Goal: Task Accomplishment & Management: Use online tool/utility

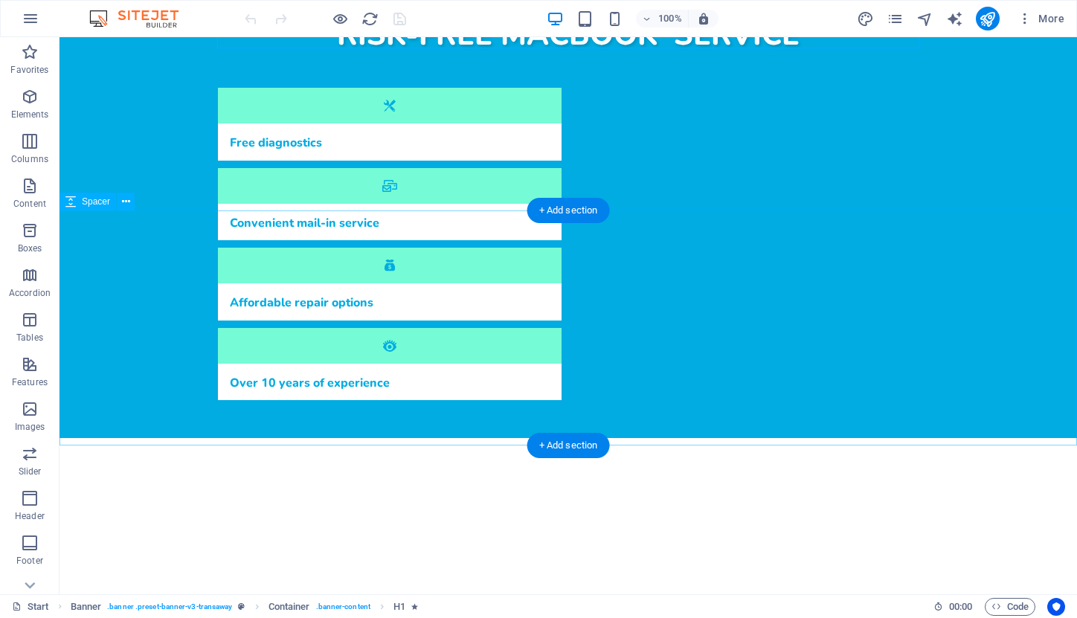
scroll to position [786, 0]
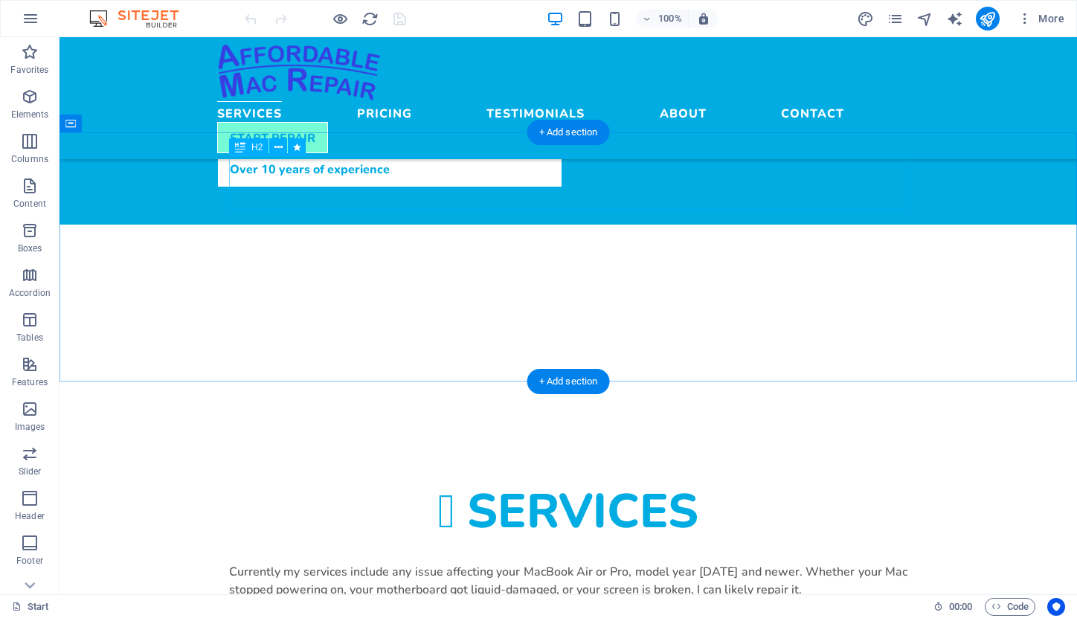
click at [653, 484] on div "Services" at bounding box center [568, 511] width 679 height 54
click at [623, 484] on div "Services" at bounding box center [568, 511] width 679 height 54
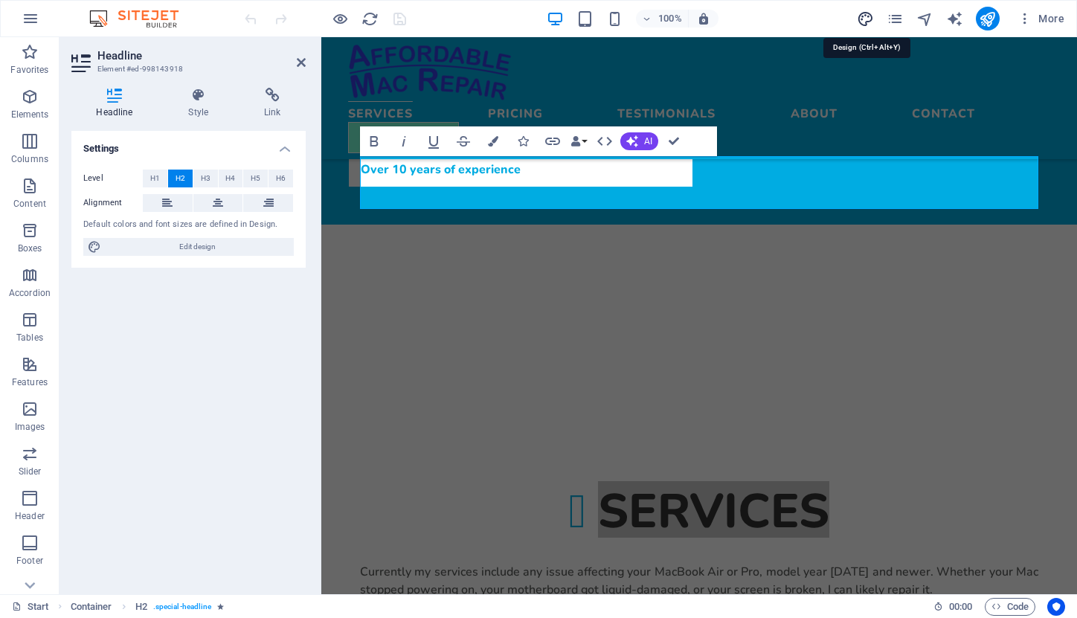
click at [867, 19] on icon "design" at bounding box center [865, 18] width 17 height 17
select select "px"
select select "400"
select select "px"
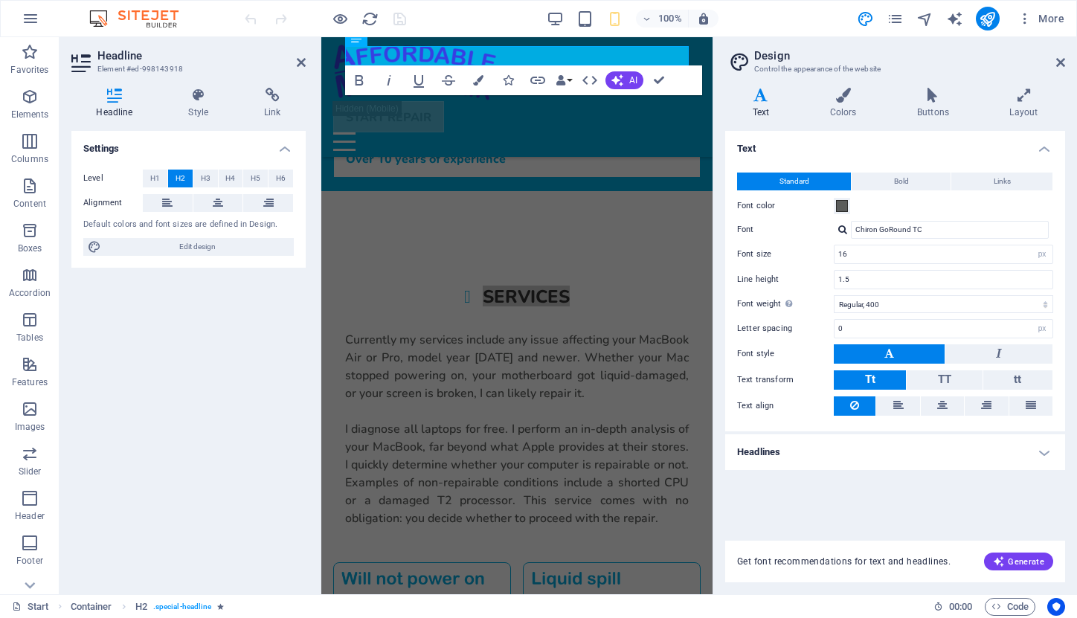
click at [874, 455] on h4 "Headlines" at bounding box center [895, 452] width 340 height 36
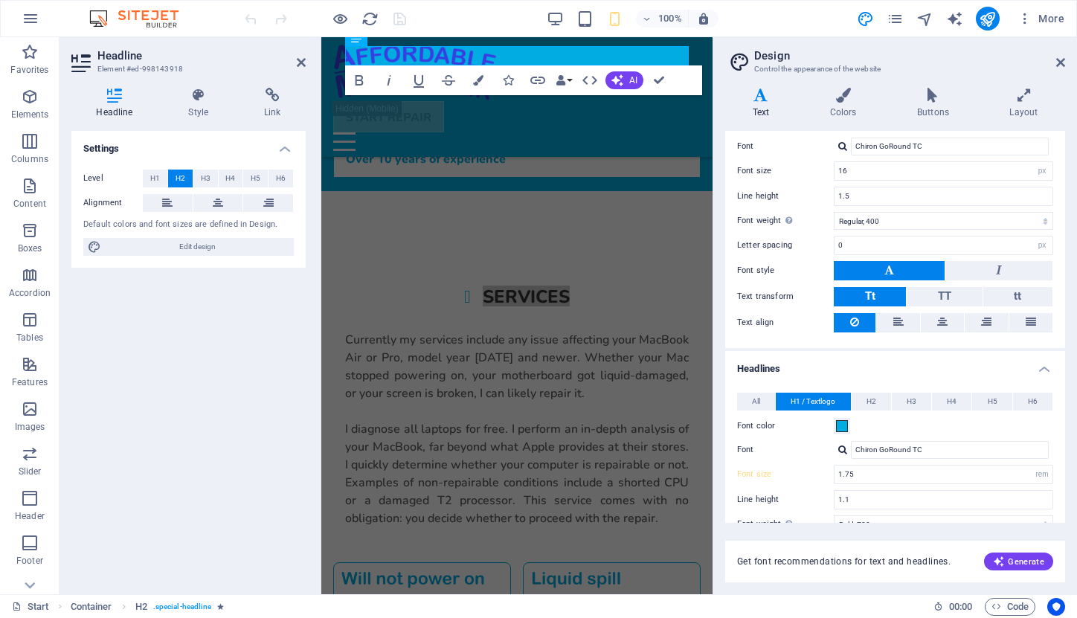
scroll to position [87, 0]
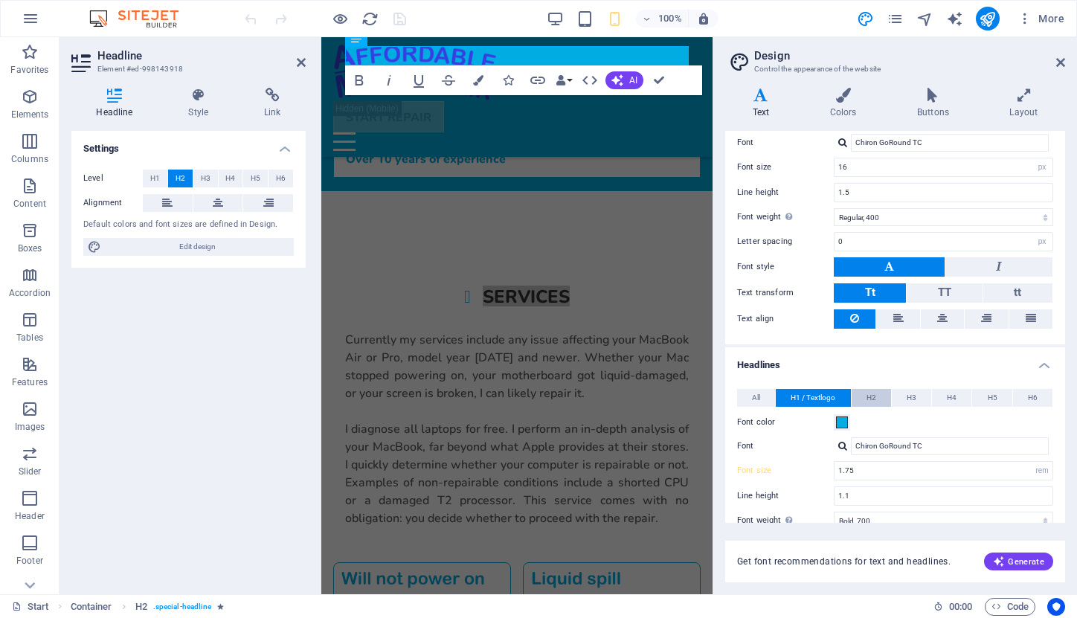
click at [871, 399] on span "H2" at bounding box center [872, 398] width 10 height 18
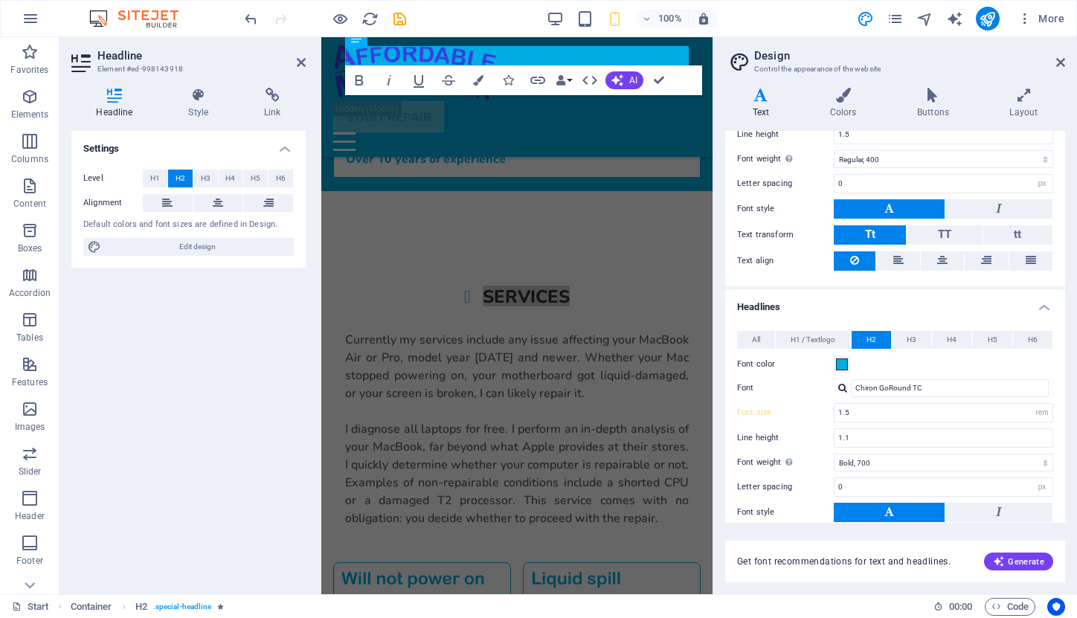
scroll to position [170, 0]
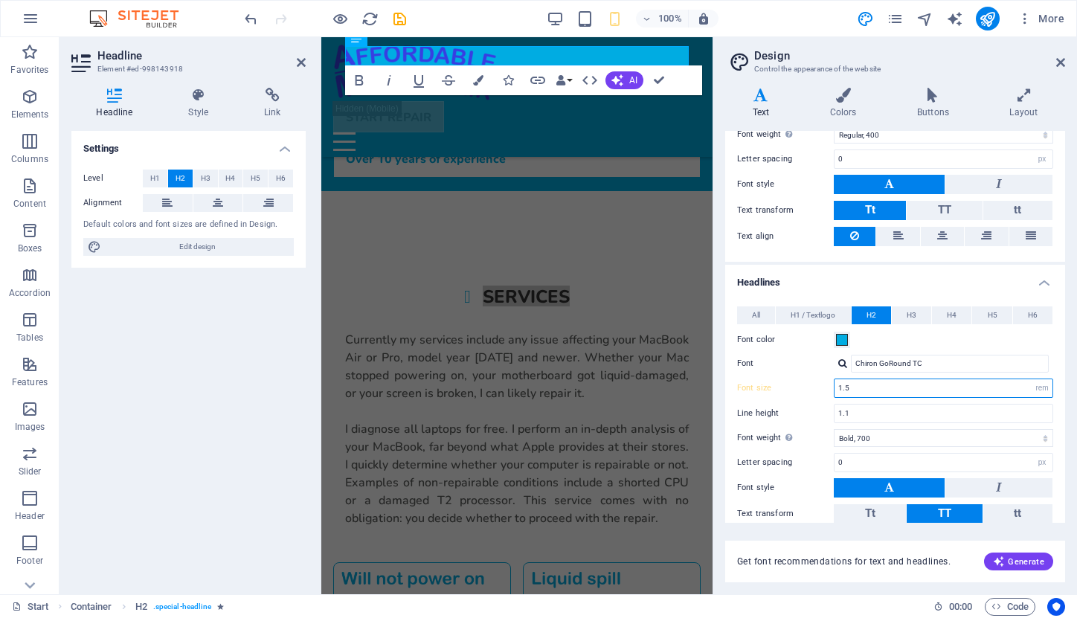
drag, startPoint x: 852, startPoint y: 388, endPoint x: 832, endPoint y: 388, distance: 20.1
click at [832, 388] on div "Font size 1.5 rem px em %" at bounding box center [895, 388] width 316 height 19
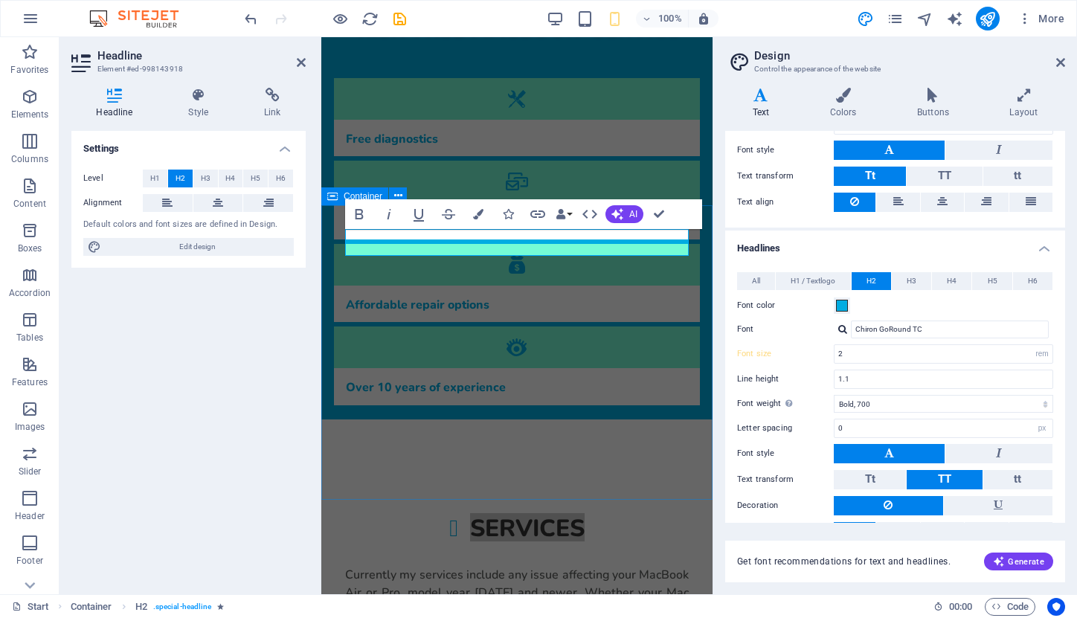
scroll to position [603, 0]
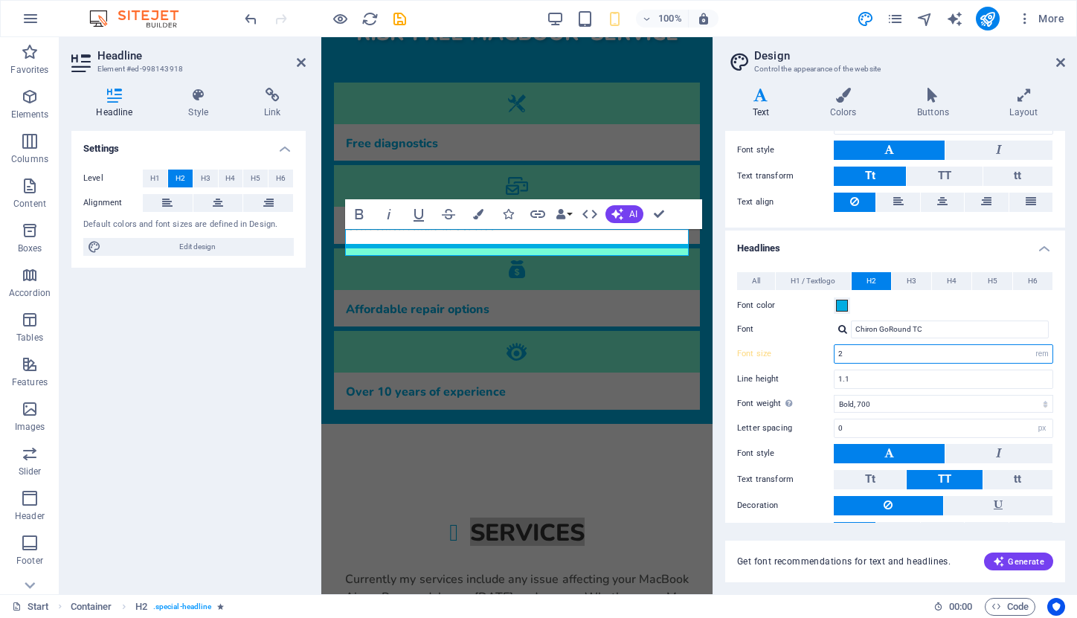
drag, startPoint x: 847, startPoint y: 350, endPoint x: 830, endPoint y: 350, distance: 17.1
click at [830, 350] on div "Font size 2 rem px em %" at bounding box center [895, 353] width 316 height 19
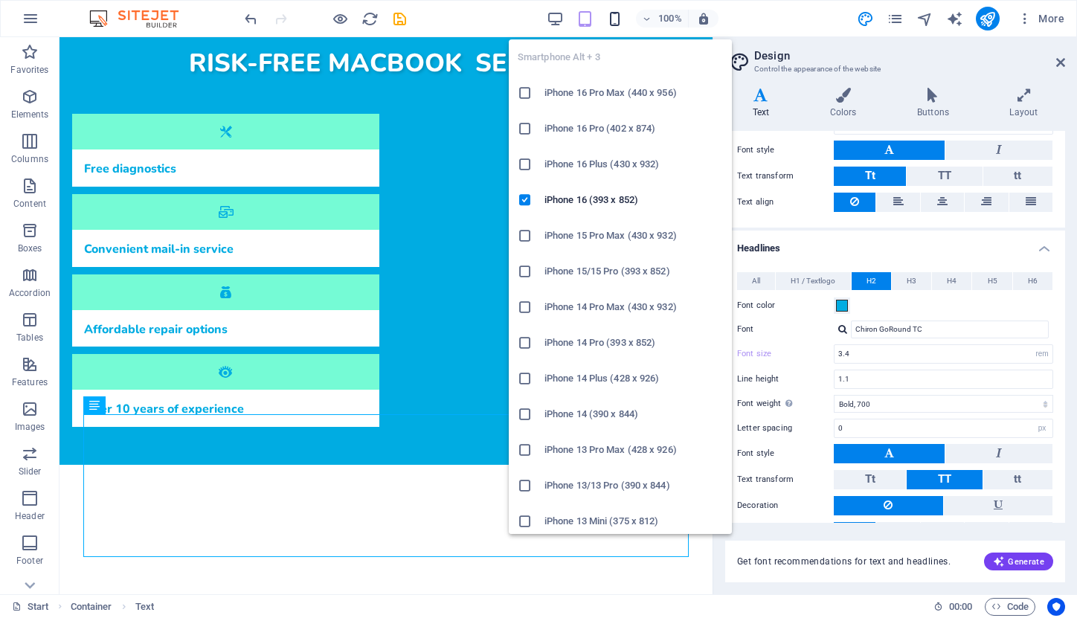
click at [618, 19] on icon "button" at bounding box center [614, 18] width 17 height 17
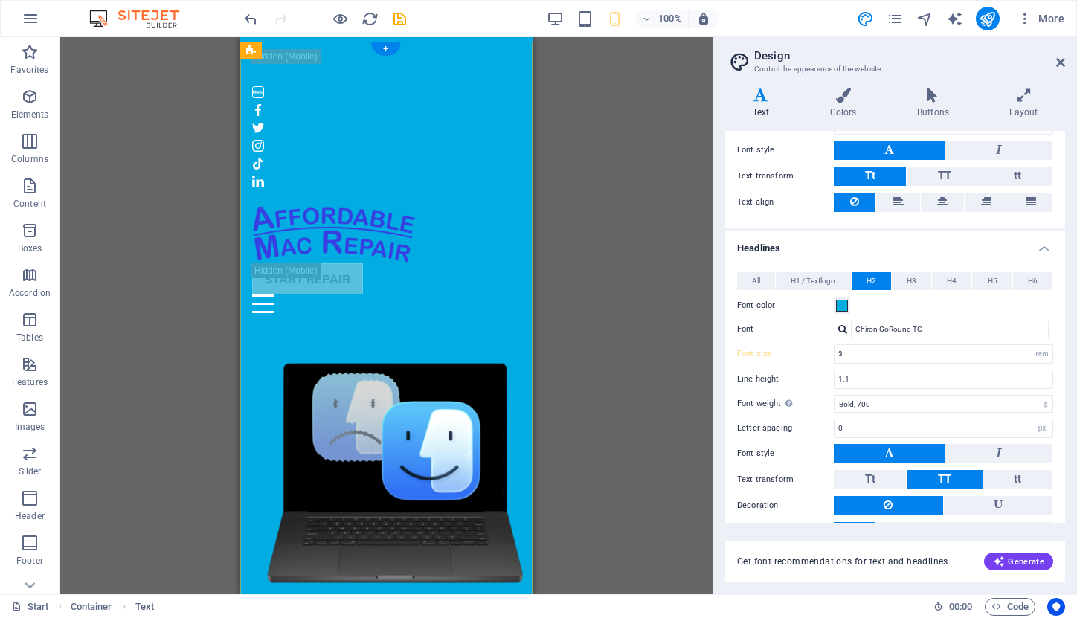
scroll to position [0, 0]
click at [505, 295] on div "Menu" at bounding box center [385, 304] width 269 height 19
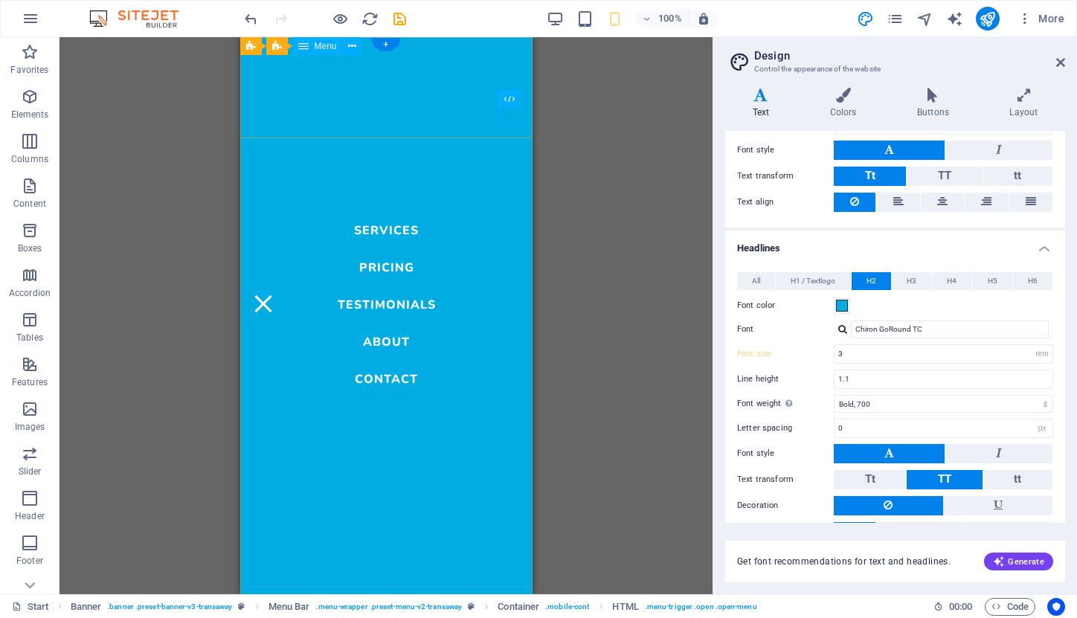
click at [390, 308] on nav "Services Pricing Testimonials About Contact" at bounding box center [386, 315] width 292 height 557
click at [388, 307] on nav "Services Pricing Testimonials About Contact" at bounding box center [386, 315] width 292 height 557
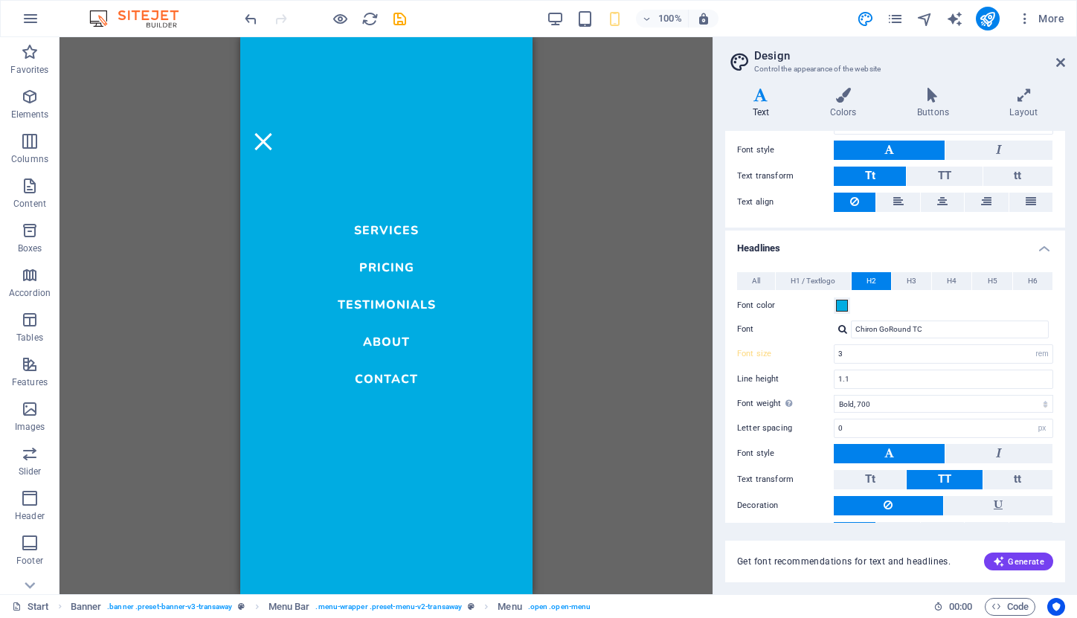
scroll to position [1488, 0]
click at [503, 108] on div "HTML" at bounding box center [480, 99] width 81 height 19
click at [274, 132] on div "Menu" at bounding box center [262, 141] width 22 height 19
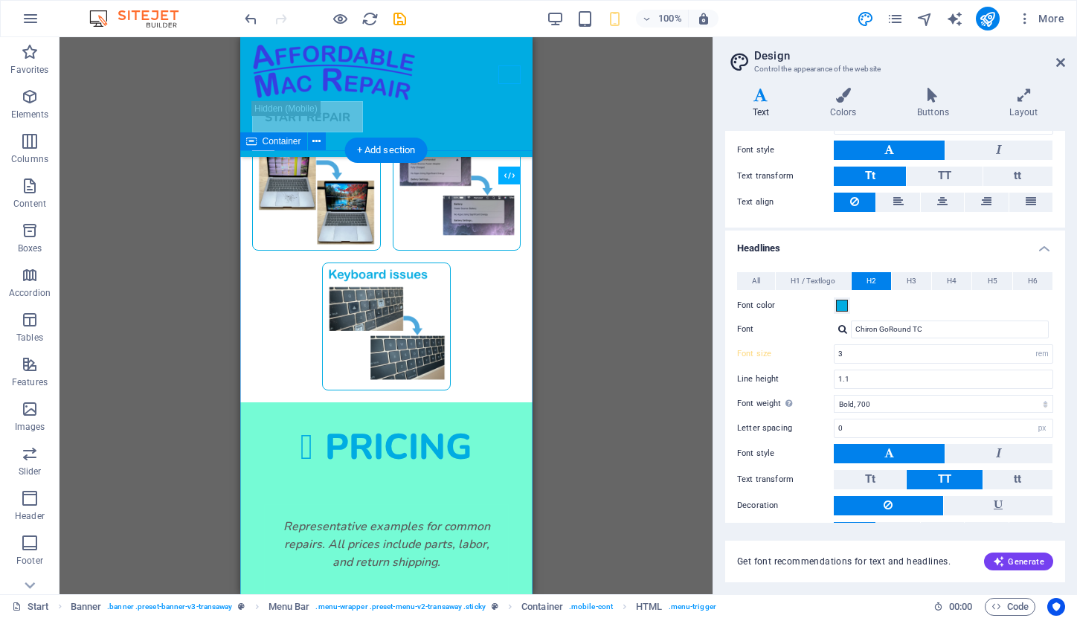
scroll to position [1529, 0]
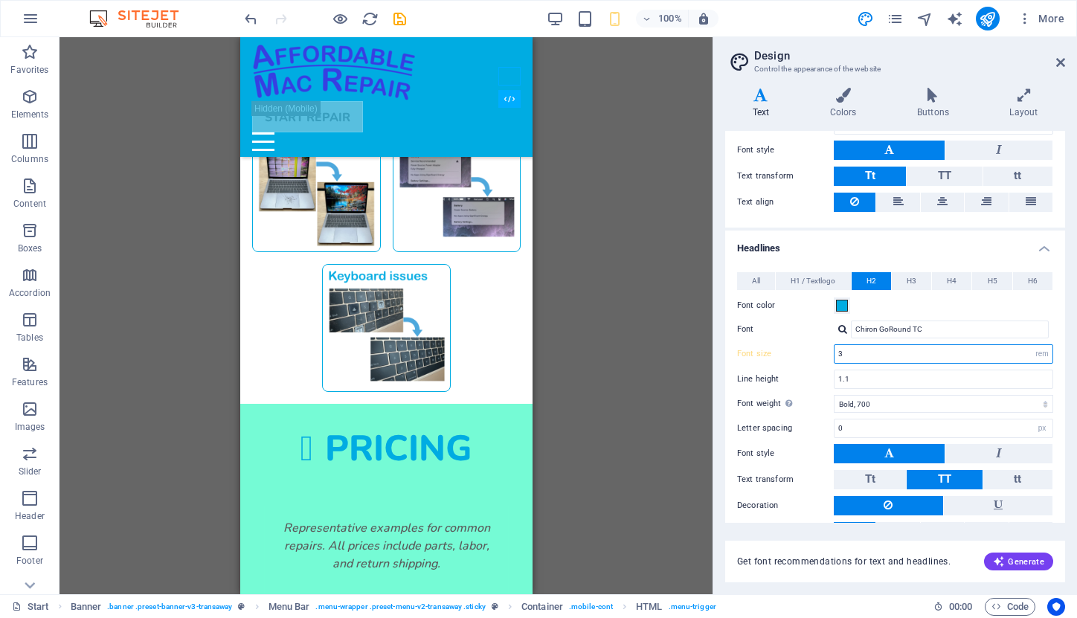
drag, startPoint x: 849, startPoint y: 354, endPoint x: 823, endPoint y: 354, distance: 26.0
click at [823, 354] on div "Font size 3 rem px em %" at bounding box center [895, 353] width 316 height 19
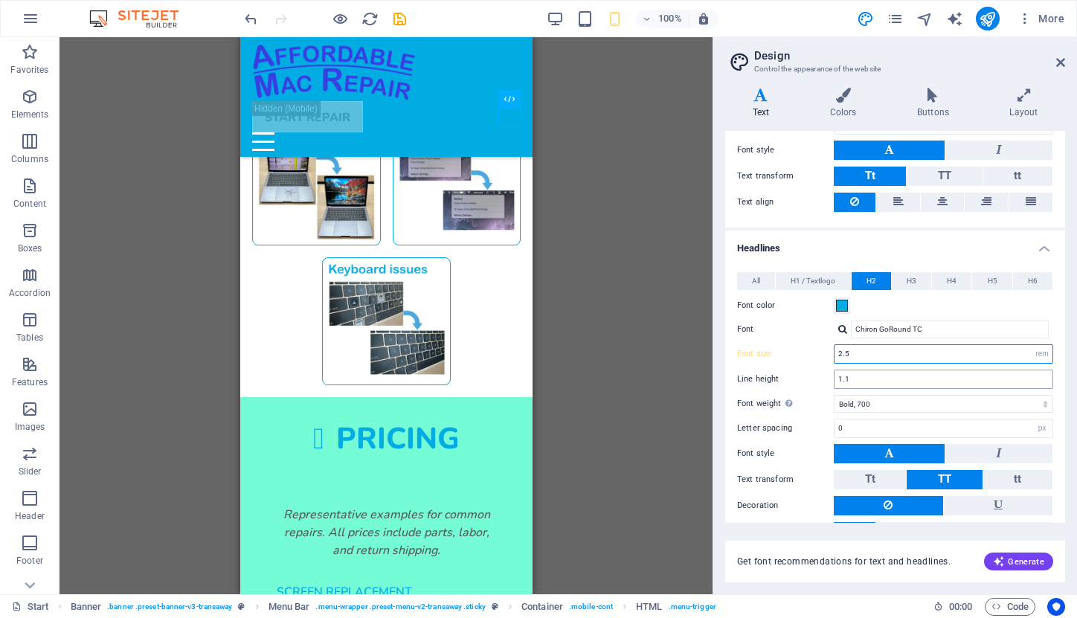
type input "2.5"
click at [873, 379] on input "1.1" at bounding box center [944, 380] width 218 height 18
type input "1"
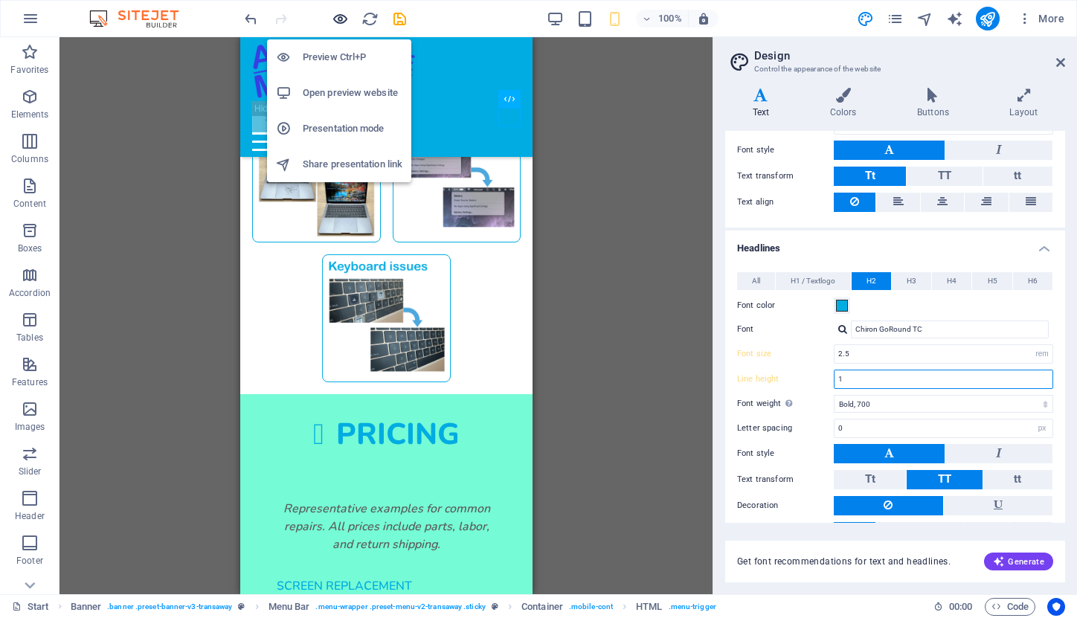
type input "1"
click at [343, 20] on icon "button" at bounding box center [340, 18] width 17 height 17
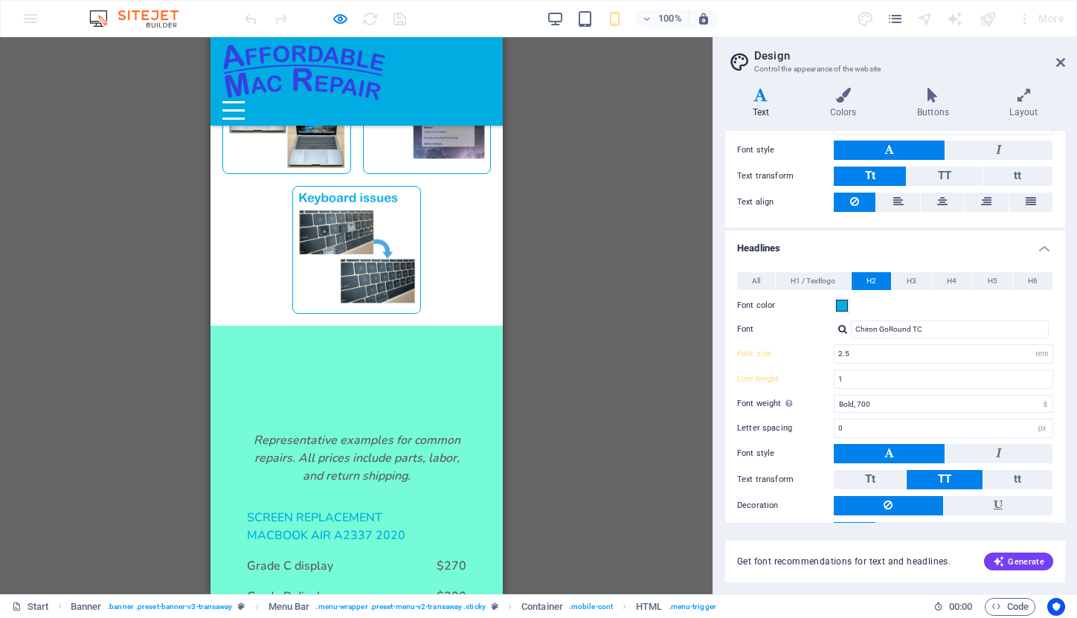
click at [244, 101] on div "Menu" at bounding box center [233, 110] width 22 height 19
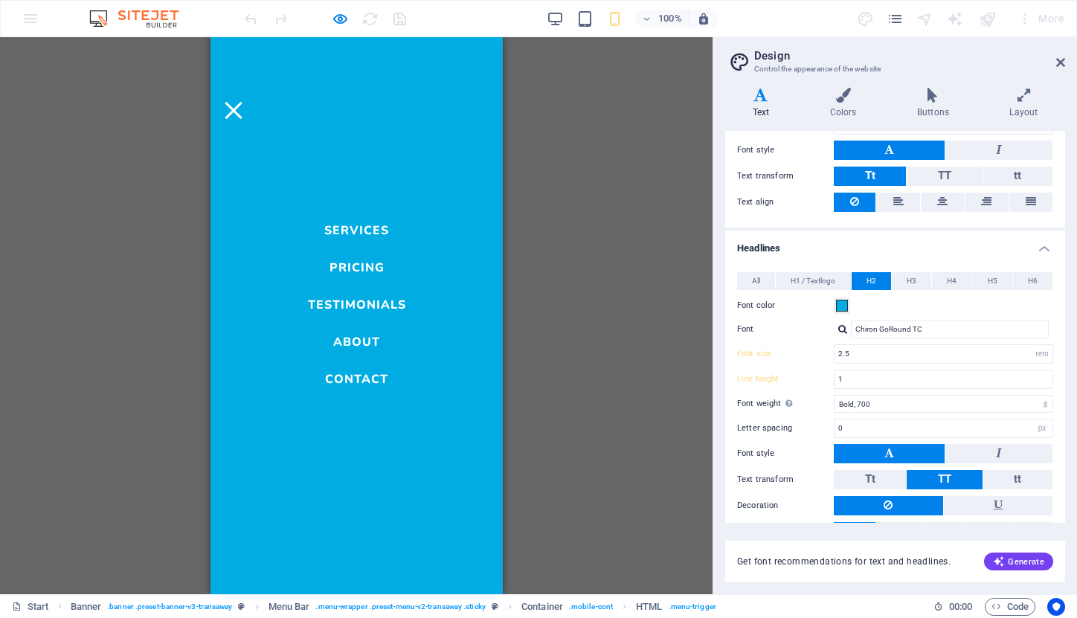
click at [371, 232] on link "Services" at bounding box center [356, 227] width 65 height 18
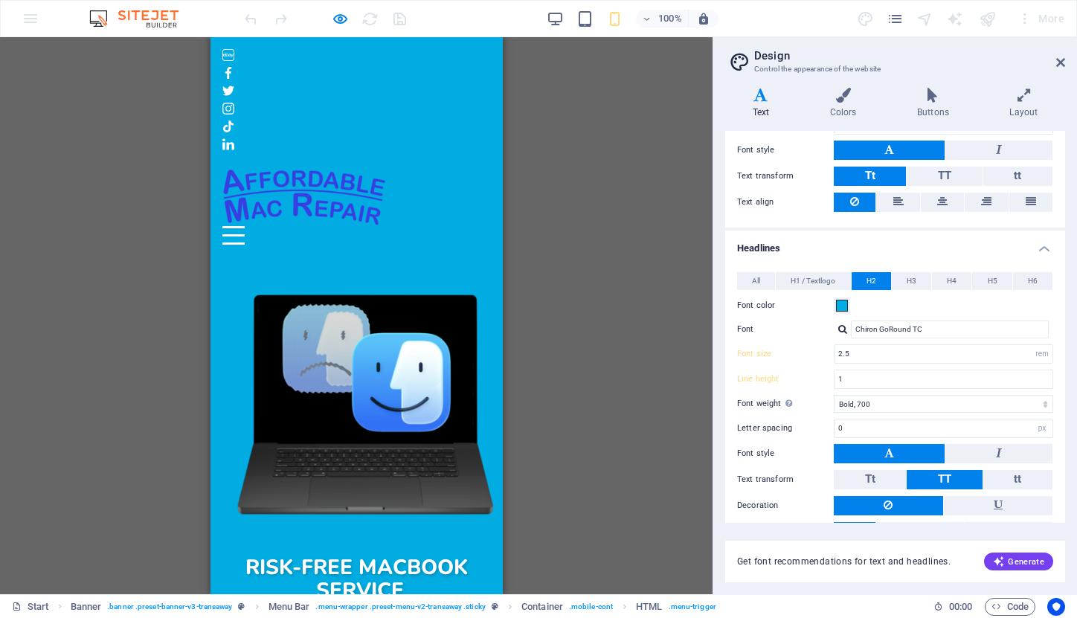
scroll to position [0, 0]
click at [316, 168] on img at bounding box center [304, 197] width 164 height 58
click at [244, 226] on div "Menu" at bounding box center [233, 235] width 22 height 19
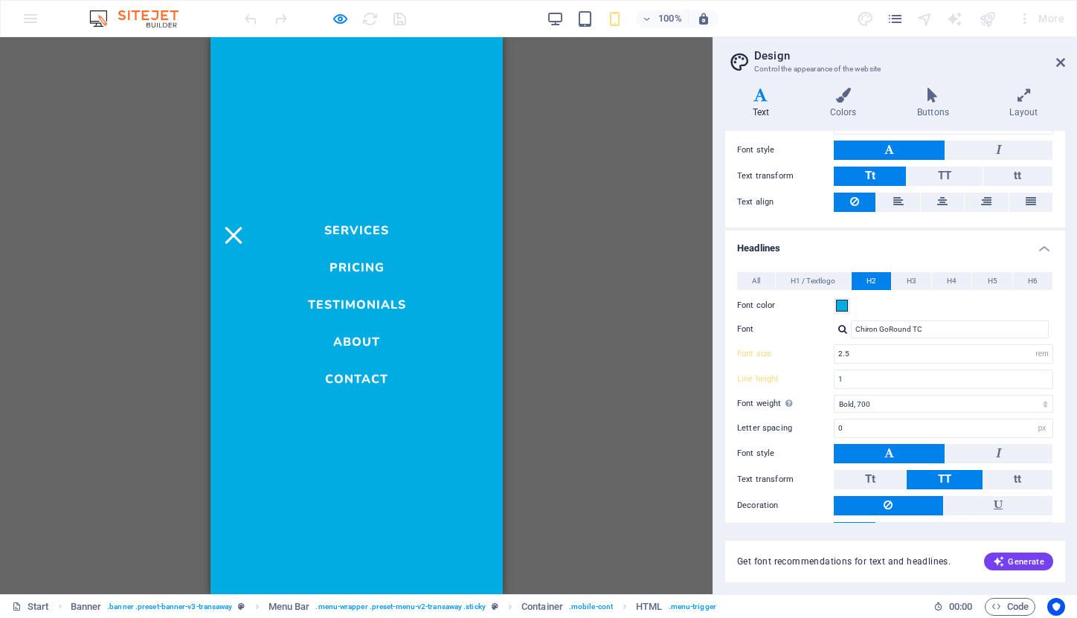
click at [382, 232] on link "Services" at bounding box center [356, 227] width 65 height 18
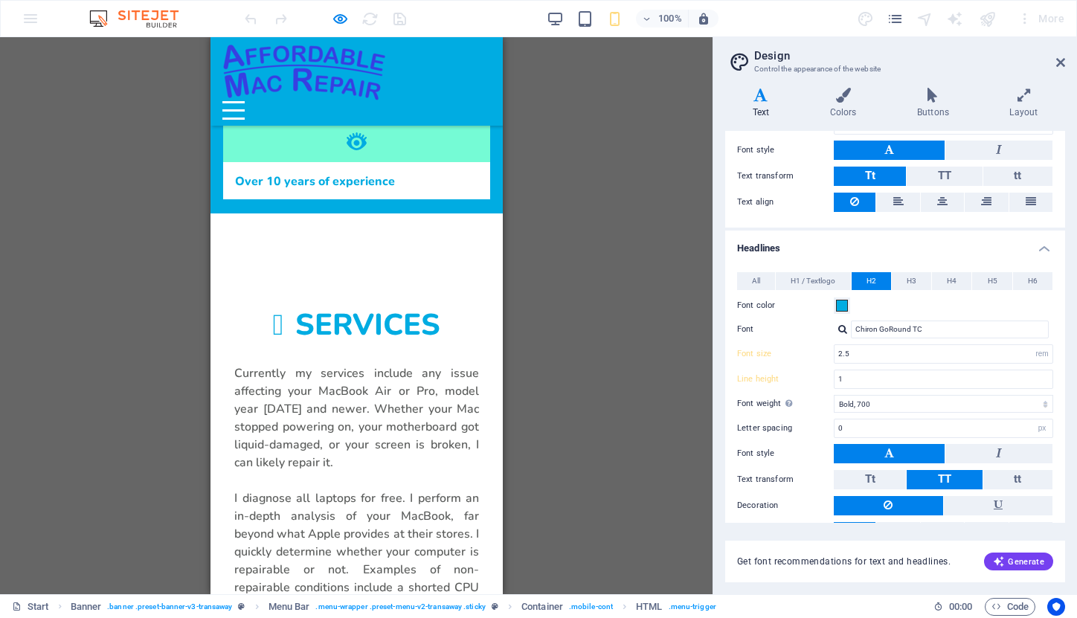
scroll to position [687, 0]
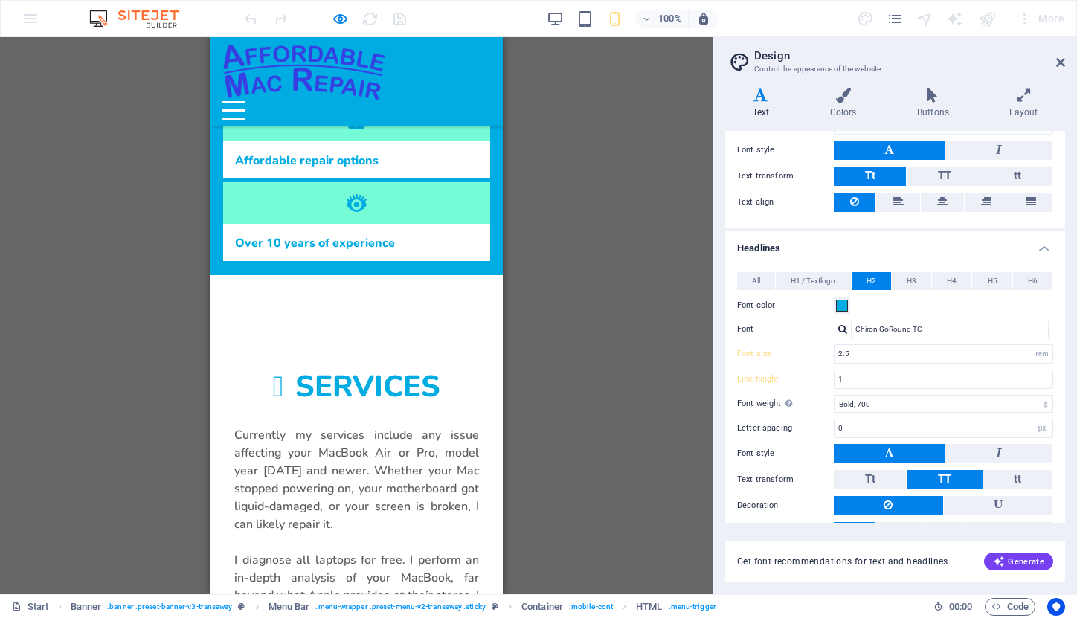
click at [244, 101] on button "Menu" at bounding box center [233, 102] width 22 height 2
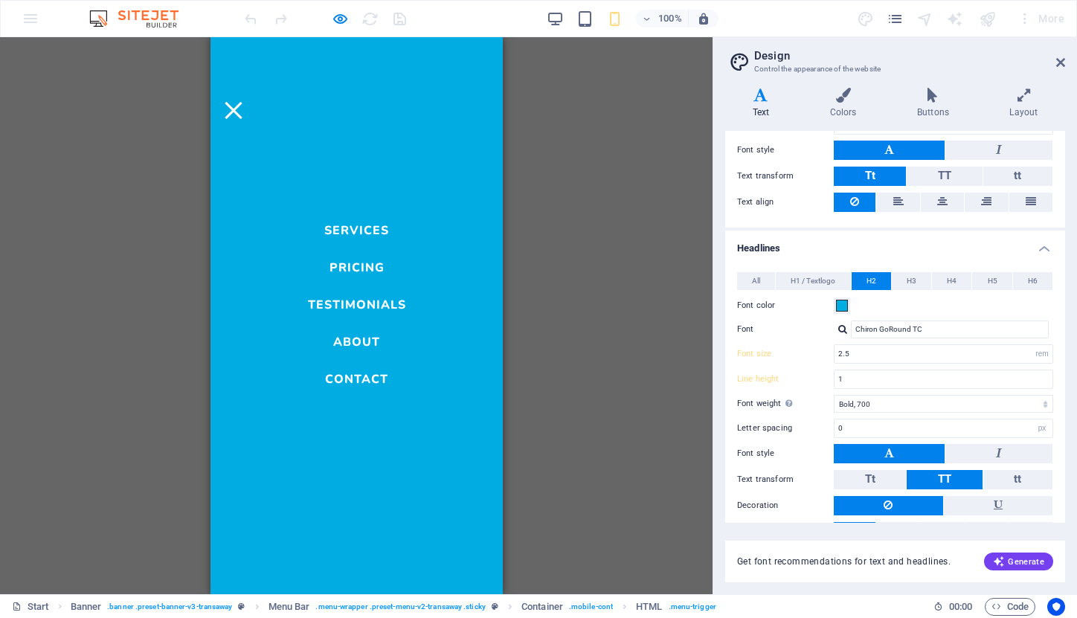
click at [367, 268] on link "Pricing" at bounding box center [356, 264] width 55 height 18
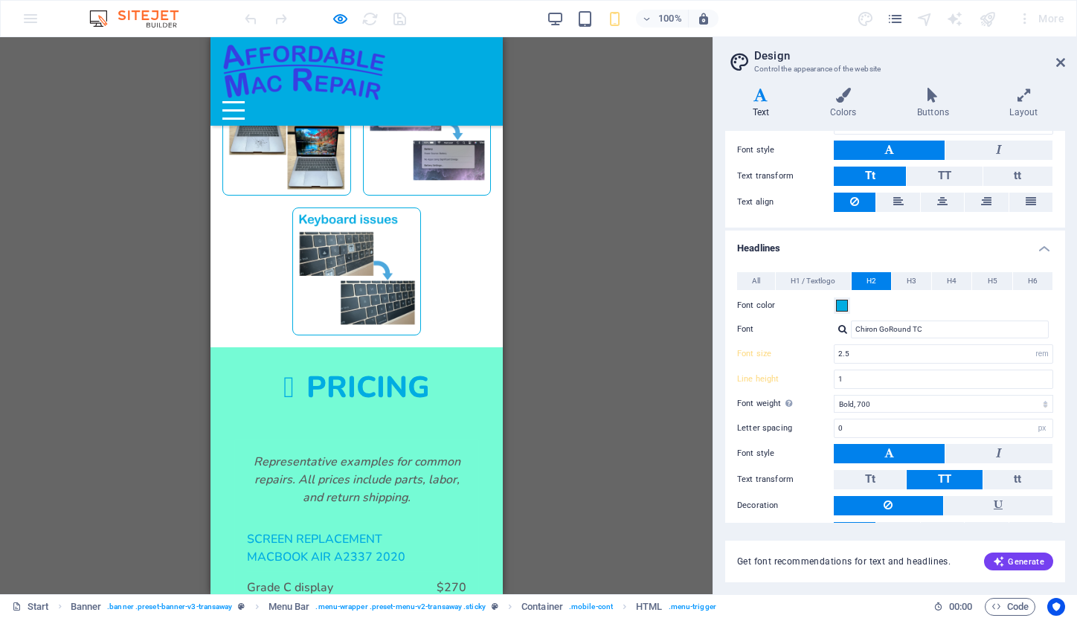
scroll to position [1508, 0]
click at [244, 101] on div "Menu" at bounding box center [233, 110] width 22 height 19
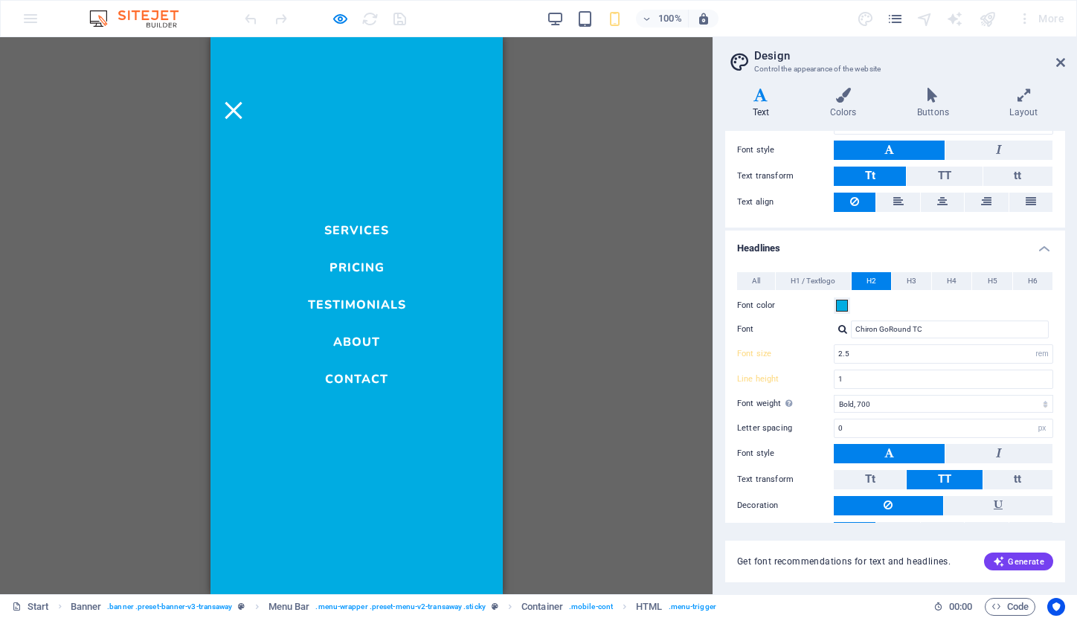
click at [382, 303] on link "Testimonials" at bounding box center [356, 301] width 98 height 18
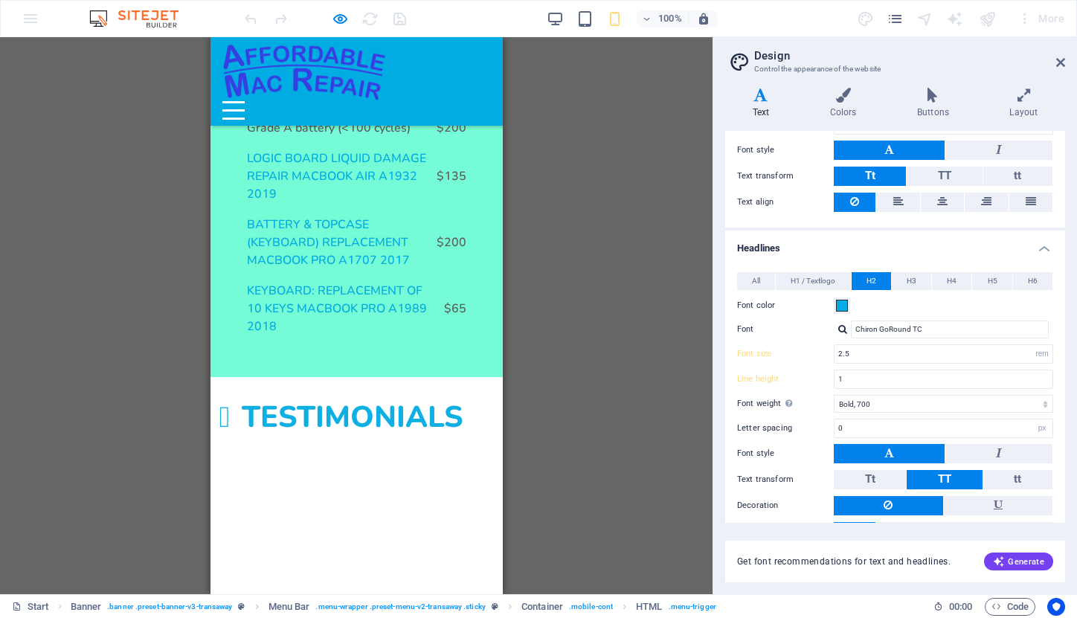
scroll to position [2198, 0]
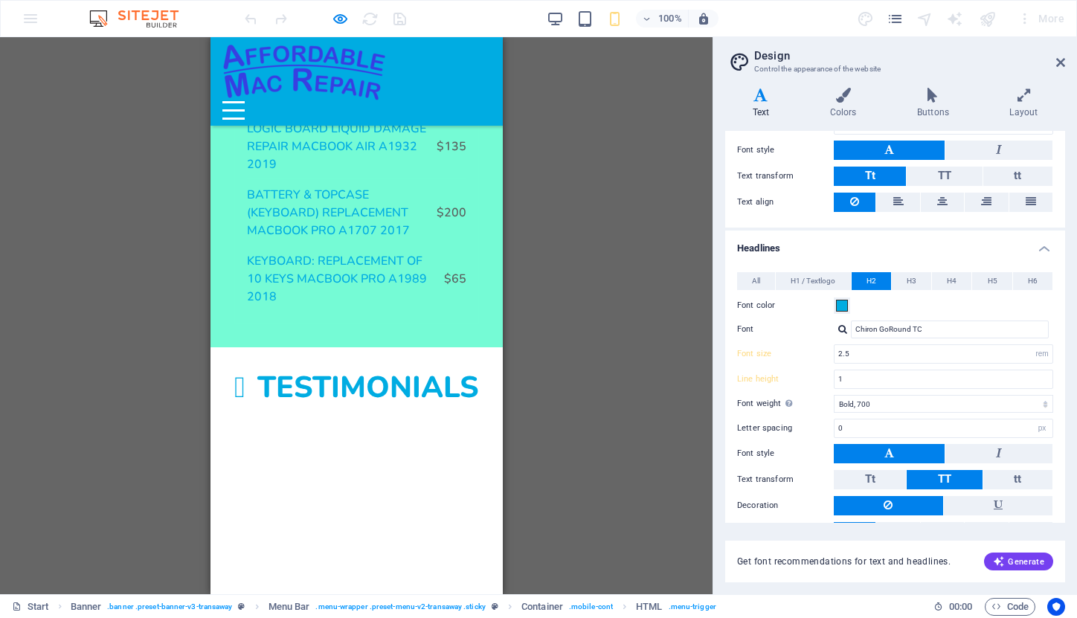
click at [244, 101] on button "Menu" at bounding box center [233, 102] width 22 height 2
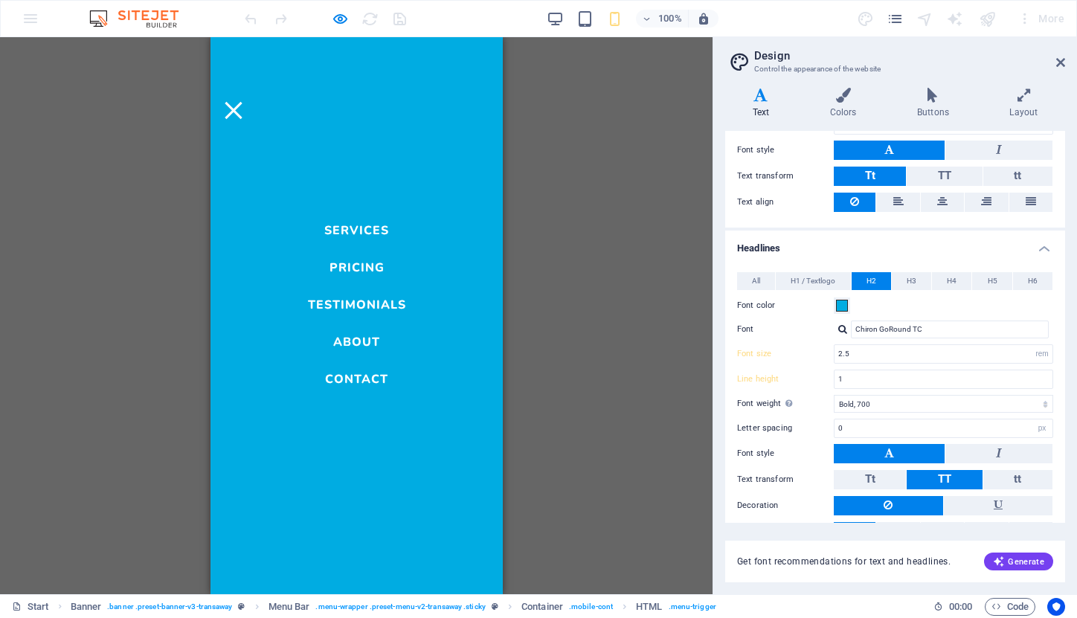
click at [371, 304] on link "Testimonials" at bounding box center [356, 301] width 98 height 18
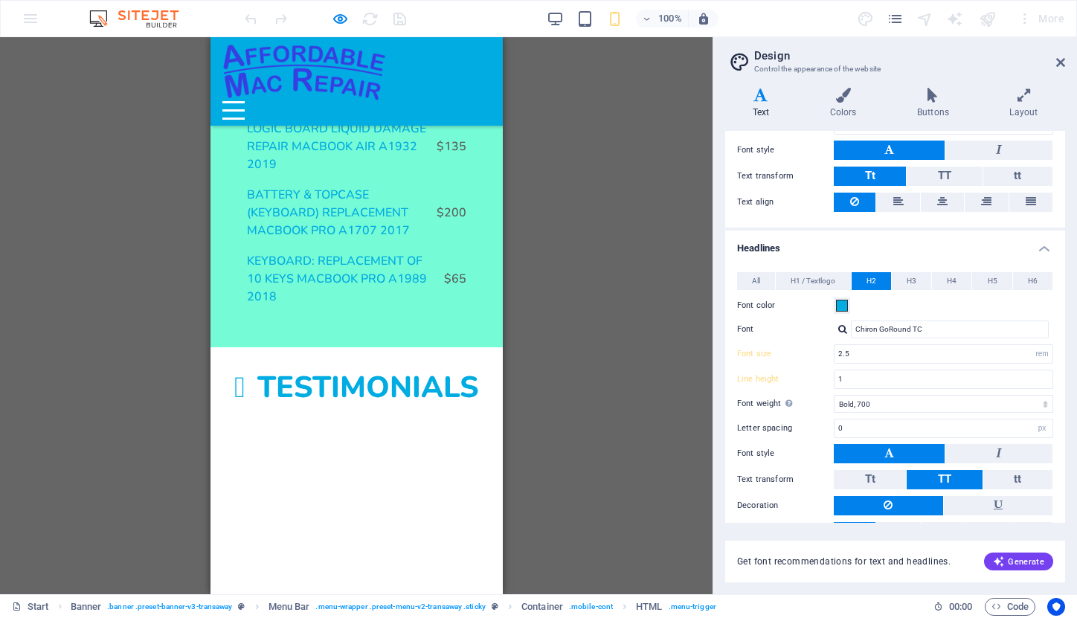
click at [244, 101] on button "Menu" at bounding box center [233, 102] width 22 height 2
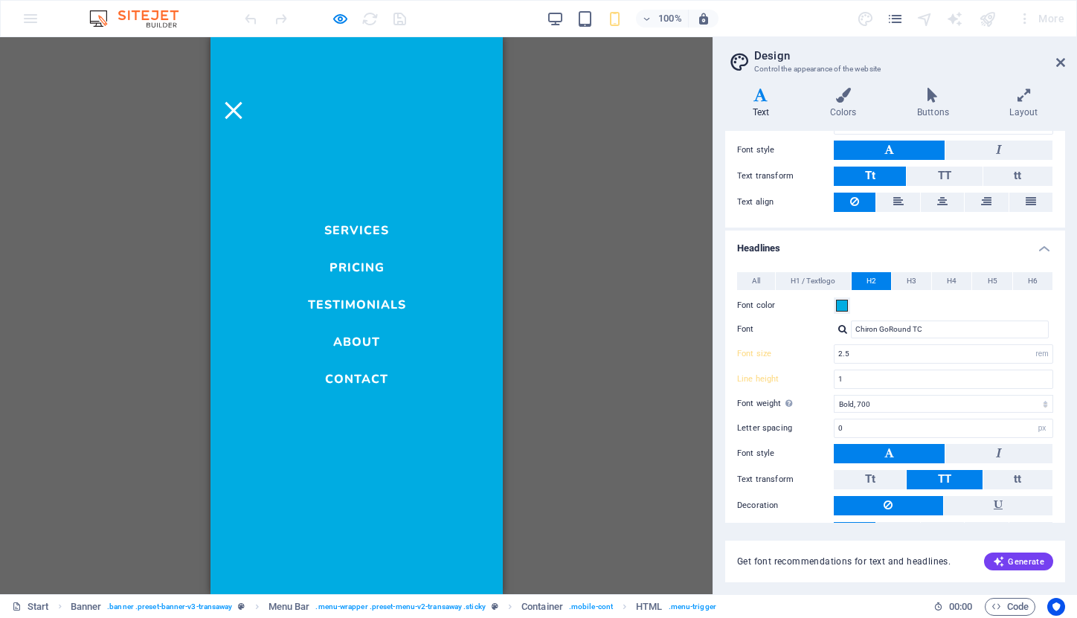
click at [368, 348] on li "About" at bounding box center [356, 338] width 98 height 25
click at [363, 339] on link "About" at bounding box center [356, 339] width 47 height 18
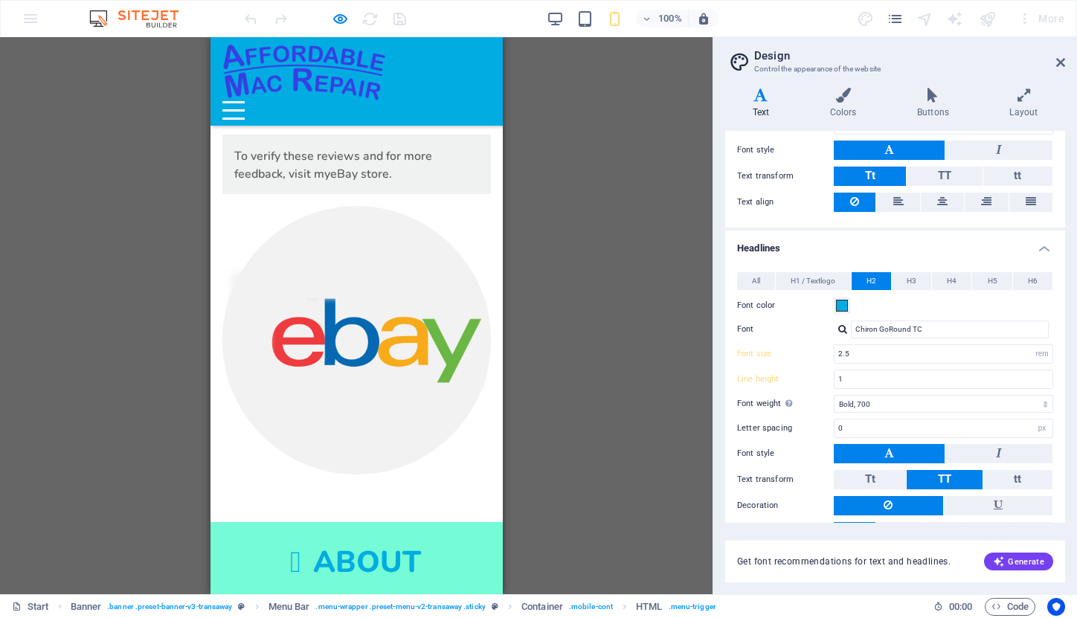
scroll to position [2977, 0]
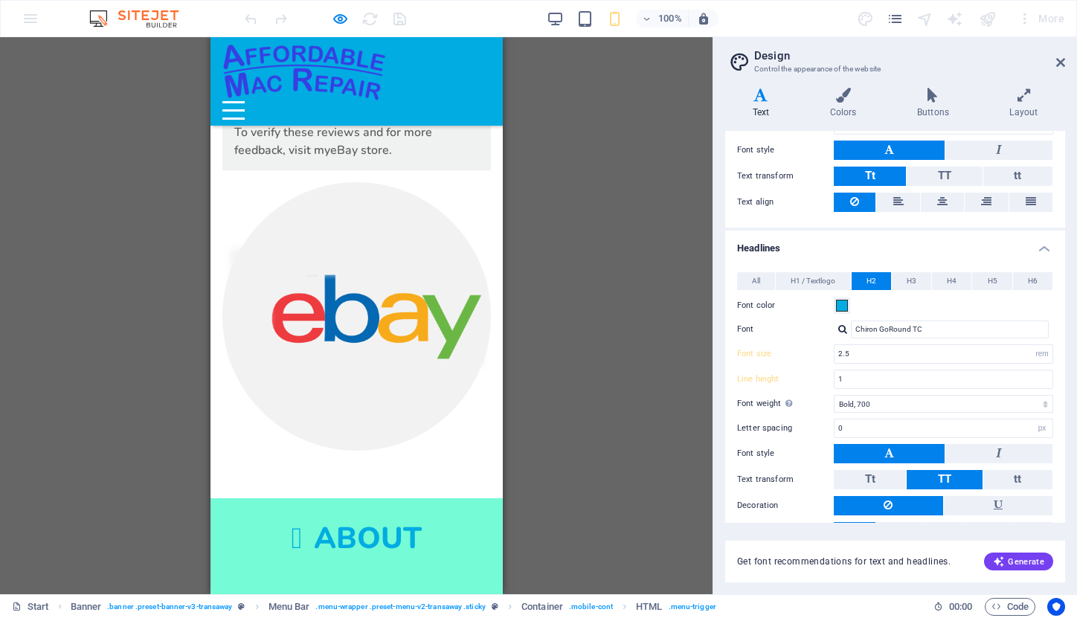
click at [244, 101] on div "Menu" at bounding box center [233, 110] width 22 height 19
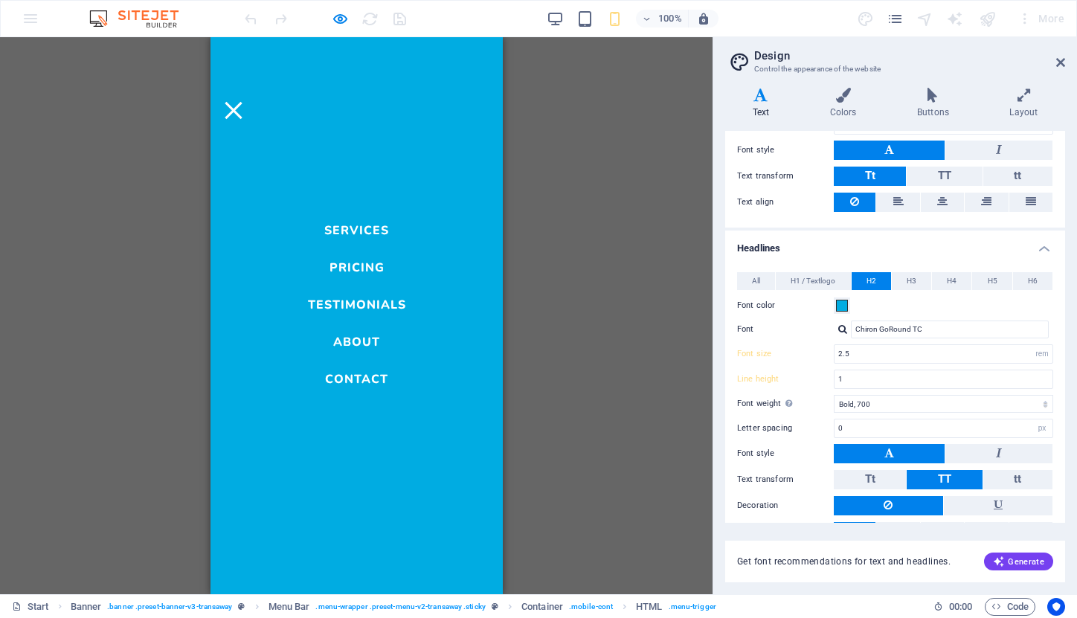
click at [355, 382] on link "Contact" at bounding box center [355, 376] width 63 height 18
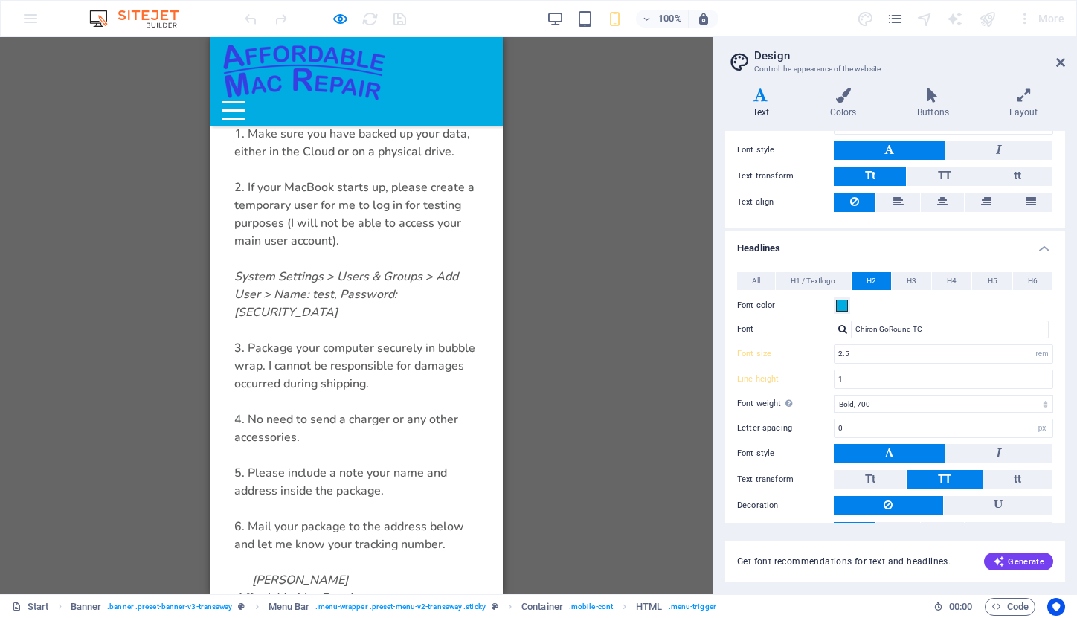
scroll to position [4987, 0]
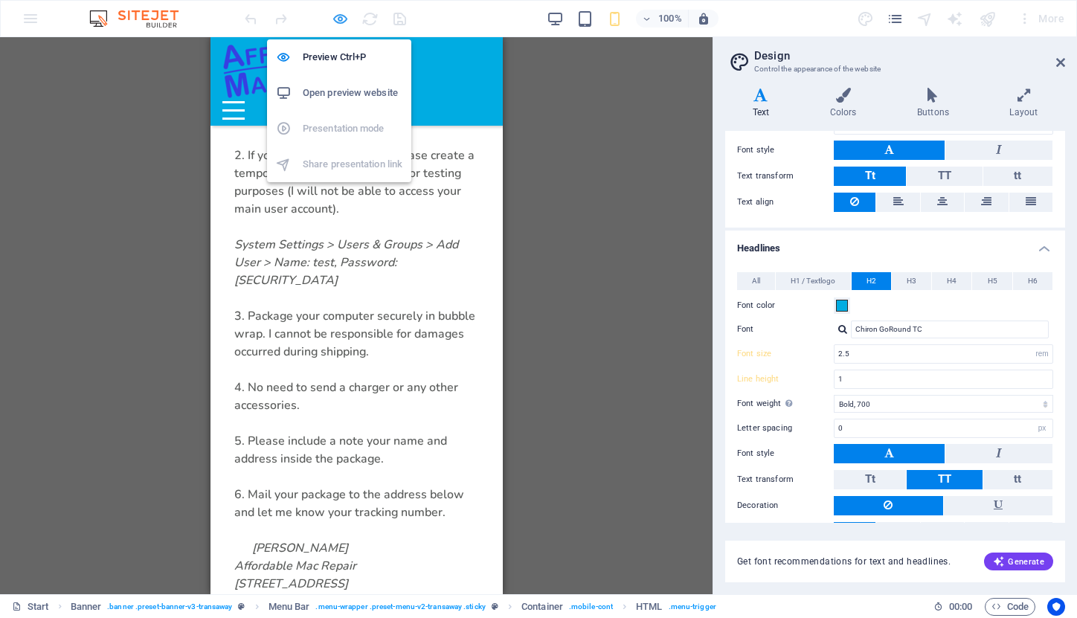
click at [336, 16] on icon "button" at bounding box center [340, 18] width 17 height 17
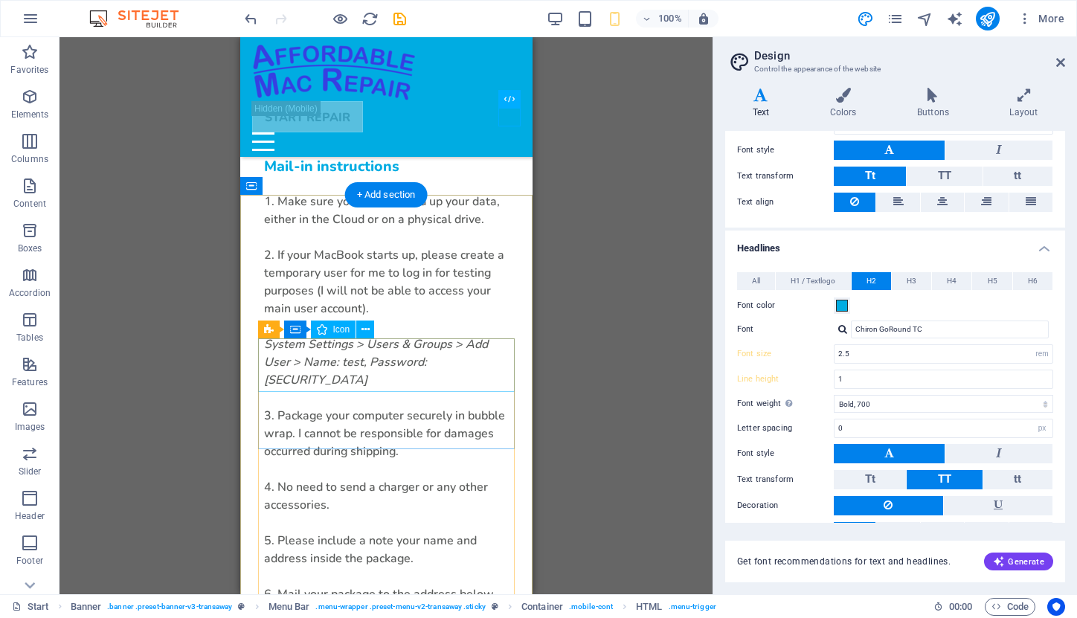
click at [337, 329] on span "Icon" at bounding box center [341, 329] width 17 height 9
select select "xMidYMid"
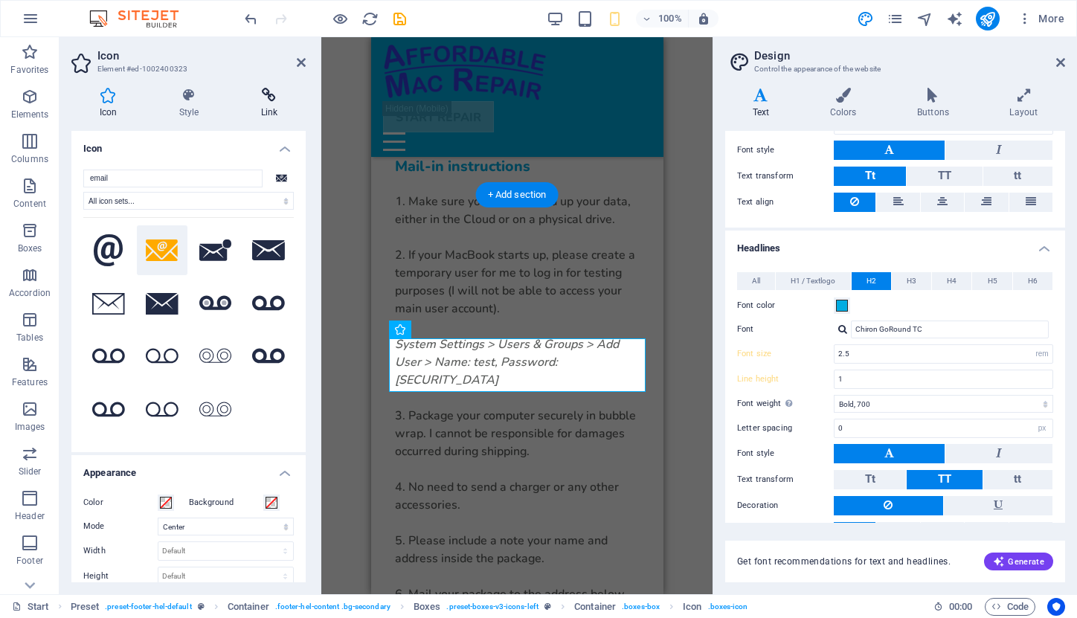
click at [268, 97] on icon at bounding box center [269, 95] width 73 height 15
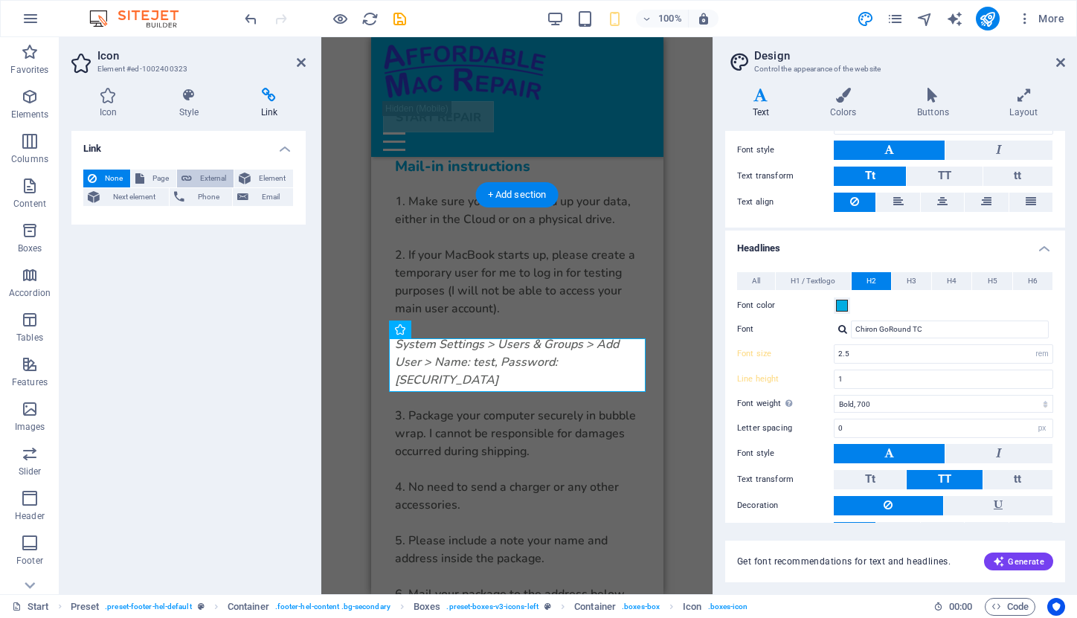
click at [214, 178] on span "External" at bounding box center [212, 179] width 33 height 18
select select "blank"
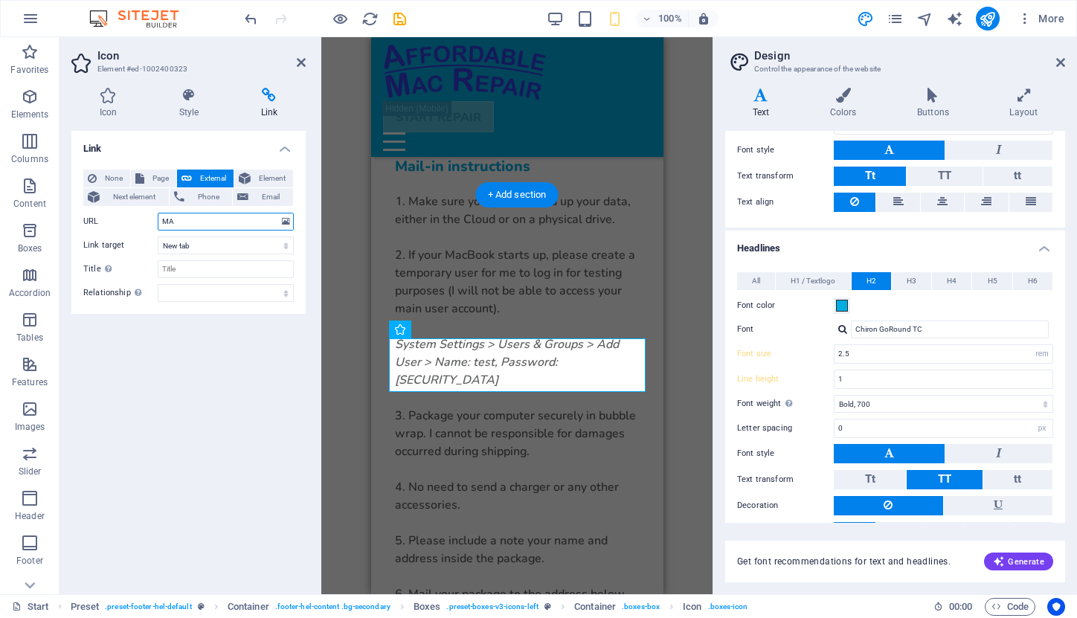
type input "M"
type input "mailto:affordablemacrepair@gmail.com"
click at [185, 266] on input "Title Additional link description, should not be the same as the link text. The…" at bounding box center [226, 269] width 136 height 18
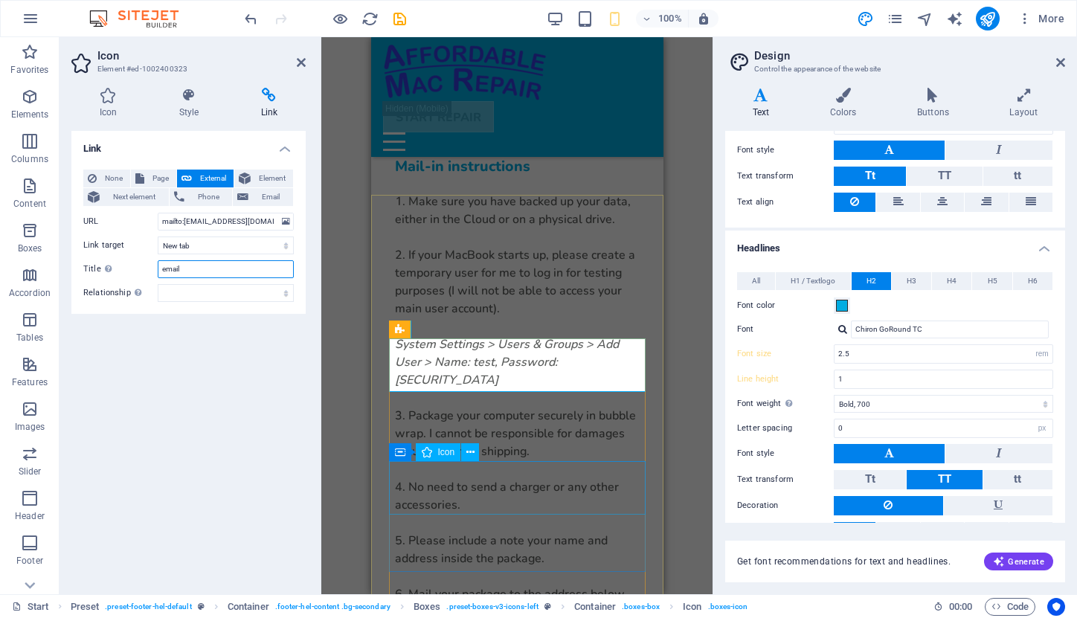
type input "email"
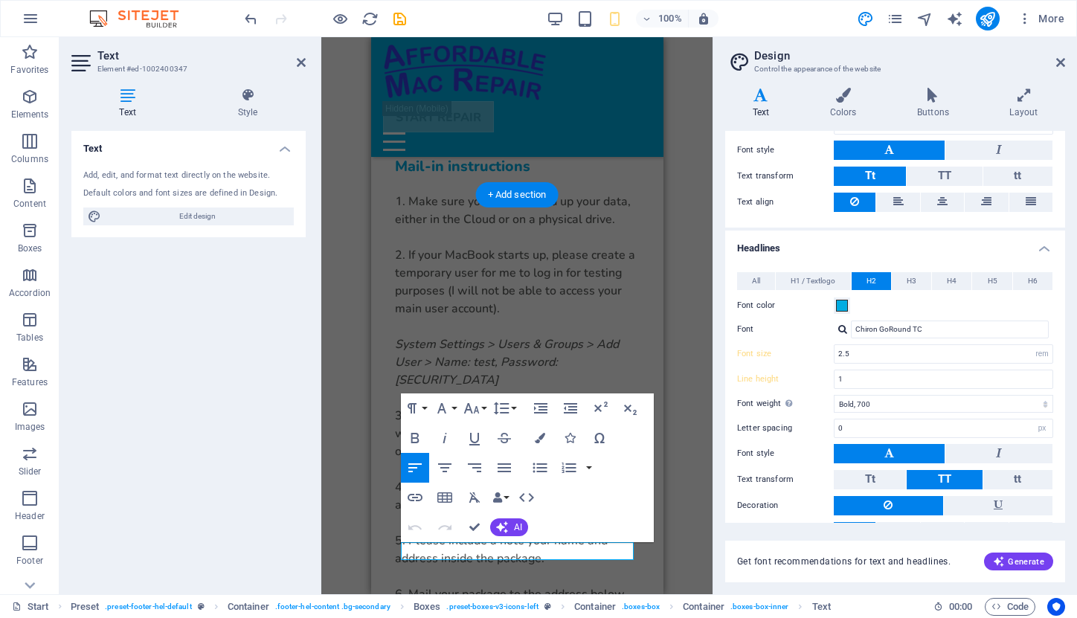
drag, startPoint x: 420, startPoint y: 549, endPoint x: 624, endPoint y: 544, distance: 203.9
copy link "[URL][DOMAIN_NAME]"
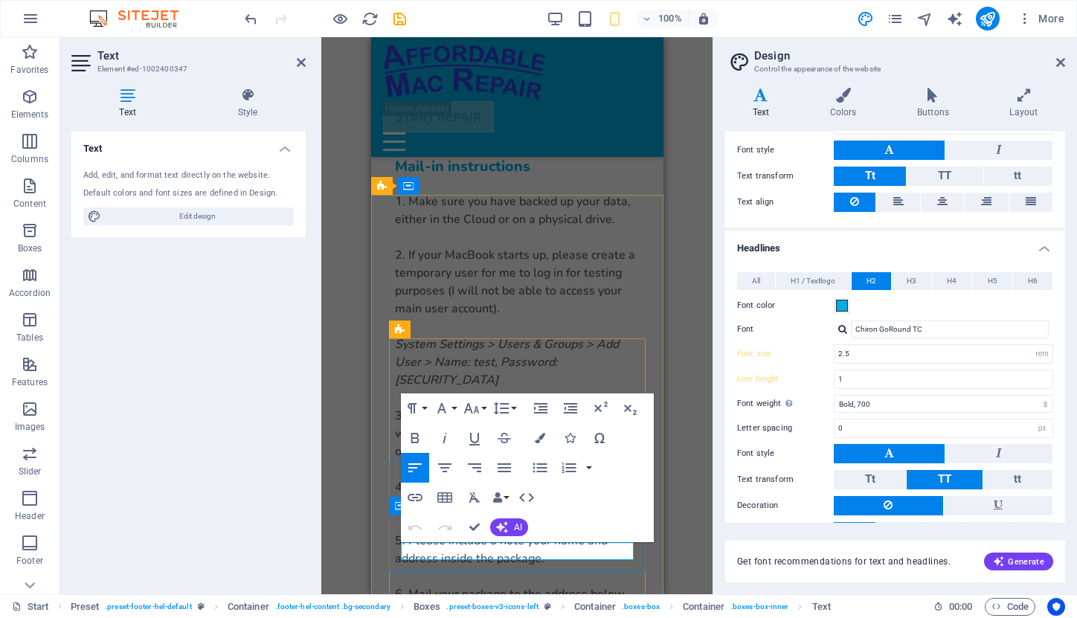
click at [504, 437] on icon "button" at bounding box center [505, 438] width 18 height 18
click at [500, 435] on icon "button" at bounding box center [505, 438] width 18 height 18
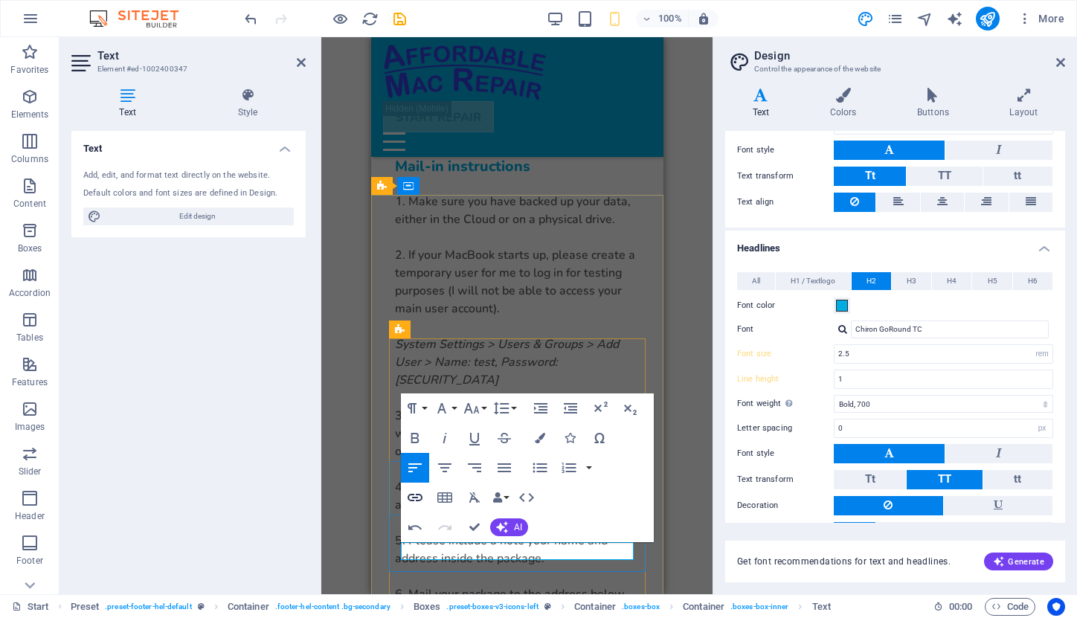
click at [406, 496] on icon "button" at bounding box center [415, 498] width 18 height 18
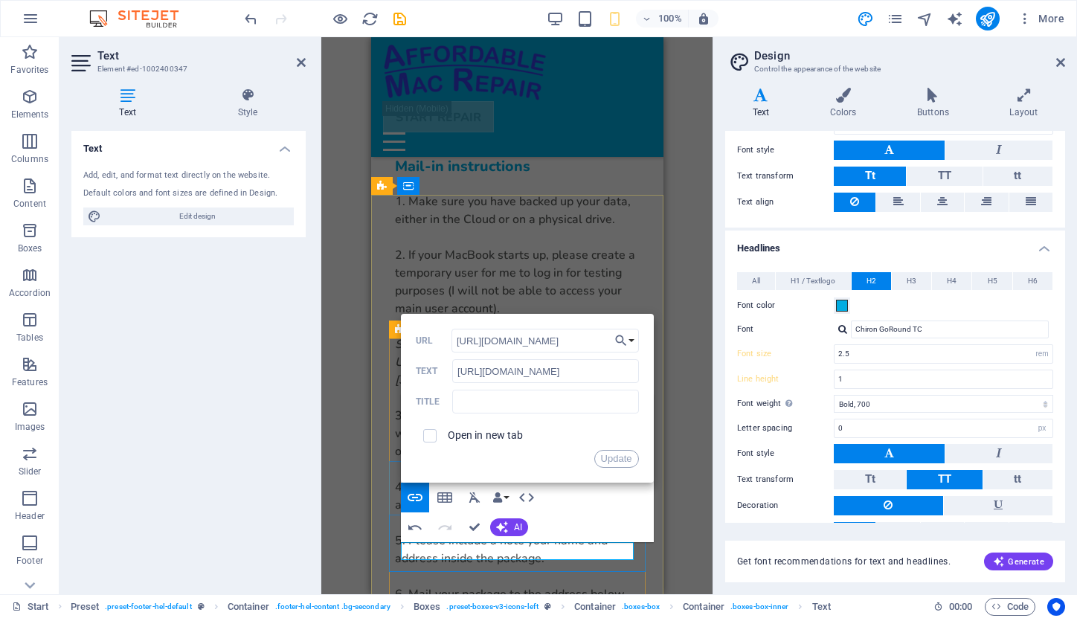
type input "[URL][DOMAIN_NAME]"
click at [495, 434] on label "Open in new tab" at bounding box center [486, 435] width 76 height 12
click at [565, 400] on input "text" at bounding box center [545, 402] width 186 height 24
type input "eBay"
click at [626, 458] on button "Update" at bounding box center [616, 459] width 45 height 18
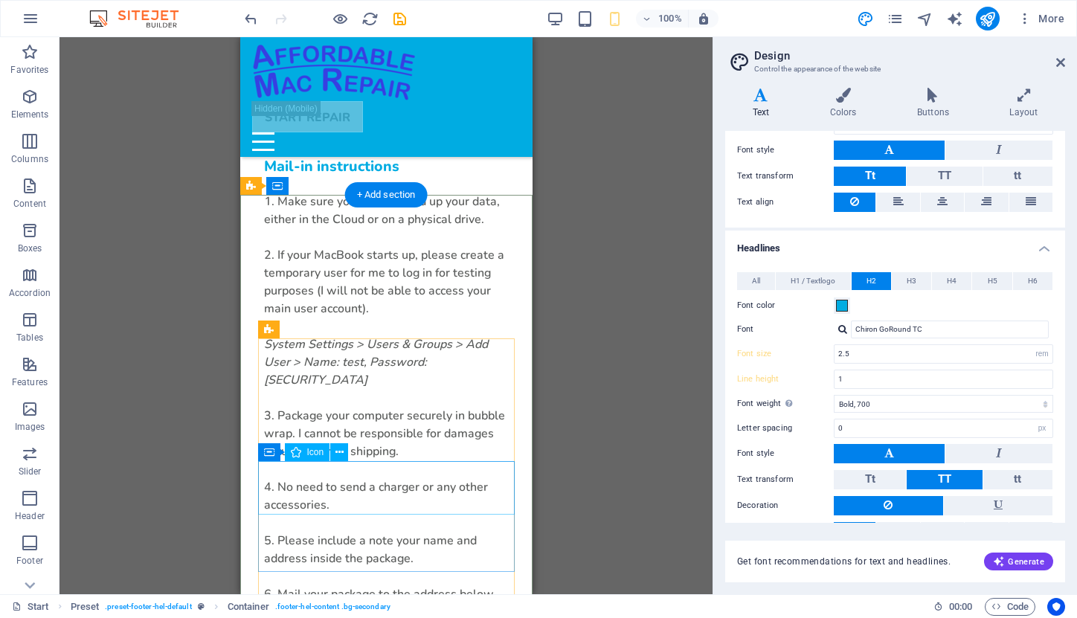
click at [317, 455] on span "Icon" at bounding box center [315, 452] width 17 height 9
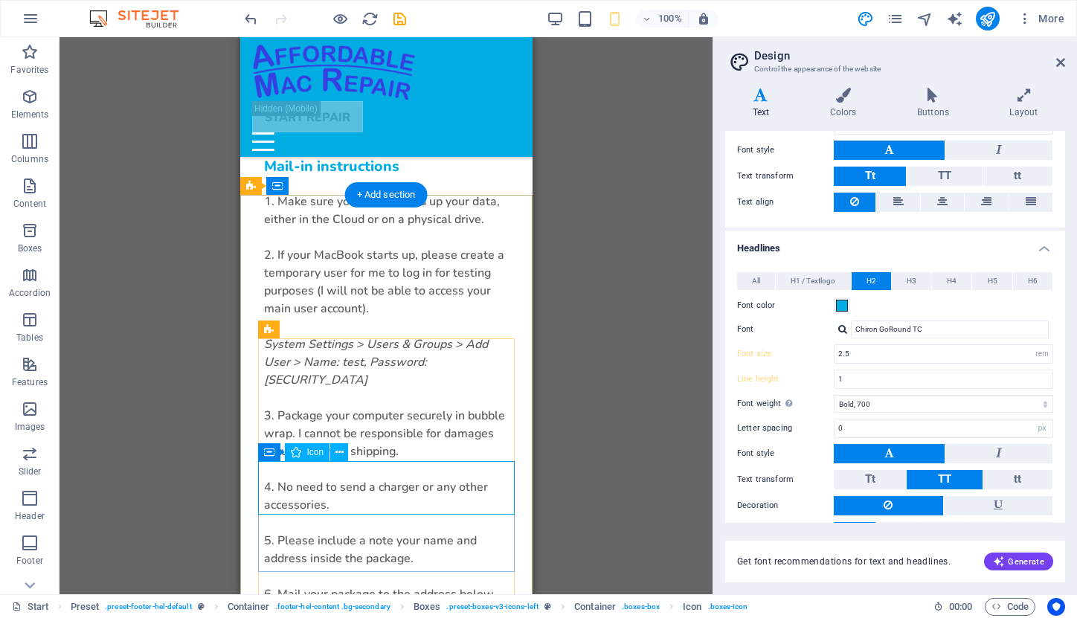
select select "xMidYMid"
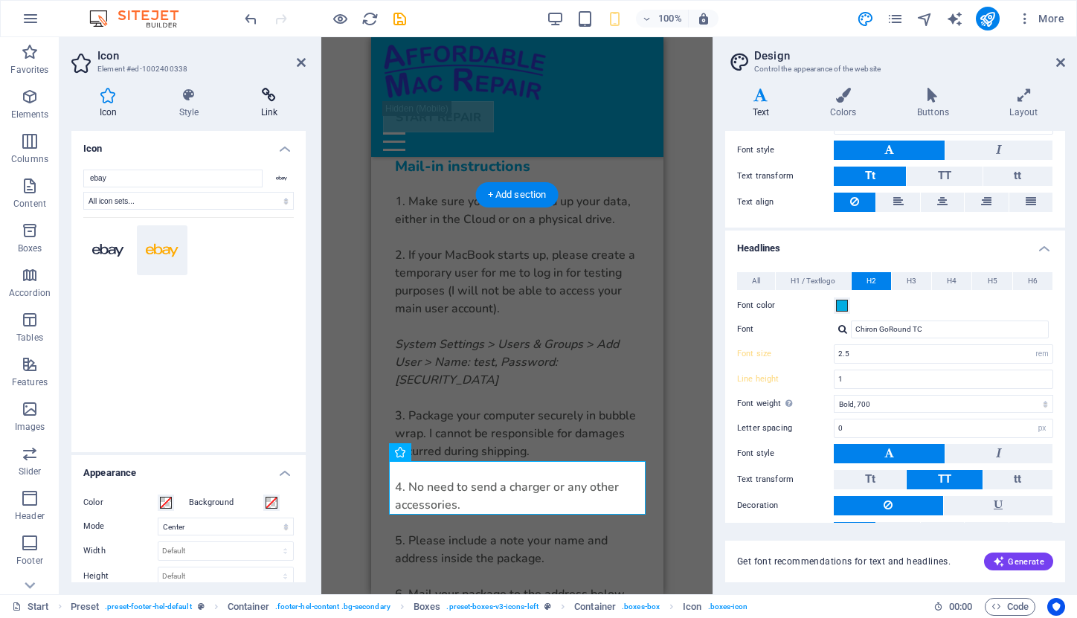
click at [271, 92] on icon at bounding box center [269, 95] width 73 height 15
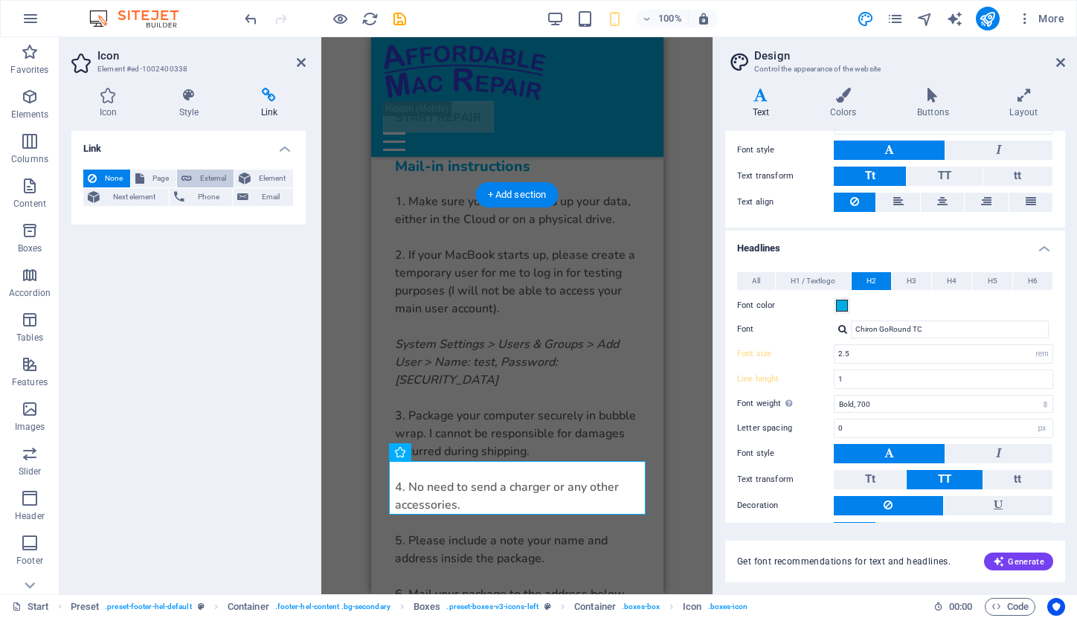
click at [214, 176] on span "External" at bounding box center [212, 179] width 33 height 18
select select "blank"
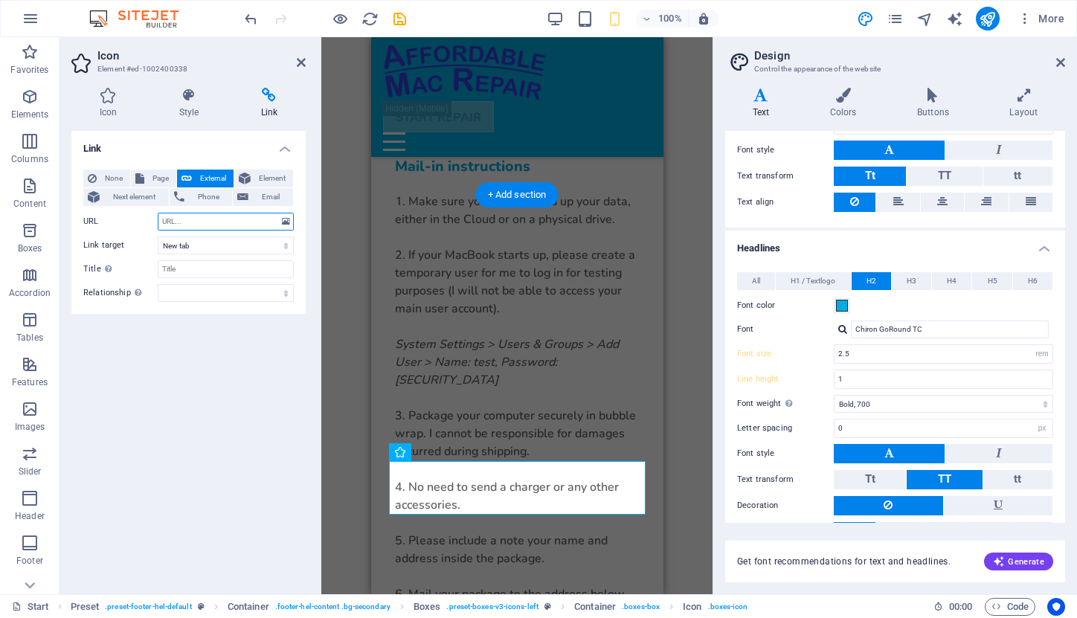
paste input "[URL][DOMAIN_NAME]"
type input "[URL][DOMAIN_NAME]"
click at [197, 272] on input "Title Additional link description, should not be the same as the link text. The…" at bounding box center [226, 269] width 136 height 18
type input "eBay"
click at [248, 342] on div "Link None Page External Element Next element Phone Email Page Start Subpage Leg…" at bounding box center [188, 357] width 234 height 452
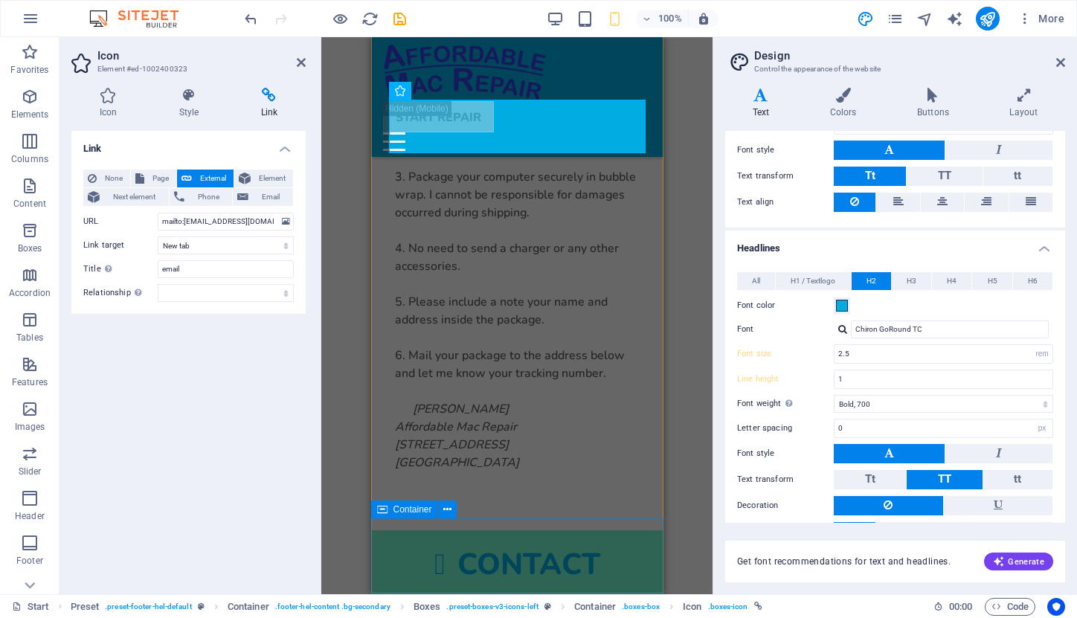
scroll to position [5225, 0]
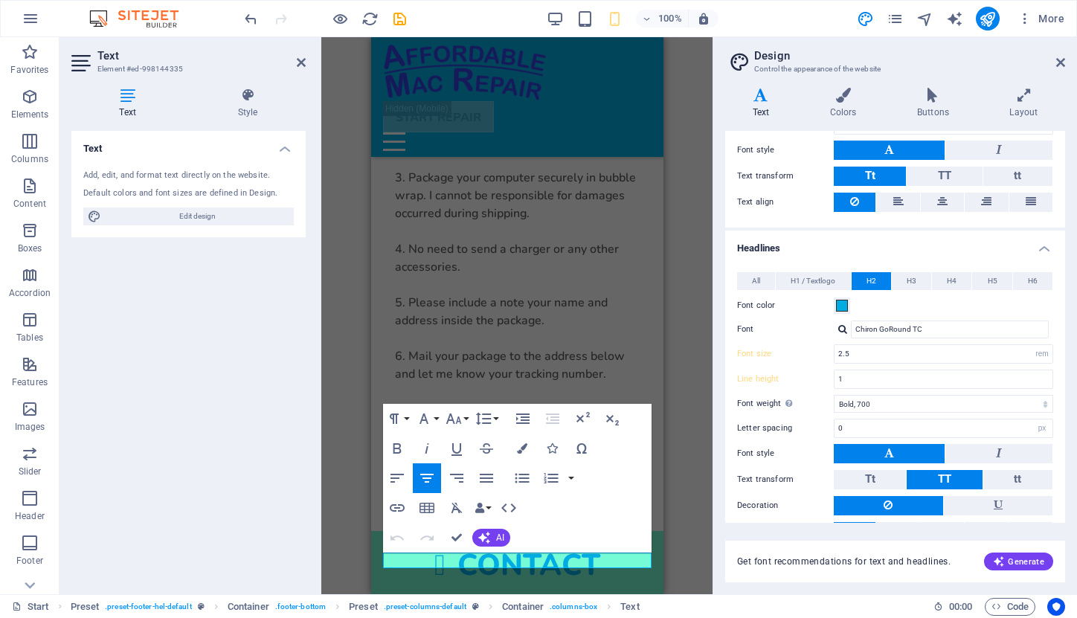
scroll to position [5209, 0]
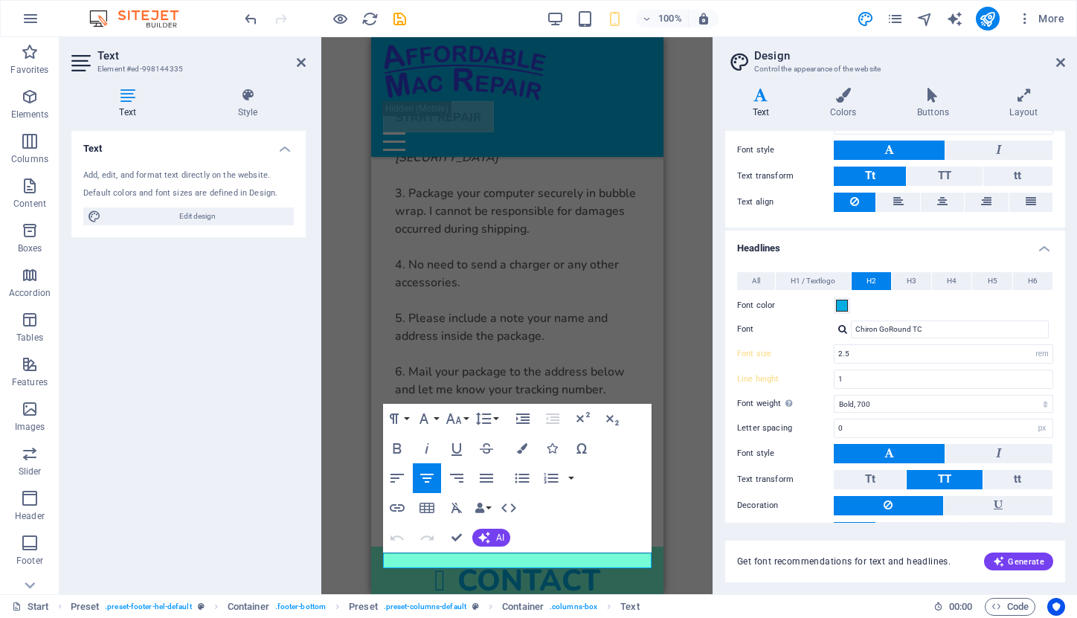
click at [519, 545] on div "Paragraph Format Normal Heading 1 Heading 2 Heading 3 Heading 4 Heading 5 Headi…" at bounding box center [517, 478] width 269 height 149
click at [522, 450] on icon "button" at bounding box center [522, 448] width 10 height 10
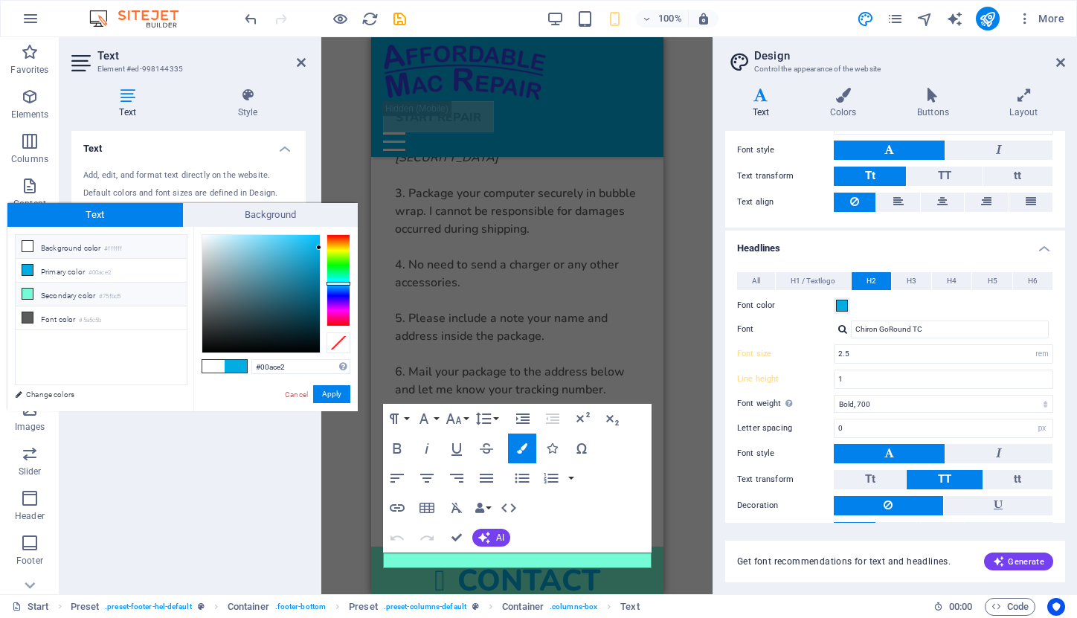
click at [37, 298] on li "Secondary color #75fbd5" at bounding box center [101, 295] width 171 height 24
type input "#75fbd5"
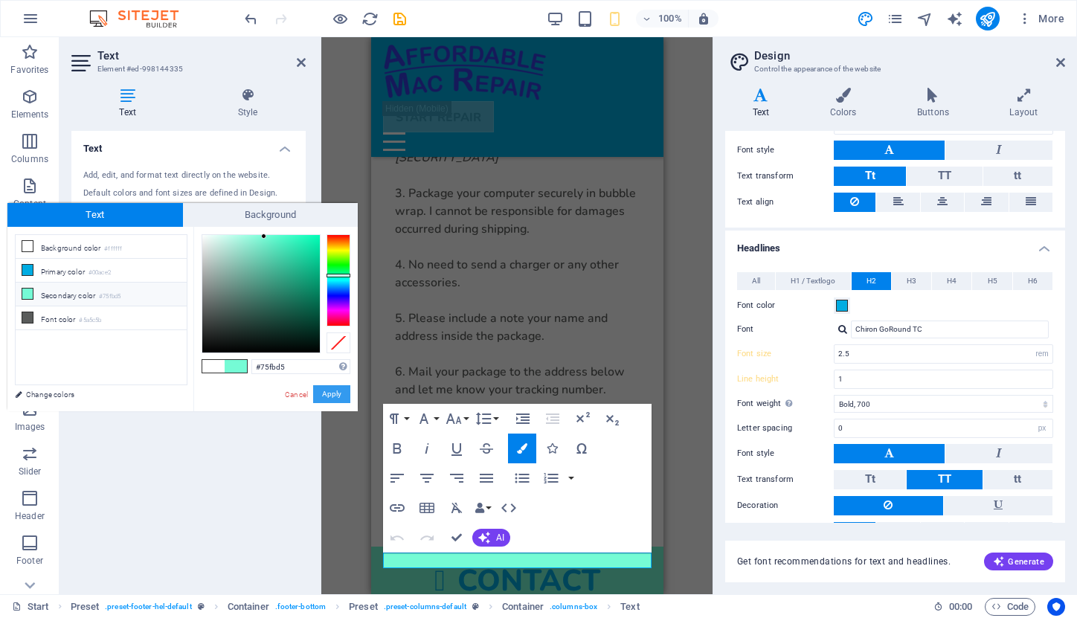
click at [330, 396] on button "Apply" at bounding box center [331, 394] width 37 height 18
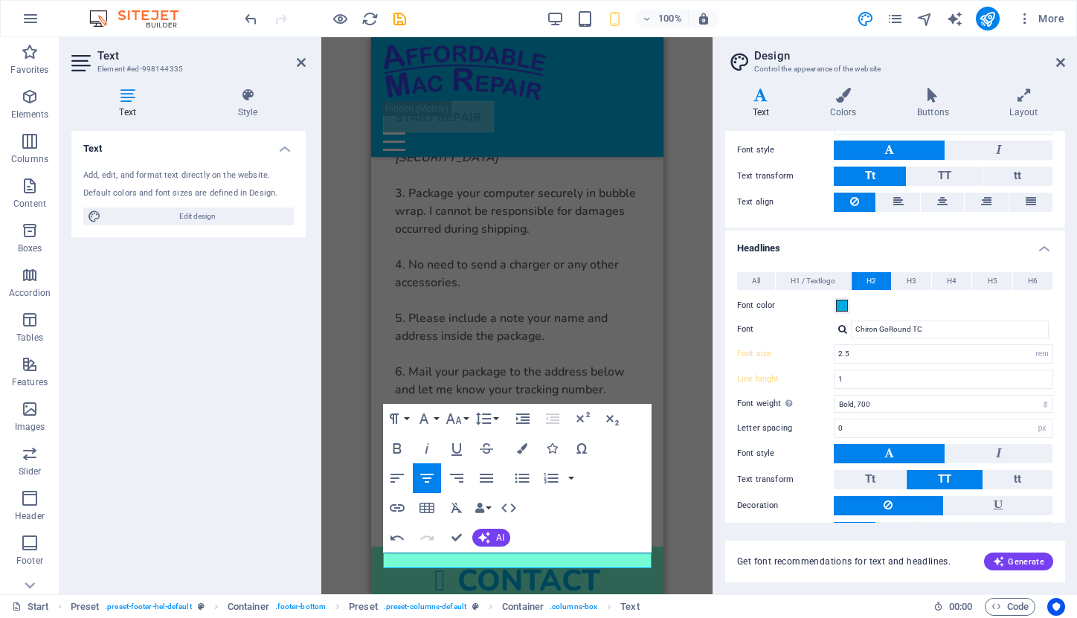
click at [681, 364] on div "H1 Banner Banner Container Menu Bar Image Spacer Gallery Container Container Te…" at bounding box center [516, 315] width 391 height 557
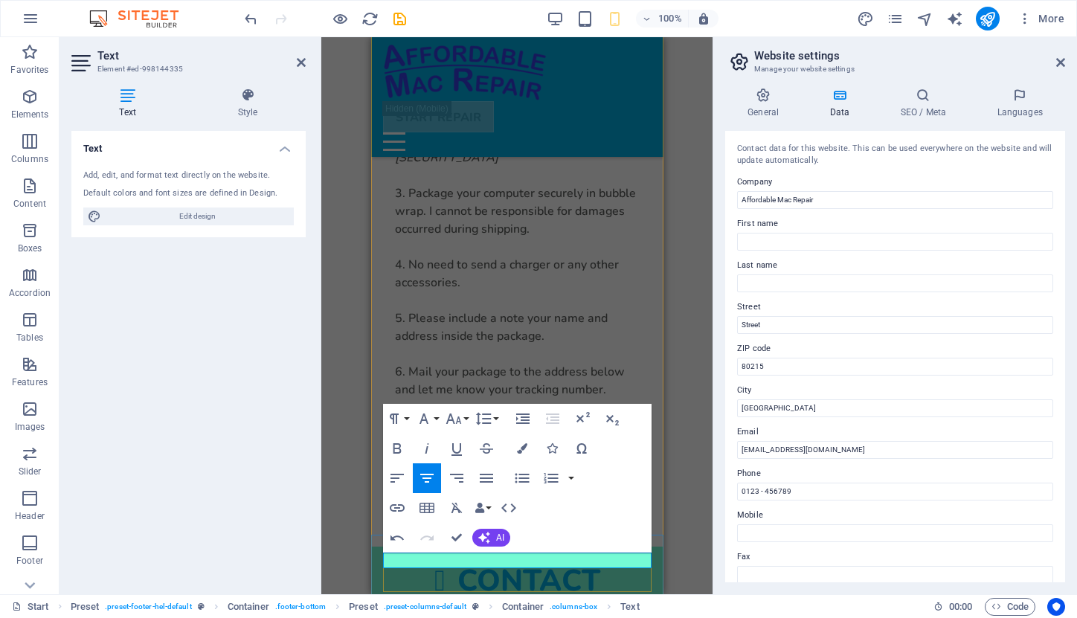
drag, startPoint x: 795, startPoint y: 490, endPoint x: 734, endPoint y: 487, distance: 60.3
click at [734, 487] on div "Contact data for this website. This can be used everywhere on the website and w…" at bounding box center [895, 357] width 340 height 452
click at [248, 103] on h4 "Style" at bounding box center [248, 103] width 116 height 31
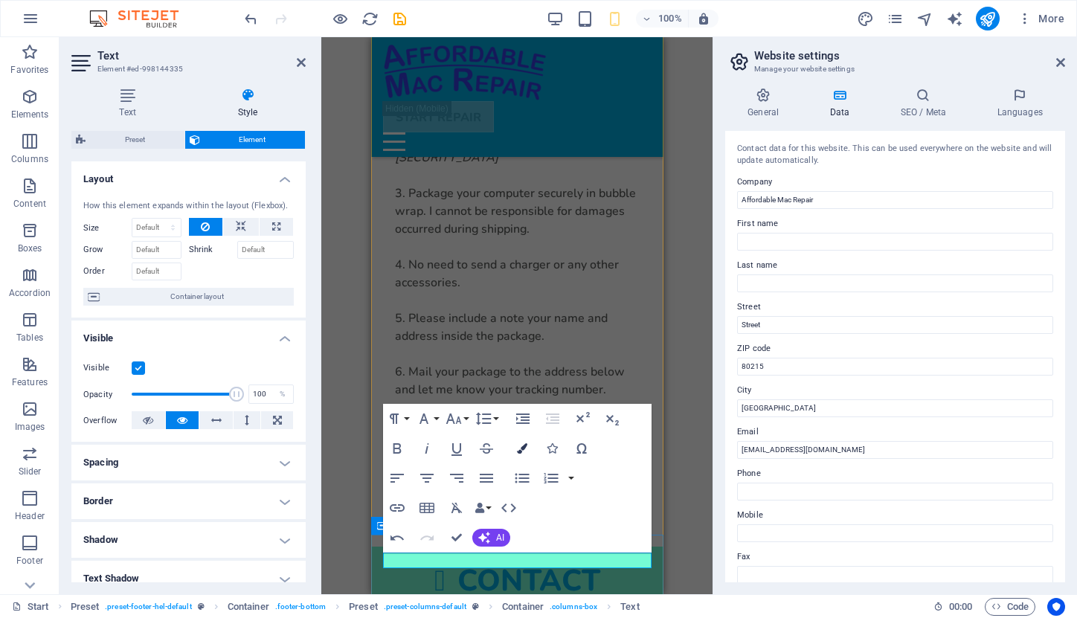
click at [521, 445] on icon "button" at bounding box center [522, 448] width 10 height 10
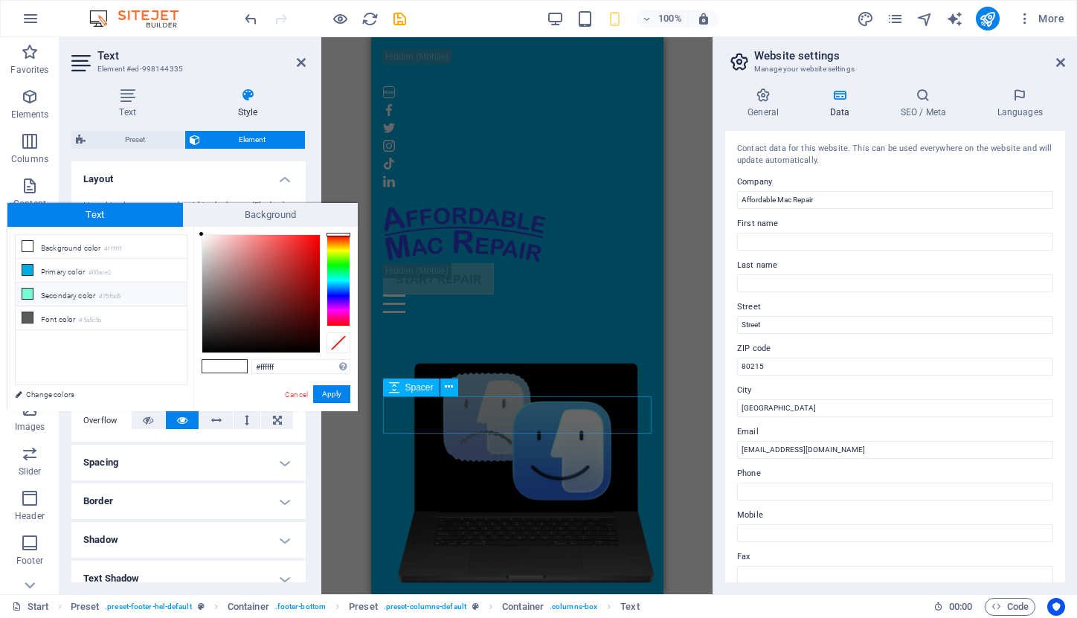
click at [28, 291] on icon at bounding box center [27, 294] width 10 height 10
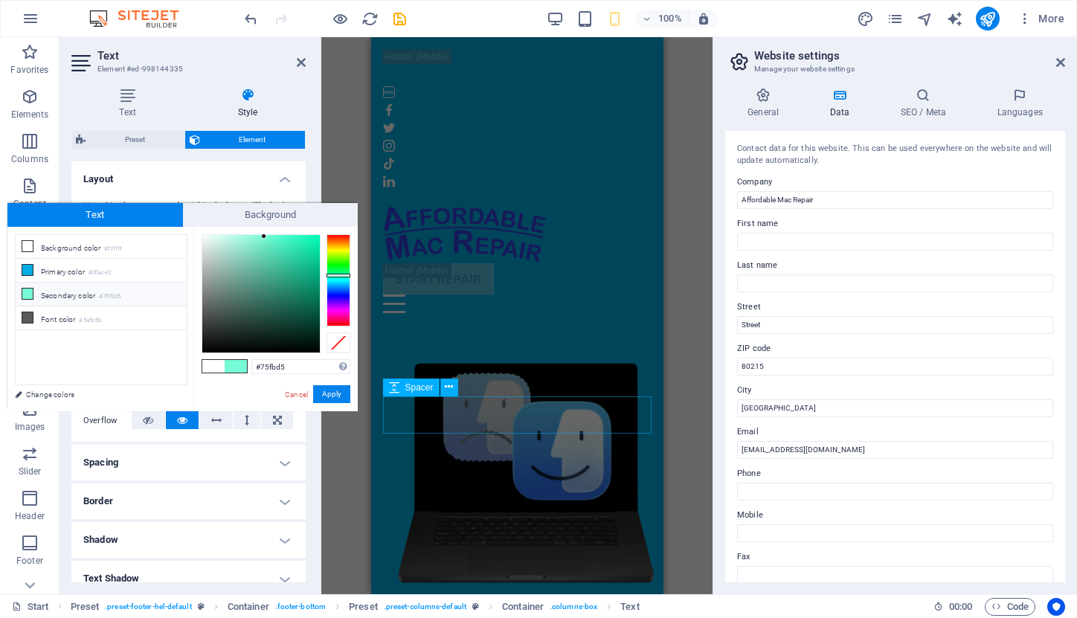
click at [28, 291] on icon at bounding box center [27, 294] width 10 height 10
click at [330, 393] on button "Apply" at bounding box center [331, 394] width 37 height 18
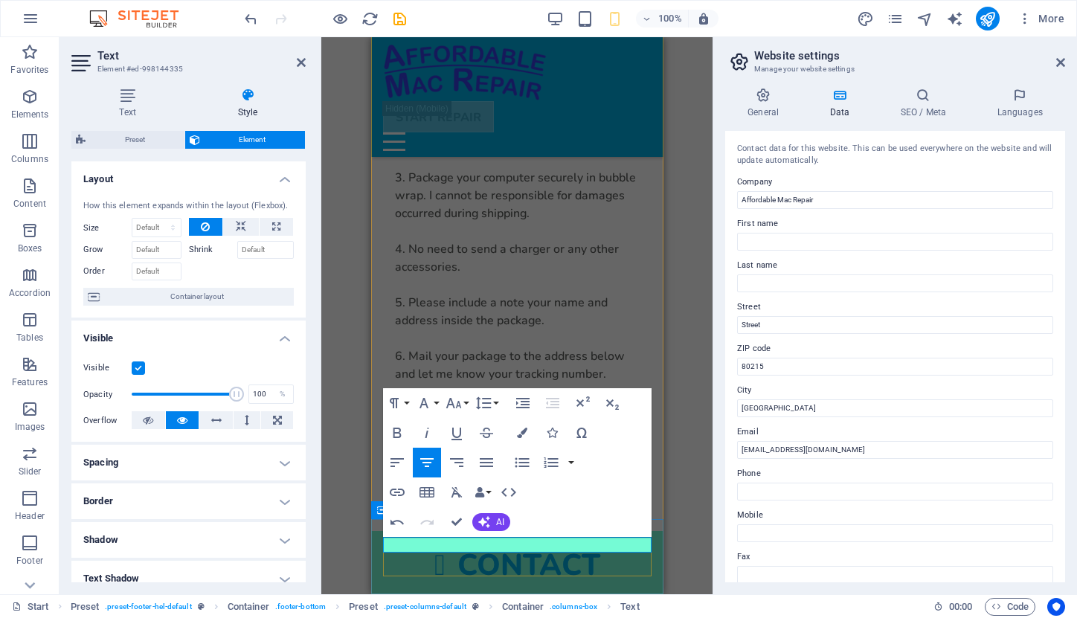
click at [526, 429] on icon "button" at bounding box center [522, 433] width 10 height 10
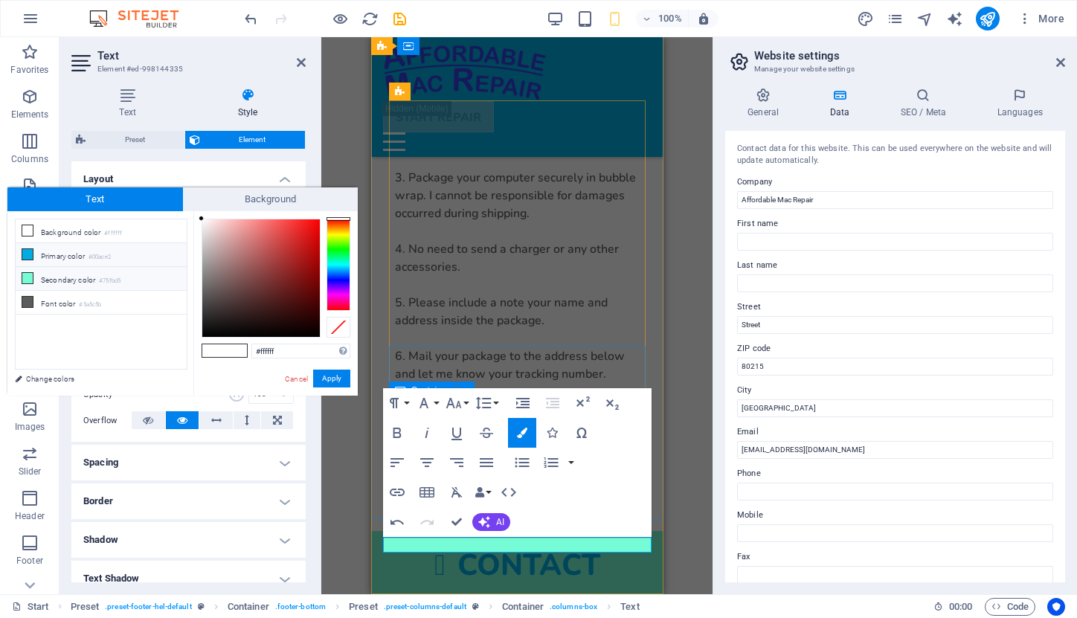
click at [100, 249] on li "Primary color #00ace2" at bounding box center [101, 255] width 171 height 24
type input "#00ace2"
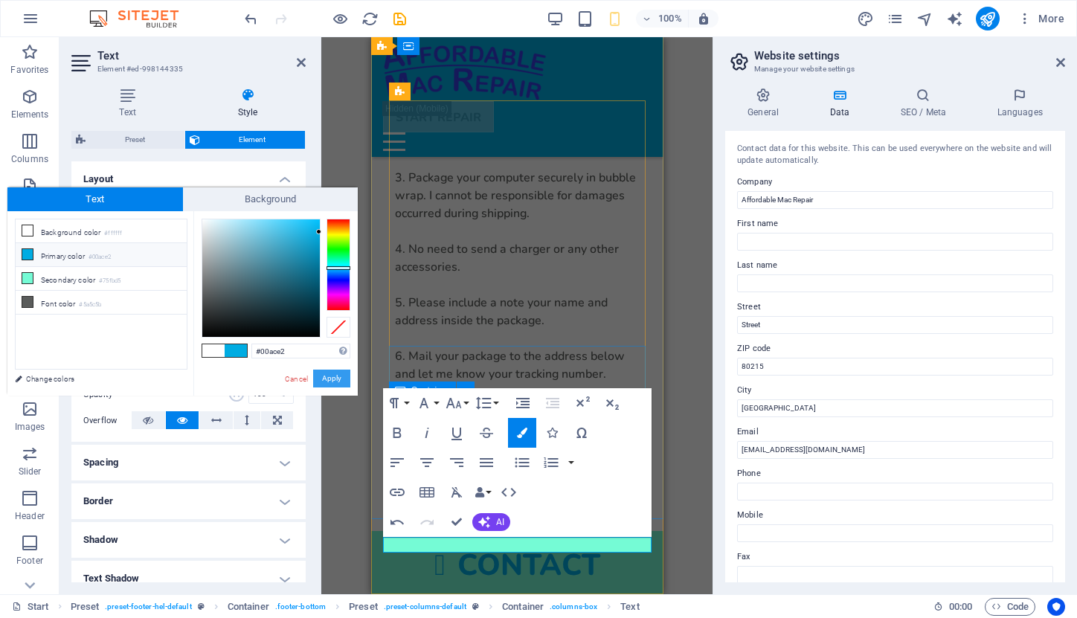
click at [333, 384] on button "Apply" at bounding box center [331, 379] width 37 height 18
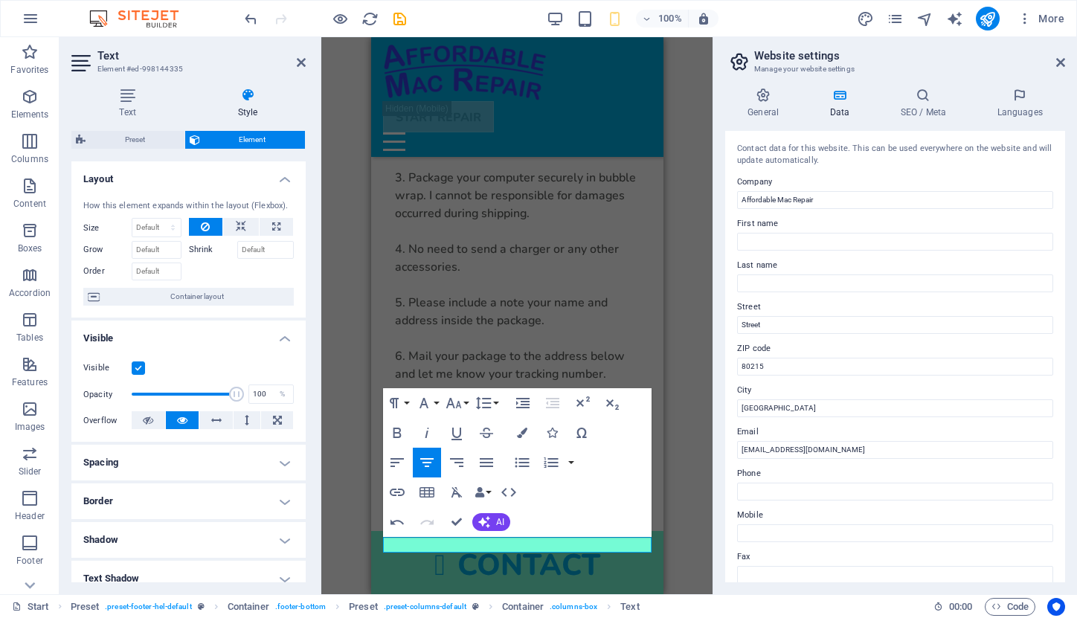
click at [707, 463] on div "H1 Banner Banner Container Menu Bar Image Spacer Gallery Container Container Te…" at bounding box center [516, 315] width 391 height 557
click at [701, 456] on div "H1 Banner Banner Container Menu Bar Image Spacer Gallery Container Container Te…" at bounding box center [516, 315] width 391 height 557
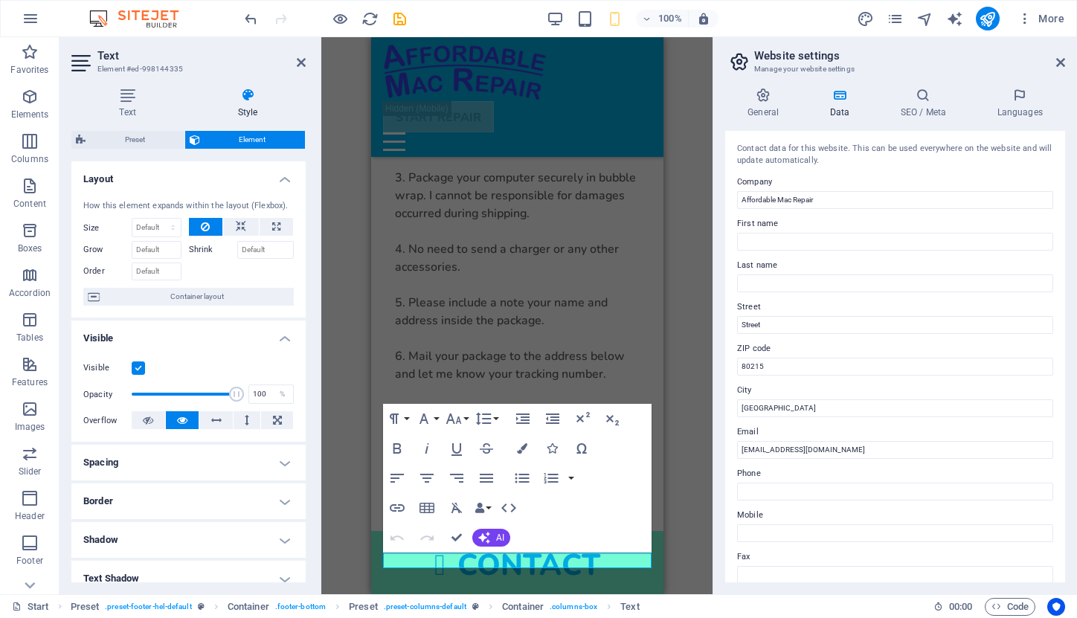
scroll to position [5209, 0]
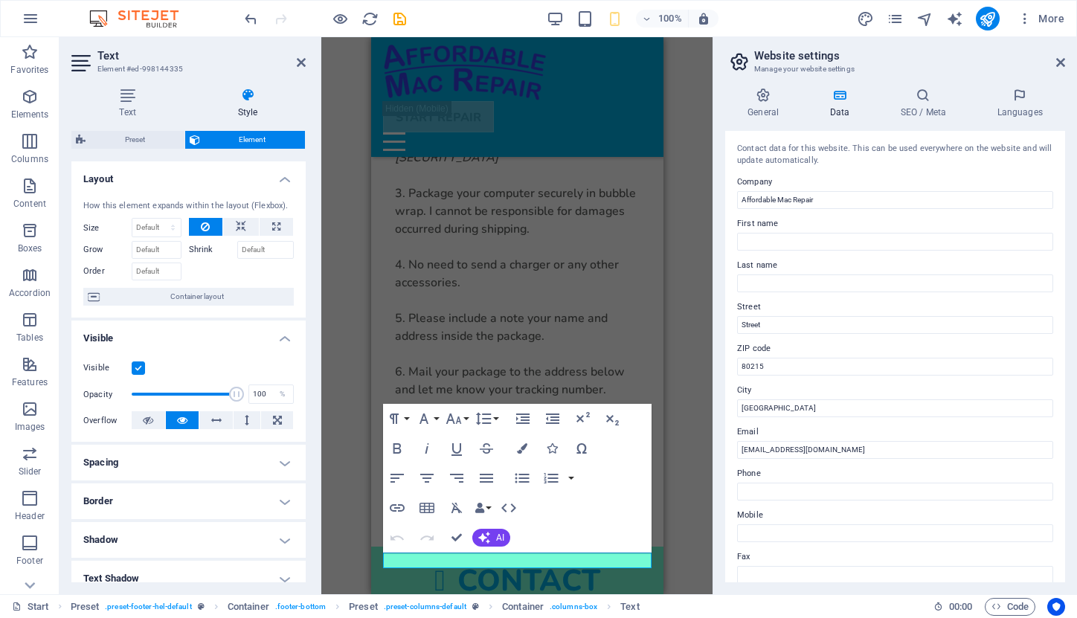
click at [354, 540] on div "H1 Banner Banner Container Menu Bar Image Spacer Gallery Container Container Te…" at bounding box center [516, 315] width 391 height 557
click at [673, 374] on div "H1 Banner Banner Container Menu Bar Image Spacer Gallery Container Container Te…" at bounding box center [516, 315] width 391 height 557
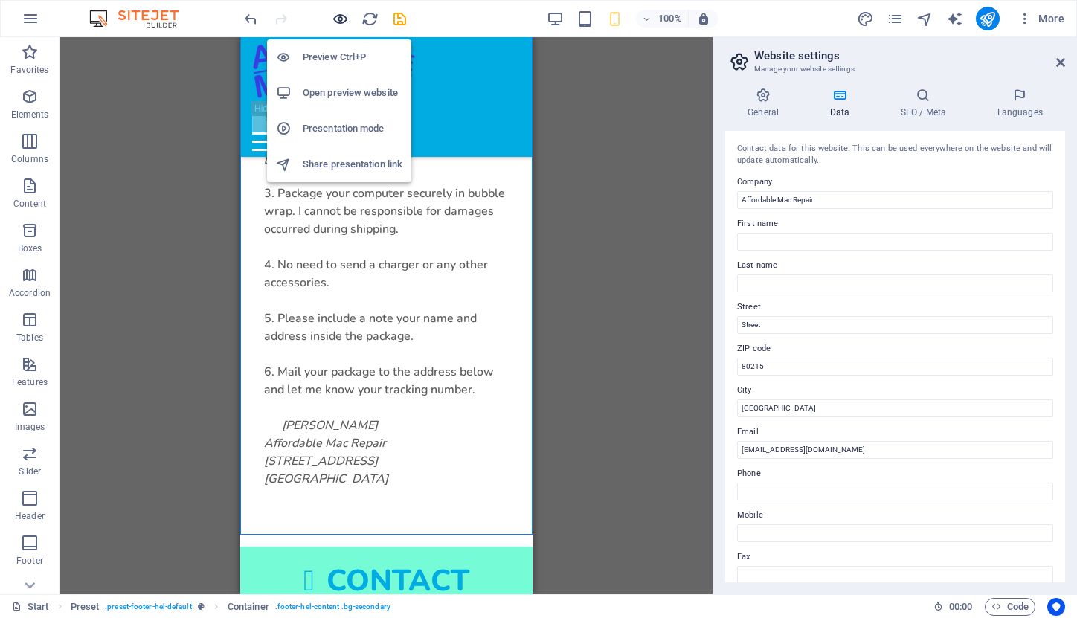
click at [339, 19] on icon "button" at bounding box center [340, 18] width 17 height 17
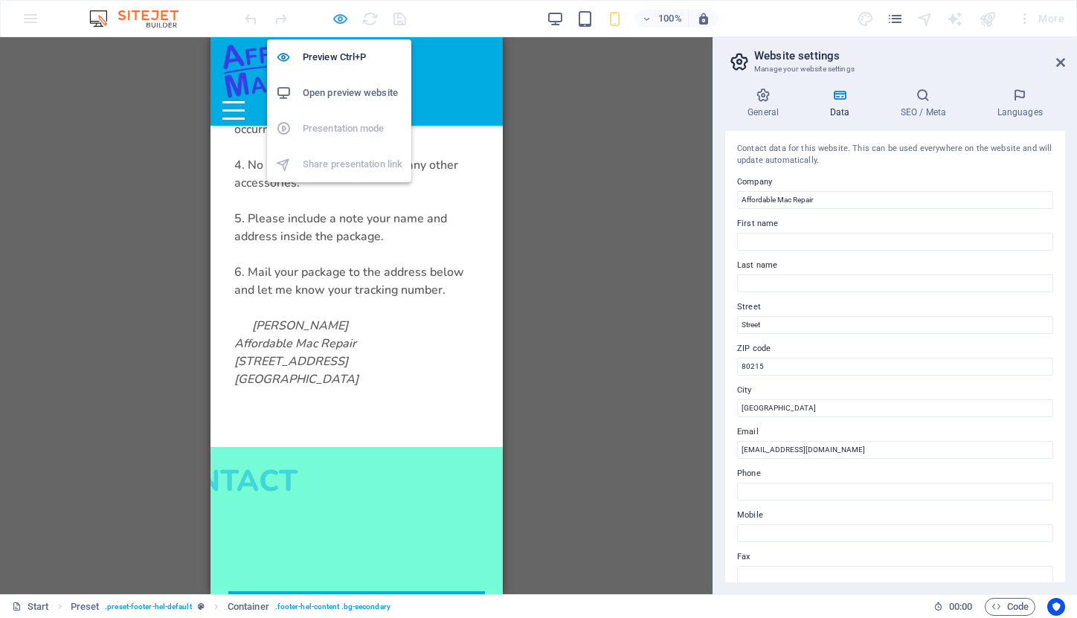
scroll to position [5137, 0]
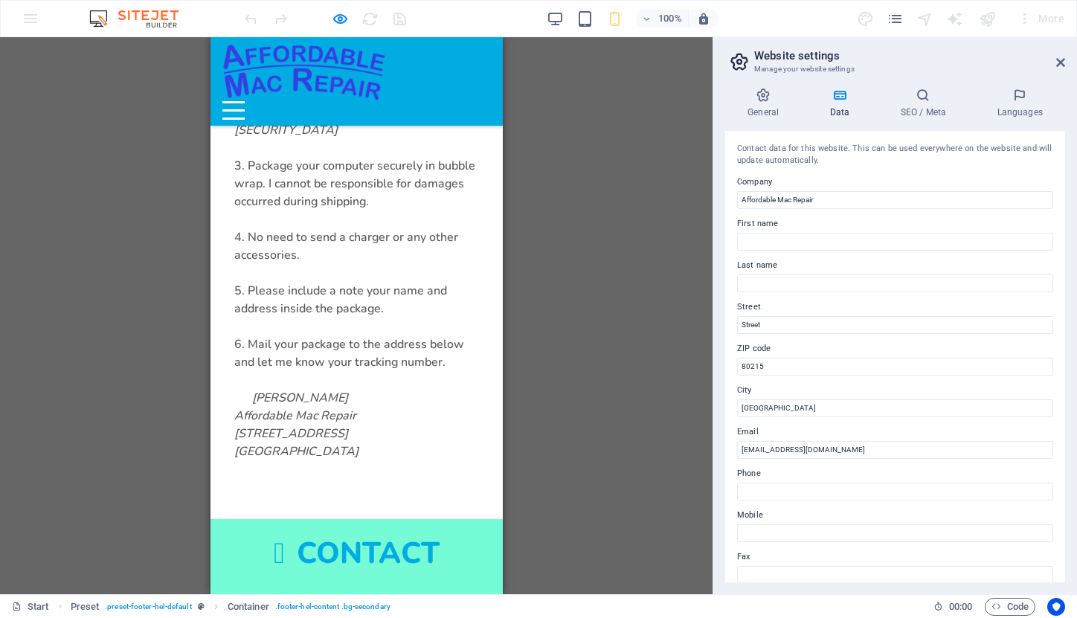
click at [1059, 59] on icon at bounding box center [1060, 63] width 9 height 12
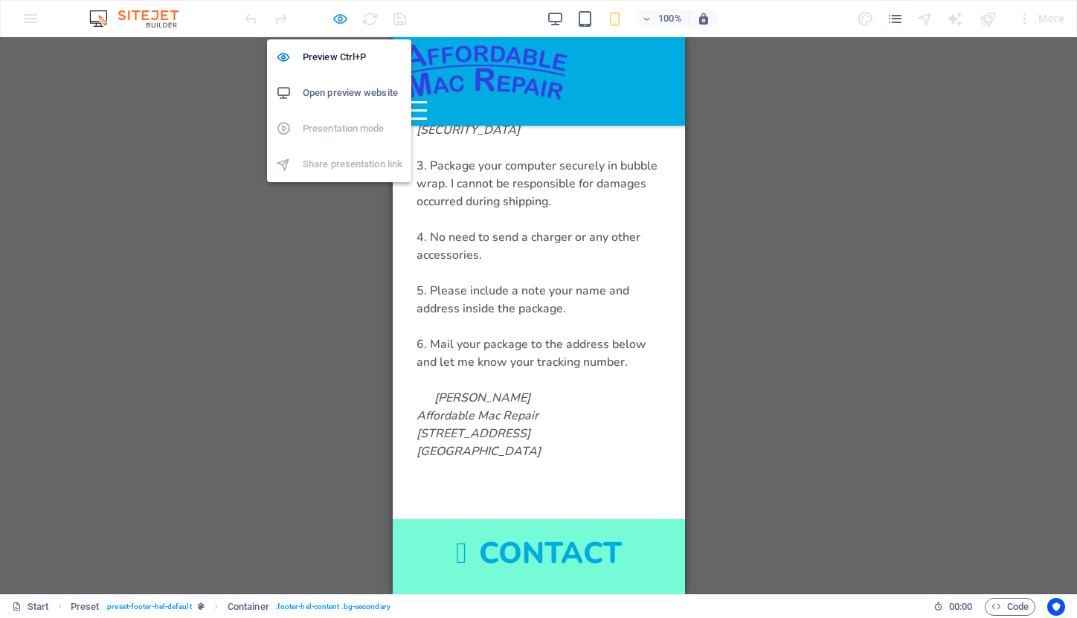
click at [338, 18] on icon "button" at bounding box center [340, 18] width 17 height 17
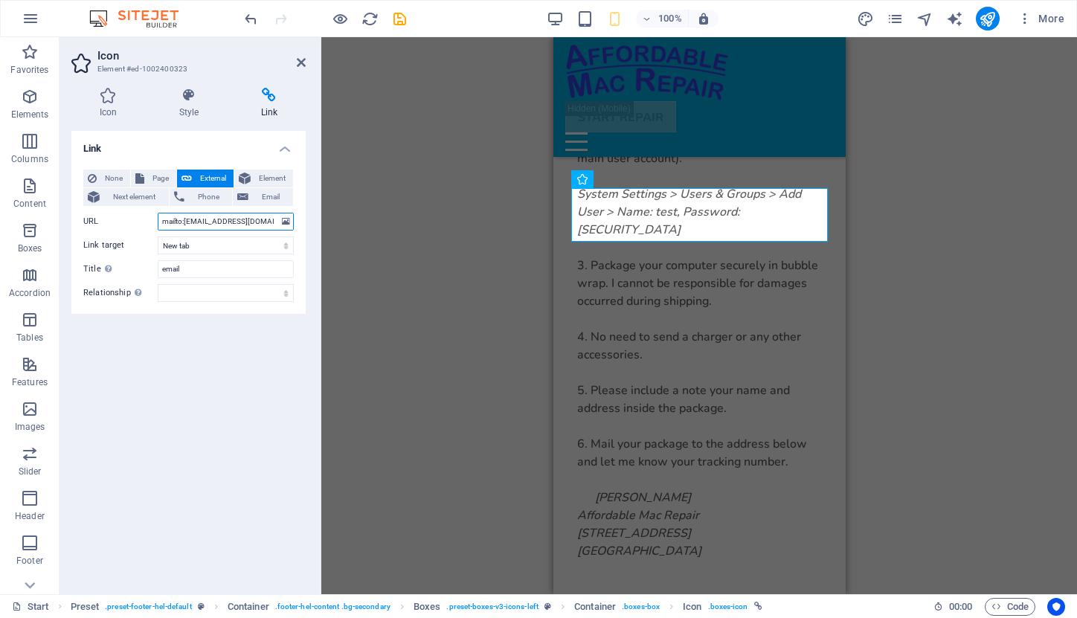
click at [192, 223] on input "mailto:affordablemacrepair@gmail.com" at bounding box center [226, 222] width 136 height 18
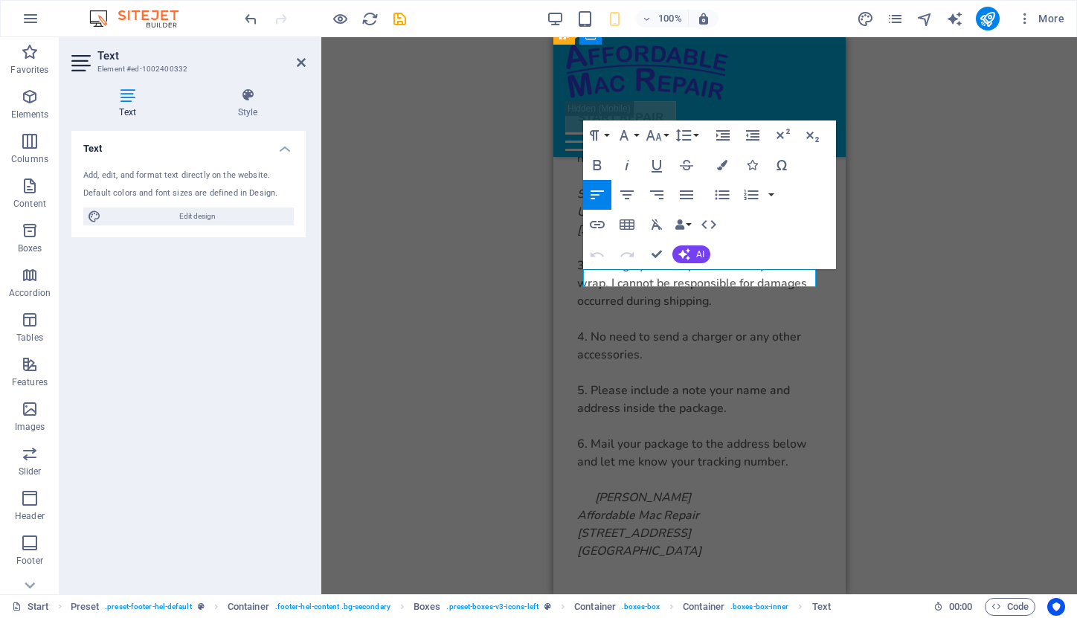
click at [688, 168] on icon "button" at bounding box center [687, 165] width 18 height 18
click at [597, 230] on icon "button" at bounding box center [598, 225] width 18 height 18
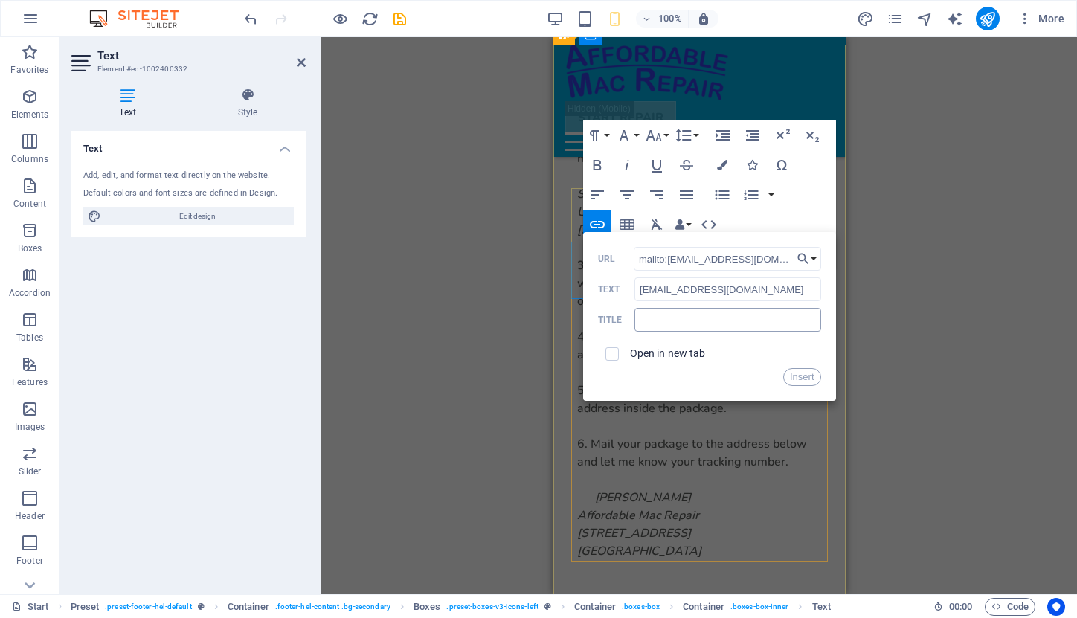
type input "mailto:affordablemacrepair@gmail.com"
click at [646, 322] on input "text" at bounding box center [728, 320] width 186 height 24
type input "email"
click at [792, 382] on button "Insert" at bounding box center [802, 377] width 38 height 18
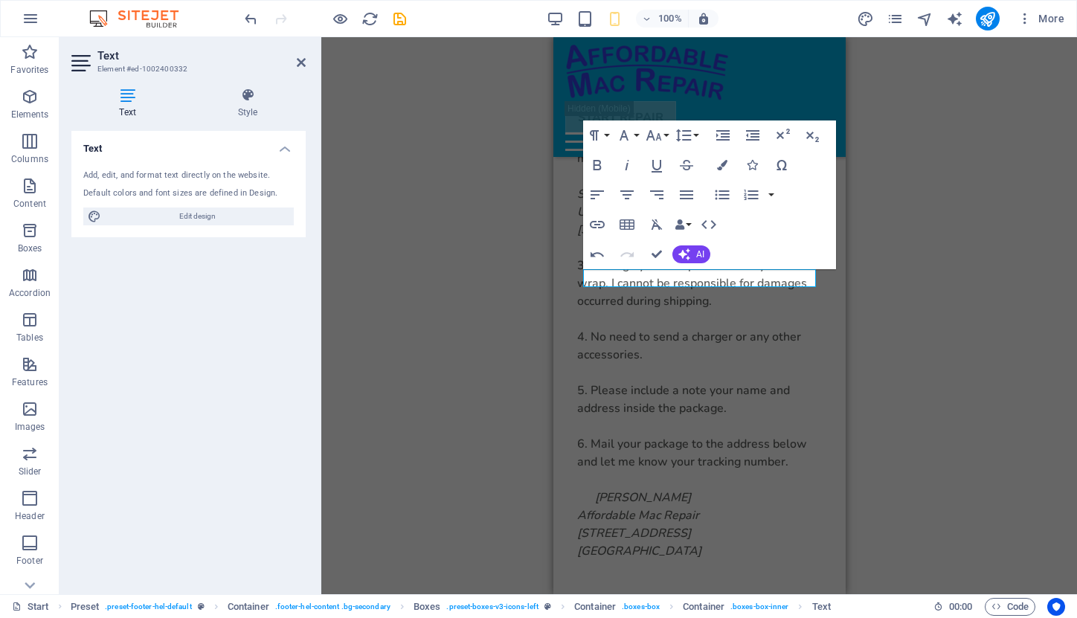
click at [429, 252] on div "H1 Banner Banner Container Menu Bar Image Spacer Gallery Container Container Te…" at bounding box center [699, 315] width 756 height 557
click at [427, 134] on div "H1 Banner Banner Container Menu Bar Image Spacer Gallery Container Container Te…" at bounding box center [699, 315] width 756 height 557
click at [303, 65] on icon at bounding box center [301, 63] width 9 height 12
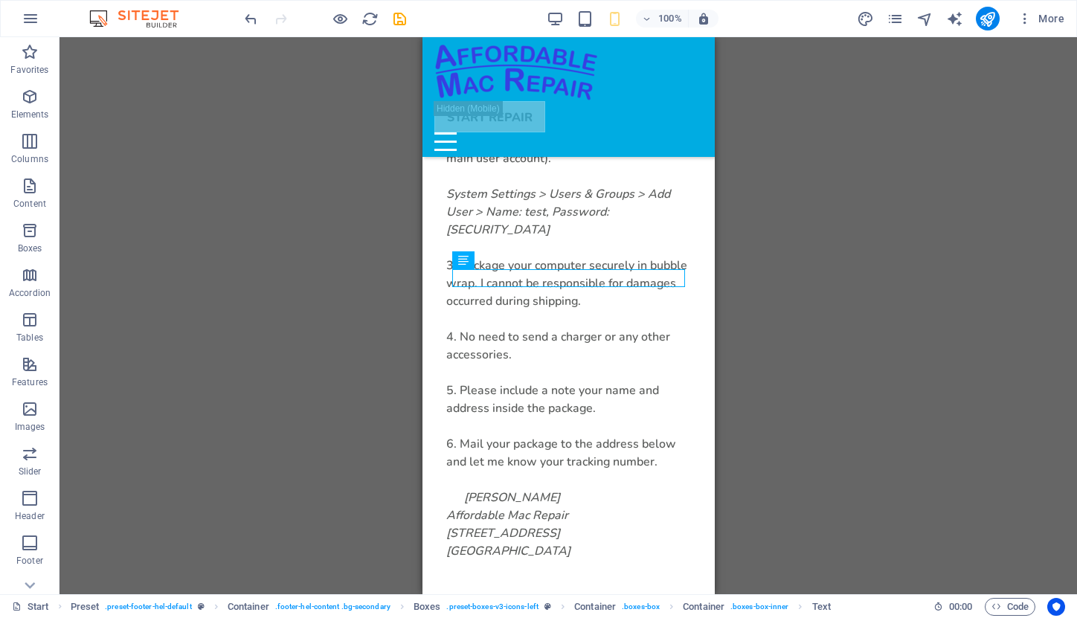
click at [809, 230] on div "H1 Banner Banner Container Menu Bar Image Spacer Gallery Container Container Te…" at bounding box center [569, 315] width 1018 height 557
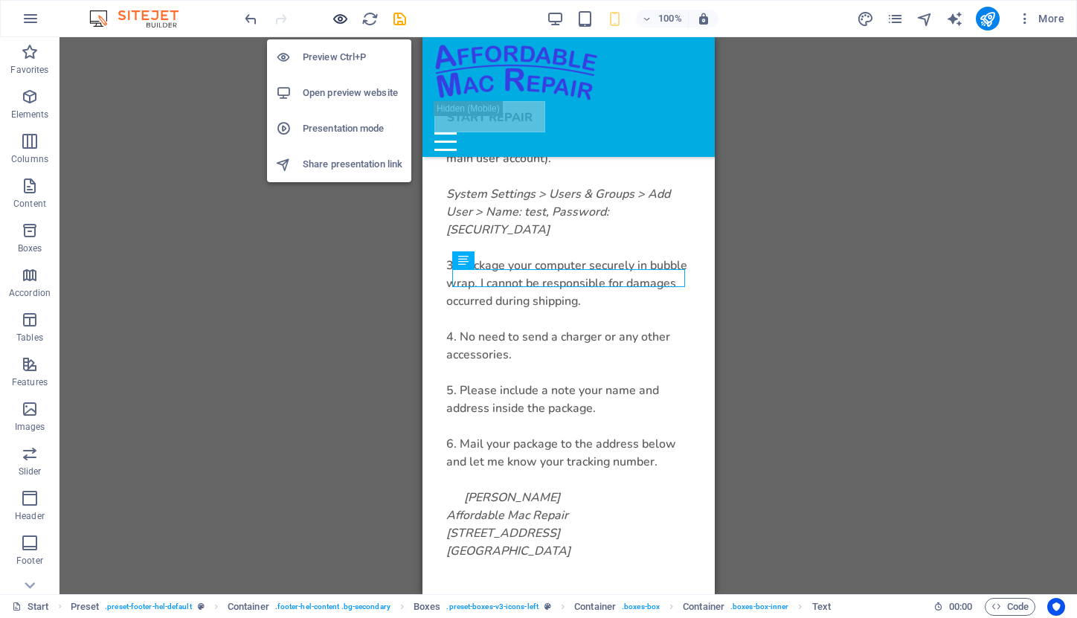
click at [338, 19] on icon "button" at bounding box center [340, 18] width 17 height 17
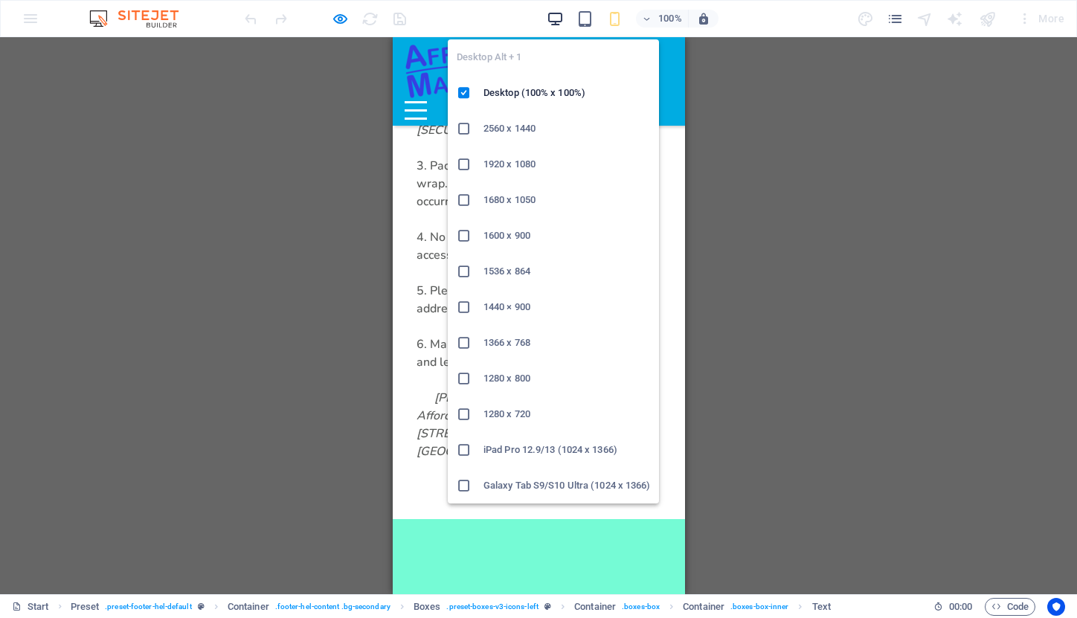
click at [551, 23] on icon "button" at bounding box center [555, 18] width 17 height 17
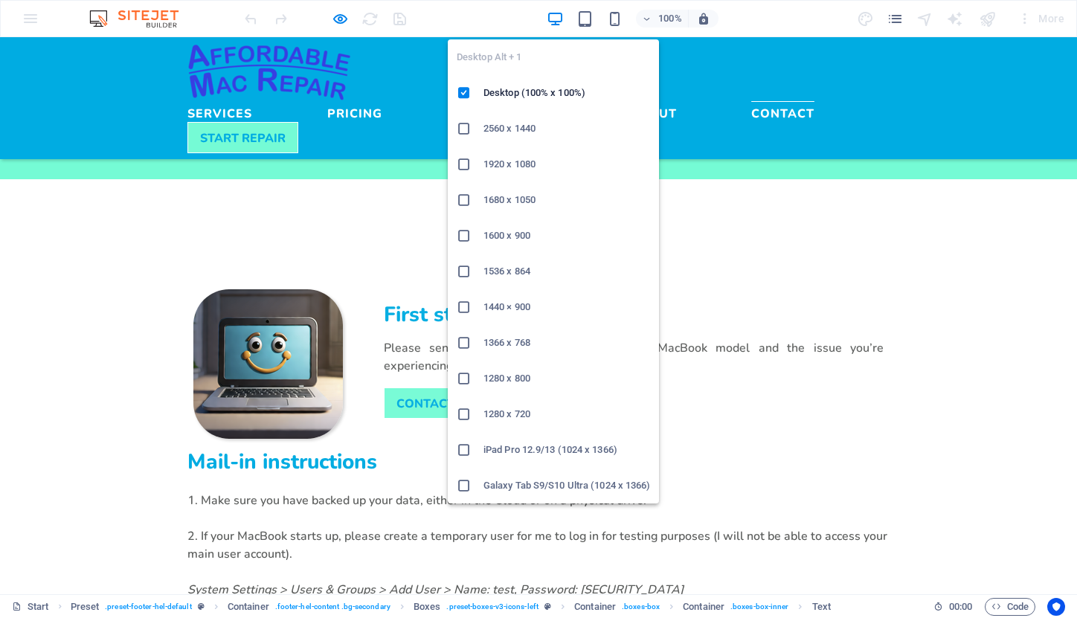
scroll to position [4059, 0]
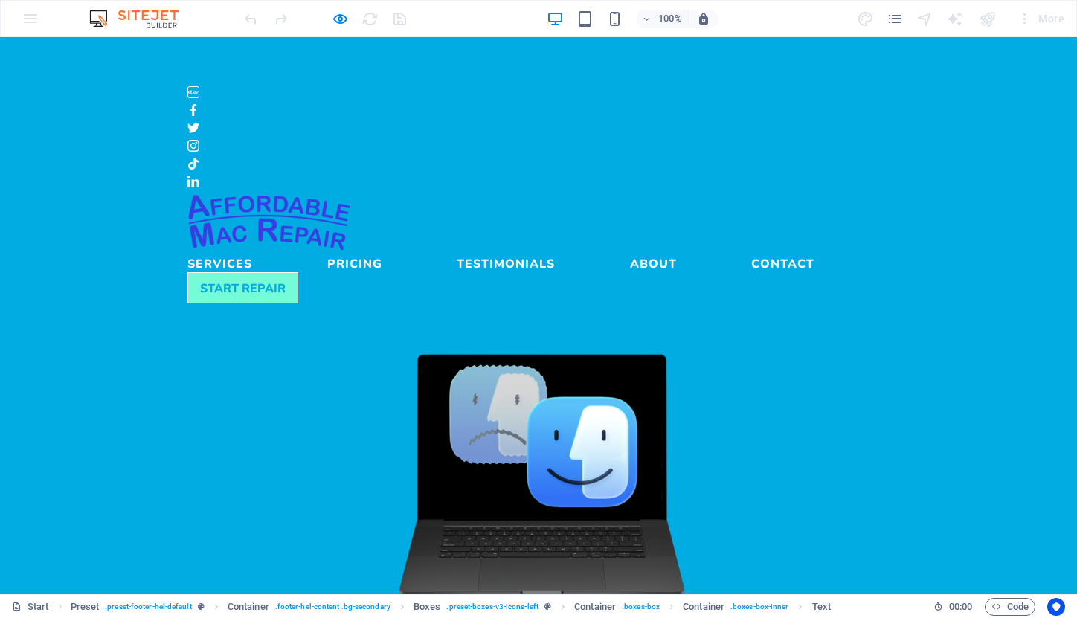
scroll to position [0, 0]
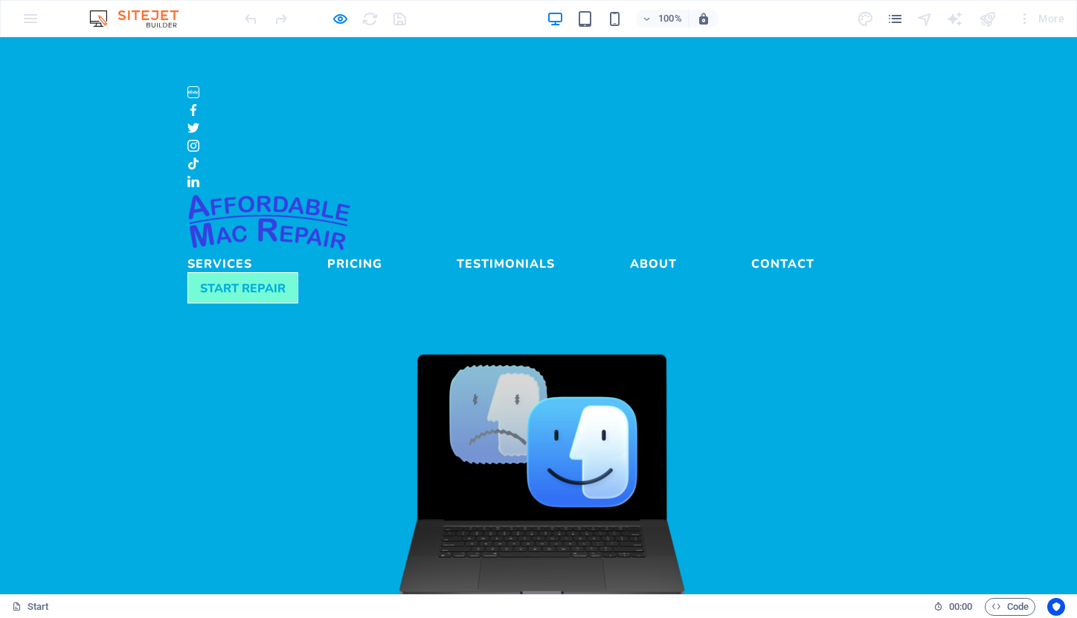
click at [252, 251] on link "Services" at bounding box center [219, 260] width 65 height 18
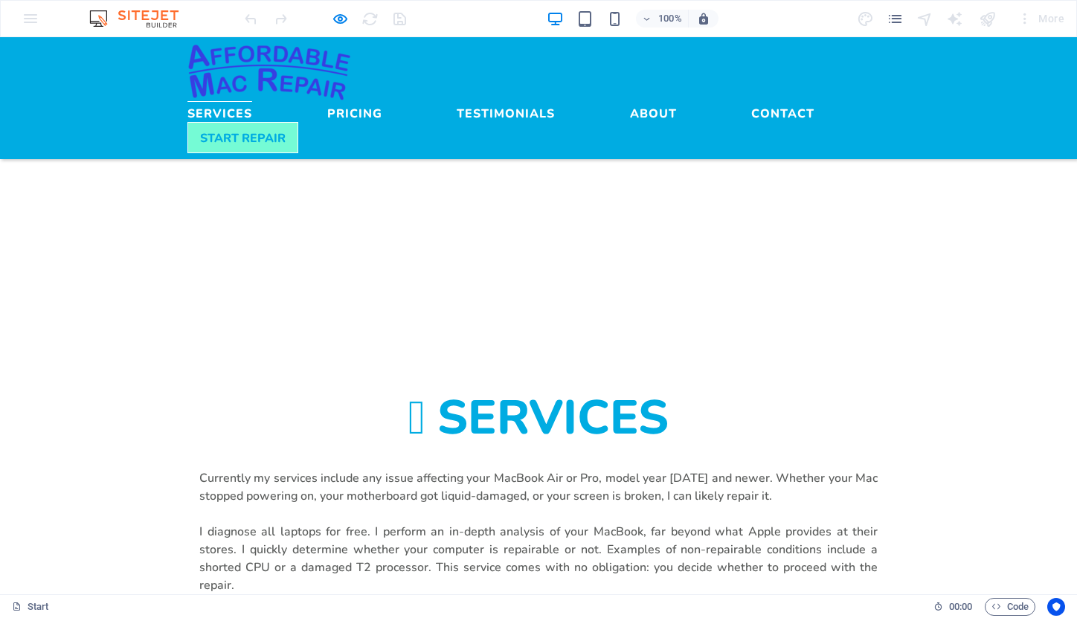
scroll to position [811, 0]
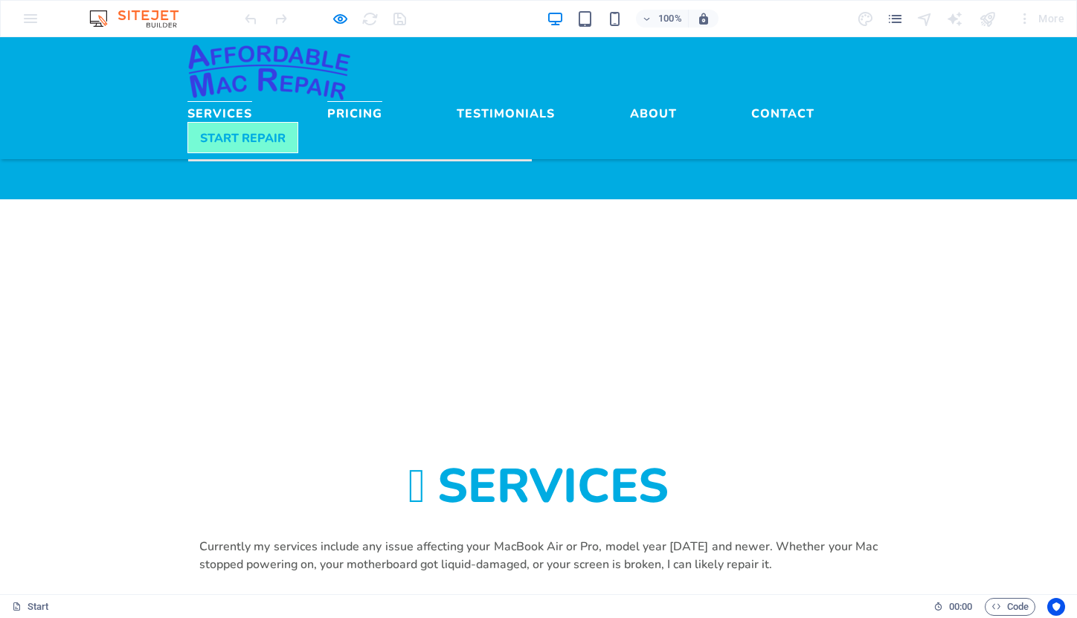
click at [382, 101] on link "Pricing" at bounding box center [354, 110] width 55 height 18
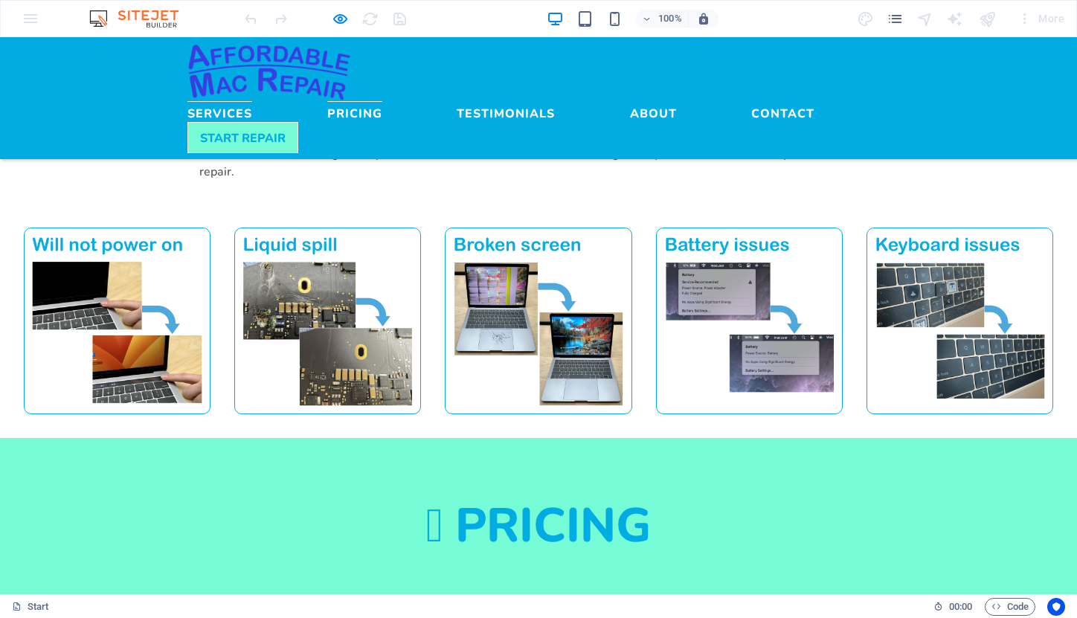
scroll to position [1295, 0]
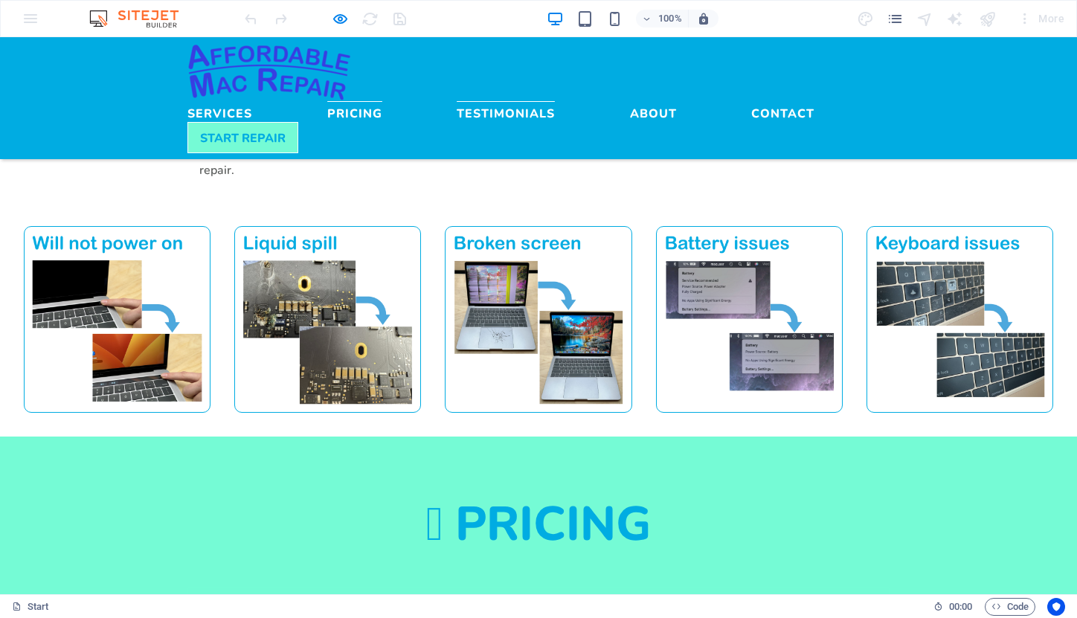
click at [543, 101] on link "Testimonials" at bounding box center [506, 110] width 98 height 18
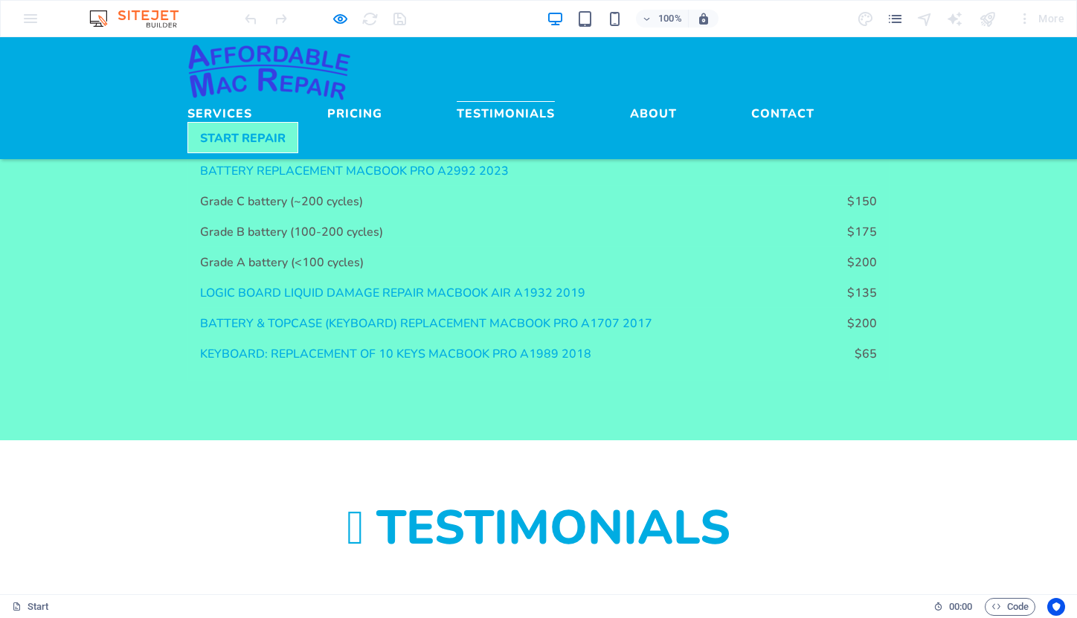
scroll to position [1899, 0]
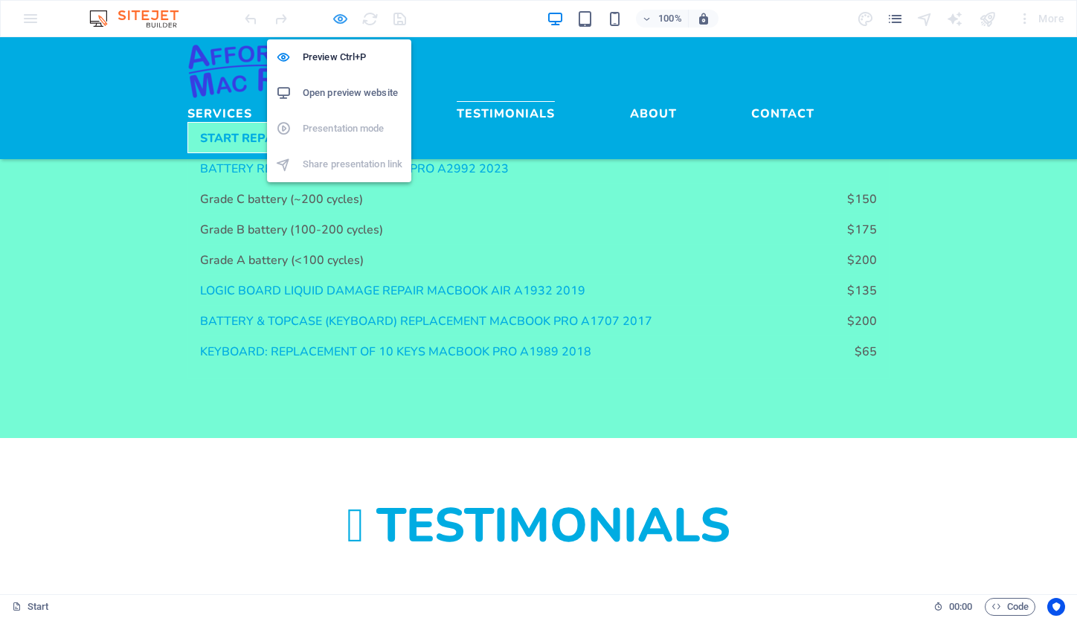
click at [340, 19] on icon "button" at bounding box center [340, 18] width 17 height 17
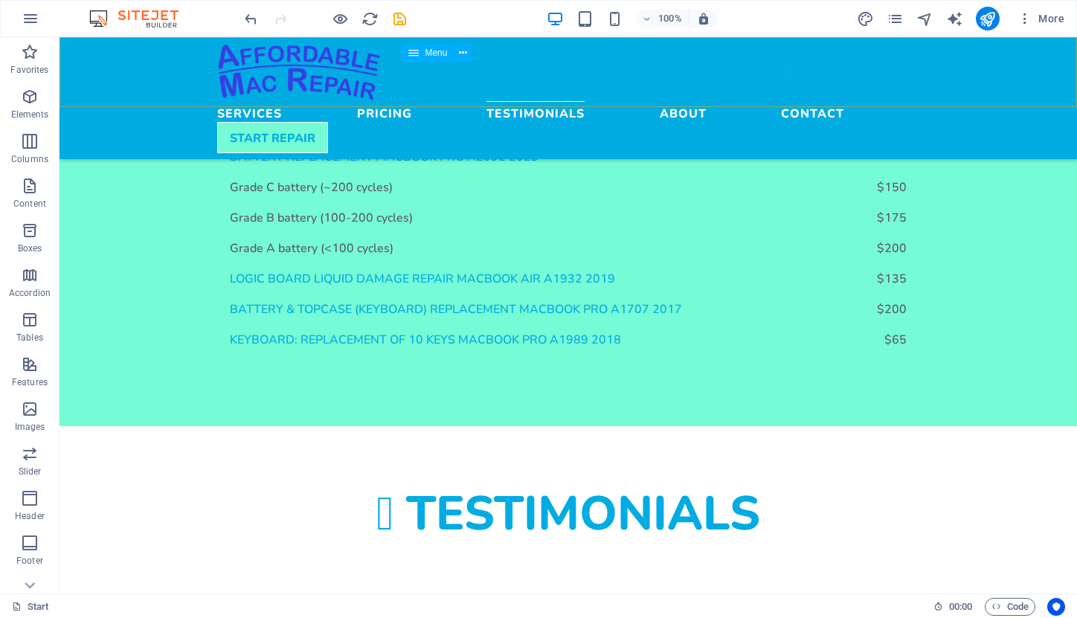
click at [742, 101] on nav "Services Pricing Testimonials About Contact" at bounding box center [568, 111] width 702 height 21
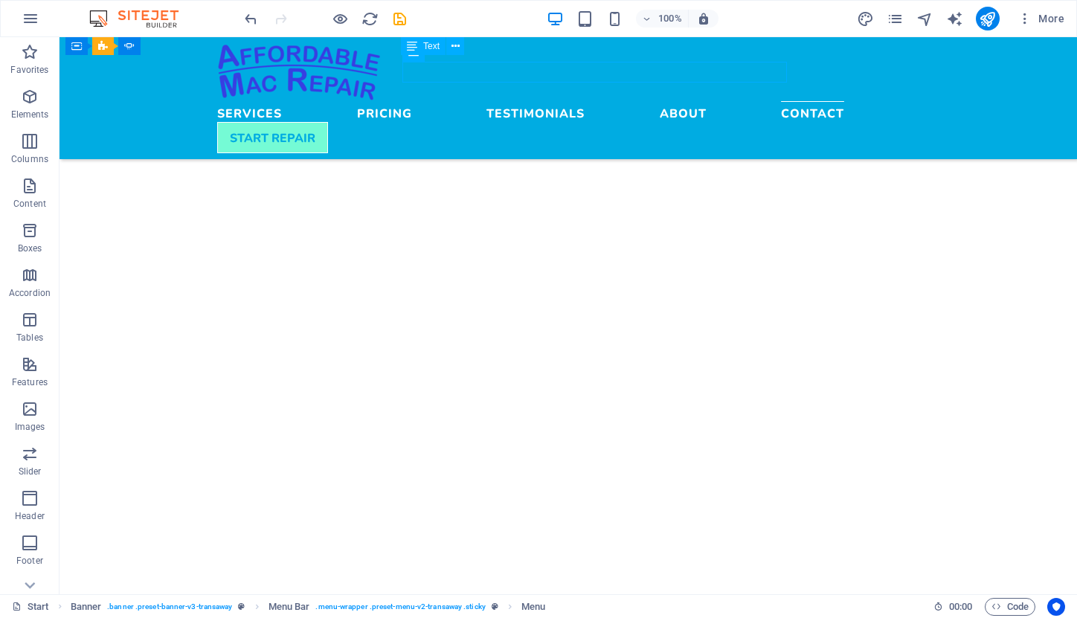
scroll to position [4072, 0]
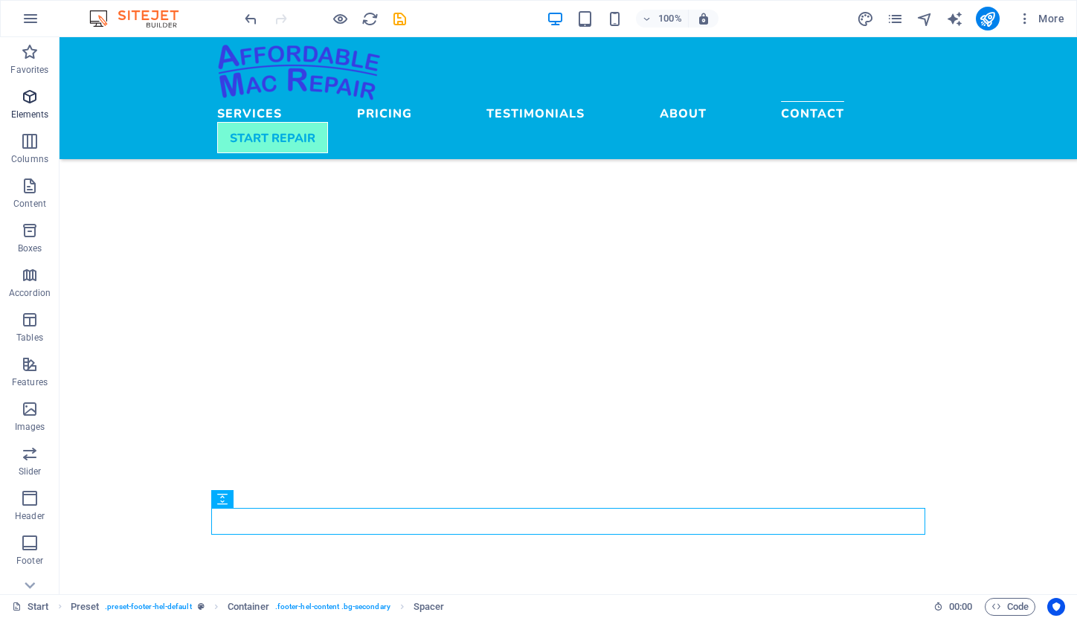
click at [31, 110] on p "Elements" at bounding box center [30, 115] width 38 height 12
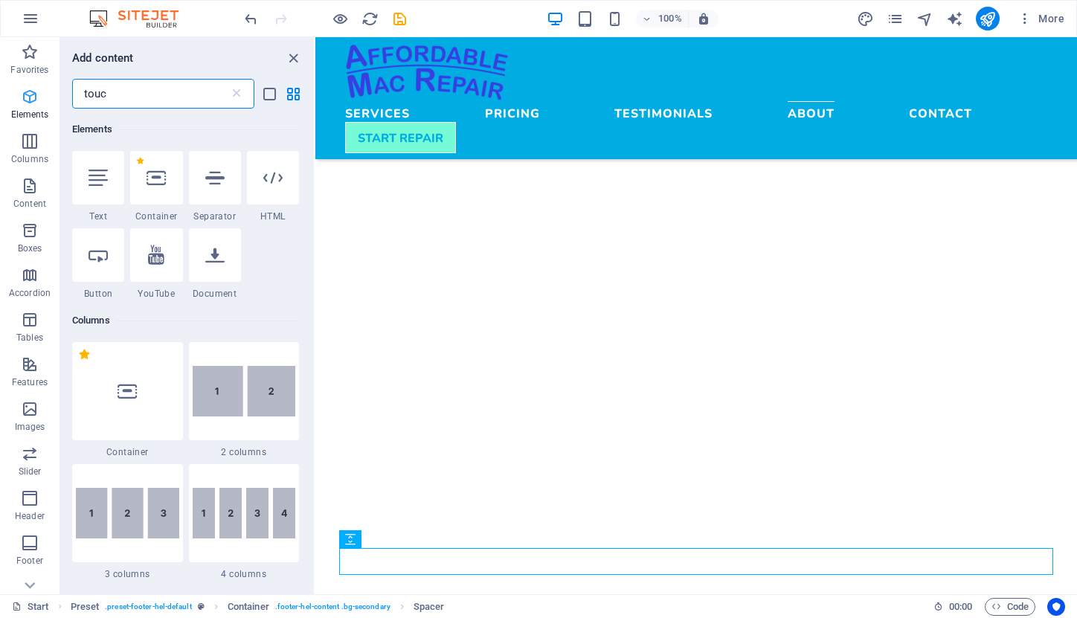
scroll to position [0, 0]
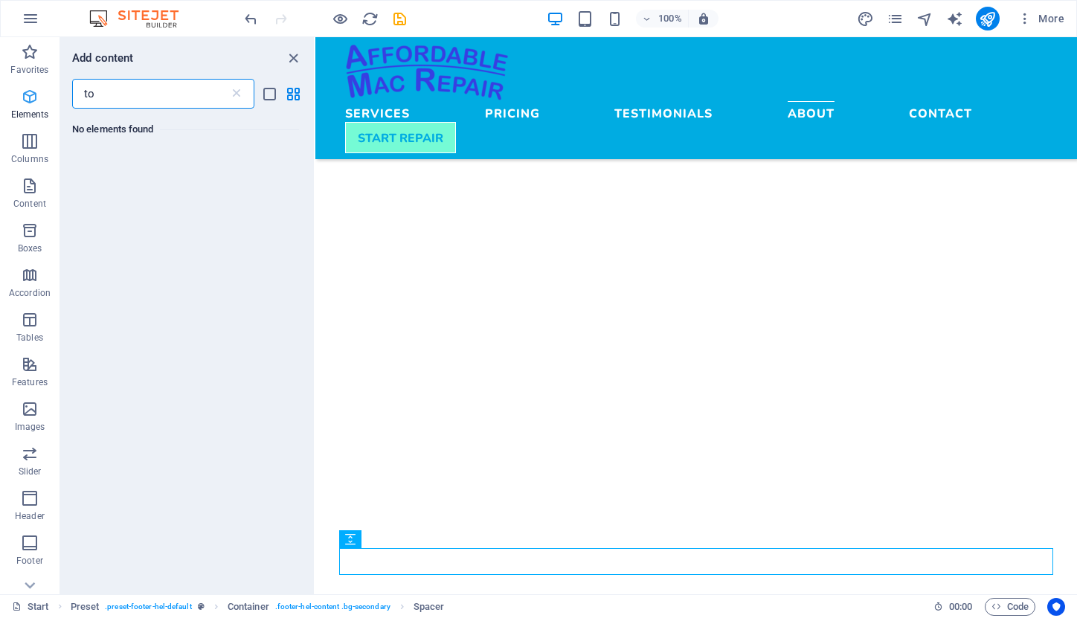
type input "t"
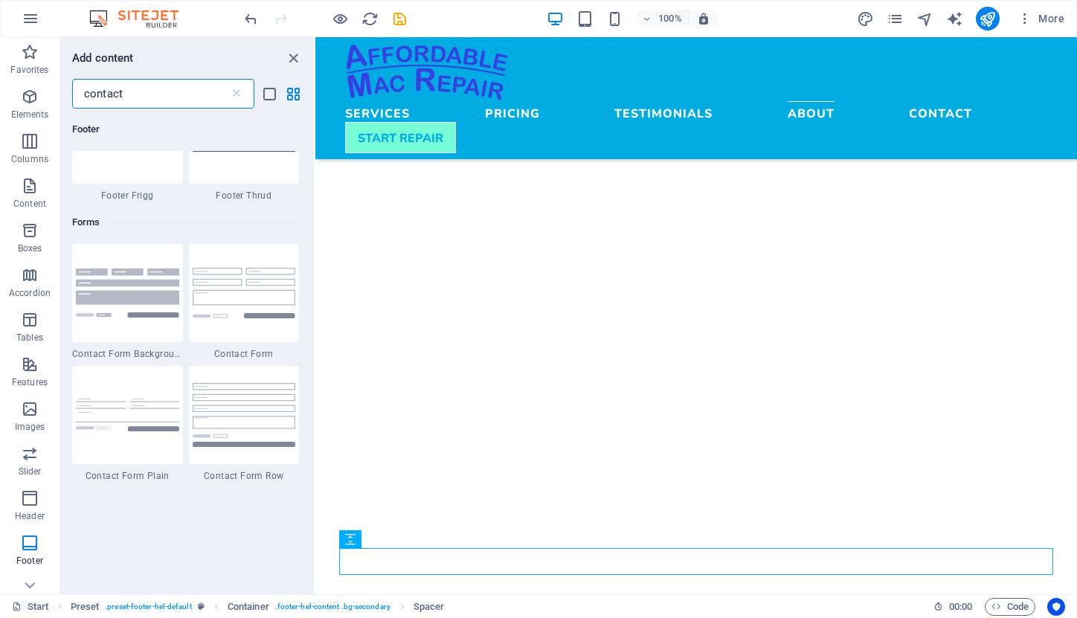
scroll to position [957, 0]
type input "contact"
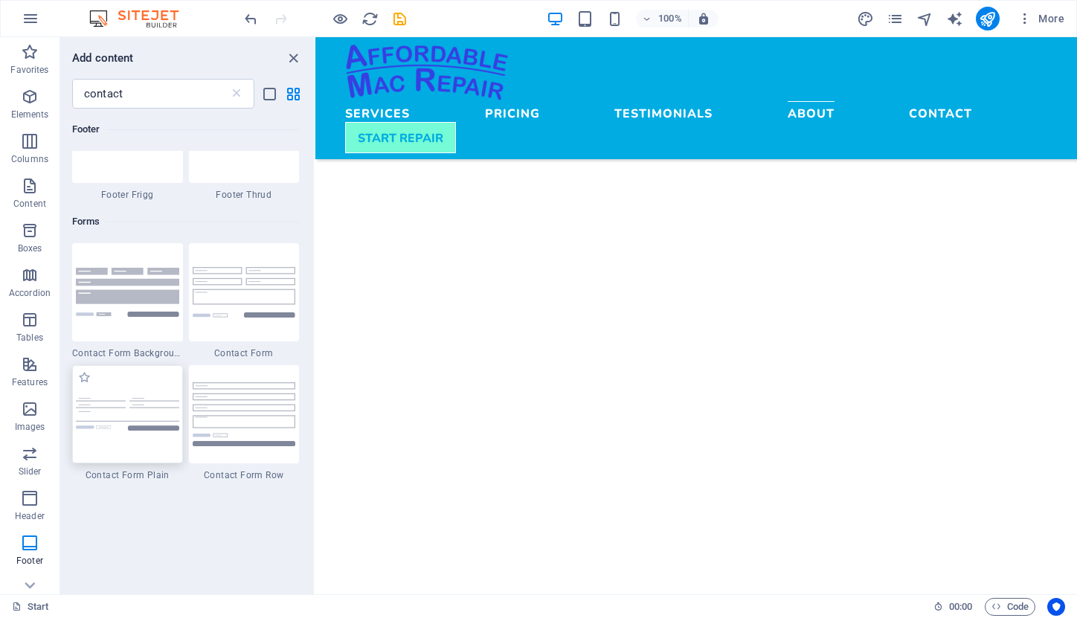
scroll to position [4061, 0]
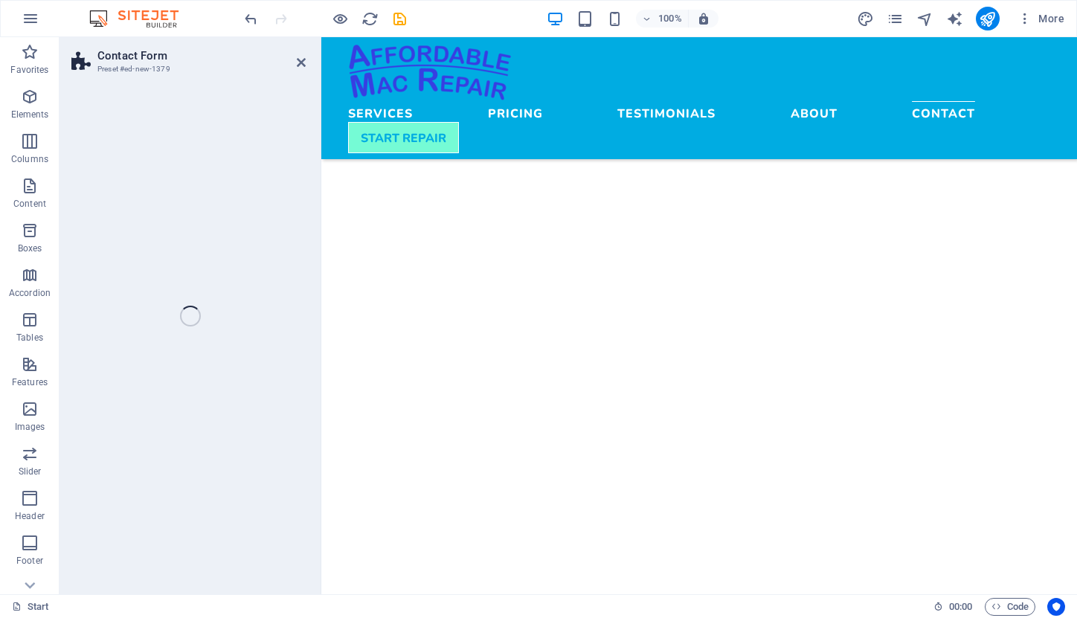
select select "rem"
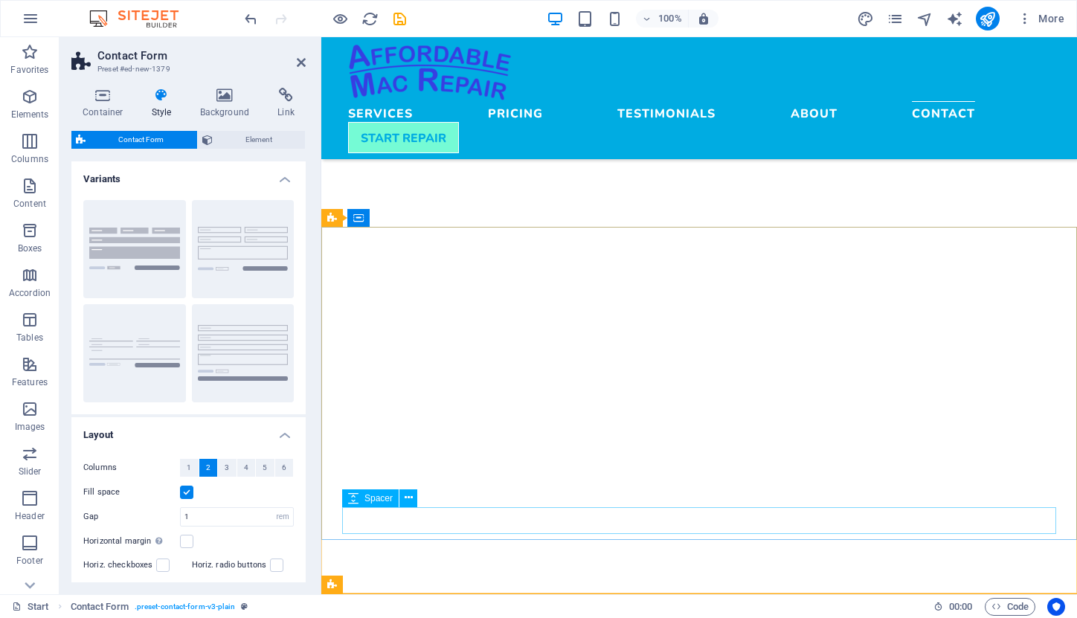
drag, startPoint x: 153, startPoint y: 367, endPoint x: 350, endPoint y: 507, distance: 242.8
click at [350, 507] on div "Contact Form Preset #ed-new-1379 Container Style Background Link Size Height De…" at bounding box center [569, 315] width 1018 height 557
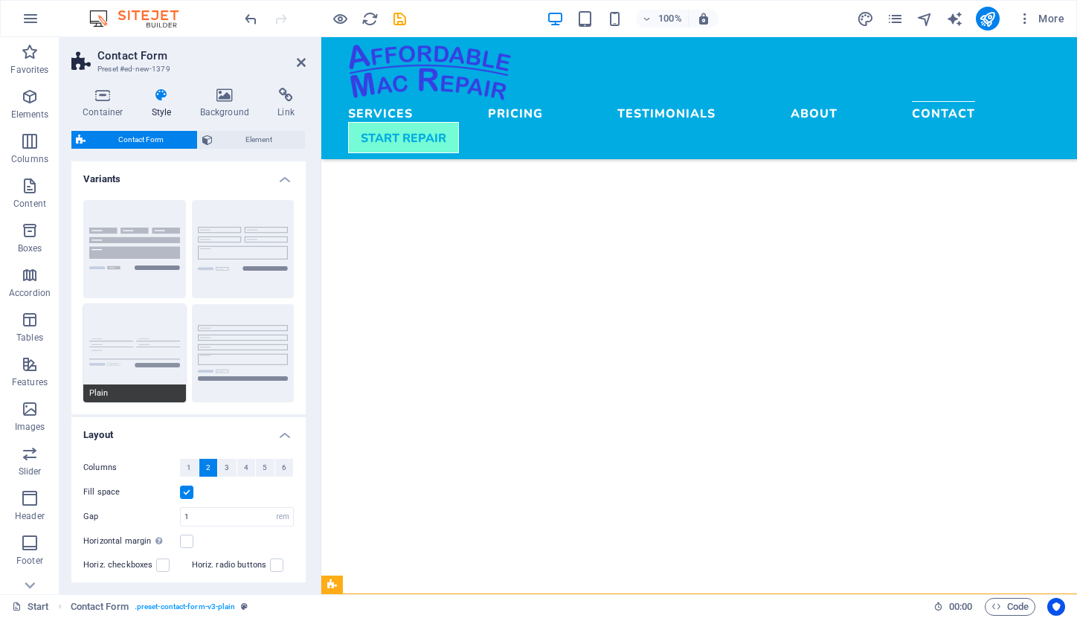
click at [144, 367] on button "Plain" at bounding box center [134, 353] width 103 height 98
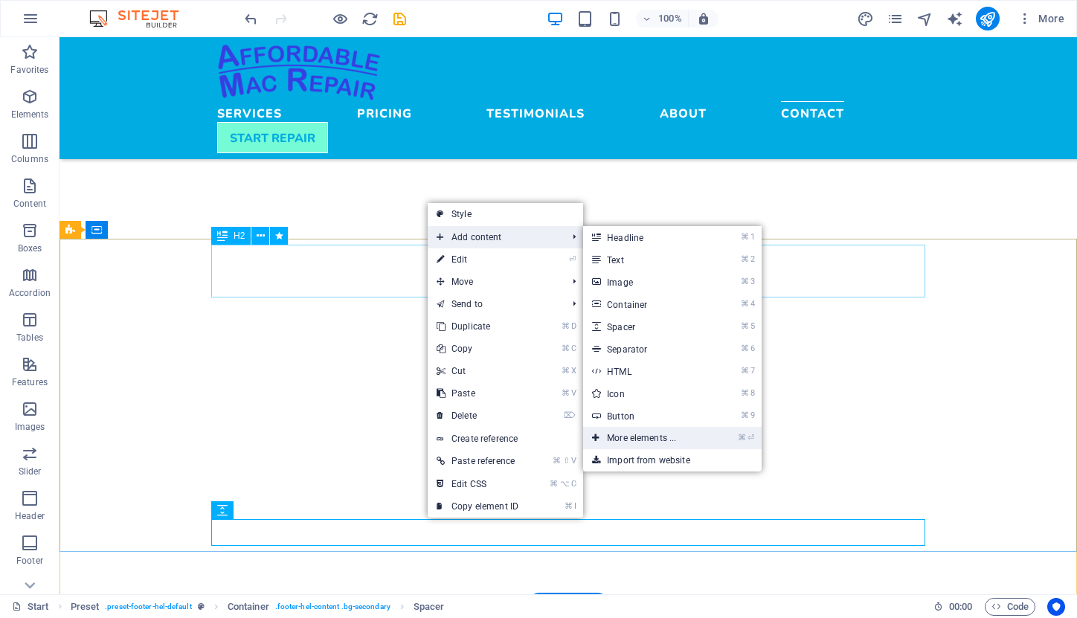
click at [648, 432] on link "⌘ ⏎ More elements ..." at bounding box center [644, 438] width 123 height 22
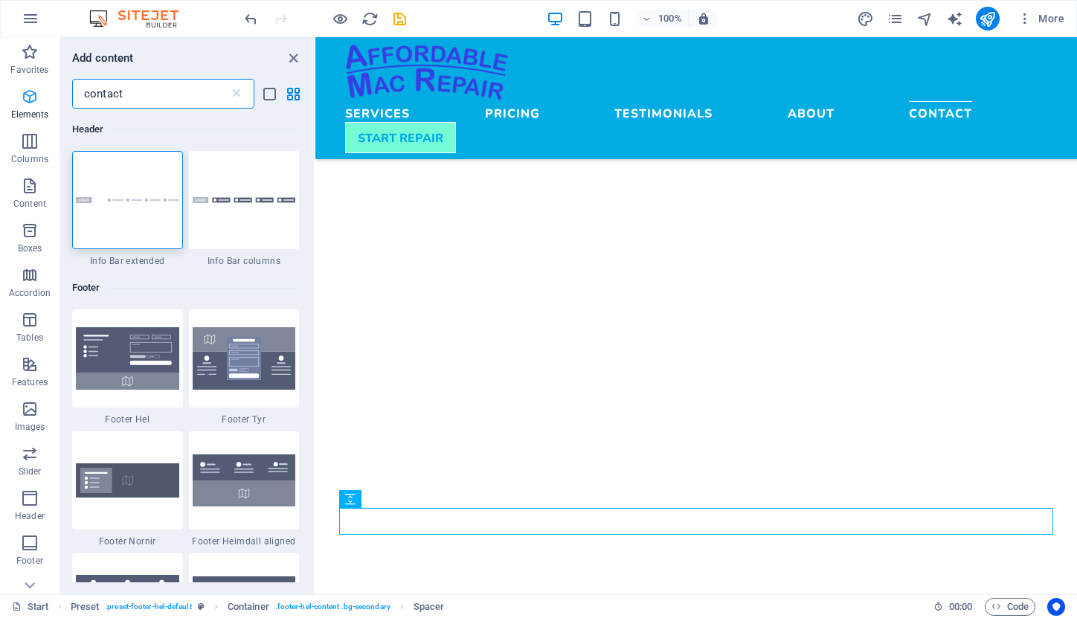
drag, startPoint x: 138, startPoint y: 93, endPoint x: 41, endPoint y: 96, distance: 96.8
click at [40, 94] on div "Favorites Elements Columns Content Boxes Accordion Tables Features Images Slide…" at bounding box center [157, 315] width 315 height 557
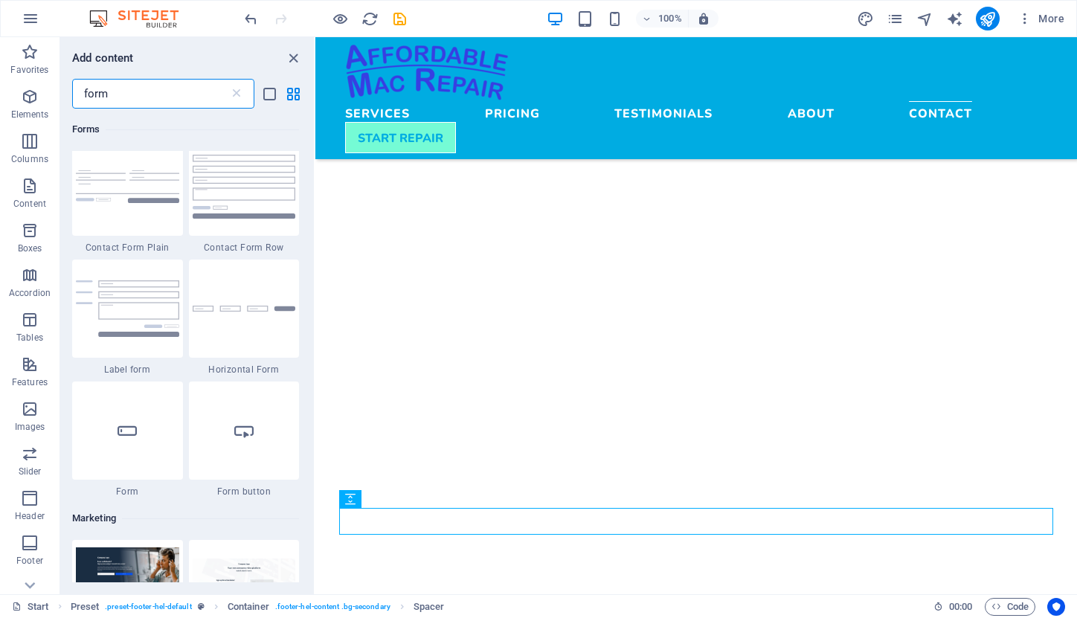
scroll to position [695, 0]
type input "form"
click at [132, 220] on div at bounding box center [127, 188] width 111 height 98
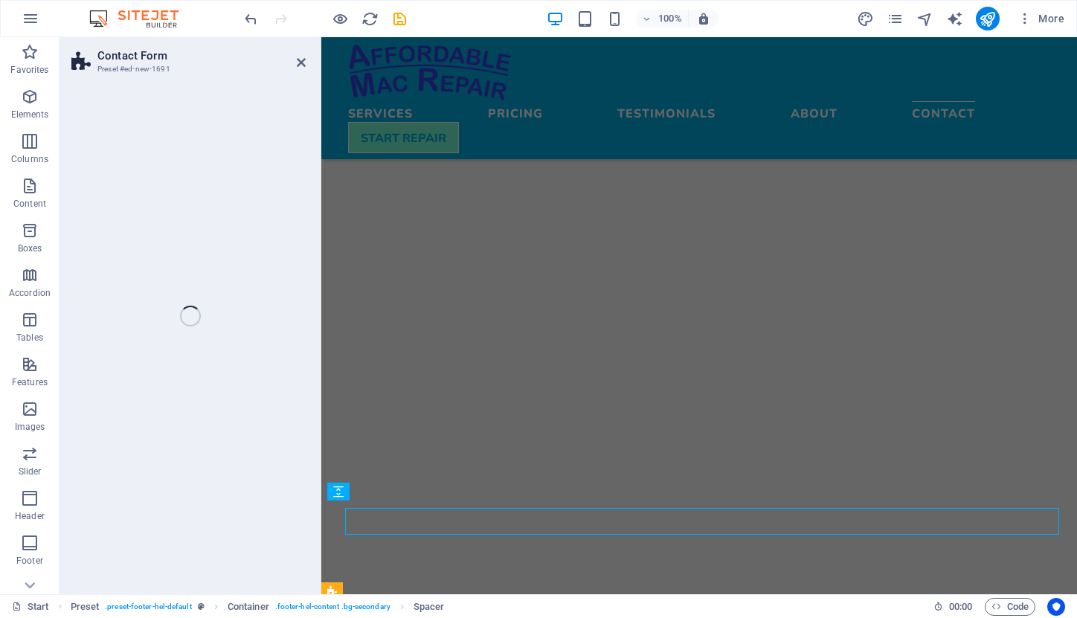
select select "rem"
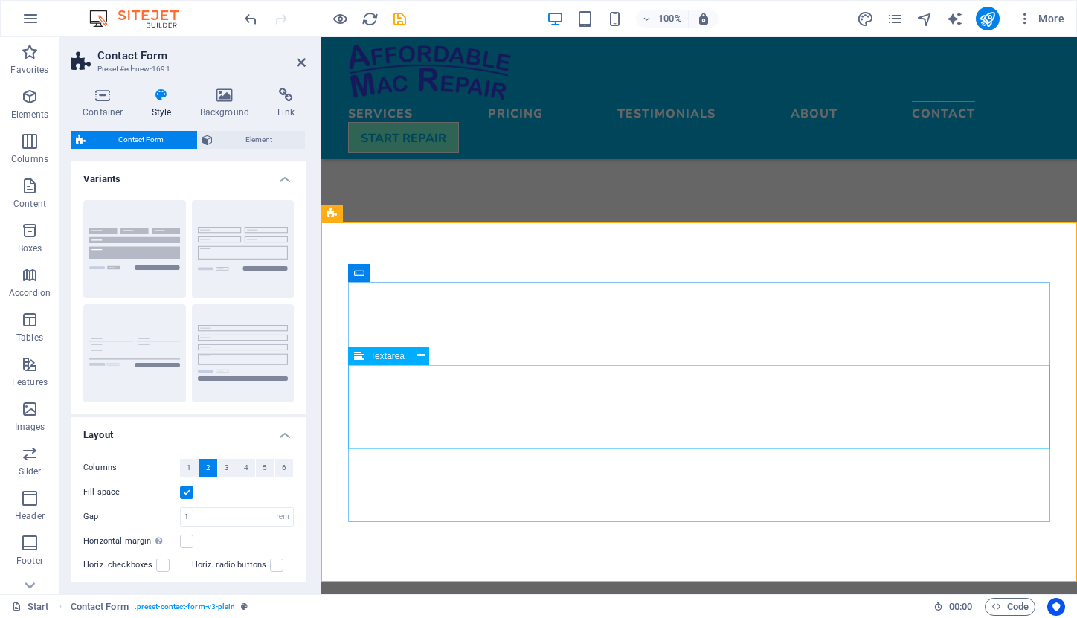
scroll to position [4404, 0]
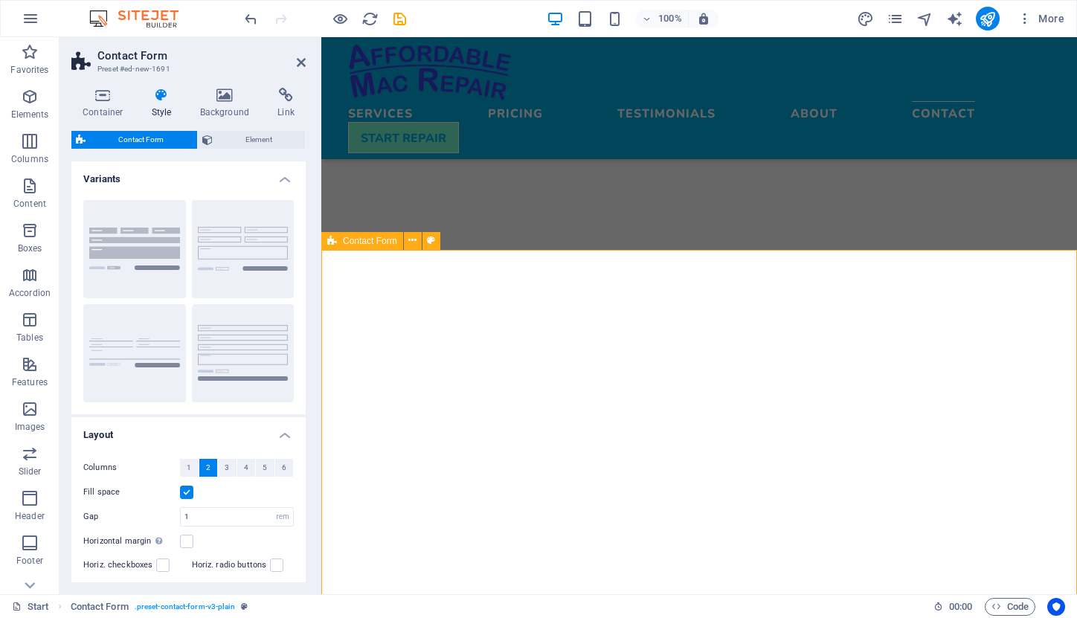
drag, startPoint x: 483, startPoint y: 281, endPoint x: 414, endPoint y: 301, distance: 71.1
click at [151, 248] on button "Background" at bounding box center [134, 249] width 103 height 98
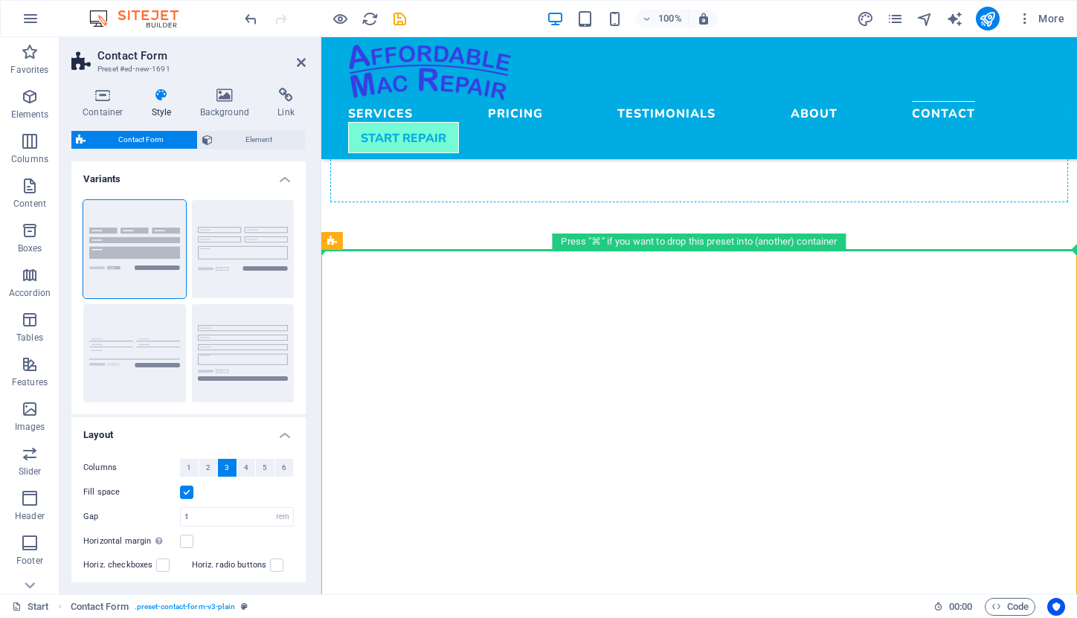
drag, startPoint x: 679, startPoint y: 278, endPoint x: 360, endPoint y: 183, distance: 332.9
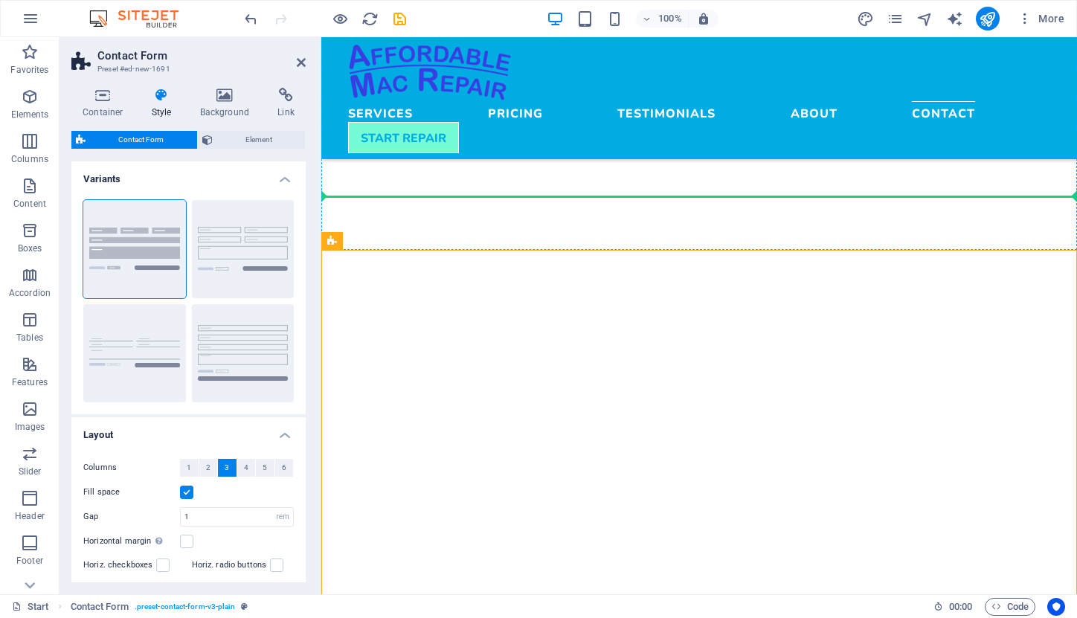
drag, startPoint x: 671, startPoint y: 277, endPoint x: 365, endPoint y: 201, distance: 315.1
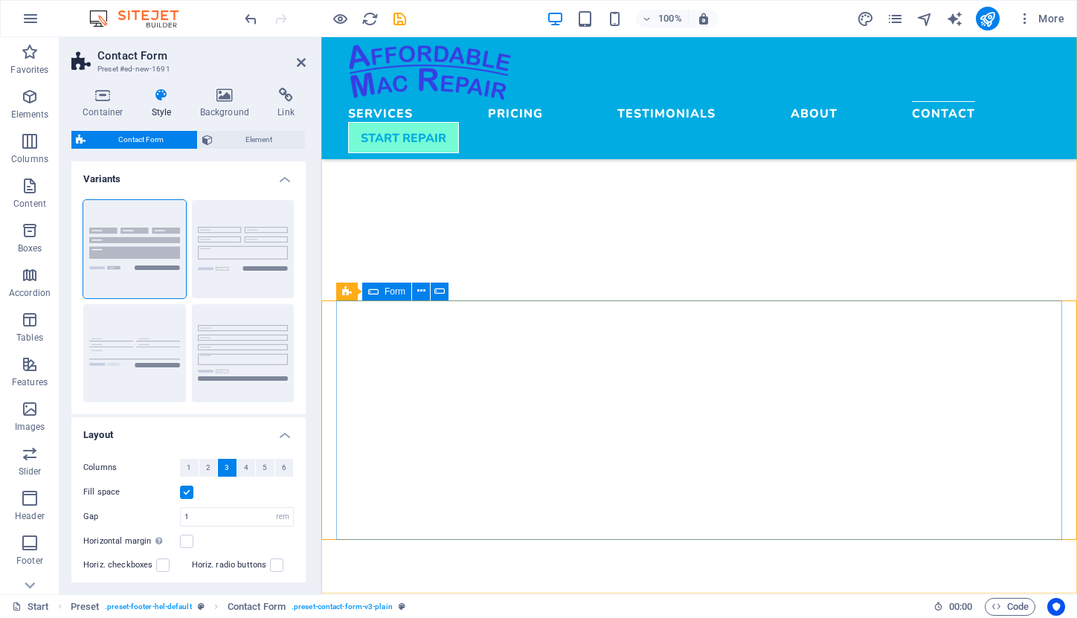
scroll to position [4300, 0]
click at [244, 466] on span "4" at bounding box center [246, 468] width 4 height 18
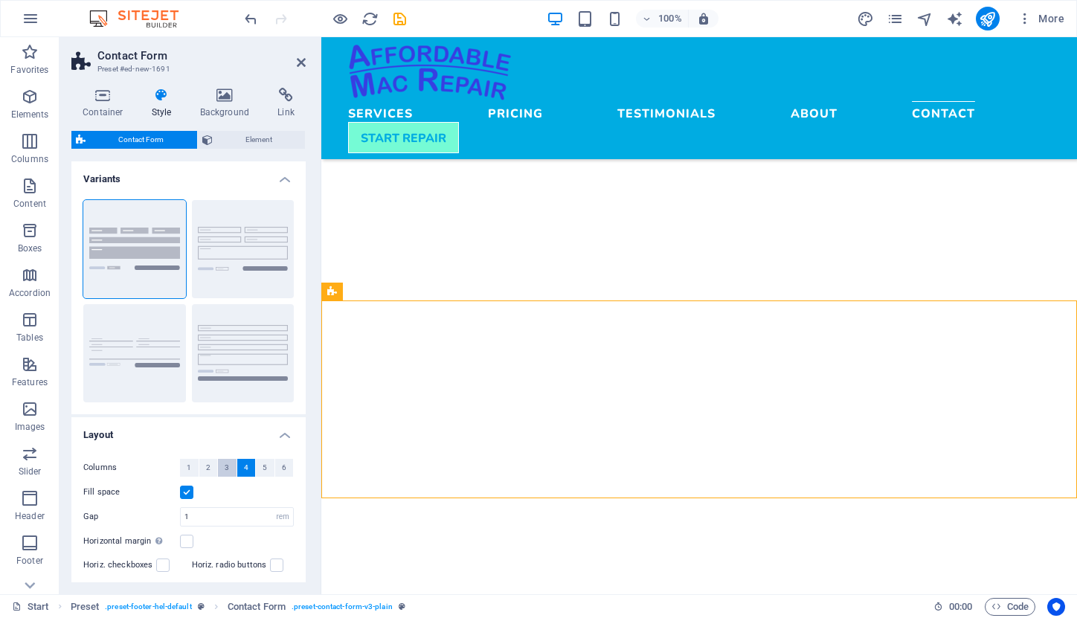
click at [225, 467] on span "3" at bounding box center [227, 468] width 4 height 18
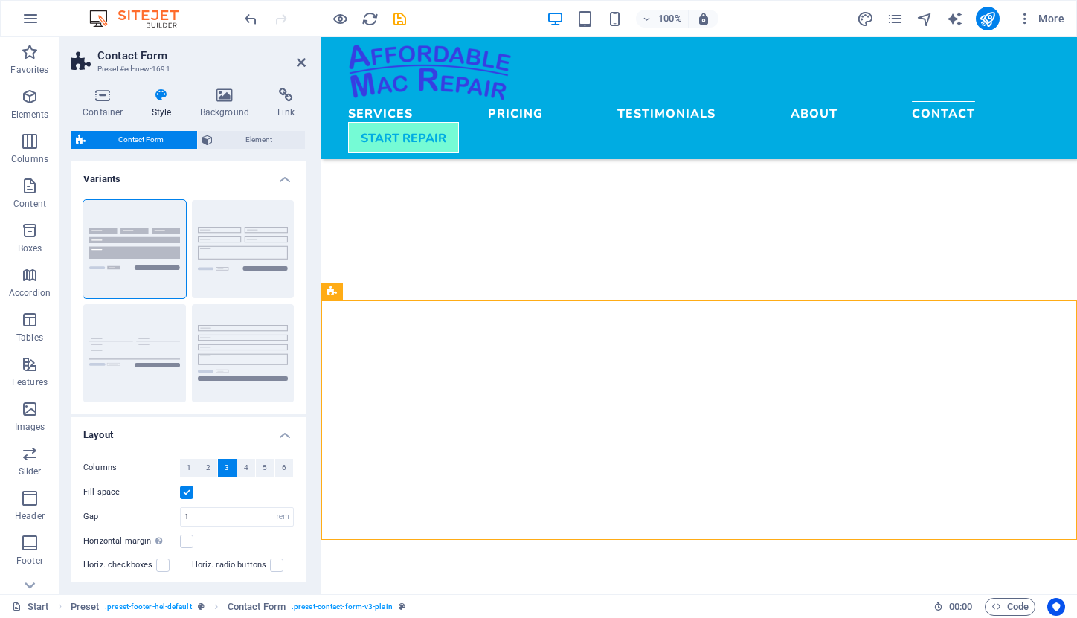
click at [182, 489] on label at bounding box center [186, 492] width 13 height 13
click at [0, 0] on input "Fill space" at bounding box center [0, 0] width 0 height 0
click at [186, 491] on label at bounding box center [186, 492] width 13 height 13
click at [0, 0] on input "Fill space" at bounding box center [0, 0] width 0 height 0
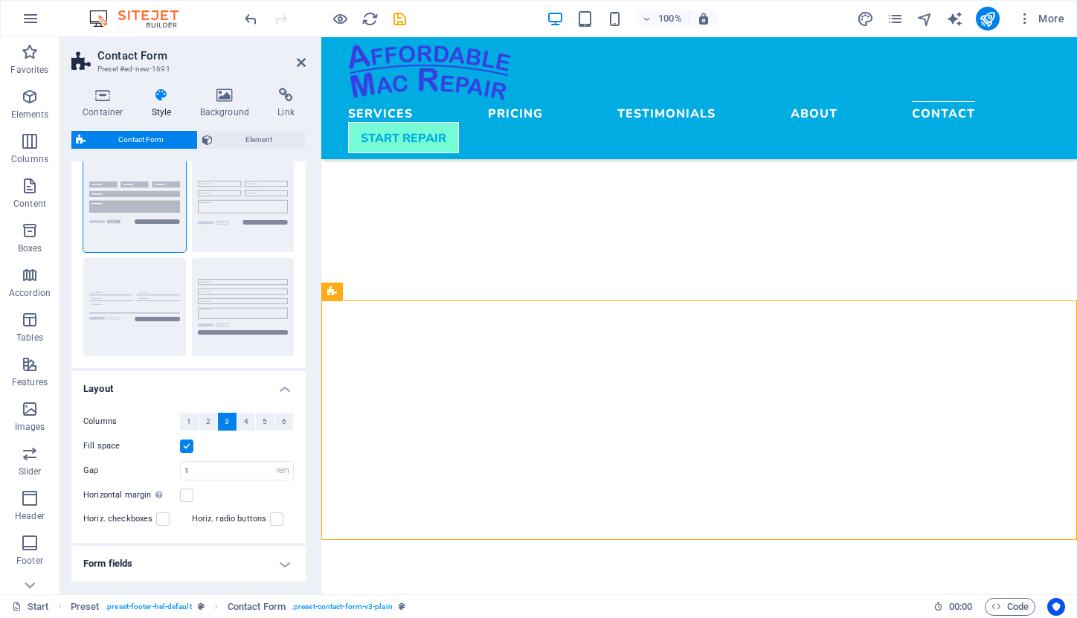
scroll to position [52, 0]
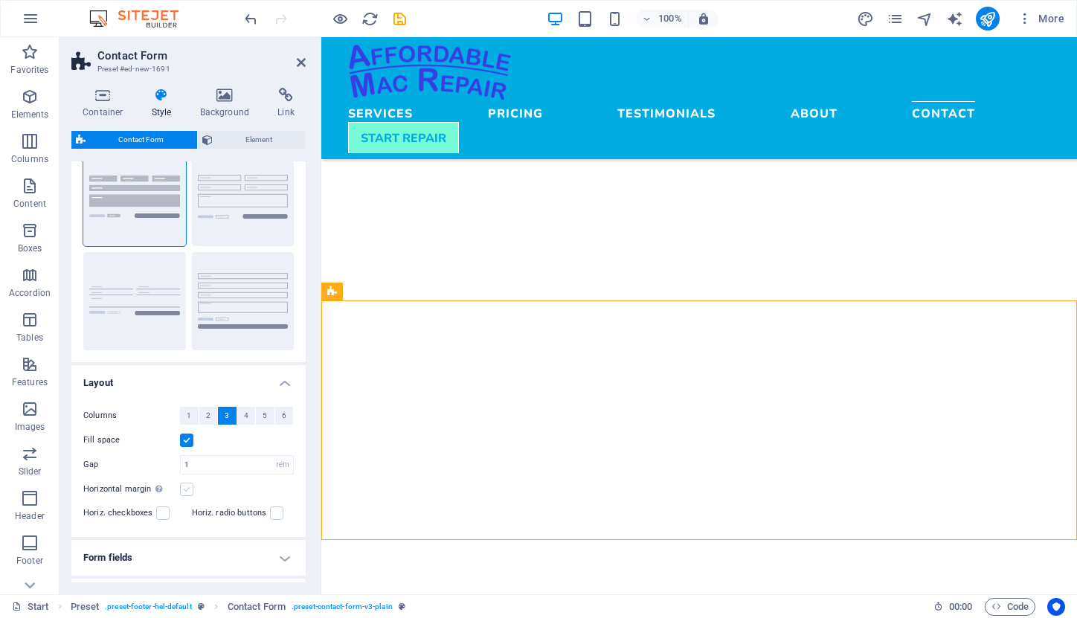
click at [187, 487] on label at bounding box center [186, 489] width 13 height 13
click at [0, 0] on input "Horizontal margin Only if the containers "Content width" is not set to "Default"" at bounding box center [0, 0] width 0 height 0
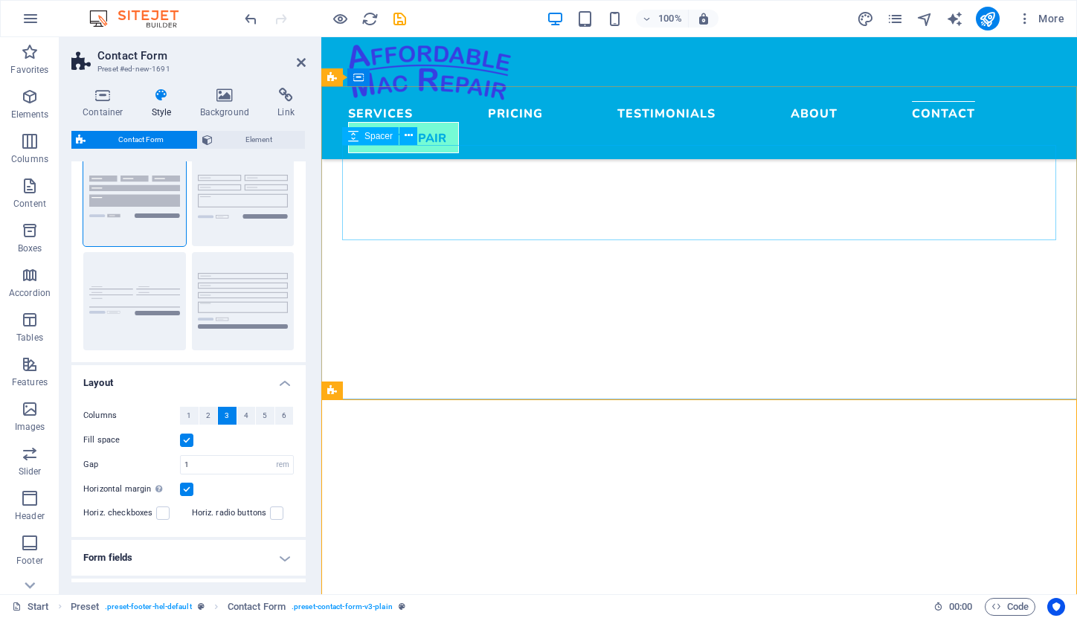
scroll to position [4201, 0]
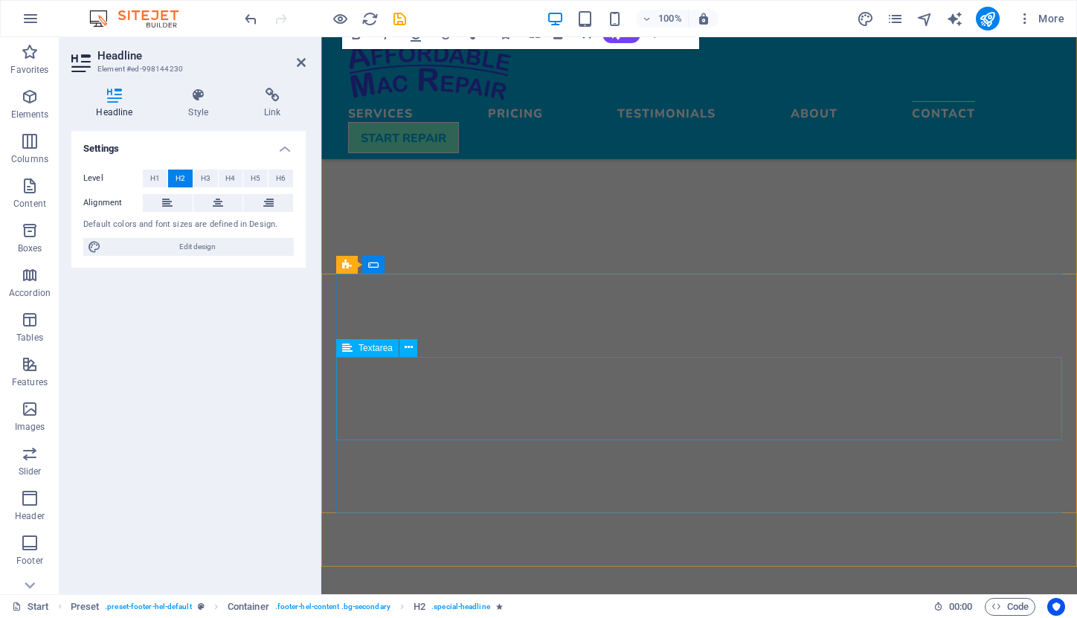
scroll to position [4341, 0]
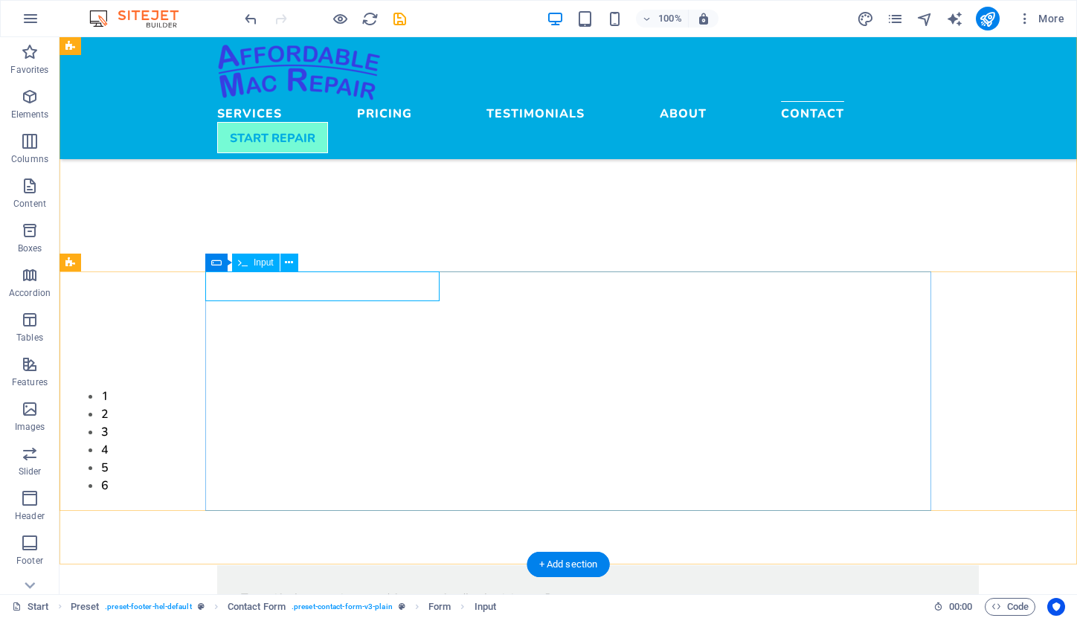
click at [266, 264] on span "Input" at bounding box center [264, 262] width 20 height 9
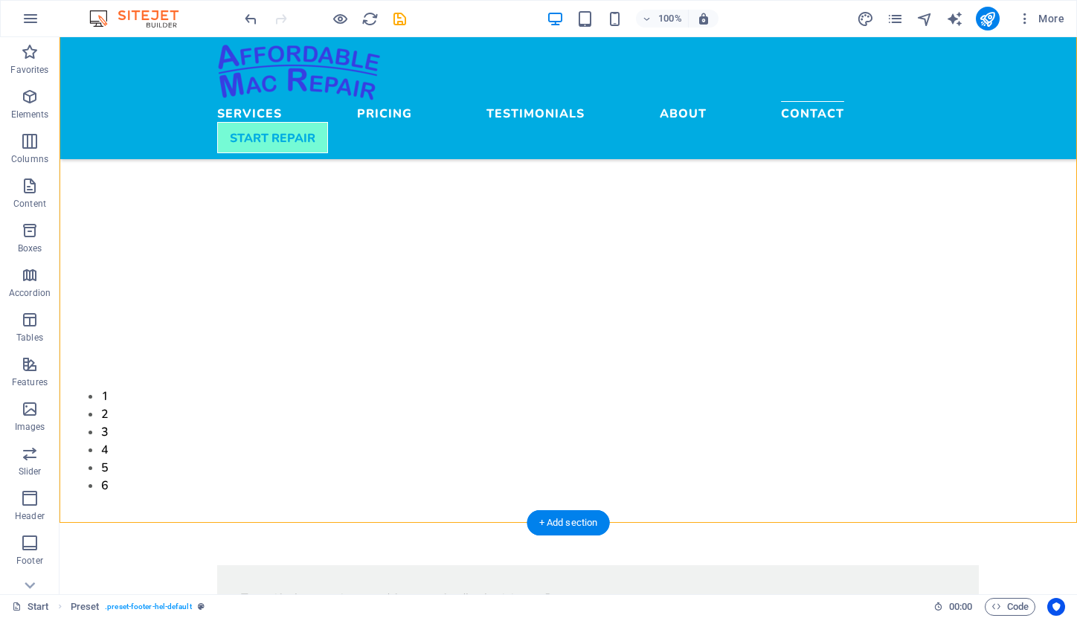
drag, startPoint x: 772, startPoint y: 295, endPoint x: 453, endPoint y: 267, distance: 319.7
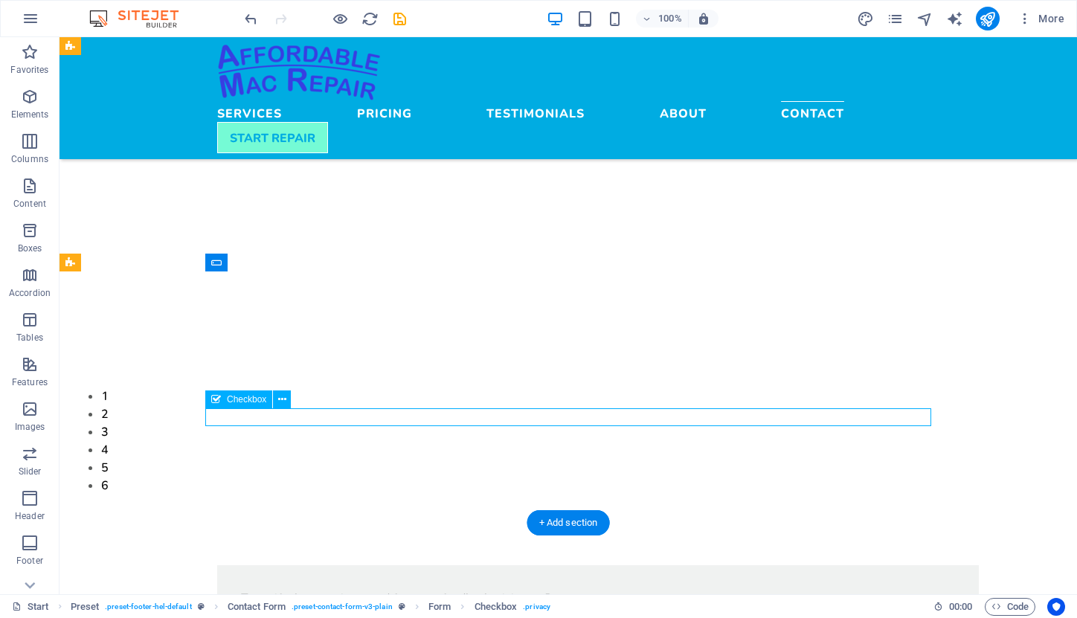
click at [223, 399] on div "Checkbox" at bounding box center [238, 400] width 67 height 18
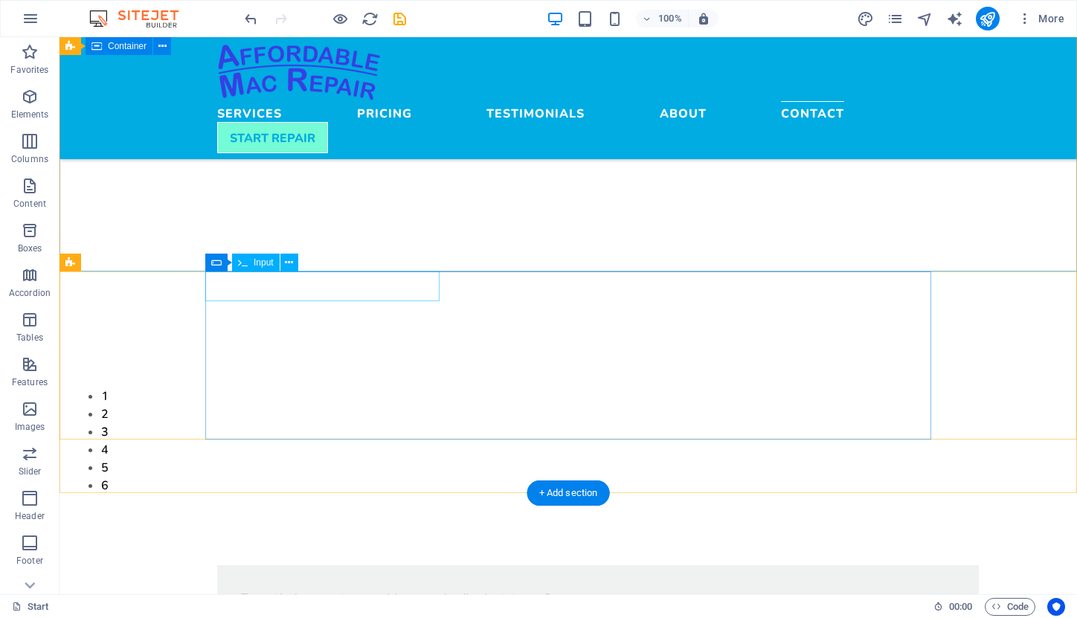
click at [244, 262] on icon at bounding box center [243, 263] width 10 height 18
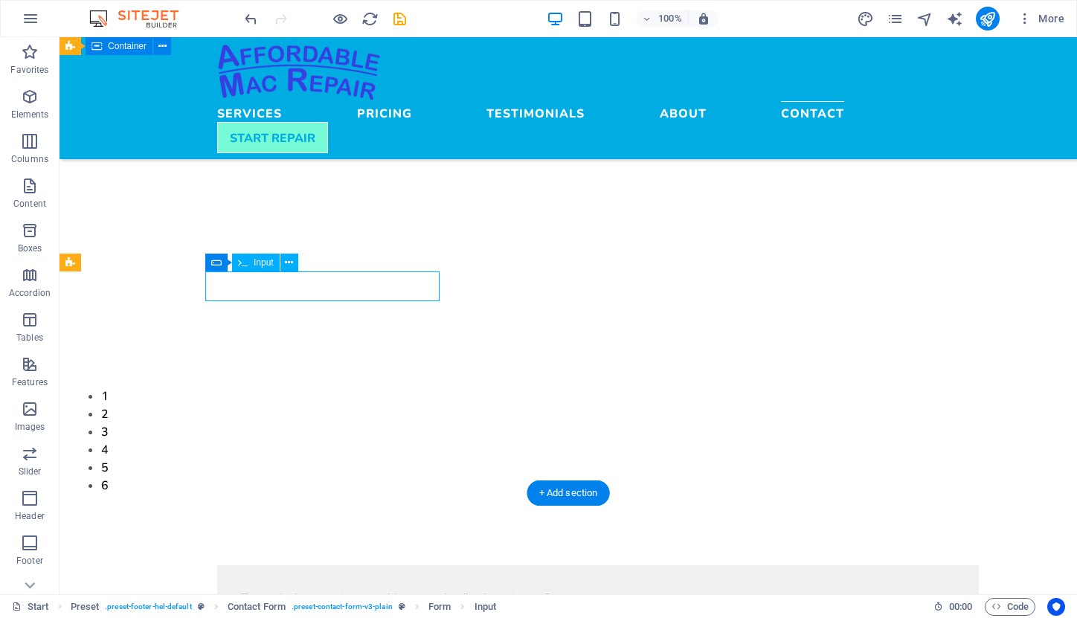
click at [244, 262] on icon at bounding box center [243, 263] width 10 height 18
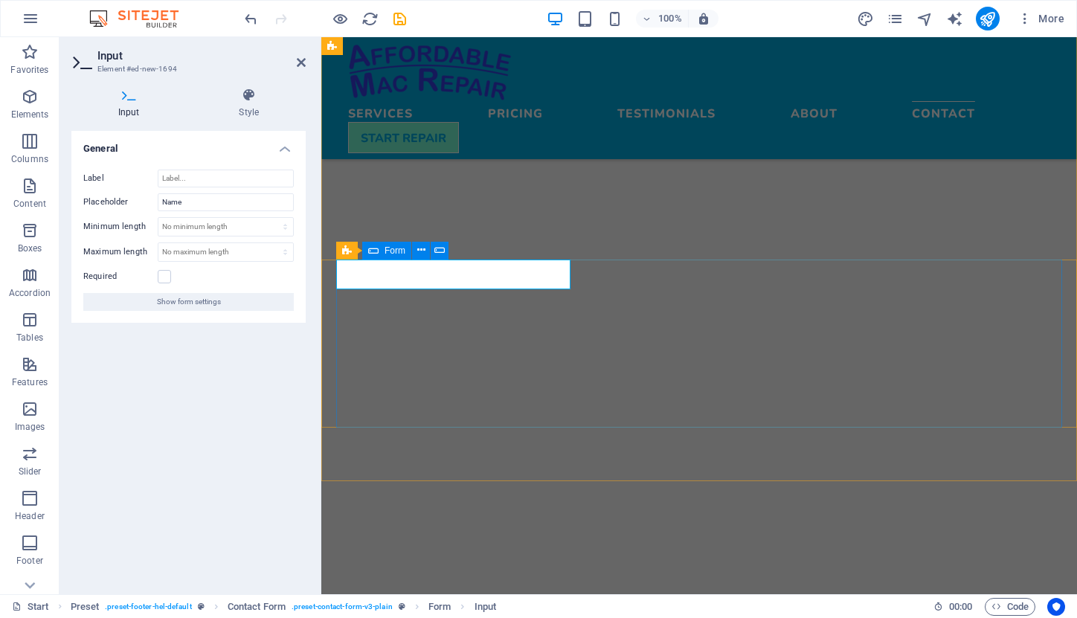
click at [373, 248] on icon at bounding box center [373, 251] width 10 height 18
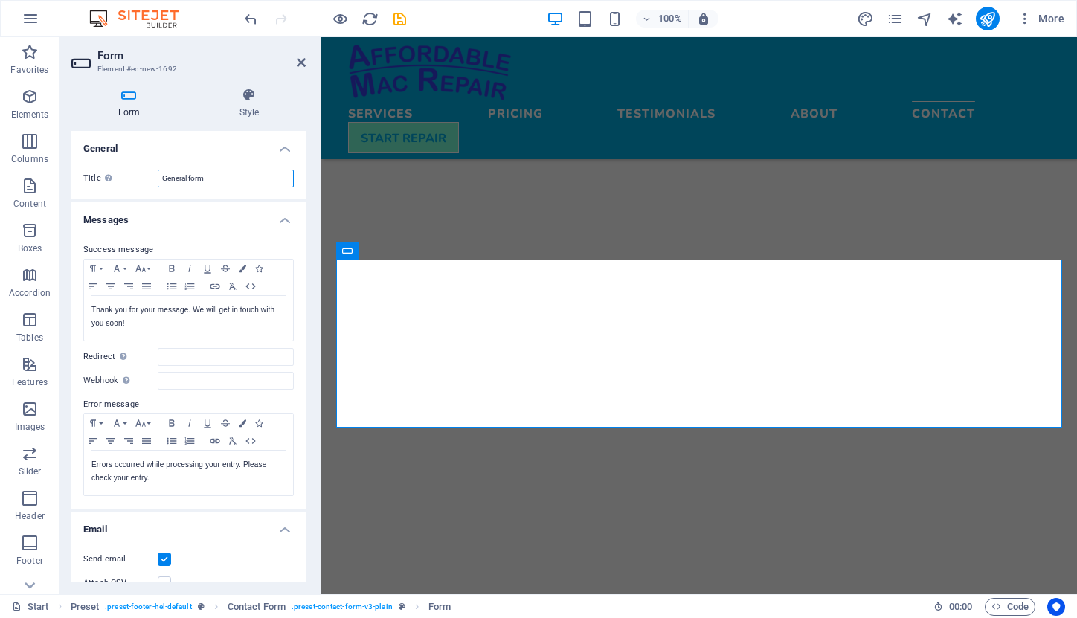
drag, startPoint x: 188, startPoint y: 179, endPoint x: 117, endPoint y: 175, distance: 71.5
click at [117, 175] on div "Title Define a name for the form. General form" at bounding box center [188, 179] width 211 height 18
type input "Contact form"
click at [205, 240] on div "Success message Paragraph Format Normal Heading 1 Heading 2 Heading 3 Heading 4…" at bounding box center [188, 369] width 234 height 280
click at [202, 327] on p "Thank you for your message. We will get in touch with you soon!" at bounding box center [189, 317] width 194 height 27
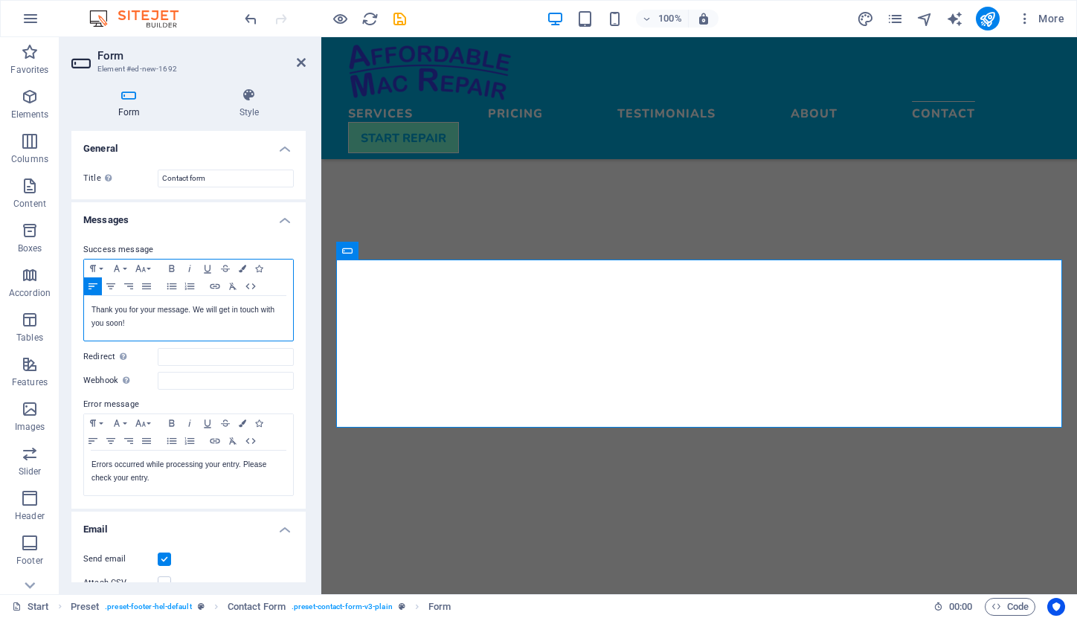
click at [187, 312] on p "Thank you for your message. We will get in touch with you soon!" at bounding box center [189, 317] width 194 height 27
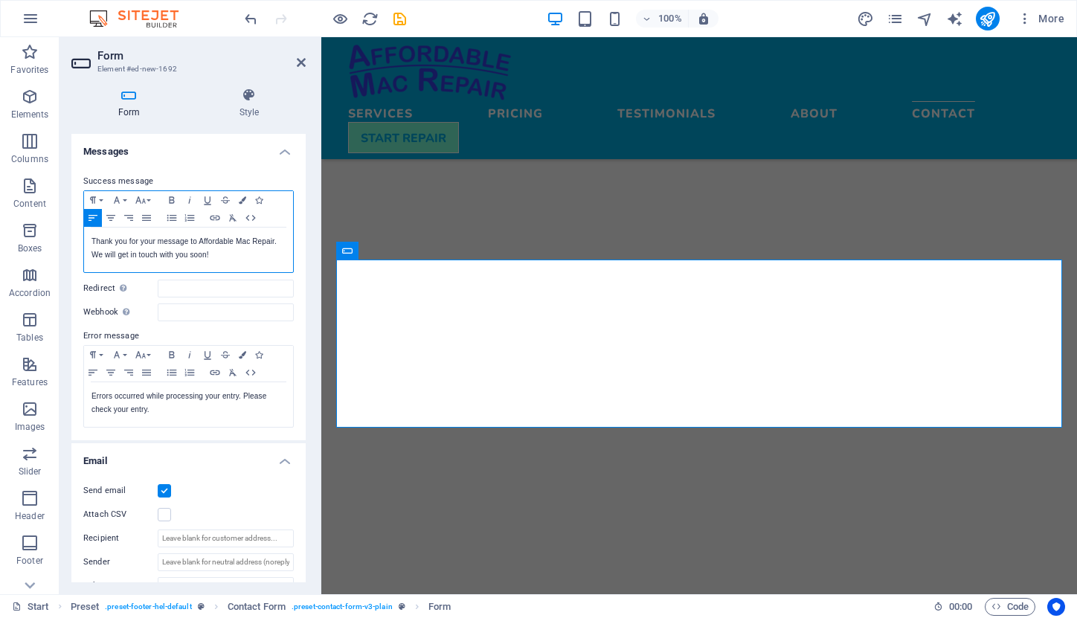
scroll to position [89, 0]
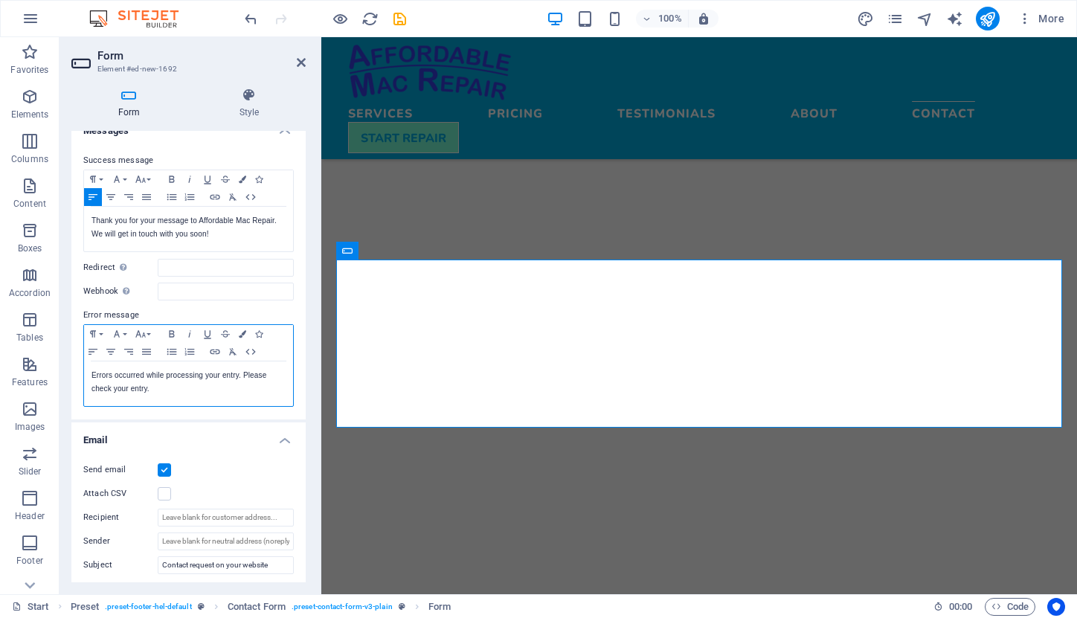
click at [231, 376] on p "Errors occurred while processing your entry. Please check your entry." at bounding box center [189, 382] width 194 height 27
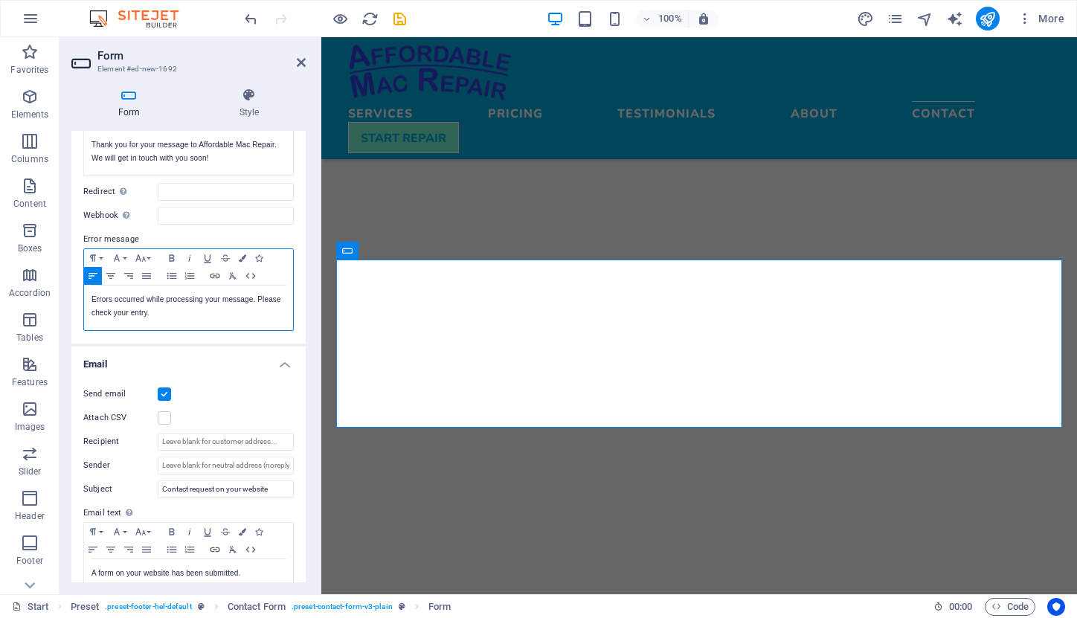
scroll to position [188, 0]
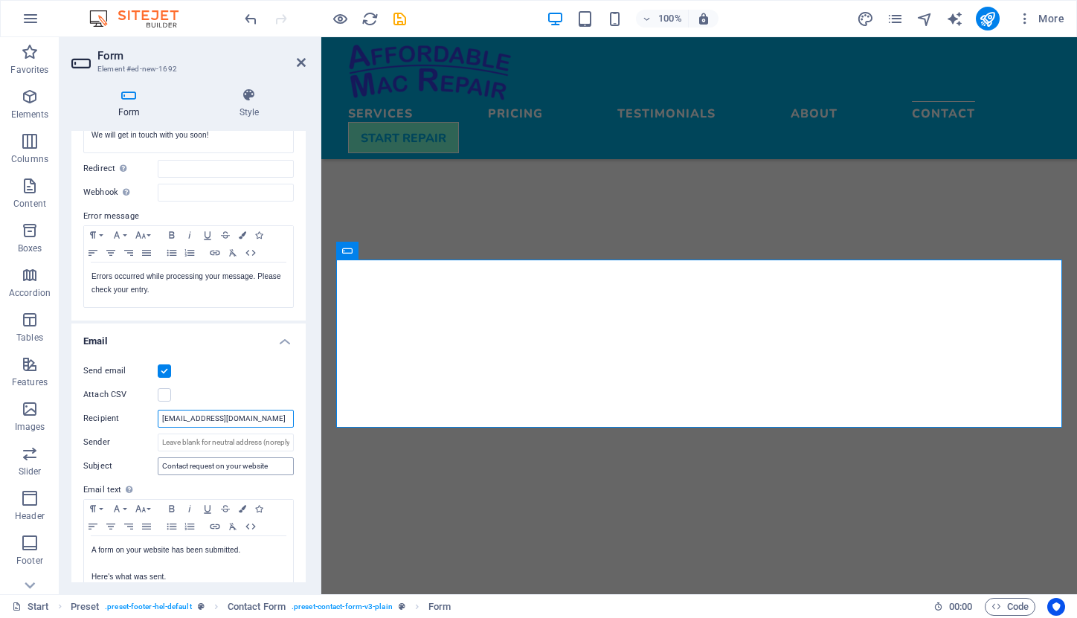
type input "affordablemacrepair@gmail.com"
drag, startPoint x: 216, startPoint y: 467, endPoint x: 243, endPoint y: 467, distance: 26.8
click at [244, 467] on input "Contact request on your website" at bounding box center [226, 467] width 136 height 18
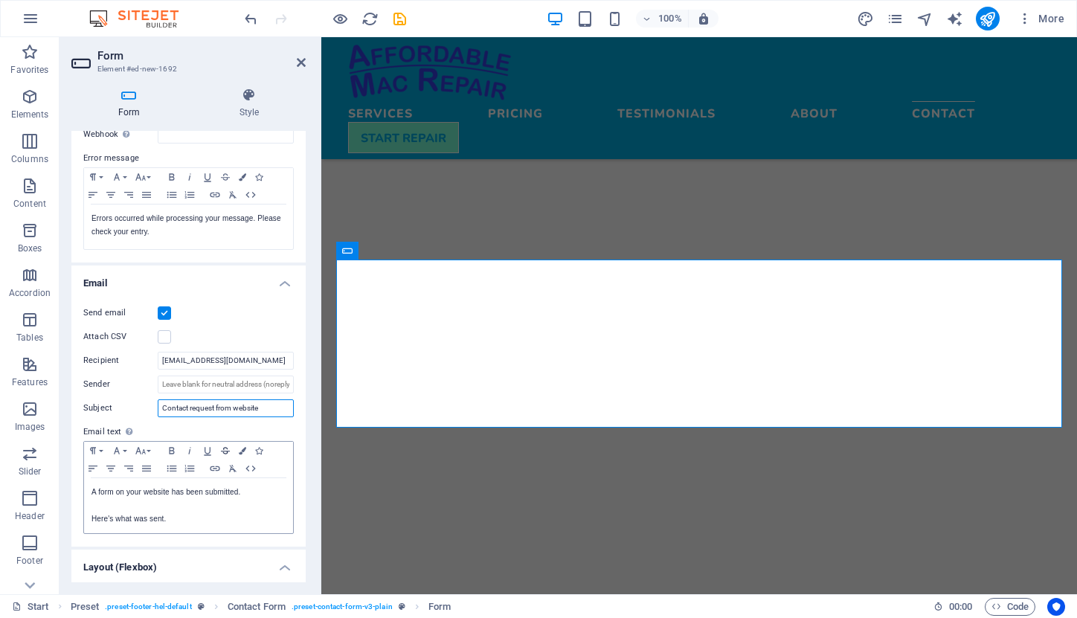
scroll to position [248, 0]
type input "Contact request from website"
click at [124, 504] on p at bounding box center [189, 503] width 194 height 13
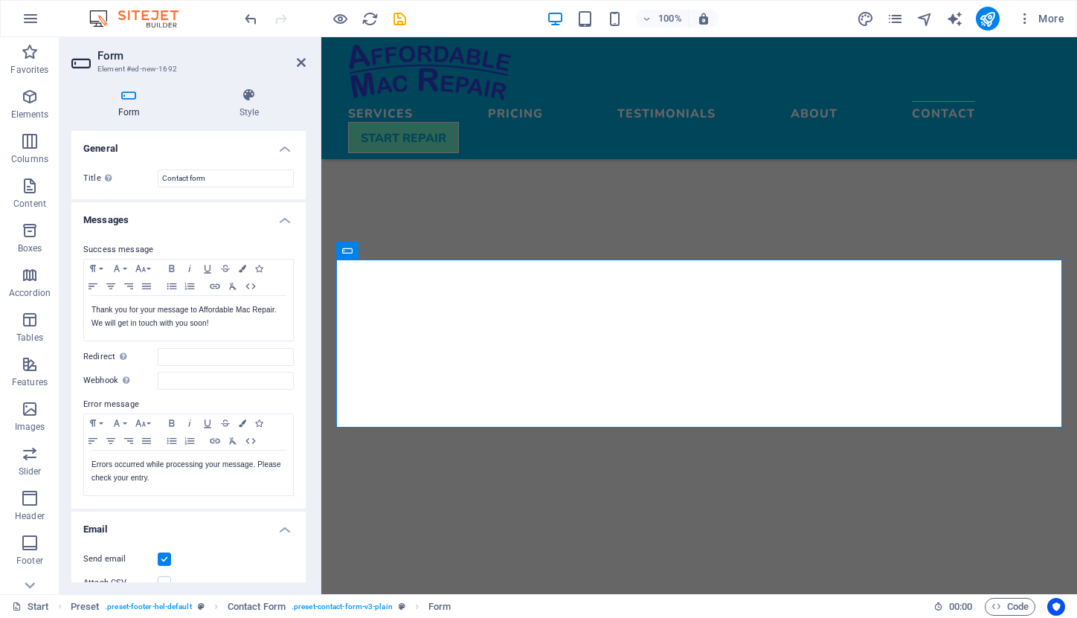
scroll to position [0, 0]
click at [248, 94] on icon at bounding box center [249, 95] width 113 height 15
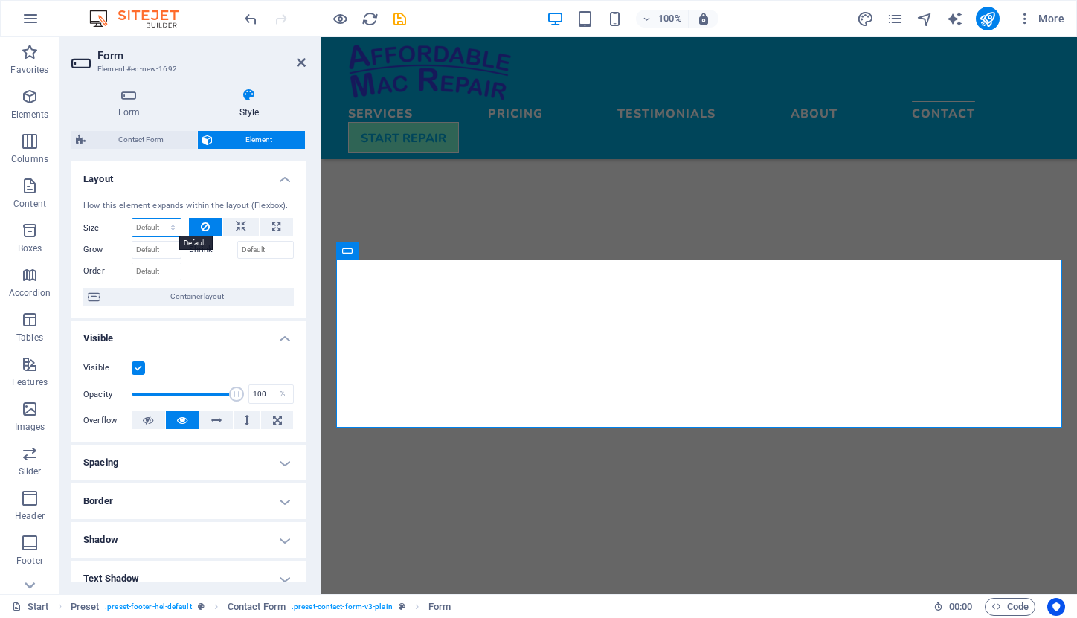
select select "1/2"
type input "50"
select select "%"
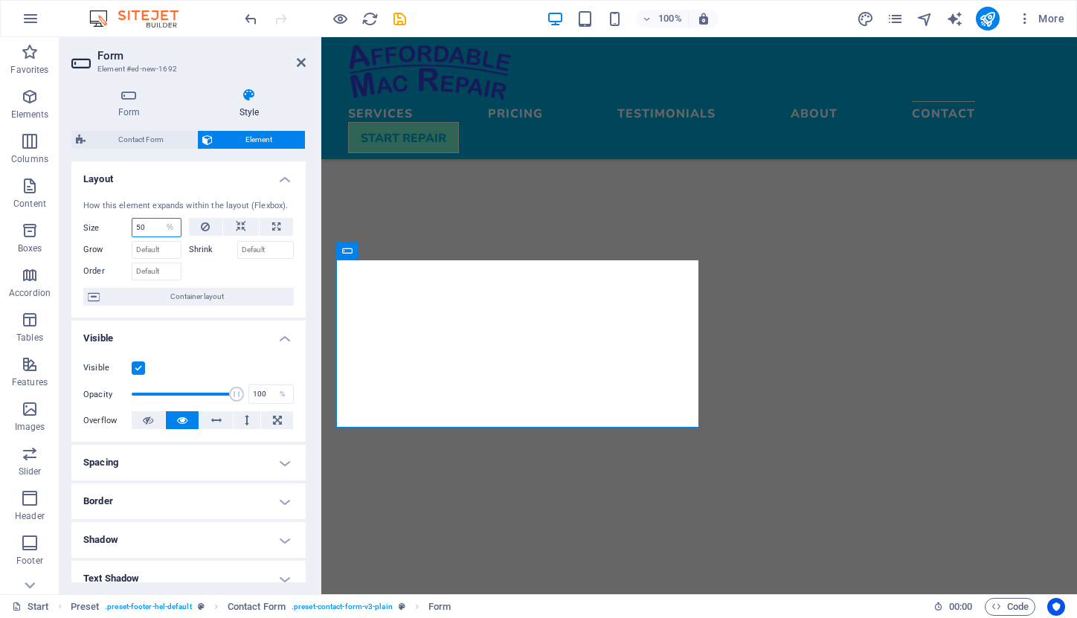
click at [155, 228] on input "50" at bounding box center [156, 228] width 48 height 18
drag, startPoint x: 155, startPoint y: 228, endPoint x: 132, endPoint y: 227, distance: 22.3
click at [132, 227] on input "50" at bounding box center [156, 228] width 48 height 18
type input "75"
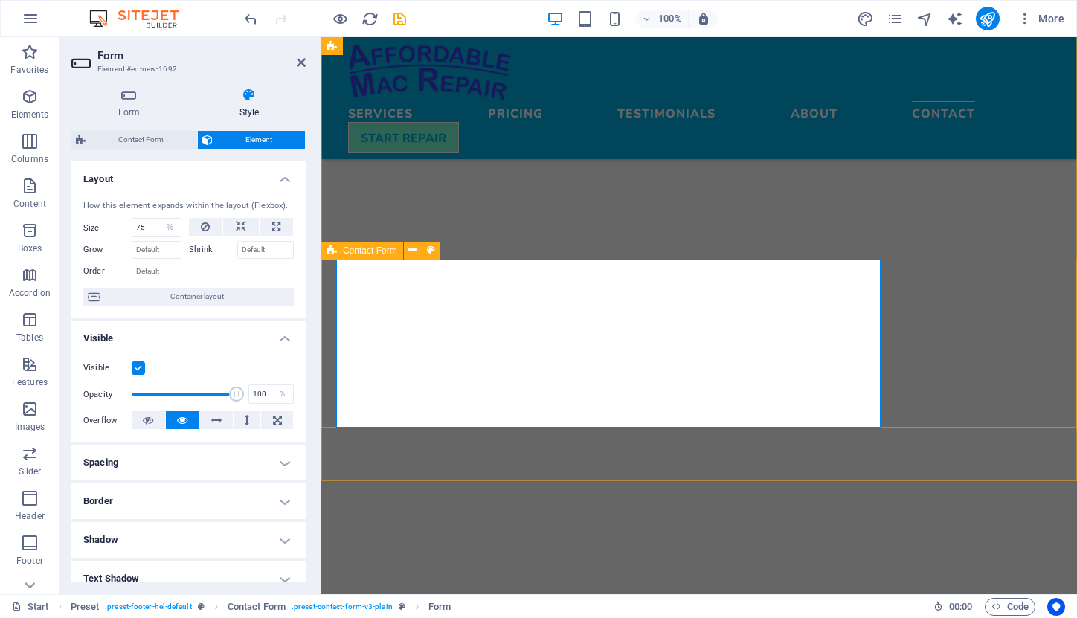
click at [371, 248] on span "Contact Form" at bounding box center [370, 250] width 54 height 9
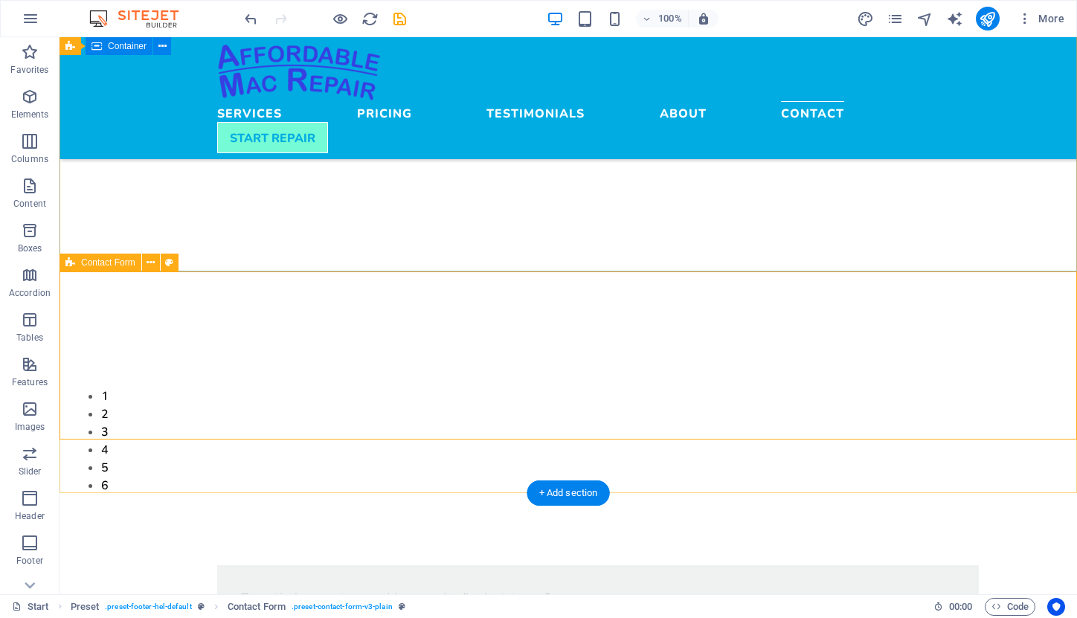
click at [96, 262] on span "Contact Form" at bounding box center [108, 262] width 54 height 9
select select "rem"
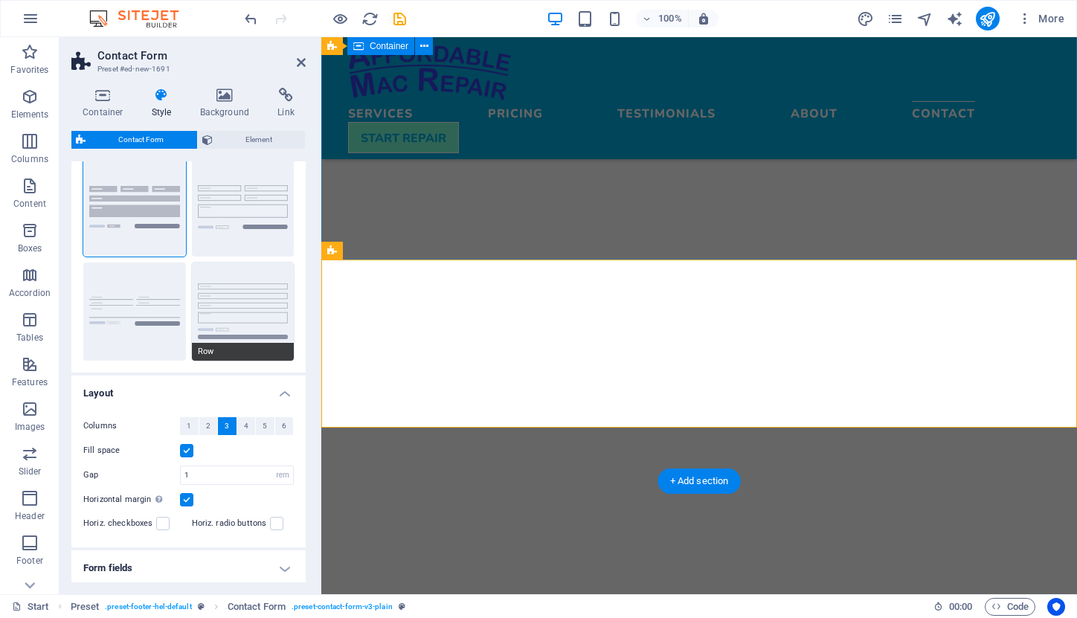
scroll to position [50, 0]
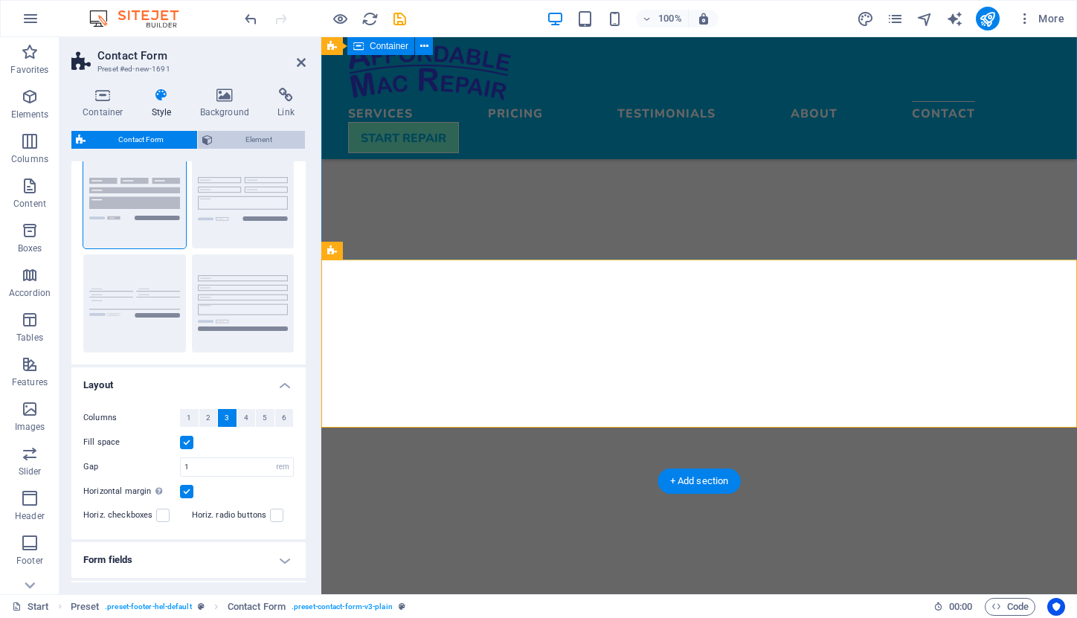
click at [251, 134] on span "Element" at bounding box center [259, 140] width 84 height 18
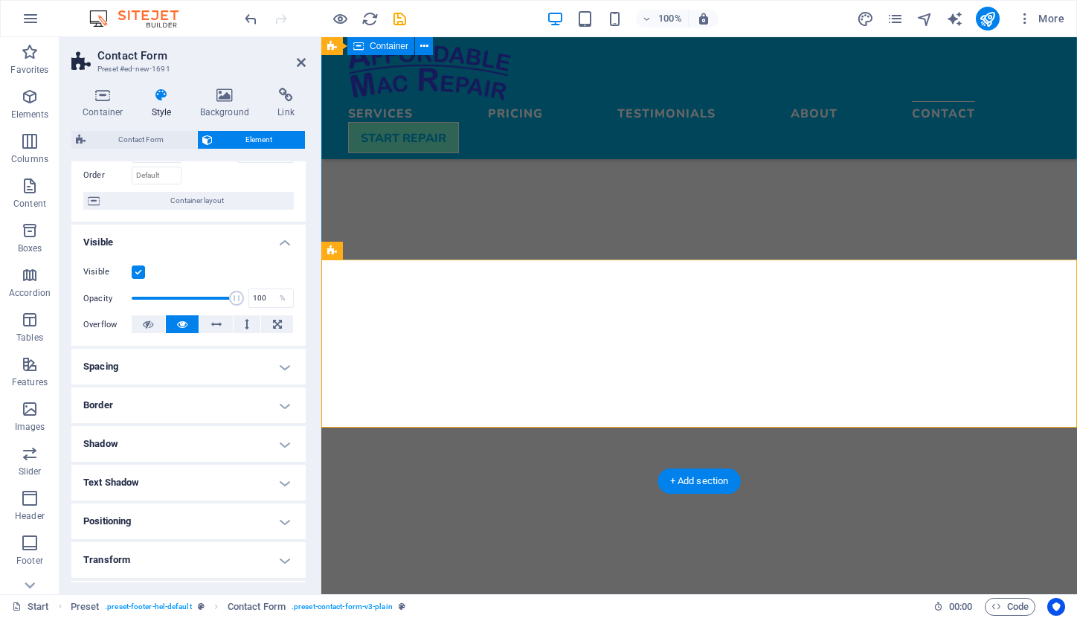
scroll to position [155, 0]
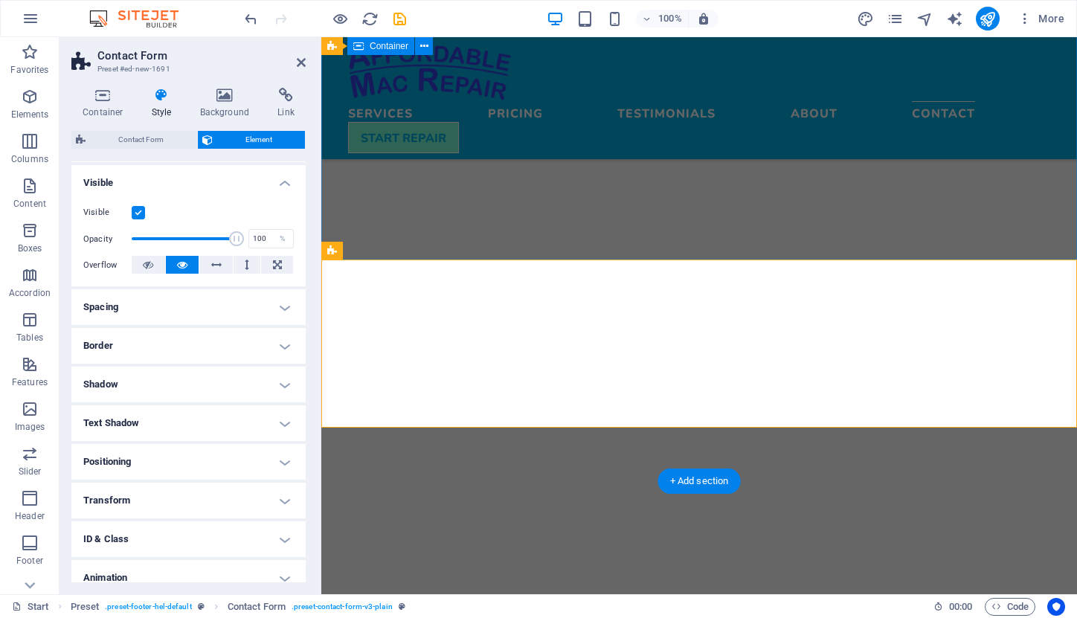
click at [278, 305] on h4 "Spacing" at bounding box center [188, 307] width 234 height 36
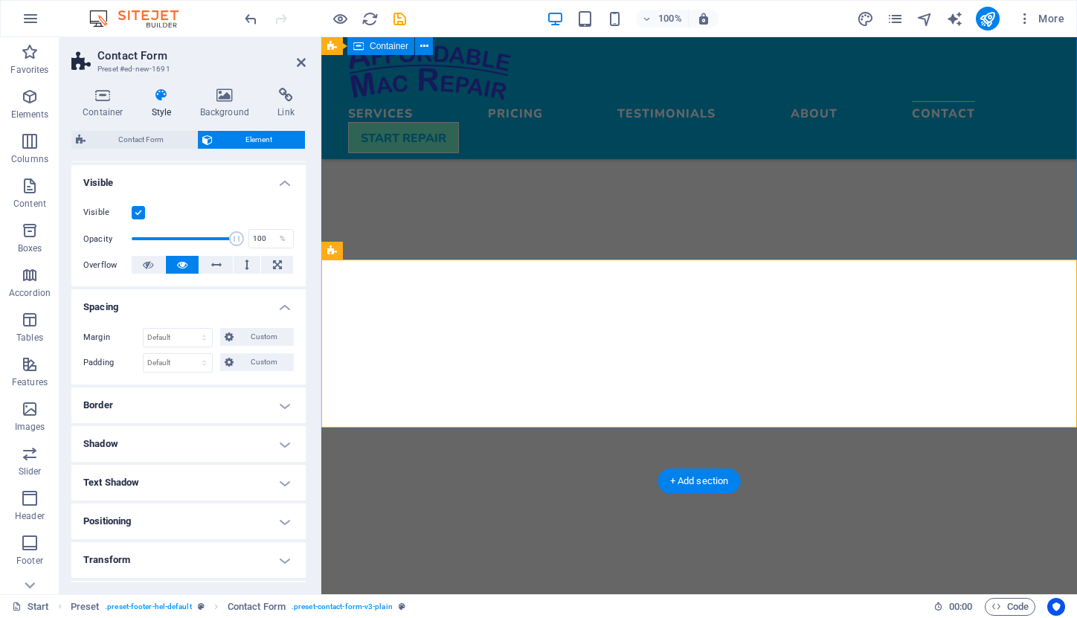
click at [279, 518] on h4 "Positioning" at bounding box center [188, 522] width 234 height 36
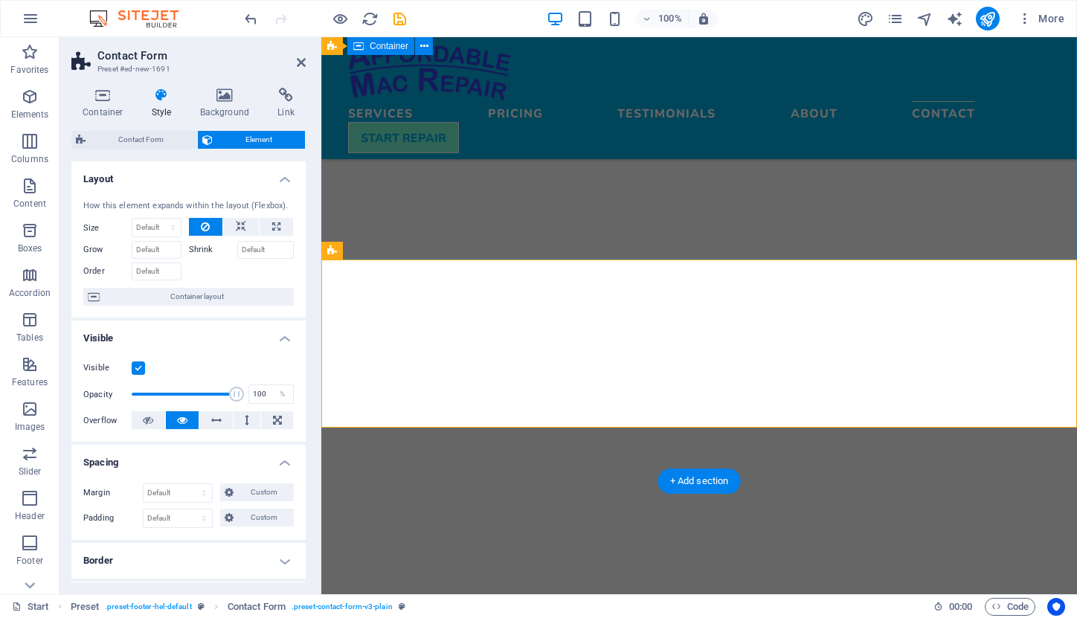
scroll to position [0, 0]
click at [157, 137] on span "Contact Form" at bounding box center [141, 140] width 103 height 18
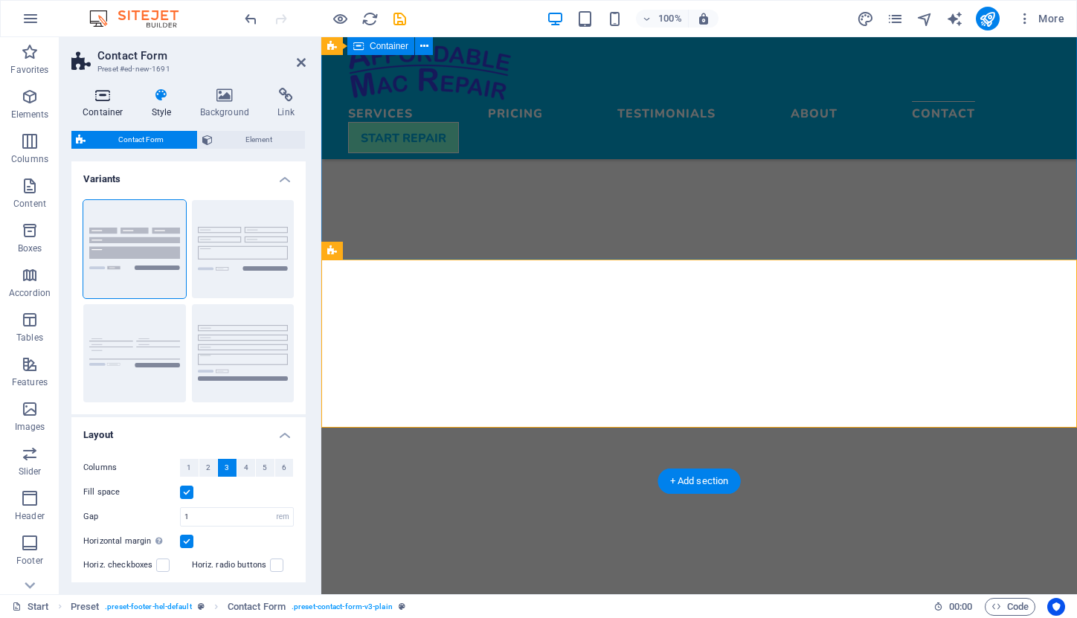
click at [108, 106] on h4 "Container" at bounding box center [105, 103] width 69 height 31
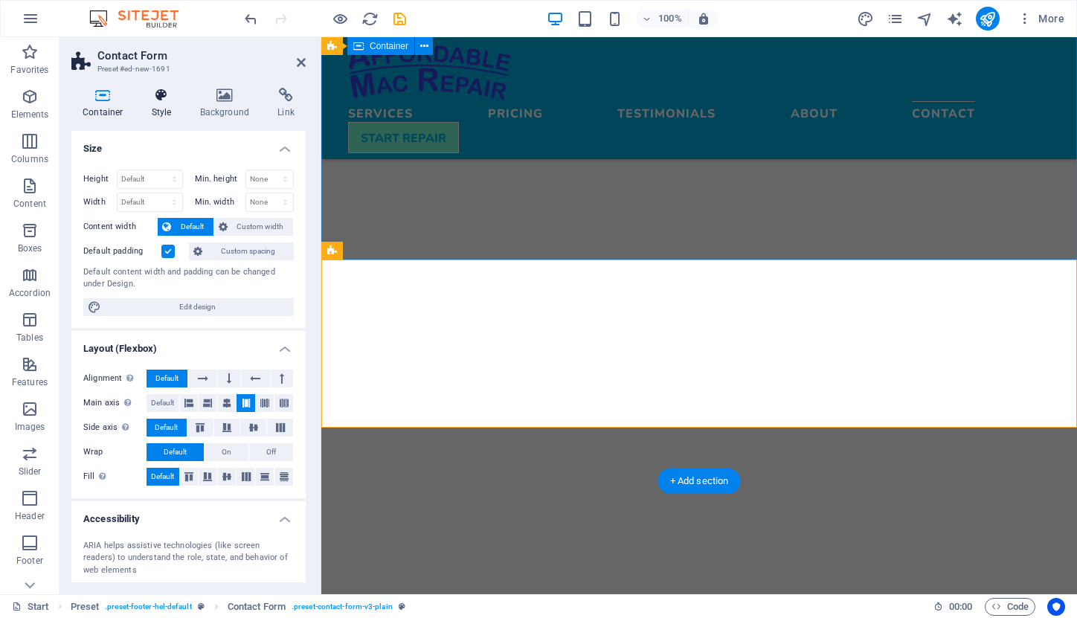
click at [161, 102] on icon at bounding box center [162, 95] width 42 height 15
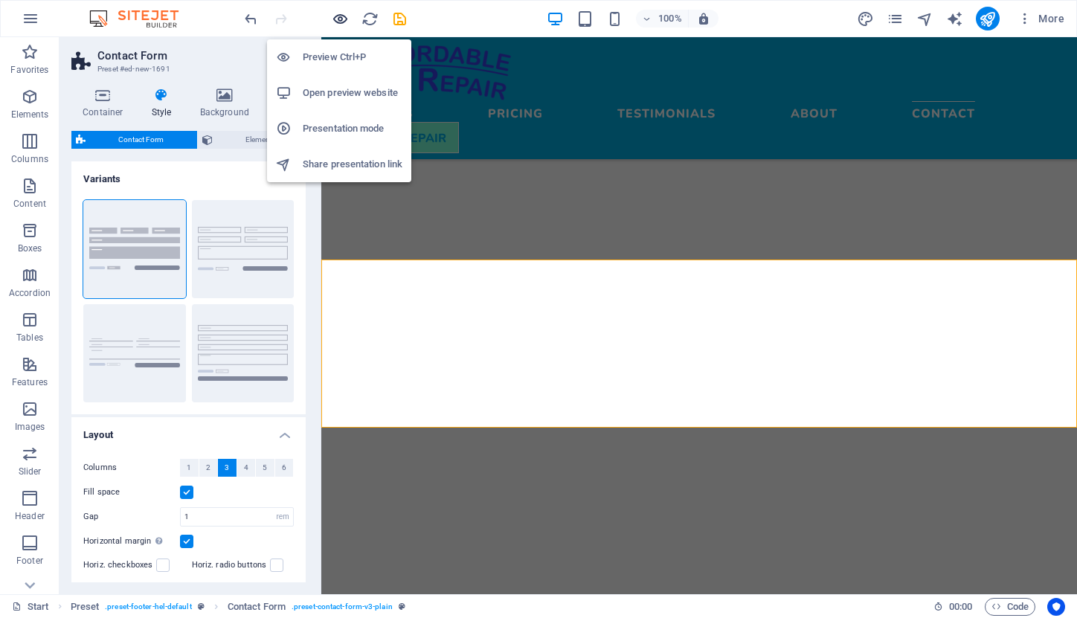
click at [344, 13] on icon "button" at bounding box center [340, 18] width 17 height 17
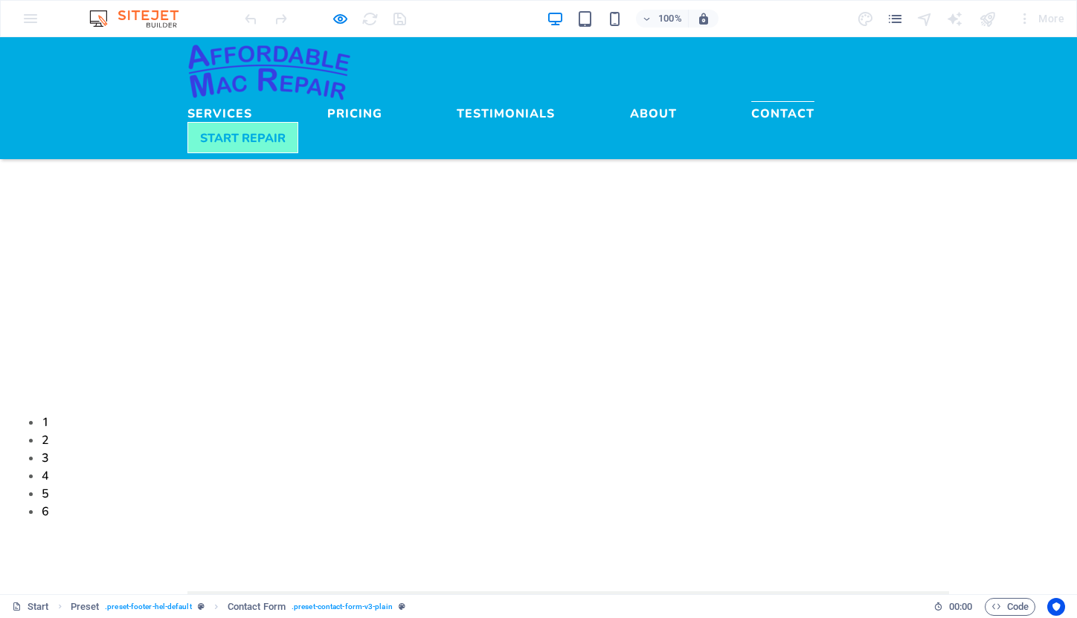
scroll to position [4286, 0]
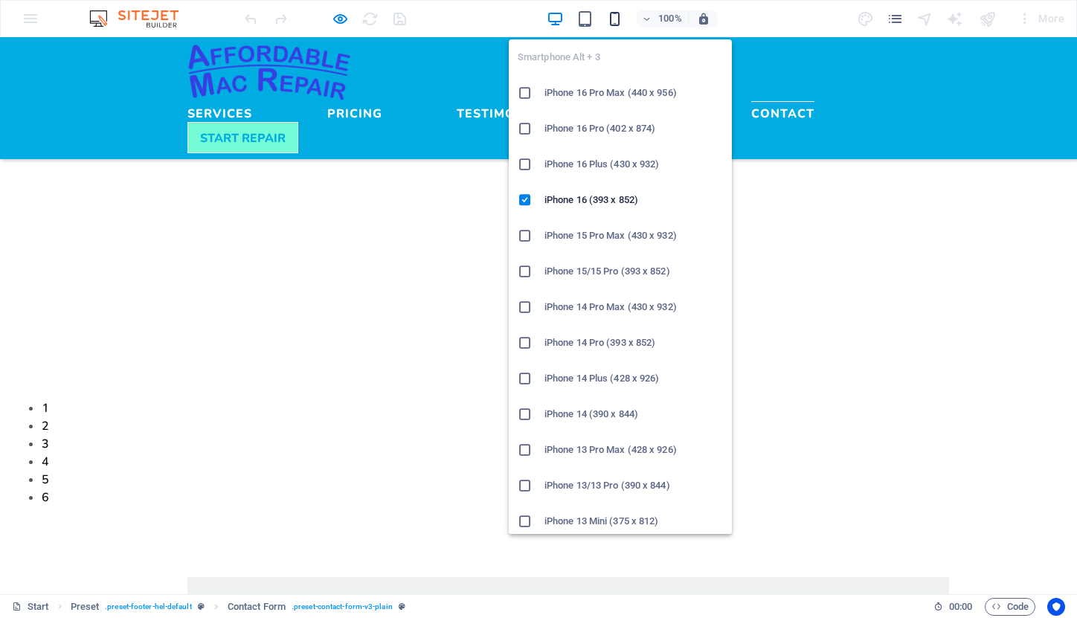
click at [614, 16] on icon "button" at bounding box center [614, 18] width 17 height 17
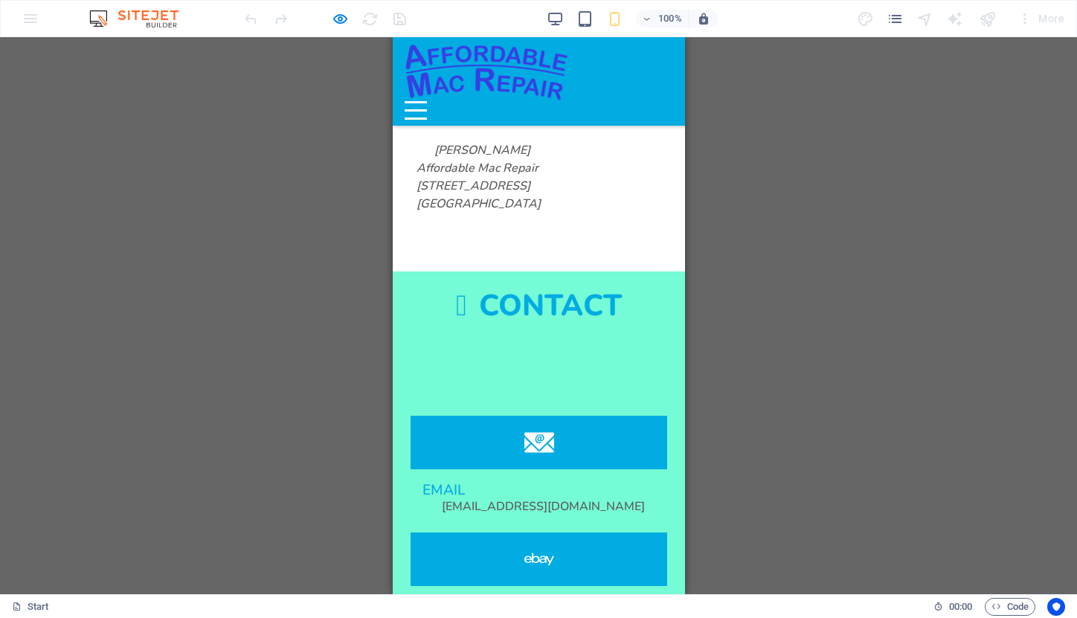
scroll to position [5393, 0]
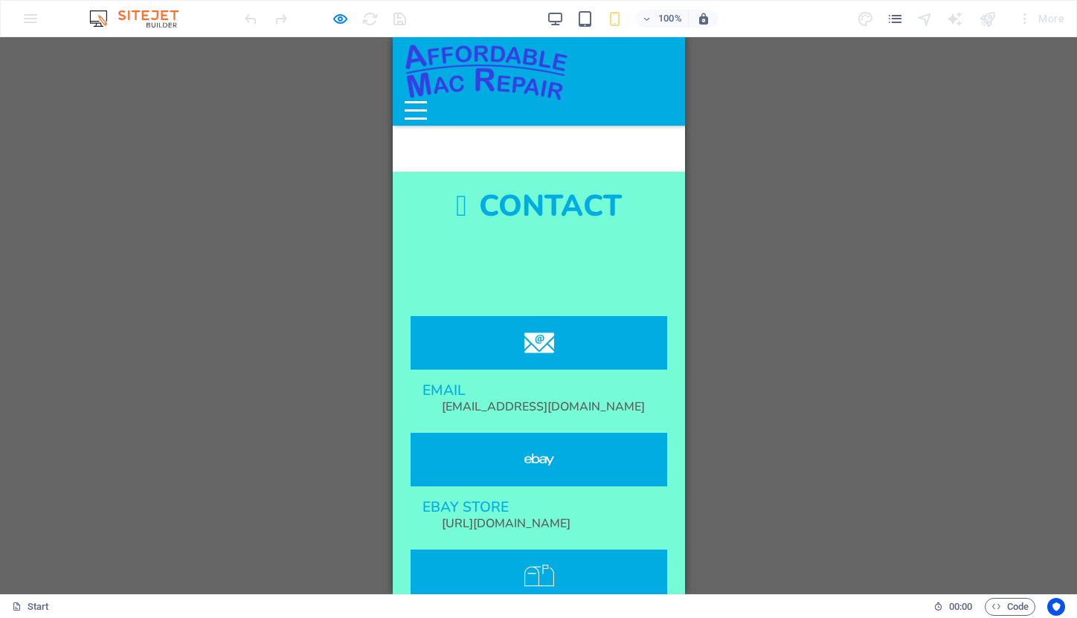
scroll to position [5486, 0]
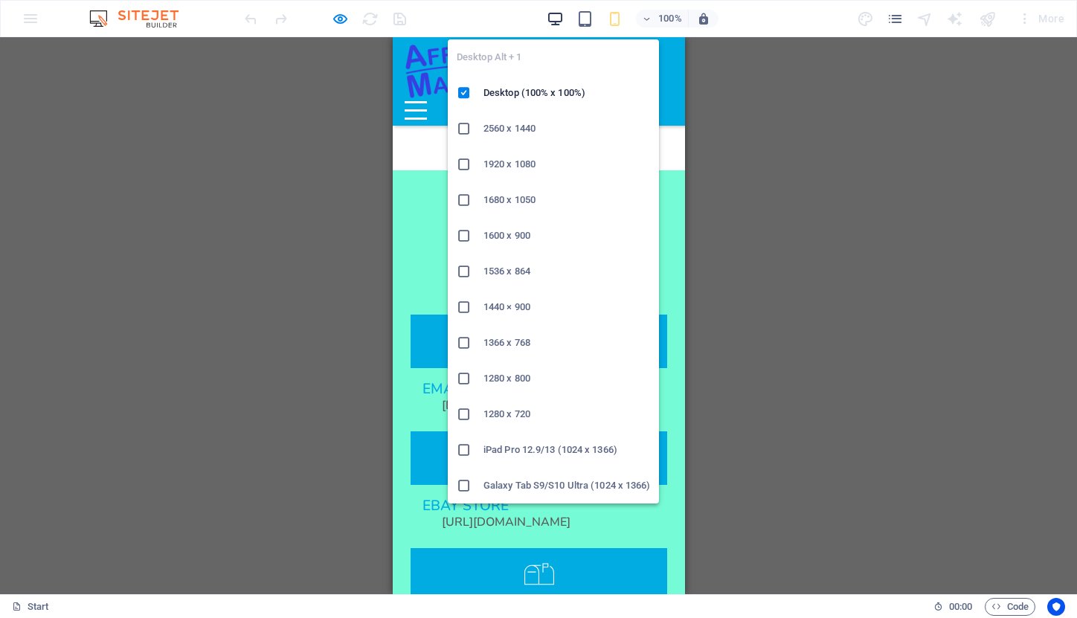
click at [559, 16] on icon "button" at bounding box center [555, 18] width 17 height 17
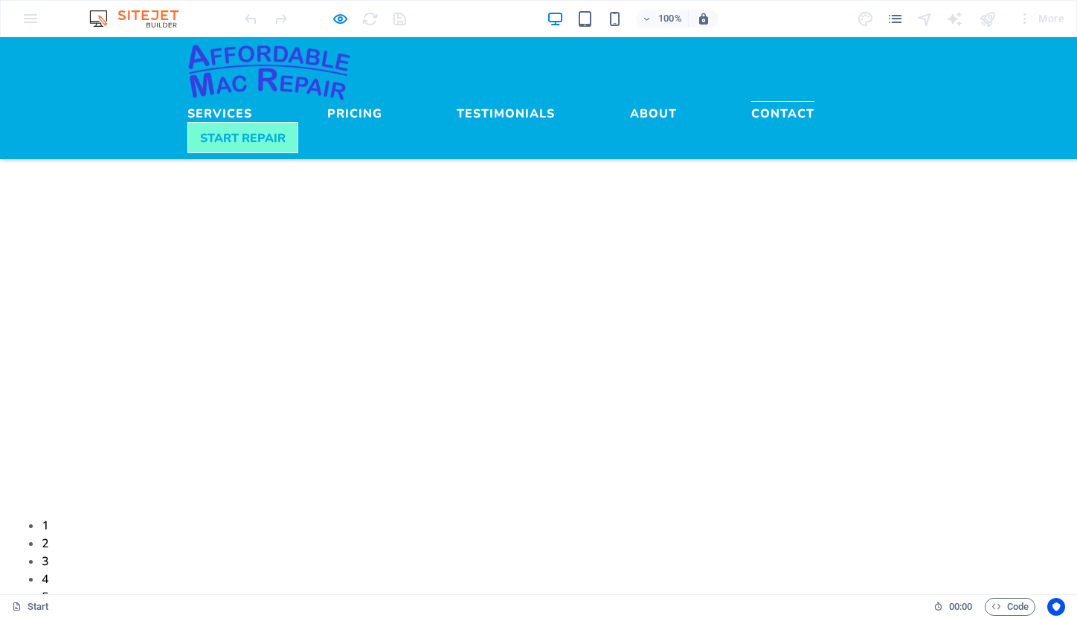
scroll to position [4160, 0]
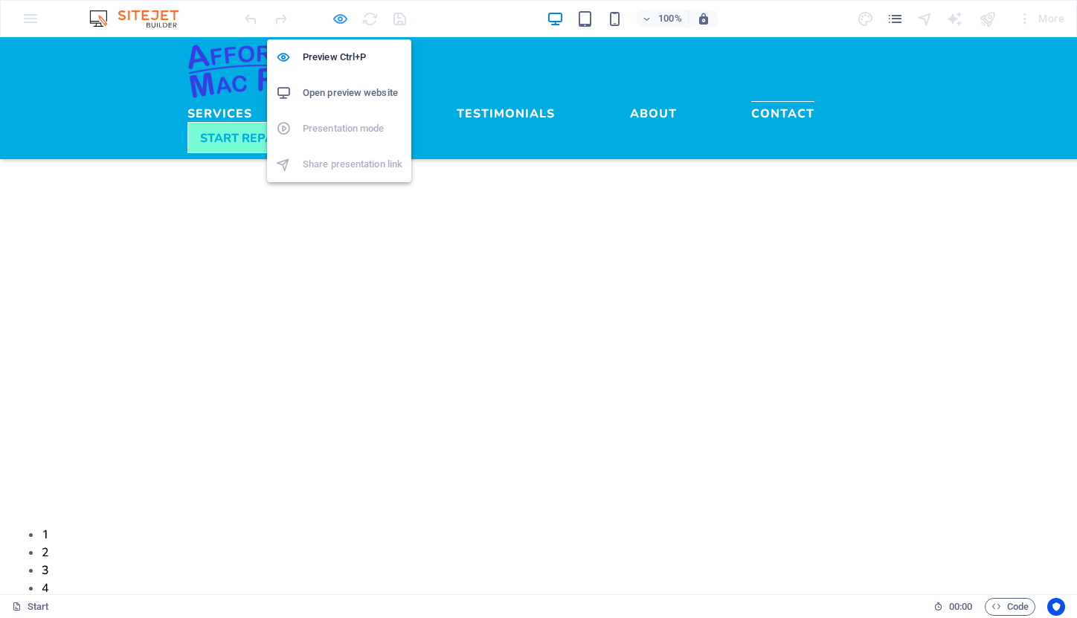
click at [339, 19] on icon "button" at bounding box center [340, 18] width 17 height 17
select select "rem"
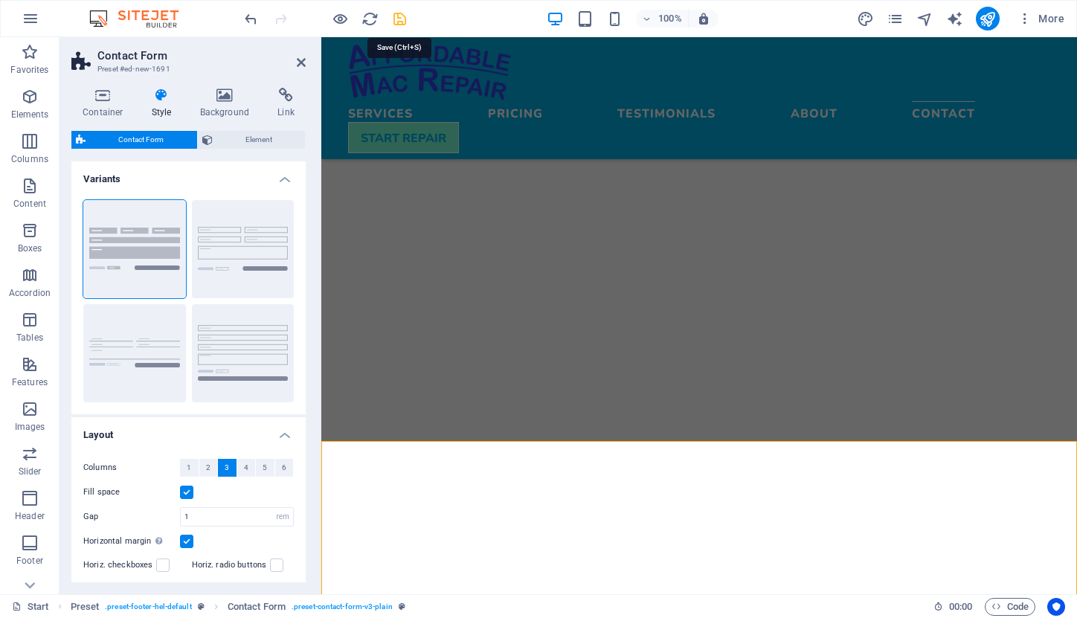
click at [400, 22] on icon "save" at bounding box center [399, 18] width 17 height 17
select select "rem"
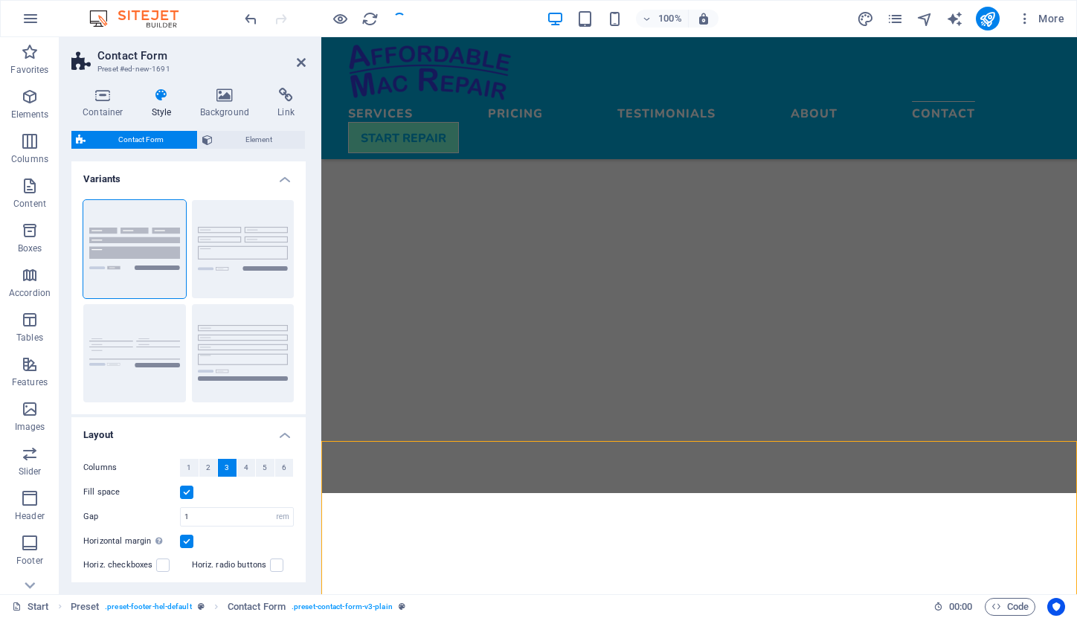
checkbox input "false"
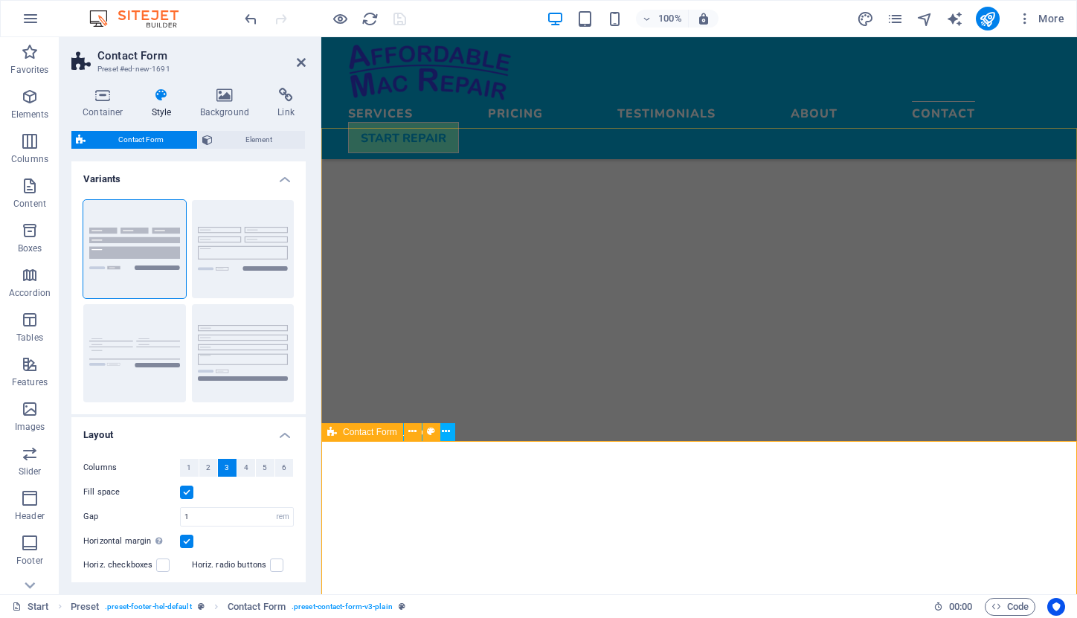
click at [348, 434] on span "Contact Form" at bounding box center [370, 432] width 54 height 9
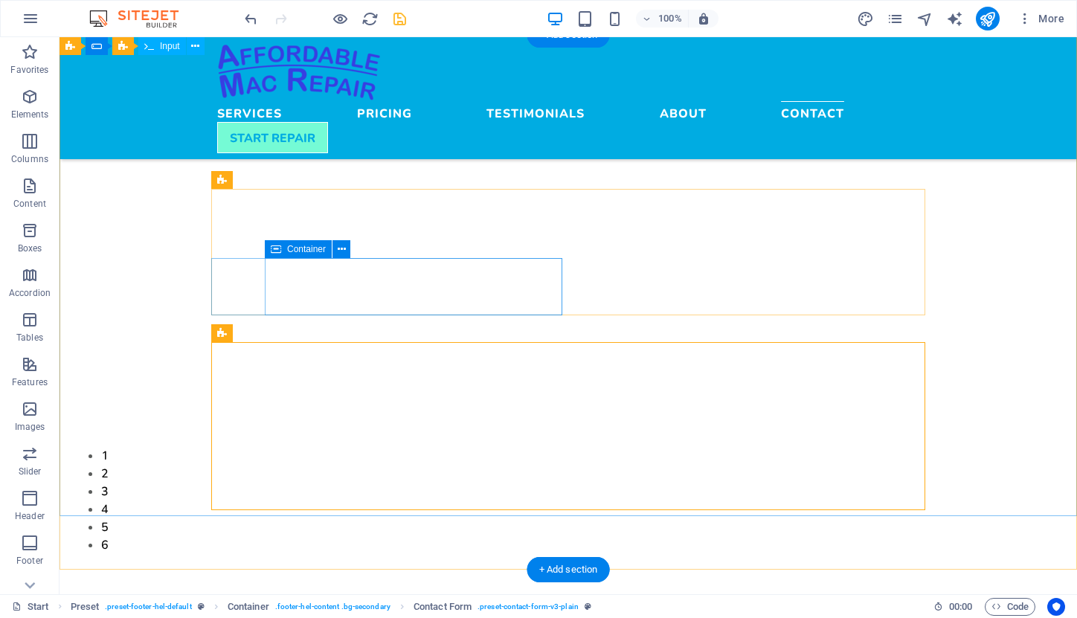
scroll to position [4285, 0]
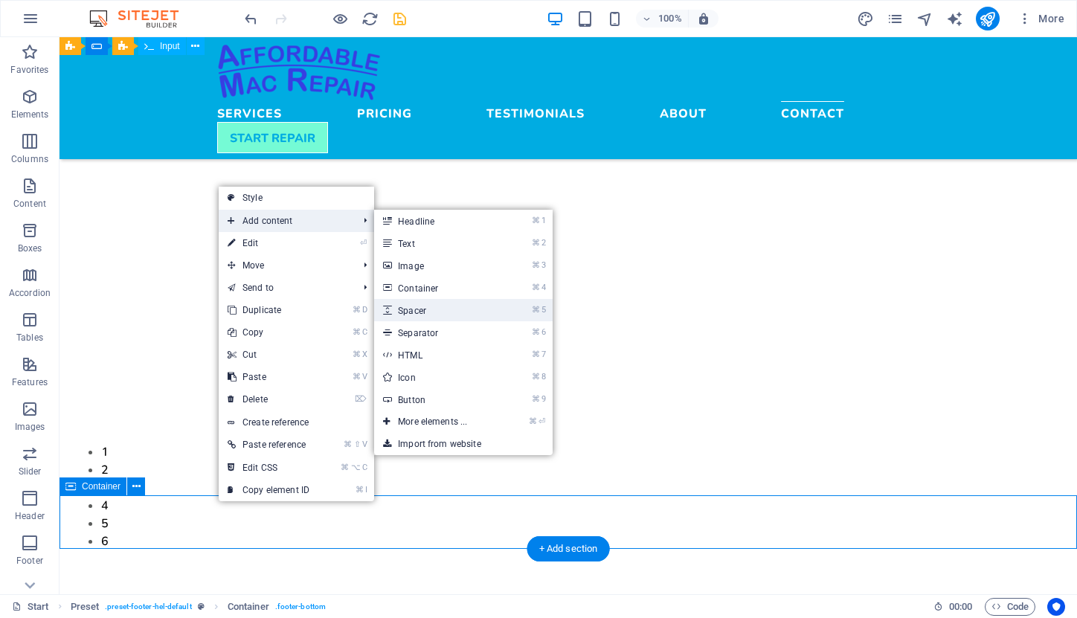
click at [422, 310] on link "⌘ 5 Spacer" at bounding box center [435, 310] width 123 height 22
select select "px"
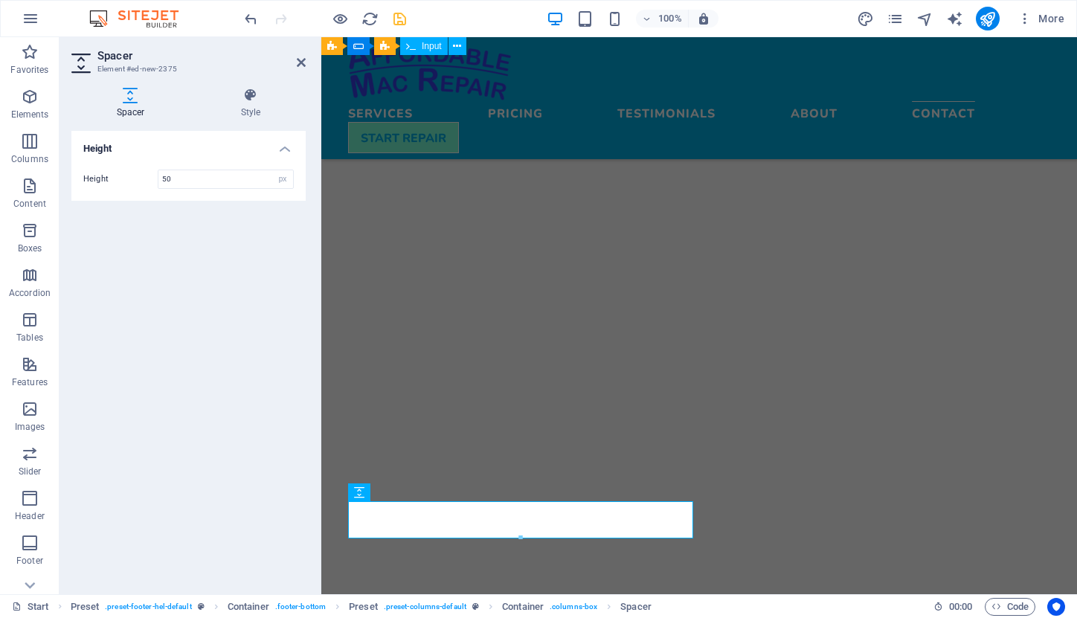
click at [251, 449] on div "Height Height 50 px rem vh vw" at bounding box center [188, 357] width 234 height 452
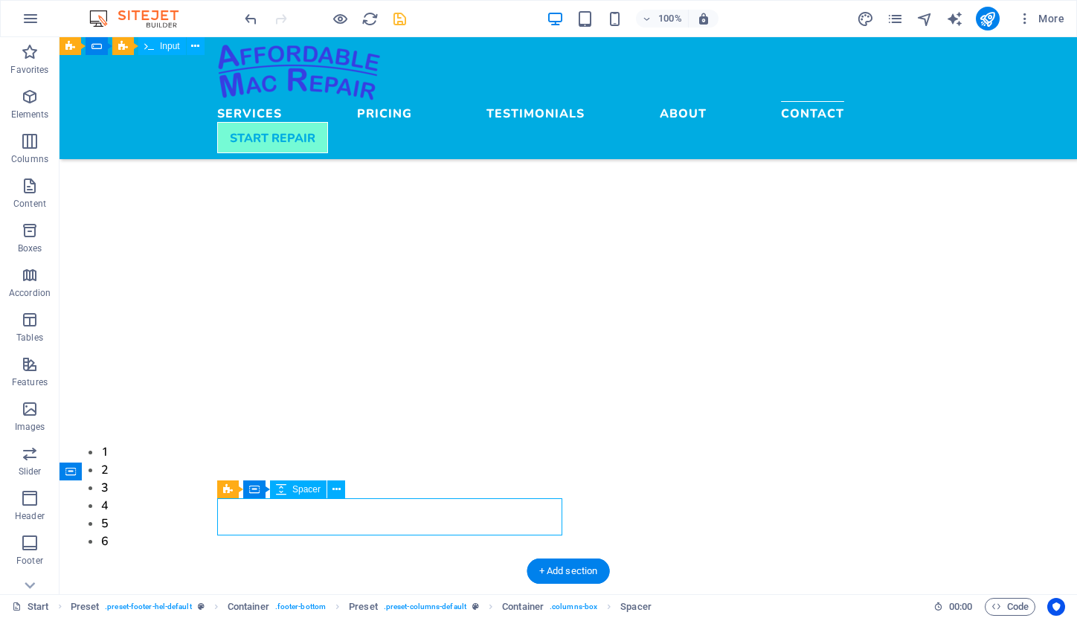
scroll to position [4327, 0]
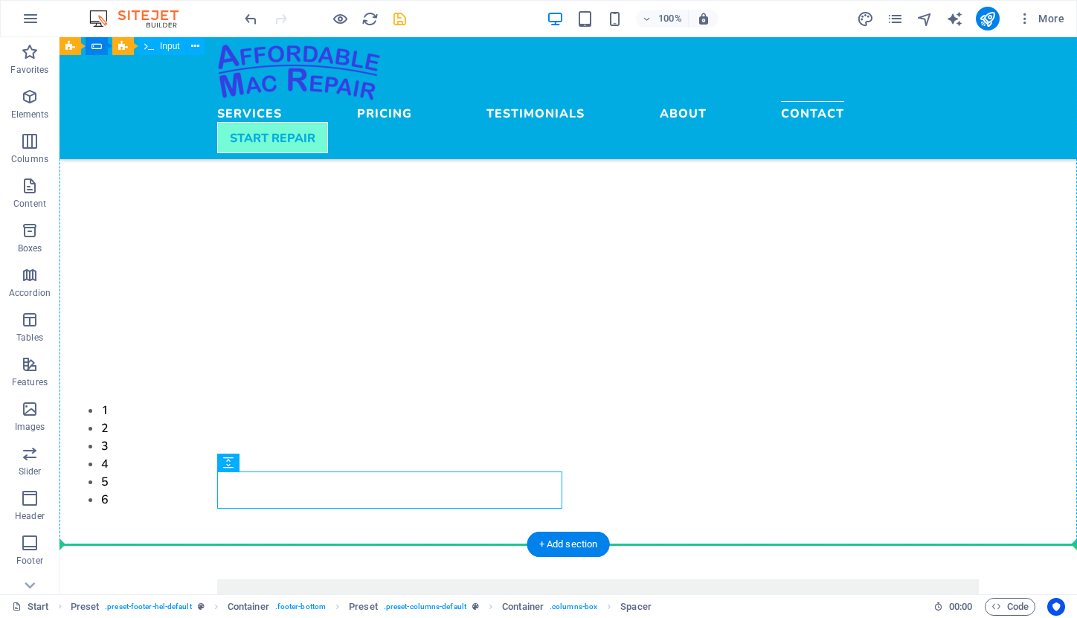
drag, startPoint x: 348, startPoint y: 542, endPoint x: 171, endPoint y: 455, distance: 197.3
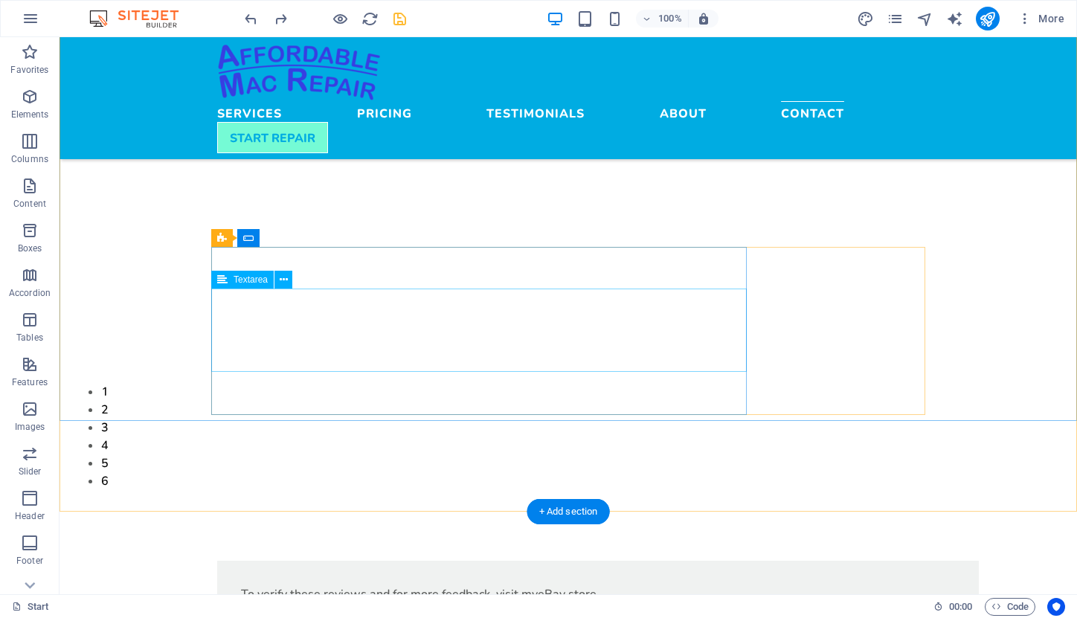
scroll to position [4360, 0]
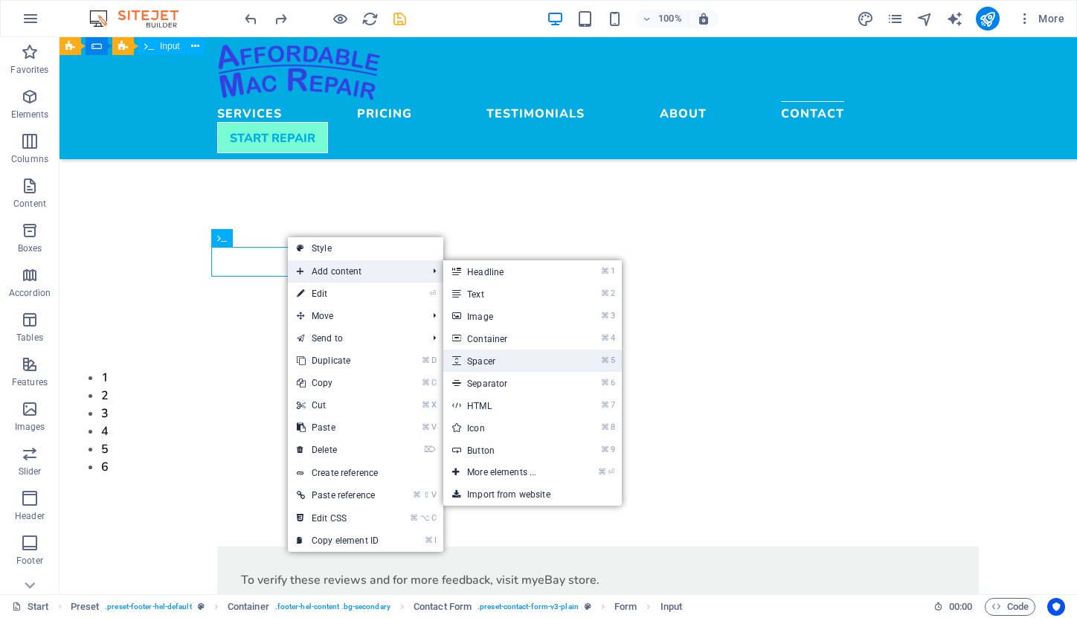
click at [498, 362] on link "⌘ 5 Spacer" at bounding box center [504, 361] width 123 height 22
select select "px"
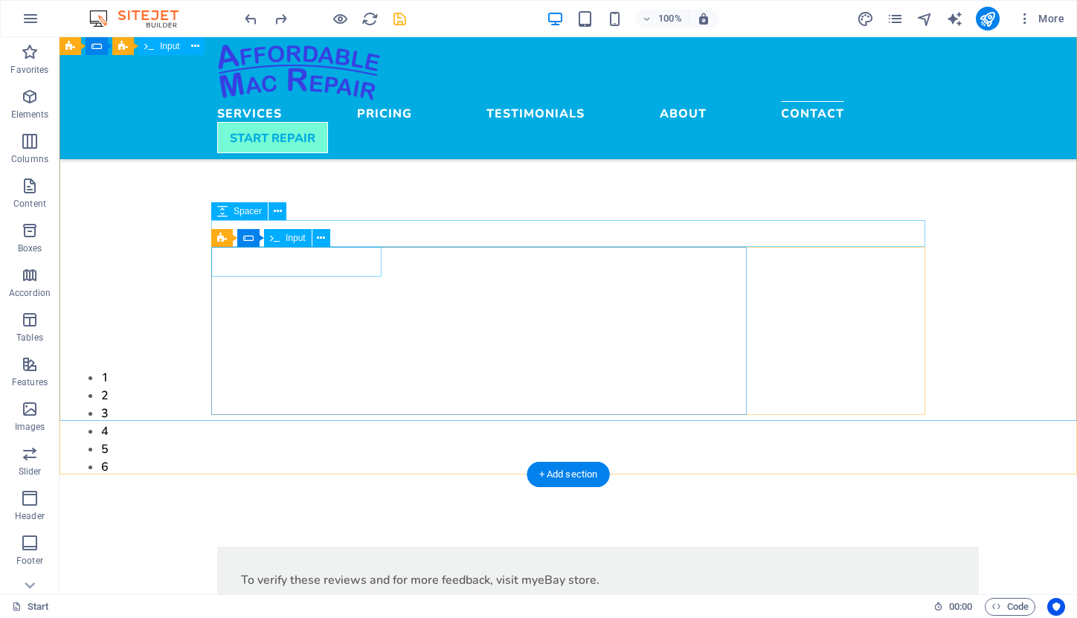
click at [286, 240] on span "Input" at bounding box center [296, 238] width 20 height 9
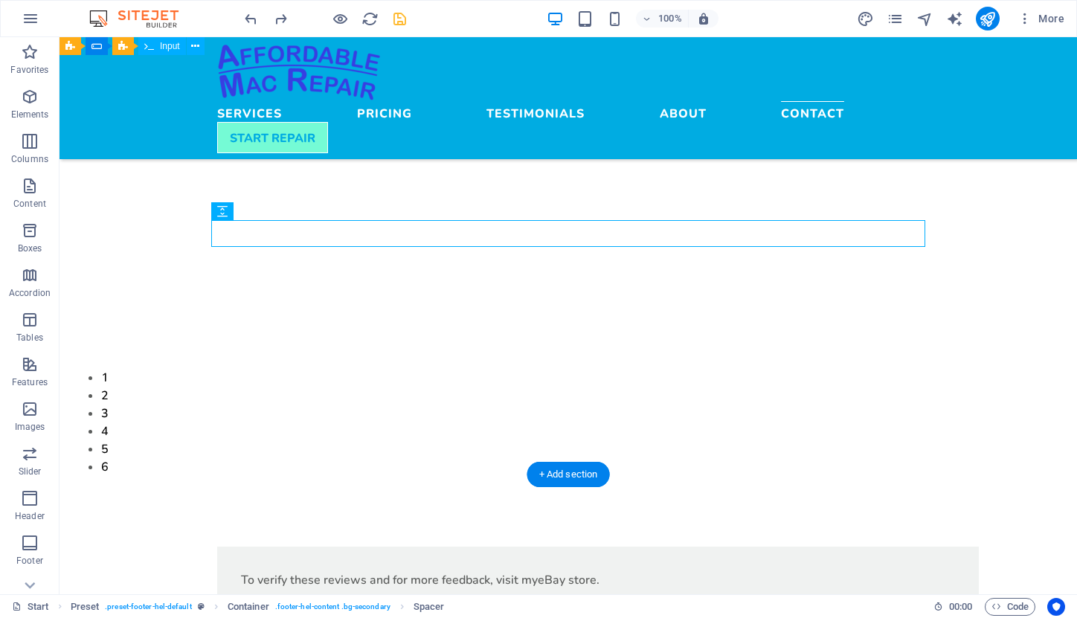
drag, startPoint x: 284, startPoint y: 253, endPoint x: 249, endPoint y: 234, distance: 40.0
click at [218, 211] on icon at bounding box center [222, 211] width 10 height 18
click at [275, 215] on icon at bounding box center [278, 212] width 8 height 16
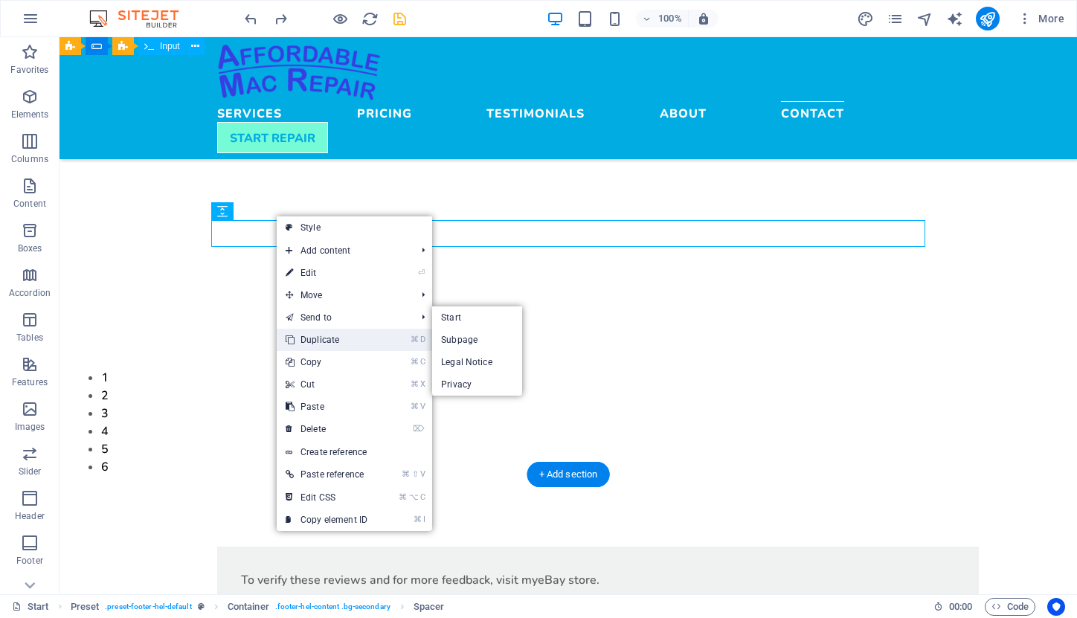
click at [312, 336] on link "⌘ D Duplicate" at bounding box center [327, 340] width 100 height 22
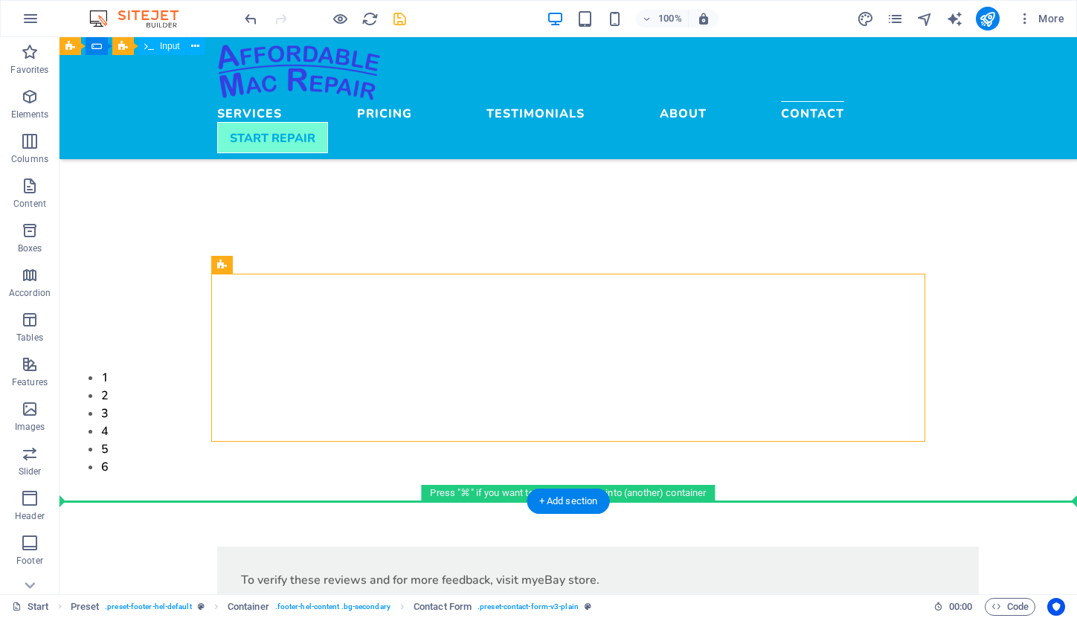
drag, startPoint x: 282, startPoint y: 302, endPoint x: 222, endPoint y: 248, distance: 80.1
drag, startPoint x: 287, startPoint y: 301, endPoint x: 227, endPoint y: 244, distance: 82.6
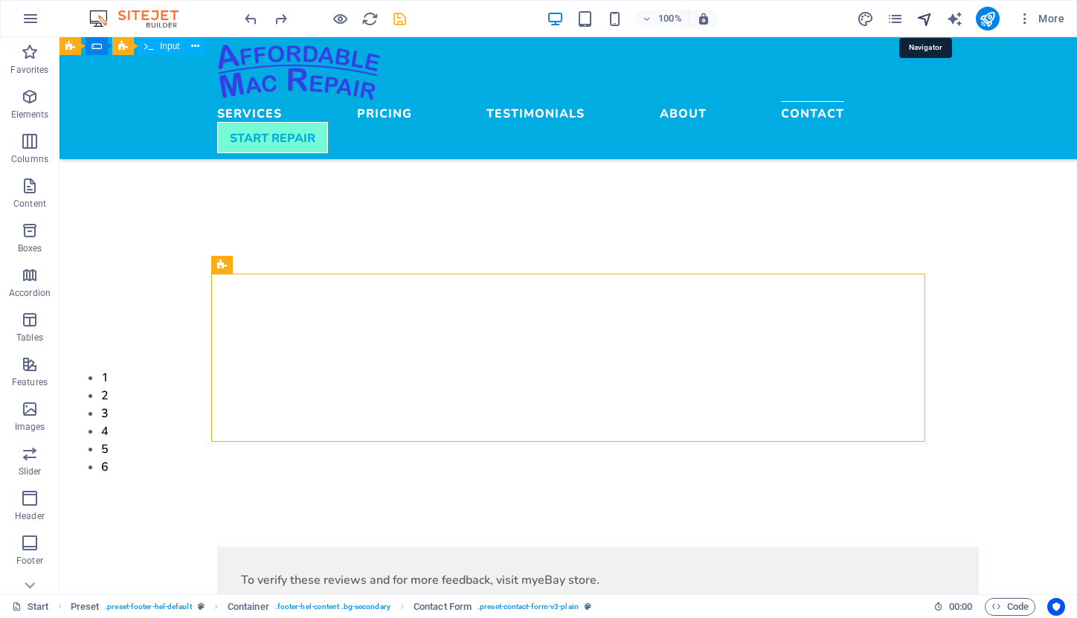
click at [920, 23] on icon "navigator" at bounding box center [925, 18] width 17 height 17
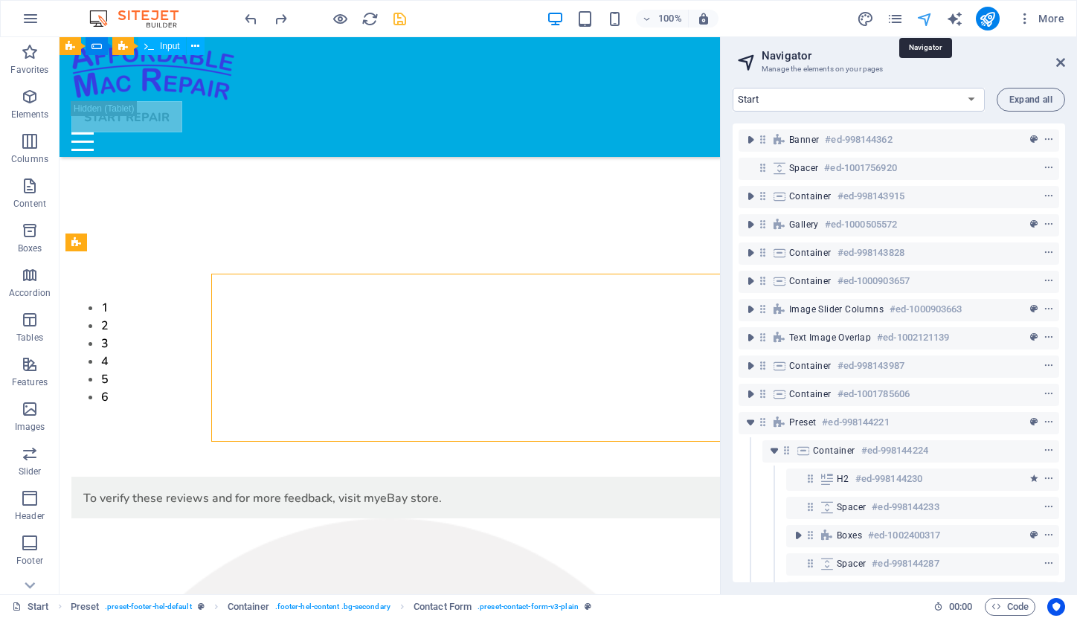
scroll to position [123, 0]
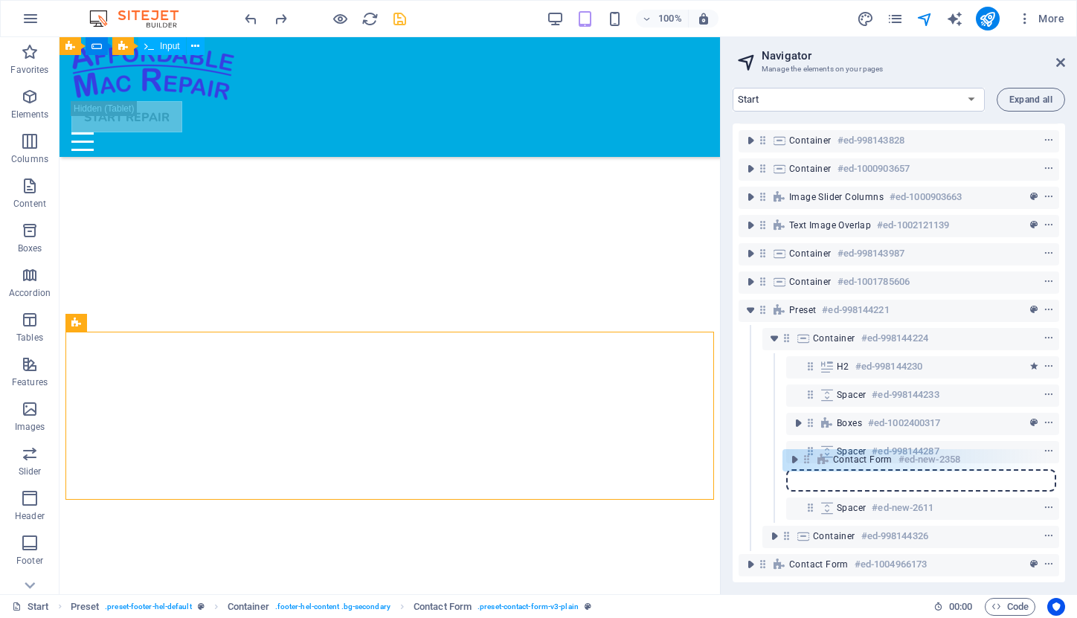
drag, startPoint x: 808, startPoint y: 497, endPoint x: 804, endPoint y: 455, distance: 41.8
click at [804, 455] on div "Banner #ed-998144362 Spacer #ed-1001756920 Container #ed-998143915 Gallery #ed-…" at bounding box center [899, 353] width 333 height 459
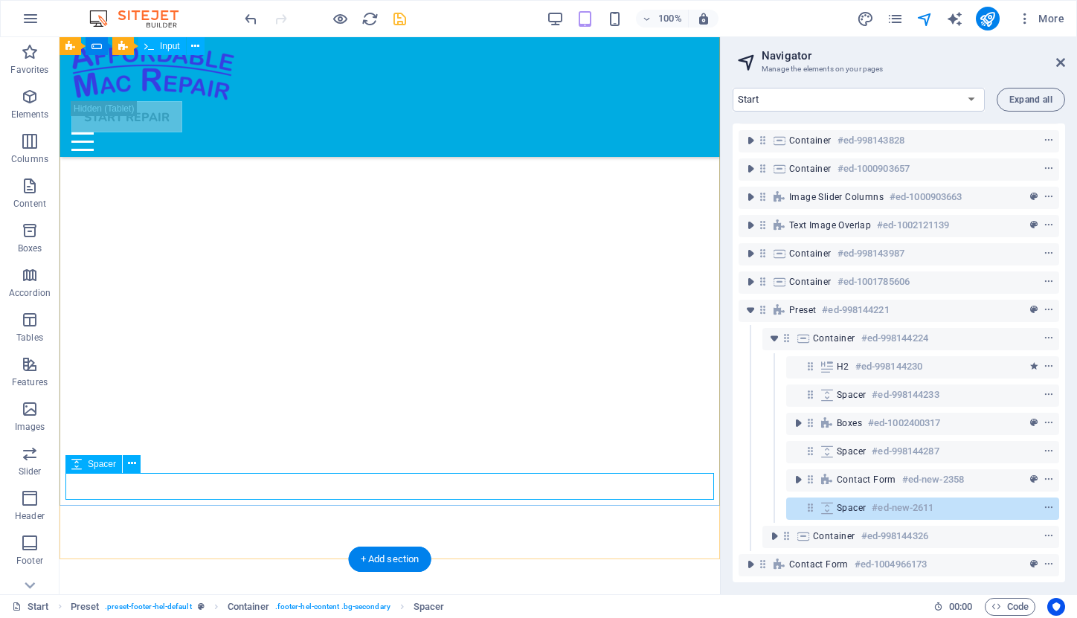
click at [77, 467] on icon at bounding box center [76, 464] width 10 height 18
select select "px"
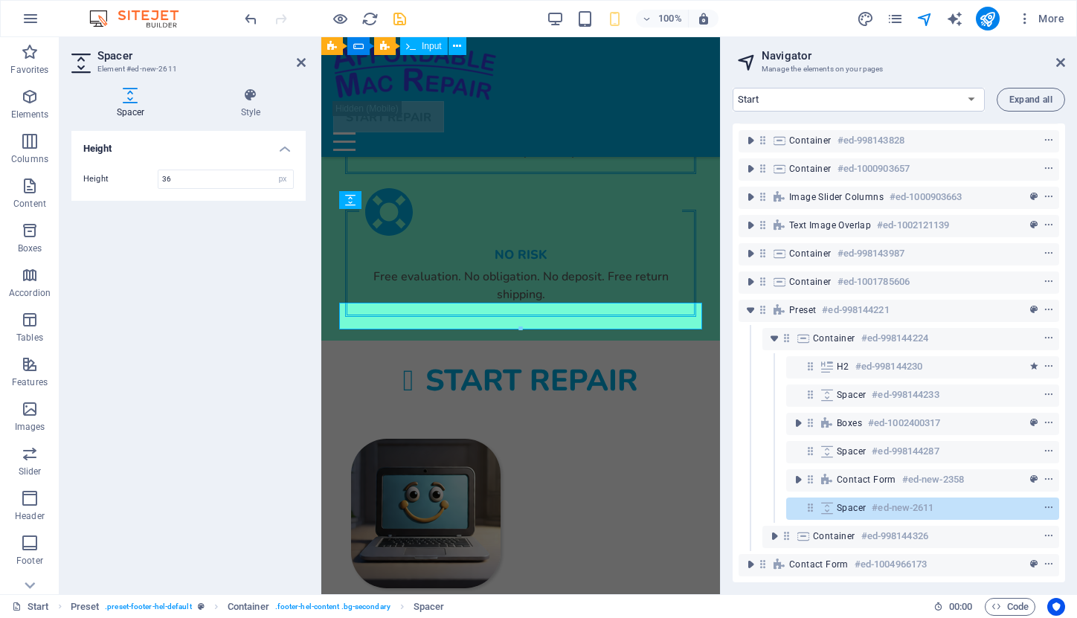
scroll to position [5481, 0]
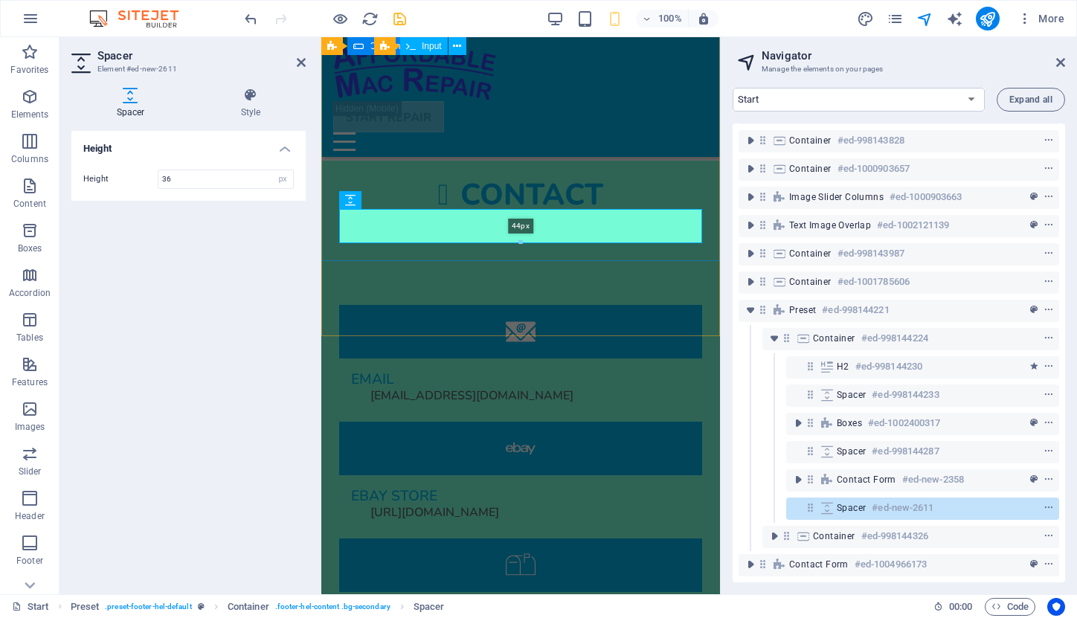
click at [522, 237] on div "44px" at bounding box center [520, 226] width 363 height 34
type input "44"
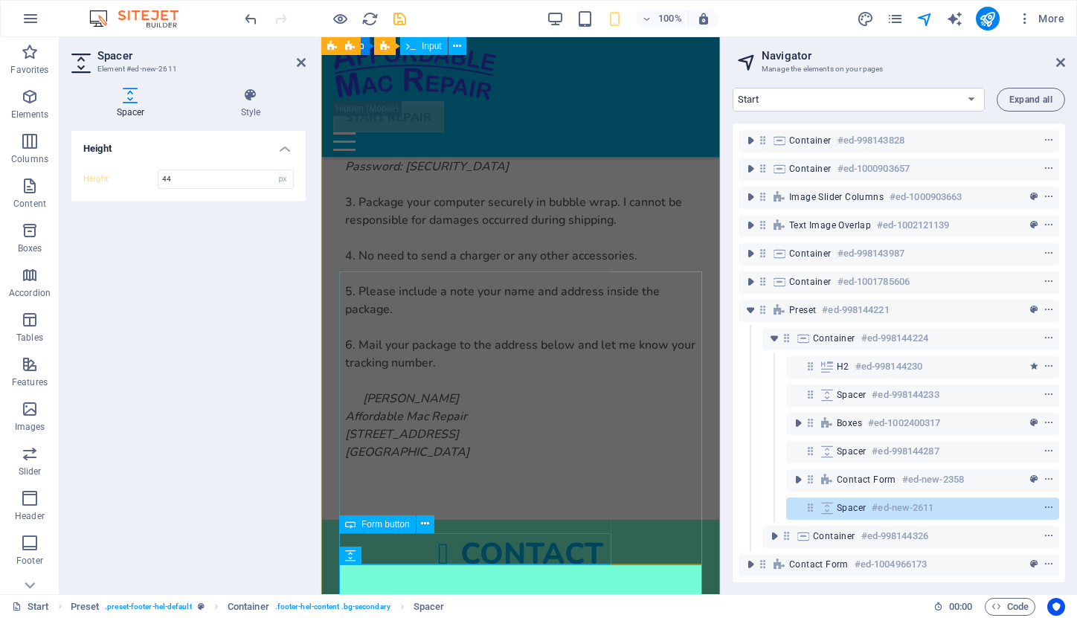
scroll to position [5115, 0]
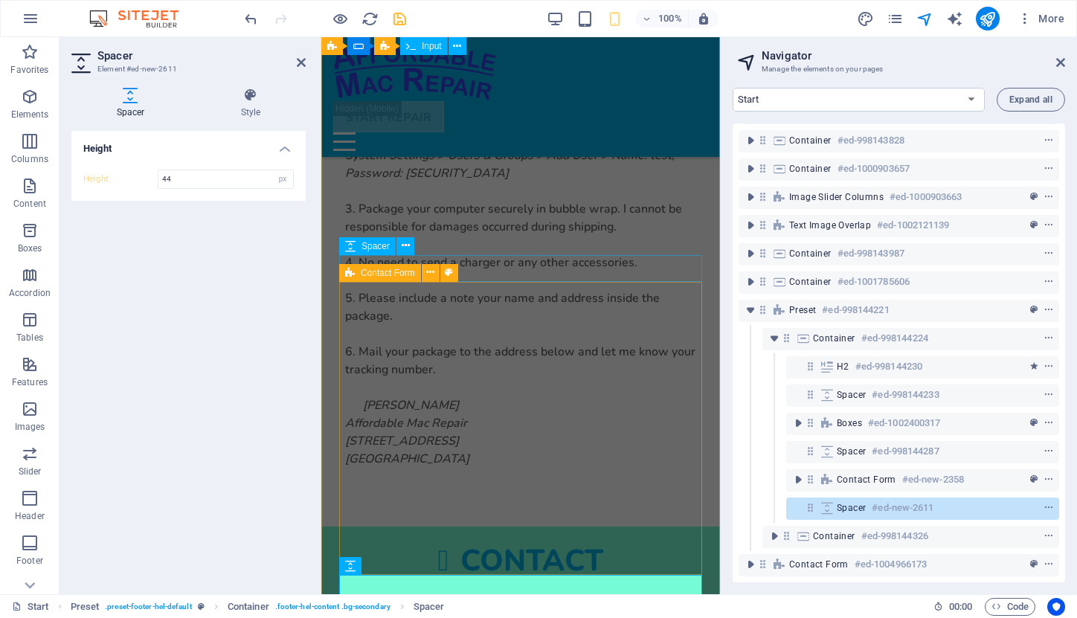
click at [373, 270] on span "Contact Form" at bounding box center [388, 273] width 54 height 9
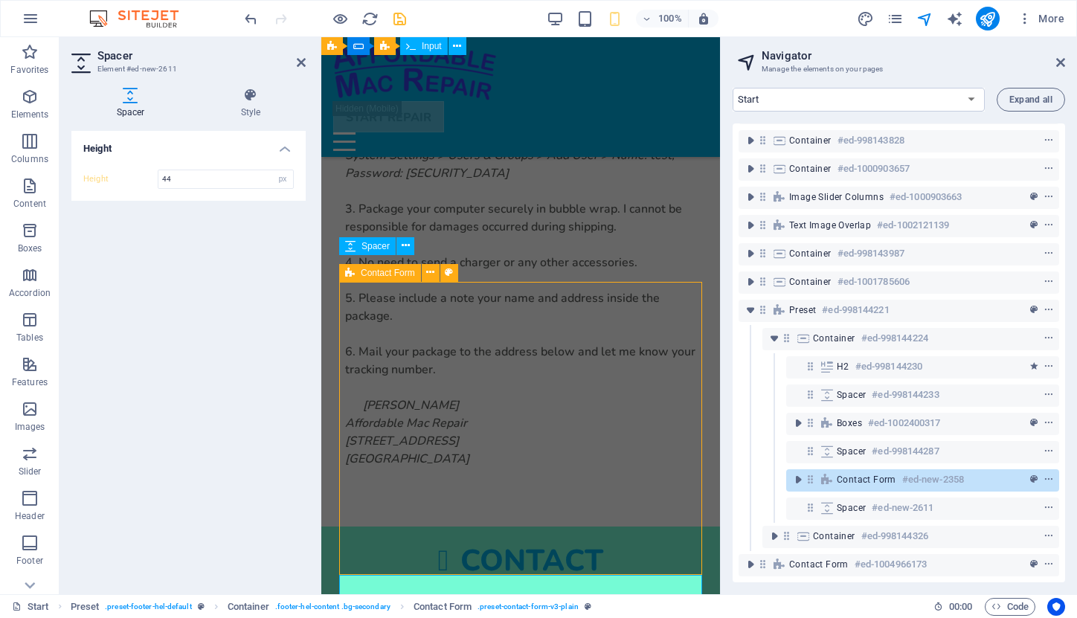
click at [373, 270] on span "Contact Form" at bounding box center [388, 273] width 54 height 9
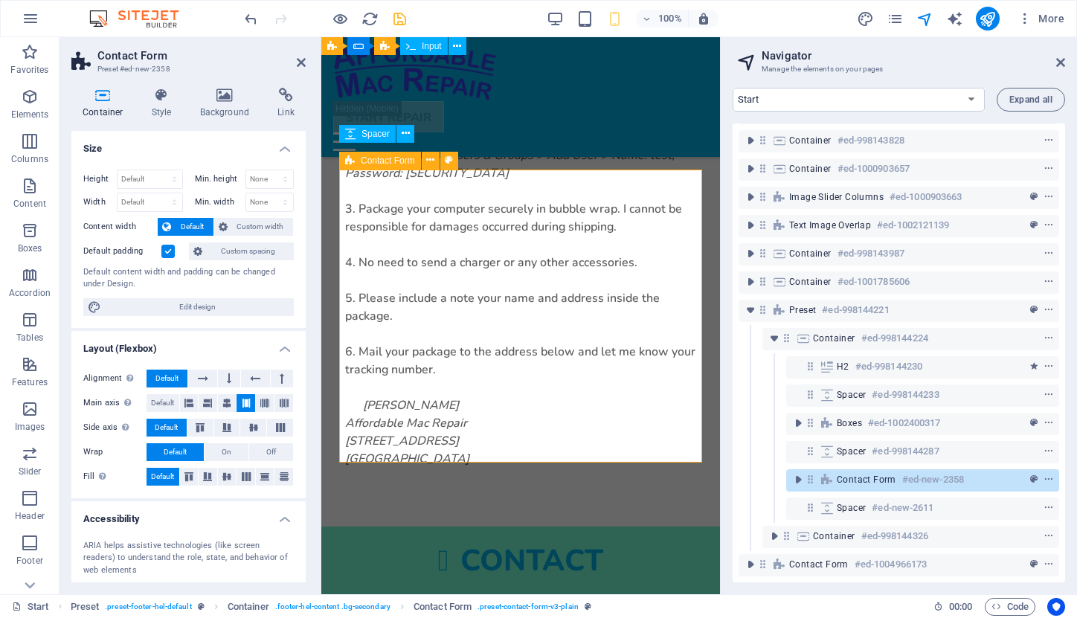
scroll to position [5227, 0]
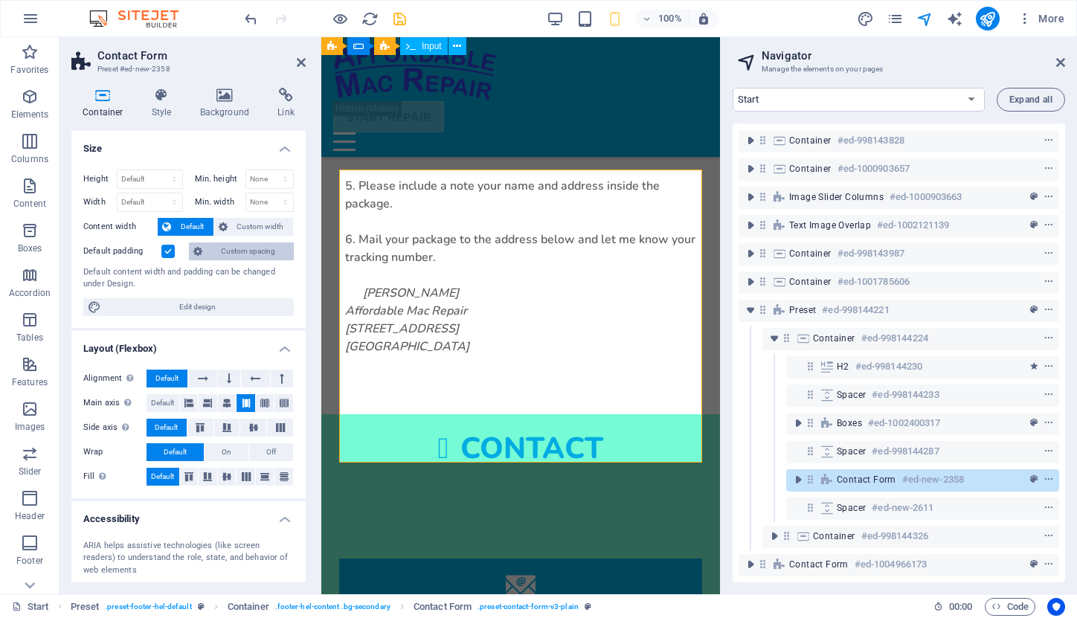
click at [228, 248] on span "Custom spacing" at bounding box center [248, 252] width 83 height 18
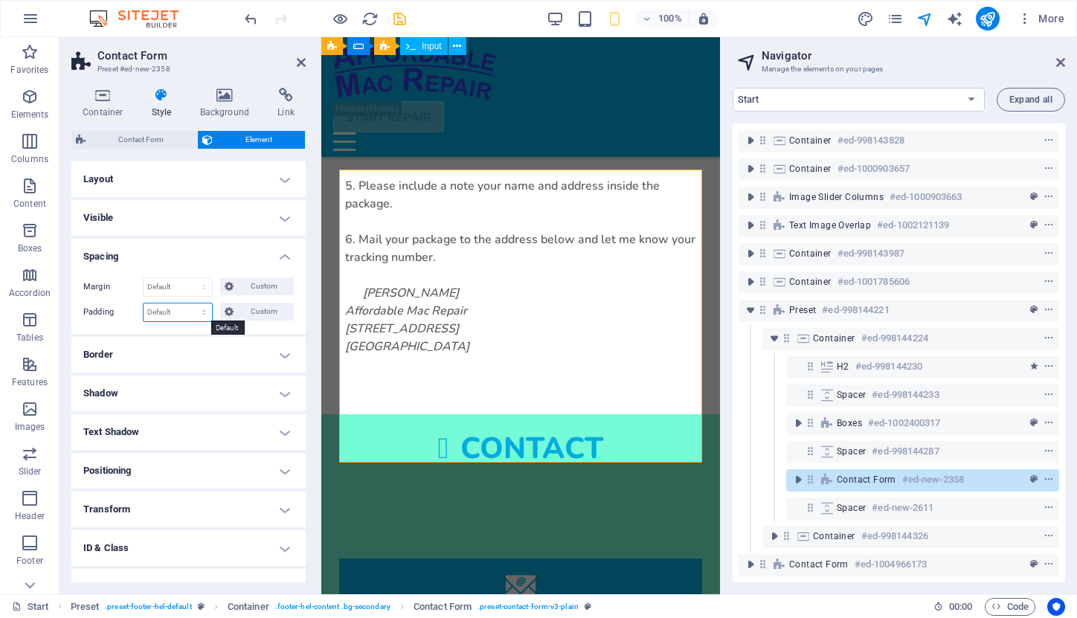
select select "rem"
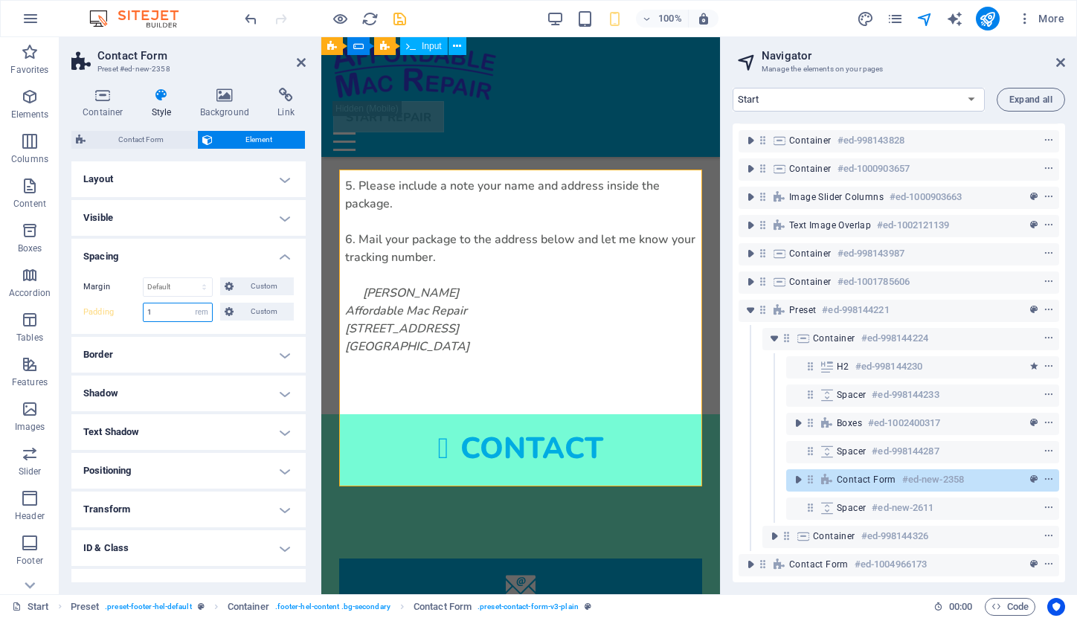
click at [149, 310] on input "1" at bounding box center [178, 313] width 68 height 18
type input "2"
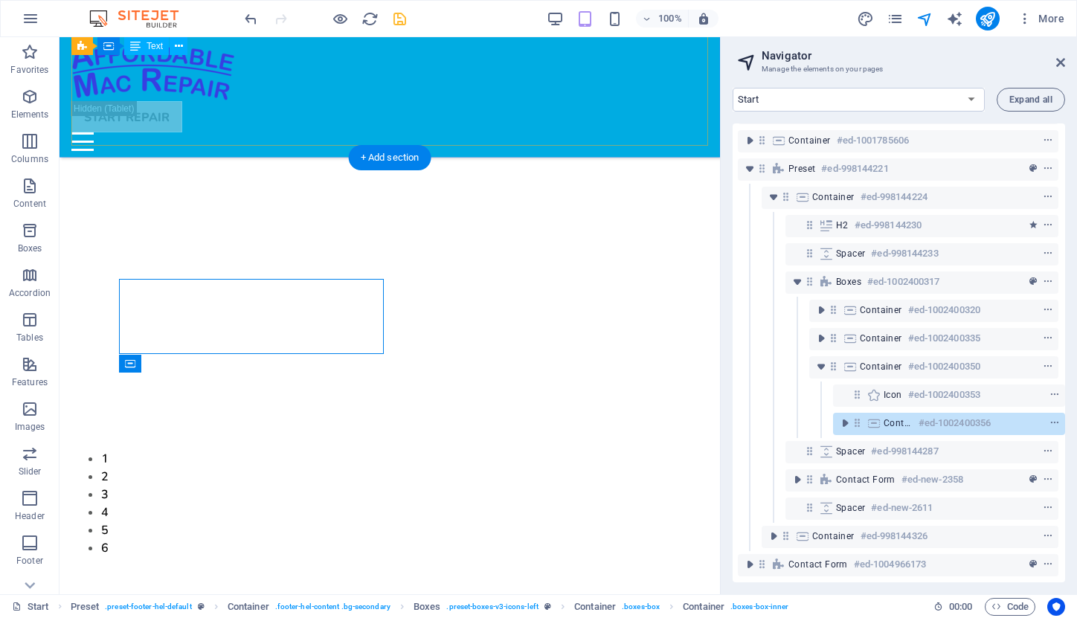
scroll to position [4190, 0]
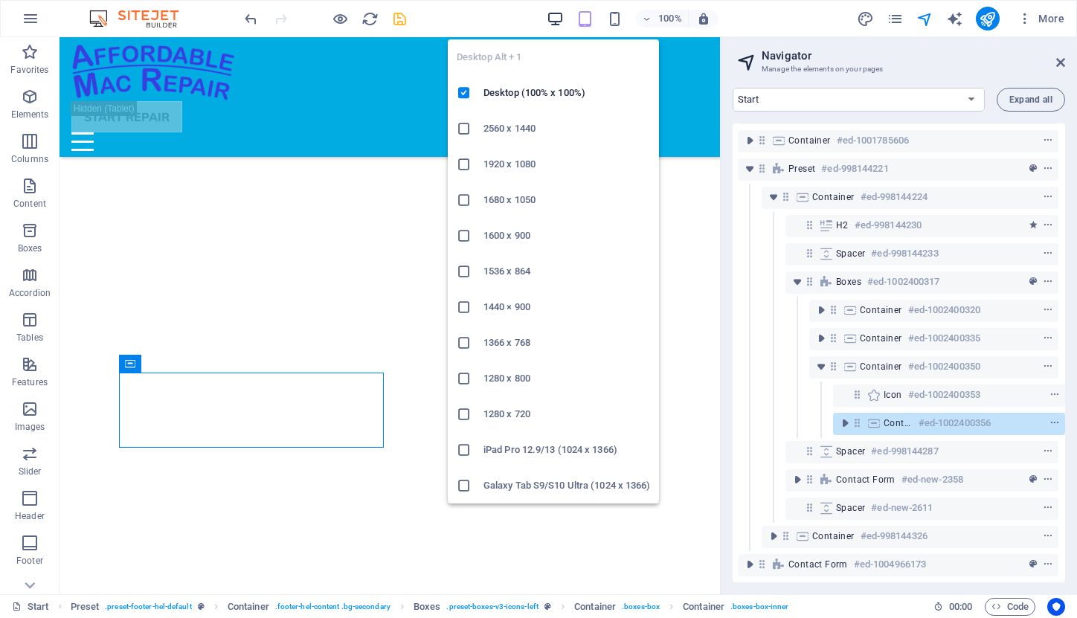
click at [559, 14] on icon "button" at bounding box center [555, 18] width 17 height 17
click at [556, 15] on icon "button" at bounding box center [555, 18] width 17 height 17
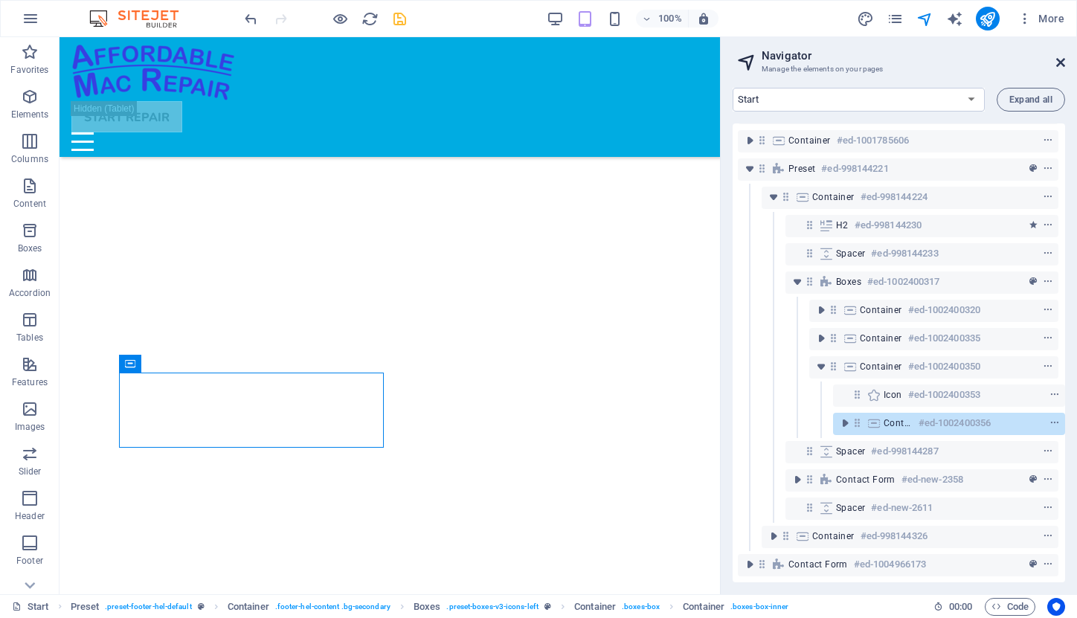
click at [1056, 61] on icon at bounding box center [1060, 63] width 9 height 12
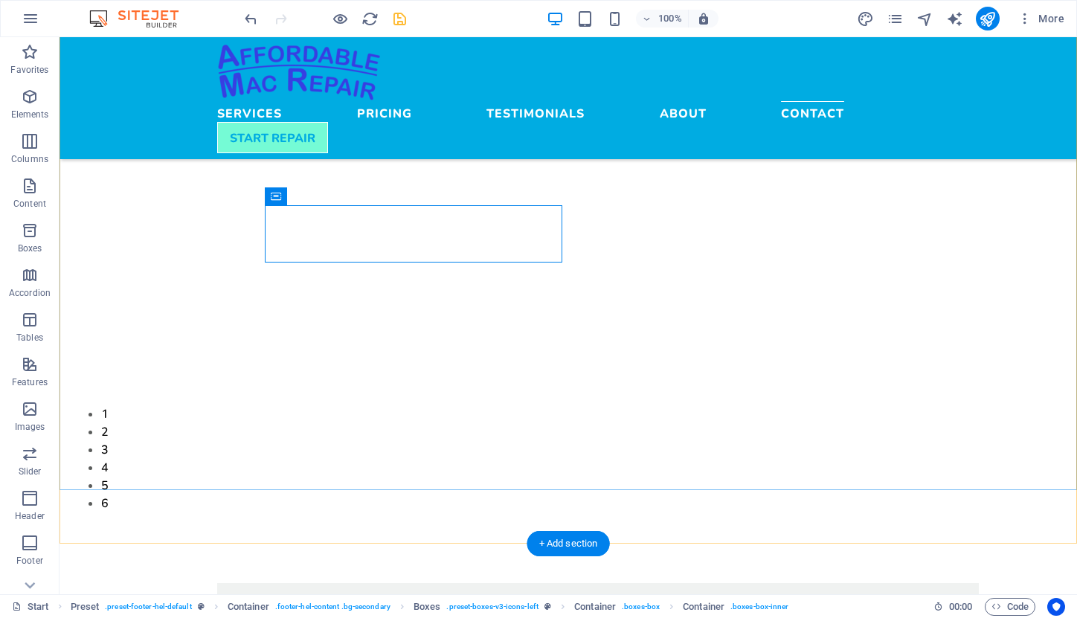
scroll to position [4326, 0]
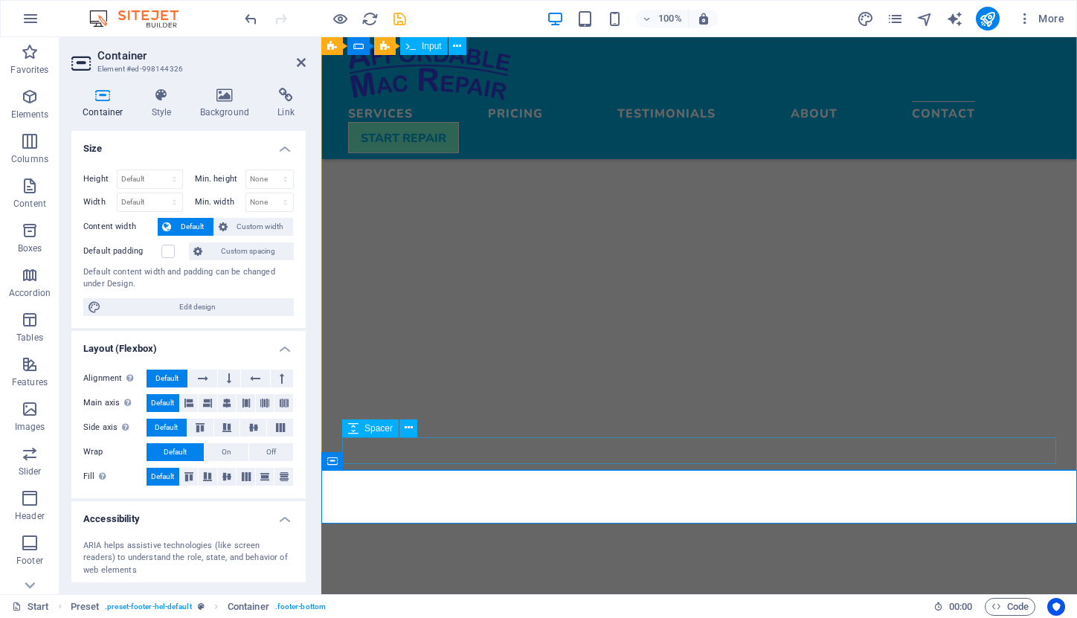
select select "px"
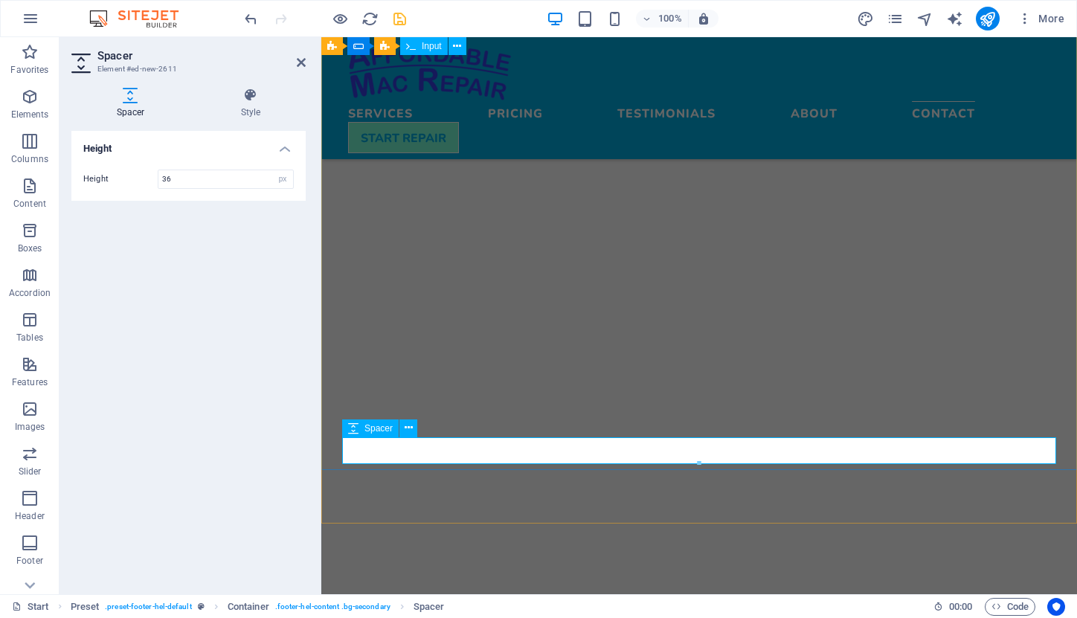
click at [358, 430] on icon at bounding box center [353, 429] width 10 height 18
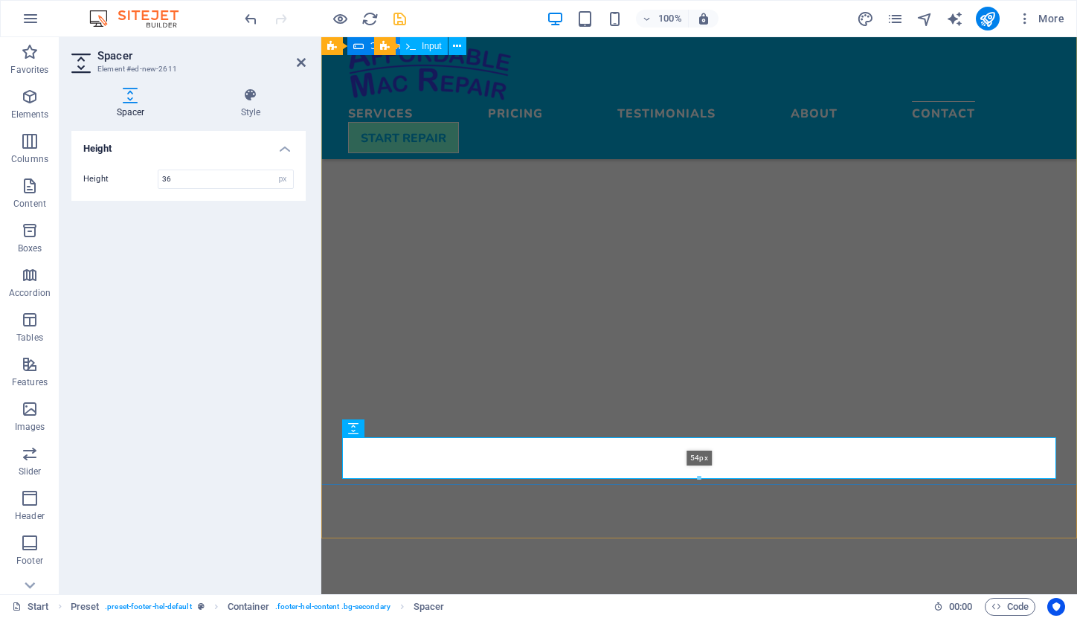
drag, startPoint x: 699, startPoint y: 464, endPoint x: 699, endPoint y: 481, distance: 17.9
type input "54"
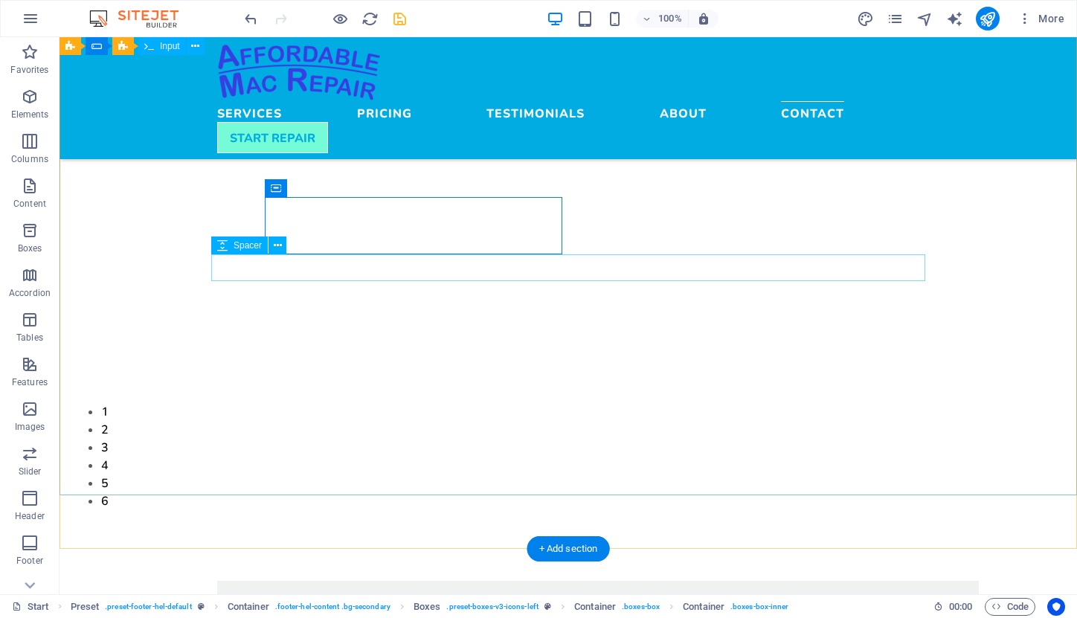
select select "px"
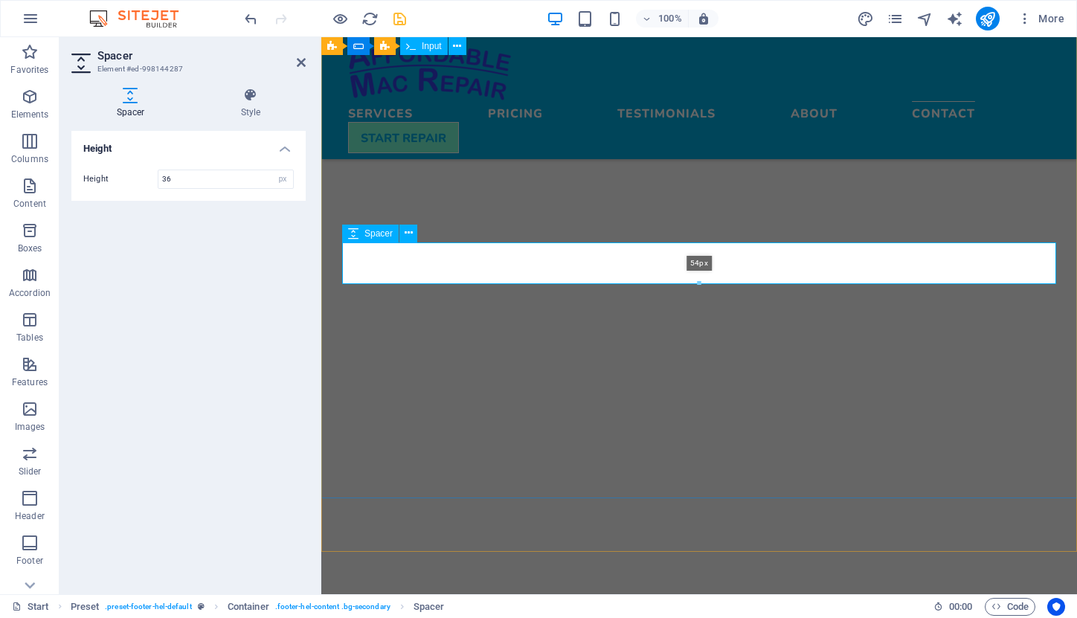
drag, startPoint x: 541, startPoint y: 266, endPoint x: 542, endPoint y: 283, distance: 17.9
click at [542, 283] on div at bounding box center [699, 283] width 713 height 5
type input "54"
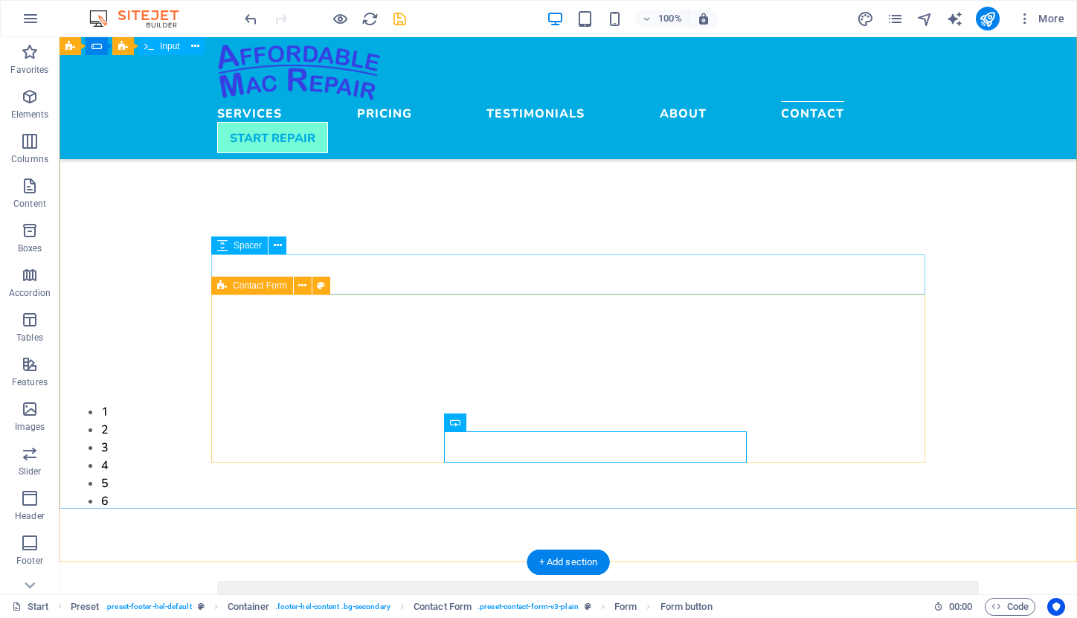
click at [226, 284] on icon at bounding box center [222, 286] width 10 height 18
select select "rem"
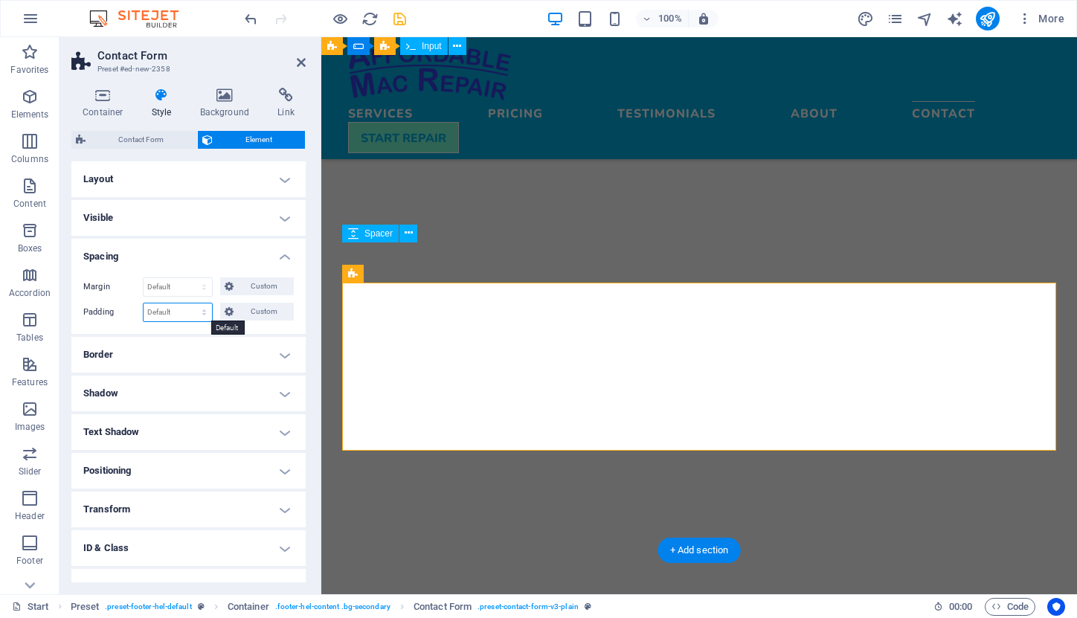
select select "rem"
type input "1"
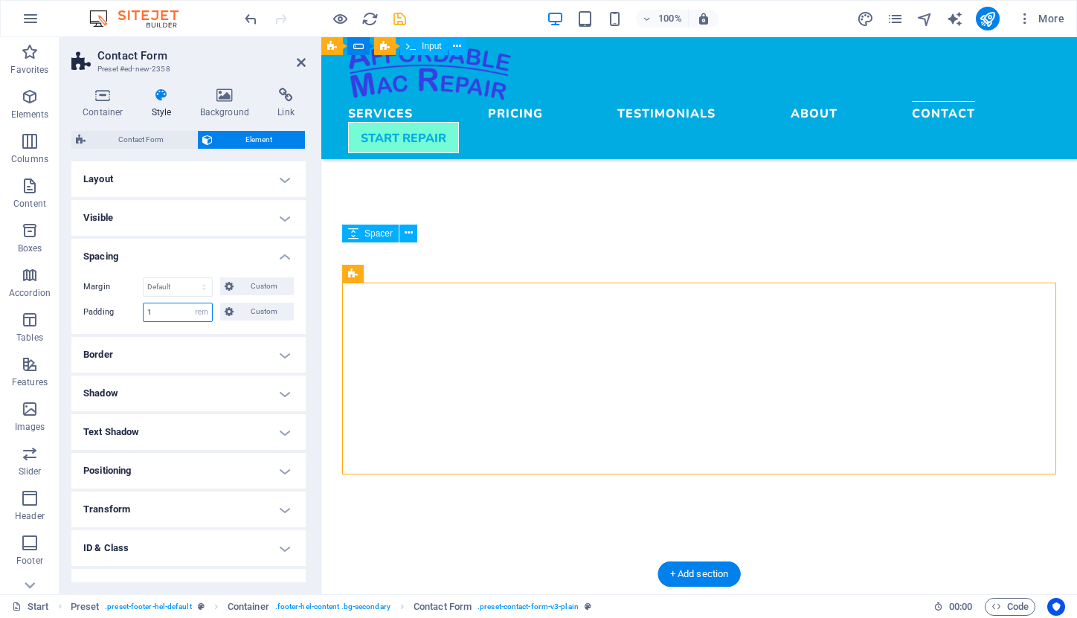
click at [161, 315] on input "1" at bounding box center [178, 313] width 68 height 18
type input "2"
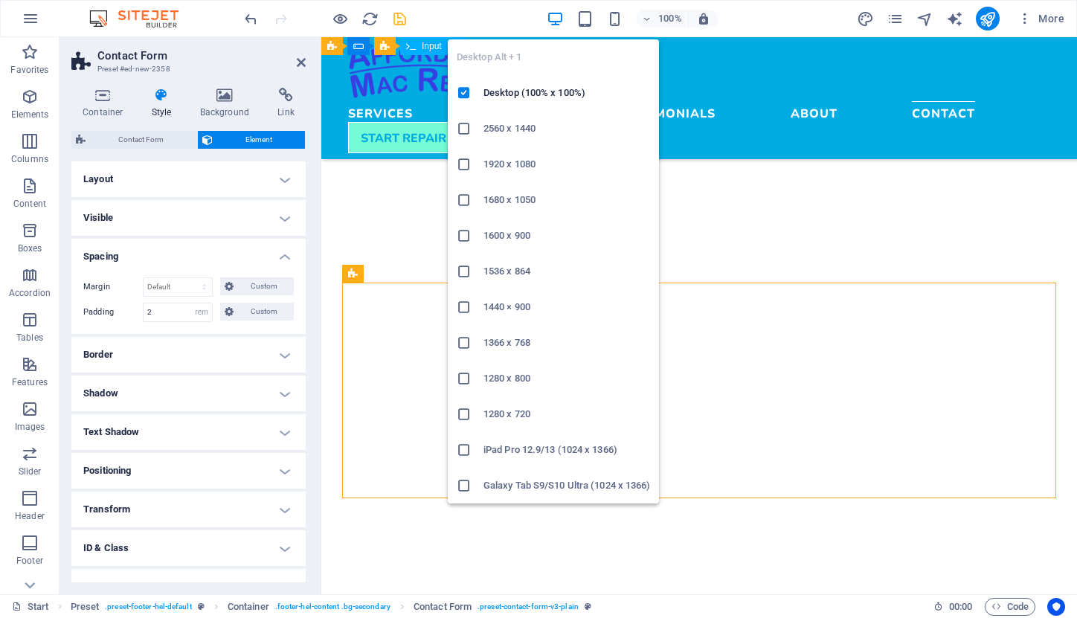
click at [554, 21] on icon "button" at bounding box center [555, 18] width 17 height 17
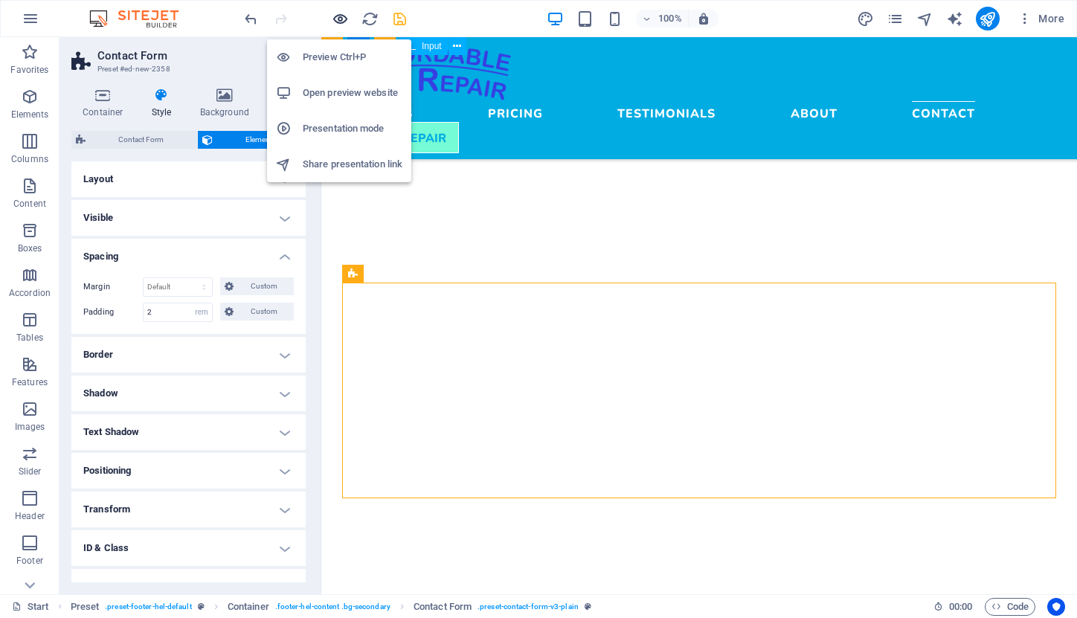
click at [339, 14] on icon "button" at bounding box center [340, 18] width 17 height 17
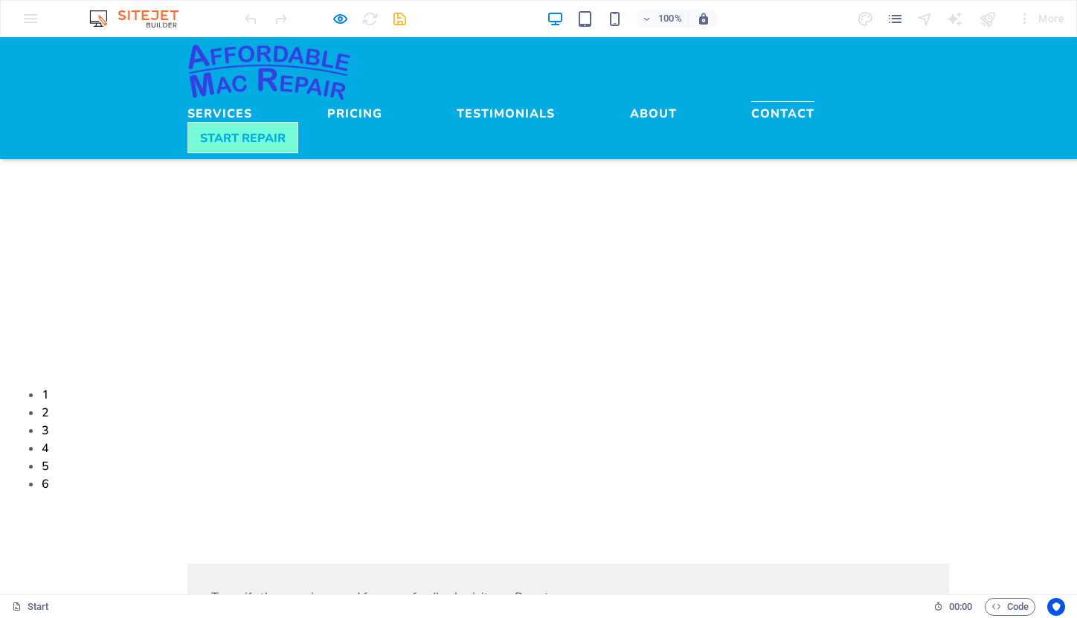
scroll to position [4290, 0]
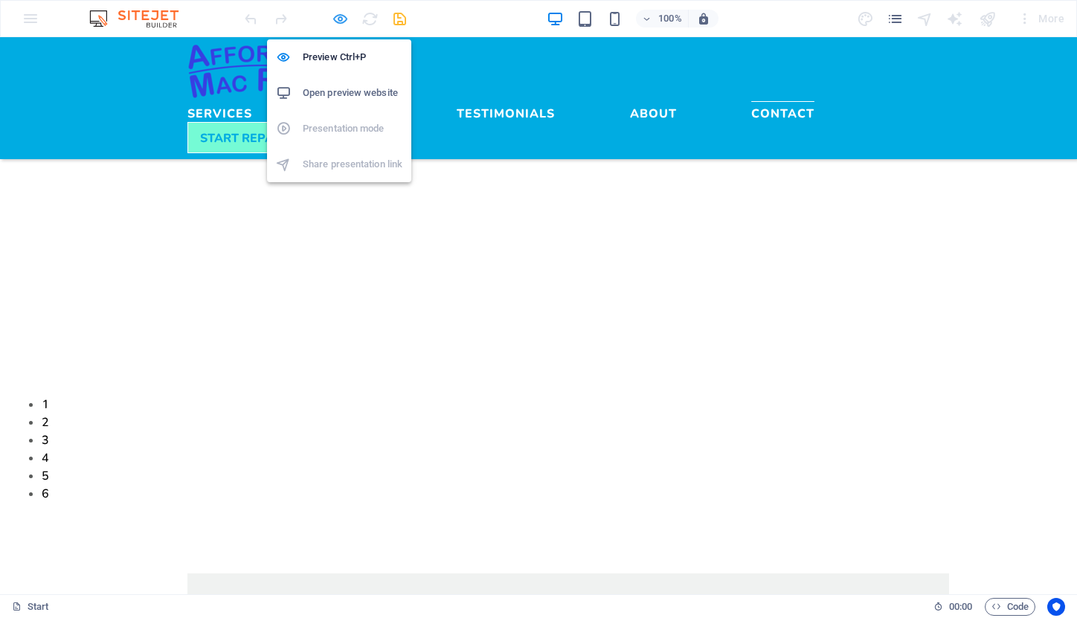
click at [336, 19] on icon "button" at bounding box center [340, 18] width 17 height 17
select select "rem"
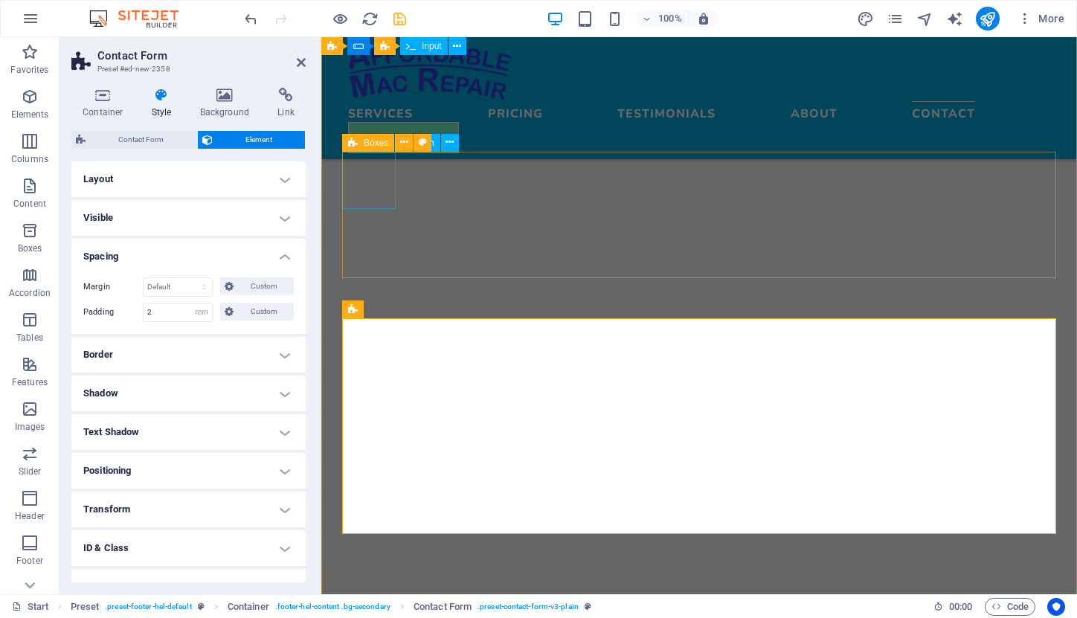
click at [360, 144] on div "Boxes" at bounding box center [368, 143] width 52 height 18
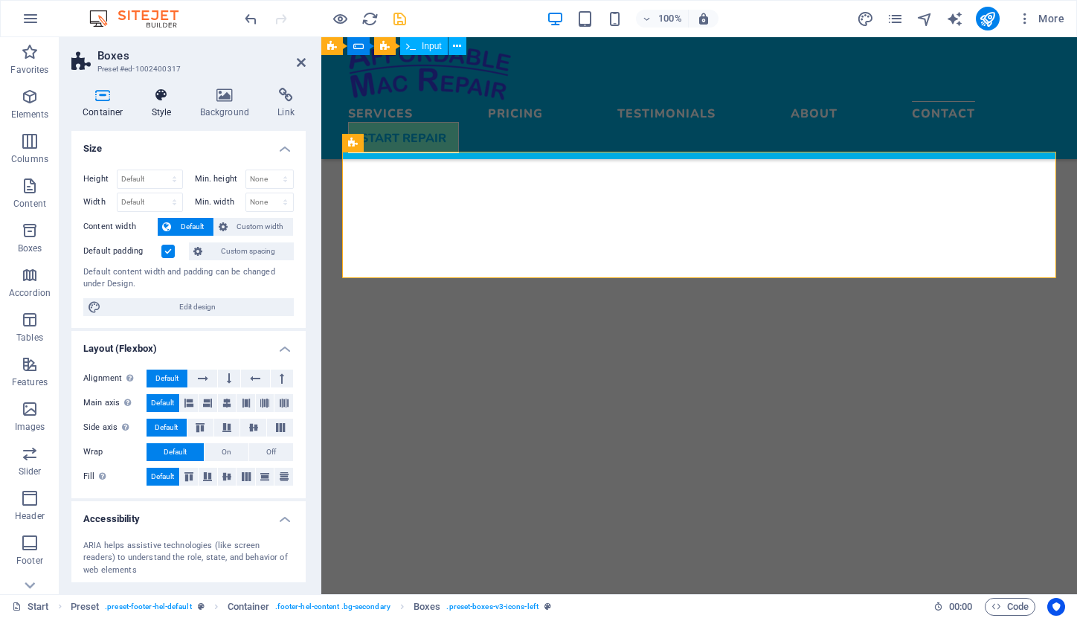
click at [160, 92] on icon at bounding box center [162, 95] width 42 height 15
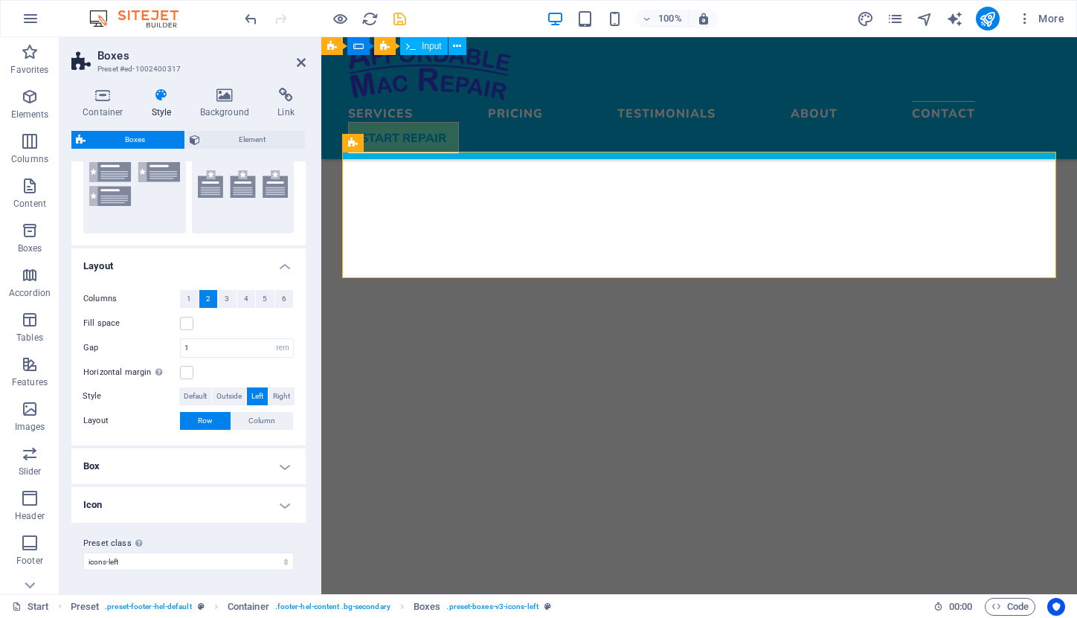
scroll to position [168, 0]
click at [278, 466] on h4 "Box" at bounding box center [188, 467] width 234 height 36
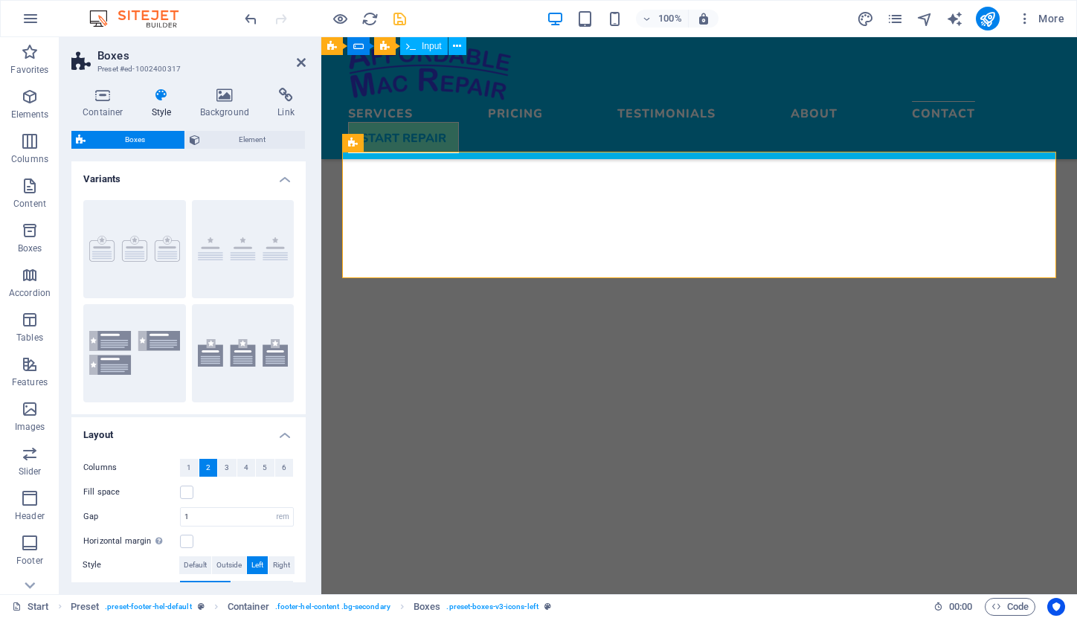
scroll to position [0, 0]
click at [228, 141] on span "Element" at bounding box center [253, 140] width 97 height 18
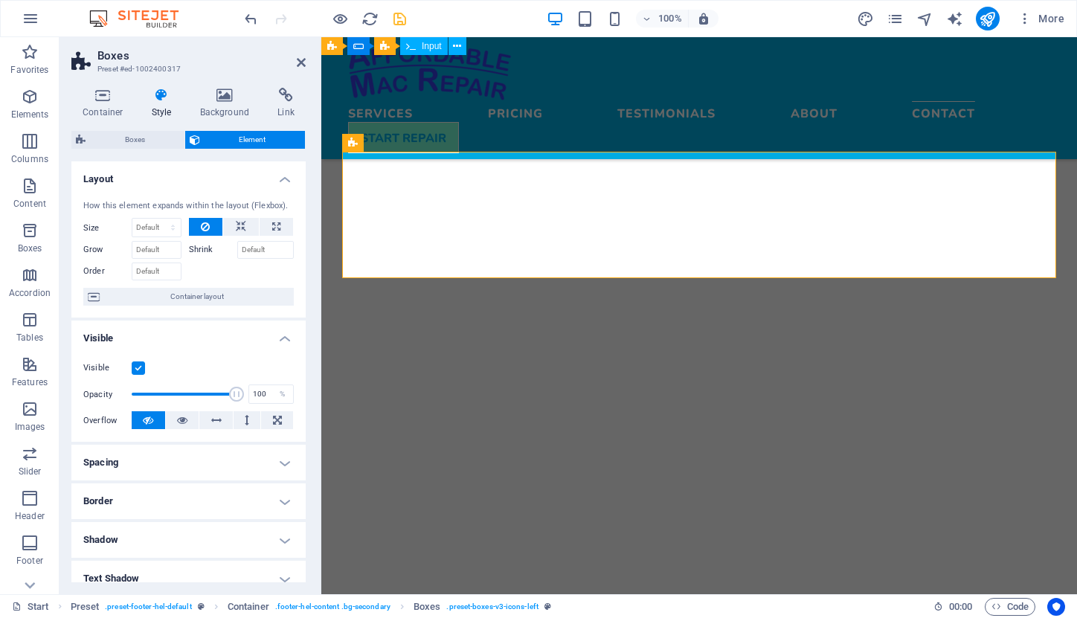
click at [281, 464] on h4 "Spacing" at bounding box center [188, 463] width 234 height 36
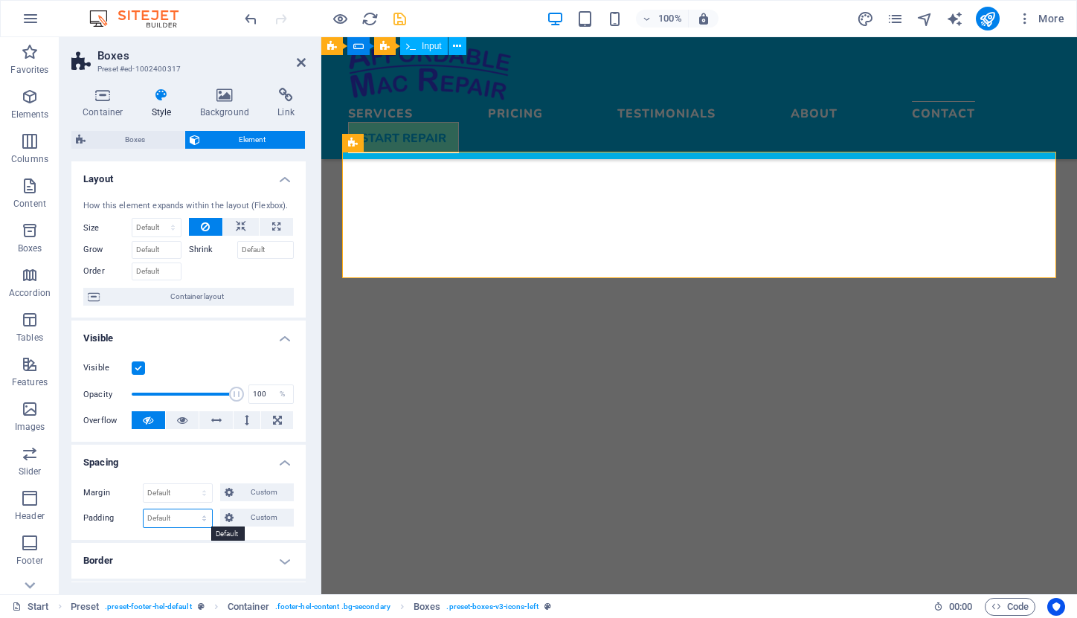
select select "rem"
type input "2"
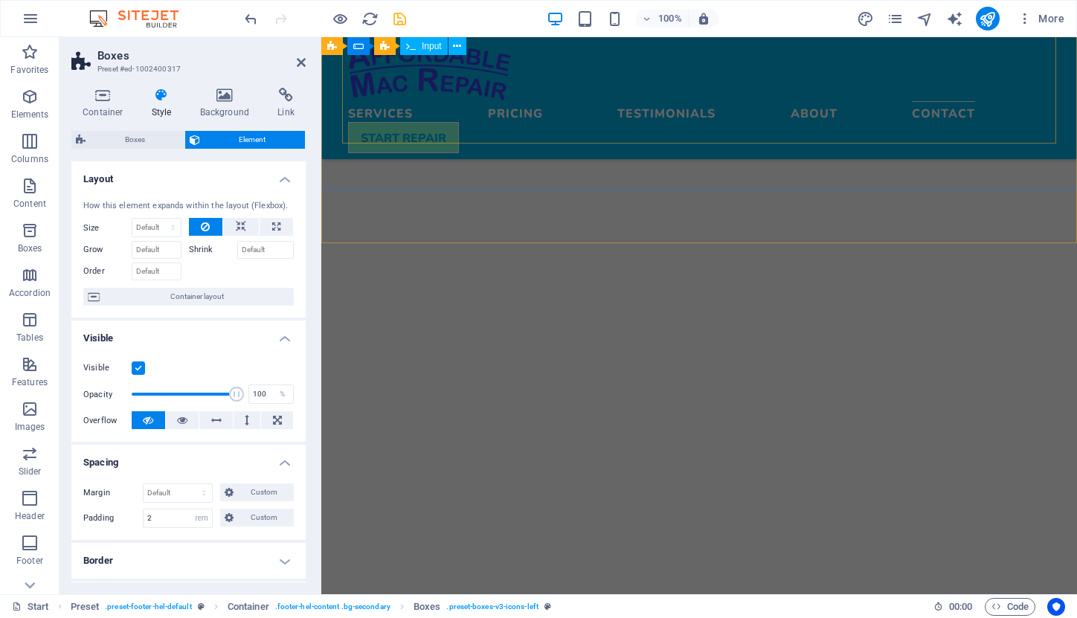
scroll to position [4746, 0]
click at [365, 237] on span "Contact Form" at bounding box center [370, 234] width 54 height 9
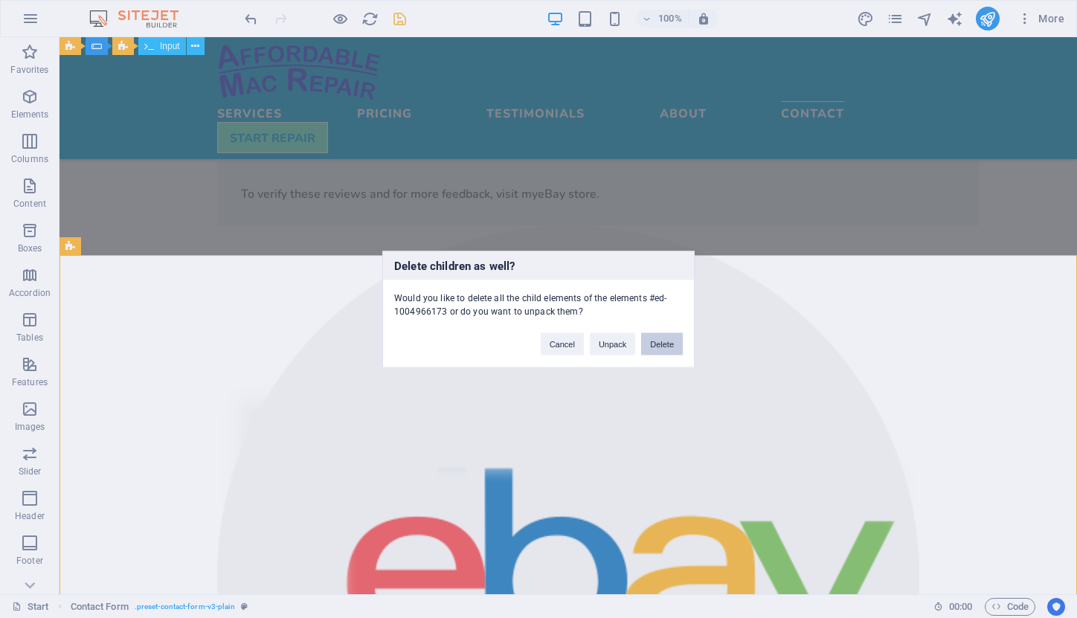
click at [663, 345] on button "Delete" at bounding box center [662, 344] width 42 height 22
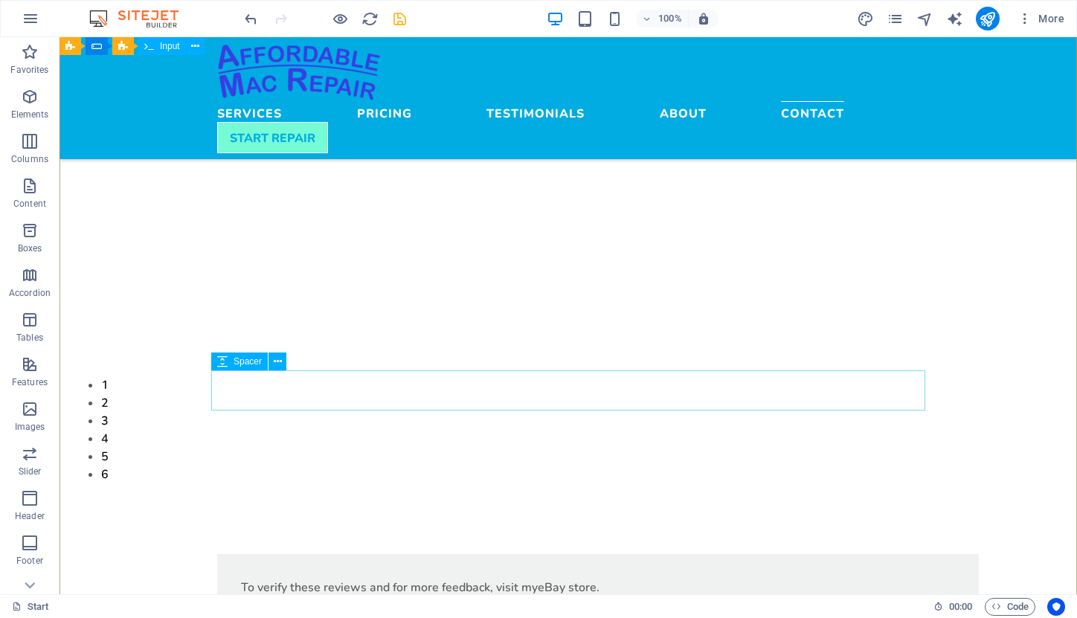
scroll to position [4247, 0]
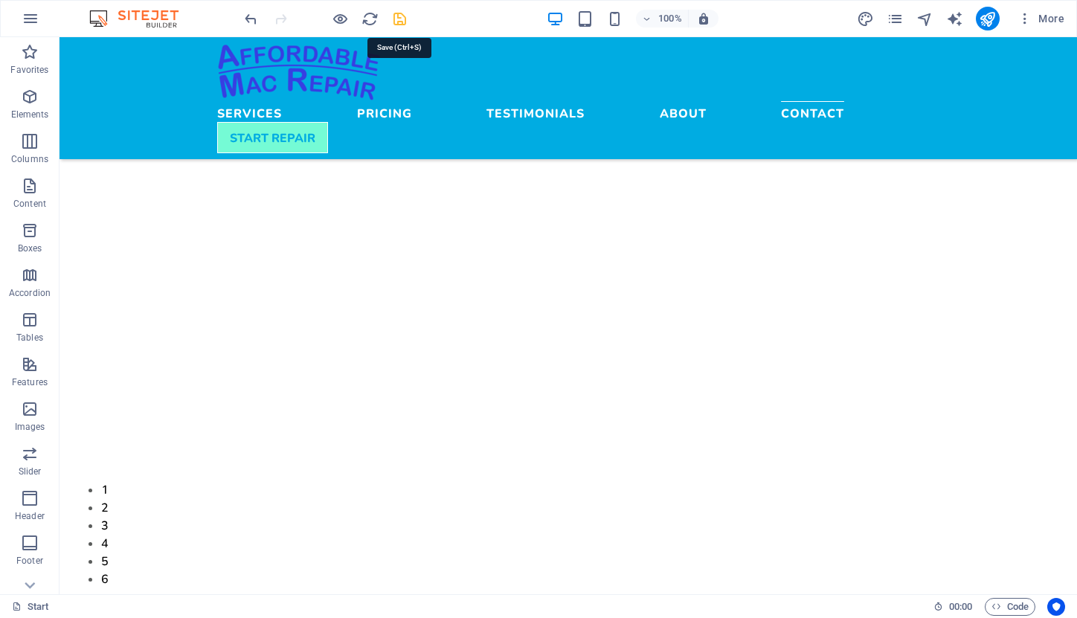
click at [394, 15] on icon "save" at bounding box center [399, 18] width 17 height 17
select select "rem"
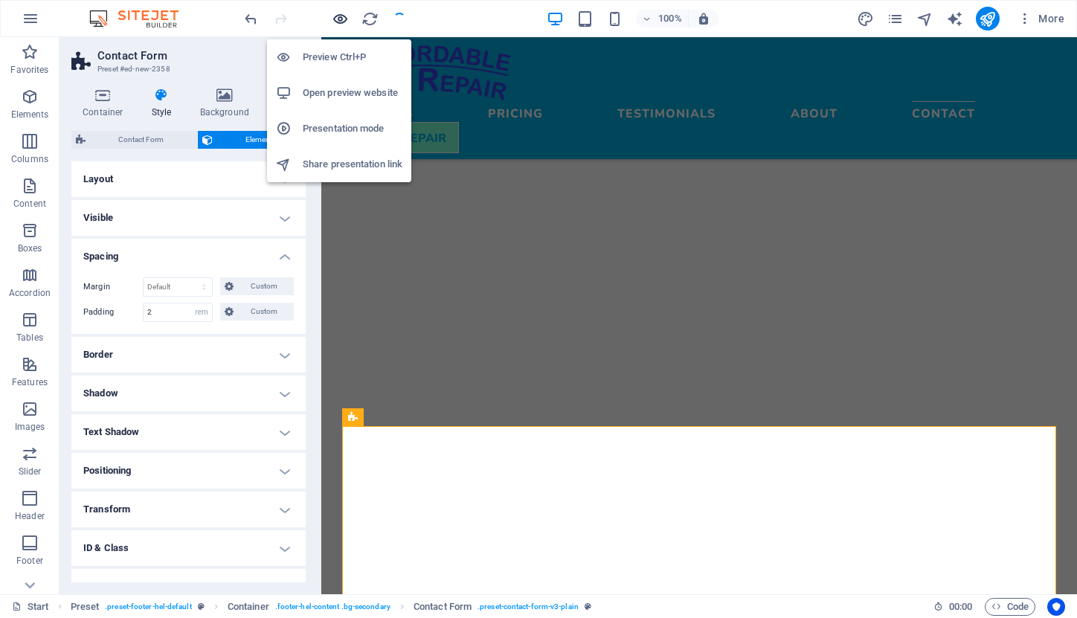
click at [339, 16] on icon "button" at bounding box center [340, 18] width 17 height 17
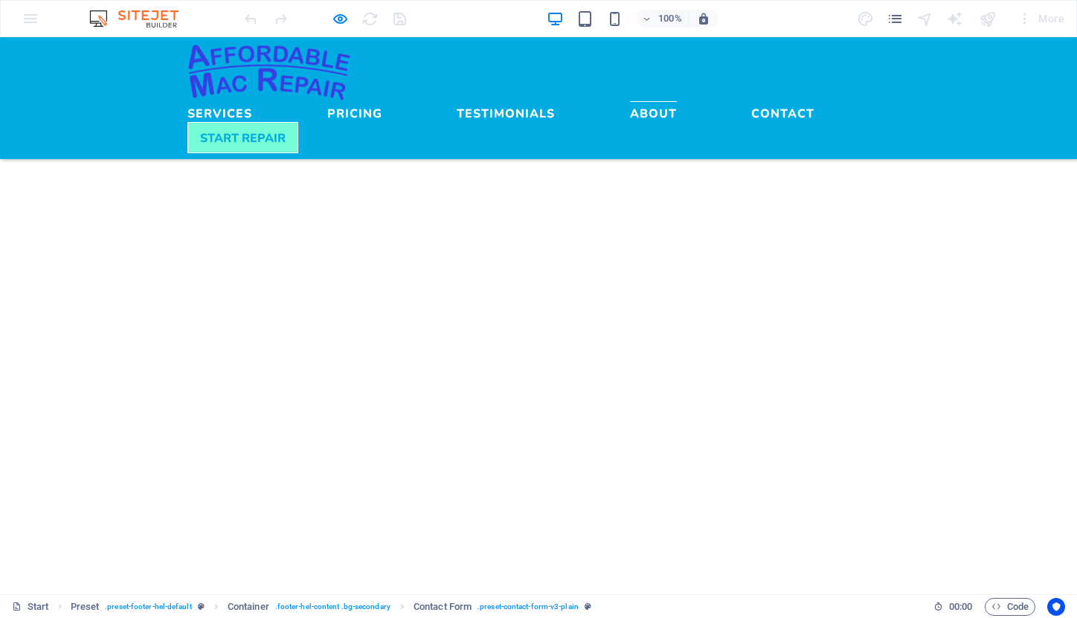
scroll to position [3186, 0]
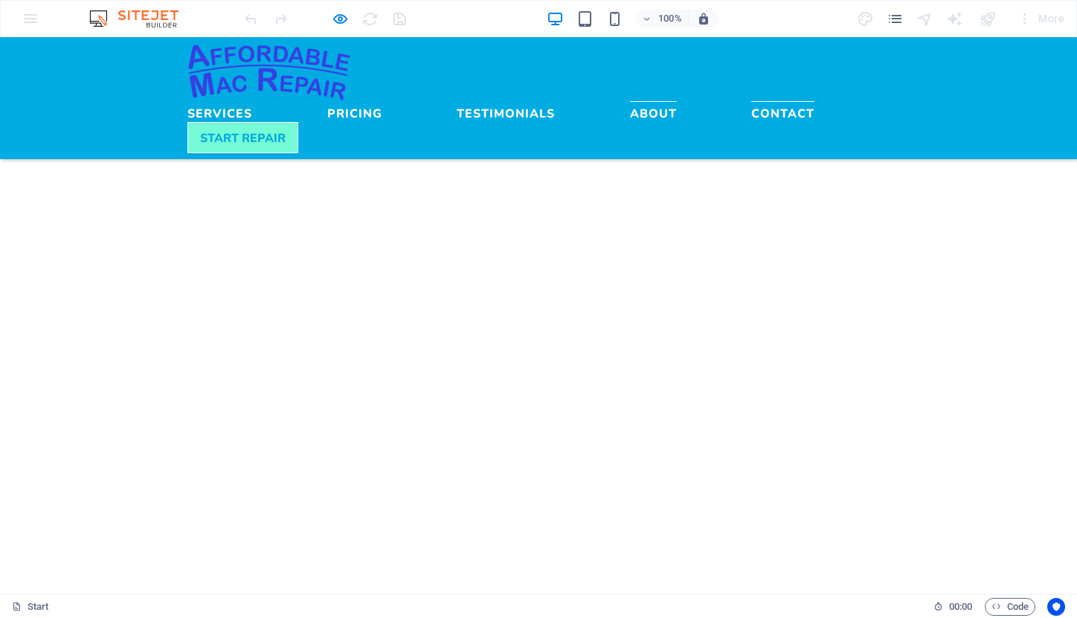
click at [751, 101] on link "Contact" at bounding box center [782, 110] width 63 height 18
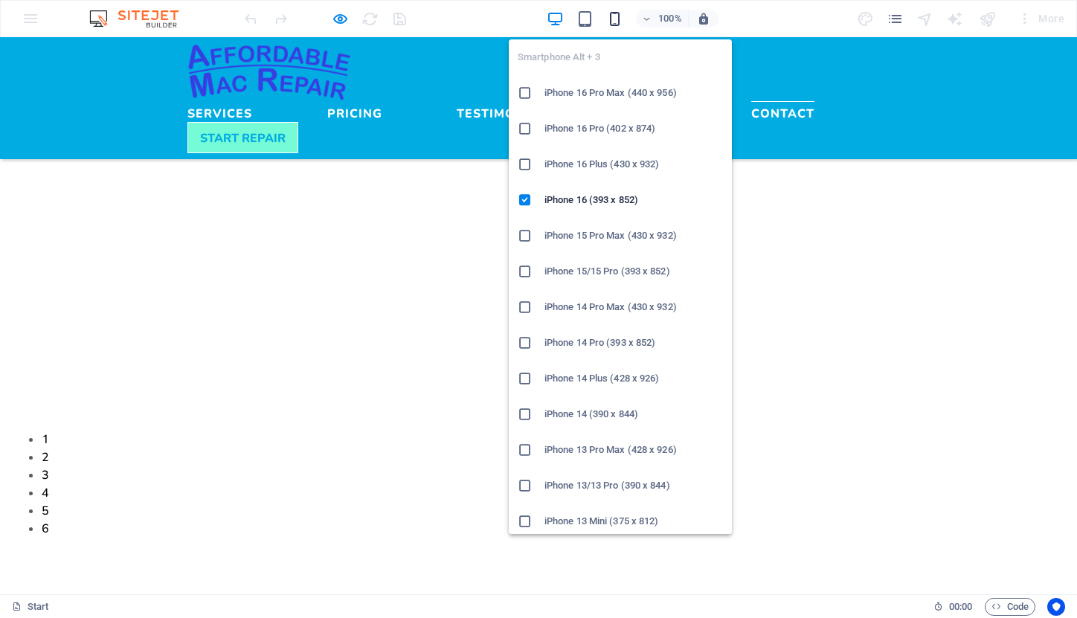
click at [616, 16] on icon "button" at bounding box center [614, 18] width 17 height 17
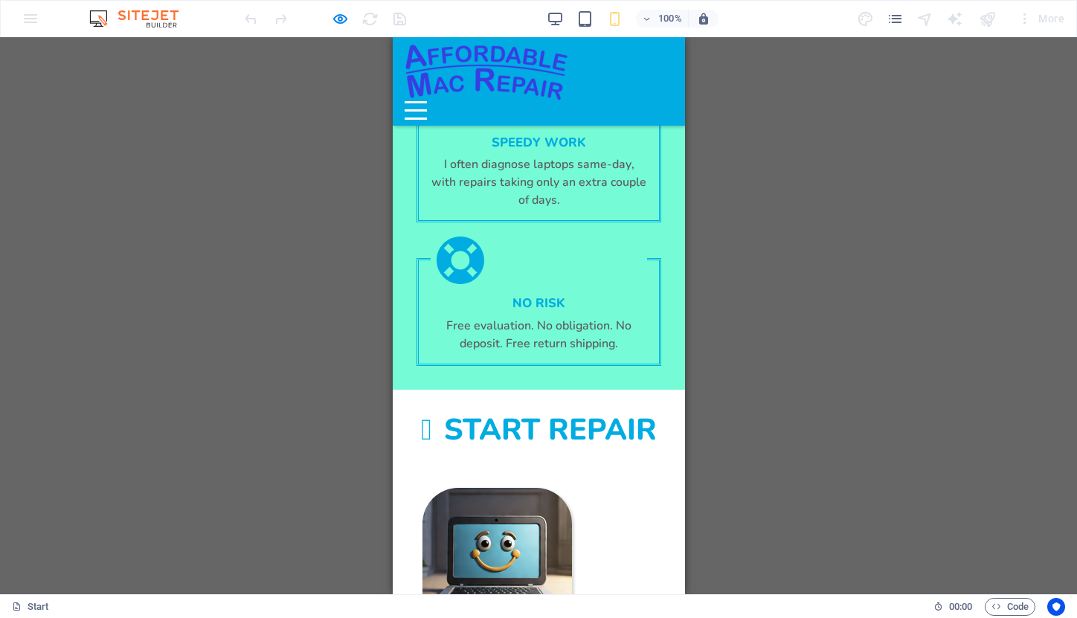
click at [426, 101] on div "Menu" at bounding box center [415, 110] width 22 height 19
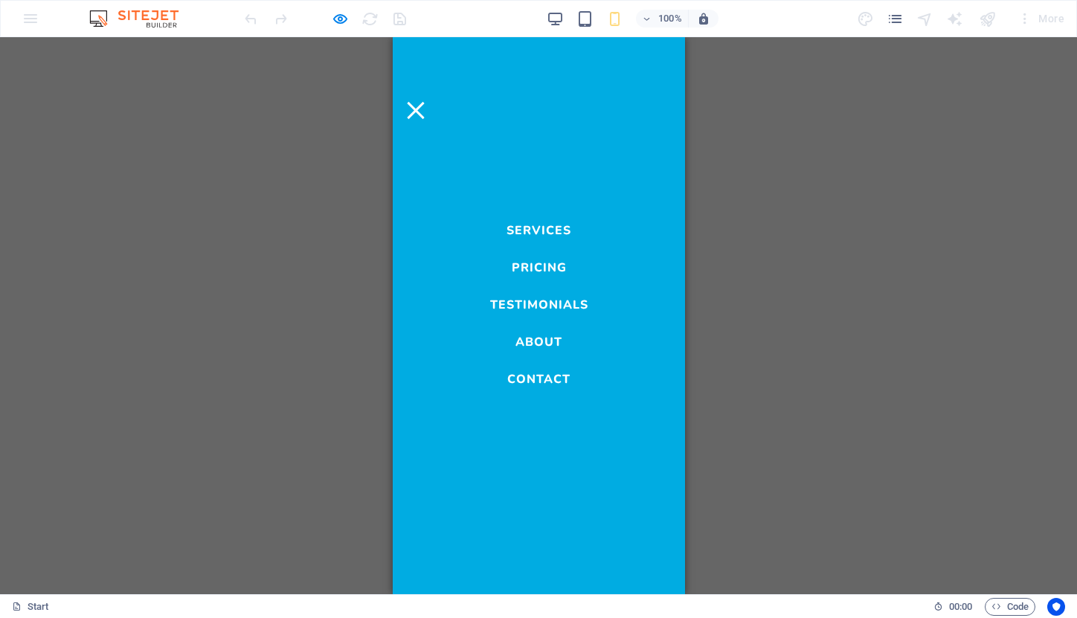
click at [555, 371] on link "Contact" at bounding box center [538, 376] width 63 height 18
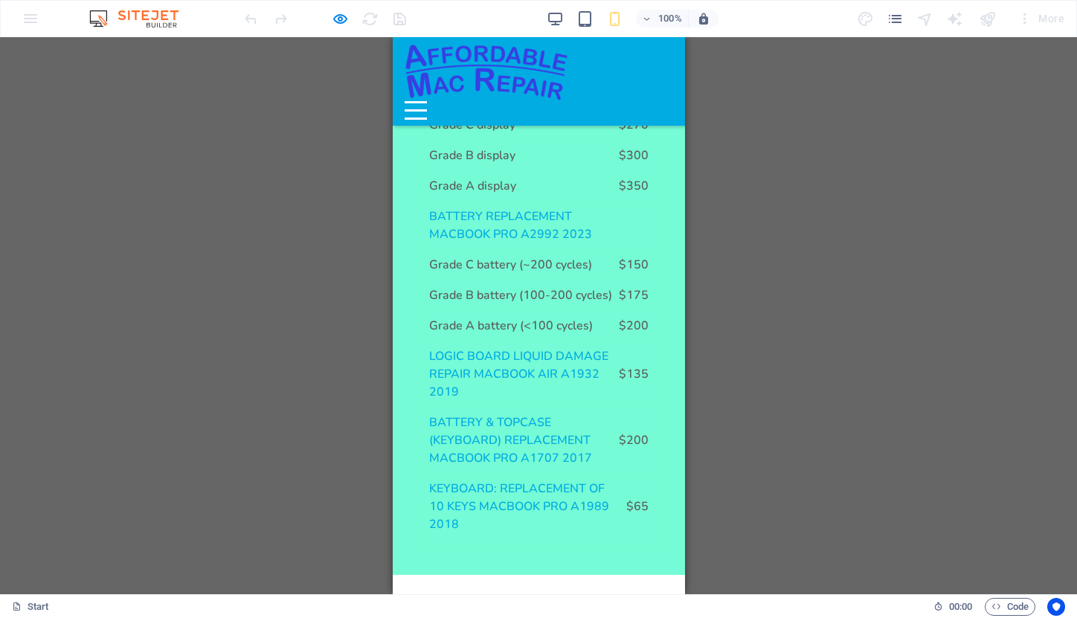
scroll to position [1968, 0]
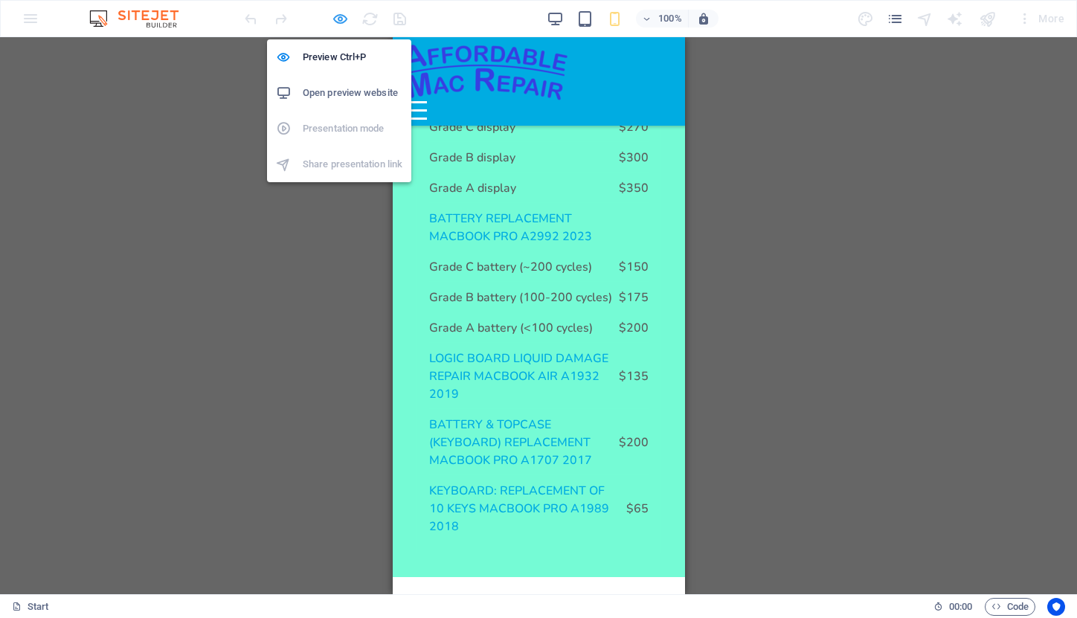
click at [339, 18] on icon "button" at bounding box center [340, 18] width 17 height 17
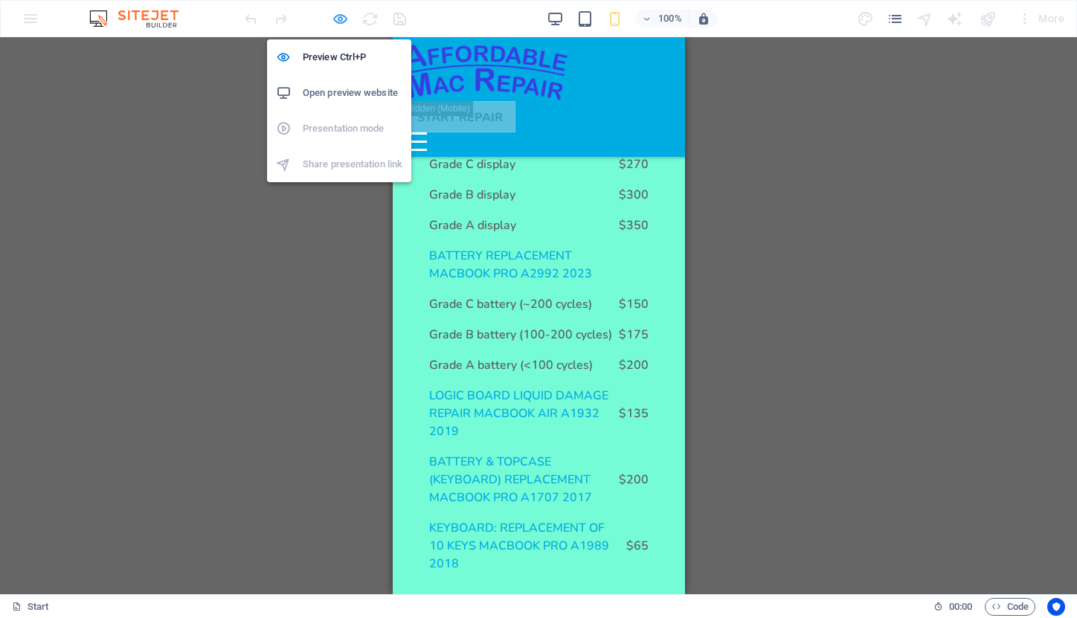
select select "rem"
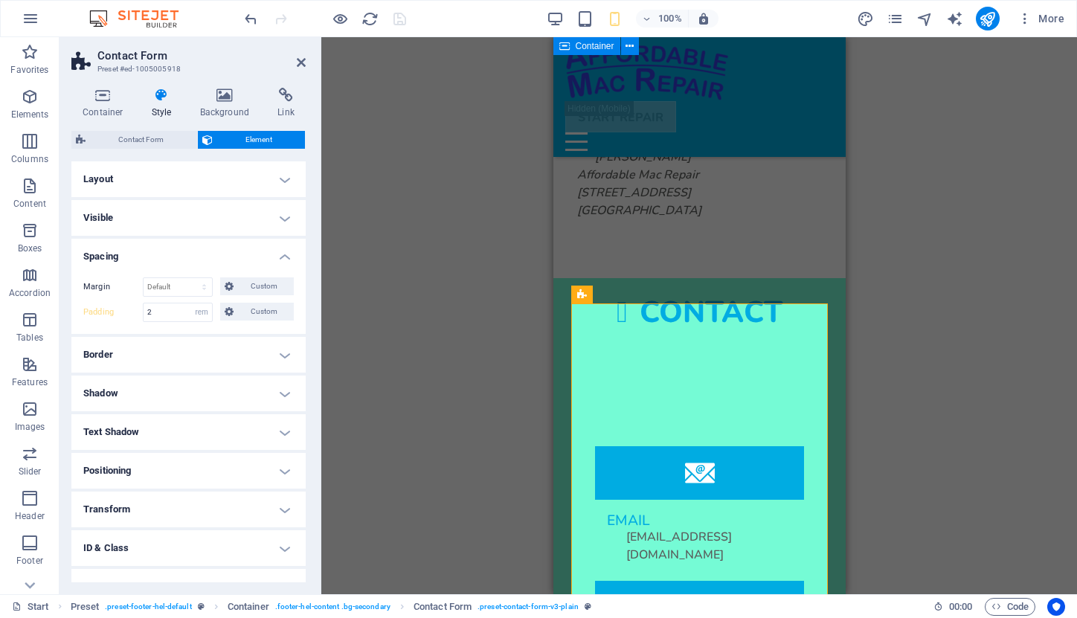
scroll to position [5463, 0]
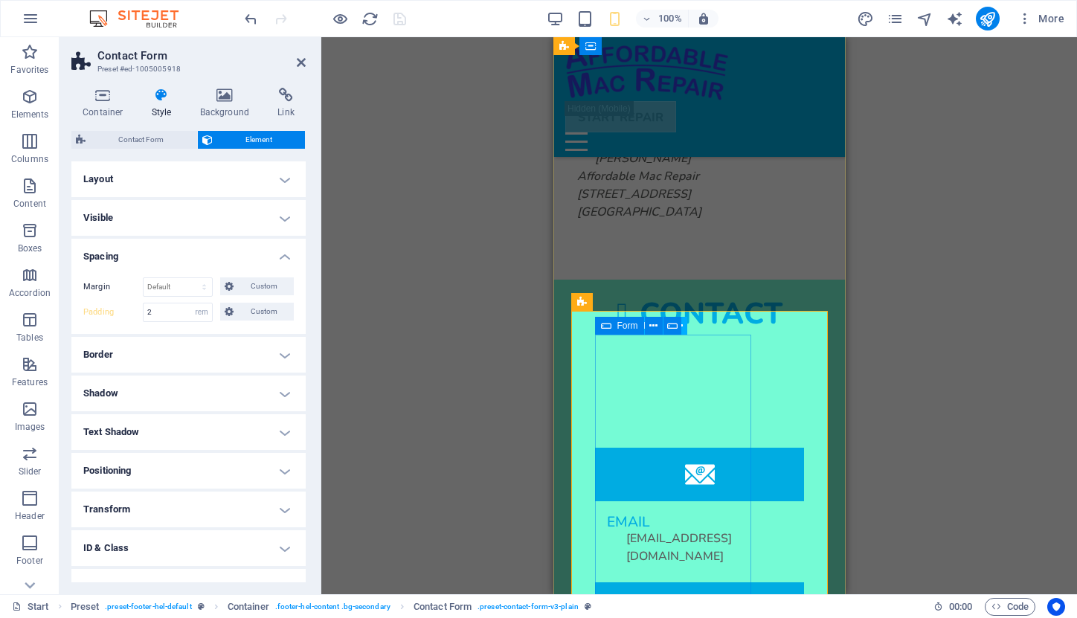
click at [606, 324] on icon at bounding box center [606, 326] width 10 height 18
select select "%"
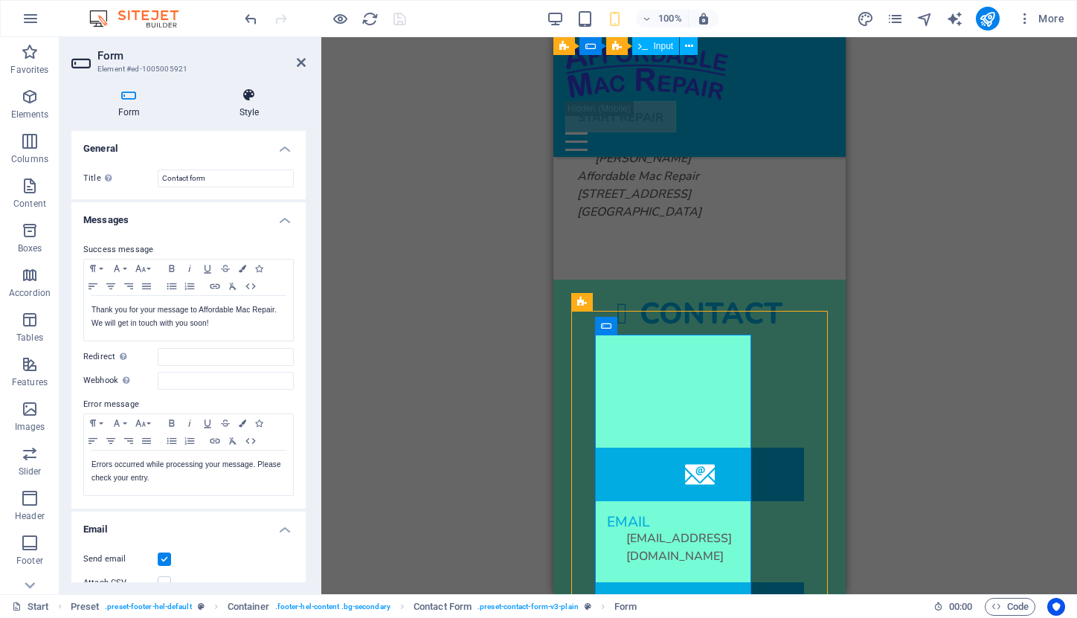
click at [245, 103] on h4 "Style" at bounding box center [249, 103] width 113 height 31
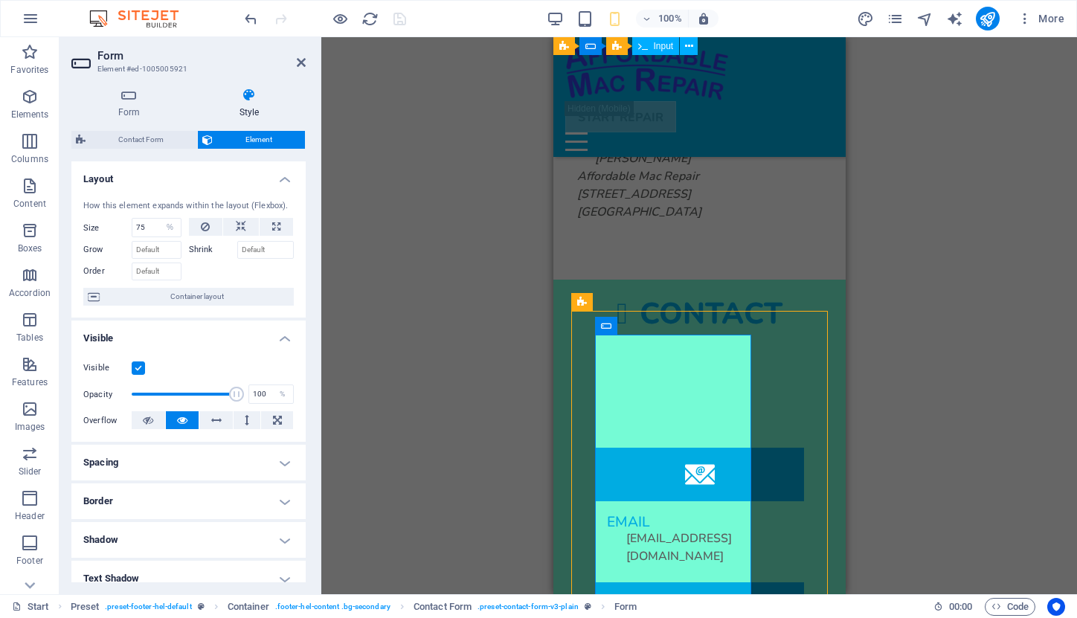
click at [275, 498] on h4 "Border" at bounding box center [188, 502] width 234 height 36
click at [289, 451] on h4 "Spacing" at bounding box center [188, 463] width 234 height 36
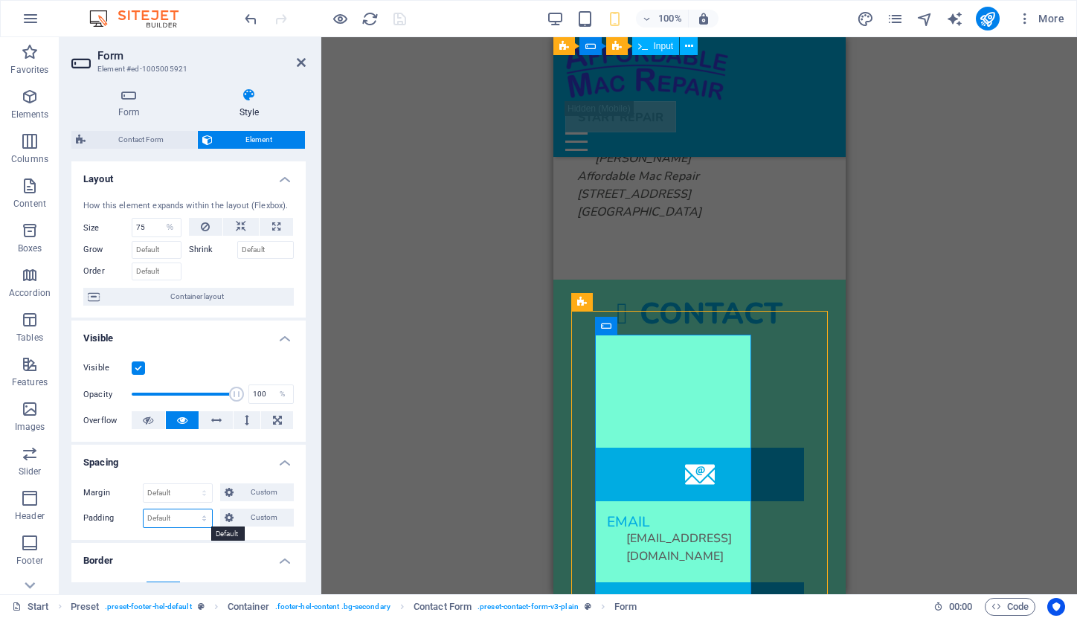
select select "rem"
type input "0"
click at [586, 298] on icon at bounding box center [582, 302] width 10 height 18
select select "rem"
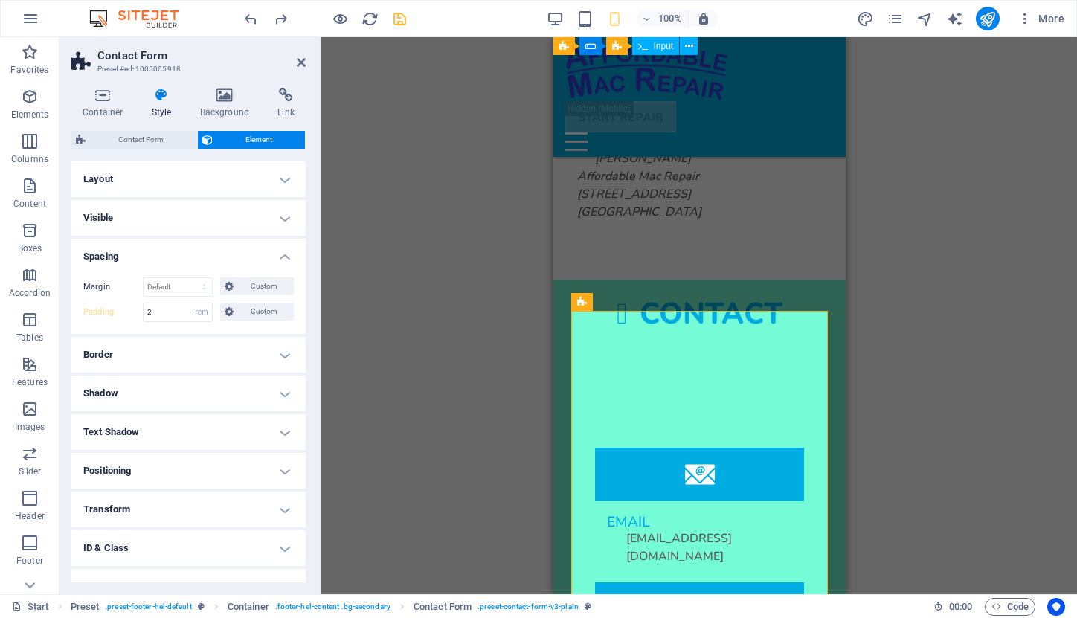
click at [283, 356] on h4 "Border" at bounding box center [188, 355] width 234 height 36
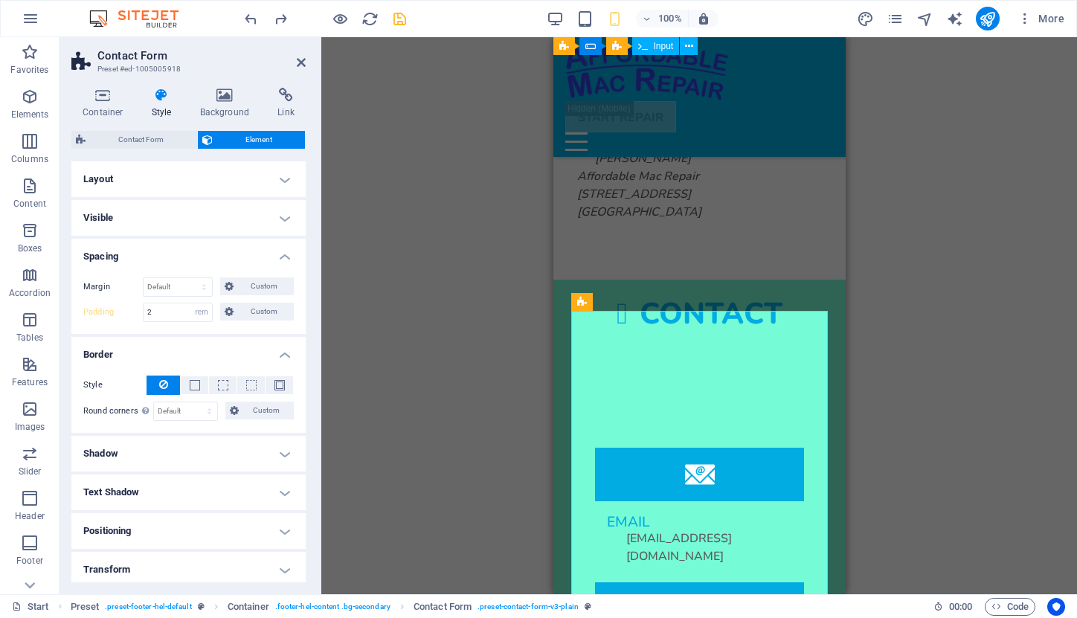
click at [283, 356] on h4 "Border" at bounding box center [188, 350] width 234 height 27
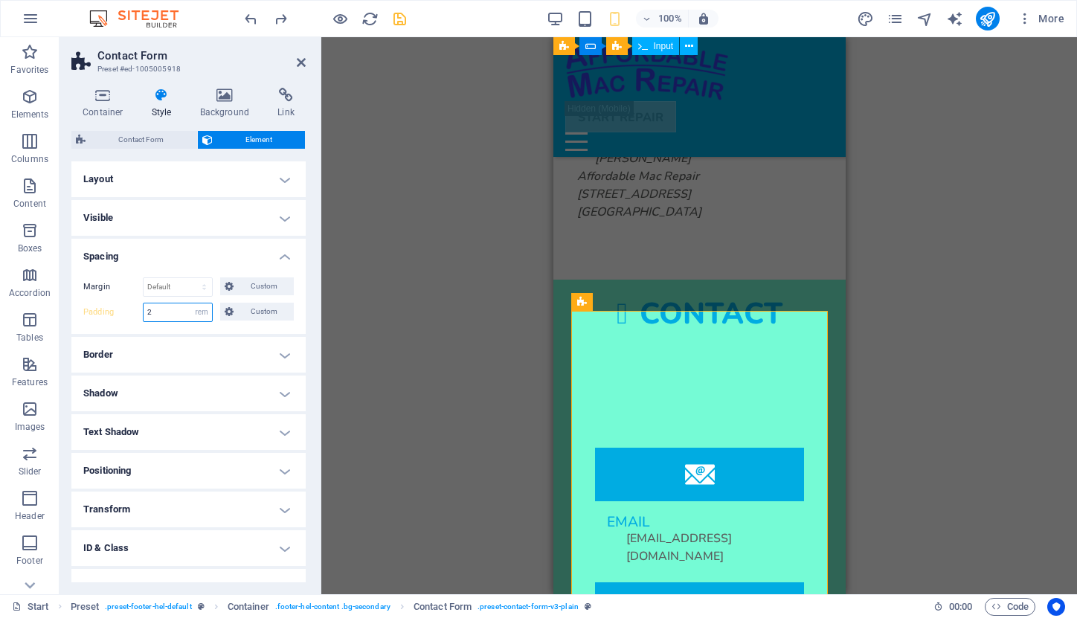
click at [154, 311] on input "2" at bounding box center [178, 313] width 68 height 18
type input "1"
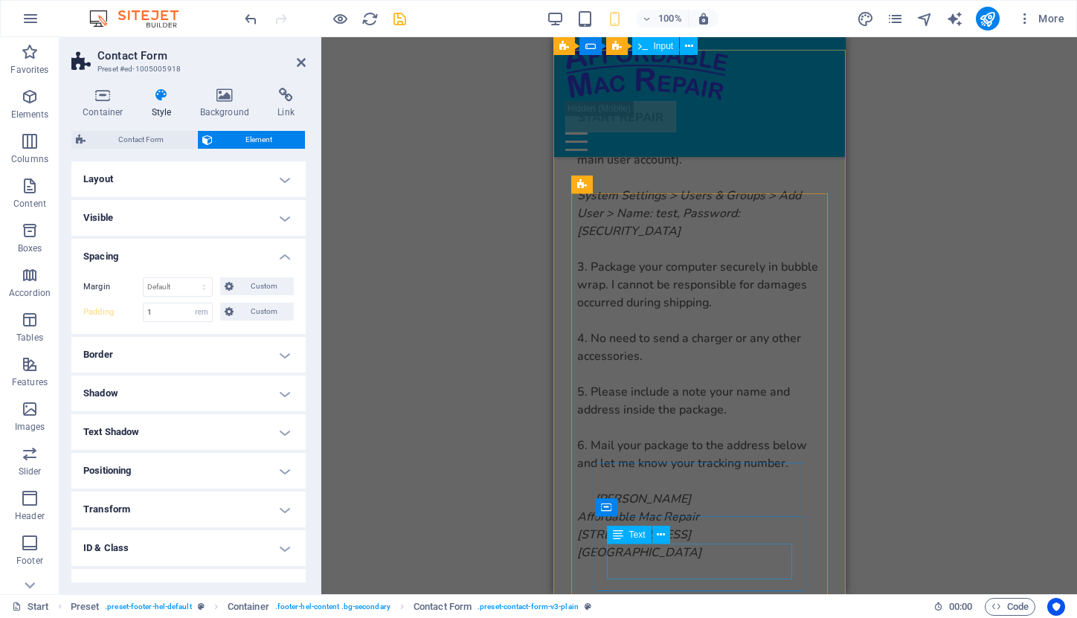
scroll to position [5093, 0]
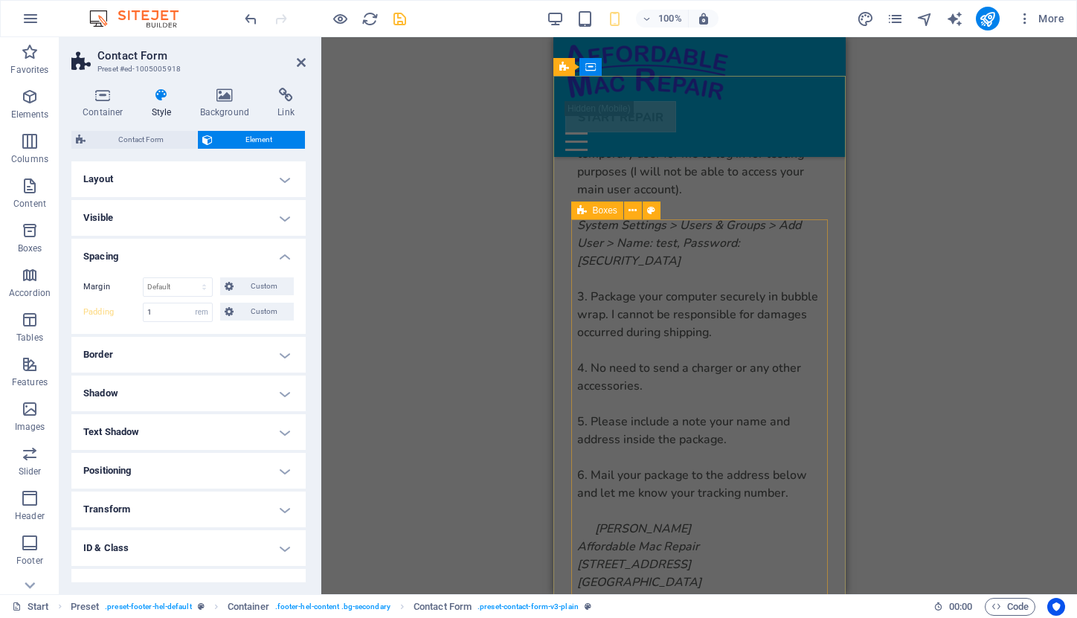
click at [602, 213] on span "Boxes" at bounding box center [605, 210] width 25 height 9
select select "rem"
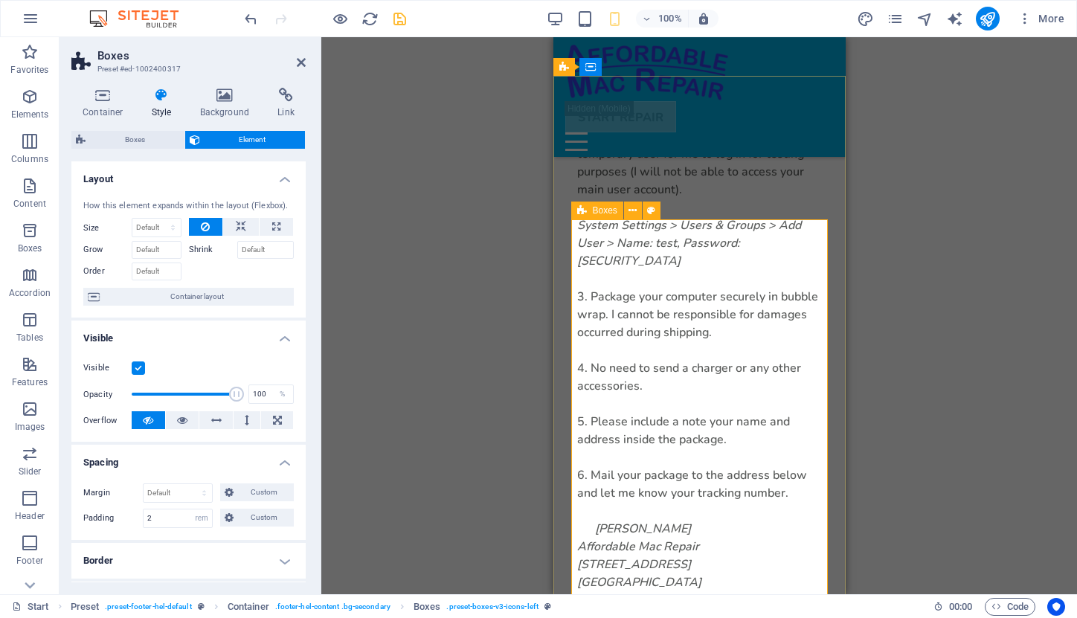
click at [603, 213] on span "Boxes" at bounding box center [605, 210] width 25 height 9
click at [163, 107] on h4 "Style" at bounding box center [165, 103] width 48 height 31
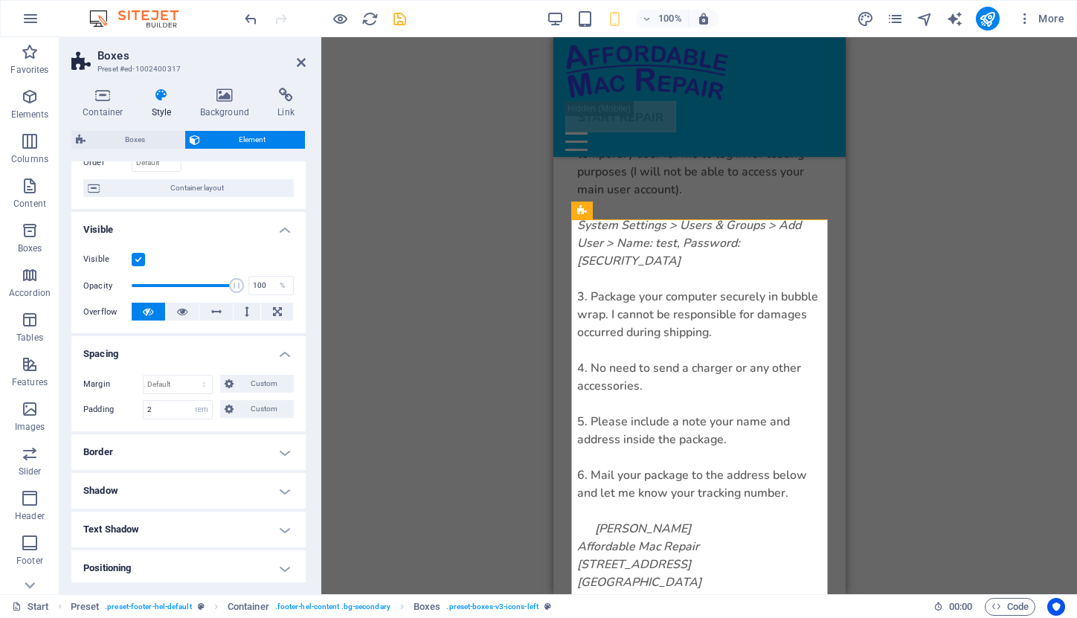
scroll to position [112, 0]
click at [172, 408] on input "2" at bounding box center [178, 407] width 68 height 18
type input "1"
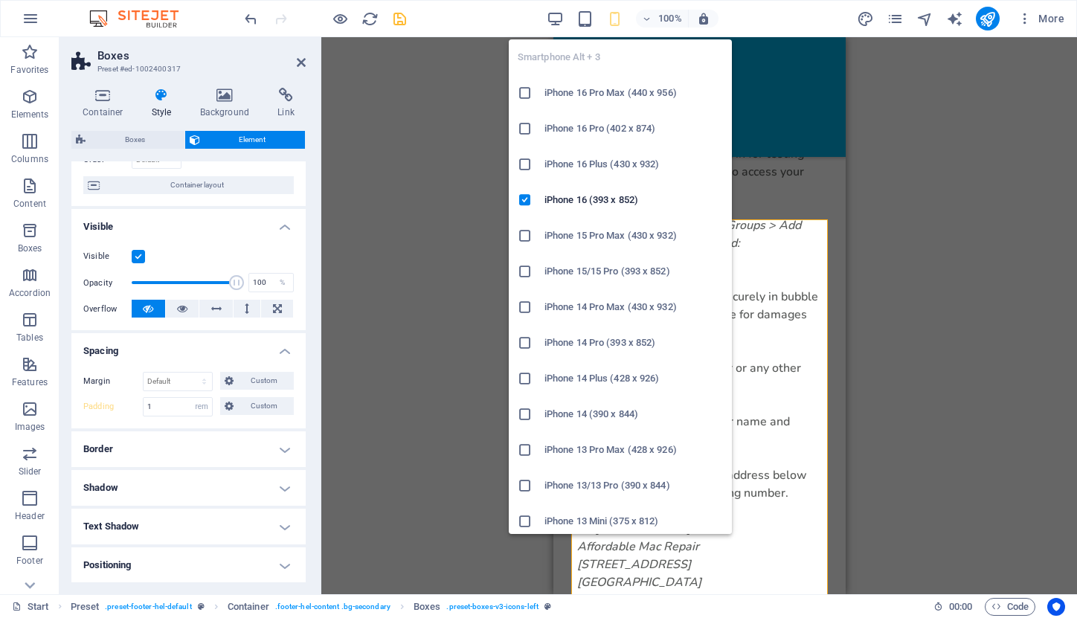
click at [617, 15] on icon "button" at bounding box center [614, 18] width 17 height 17
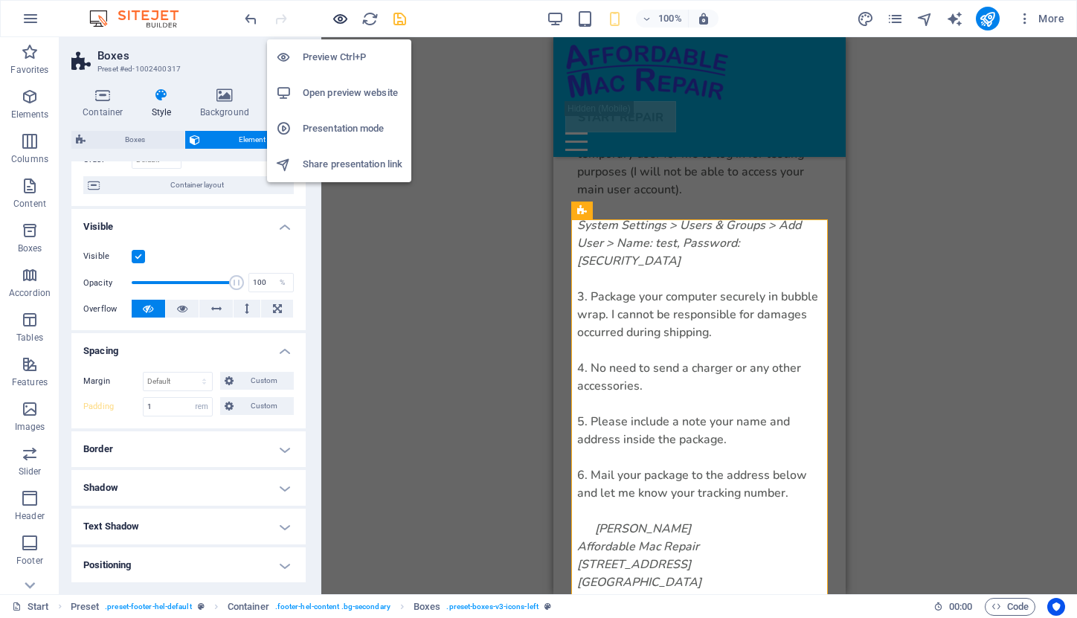
click at [342, 19] on icon "button" at bounding box center [340, 18] width 17 height 17
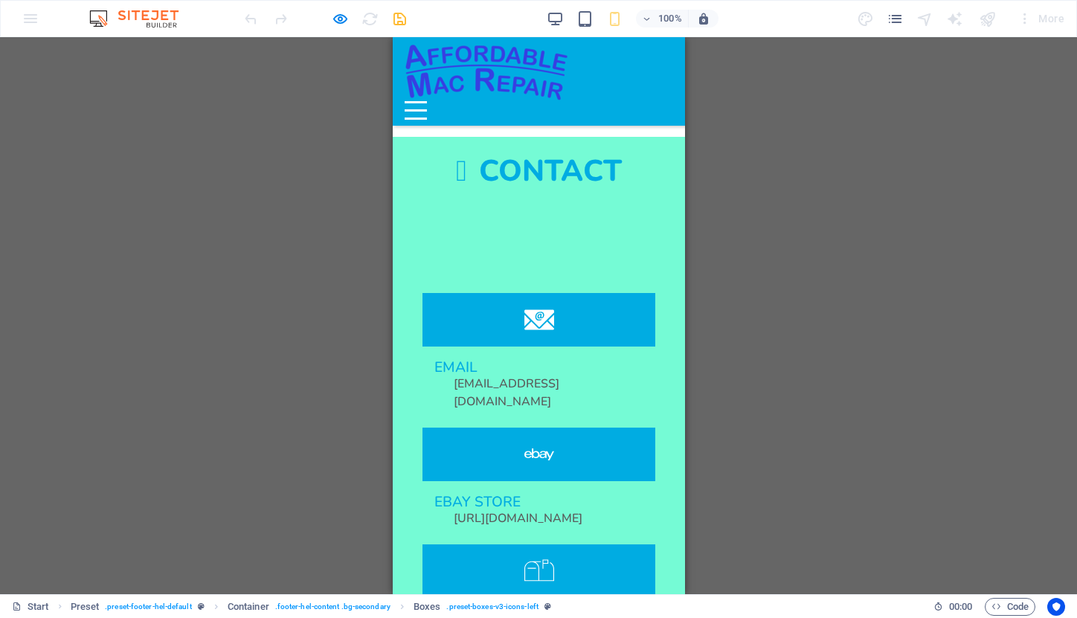
scroll to position [5508, 0]
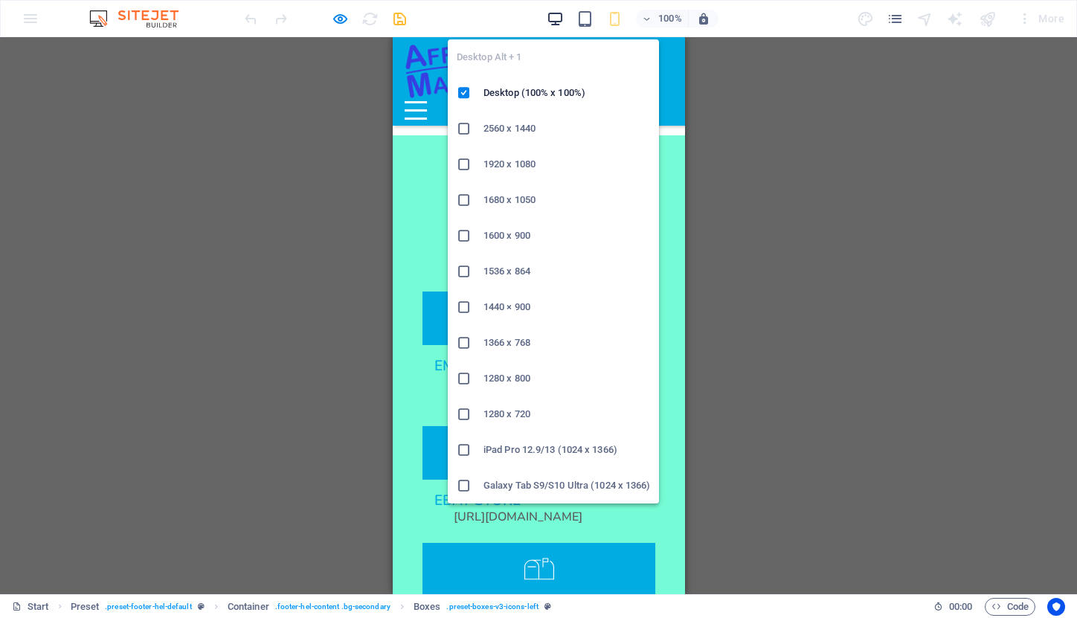
click at [558, 14] on icon "button" at bounding box center [555, 18] width 17 height 17
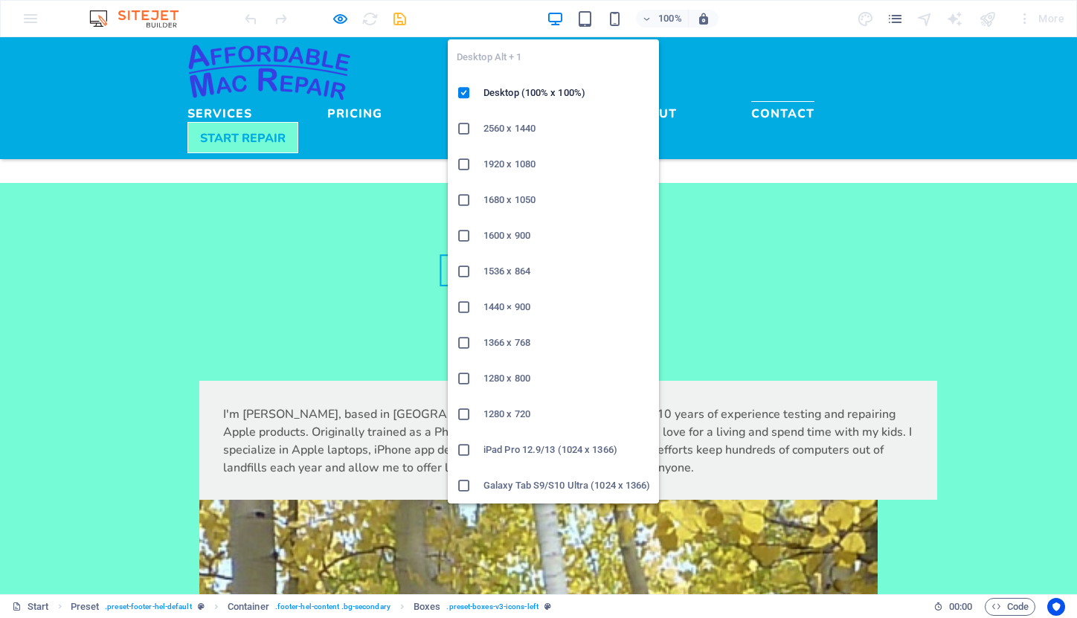
scroll to position [4393, 0]
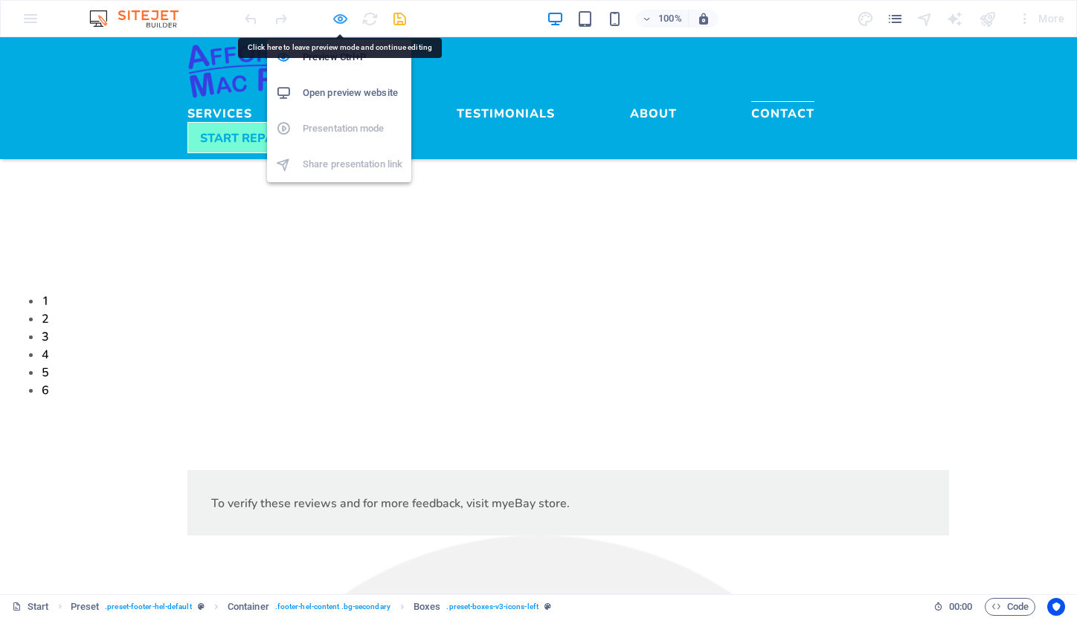
click at [344, 21] on icon "button" at bounding box center [340, 18] width 17 height 17
select select "rem"
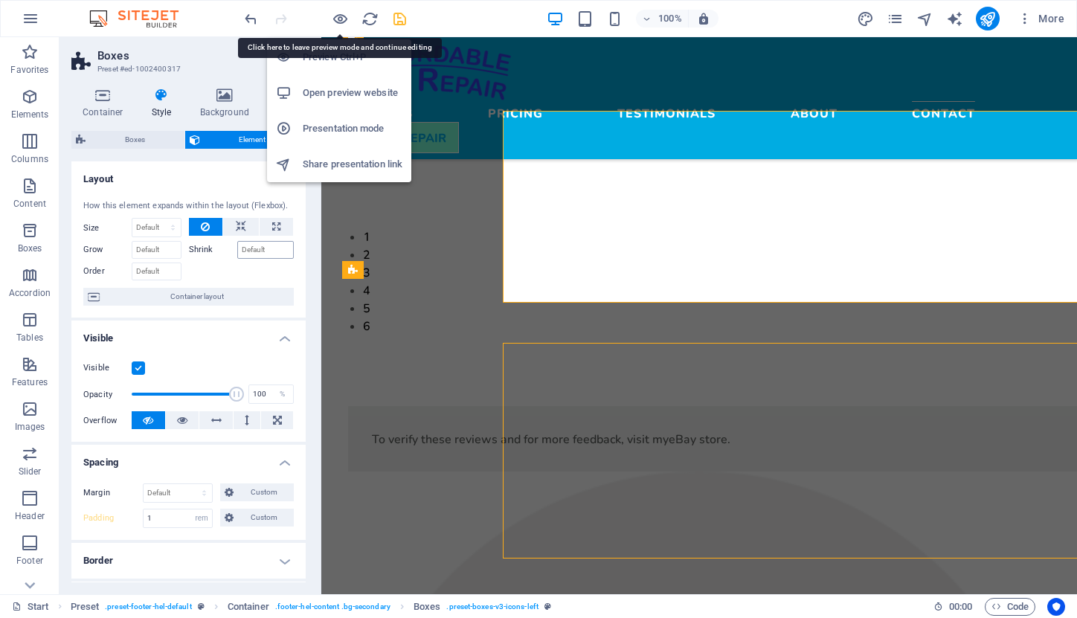
scroll to position [4346, 0]
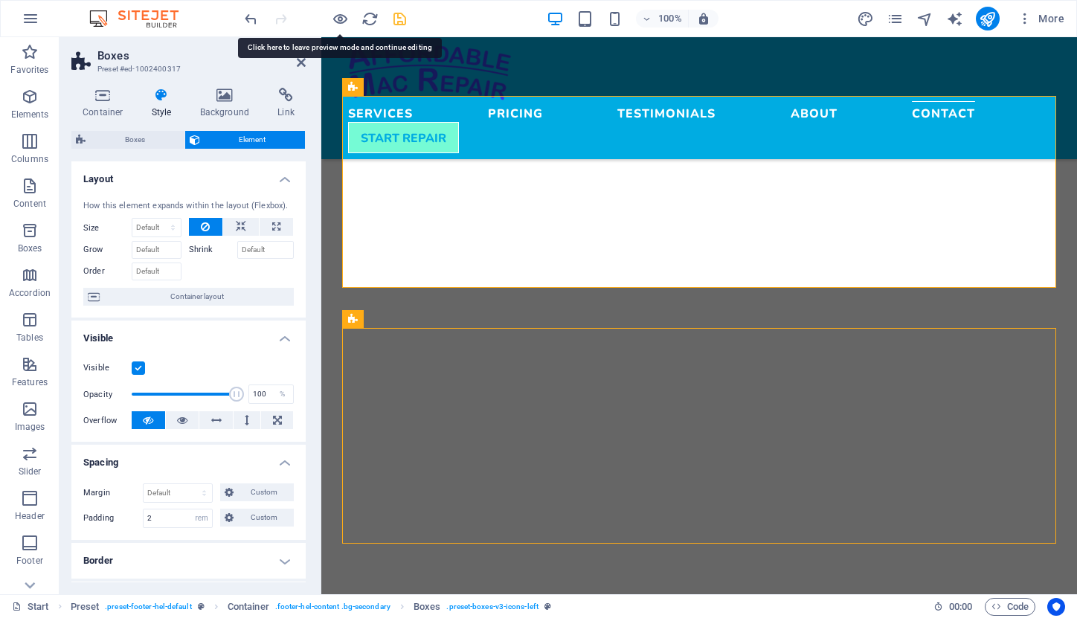
type input "2"
click at [355, 315] on icon at bounding box center [353, 319] width 10 height 18
select select "rem"
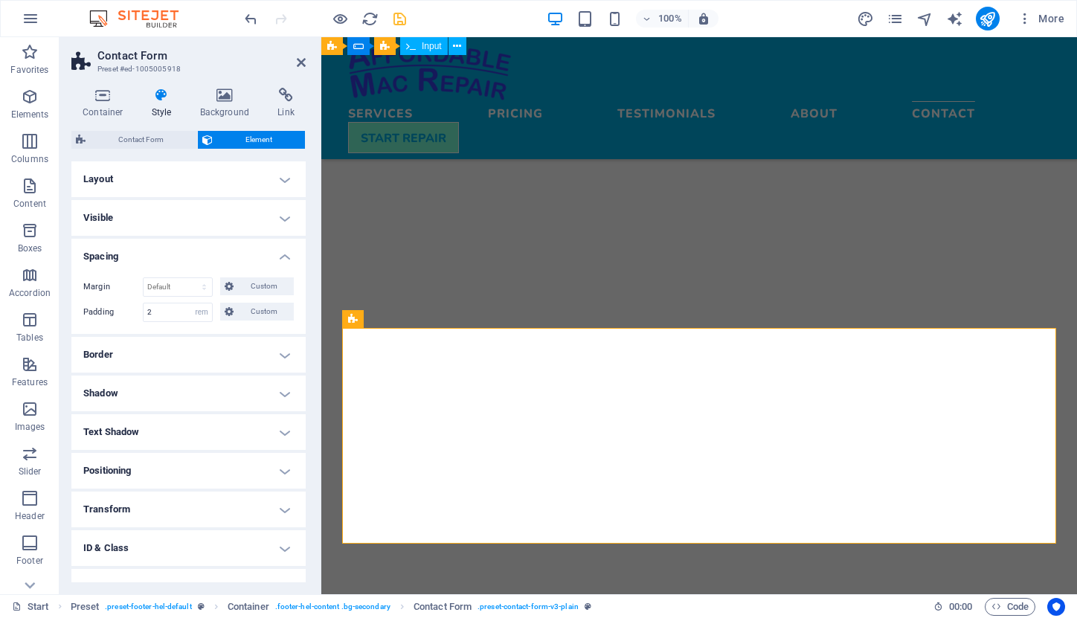
click at [152, 177] on h4 "Layout" at bounding box center [188, 179] width 234 height 36
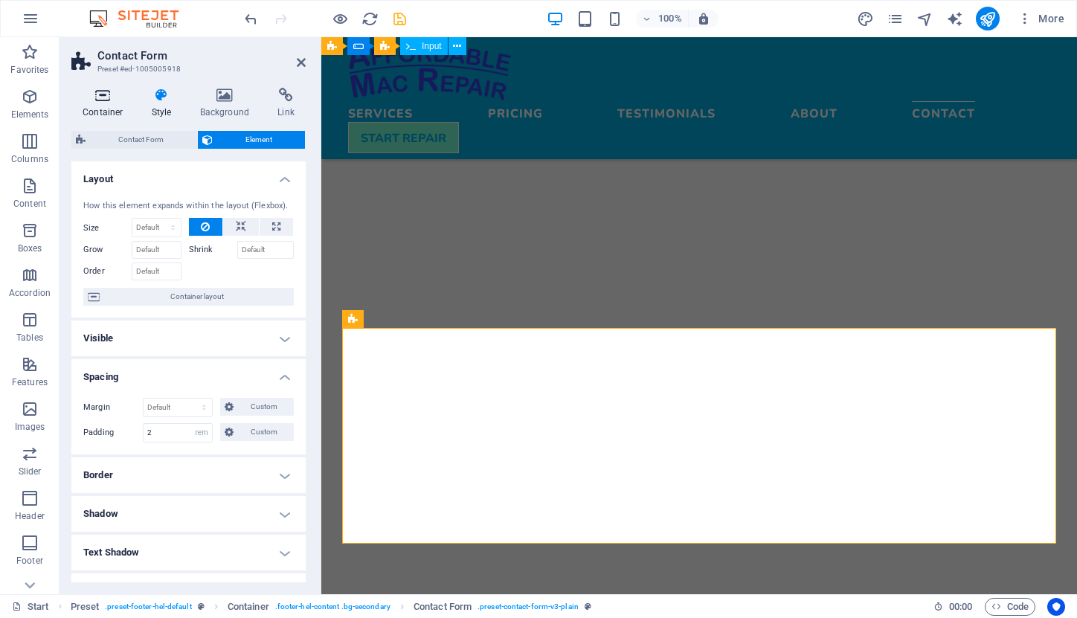
click at [106, 100] on icon at bounding box center [102, 95] width 63 height 15
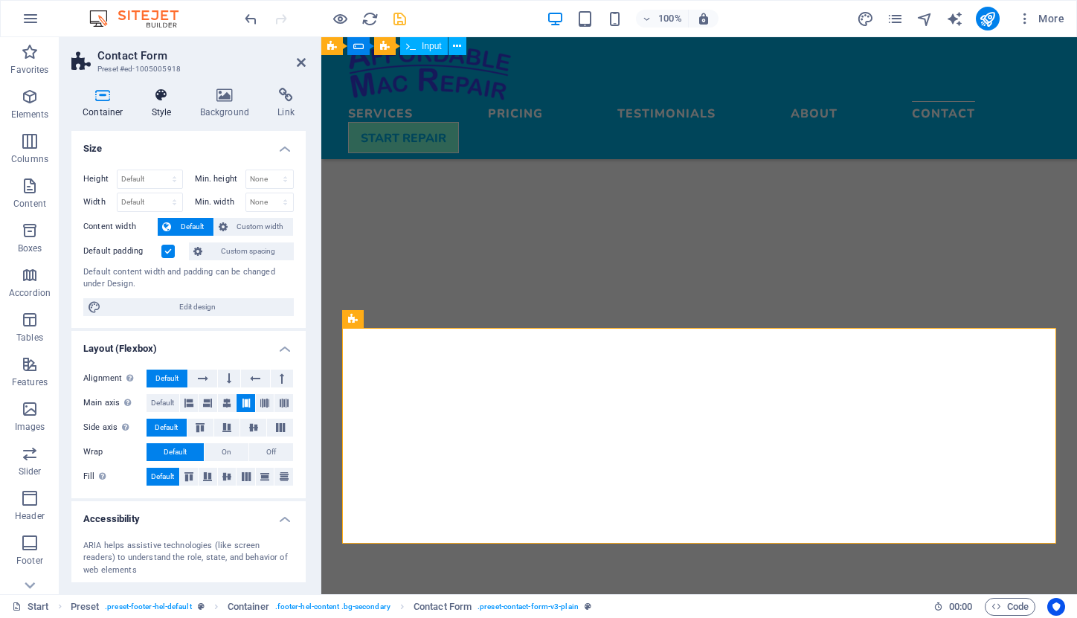
click at [158, 97] on icon at bounding box center [162, 95] width 42 height 15
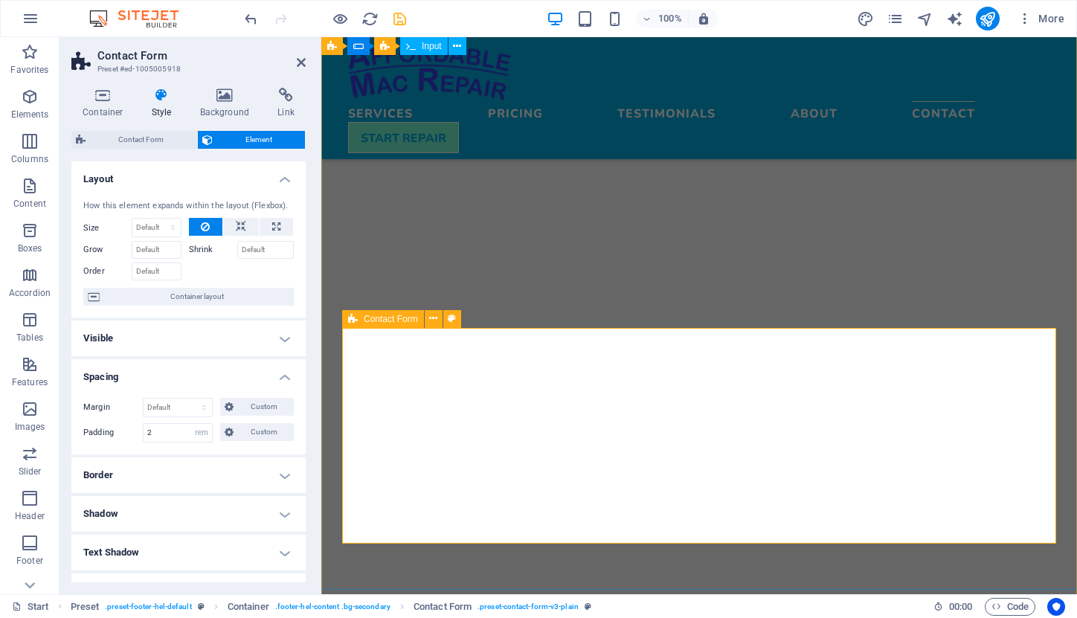
click at [394, 322] on span "Contact Form" at bounding box center [391, 319] width 54 height 9
drag, startPoint x: 159, startPoint y: 432, endPoint x: 143, endPoint y: 431, distance: 16.4
click at [143, 431] on div "2 Default px rem % vh vw Custom" at bounding box center [178, 432] width 70 height 19
type input "1"
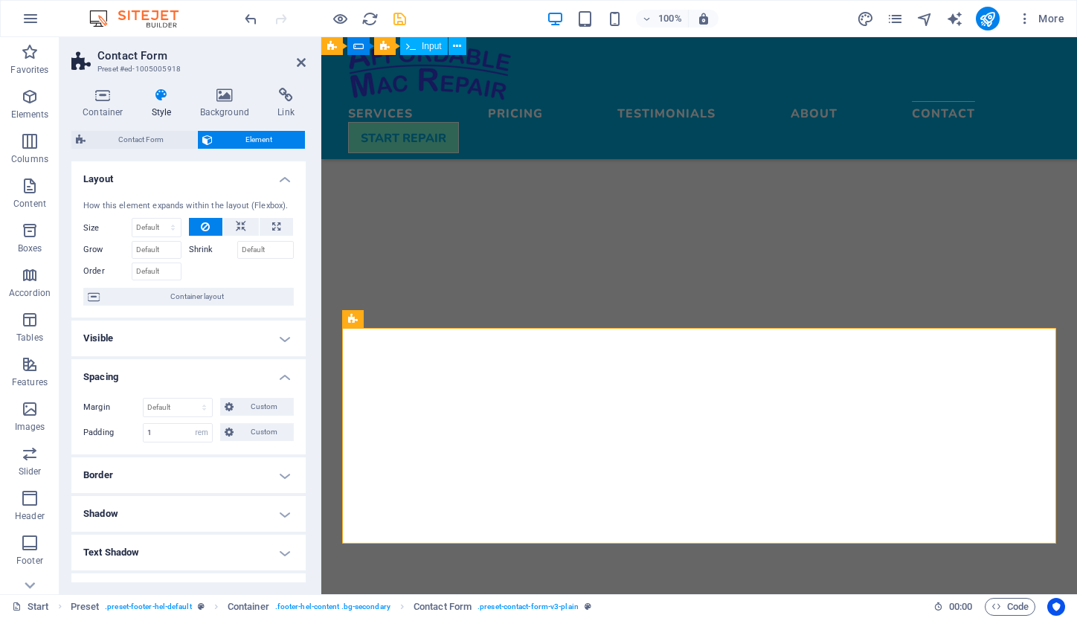
click at [214, 458] on h4 "Border" at bounding box center [188, 476] width 234 height 36
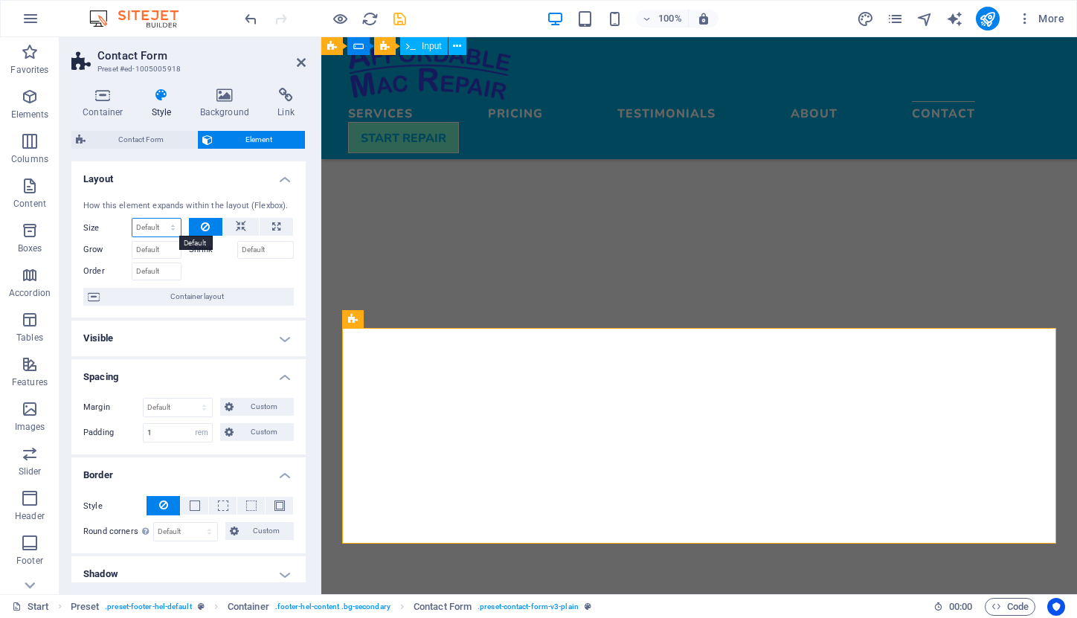
select select "1/1"
type input "100"
select select "pictpa452ak"
select select "DISABLED_OPTION_VALUE"
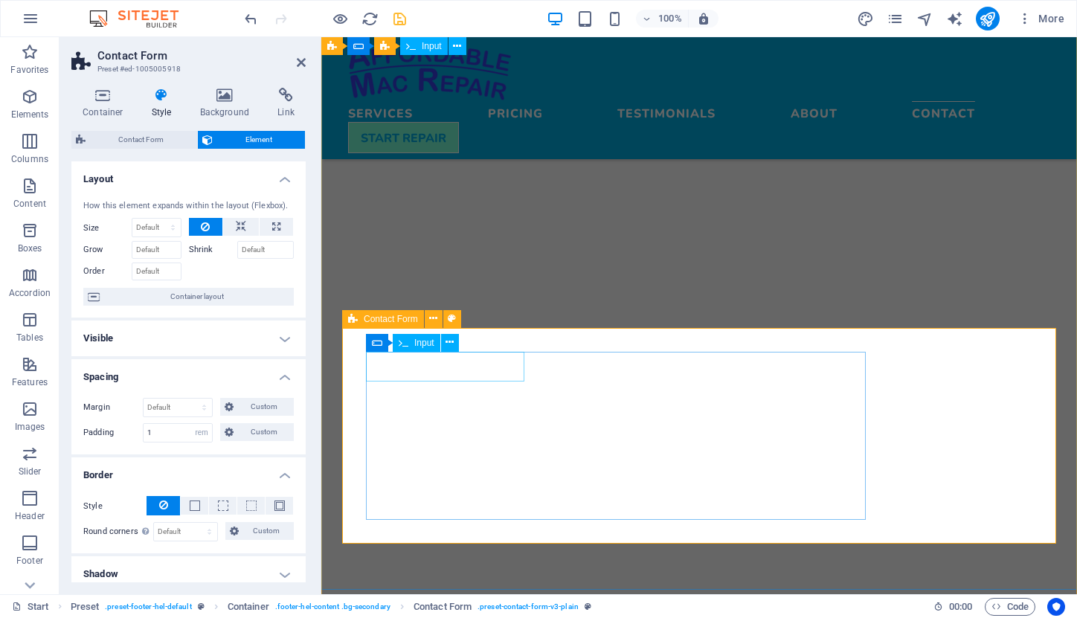
click at [420, 348] on div "Input" at bounding box center [417, 343] width 48 height 18
click at [420, 344] on span "Input" at bounding box center [424, 343] width 20 height 9
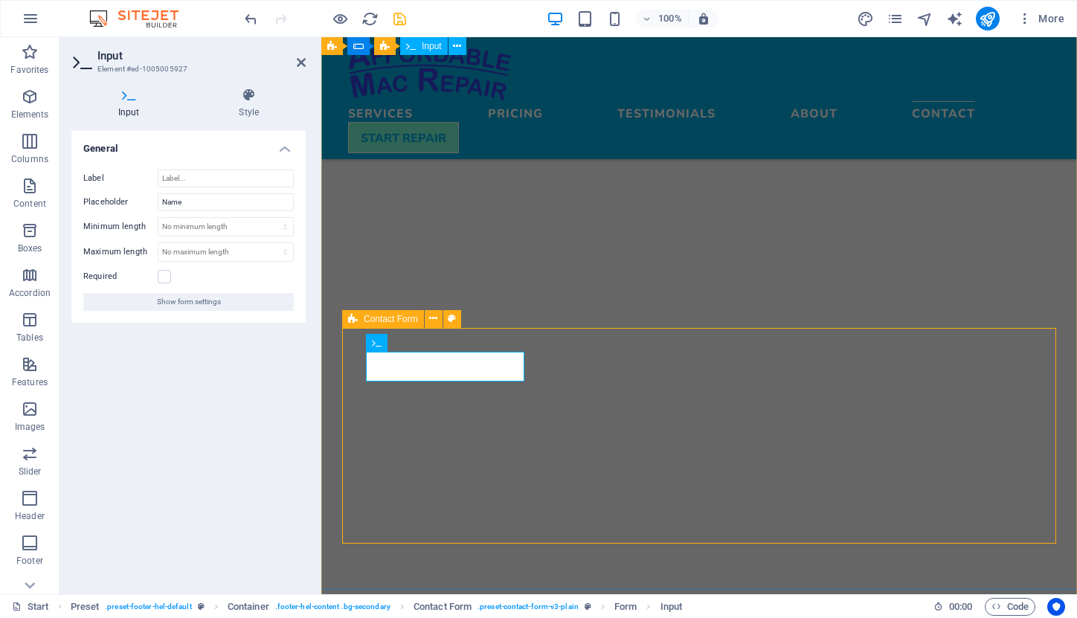
click at [364, 318] on span "Contact Form" at bounding box center [391, 319] width 54 height 9
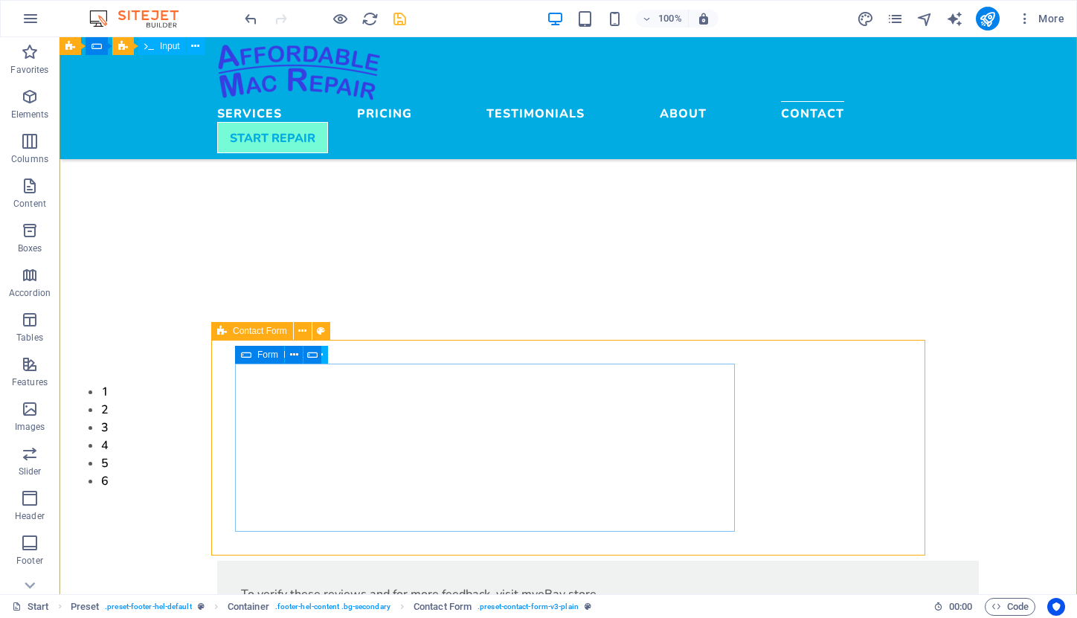
click at [245, 352] on icon at bounding box center [246, 355] width 10 height 18
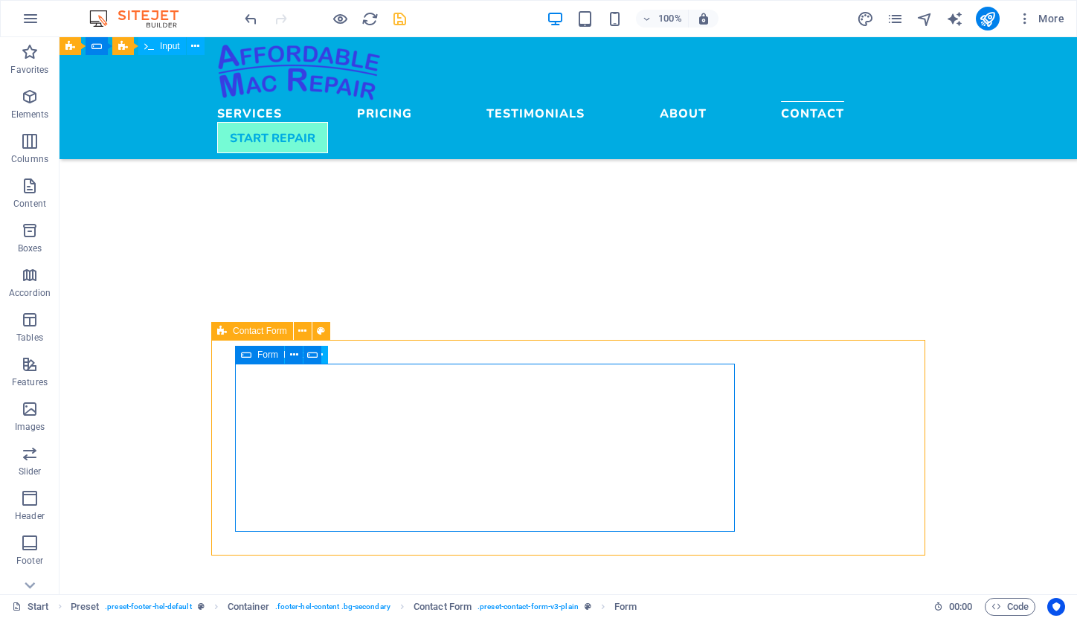
select select "%"
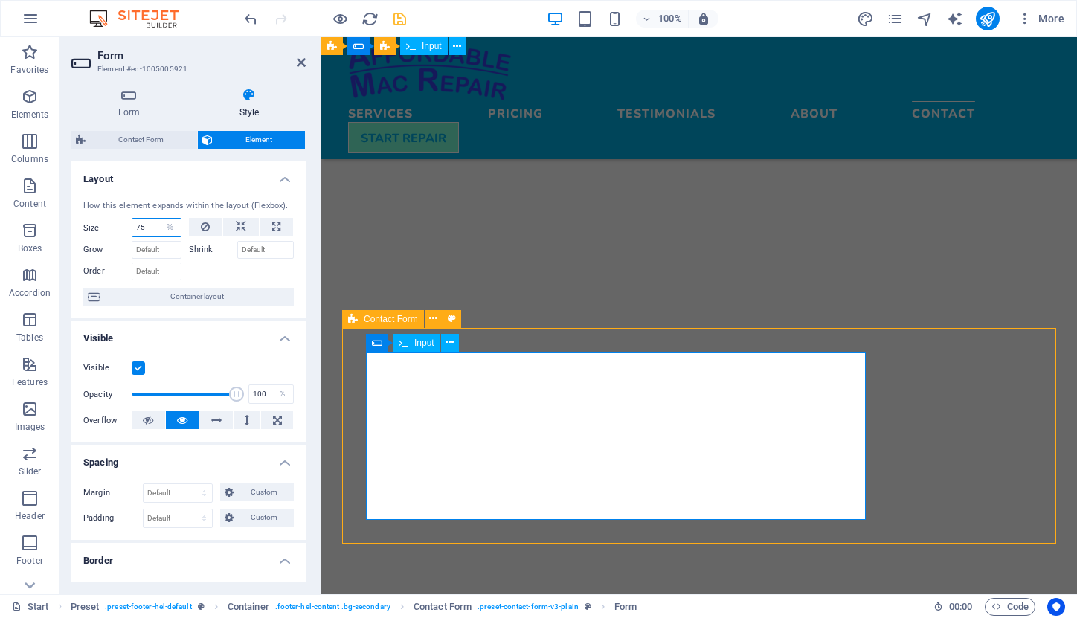
drag, startPoint x: 153, startPoint y: 225, endPoint x: 119, endPoint y: 217, distance: 34.3
click at [115, 221] on div "Size 75 Default auto px % 1/1 1/2 1/3 1/4 1/5 1/6 1/7 1/8 1/9 1/10" at bounding box center [132, 227] width 98 height 19
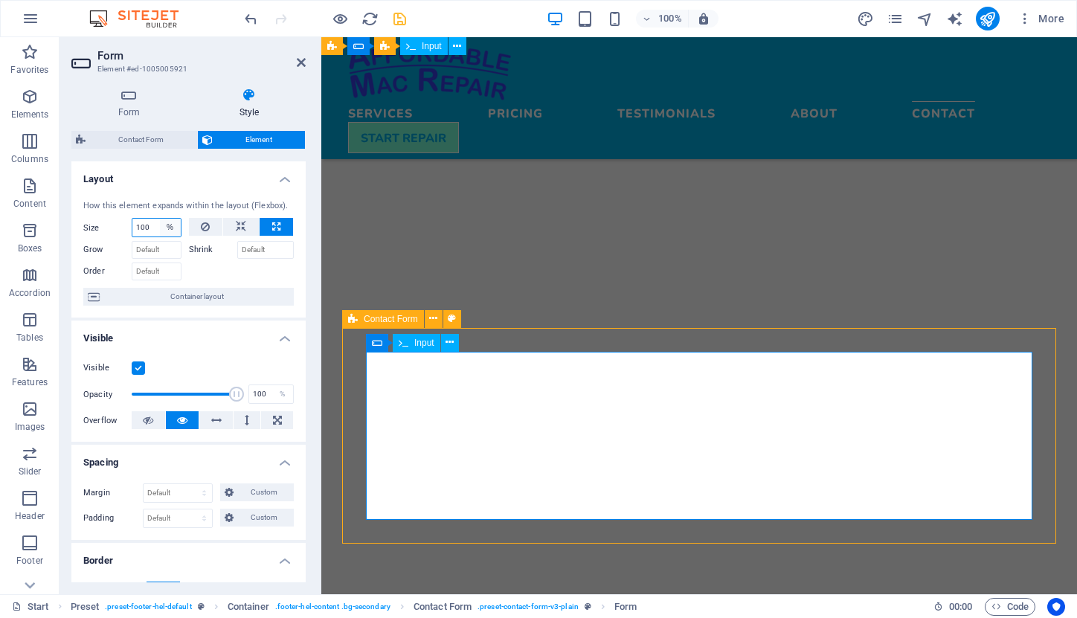
type input "100"
select select "n2ch1pfg6r4"
select select "DISABLED_OPTION_VALUE"
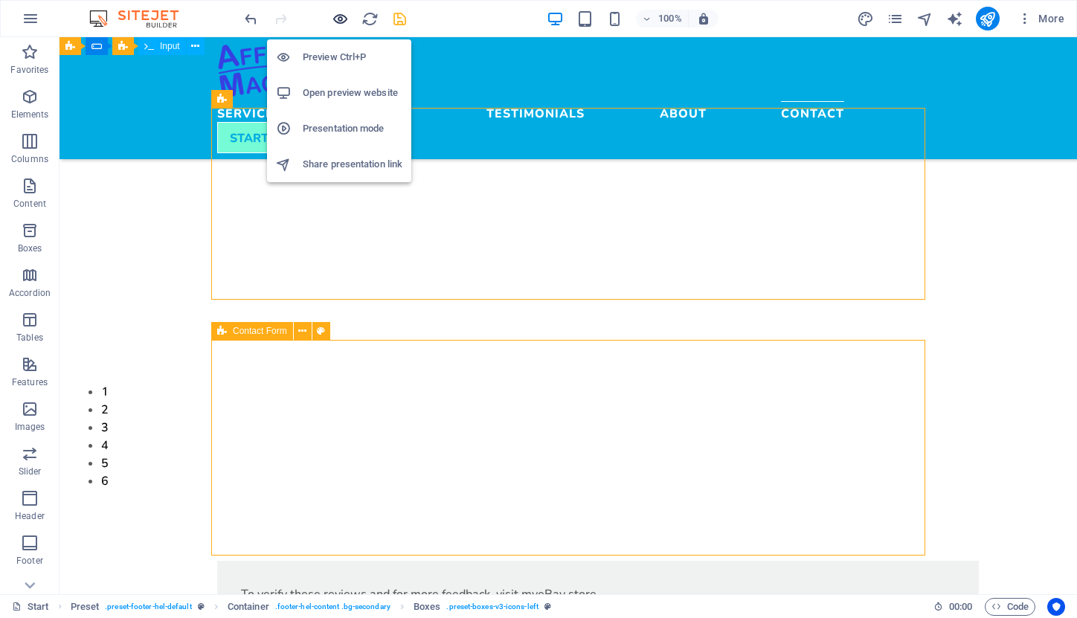
click at [338, 22] on icon "button" at bounding box center [340, 18] width 17 height 17
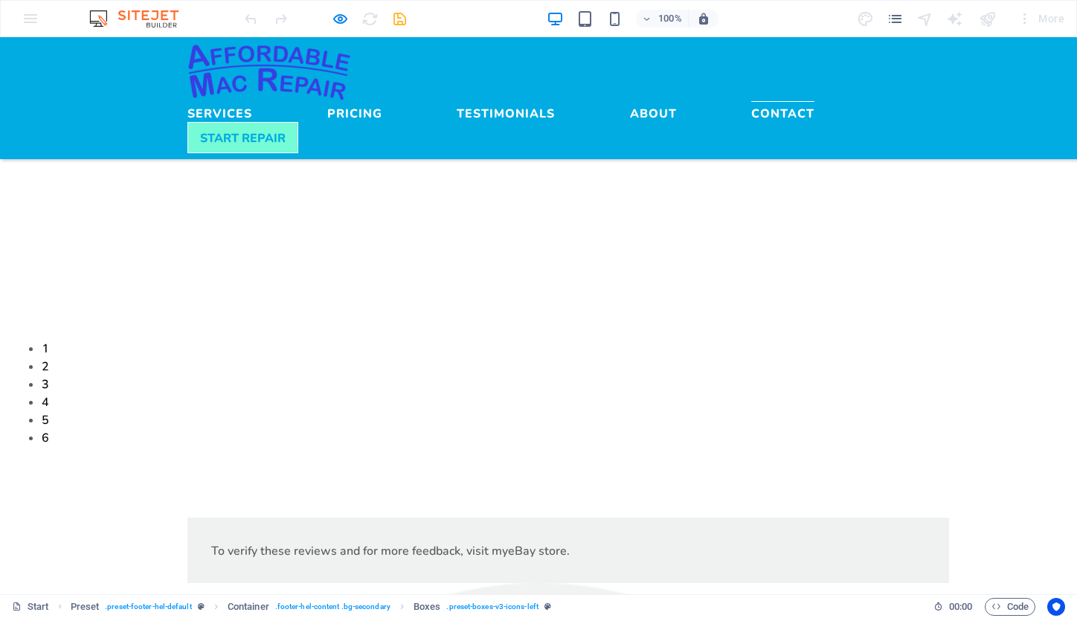
click at [751, 101] on link "Contact" at bounding box center [782, 110] width 63 height 18
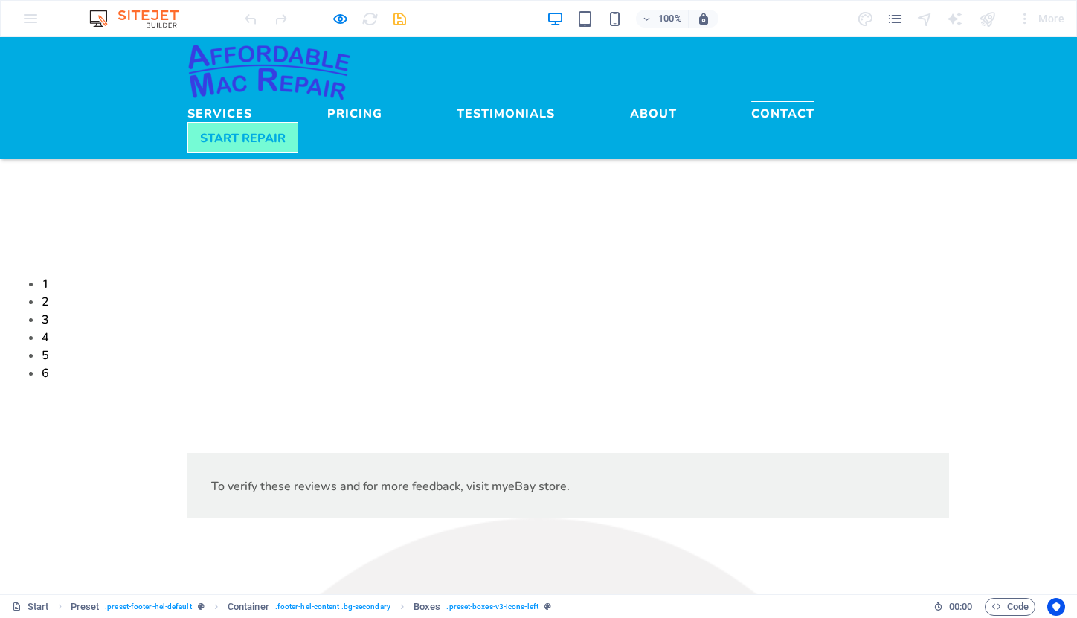
scroll to position [4410, 0]
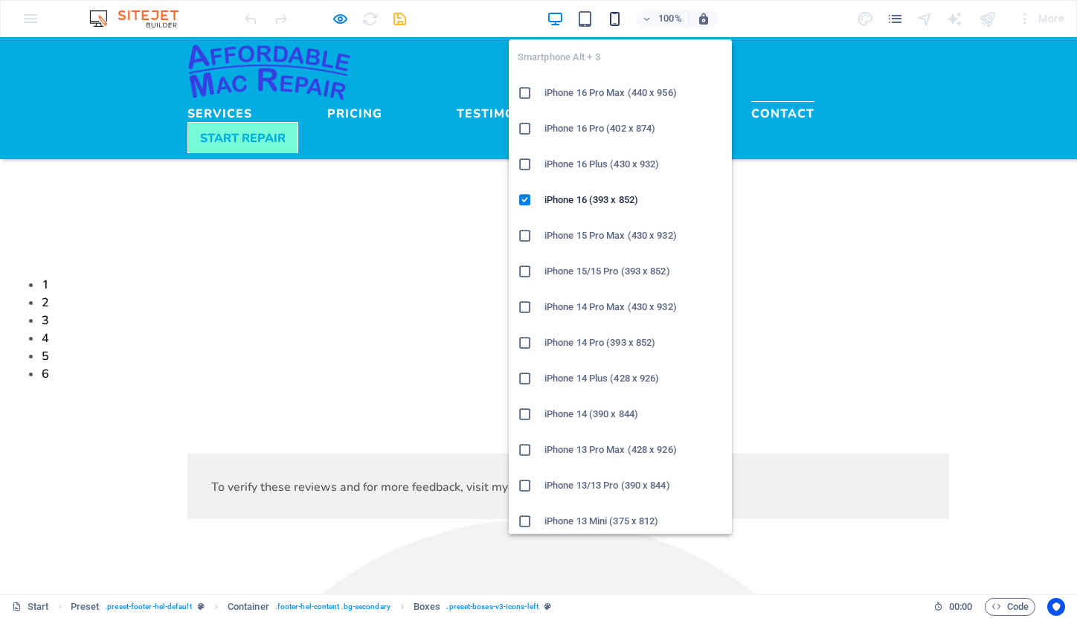
click at [618, 13] on icon "button" at bounding box center [614, 18] width 17 height 17
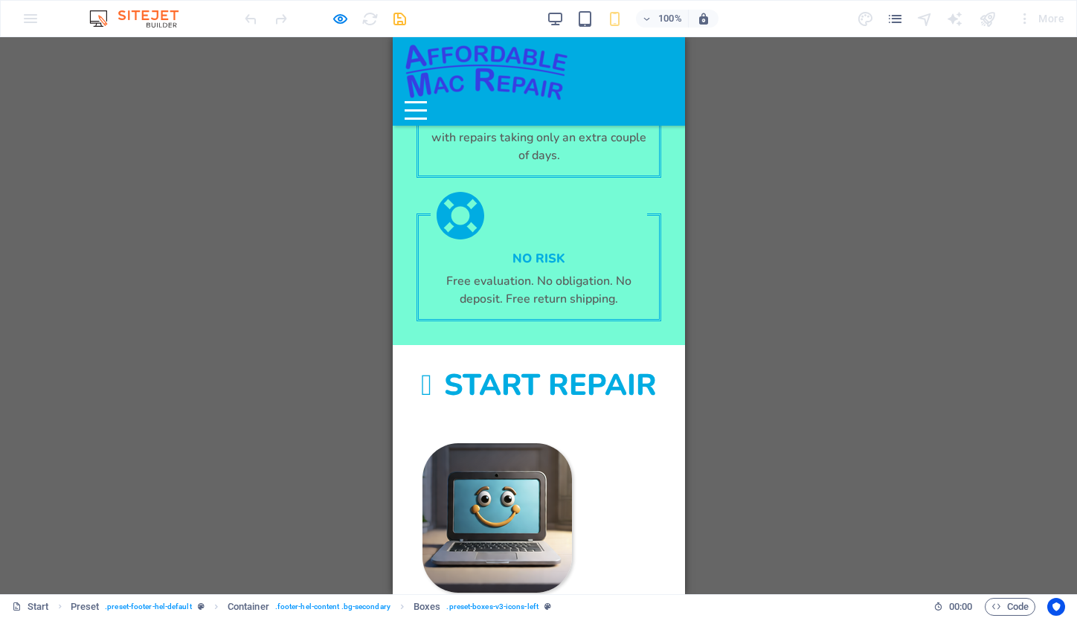
scroll to position [4063, 0]
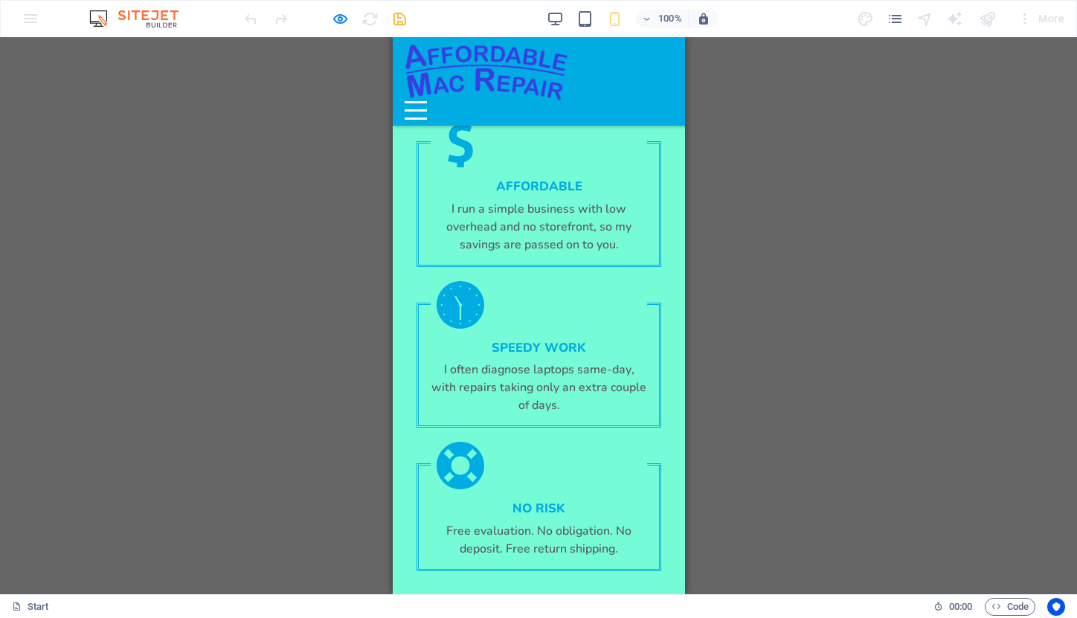
click at [426, 101] on div "Menu" at bounding box center [415, 110] width 22 height 19
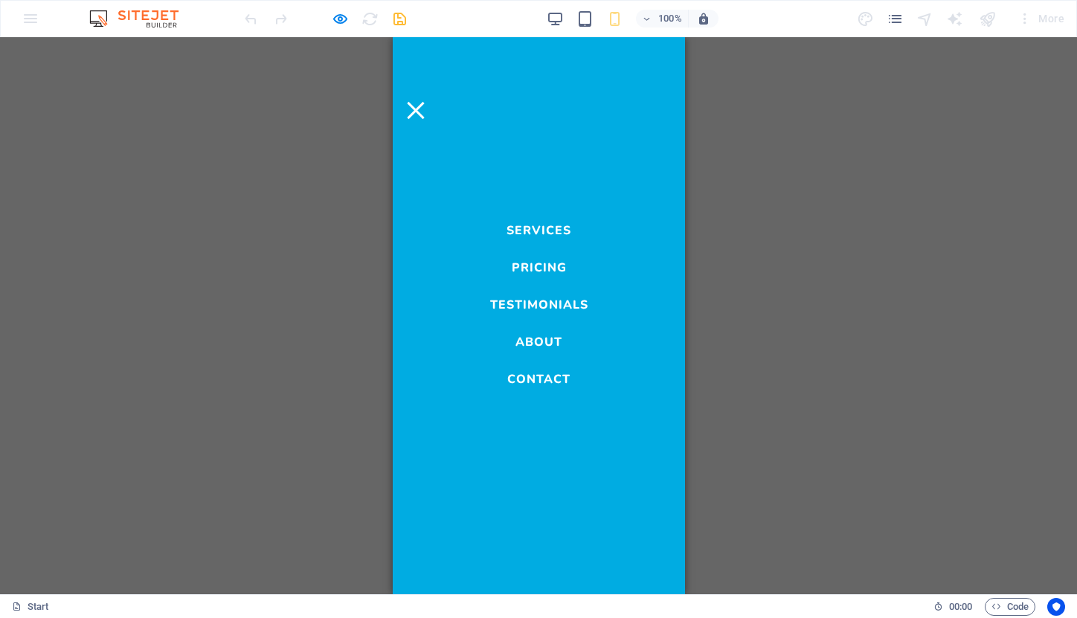
click at [546, 373] on link "Contact" at bounding box center [538, 376] width 63 height 18
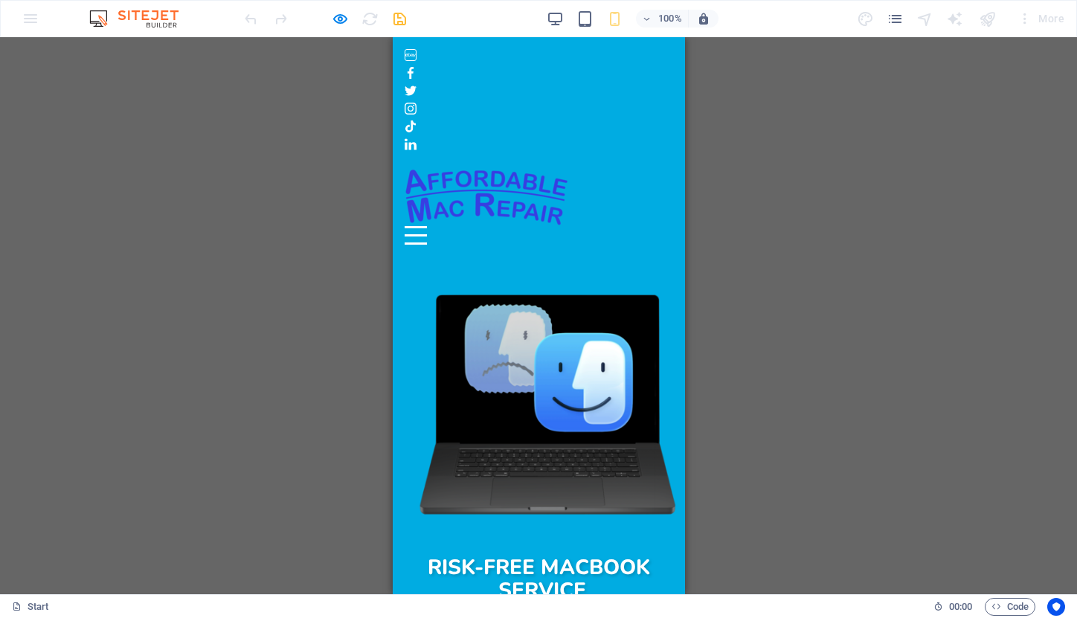
scroll to position [0, 0]
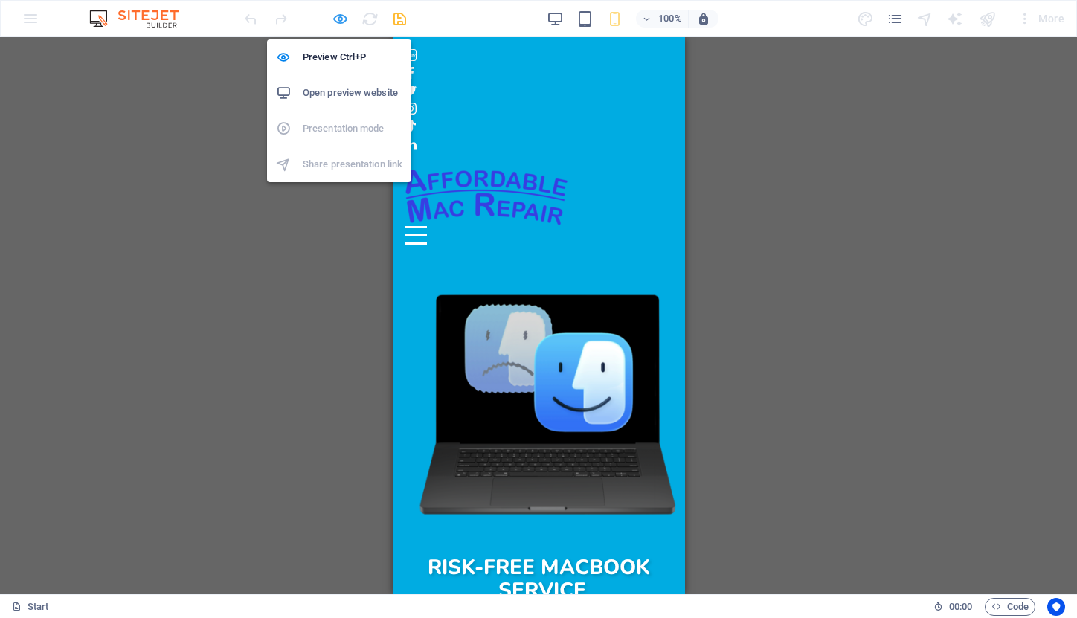
click at [338, 21] on icon "button" at bounding box center [340, 18] width 17 height 17
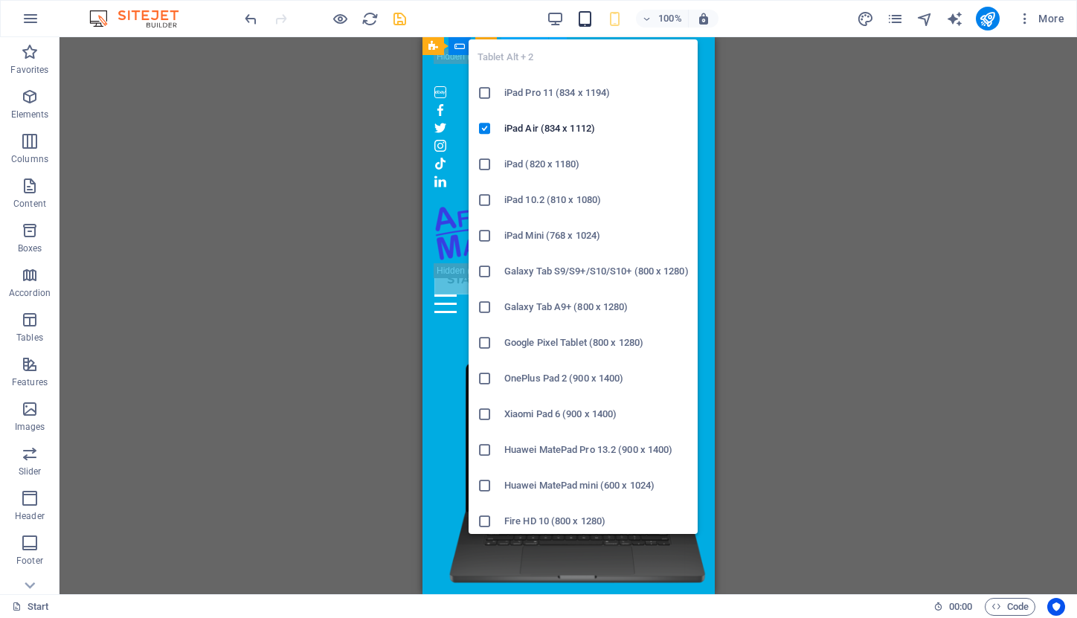
click at [584, 22] on icon "button" at bounding box center [585, 18] width 17 height 17
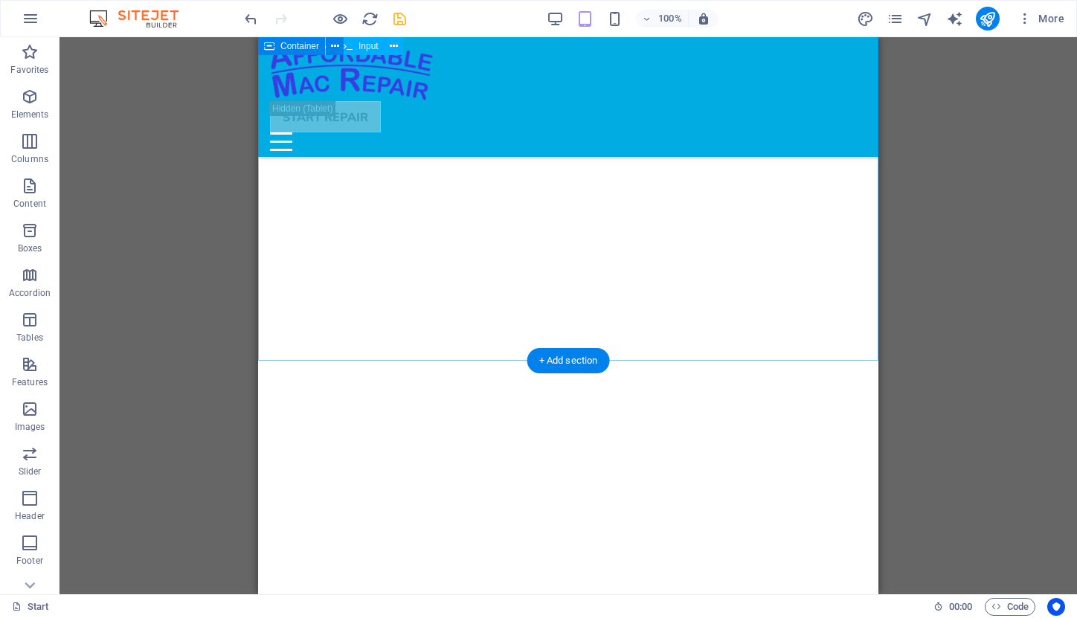
scroll to position [3324, 0]
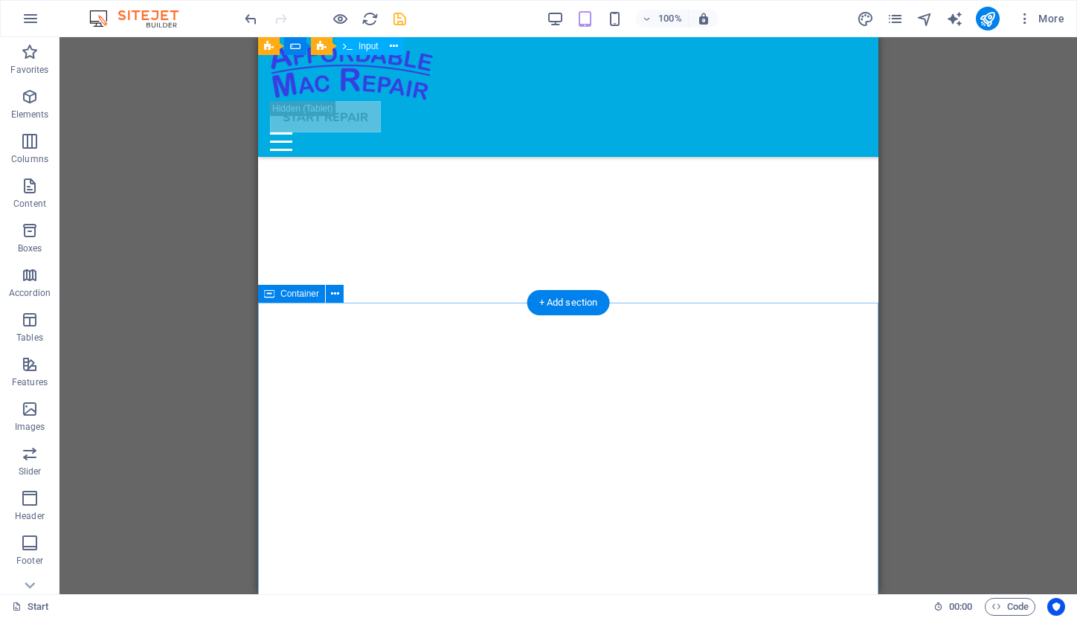
click at [275, 297] on div "Container" at bounding box center [291, 294] width 67 height 18
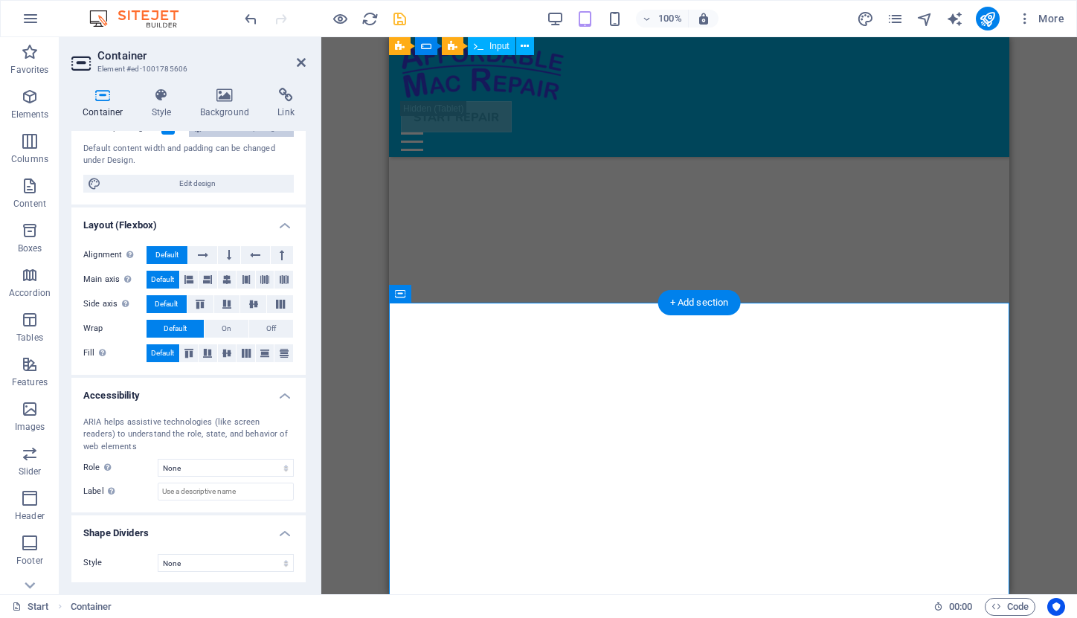
scroll to position [123, 0]
click at [162, 103] on h4 "Style" at bounding box center [165, 103] width 48 height 31
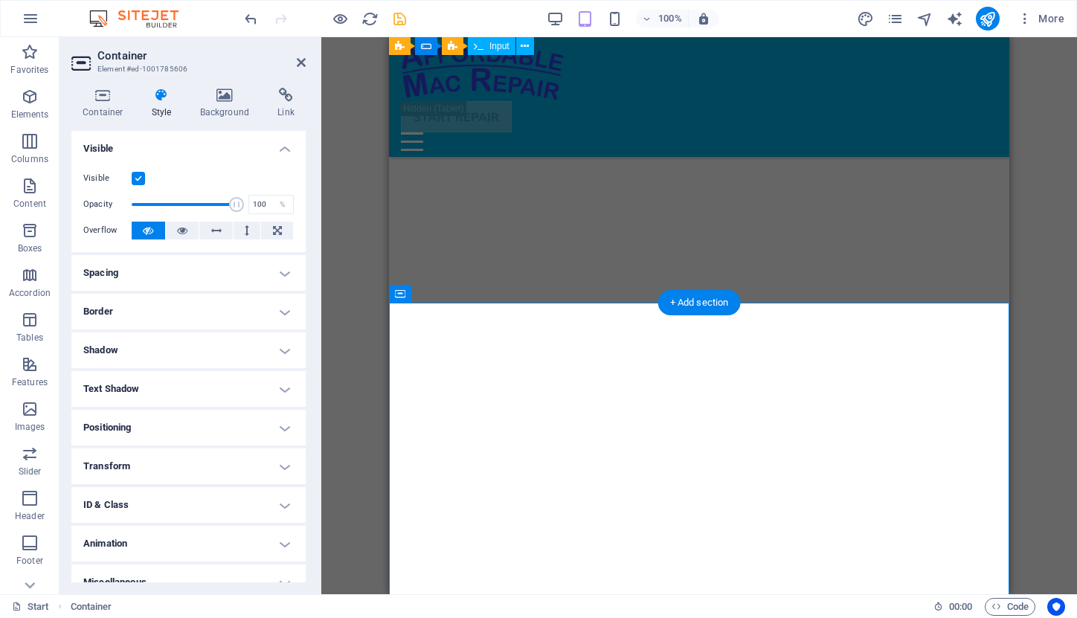
click at [280, 275] on h4 "Spacing" at bounding box center [188, 273] width 234 height 36
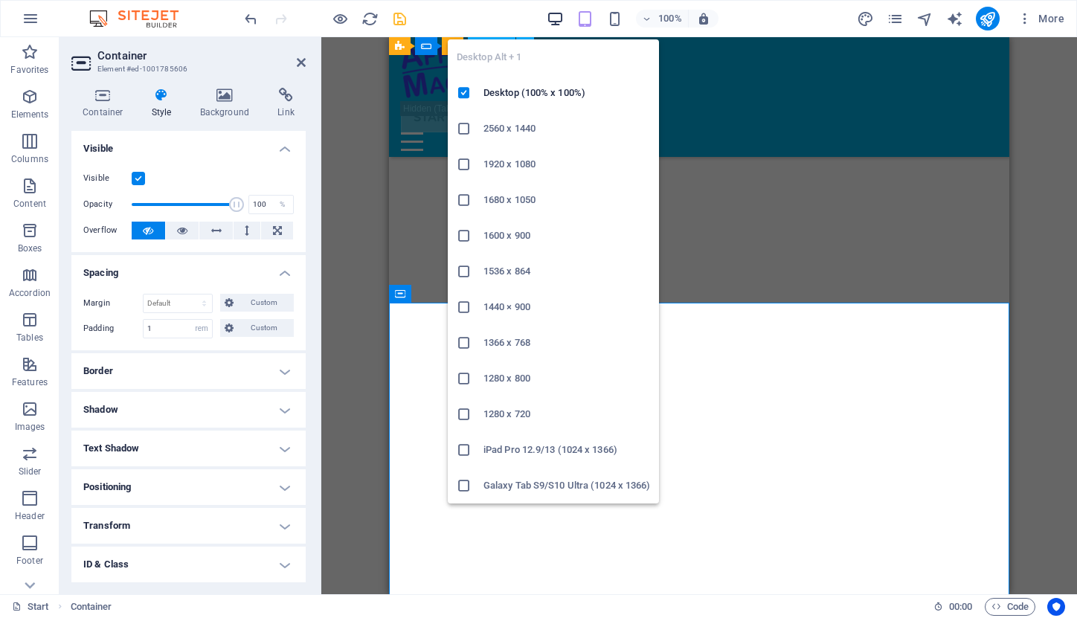
click at [559, 12] on icon "button" at bounding box center [555, 18] width 17 height 17
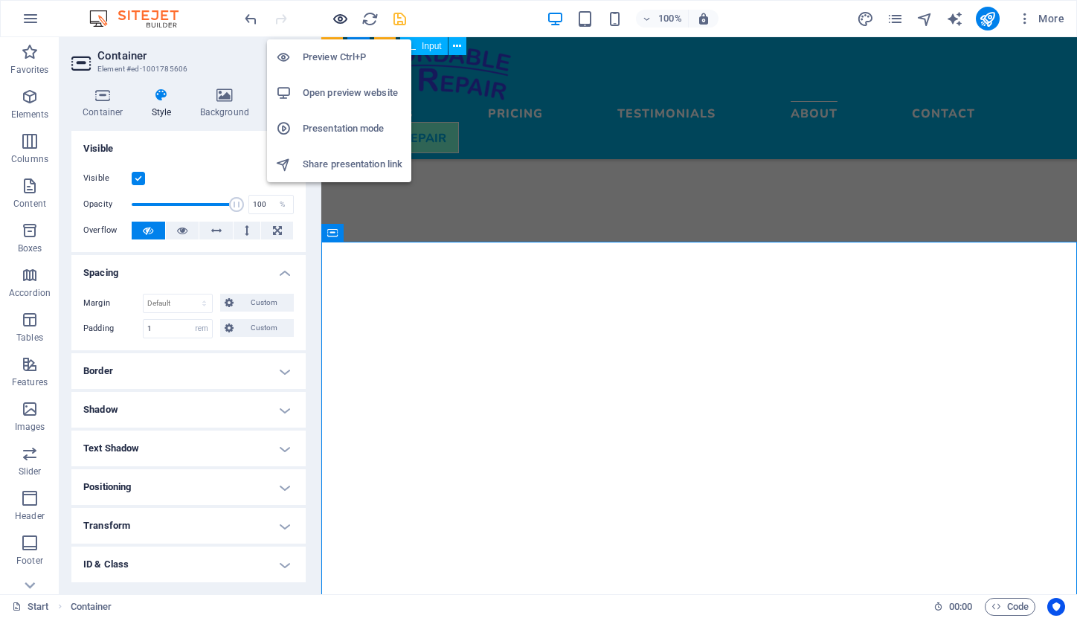
click at [344, 21] on icon "button" at bounding box center [340, 18] width 17 height 17
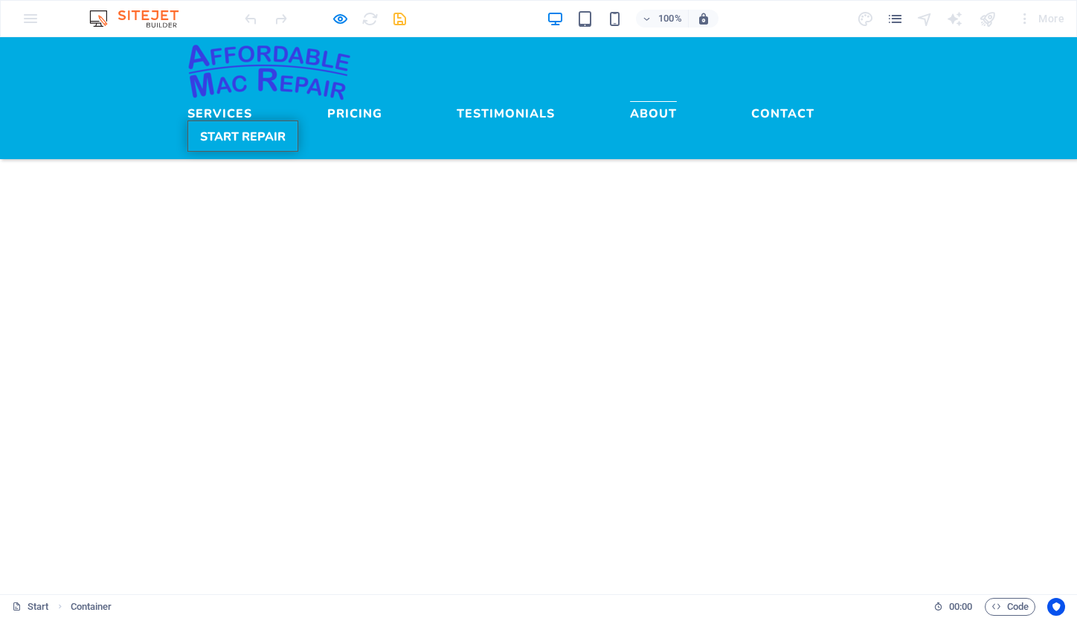
click at [298, 121] on link "START REPAIR" at bounding box center [242, 136] width 111 height 31
click at [751, 101] on link "Contact" at bounding box center [782, 110] width 63 height 18
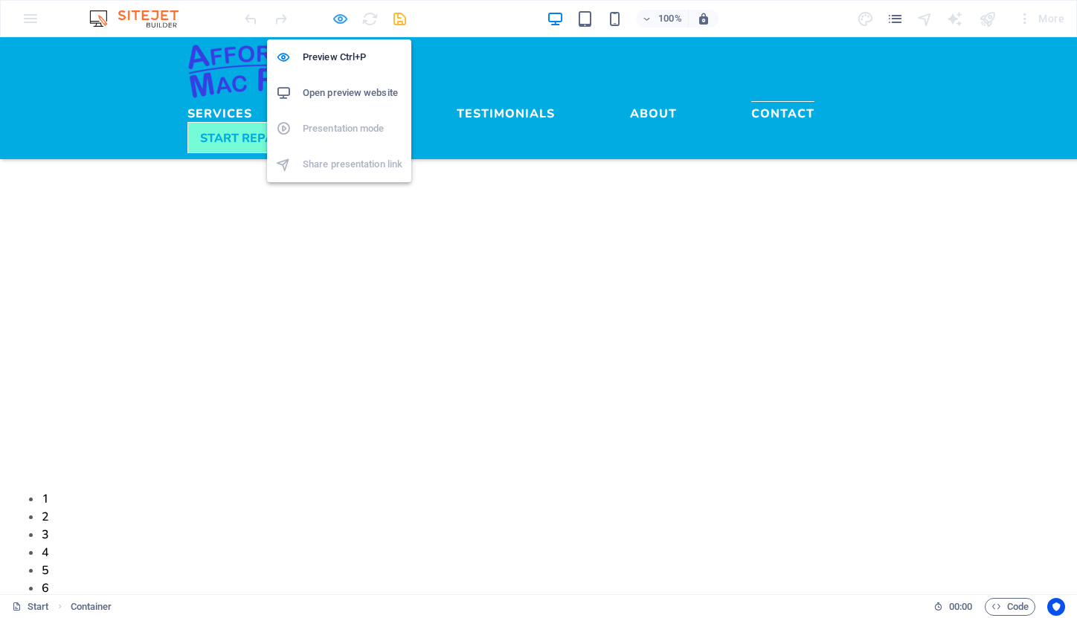
click at [340, 15] on icon "button" at bounding box center [340, 18] width 17 height 17
select select "rem"
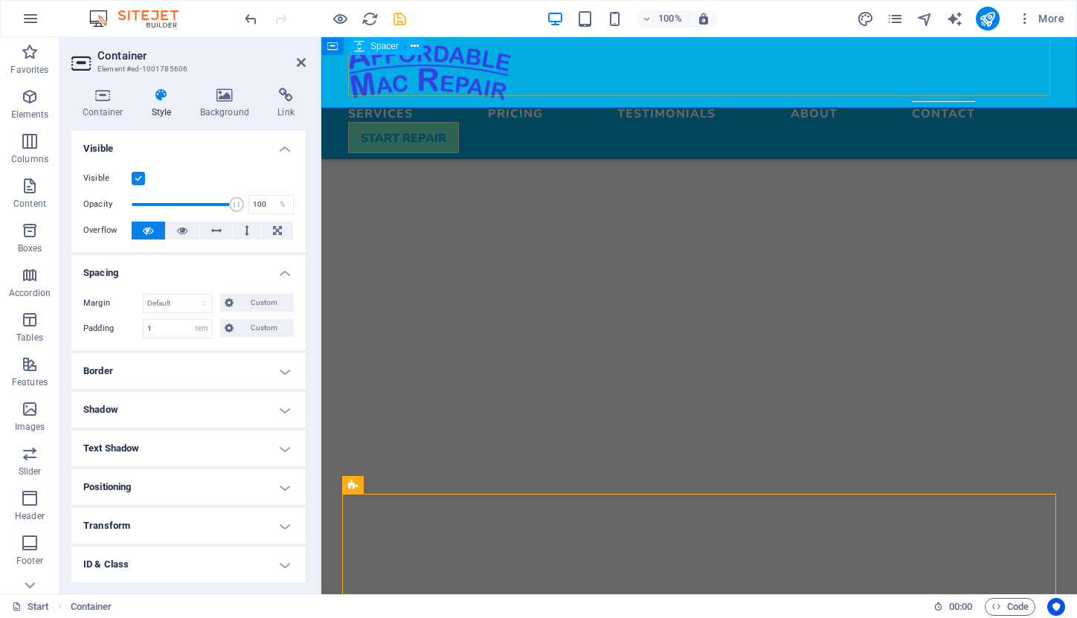
scroll to position [4183, 0]
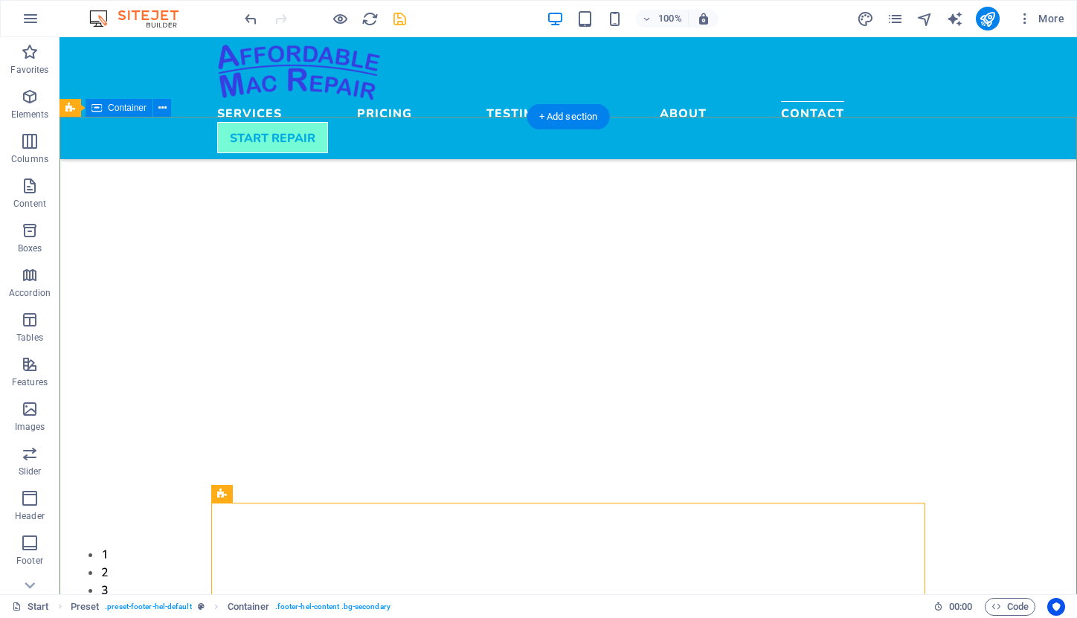
click at [126, 107] on span "Container" at bounding box center [127, 107] width 39 height 9
click at [124, 107] on span "Container" at bounding box center [127, 107] width 39 height 9
select select "rem"
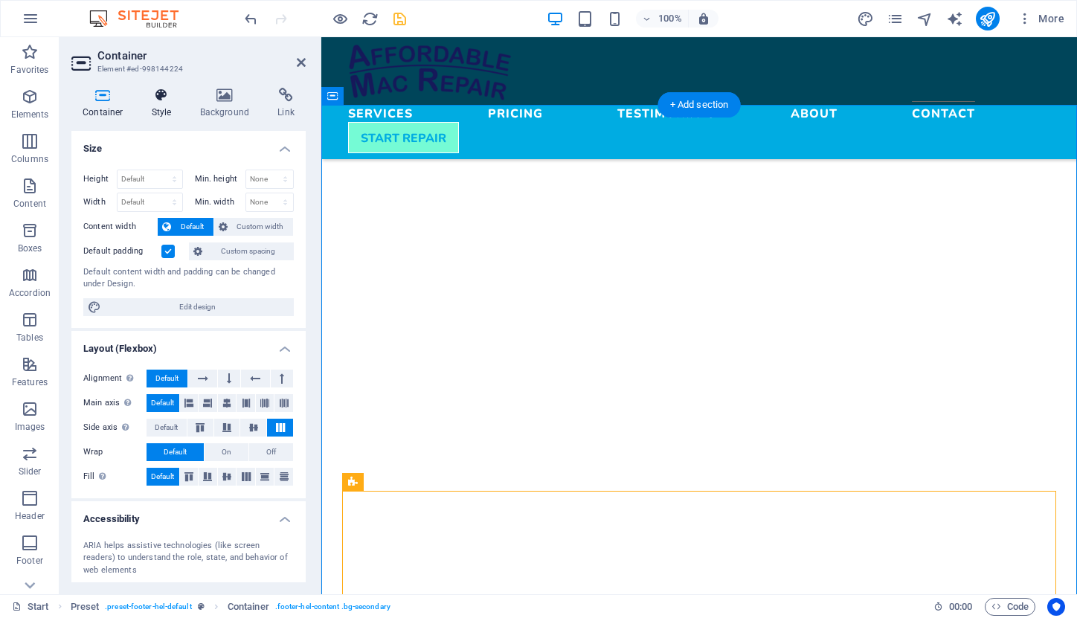
click at [161, 109] on h4 "Style" at bounding box center [165, 103] width 48 height 31
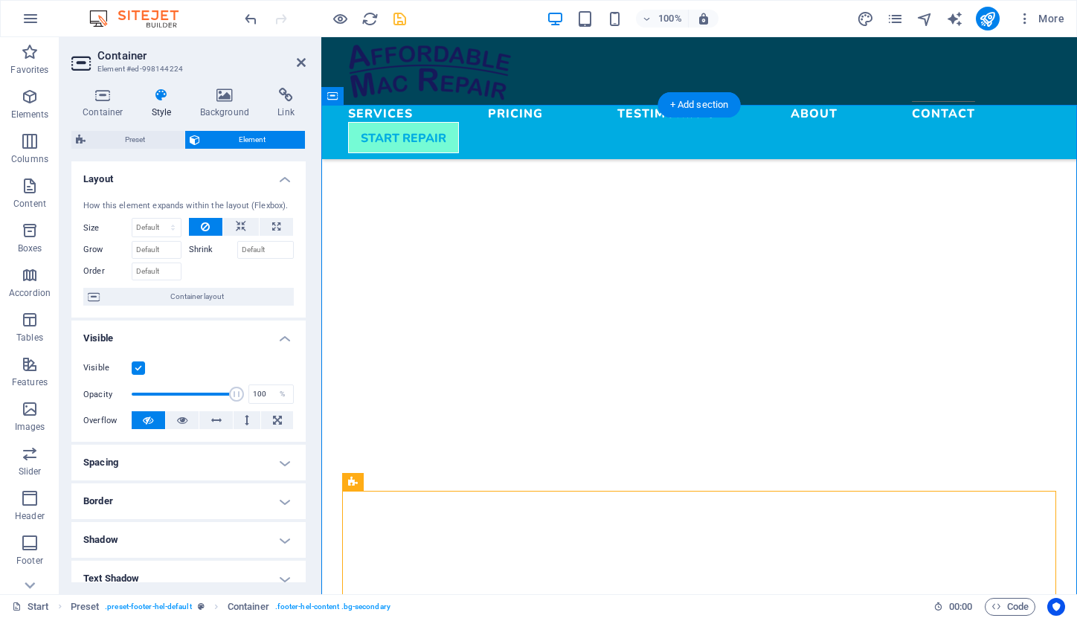
click at [202, 461] on h4 "Spacing" at bounding box center [188, 463] width 234 height 36
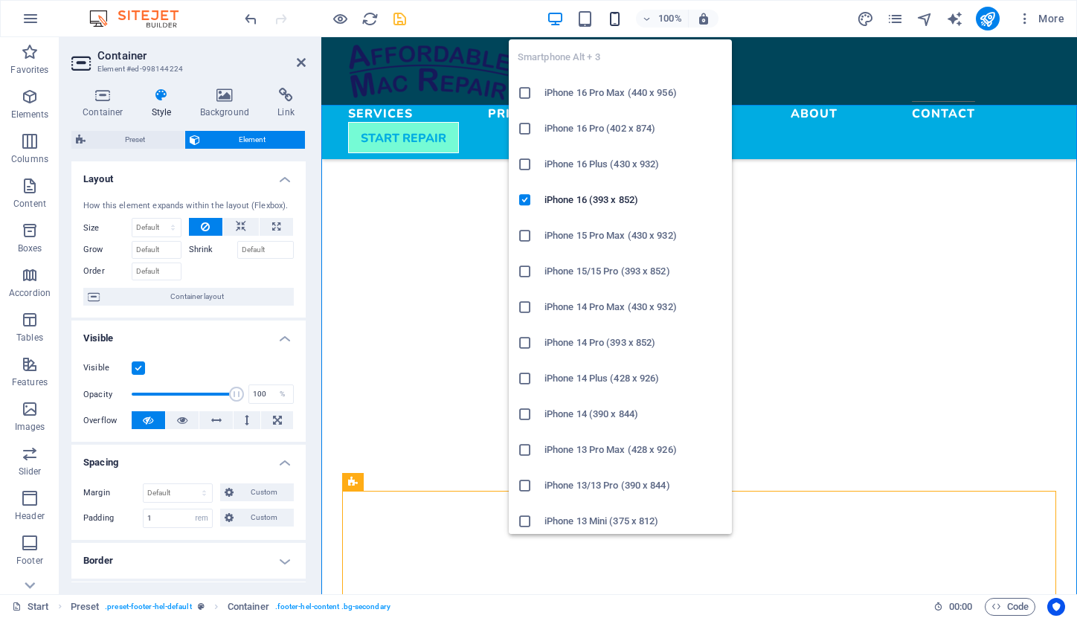
click at [615, 16] on icon "button" at bounding box center [614, 18] width 17 height 17
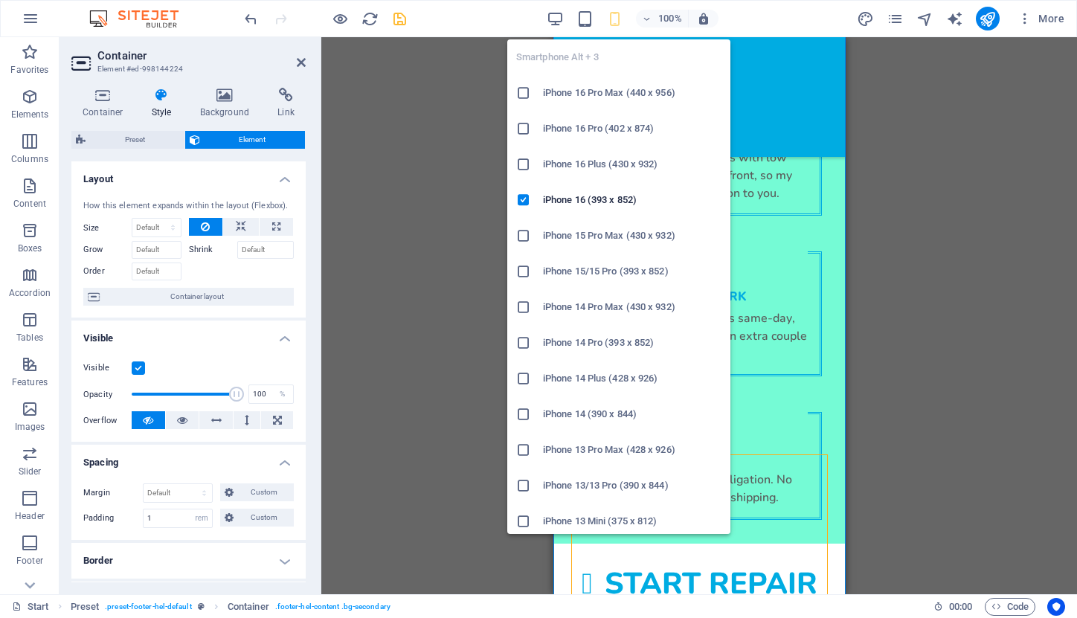
type input "2"
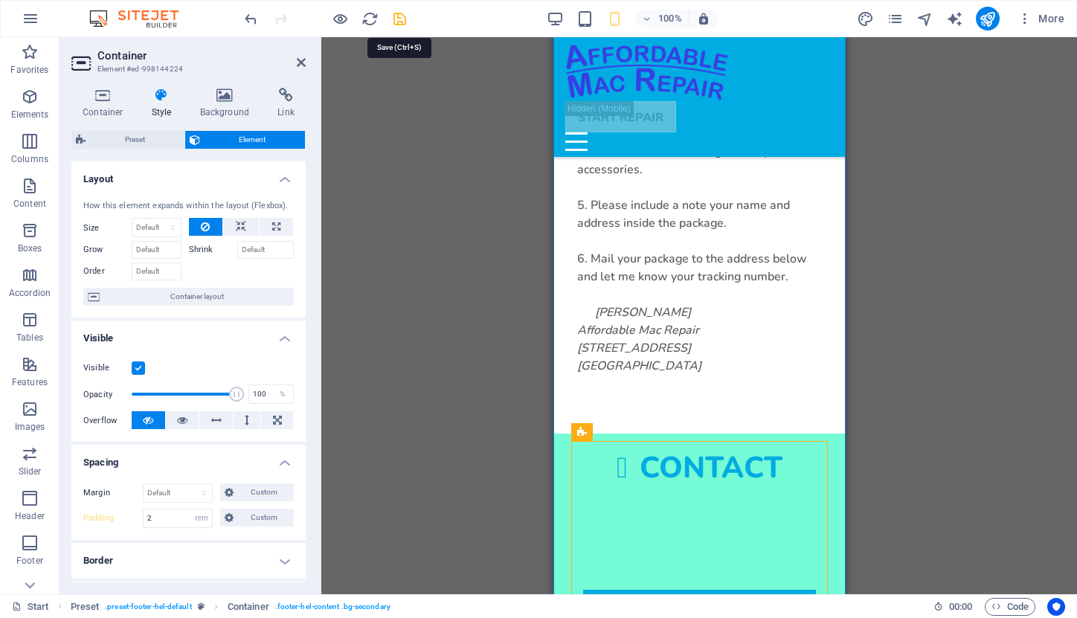
click at [401, 13] on icon "save" at bounding box center [399, 18] width 17 height 17
select select "rem"
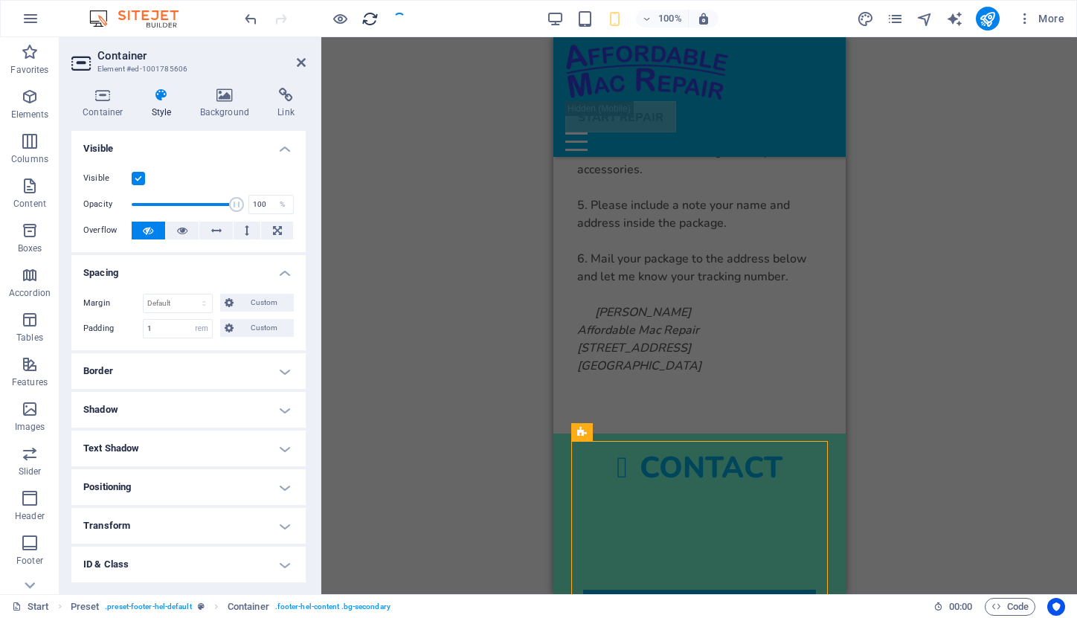
type input "2"
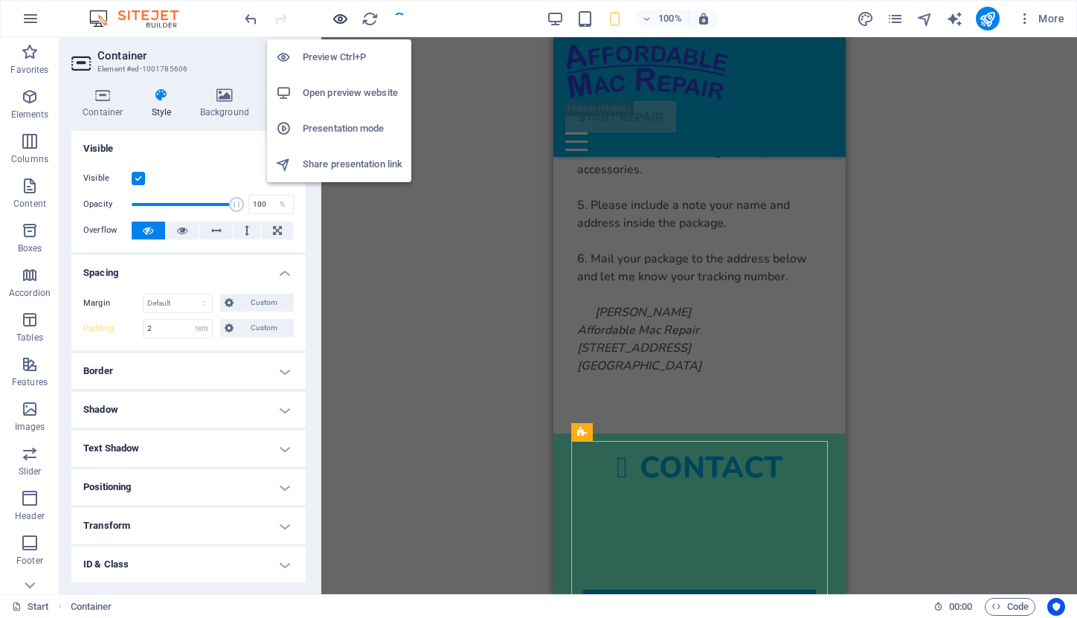
click at [342, 18] on icon "button" at bounding box center [340, 18] width 17 height 17
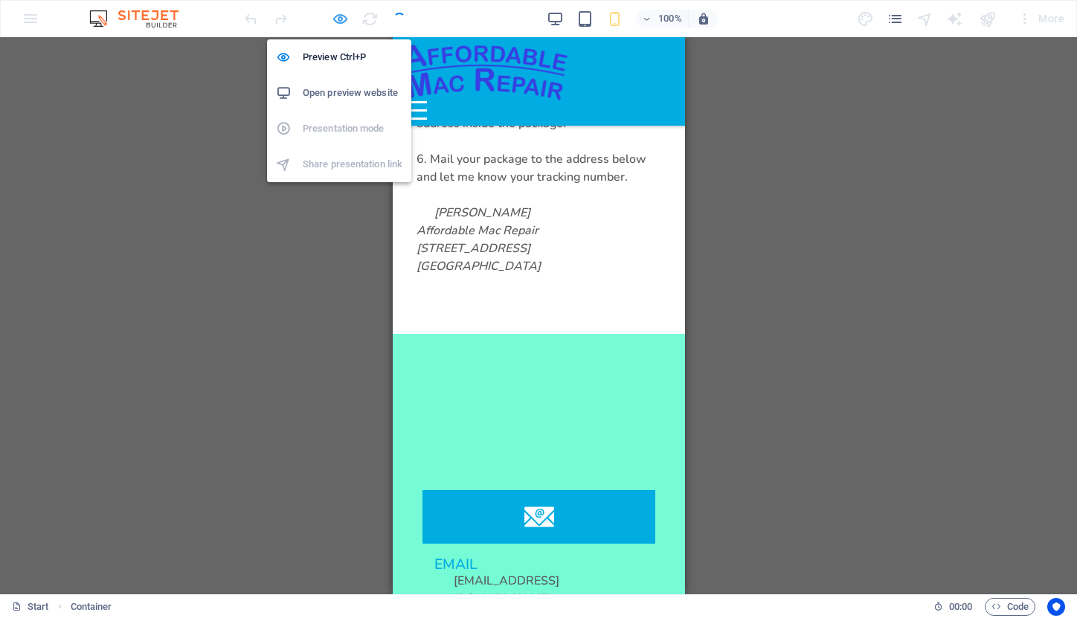
scroll to position [4346, 0]
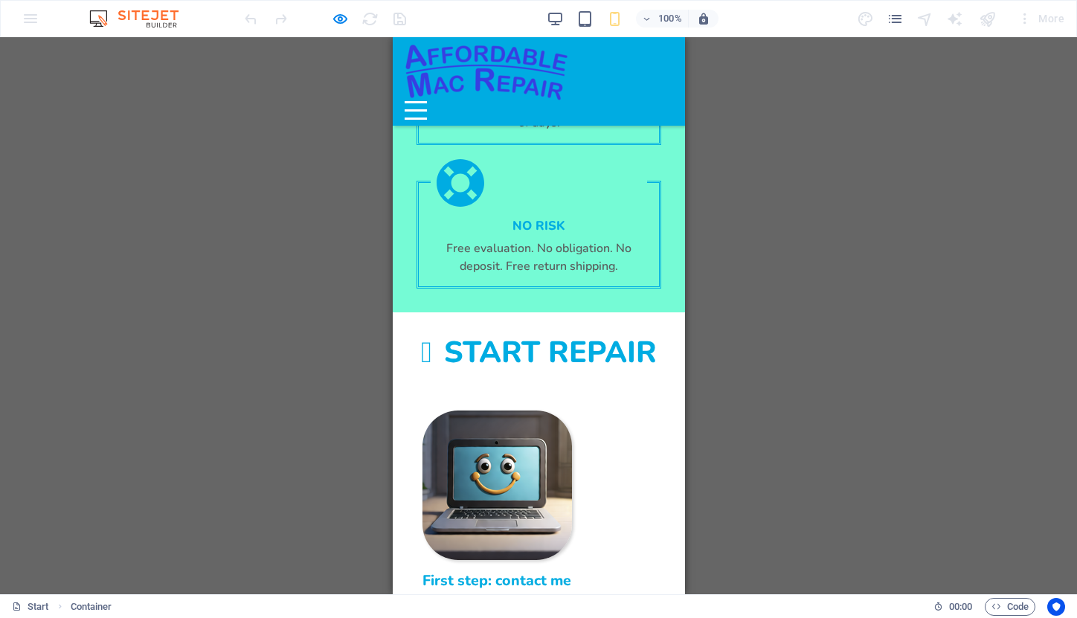
click at [426, 101] on div "Menu" at bounding box center [415, 110] width 22 height 19
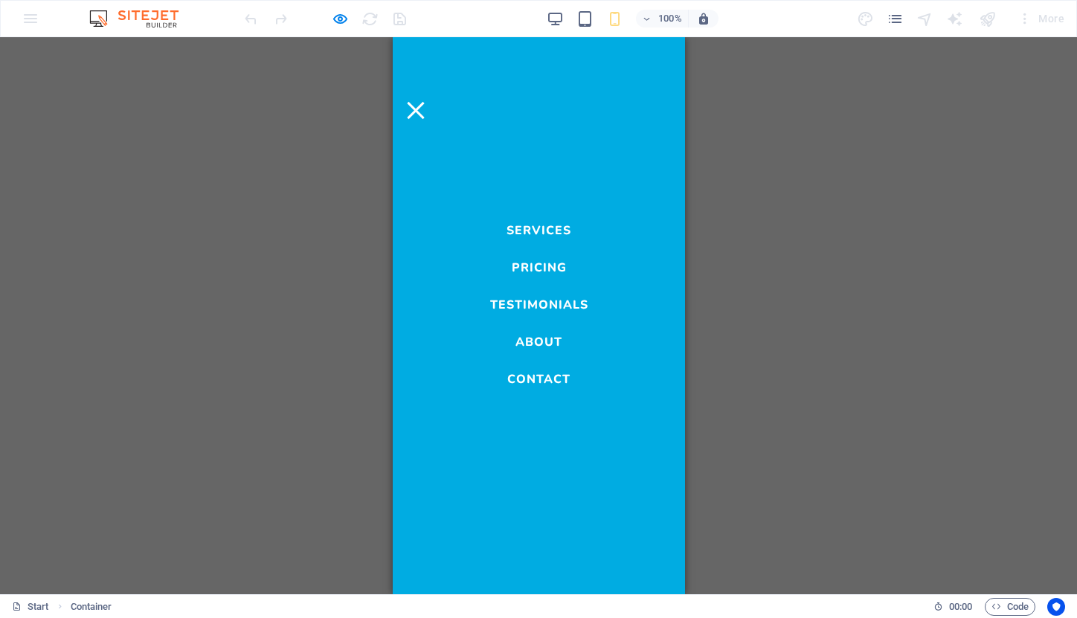
click at [544, 375] on link "Contact" at bounding box center [538, 376] width 63 height 18
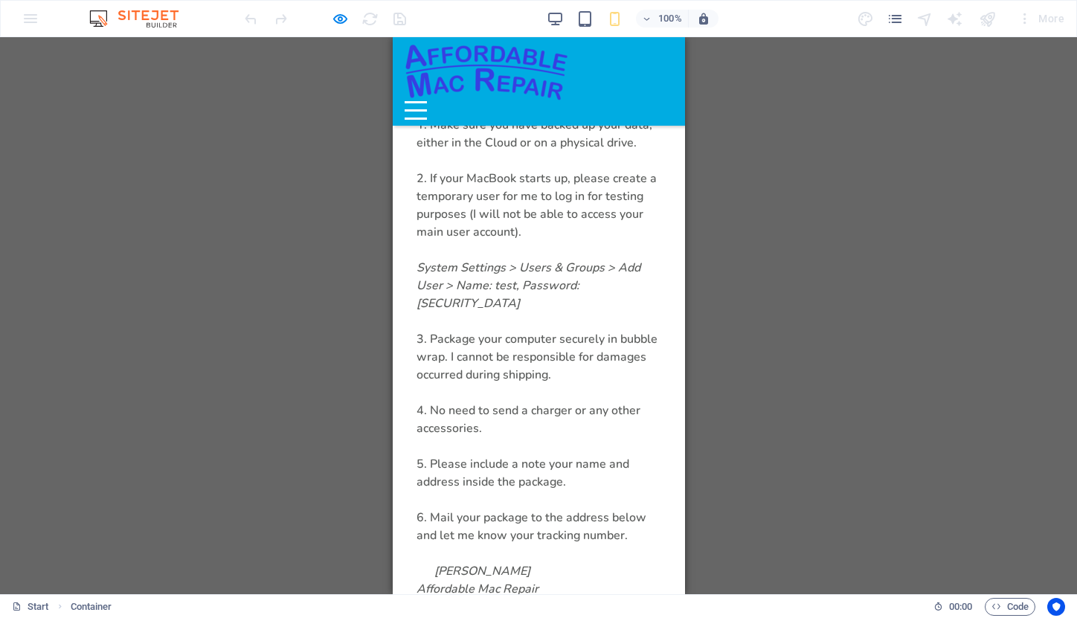
scroll to position [4987, 0]
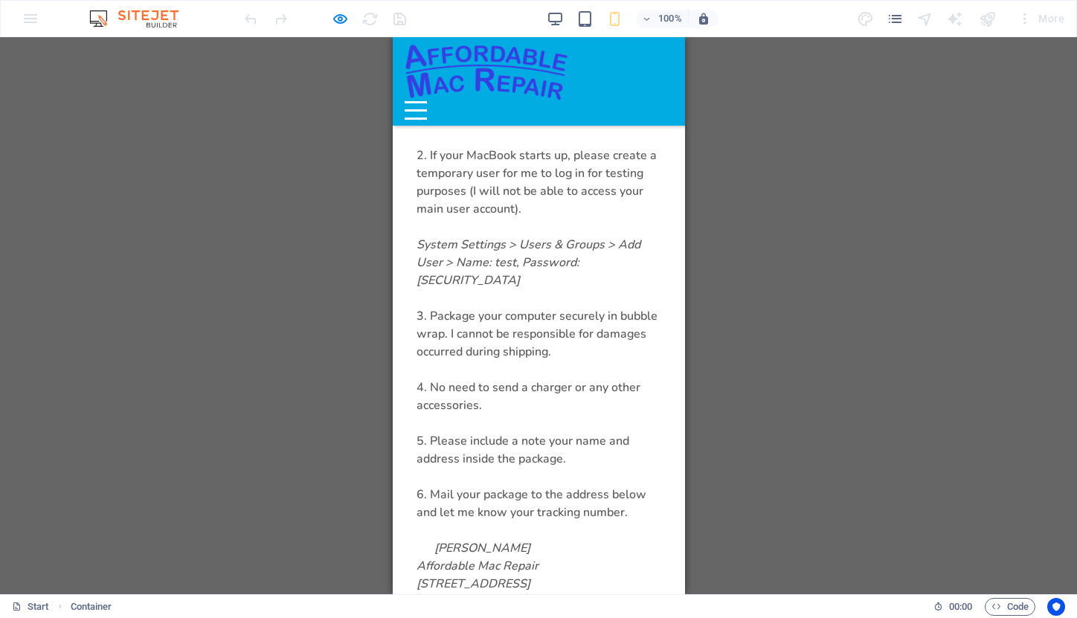
click at [426, 101] on div "Menu" at bounding box center [415, 110] width 22 height 19
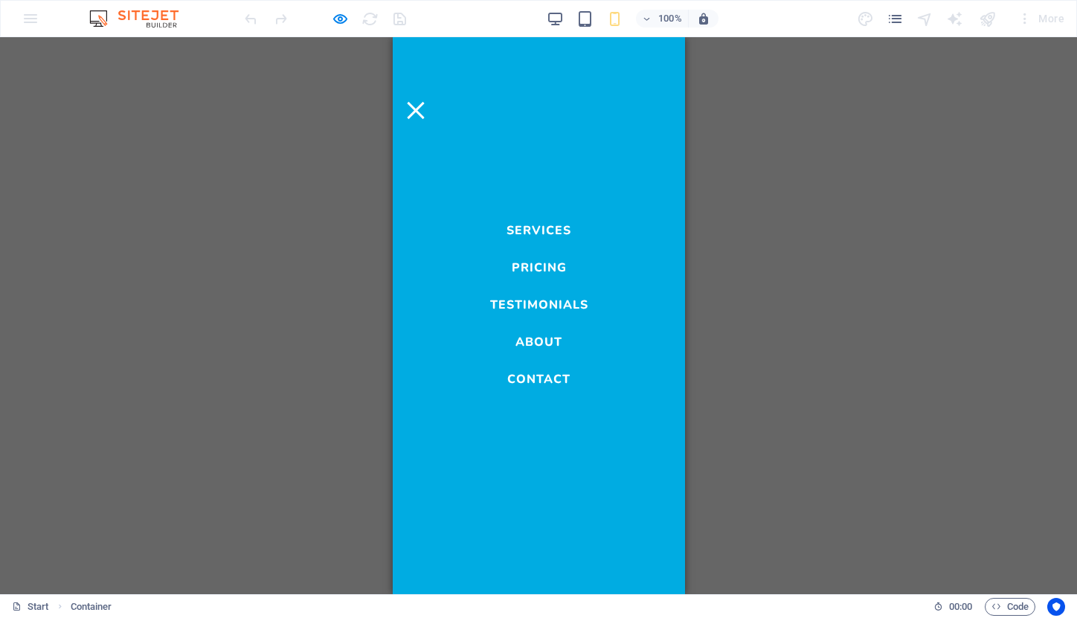
click at [551, 236] on link "Services" at bounding box center [538, 227] width 65 height 18
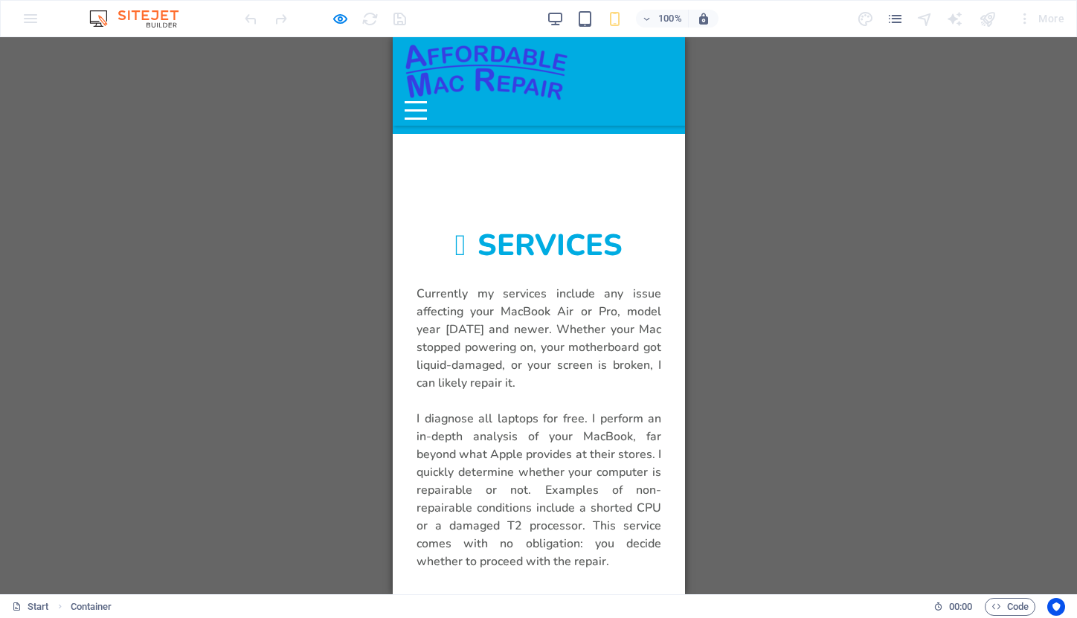
scroll to position [687, 0]
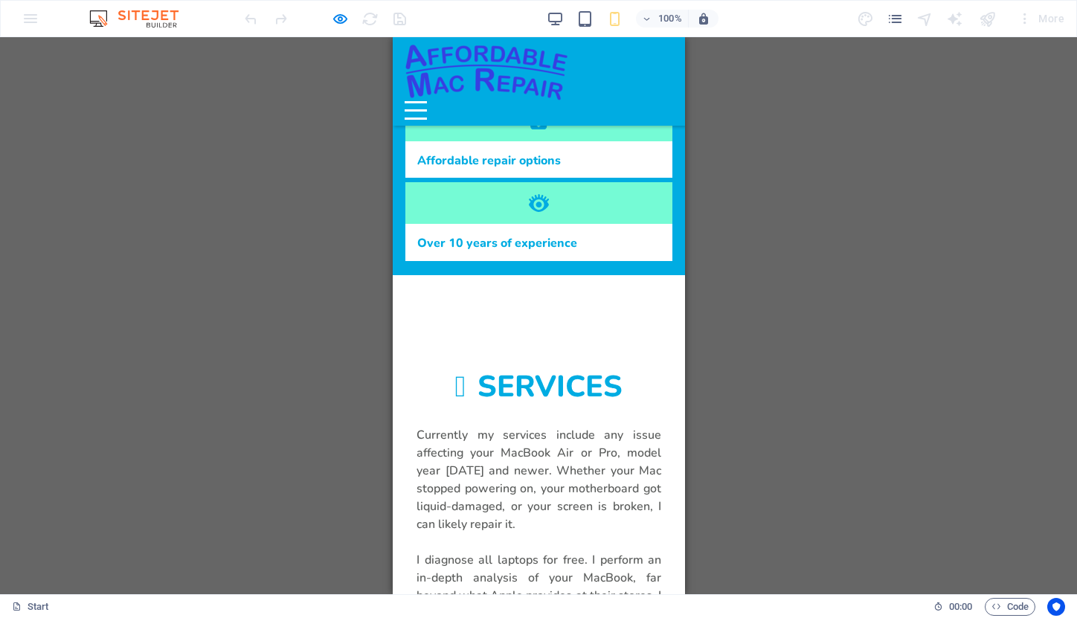
click at [426, 101] on div "Menu" at bounding box center [415, 110] width 22 height 19
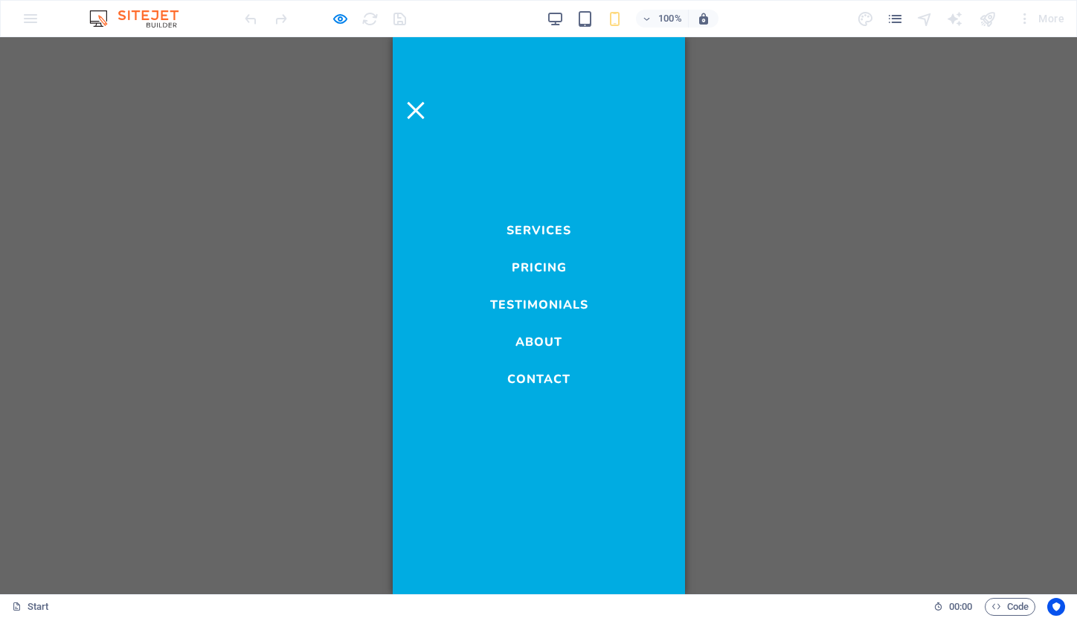
click at [552, 263] on link "Pricing" at bounding box center [538, 264] width 55 height 18
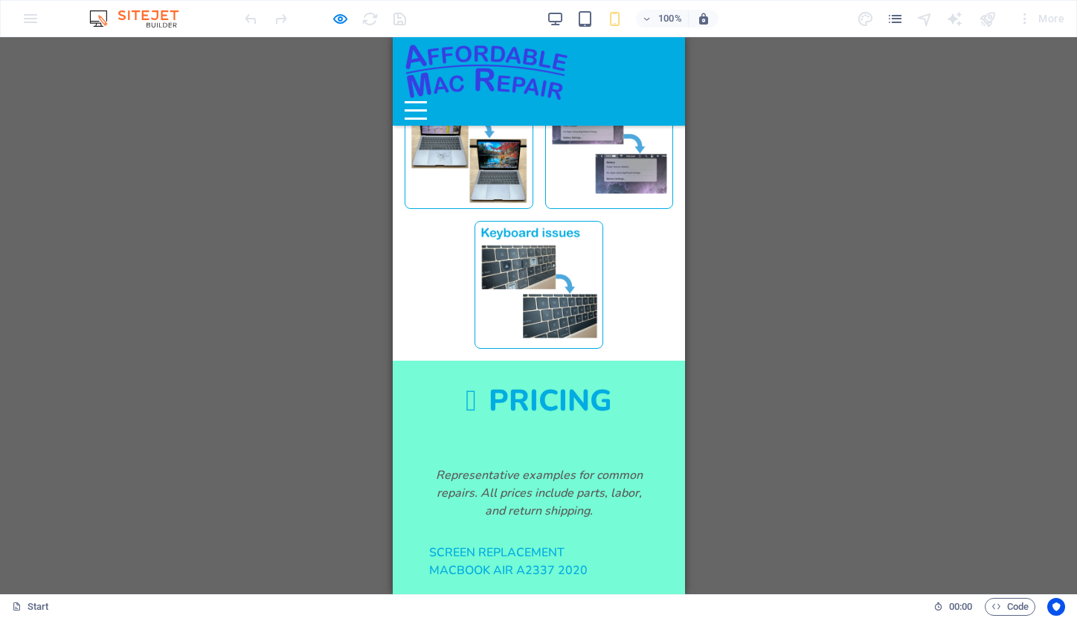
scroll to position [1508, 0]
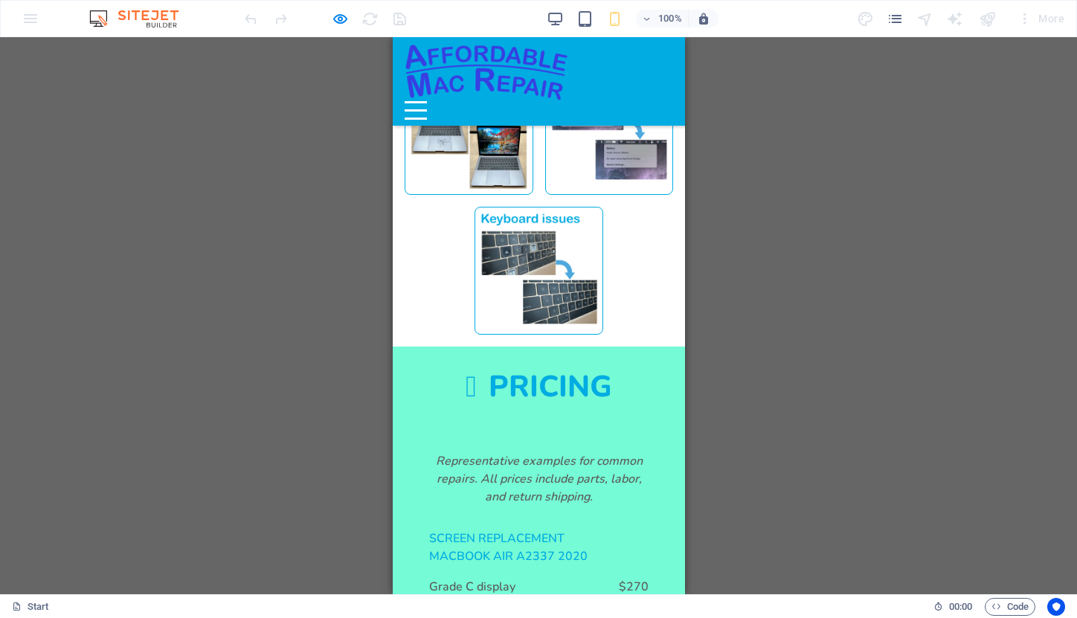
click at [426, 101] on button "Menu" at bounding box center [415, 102] width 22 height 2
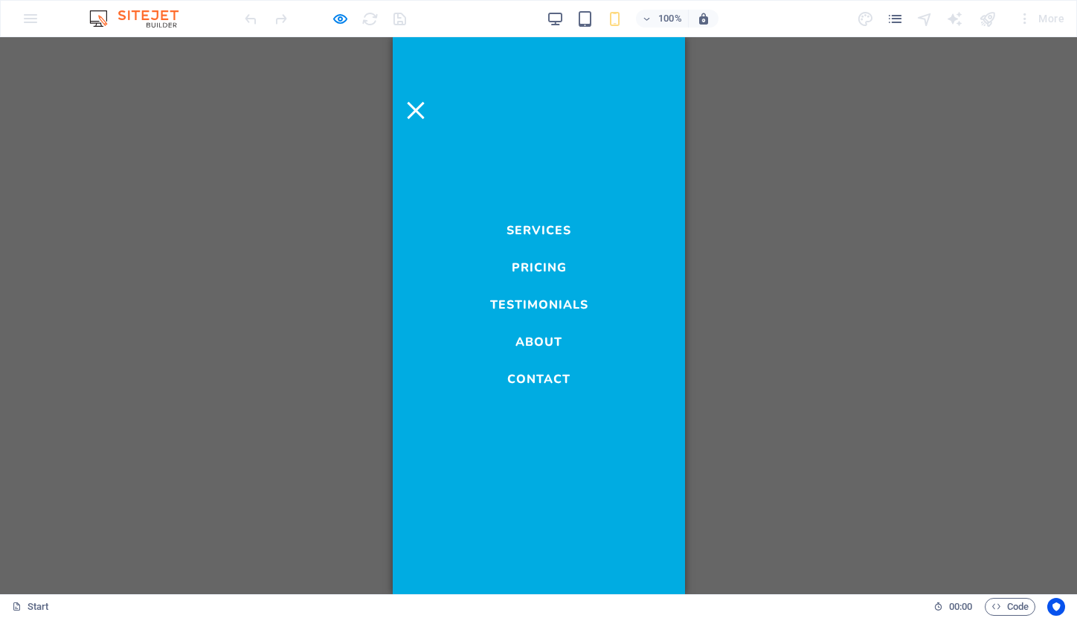
click at [548, 306] on link "Testimonials" at bounding box center [539, 301] width 98 height 18
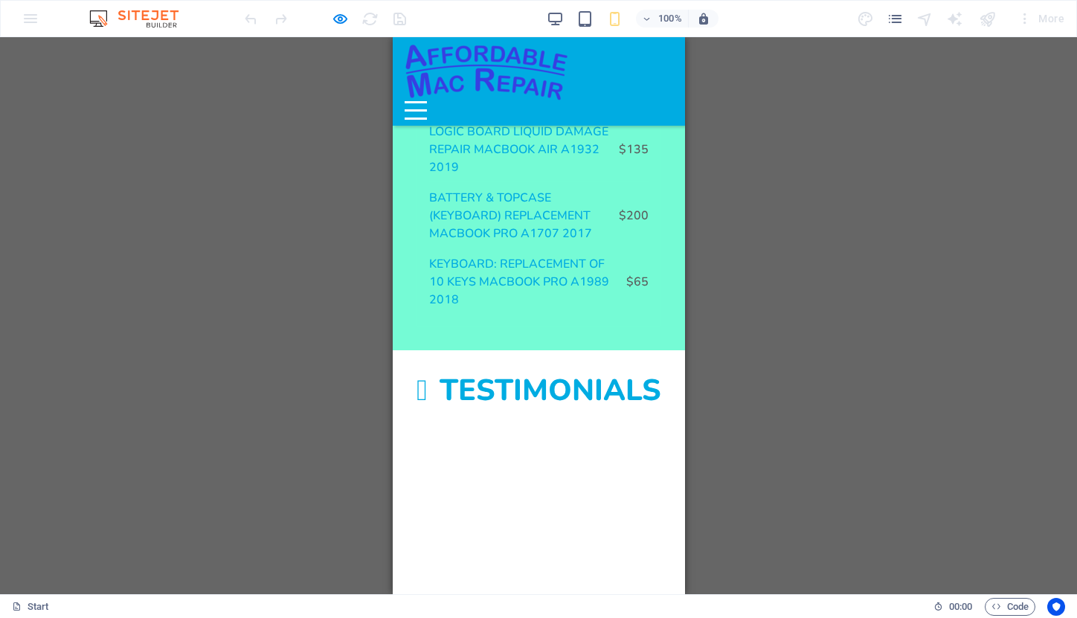
scroll to position [2198, 0]
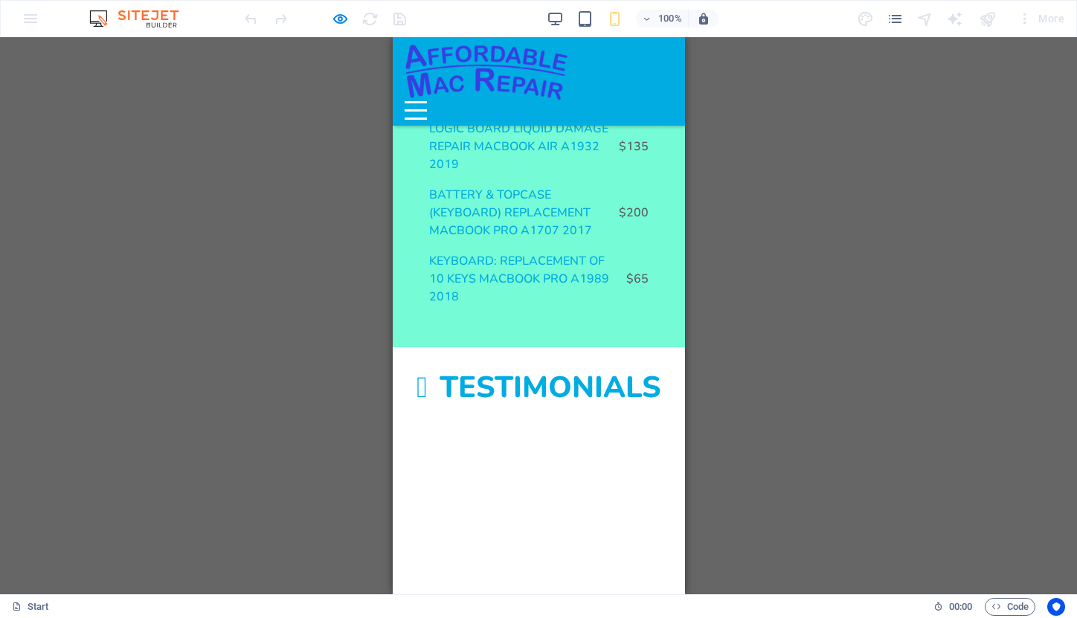
click at [426, 101] on div "Menu" at bounding box center [415, 110] width 22 height 19
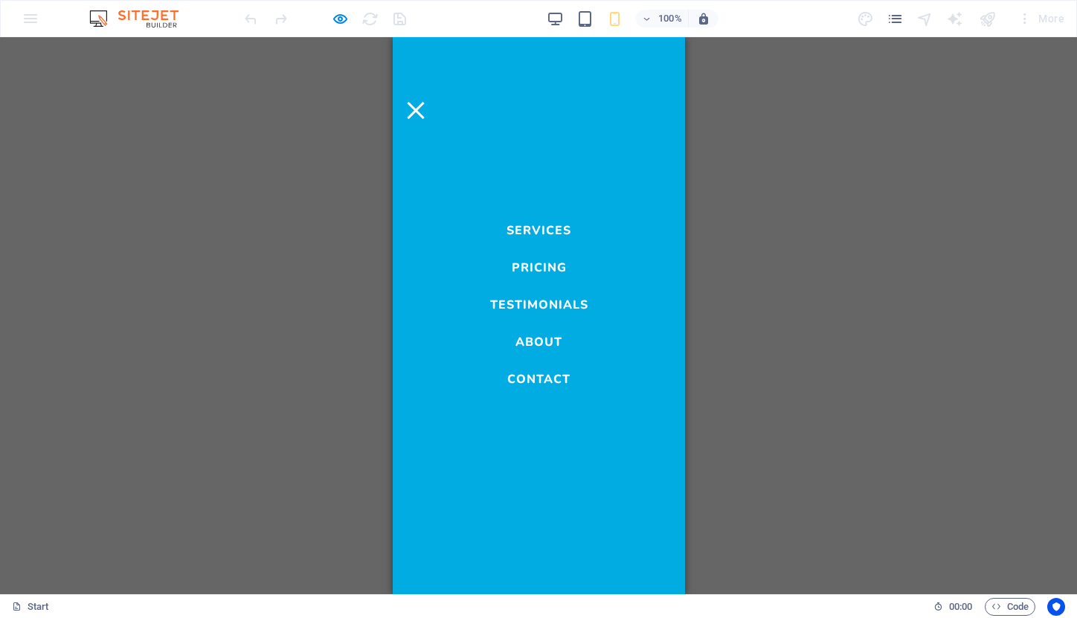
click at [544, 342] on link "About" at bounding box center [538, 339] width 47 height 18
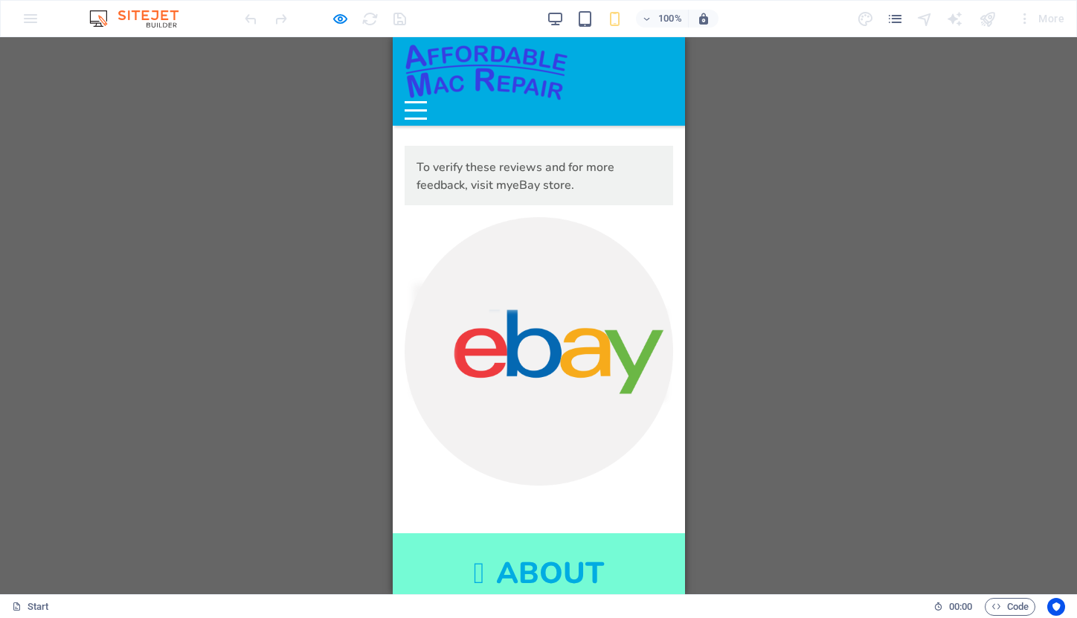
scroll to position [2977, 0]
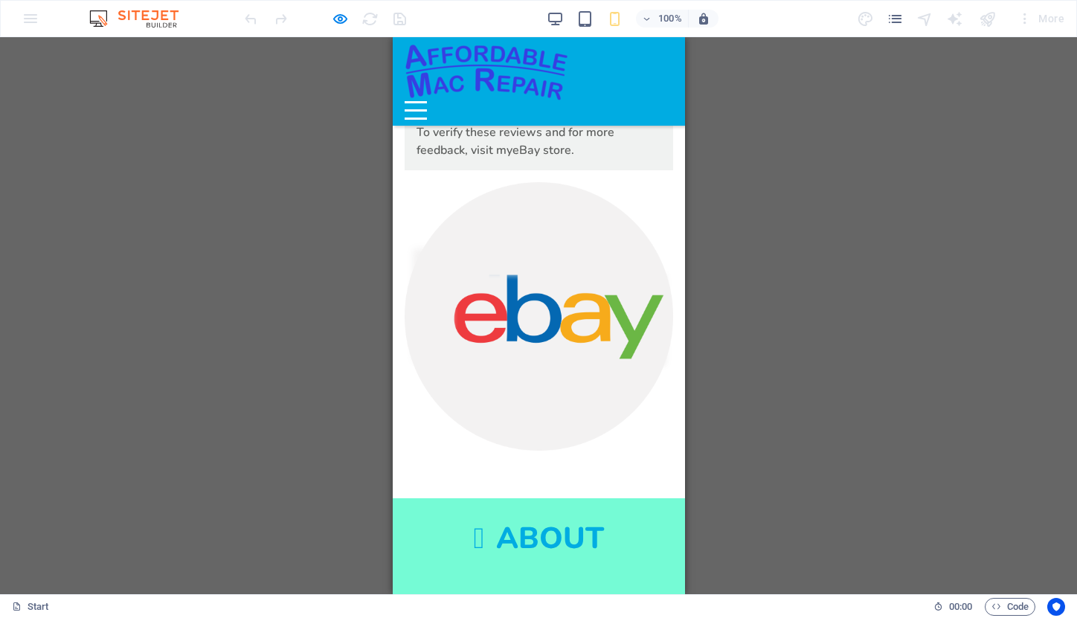
click at [426, 101] on button "Menu" at bounding box center [415, 102] width 22 height 2
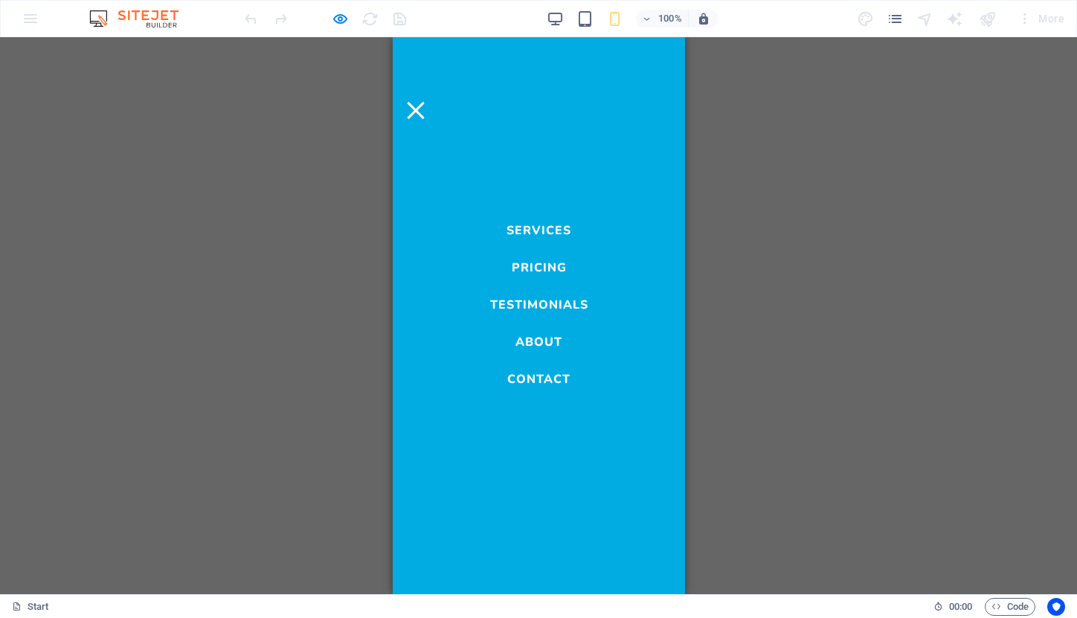
click at [548, 385] on link "Contact" at bounding box center [538, 376] width 63 height 18
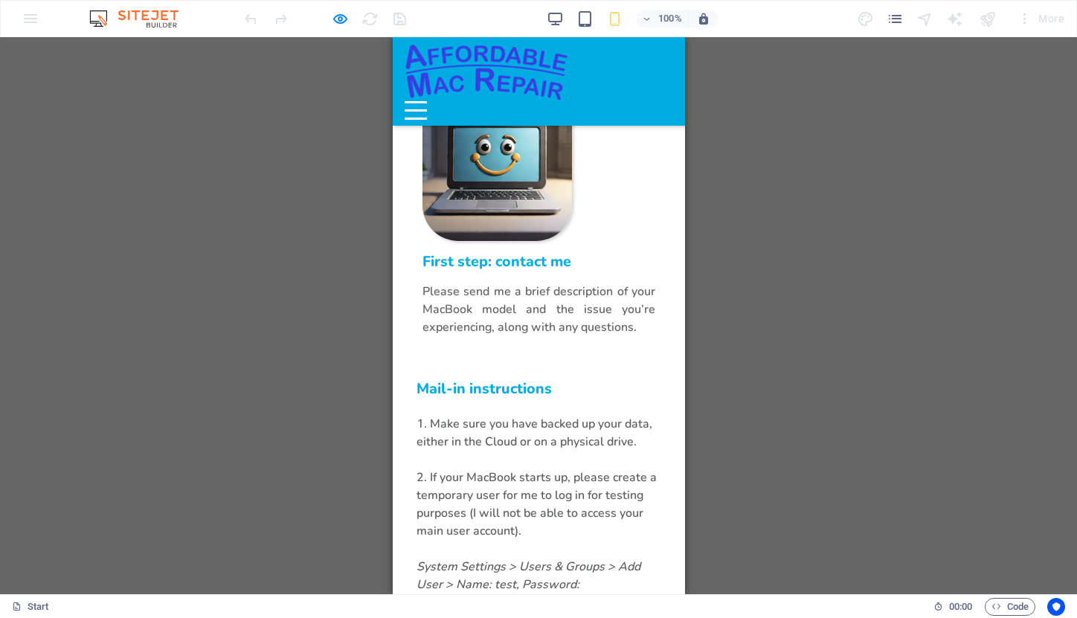
scroll to position [4987, 0]
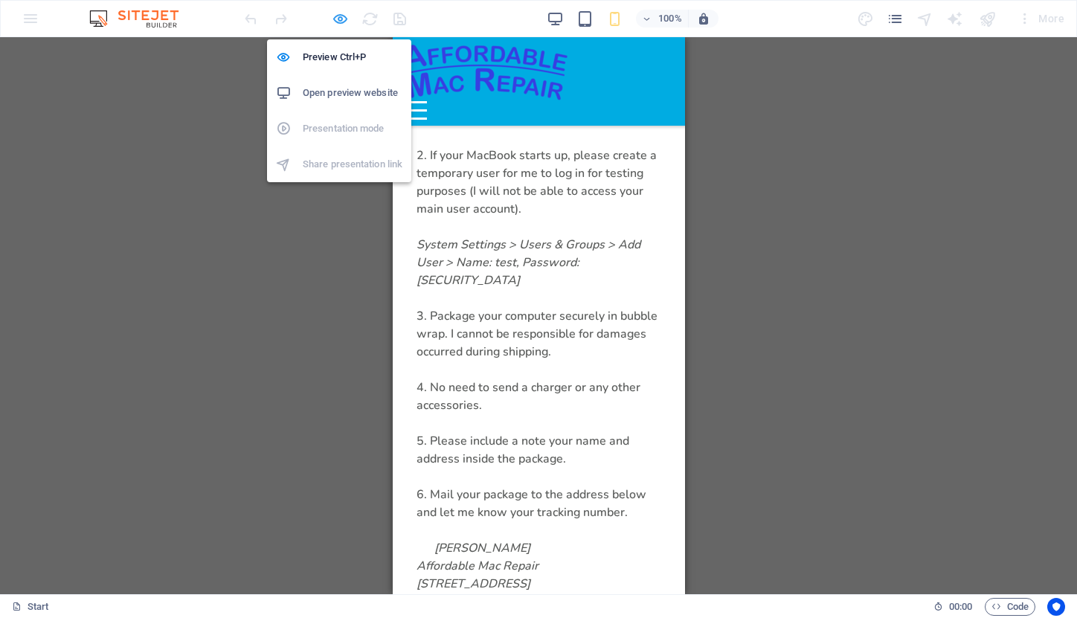
click at [346, 18] on icon "button" at bounding box center [340, 18] width 17 height 17
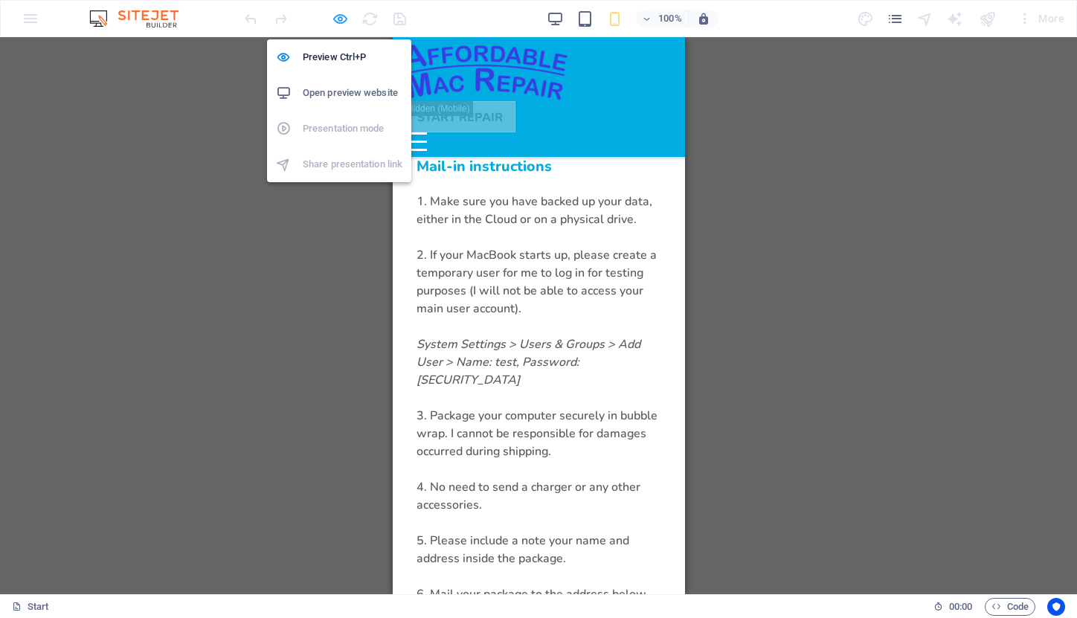
select select "rem"
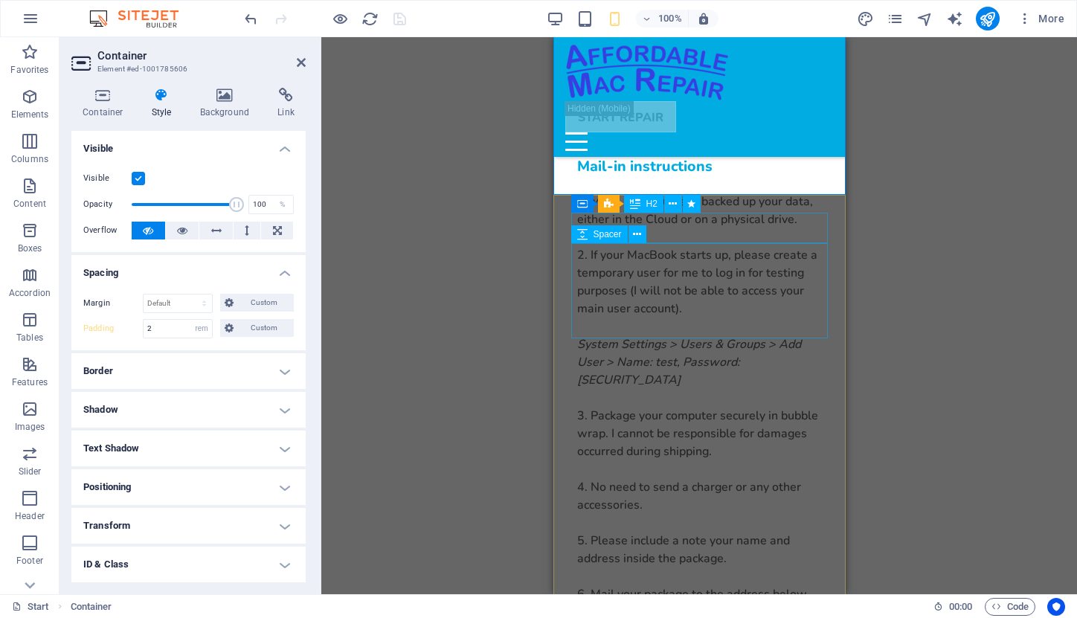
click at [603, 236] on span "Spacer" at bounding box center [608, 234] width 28 height 9
select select "px"
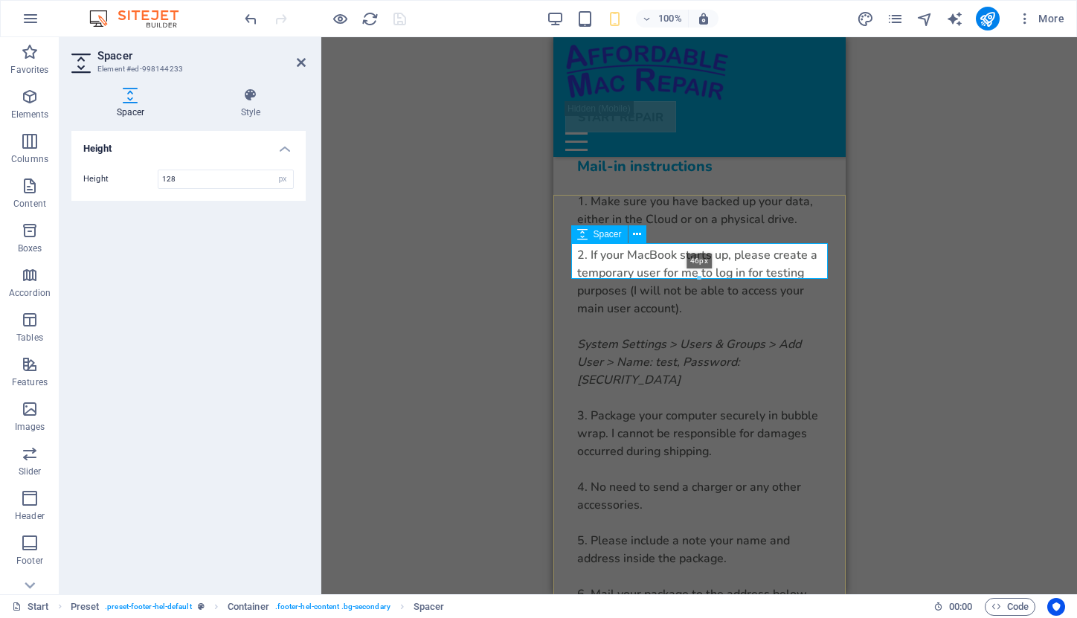
drag, startPoint x: 702, startPoint y: 341, endPoint x: 695, endPoint y: 280, distance: 61.4
click at [695, 280] on div at bounding box center [699, 278] width 255 height 5
type input "46"
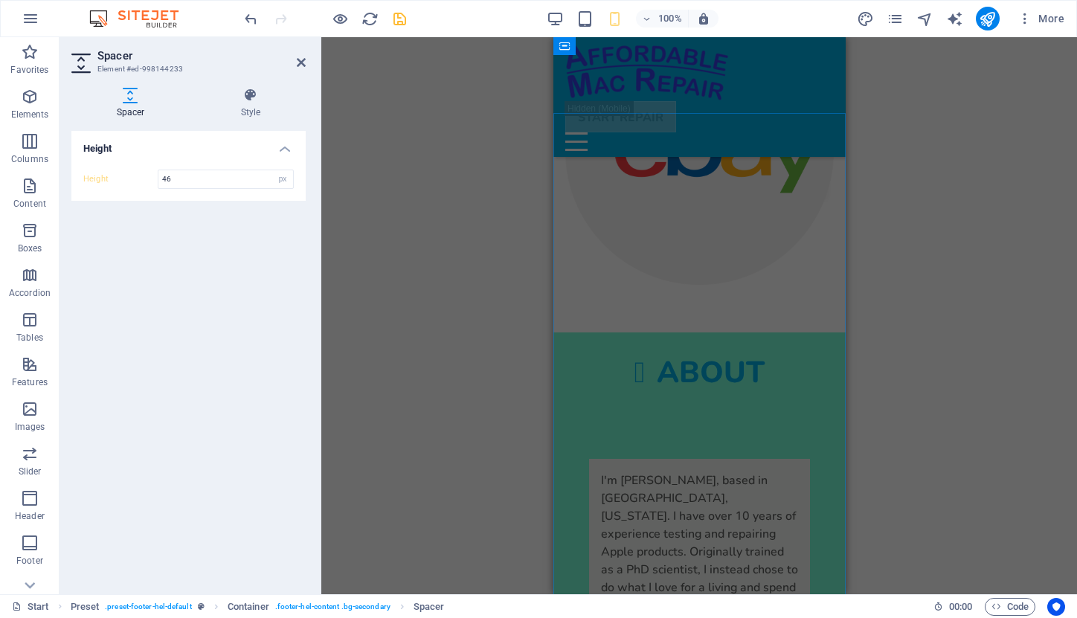
scroll to position [2903, 0]
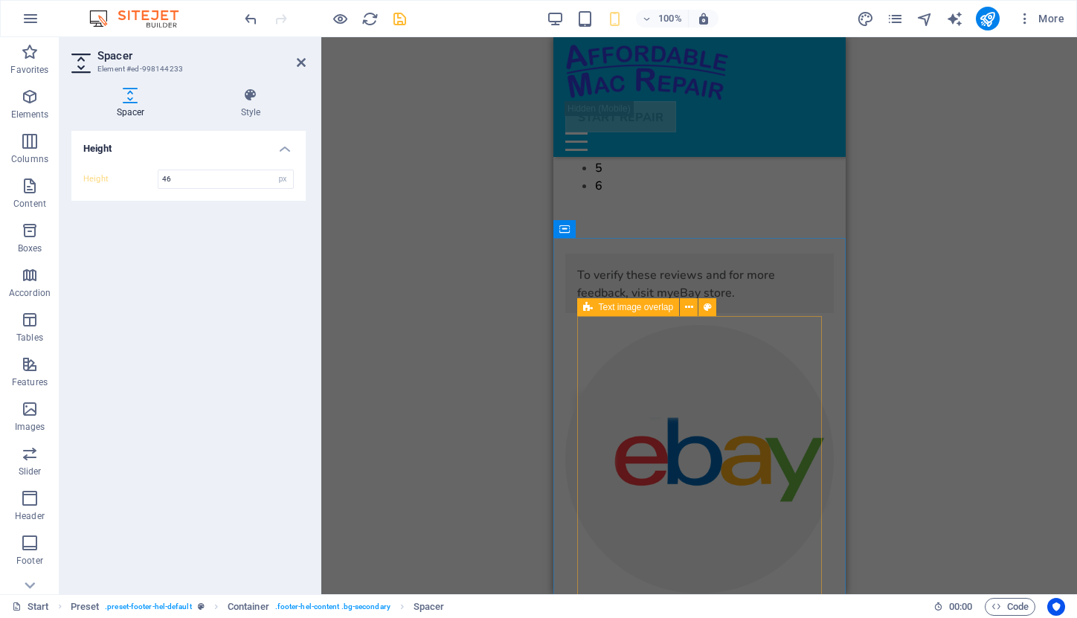
click at [594, 308] on div "Text image overlap" at bounding box center [628, 307] width 103 height 18
select select "rem"
select select "px"
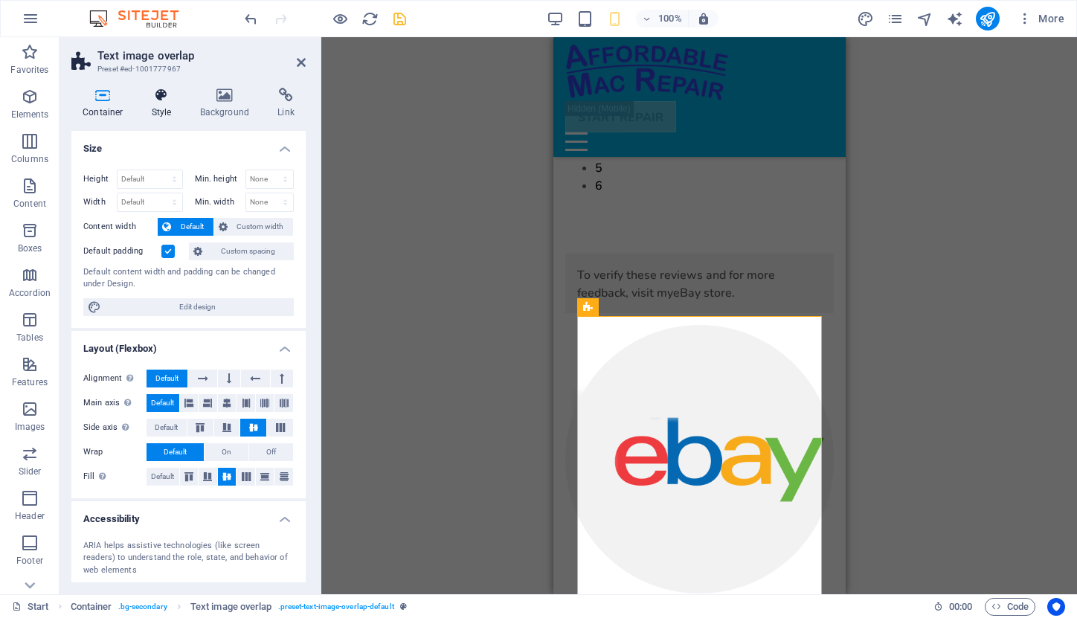
click at [169, 100] on icon at bounding box center [162, 95] width 42 height 15
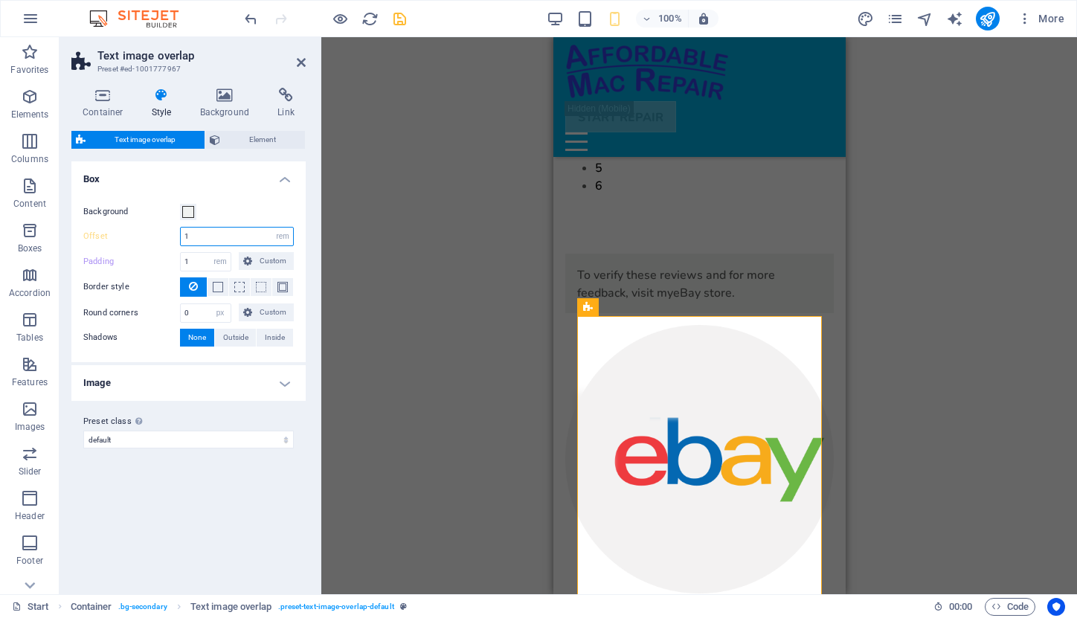
drag, startPoint x: 193, startPoint y: 237, endPoint x: 176, endPoint y: 237, distance: 17.9
click at [176, 237] on div "Offset 1 rem px % vh vw" at bounding box center [188, 236] width 211 height 19
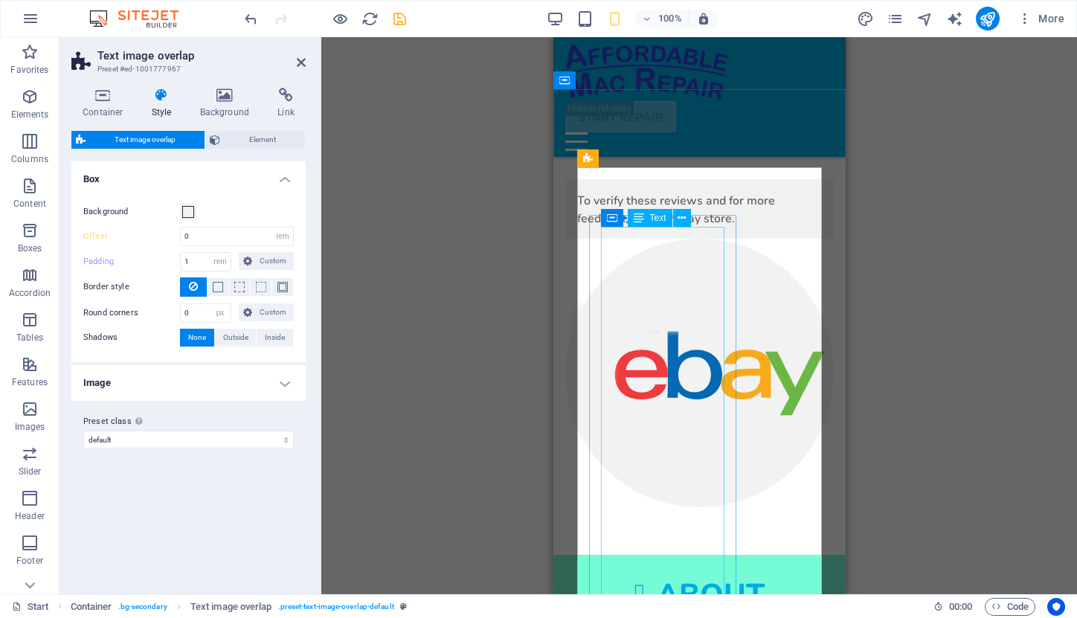
scroll to position [3059, 0]
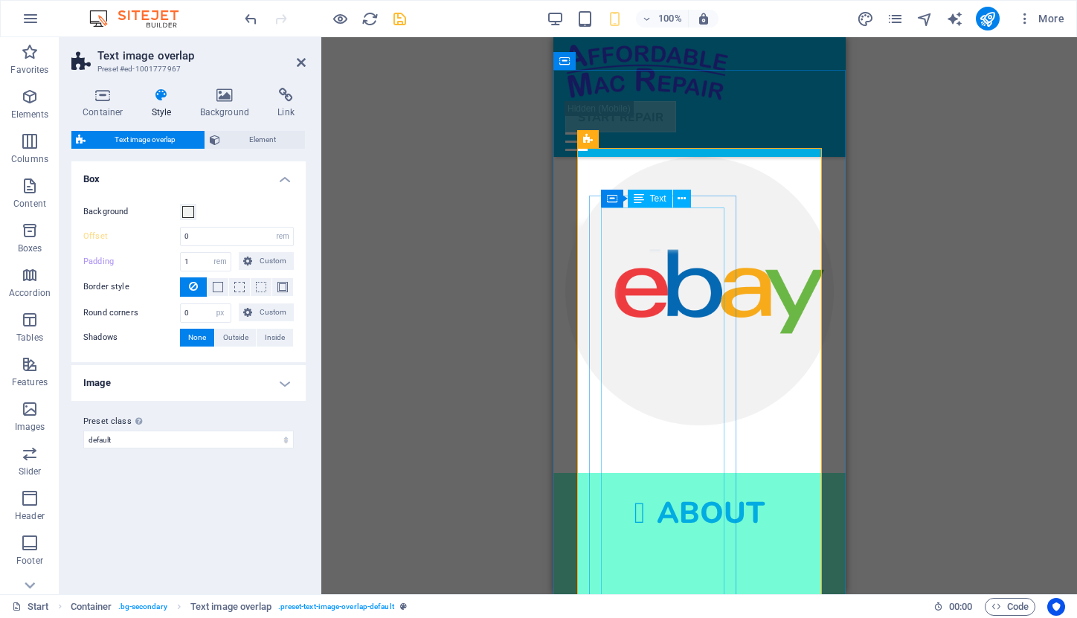
type input "1"
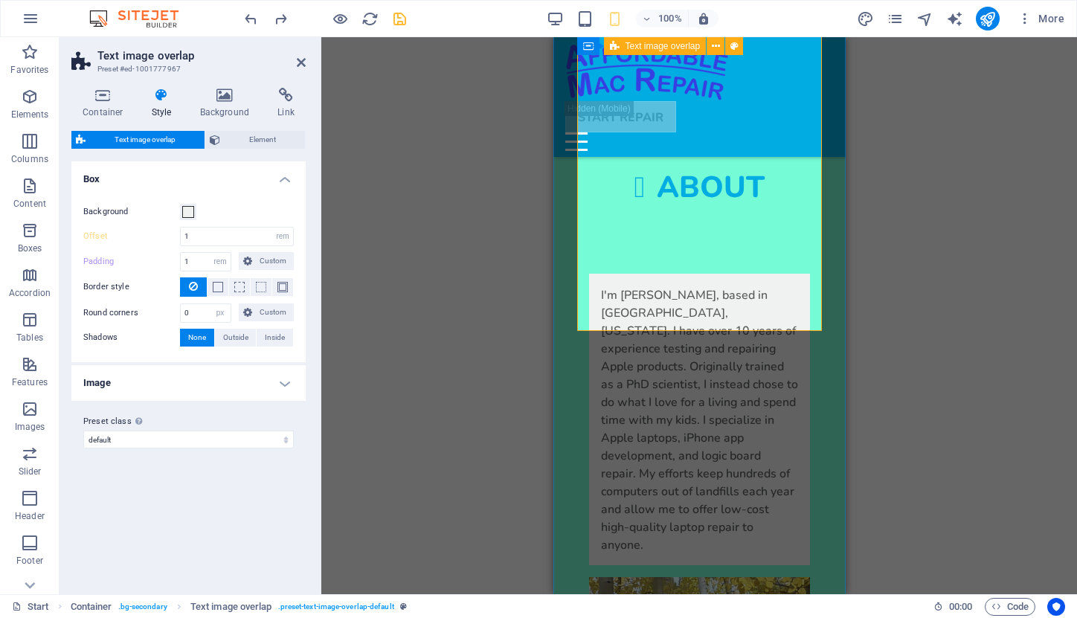
scroll to position [3402, 0]
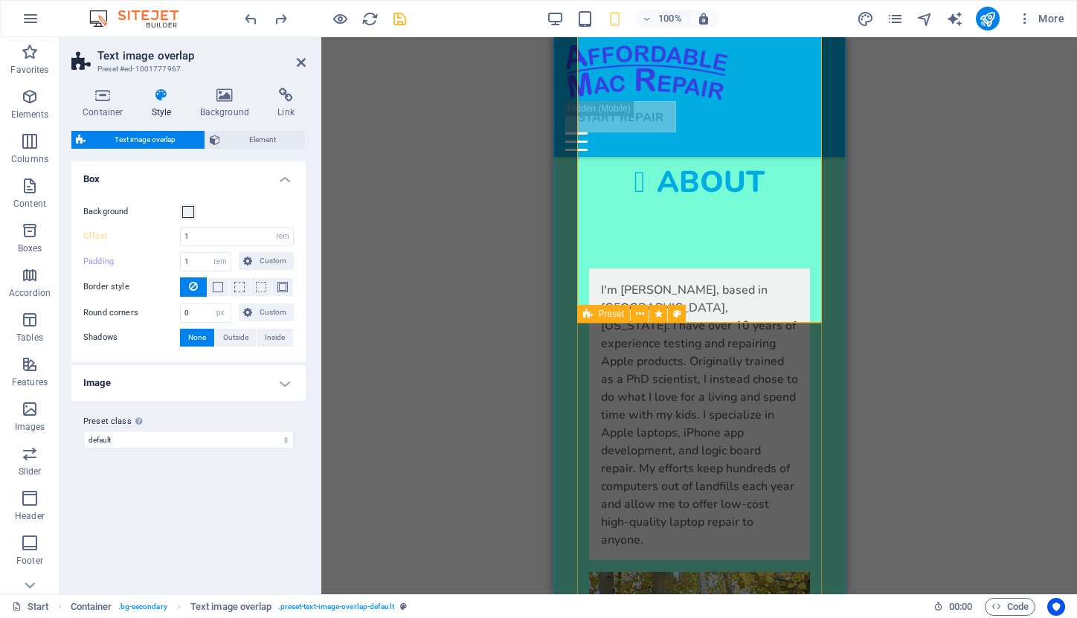
click at [612, 315] on span "Preset" at bounding box center [612, 314] width 26 height 9
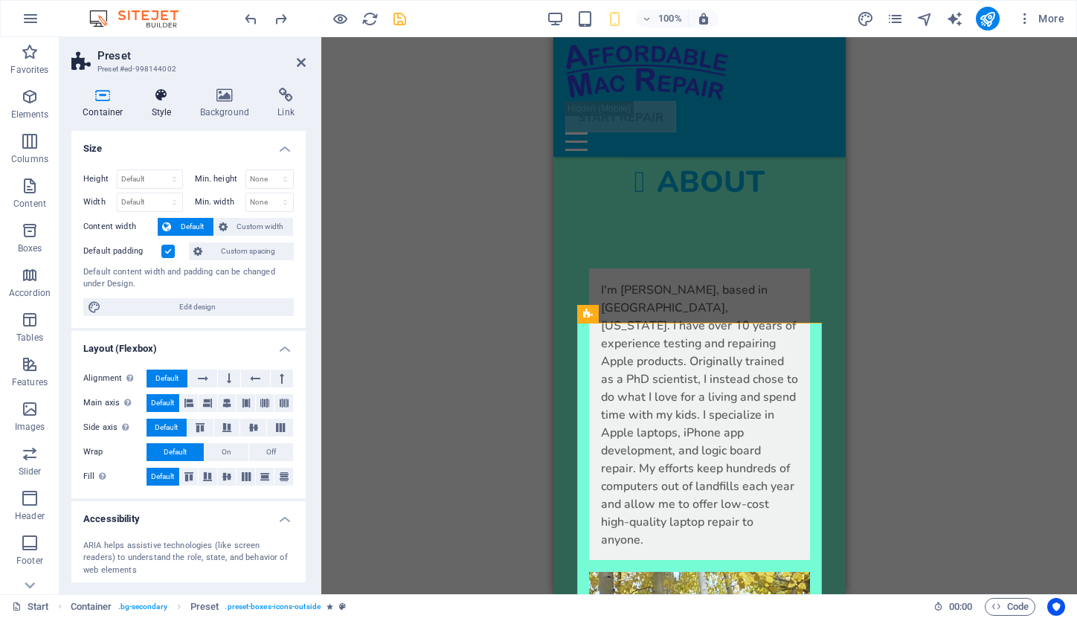
click at [160, 103] on h4 "Style" at bounding box center [165, 103] width 48 height 31
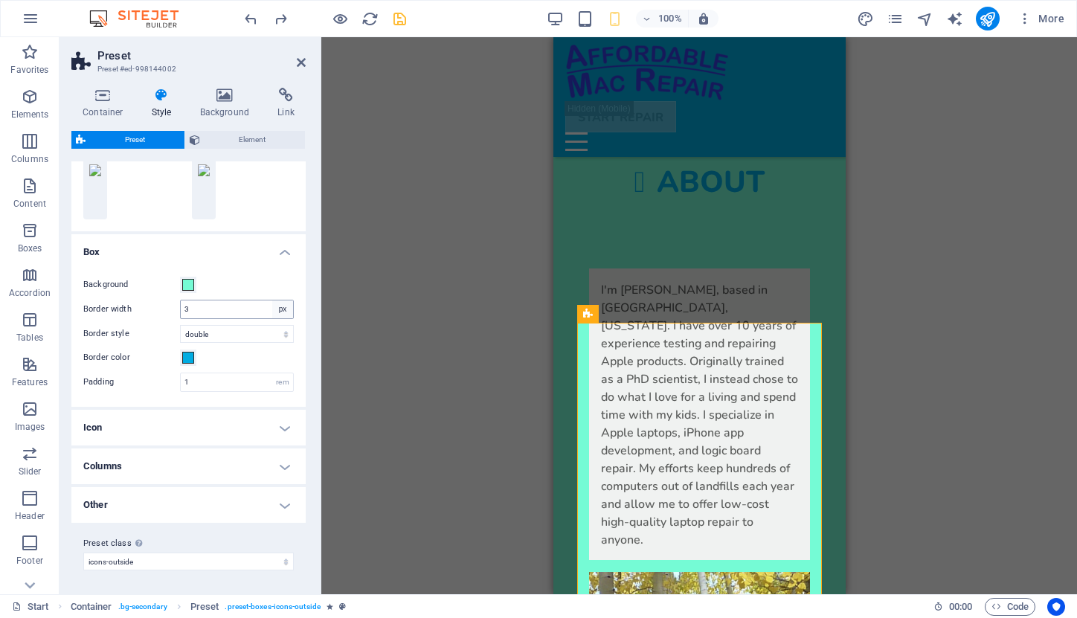
scroll to position [182, 0]
click at [280, 504] on h4 "Other" at bounding box center [188, 506] width 234 height 36
click at [283, 469] on h4 "Columns" at bounding box center [188, 467] width 234 height 36
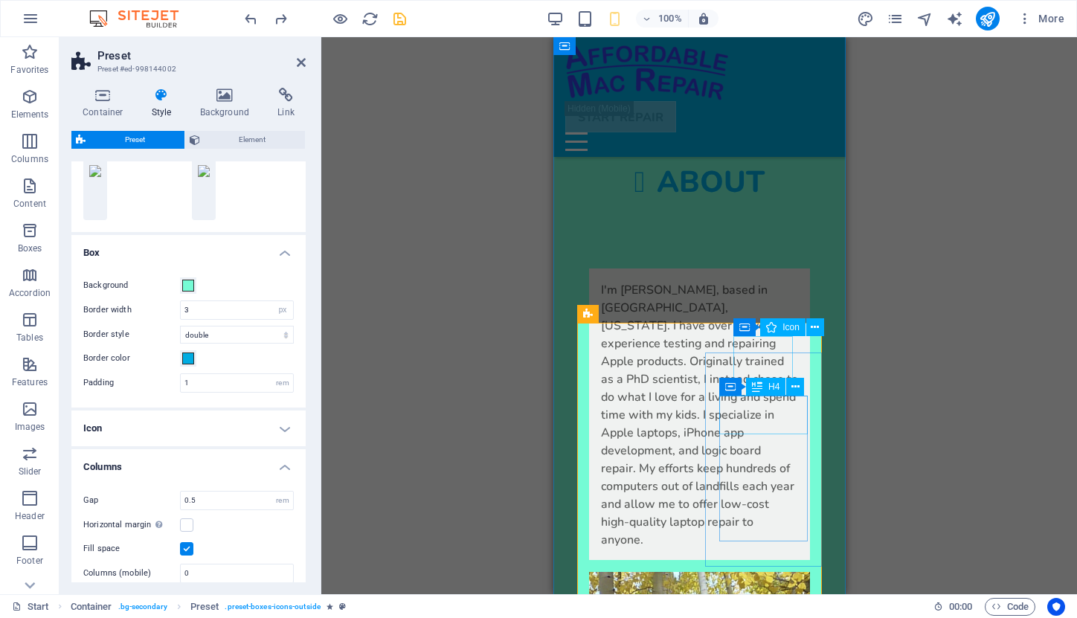
click at [763, 386] on div "H4" at bounding box center [765, 387] width 39 height 18
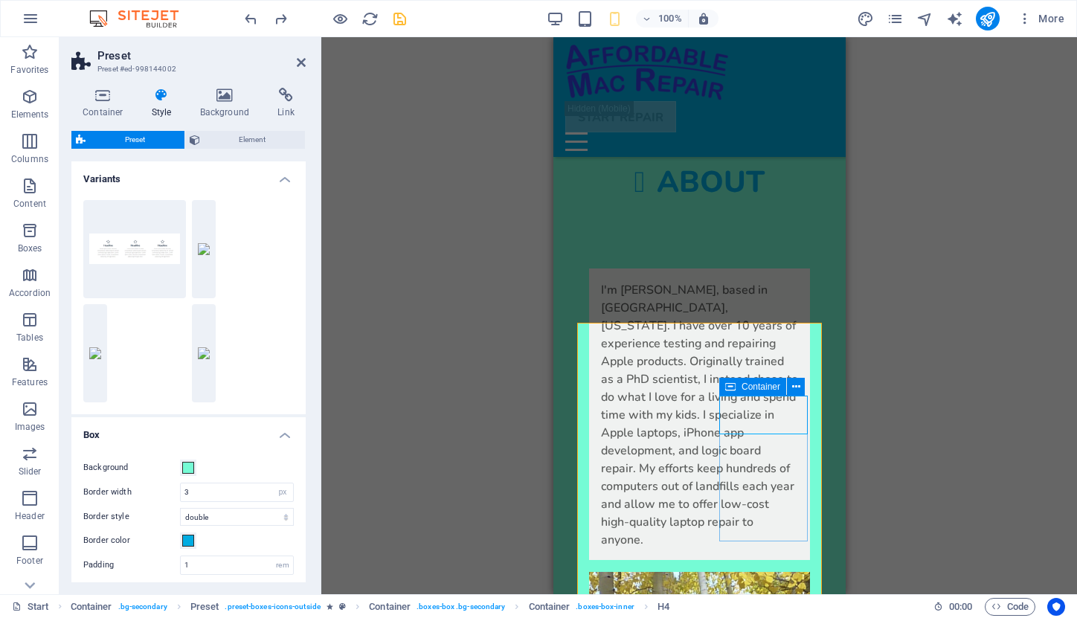
scroll to position [0, 0]
click at [399, 18] on icon "save" at bounding box center [399, 18] width 17 height 17
select select "rem"
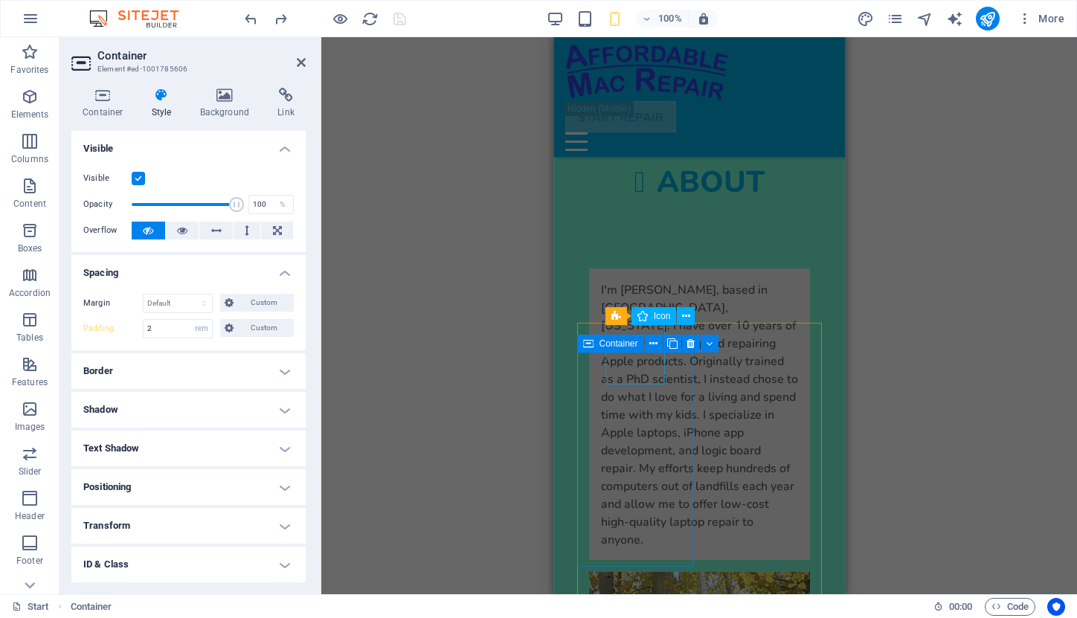
click at [589, 343] on icon at bounding box center [588, 344] width 10 height 18
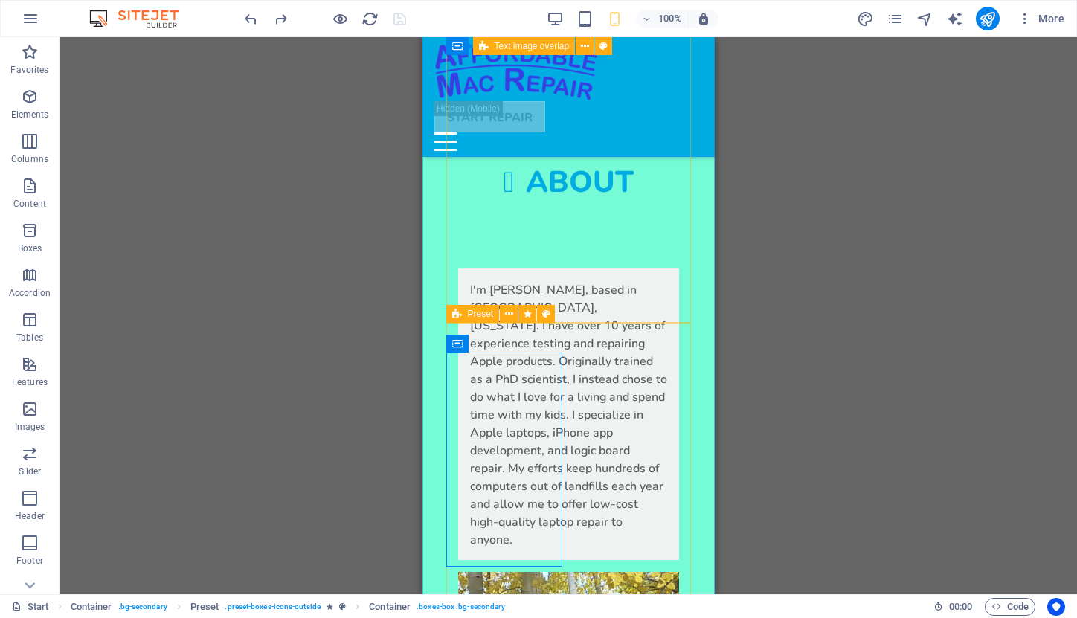
click at [457, 317] on icon at bounding box center [457, 314] width 10 height 18
click at [466, 314] on div "Preset" at bounding box center [473, 314] width 54 height 18
select select "px"
select select "double"
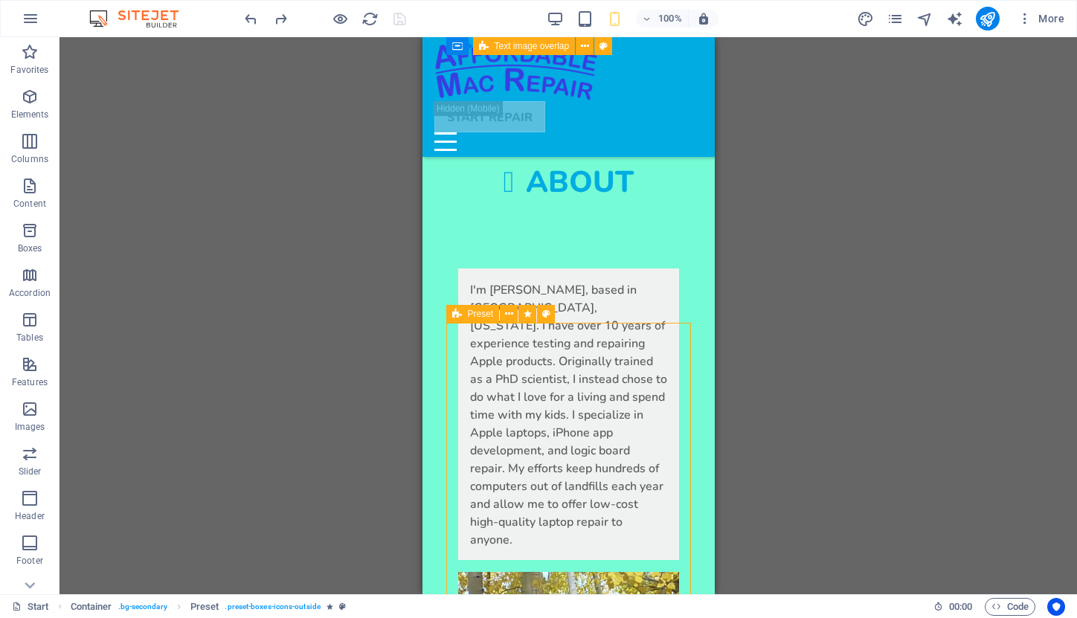
select select "preset-boxes-icons-outside"
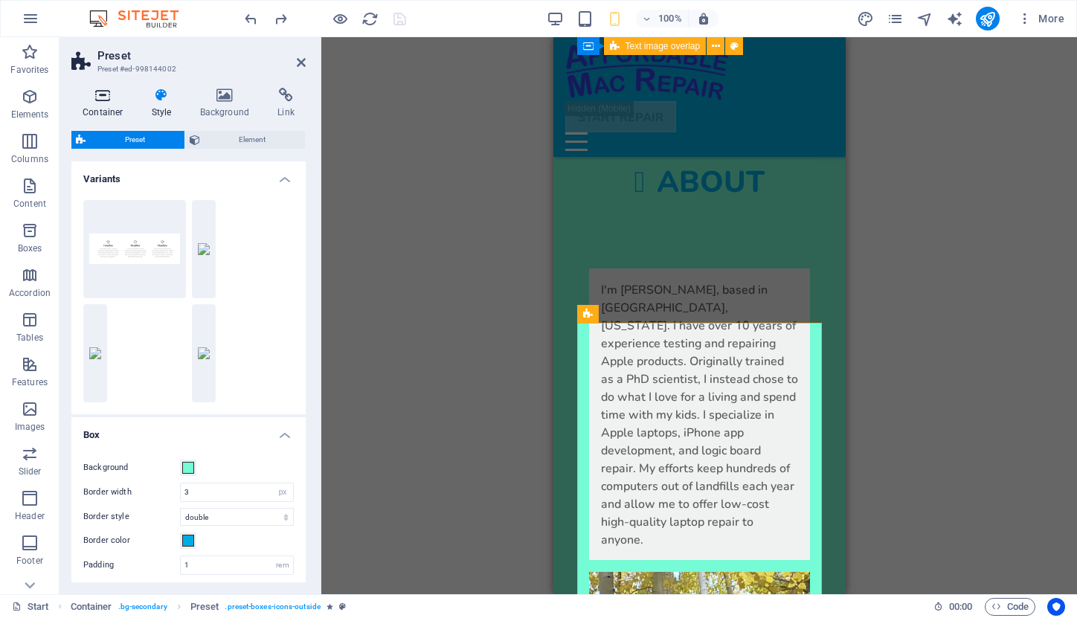
click at [99, 101] on icon at bounding box center [102, 95] width 63 height 15
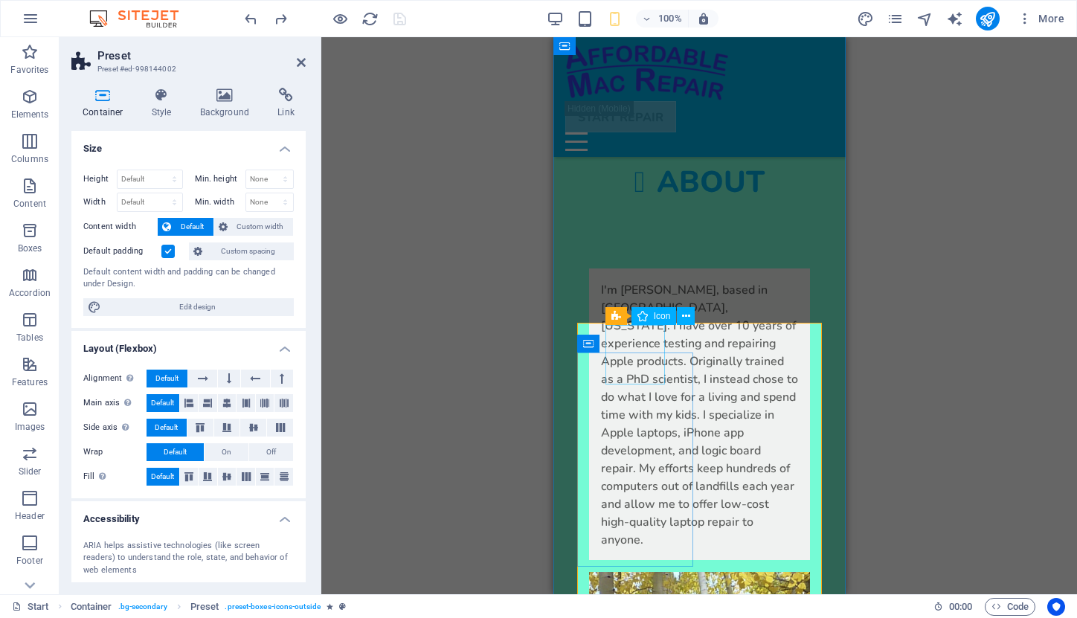
click at [595, 343] on div "Container" at bounding box center [610, 344] width 67 height 18
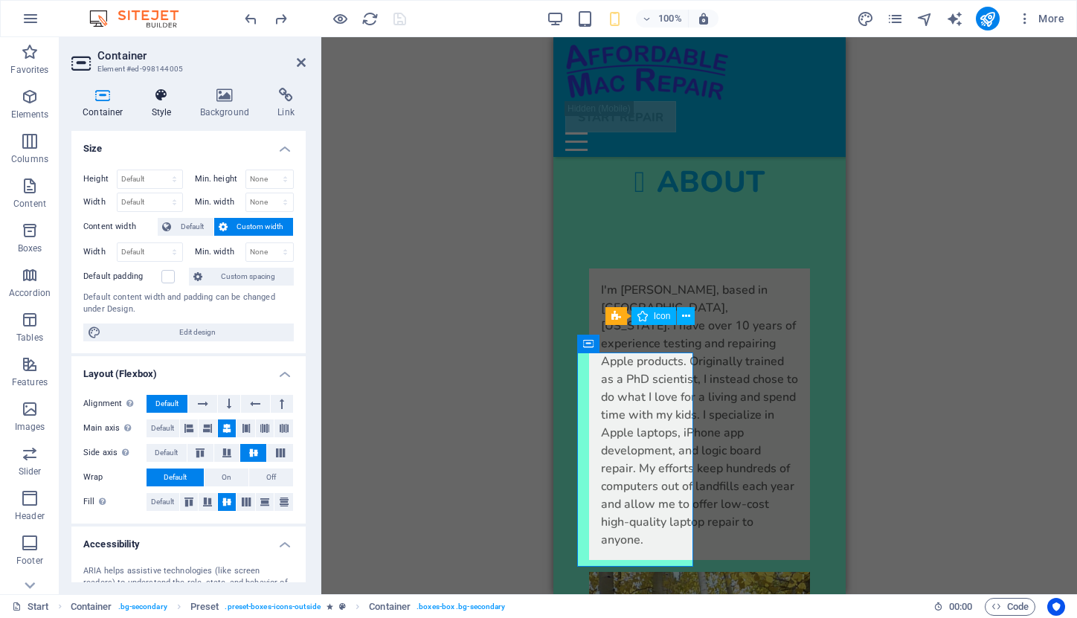
click at [162, 110] on h4 "Style" at bounding box center [165, 103] width 48 height 31
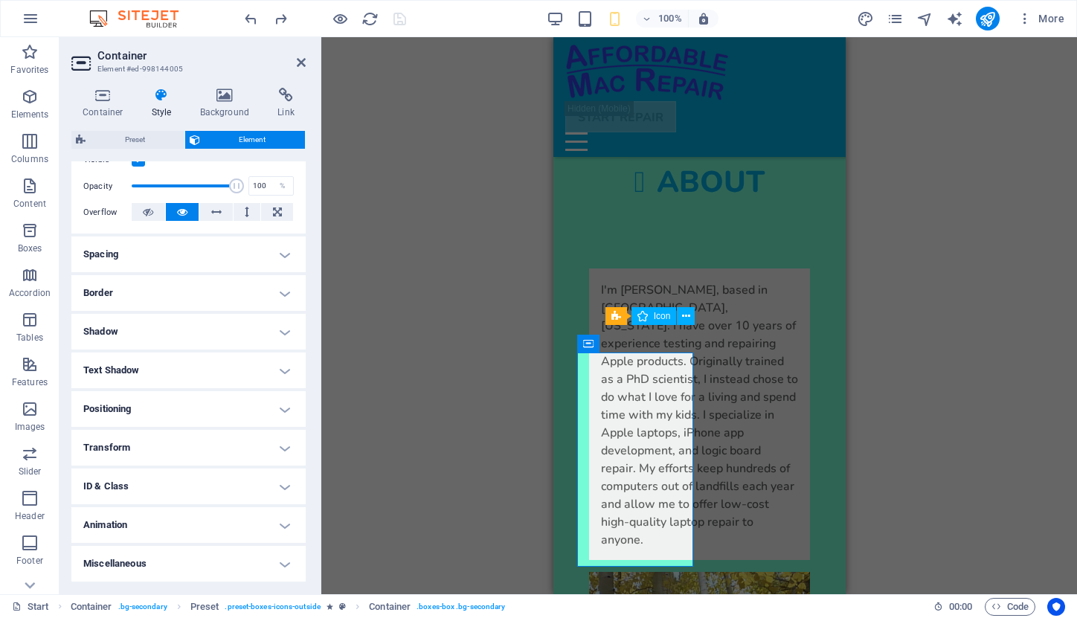
scroll to position [207, 0]
click at [281, 522] on h4 "Animation" at bounding box center [188, 527] width 234 height 36
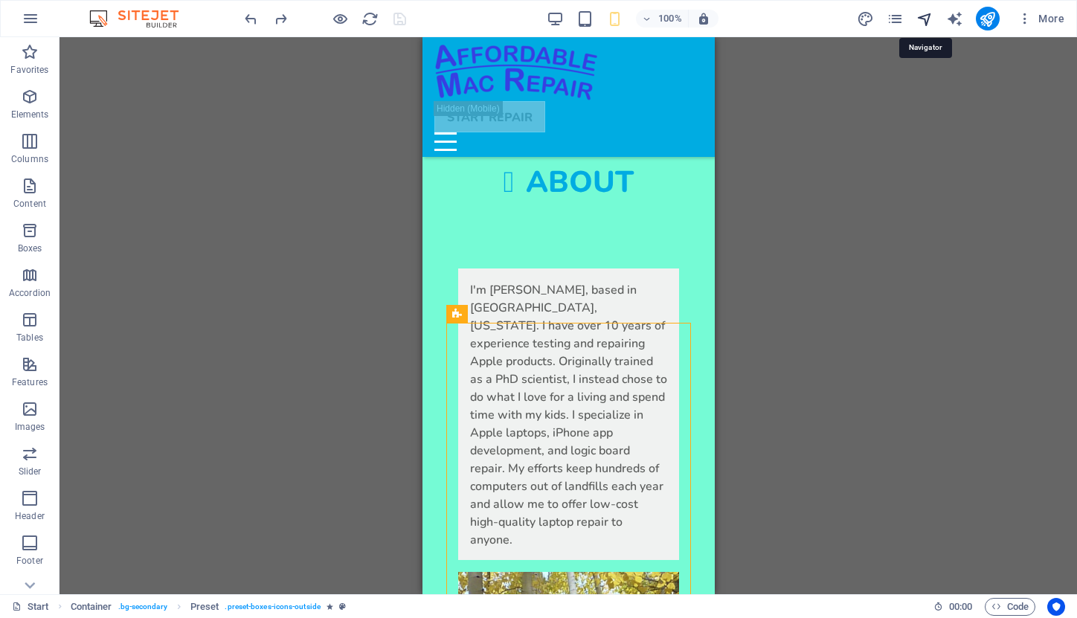
click at [920, 20] on icon "navigator" at bounding box center [925, 18] width 17 height 17
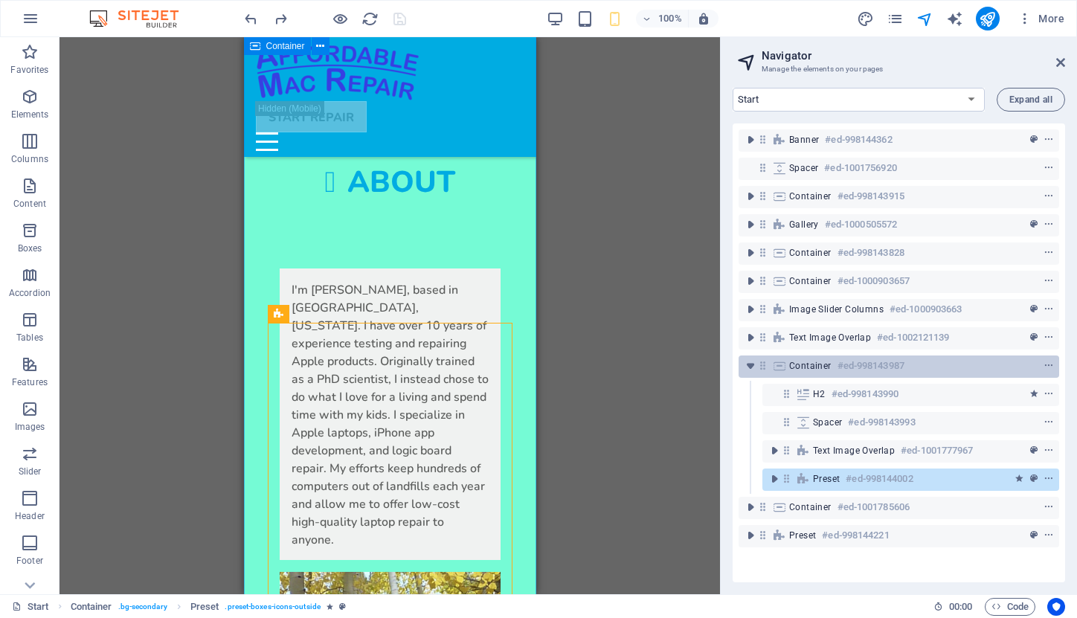
click at [803, 367] on span "Container" at bounding box center [810, 366] width 42 height 12
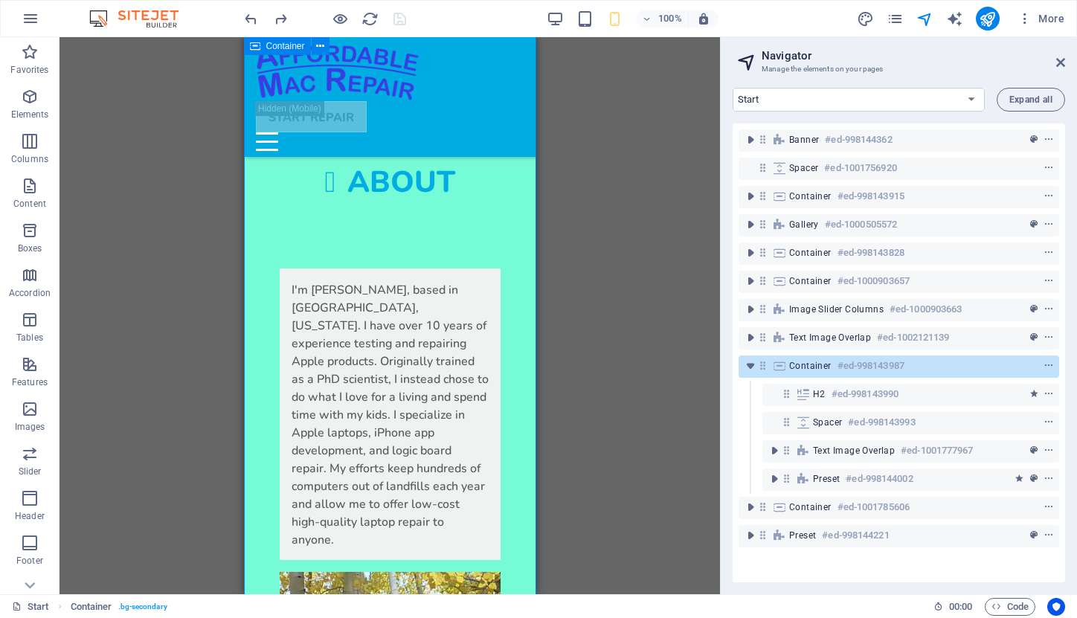
scroll to position [3326, 0]
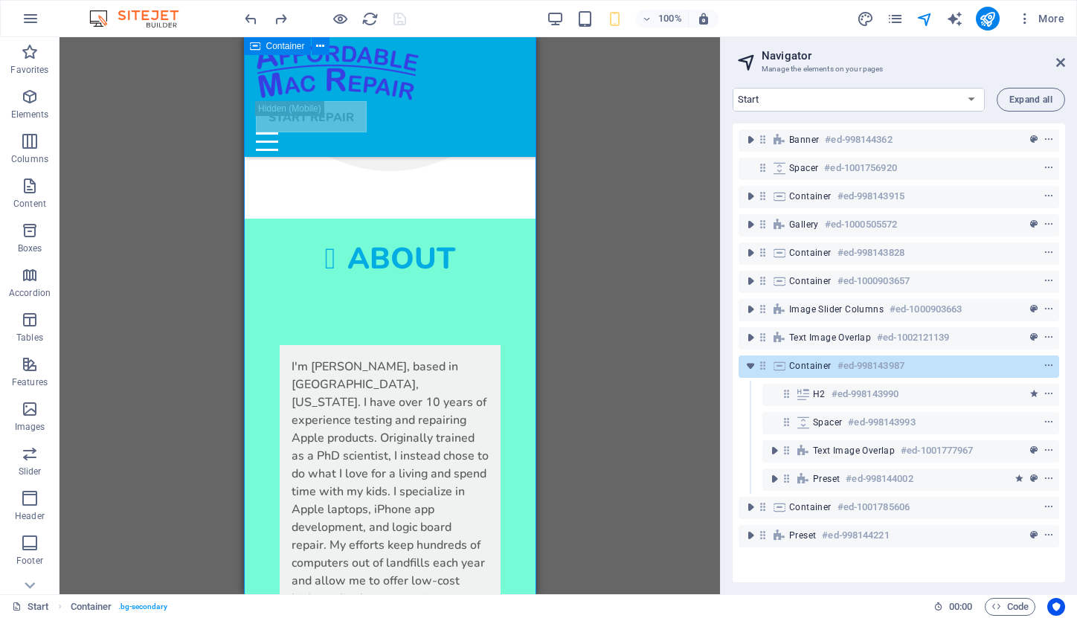
click at [803, 367] on span "Container" at bounding box center [810, 366] width 42 height 12
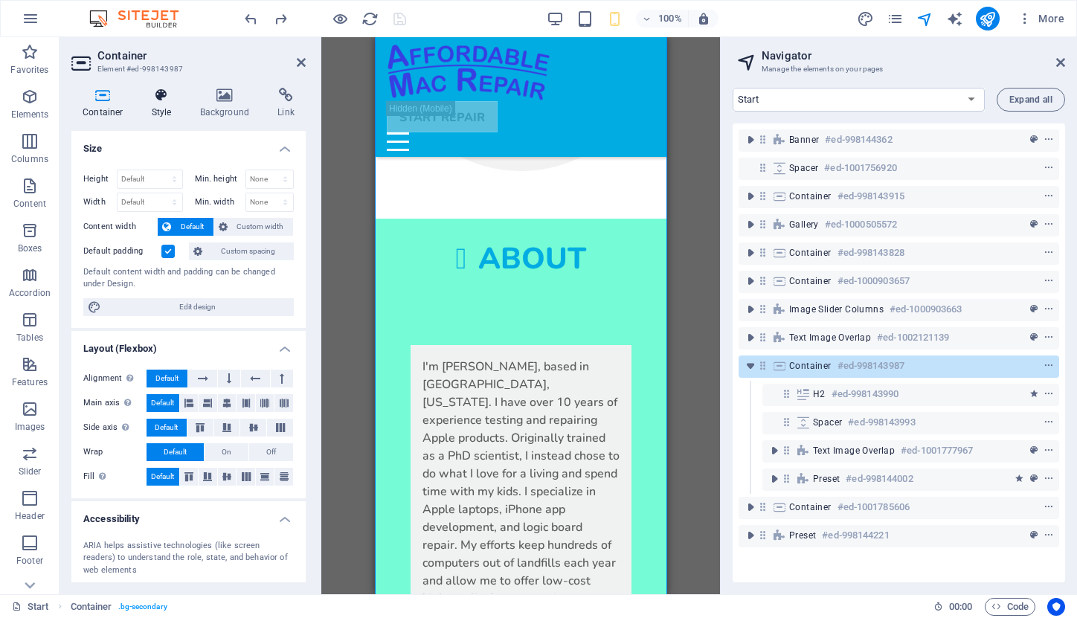
click at [163, 99] on icon at bounding box center [162, 95] width 42 height 15
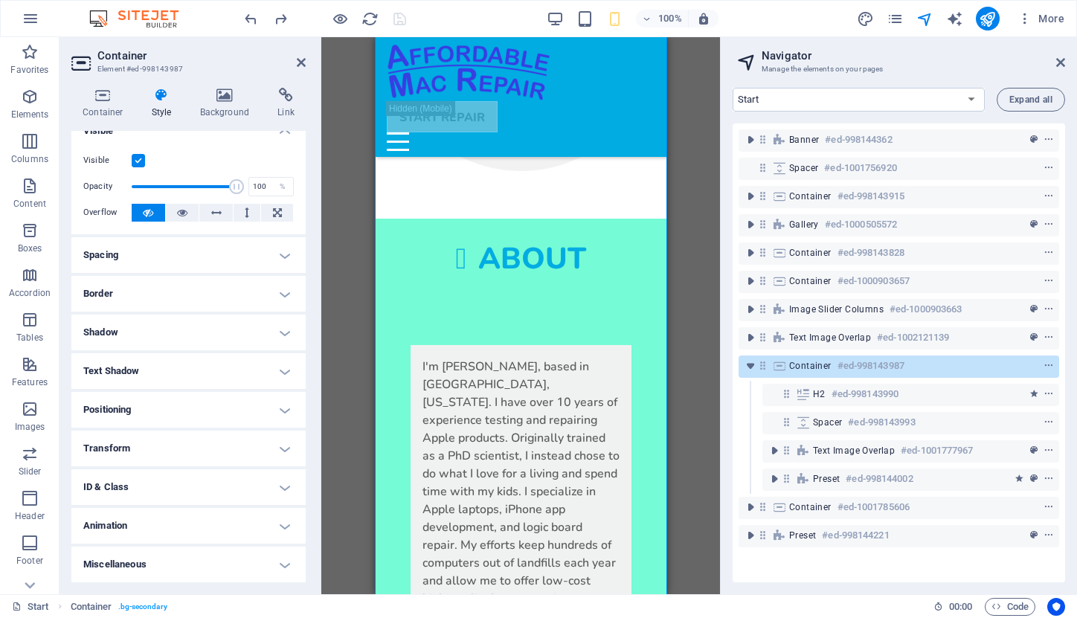
scroll to position [17, 0]
click at [279, 527] on h4 "Animation" at bounding box center [188, 527] width 234 height 36
click at [423, 393] on span "Preset" at bounding box center [433, 390] width 26 height 9
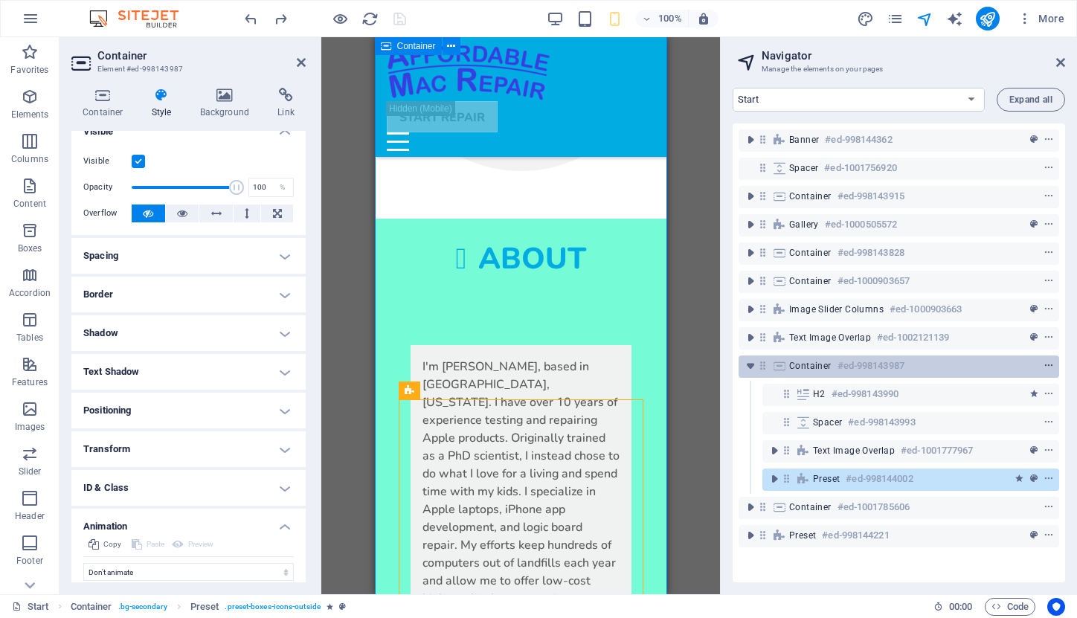
click at [1045, 366] on icon "context-menu" at bounding box center [1049, 366] width 10 height 10
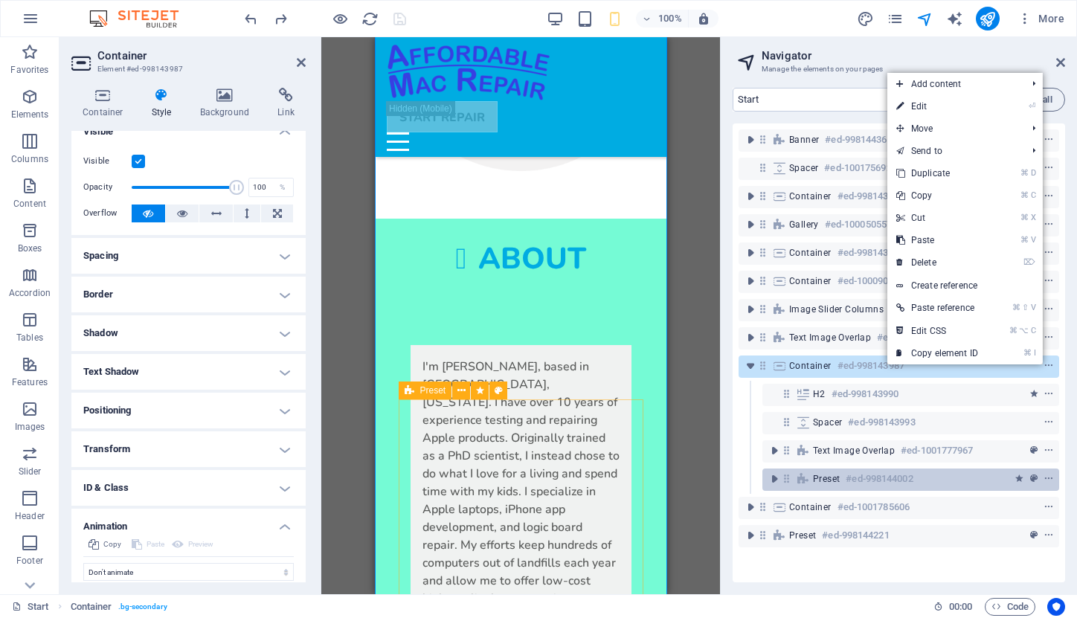
click at [821, 481] on span "Preset" at bounding box center [826, 479] width 27 height 12
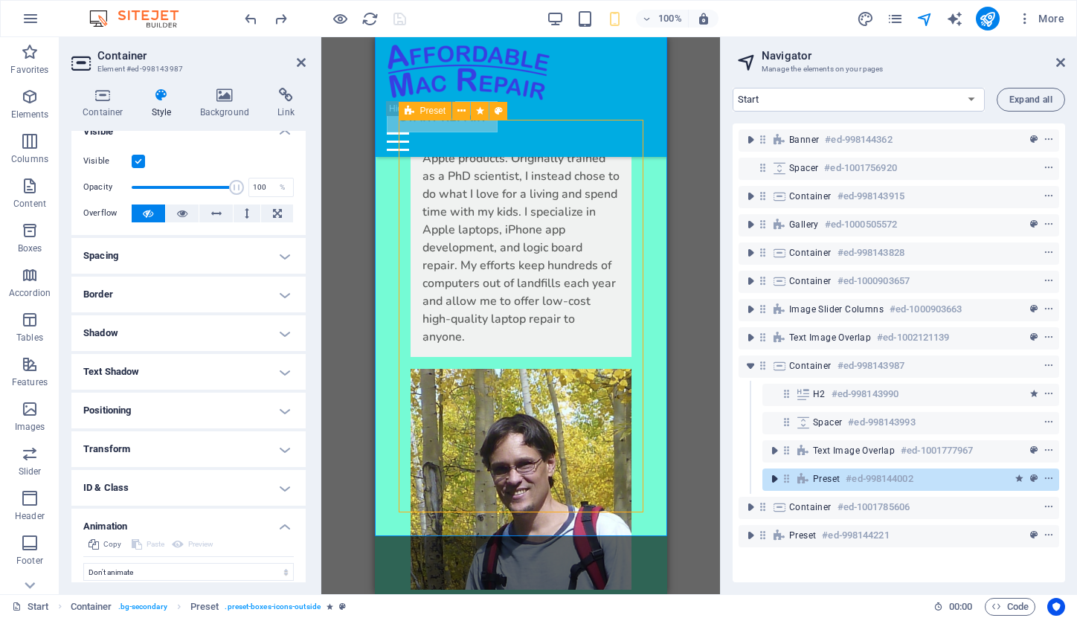
click at [769, 478] on icon "toggle-expand" at bounding box center [774, 479] width 15 height 15
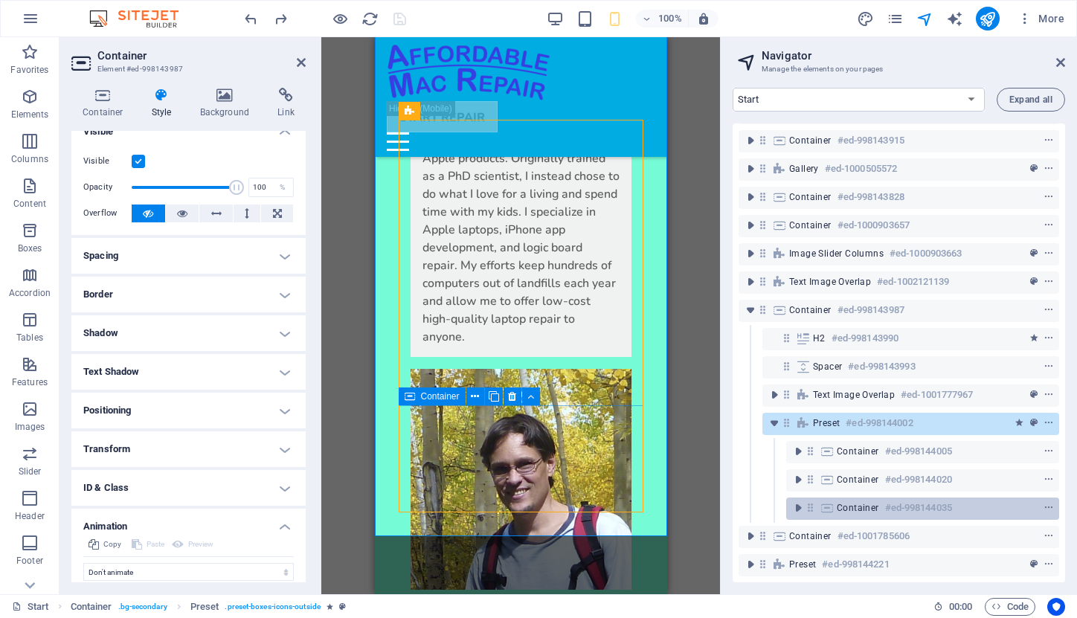
scroll to position [66, 0]
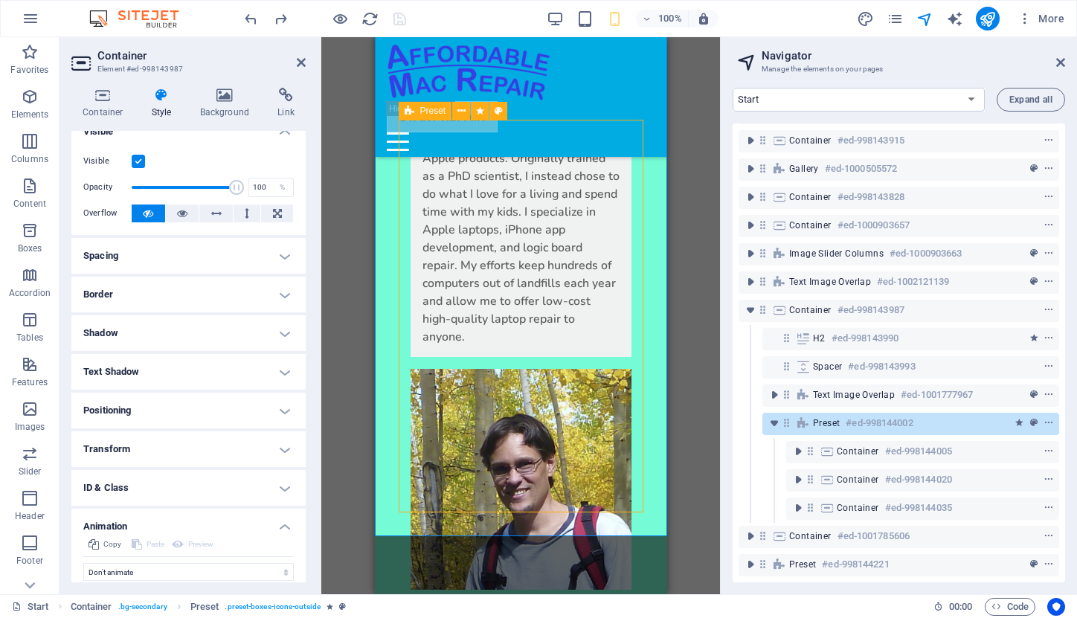
click at [818, 417] on span "Preset" at bounding box center [826, 423] width 27 height 12
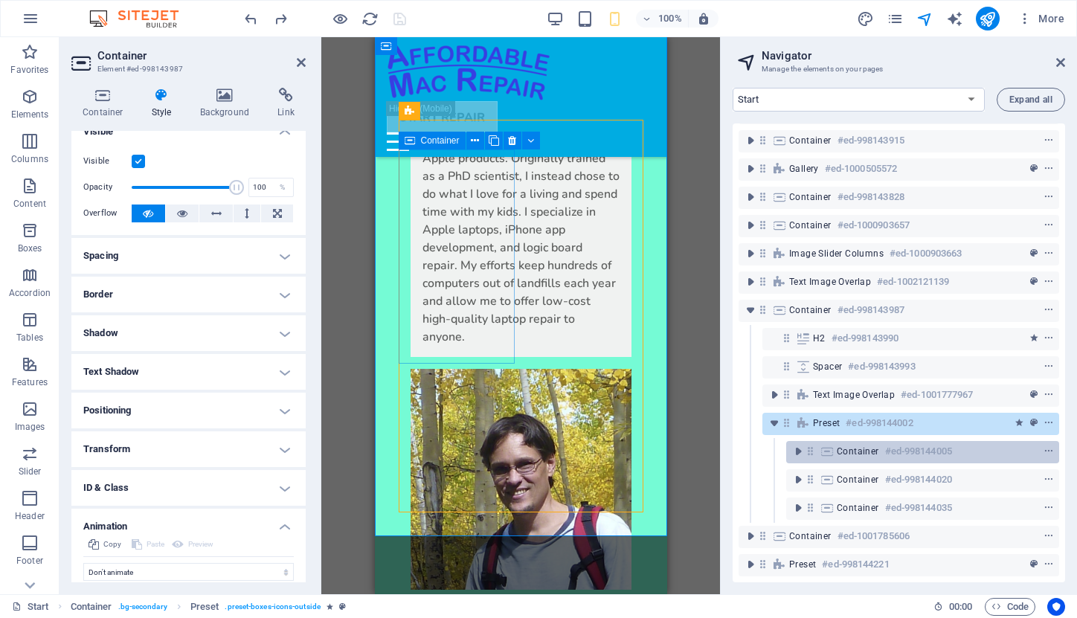
click at [847, 446] on span "Container" at bounding box center [858, 452] width 42 height 12
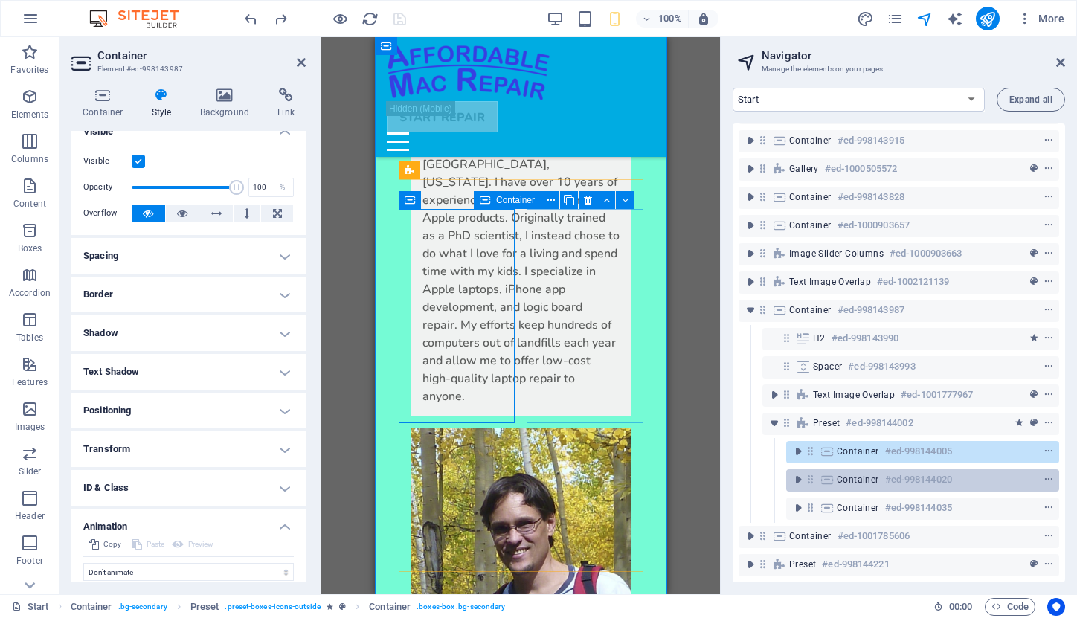
click at [859, 474] on span "Container" at bounding box center [858, 480] width 42 height 12
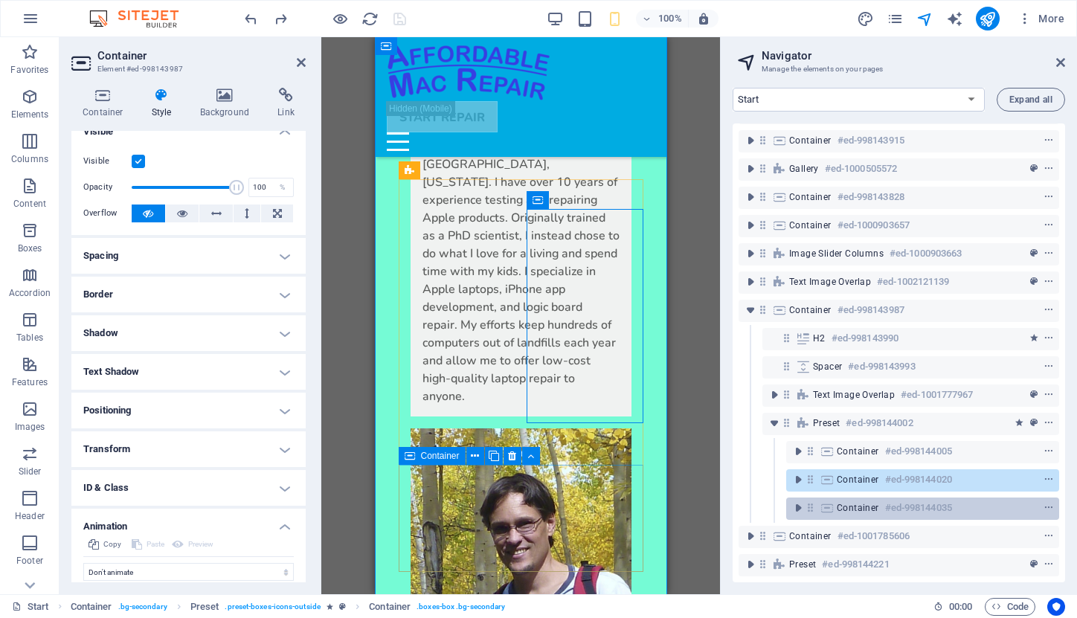
click at [862, 502] on span "Container" at bounding box center [858, 508] width 42 height 12
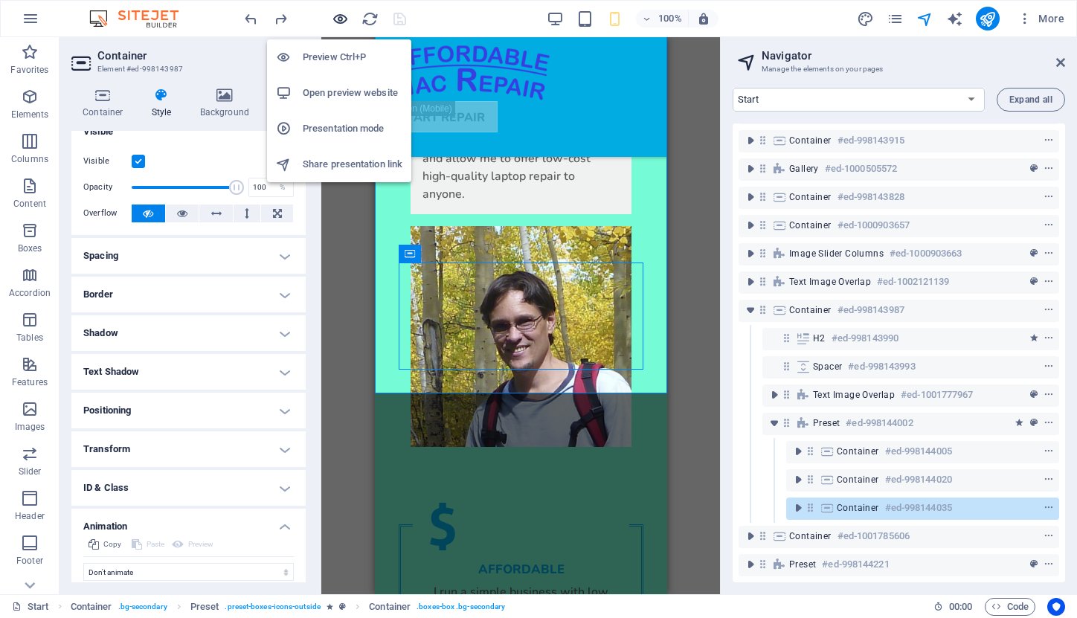
click at [338, 16] on icon "button" at bounding box center [340, 18] width 17 height 17
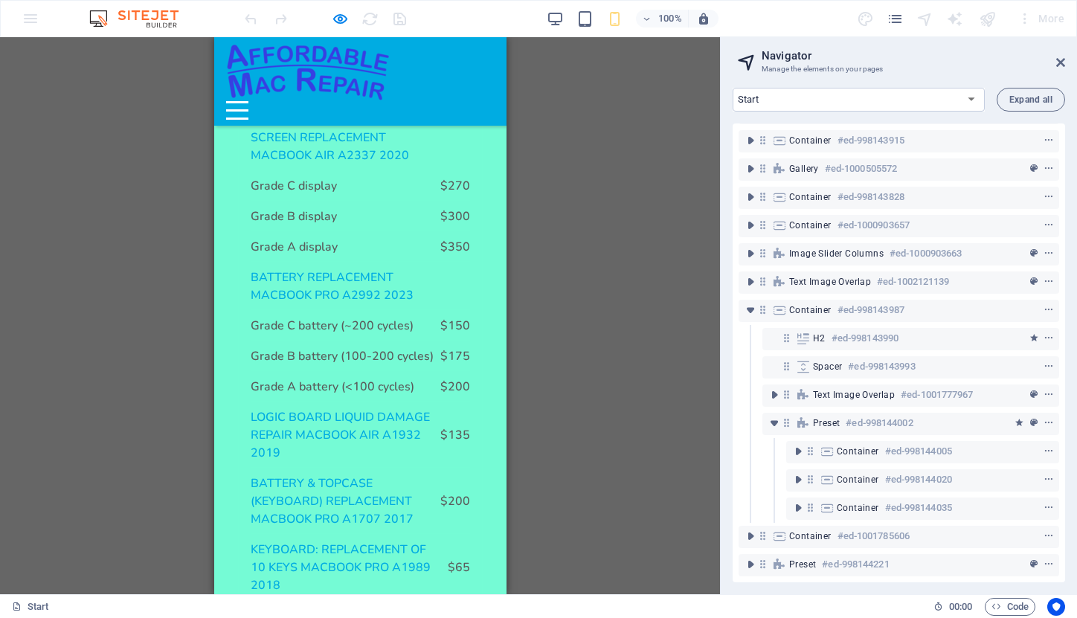
scroll to position [1915, 0]
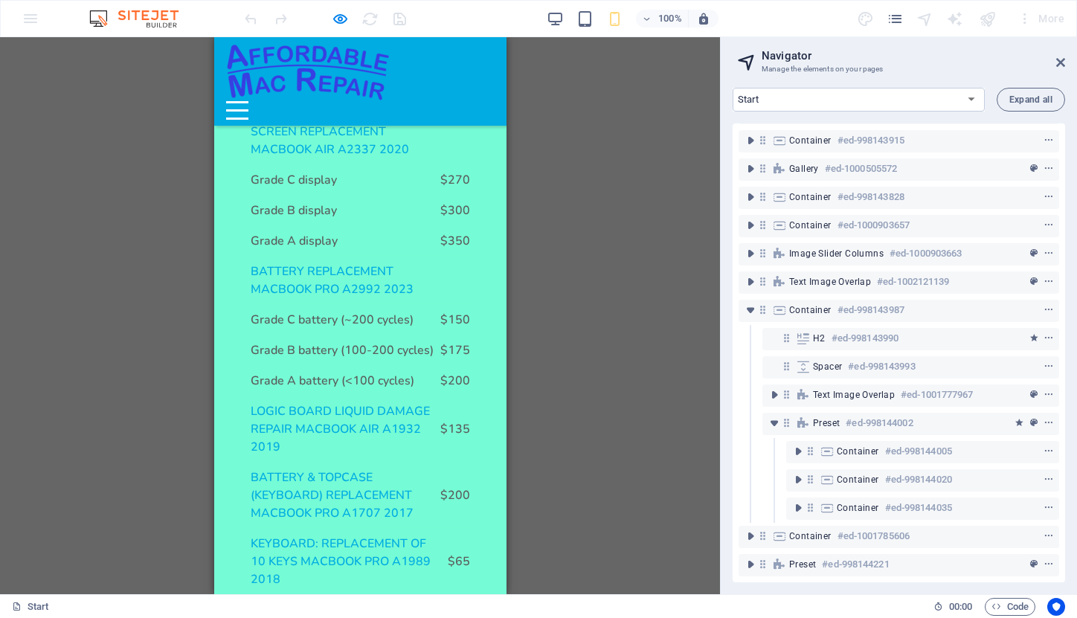
click at [248, 101] on div "Menu" at bounding box center [236, 110] width 22 height 19
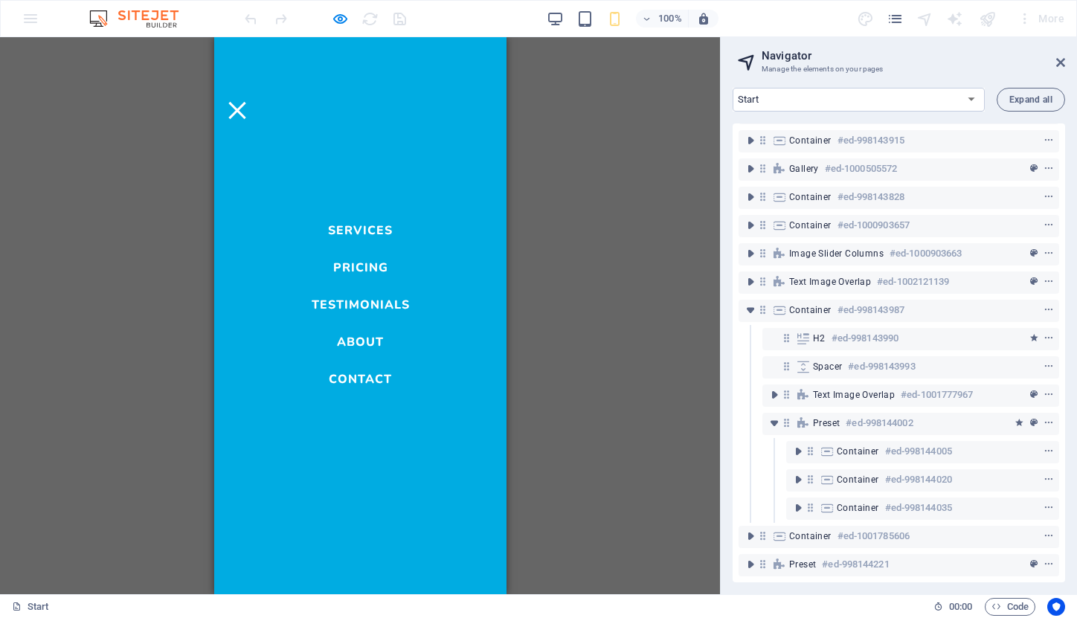
click at [360, 339] on link "About" at bounding box center [359, 339] width 47 height 18
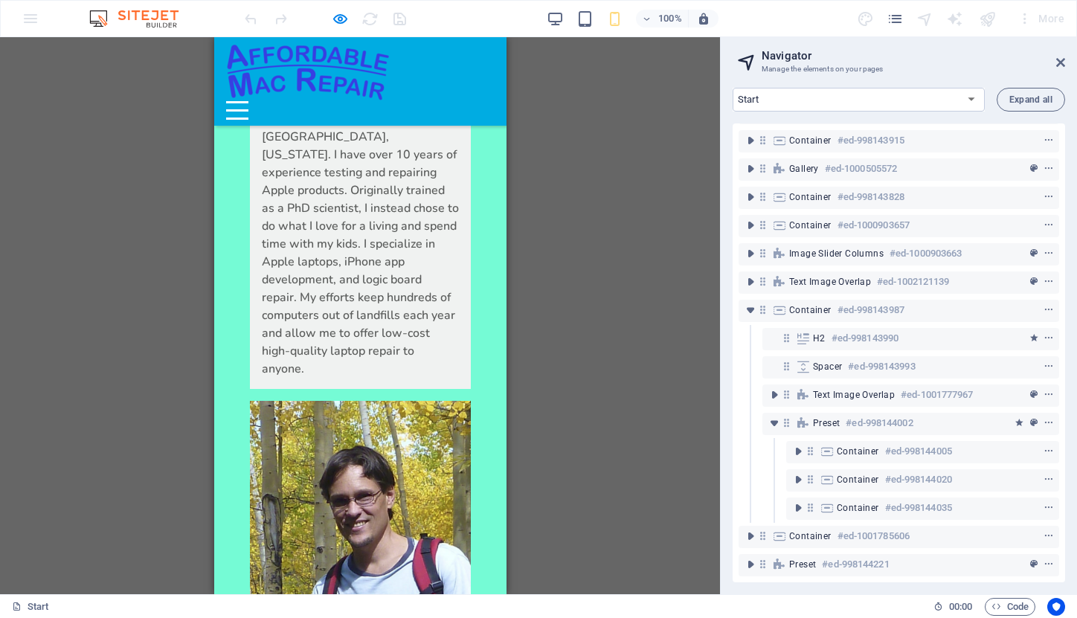
scroll to position [3511, 0]
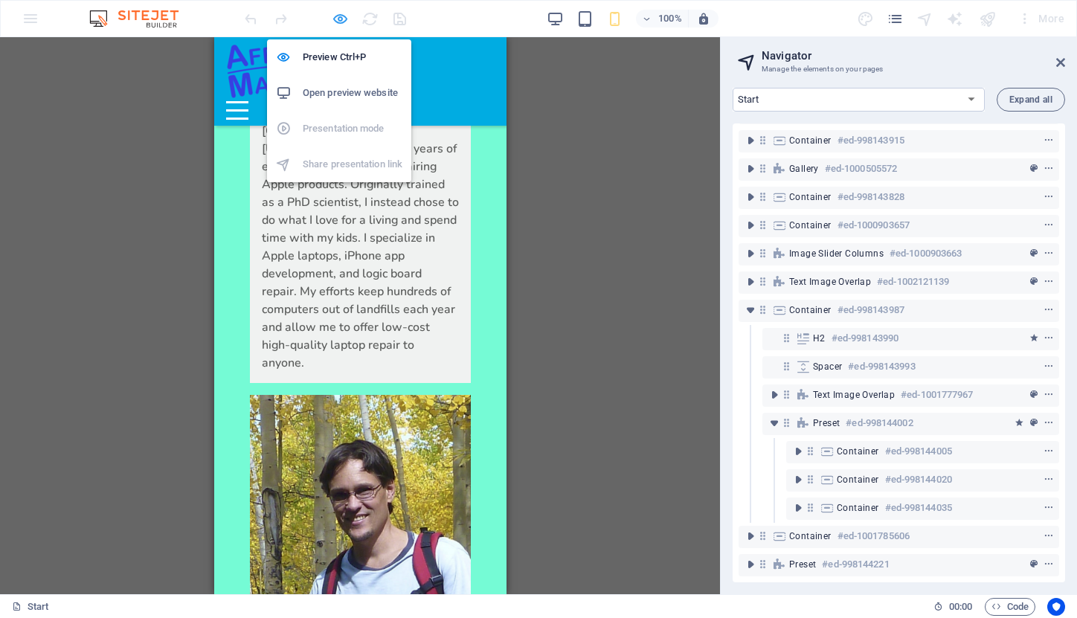
click at [341, 16] on icon "button" at bounding box center [340, 18] width 17 height 17
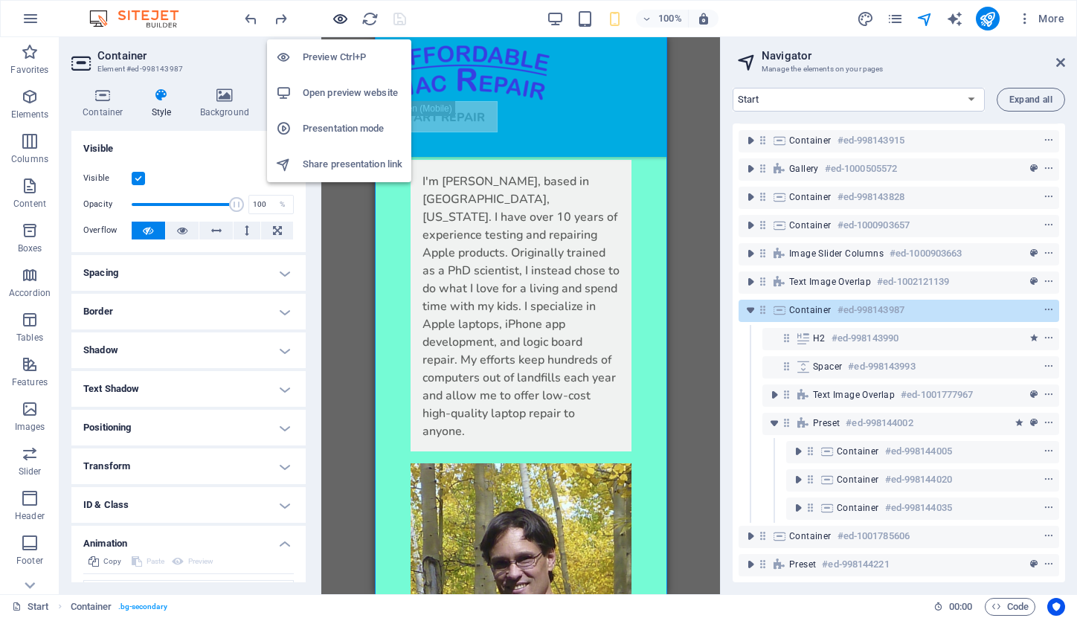
click at [341, 16] on icon "button" at bounding box center [340, 18] width 17 height 17
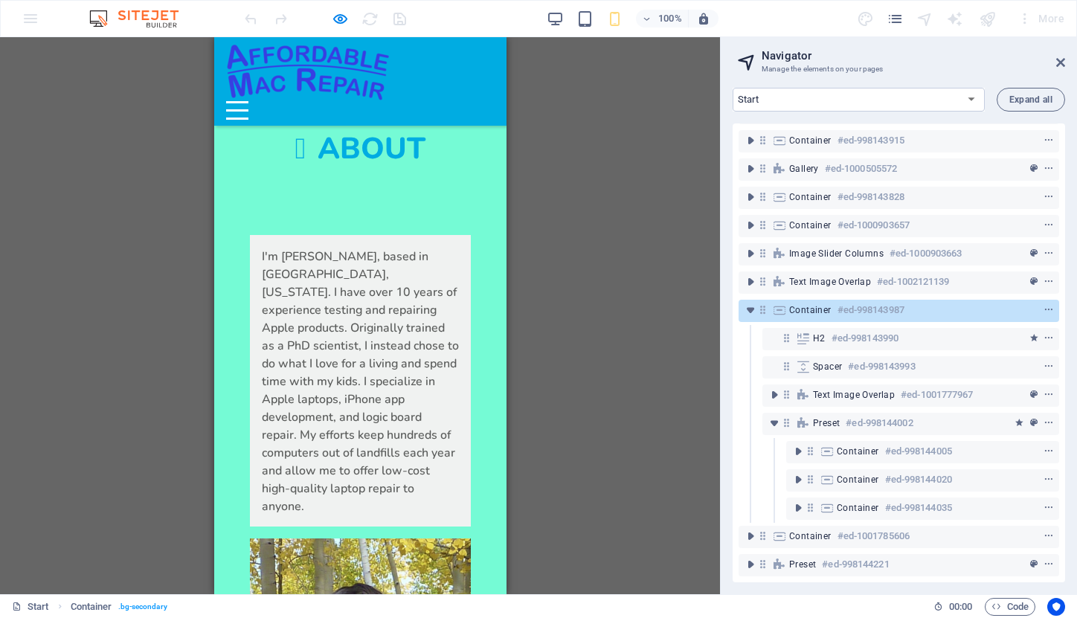
scroll to position [3362, 0]
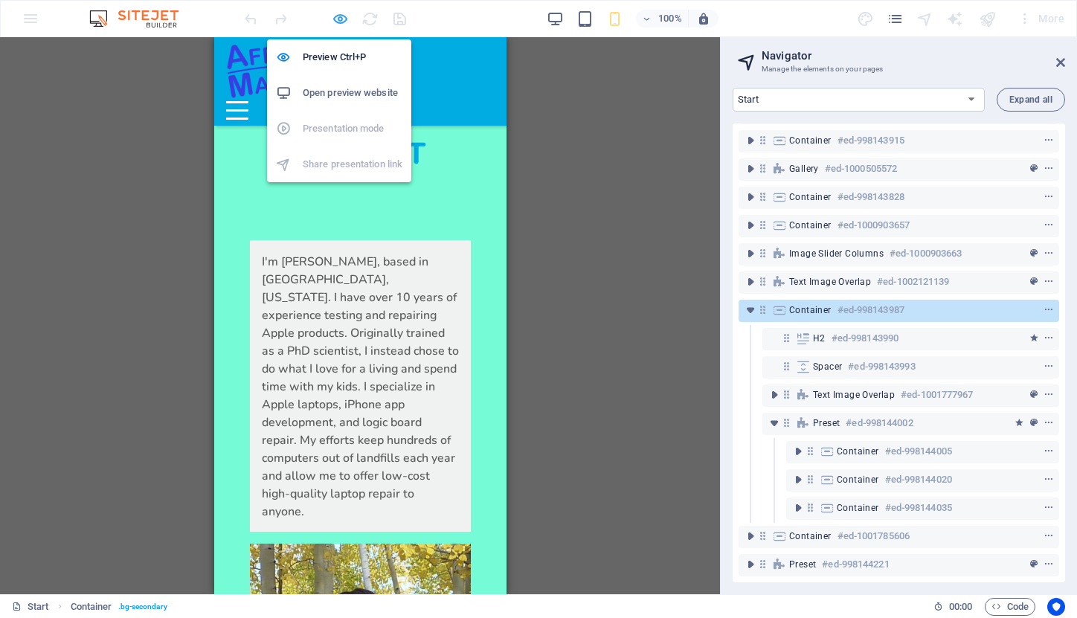
click at [342, 21] on icon "button" at bounding box center [340, 18] width 17 height 17
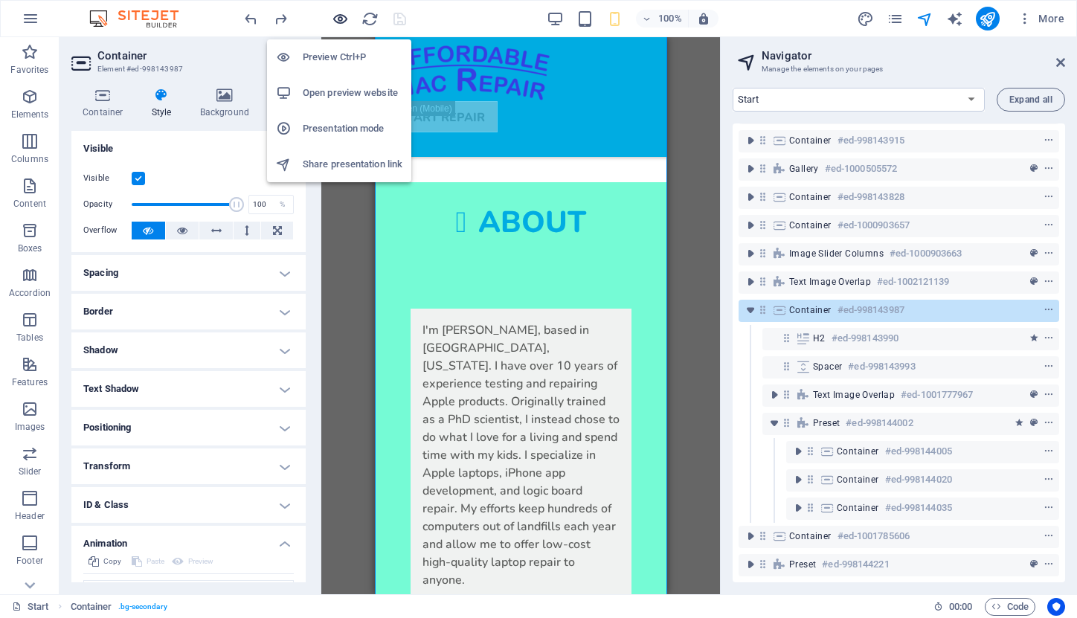
click at [342, 21] on icon "button" at bounding box center [340, 18] width 17 height 17
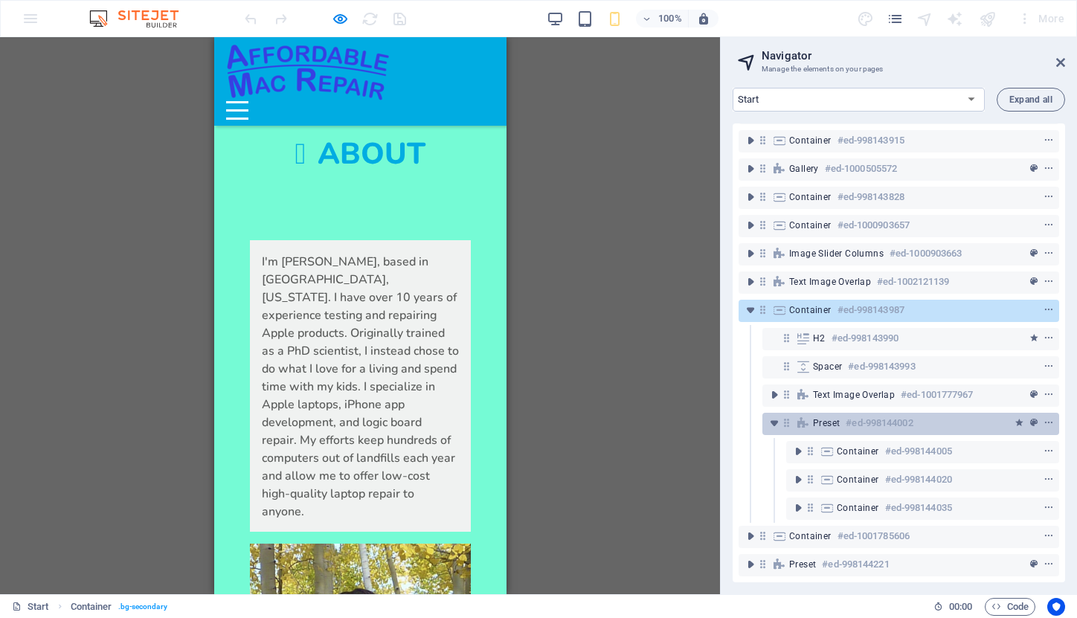
click at [818, 417] on span "Preset" at bounding box center [826, 423] width 27 height 12
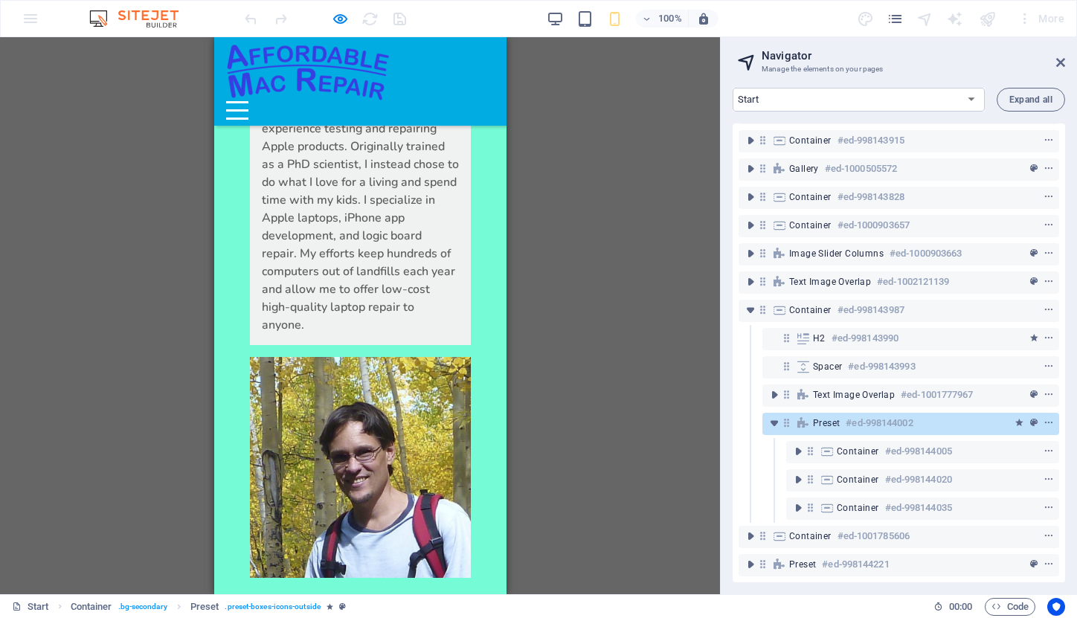
click at [818, 417] on span "Preset" at bounding box center [826, 423] width 27 height 12
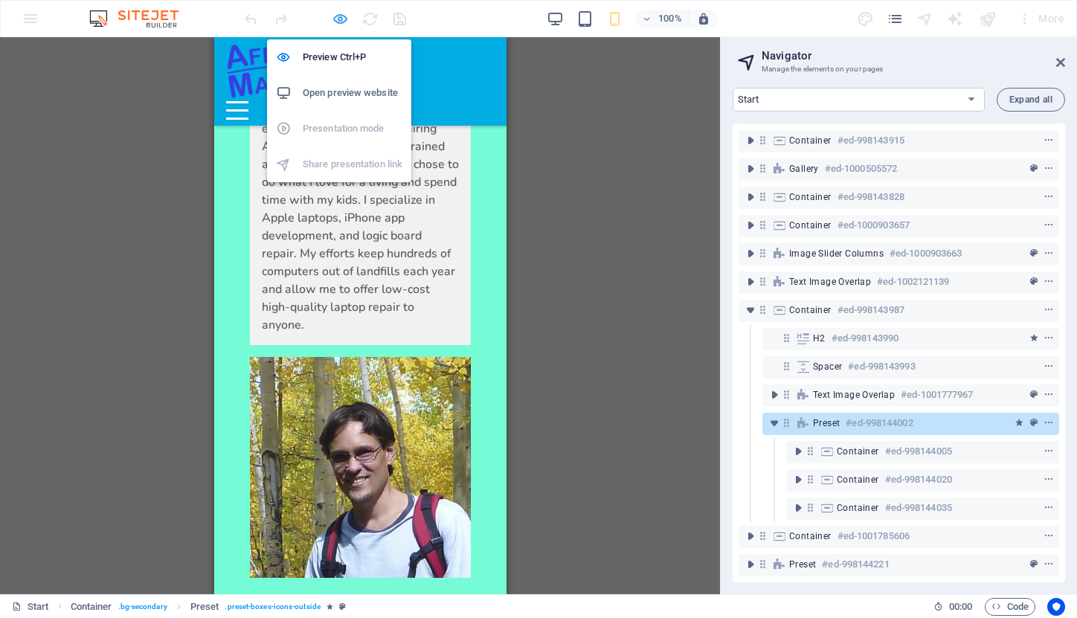
click at [344, 19] on icon "button" at bounding box center [340, 18] width 17 height 17
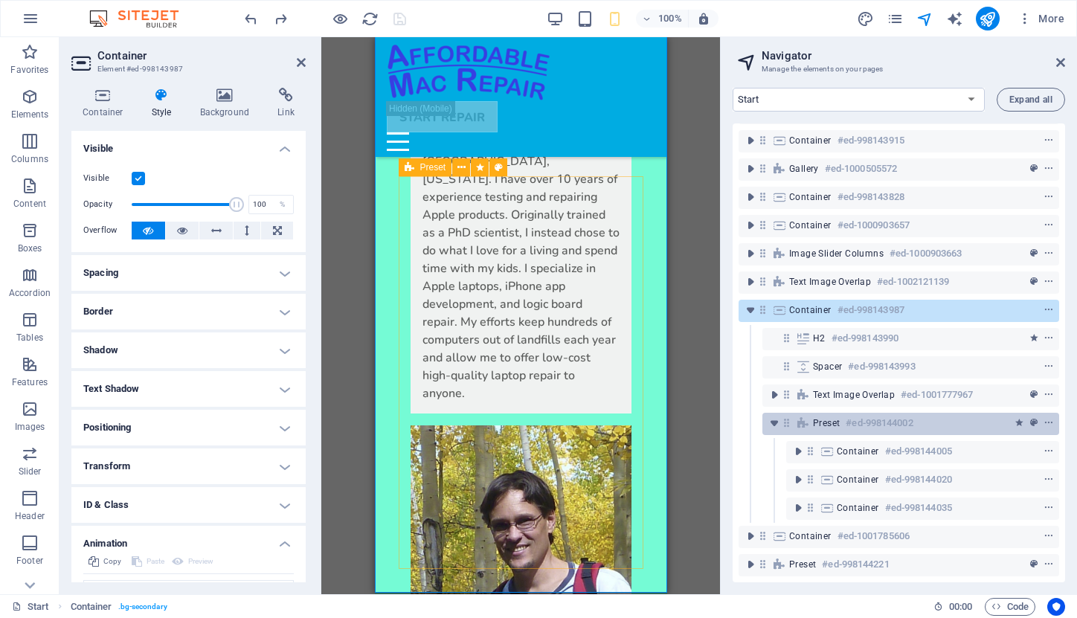
click at [824, 417] on span "Preset" at bounding box center [826, 423] width 27 height 12
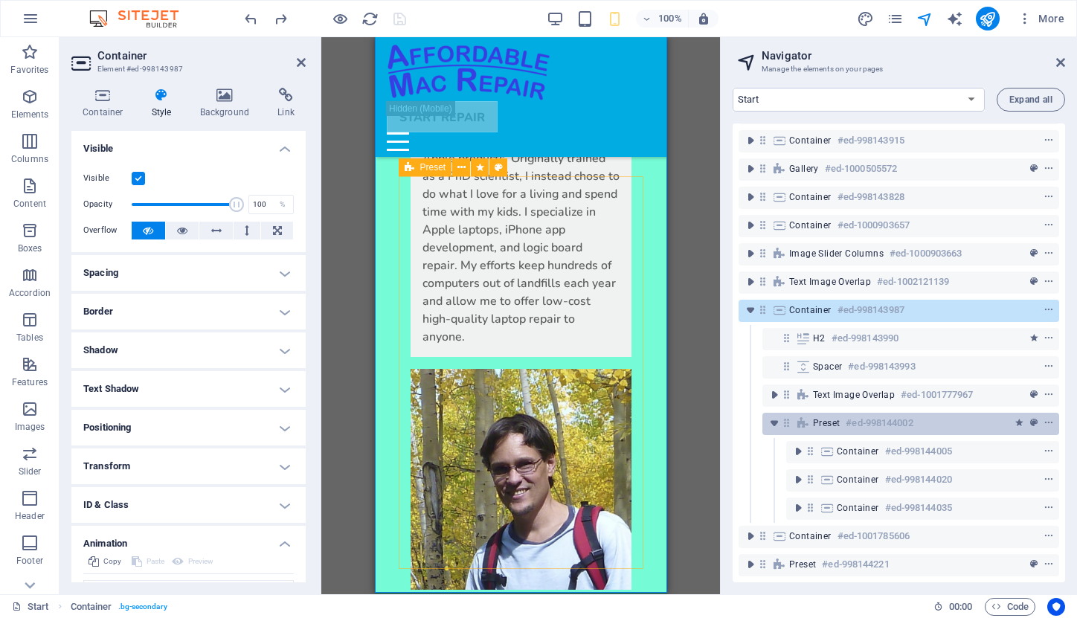
click at [824, 417] on span "Preset" at bounding box center [826, 423] width 27 height 12
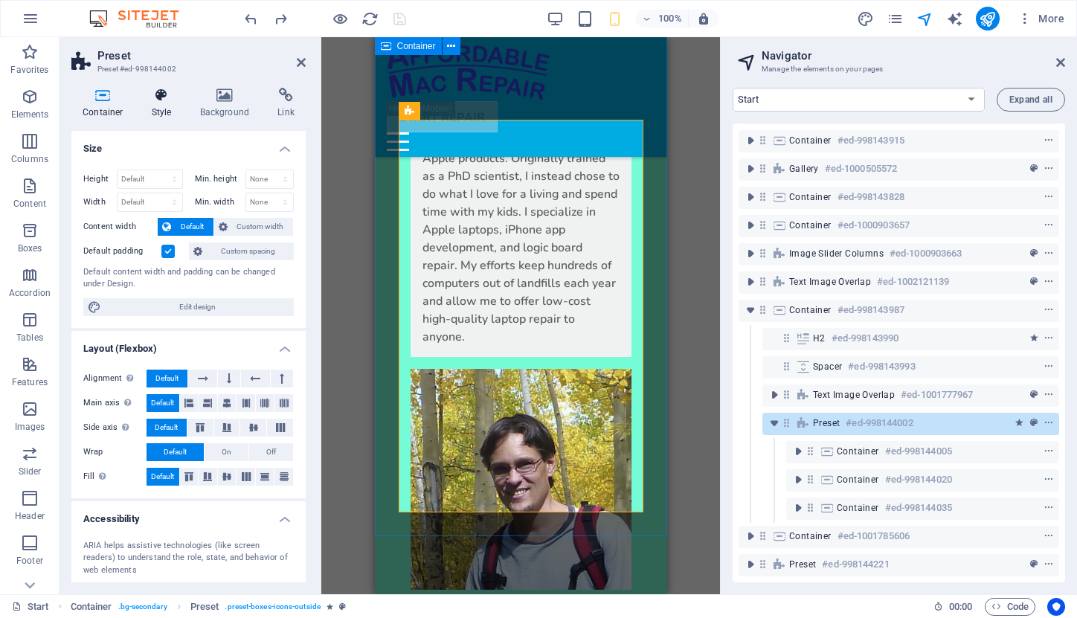
scroll to position [0, 0]
click at [162, 100] on icon at bounding box center [162, 95] width 42 height 15
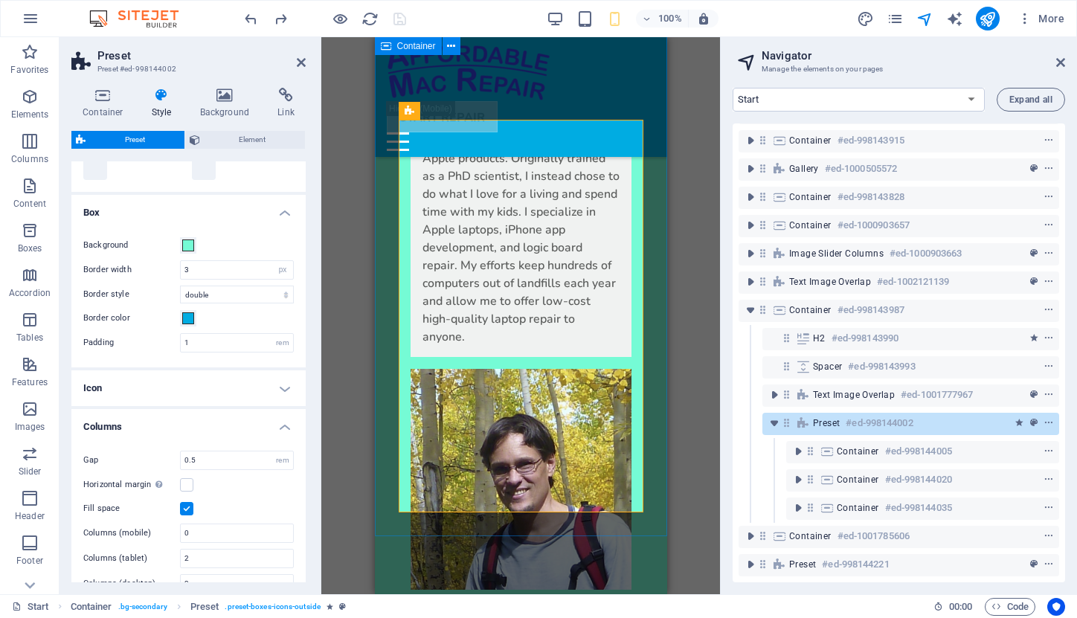
scroll to position [262, 0]
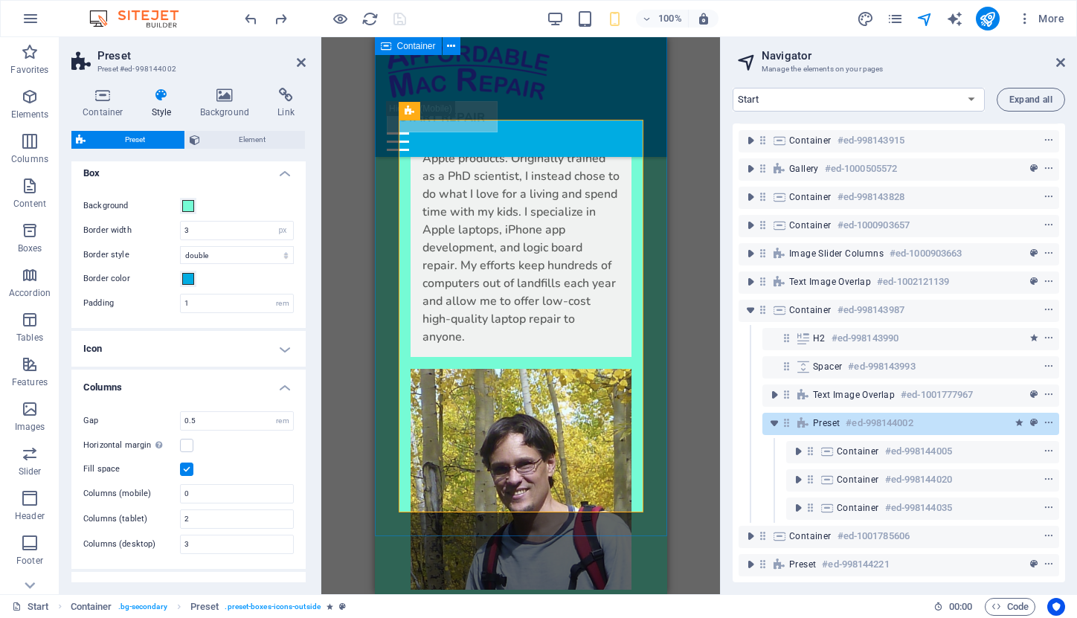
click at [278, 350] on h4 "Icon" at bounding box center [188, 349] width 234 height 36
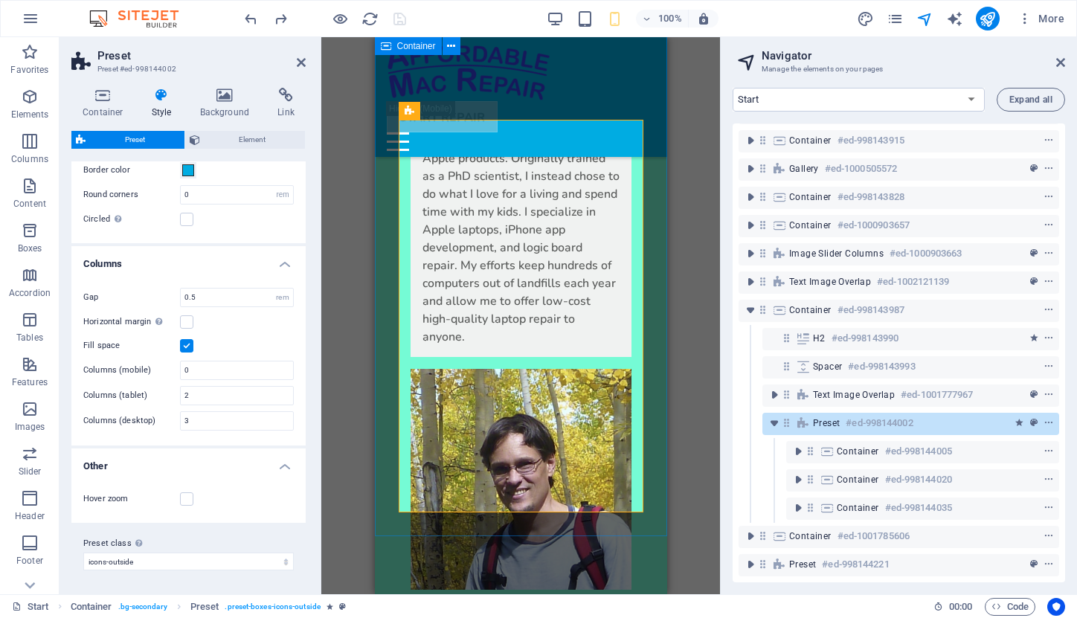
scroll to position [667, 0]
click at [232, 138] on span "Element" at bounding box center [253, 140] width 97 height 18
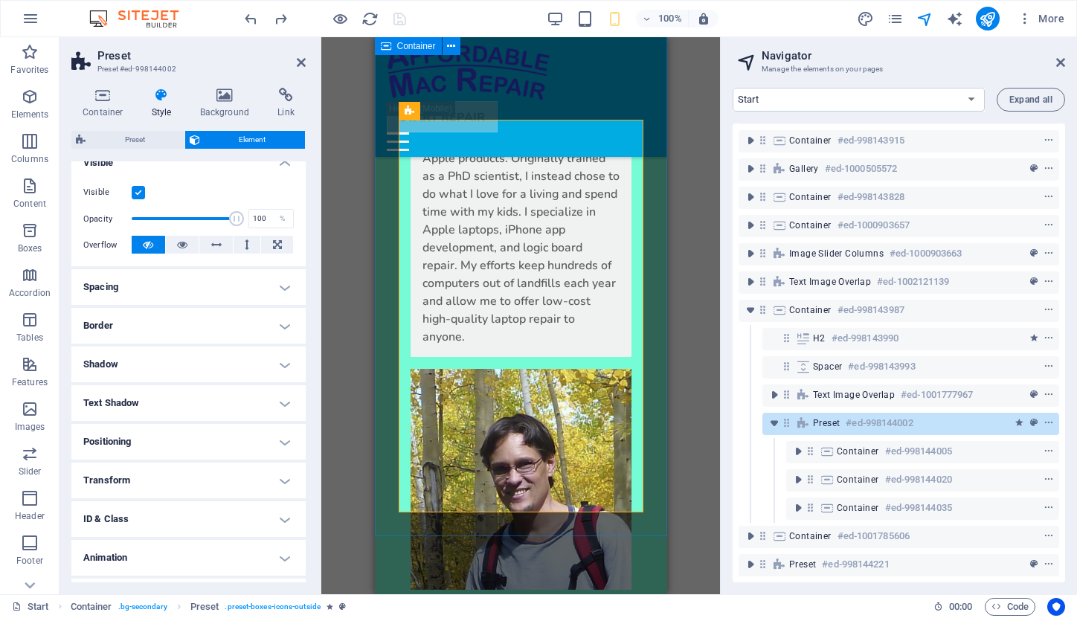
scroll to position [178, 0]
click at [283, 556] on h4 "Animation" at bounding box center [188, 556] width 234 height 36
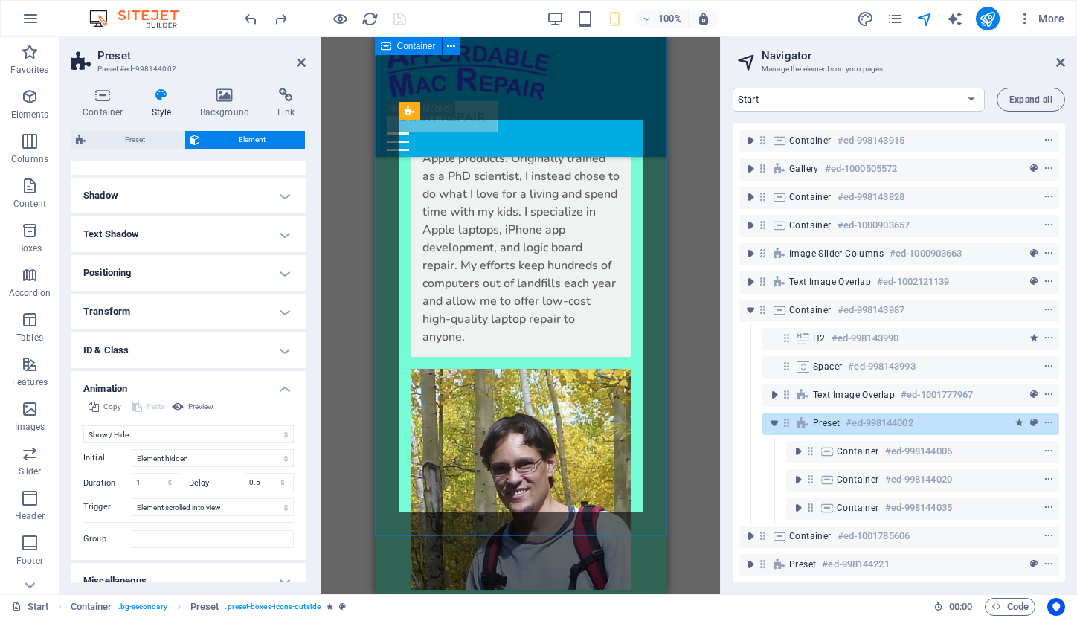
scroll to position [346, 0]
select select "none"
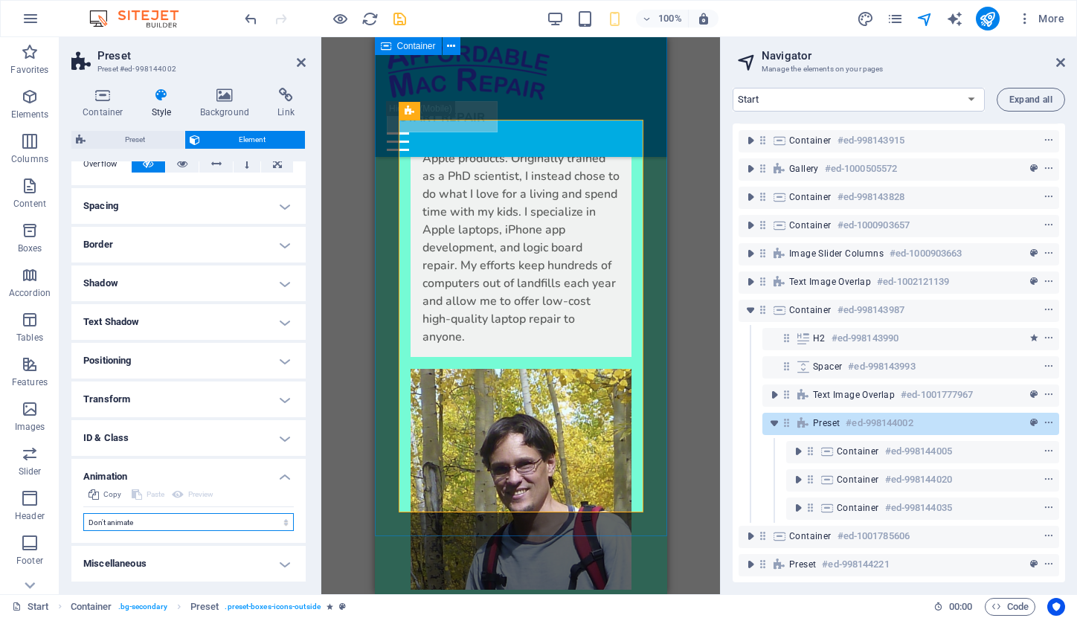
scroll to position [255, 0]
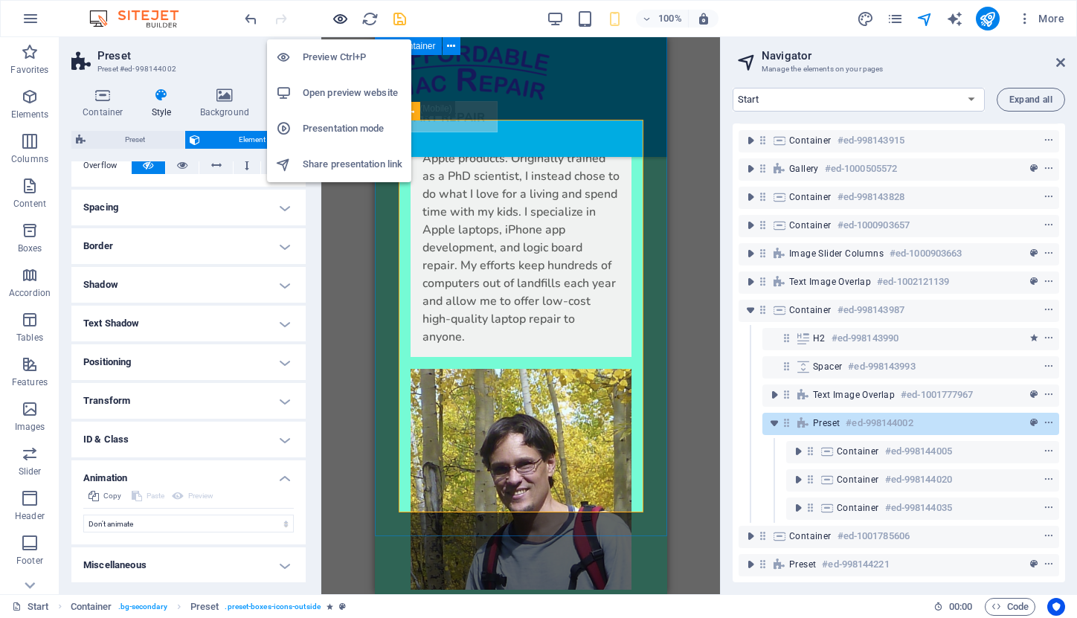
click at [343, 17] on icon "button" at bounding box center [340, 18] width 17 height 17
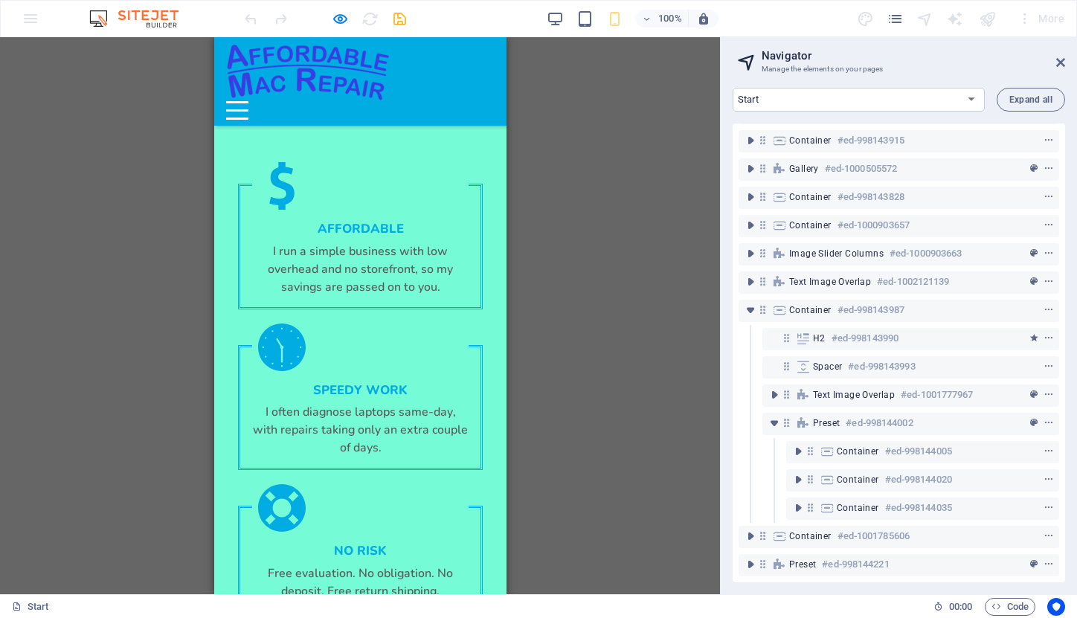
scroll to position [4026, 0]
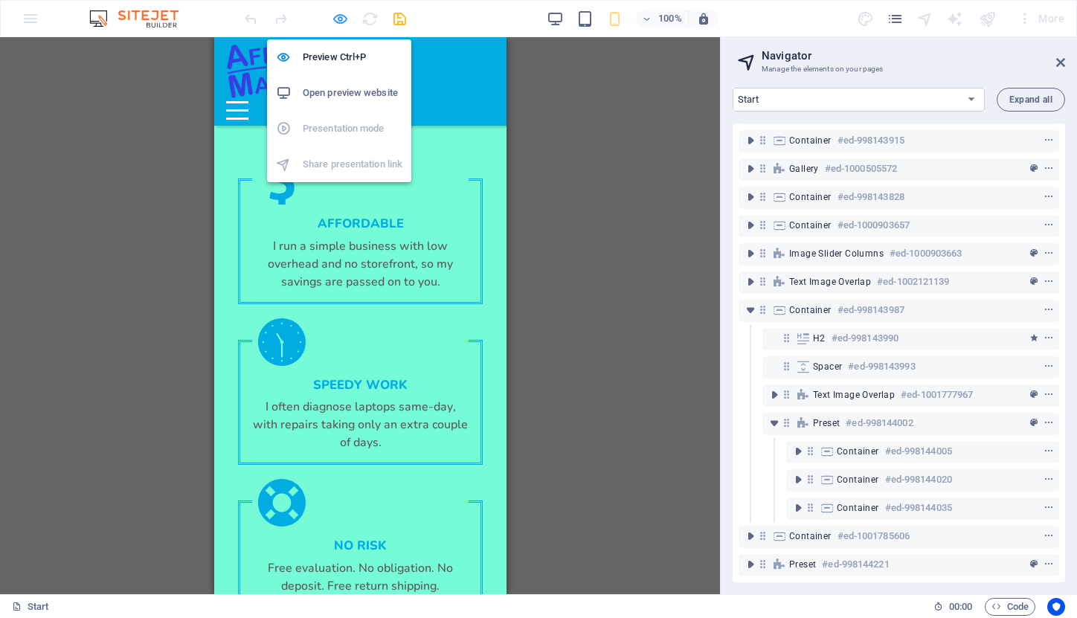
click at [341, 17] on icon "button" at bounding box center [340, 18] width 17 height 17
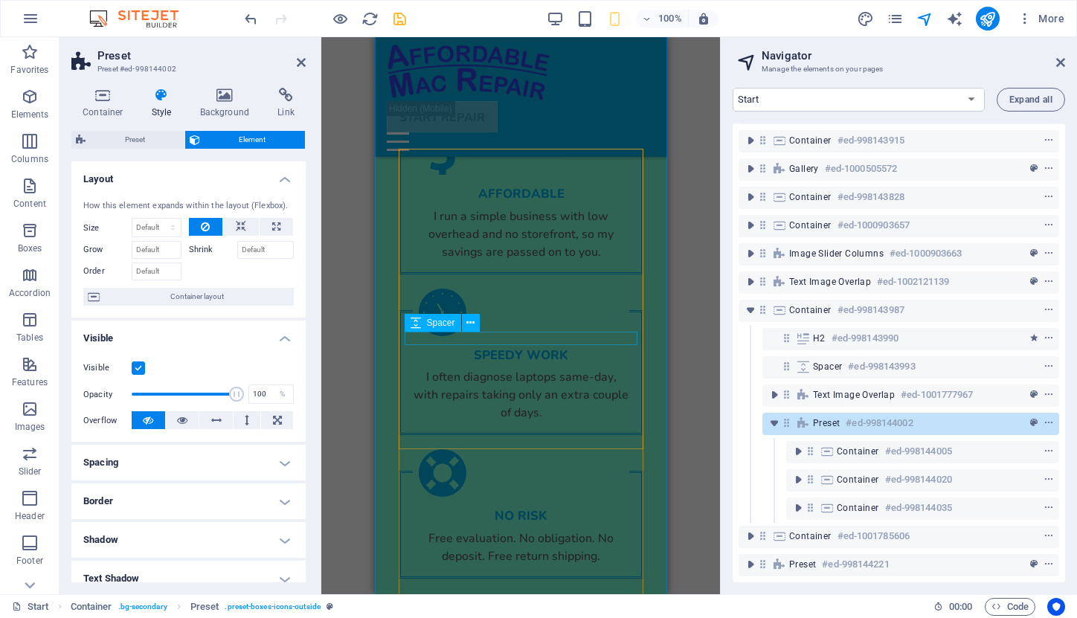
scroll to position [4135, 0]
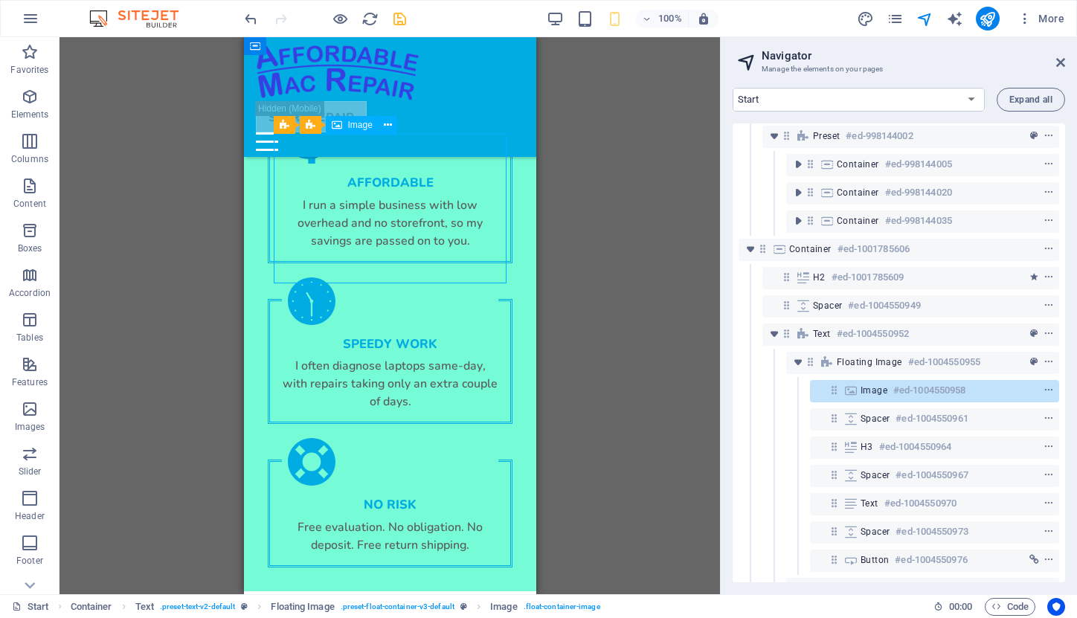
scroll to position [387, 0]
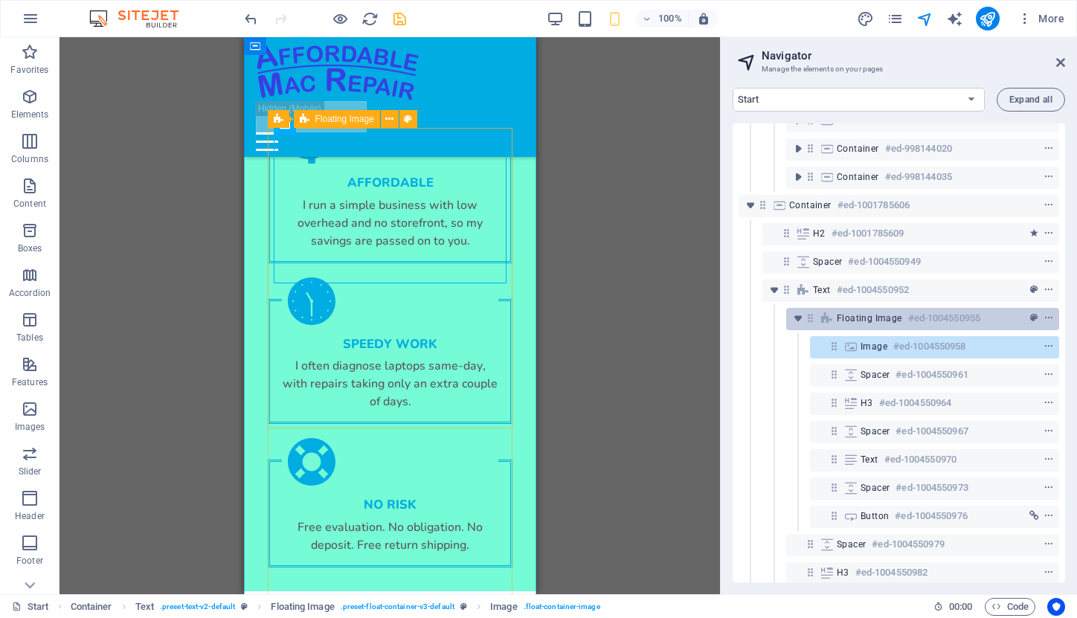
click at [908, 314] on h6 "#ed-1004550955" at bounding box center [944, 319] width 72 height 18
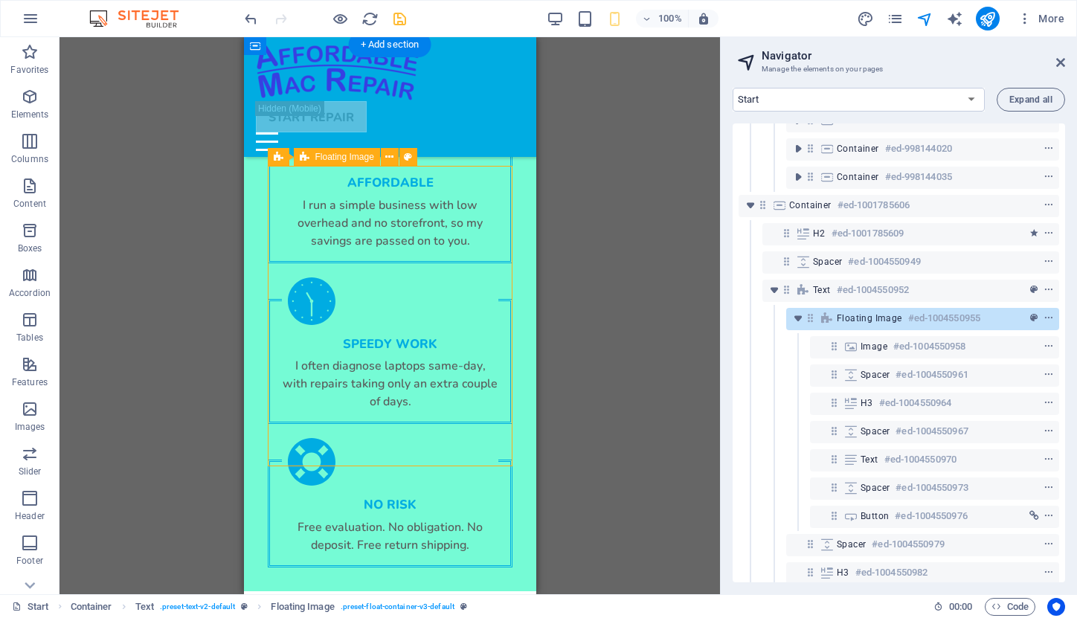
scroll to position [4097, 0]
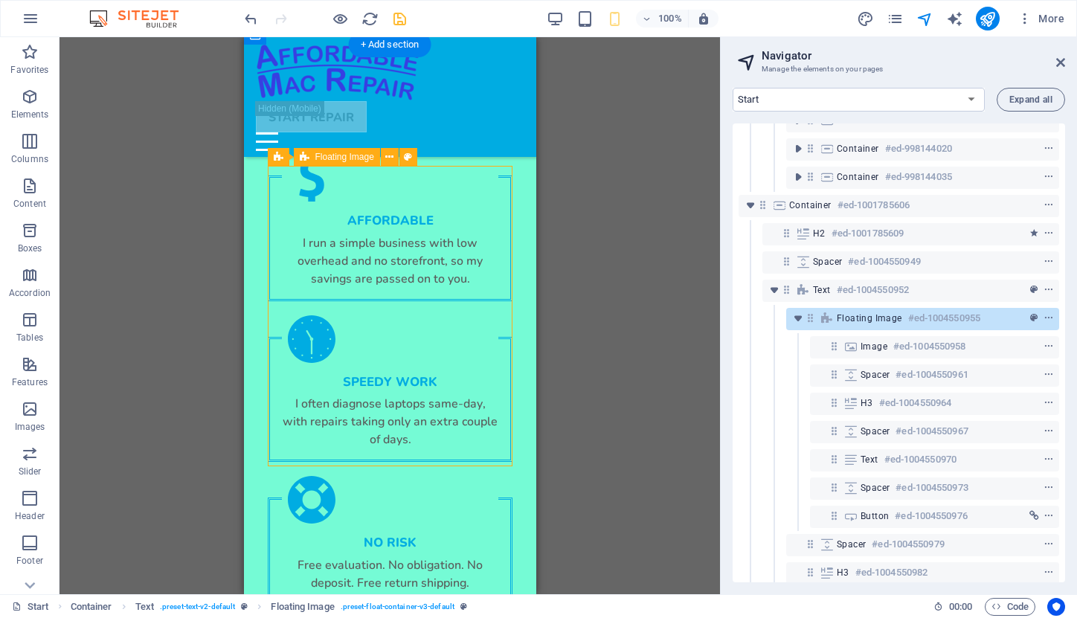
click at [898, 315] on span "Floating Image" at bounding box center [869, 318] width 65 height 12
select select "rem"
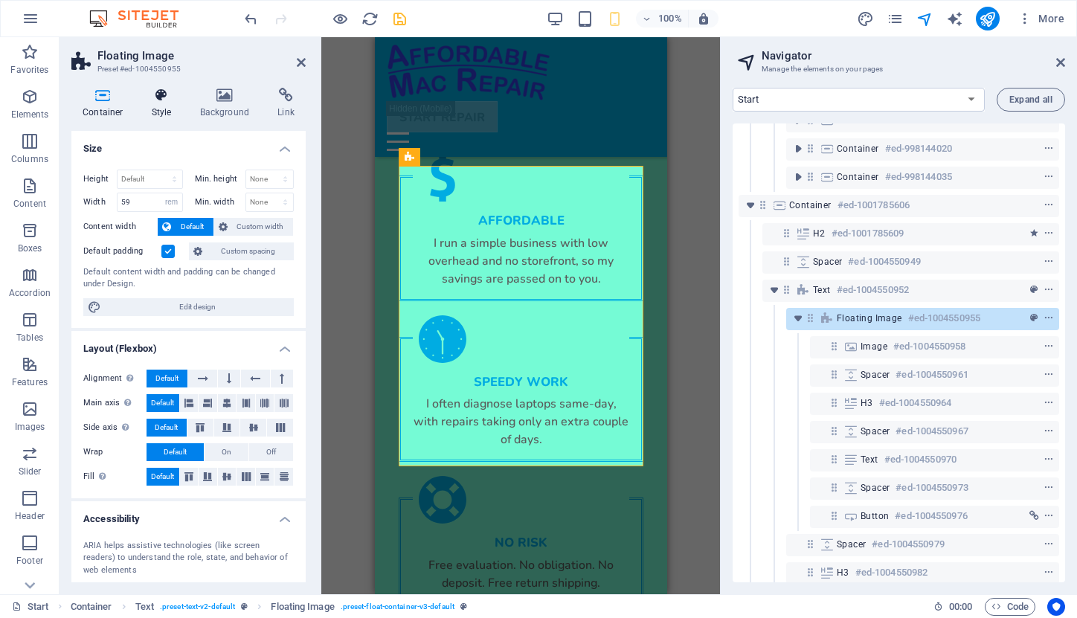
click at [167, 97] on icon at bounding box center [162, 95] width 42 height 15
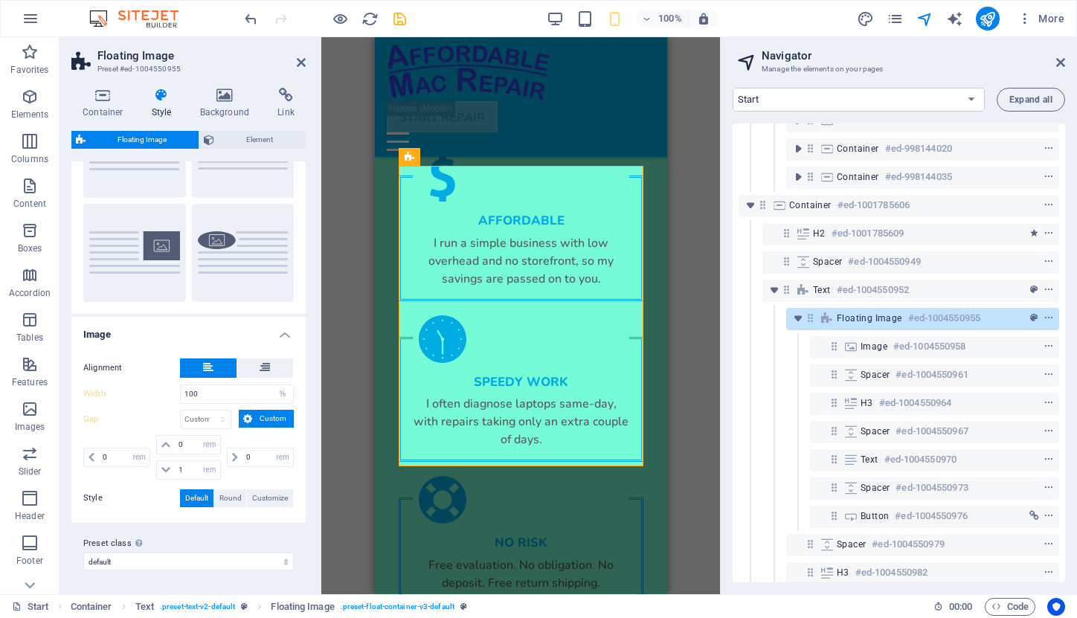
scroll to position [100, 0]
drag, startPoint x: 184, startPoint y: 473, endPoint x: 172, endPoint y: 473, distance: 11.9
click at [172, 473] on div "1 px rem % vh vw" at bounding box center [188, 470] width 64 height 19
type input "0"
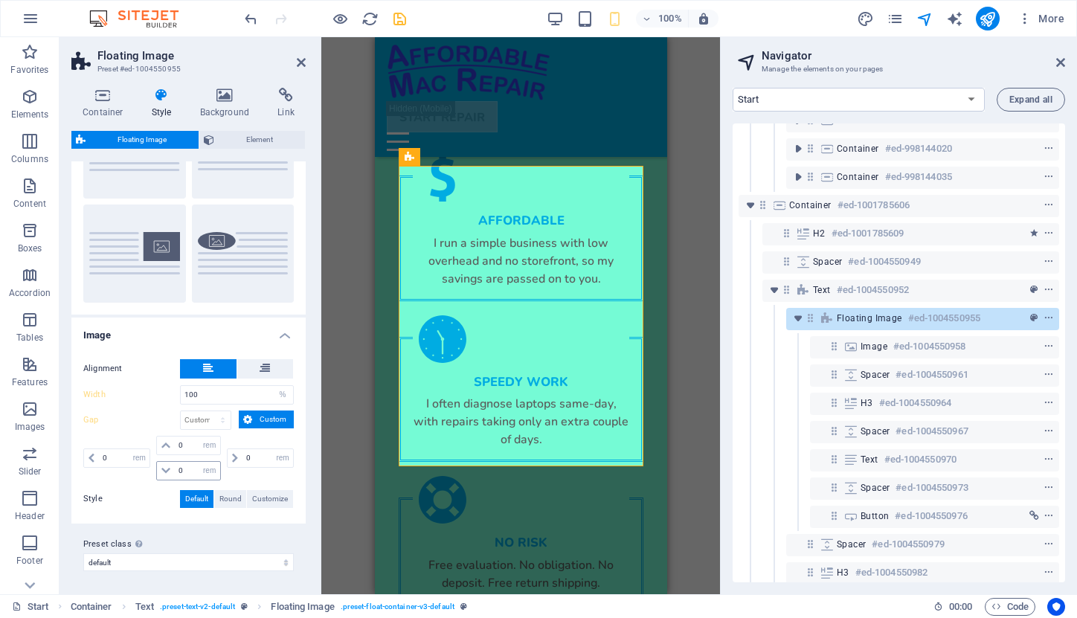
select select "rem"
drag, startPoint x: 186, startPoint y: 446, endPoint x: 174, endPoint y: 445, distance: 11.9
click at [175, 445] on input "0" at bounding box center [197, 446] width 45 height 18
type input "1"
select select "DISABLED_OPTION_VALUE"
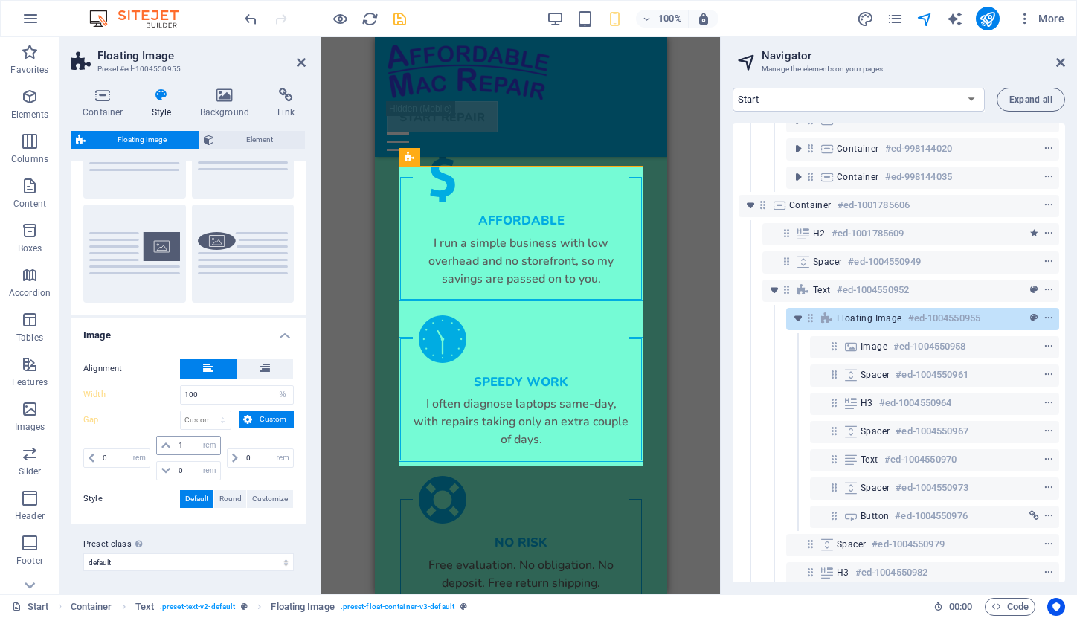
type input "0"
select select "rem"
type input "0"
click at [180, 469] on input "0" at bounding box center [197, 471] width 45 height 18
type input "01"
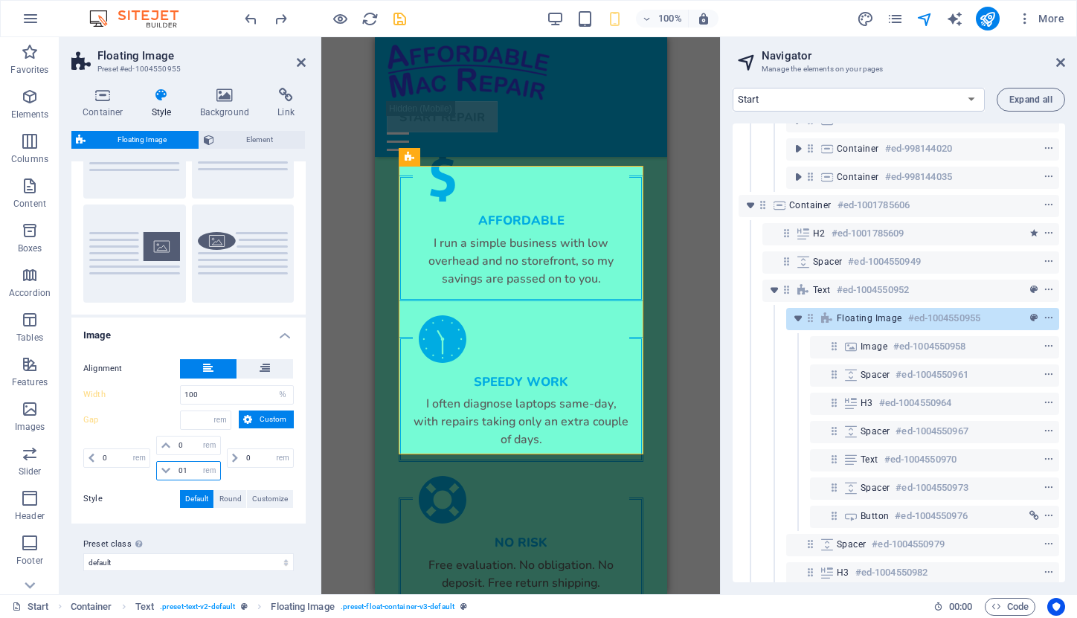
select select "DISABLED_OPTION_VALUE"
type input "0"
type input "1"
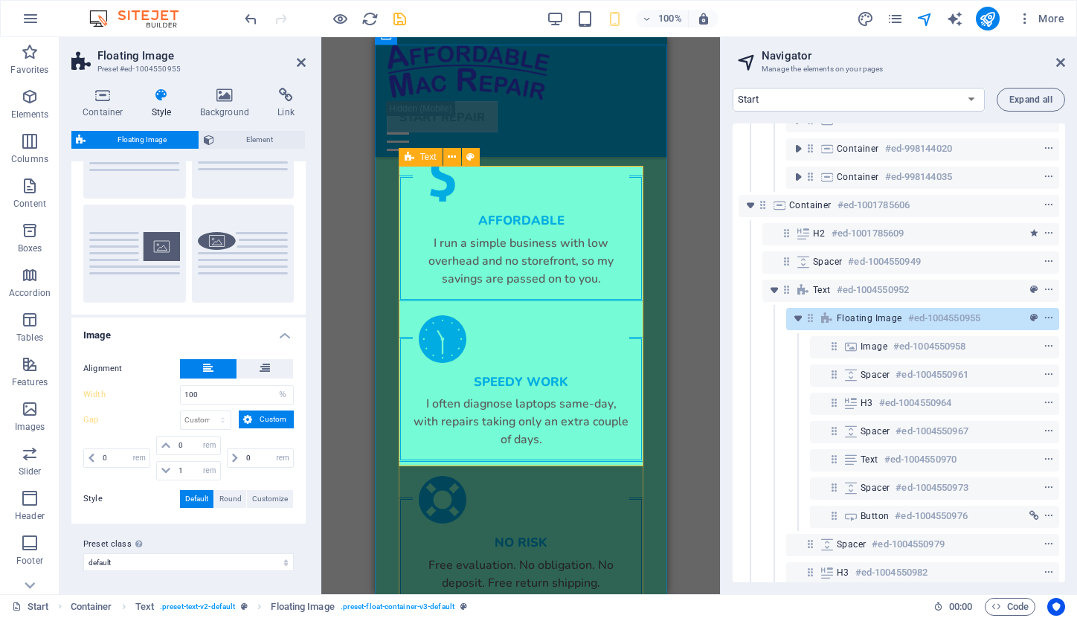
click at [405, 155] on icon at bounding box center [410, 157] width 10 height 18
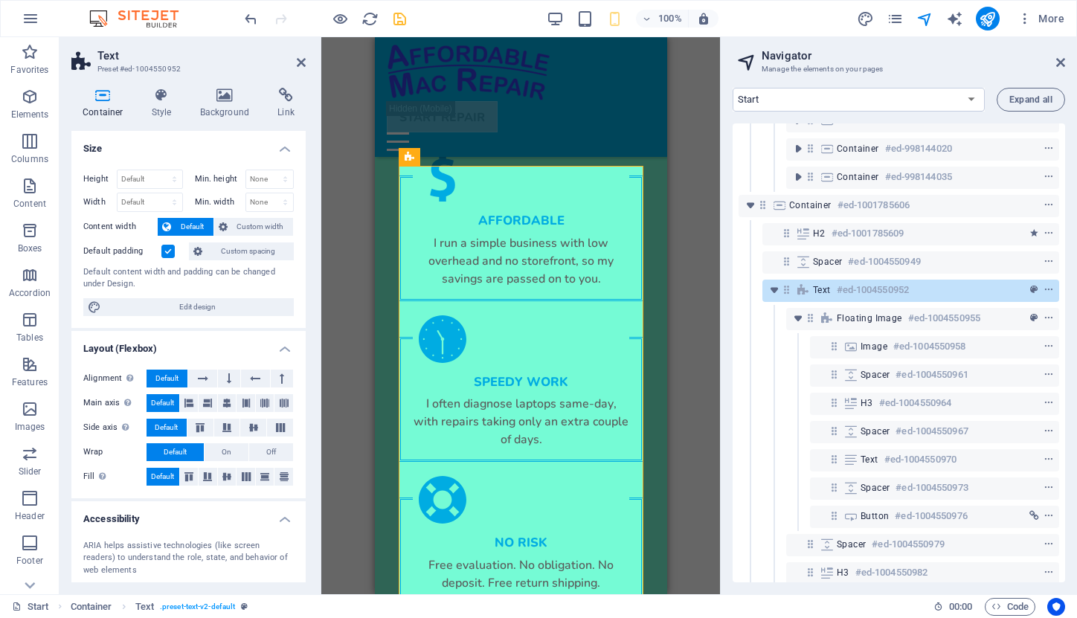
click at [167, 252] on label at bounding box center [167, 251] width 13 height 13
click at [0, 0] on input "Default padding" at bounding box center [0, 0] width 0 height 0
click at [167, 252] on label at bounding box center [167, 251] width 13 height 13
click at [0, 0] on input "Default padding" at bounding box center [0, 0] width 0 height 0
click at [164, 89] on icon at bounding box center [162, 95] width 42 height 15
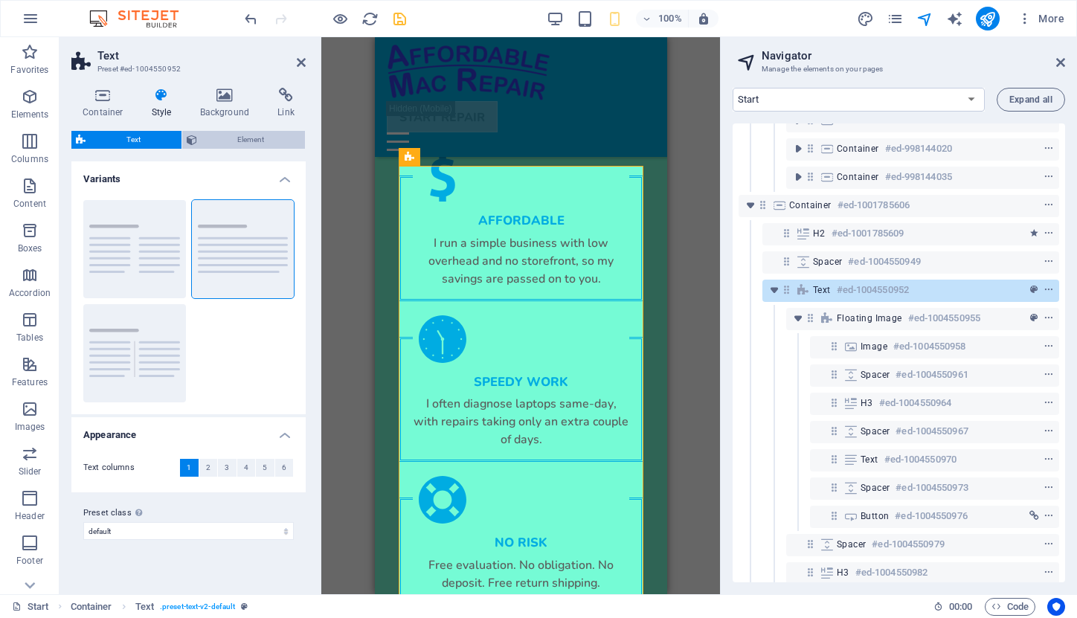
click at [234, 141] on span "Element" at bounding box center [252, 140] width 100 height 18
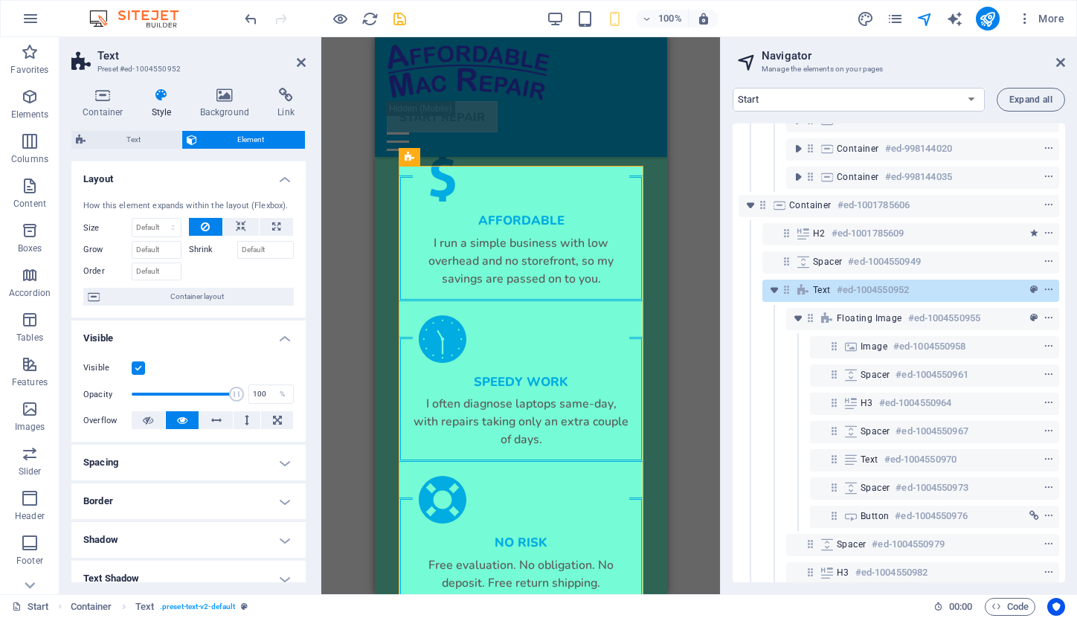
click at [278, 458] on h4 "Spacing" at bounding box center [188, 463] width 234 height 36
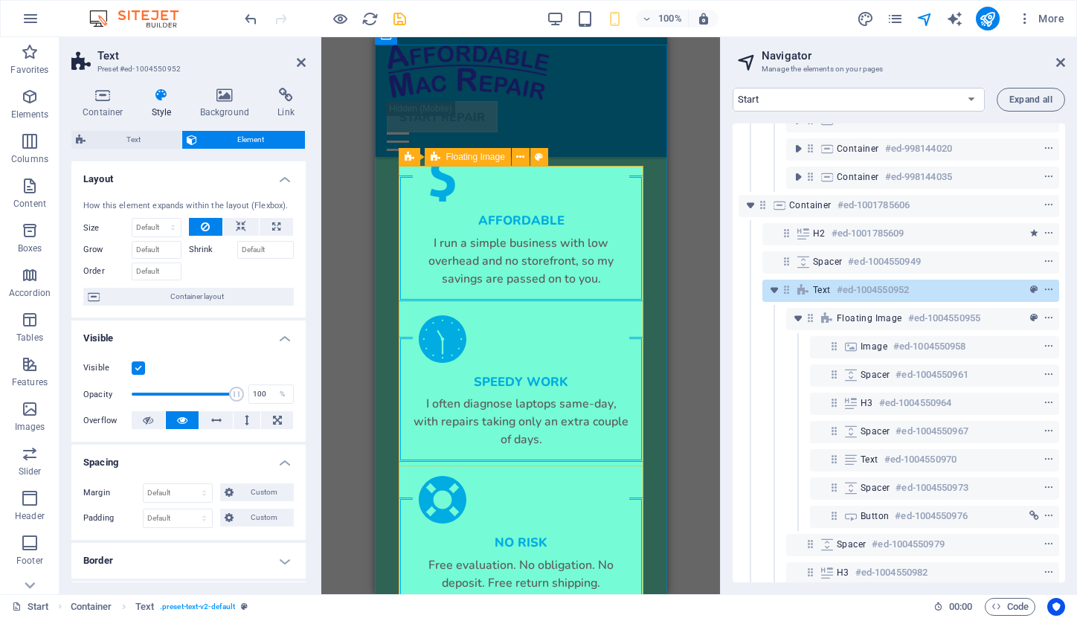
click at [443, 159] on div "Floating Image" at bounding box center [468, 157] width 86 height 18
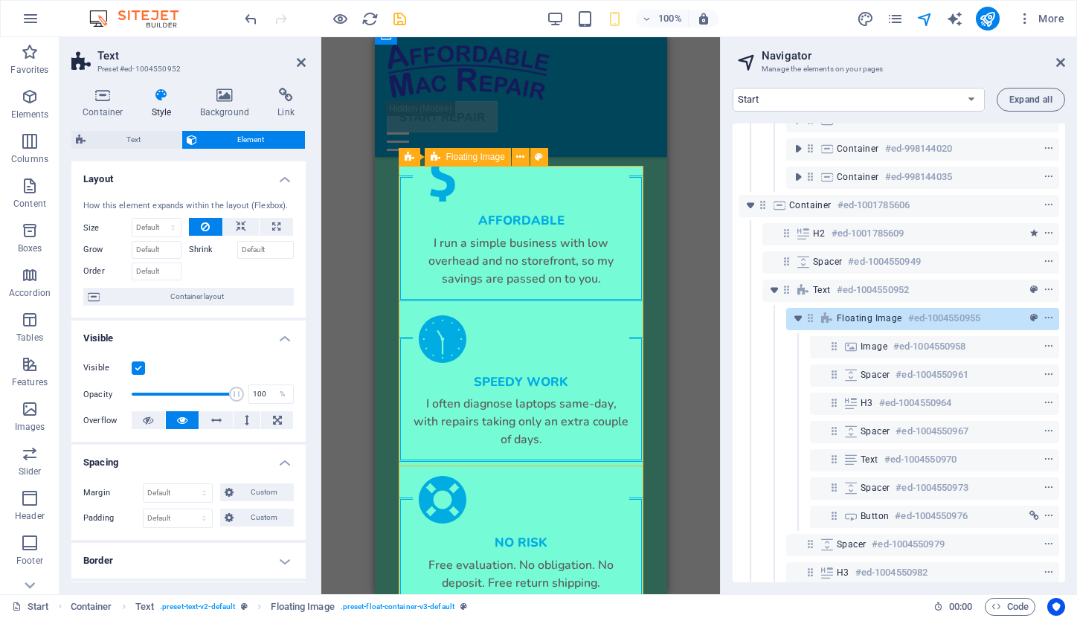
click at [443, 159] on div "Floating Image" at bounding box center [468, 157] width 86 height 18
select select "%"
select select "rem"
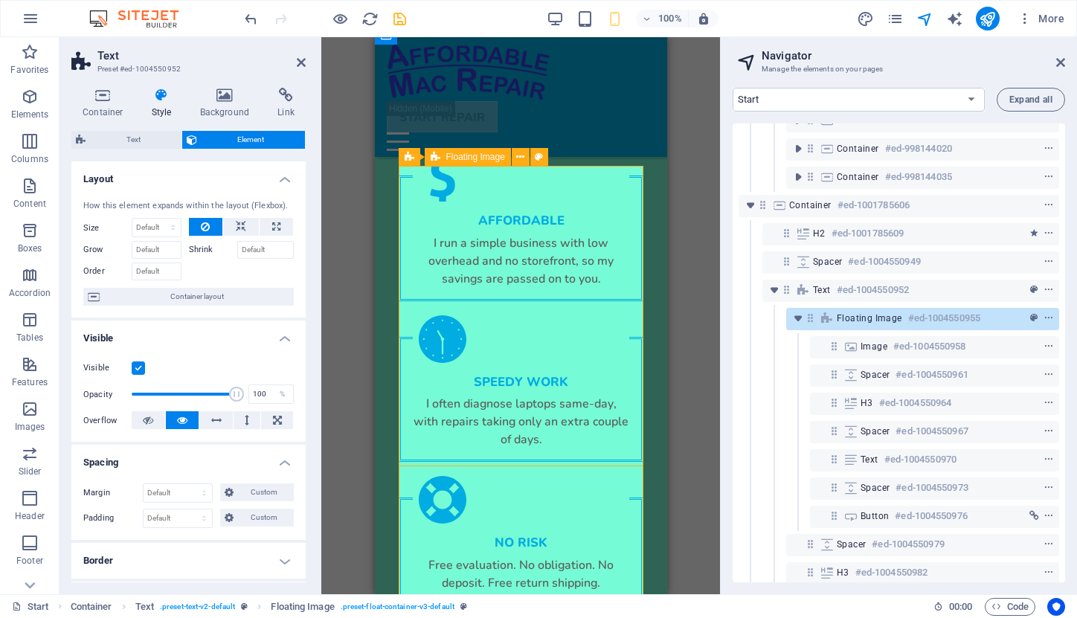
select select "rem"
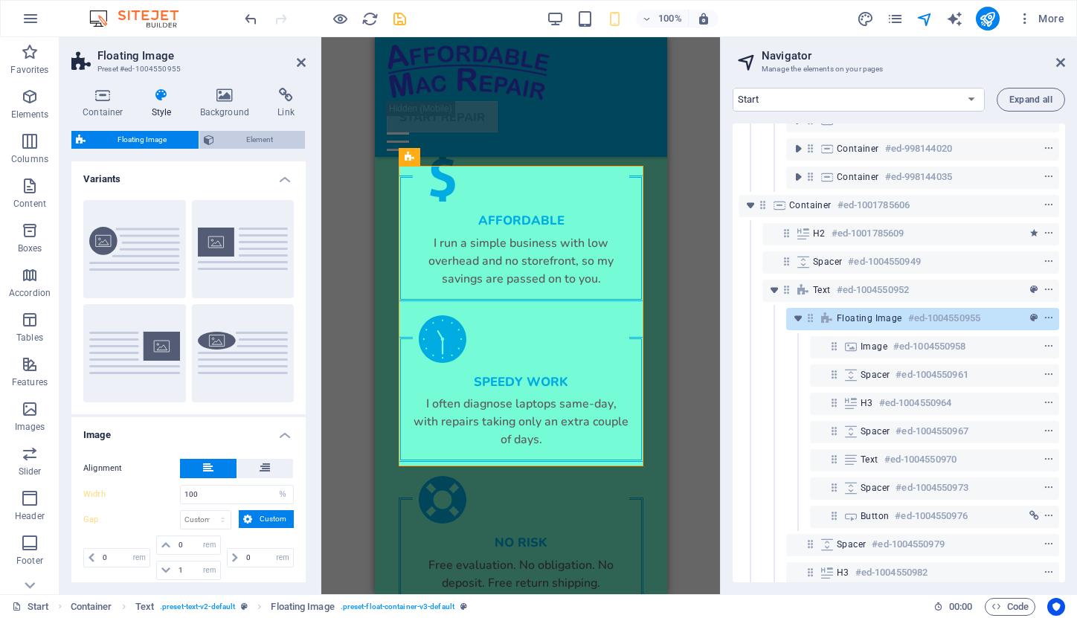
click at [267, 132] on span "Element" at bounding box center [260, 140] width 82 height 18
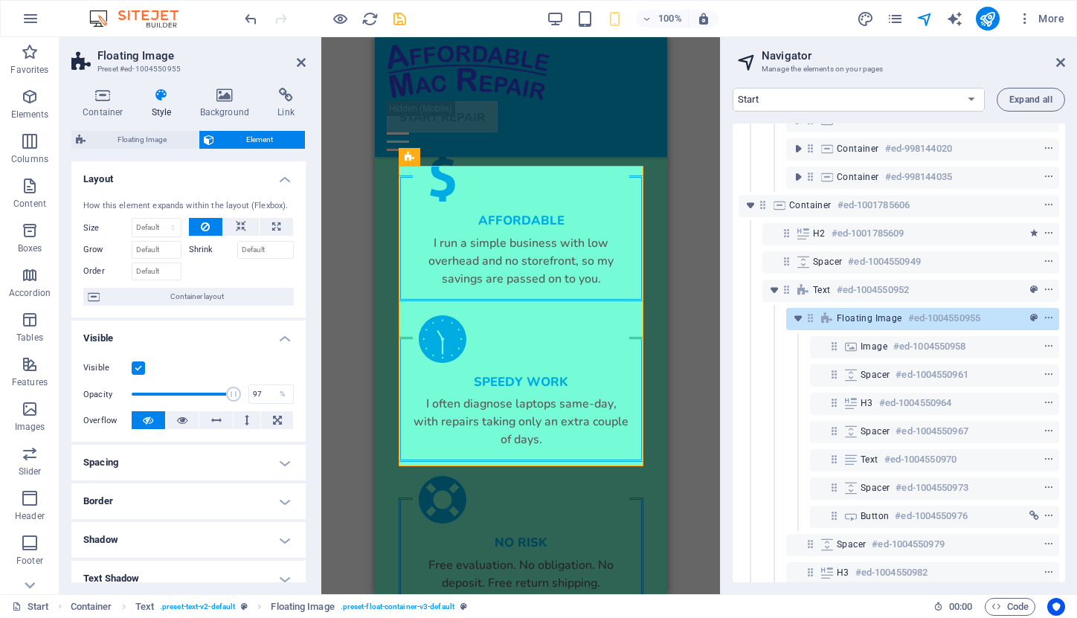
click at [279, 460] on h4 "Spacing" at bounding box center [188, 463] width 234 height 36
drag, startPoint x: 164, startPoint y: 521, endPoint x: 131, endPoint y: 519, distance: 32.8
click at [131, 519] on div "Padding 0.5 Default px rem % vh vw Custom Custom" at bounding box center [188, 518] width 211 height 19
type input "0"
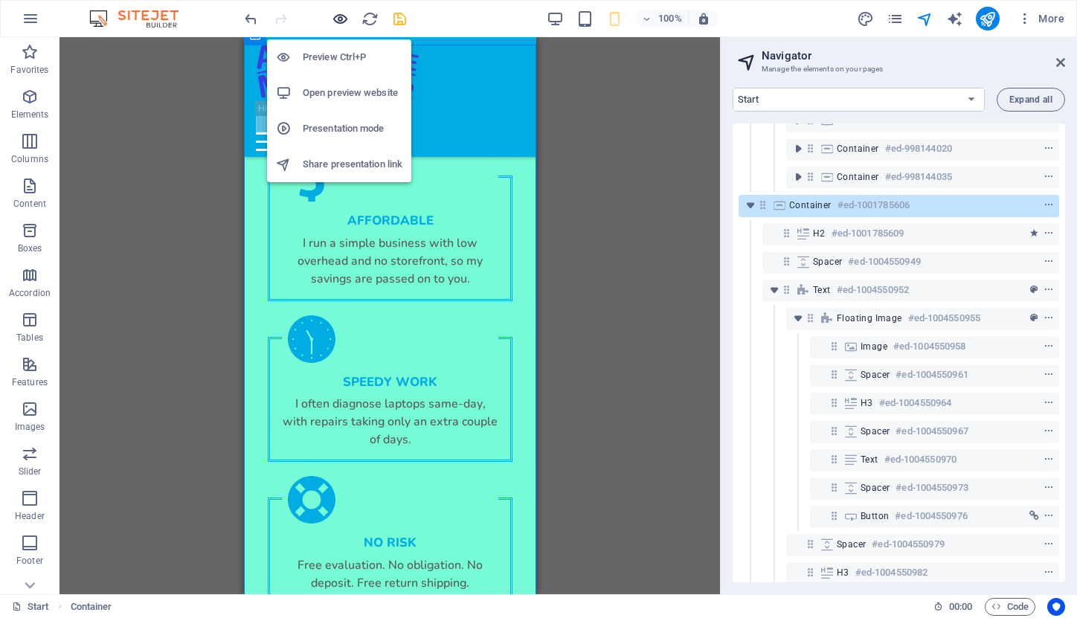
click at [342, 19] on icon "button" at bounding box center [340, 18] width 17 height 17
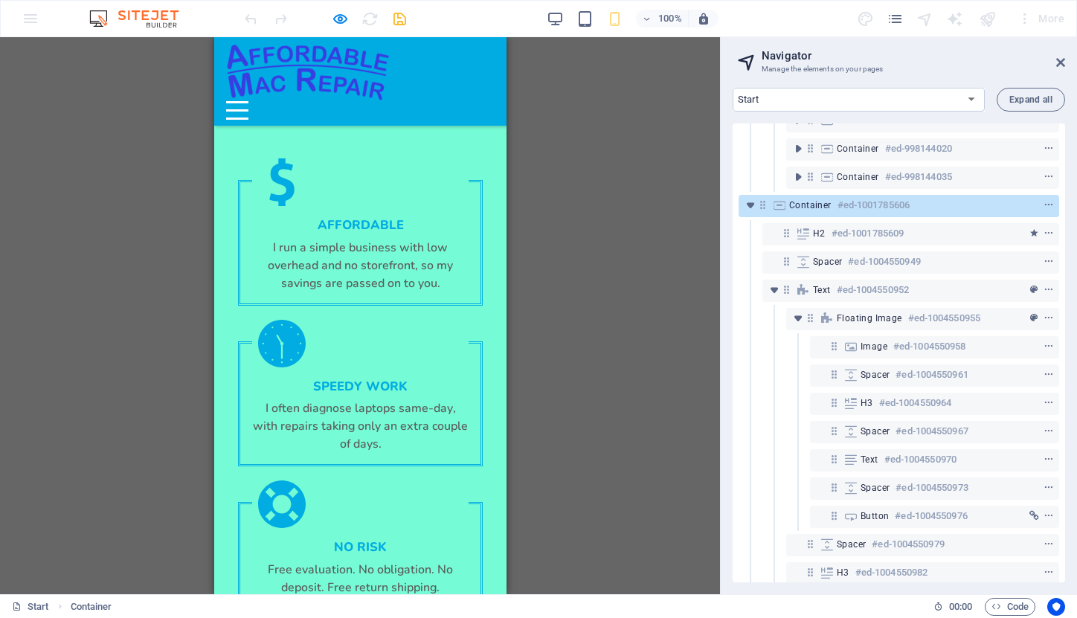
scroll to position [4015, 0]
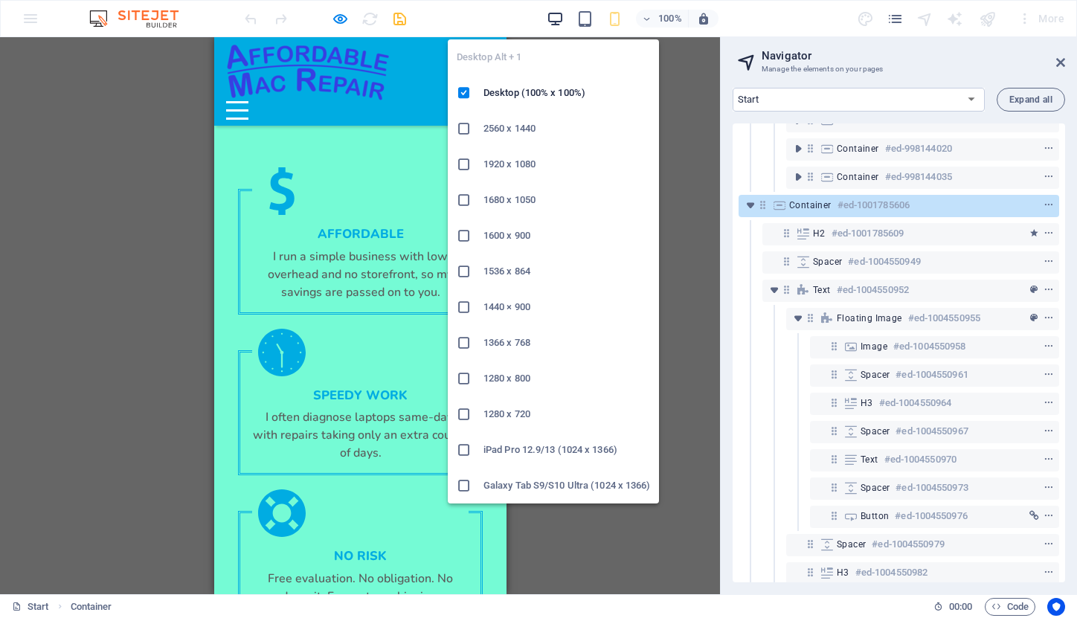
click at [560, 15] on icon "button" at bounding box center [555, 18] width 17 height 17
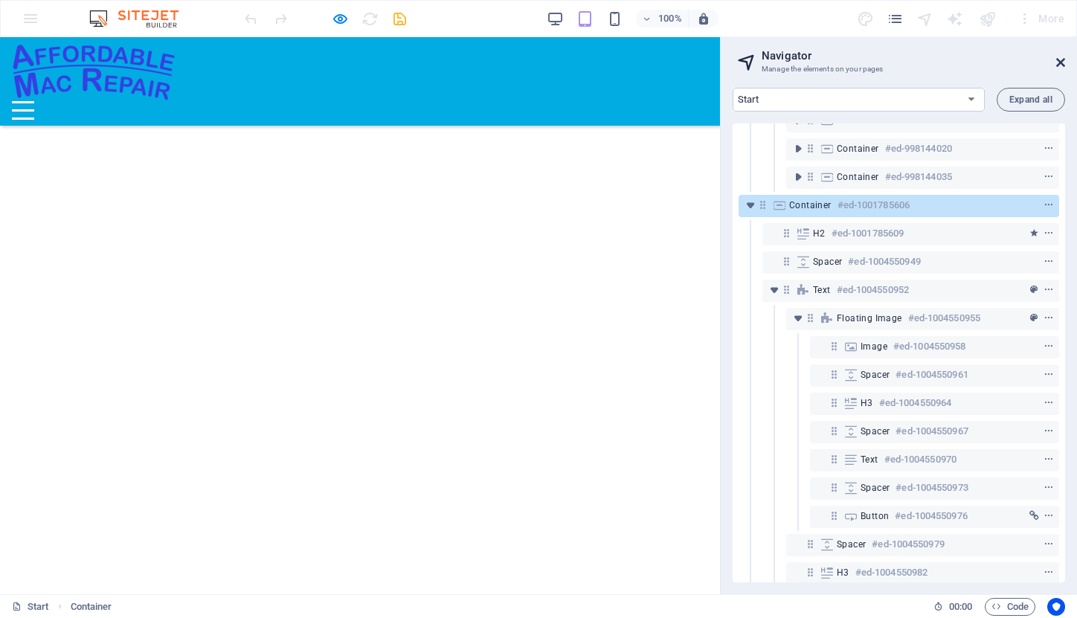
click at [1062, 61] on icon at bounding box center [1060, 63] width 9 height 12
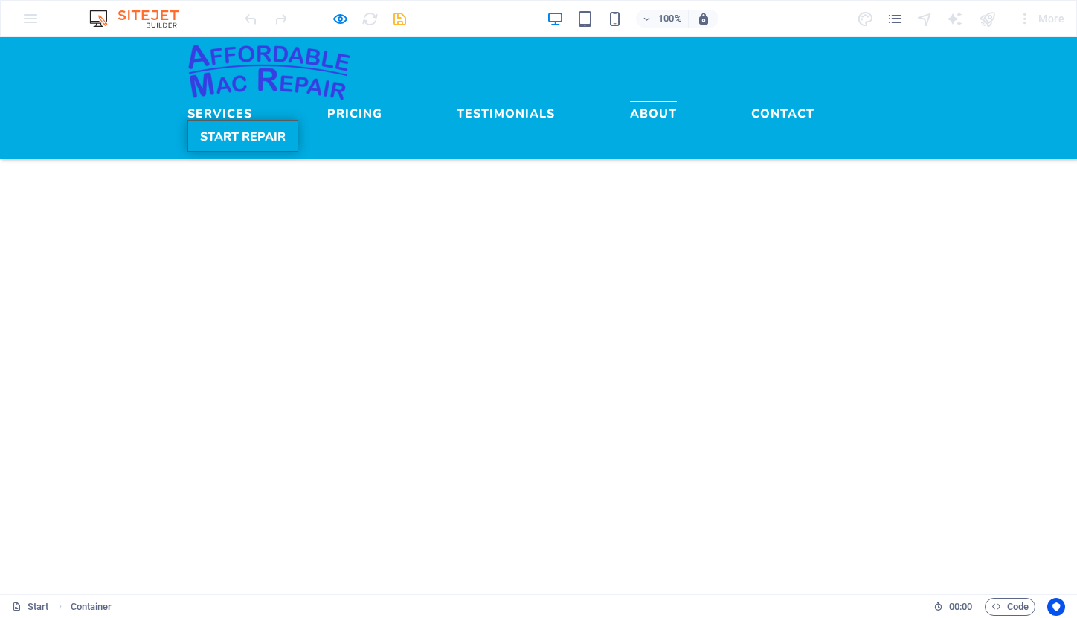
click at [298, 121] on link "START REPAIR" at bounding box center [242, 136] width 111 height 31
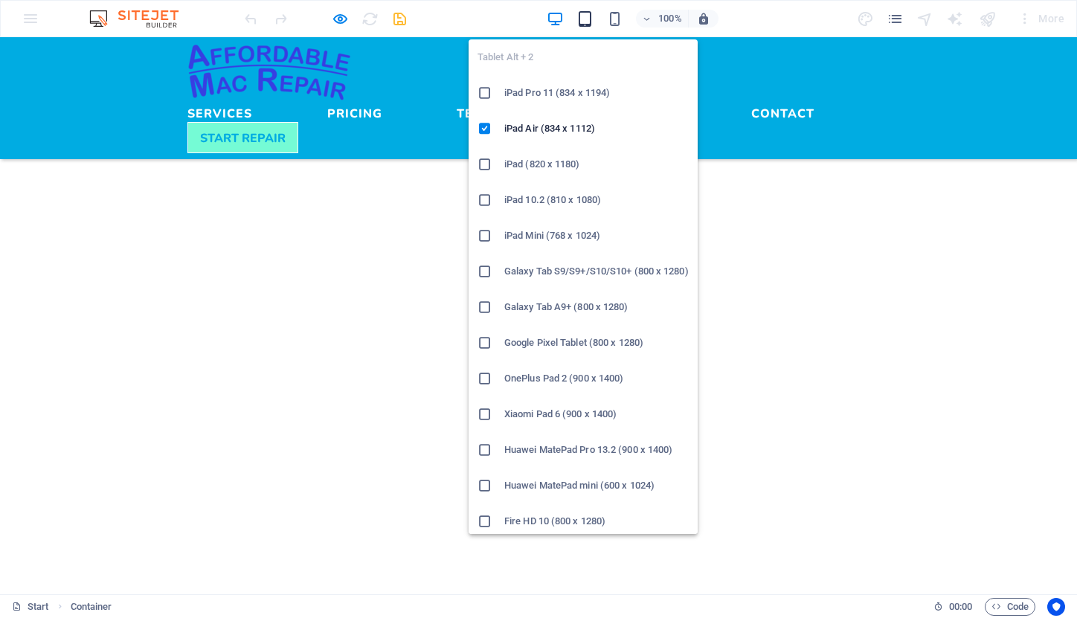
click at [584, 19] on icon "button" at bounding box center [585, 18] width 17 height 17
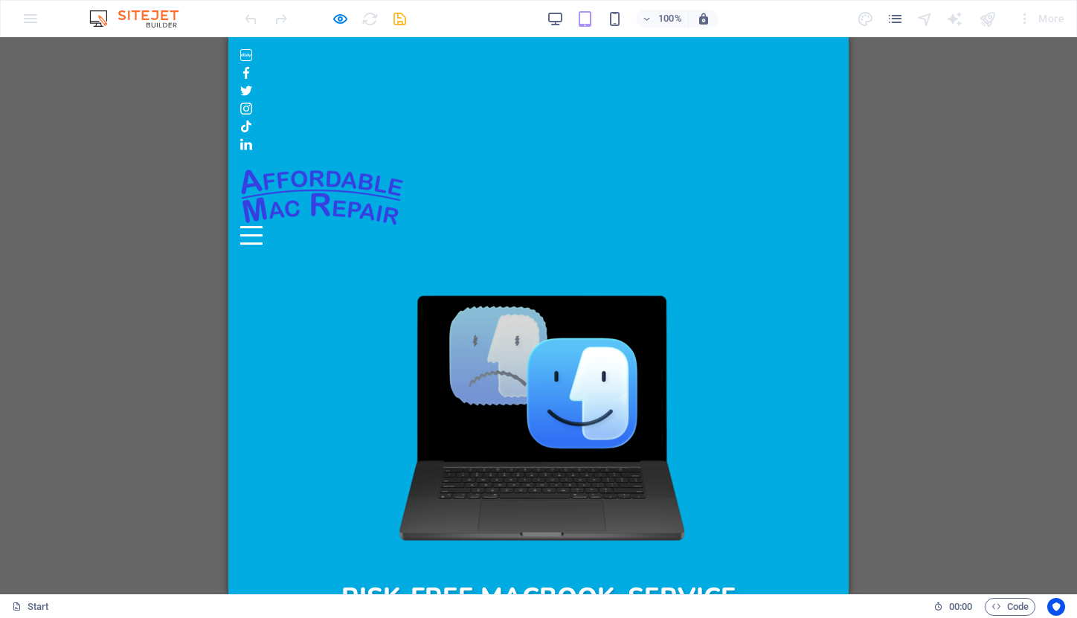
scroll to position [0, 0]
click at [263, 226] on div "Menu" at bounding box center [251, 235] width 22 height 19
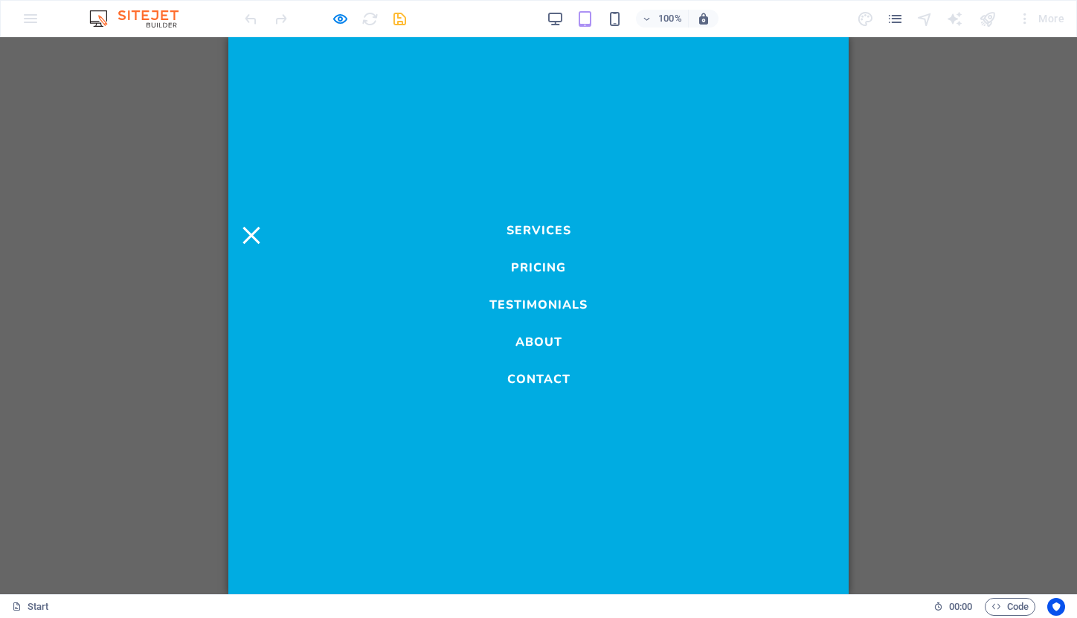
click at [528, 232] on link "Services" at bounding box center [539, 227] width 65 height 18
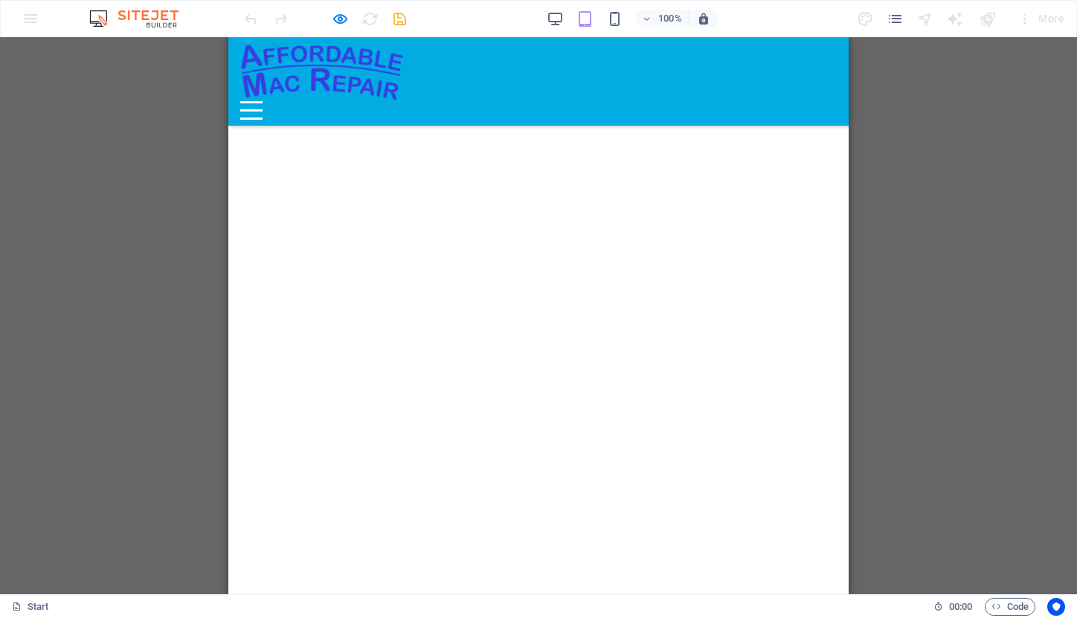
scroll to position [4429, 0]
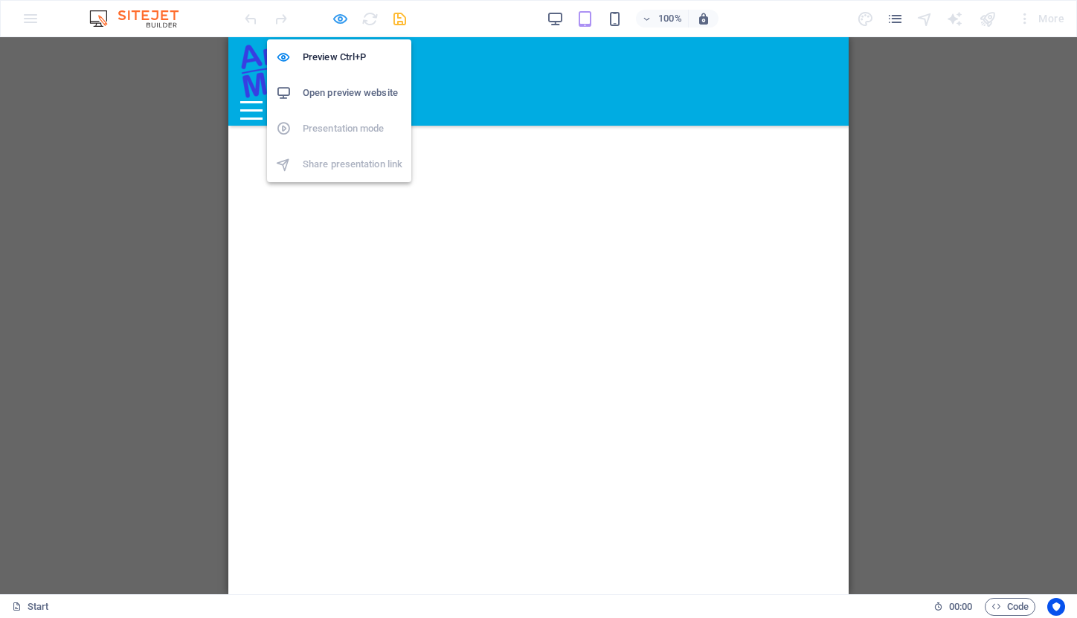
click at [338, 18] on icon "button" at bounding box center [340, 18] width 17 height 17
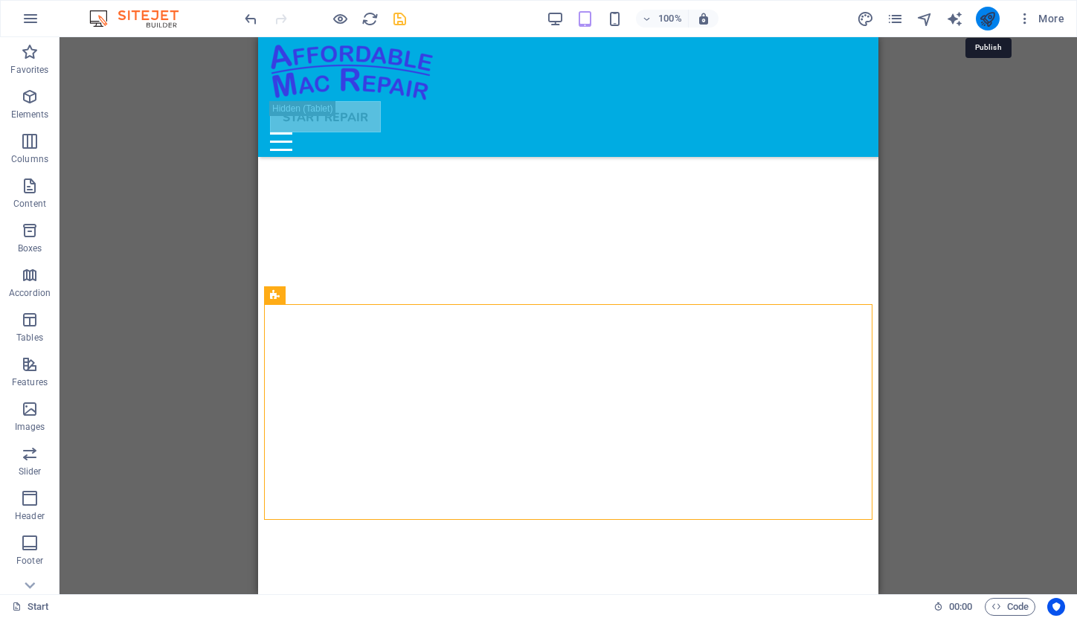
click at [987, 16] on icon "publish" at bounding box center [987, 18] width 17 height 17
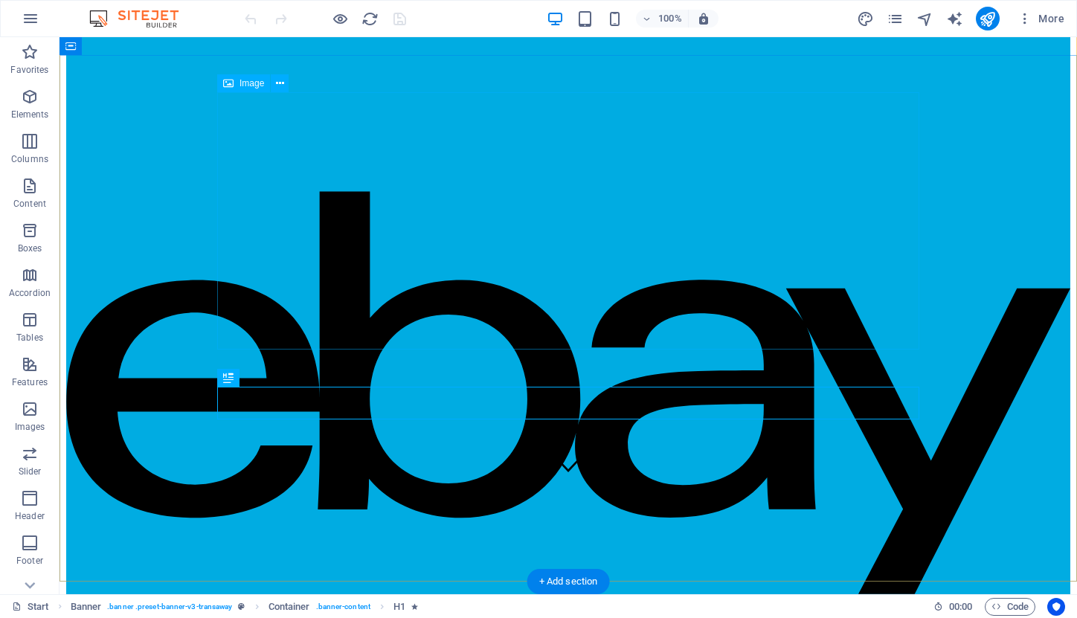
scroll to position [104, 0]
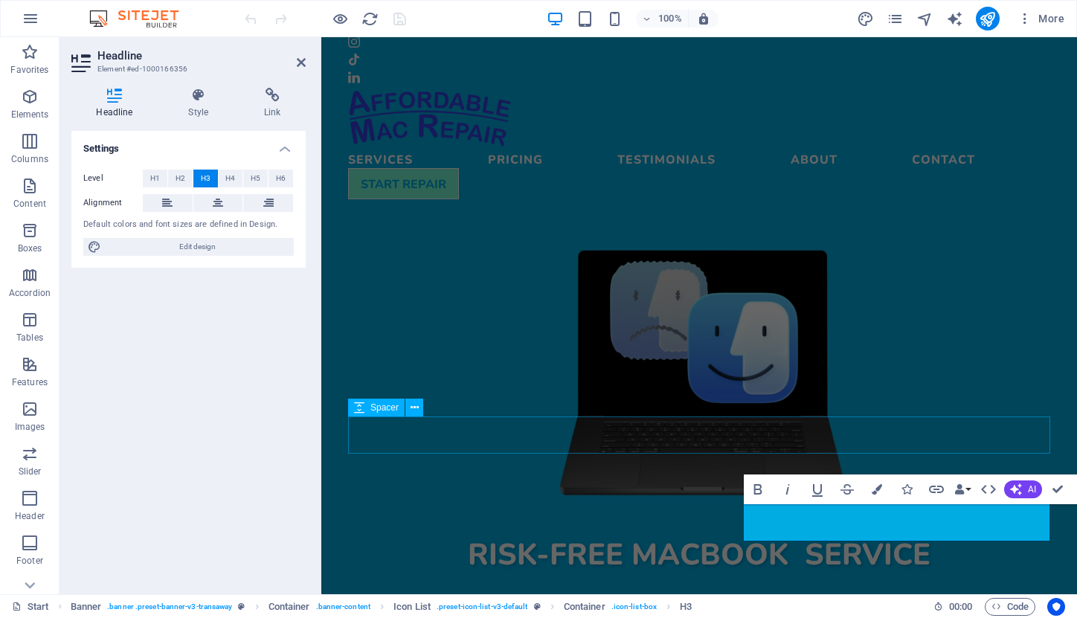
click at [966, 570] on div at bounding box center [699, 588] width 702 height 37
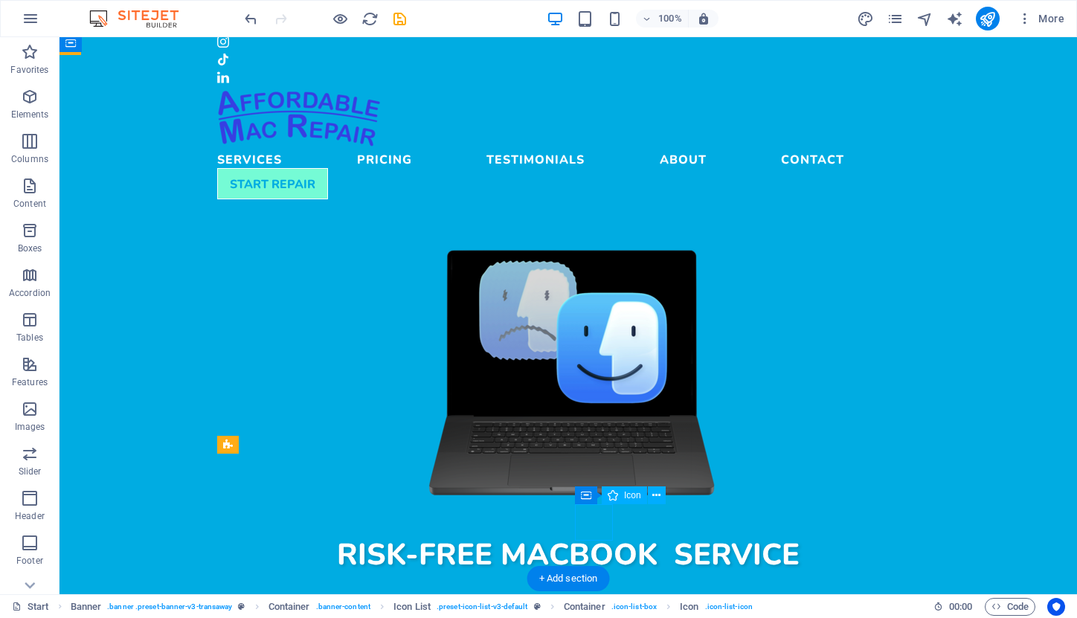
select select "xMidYMid"
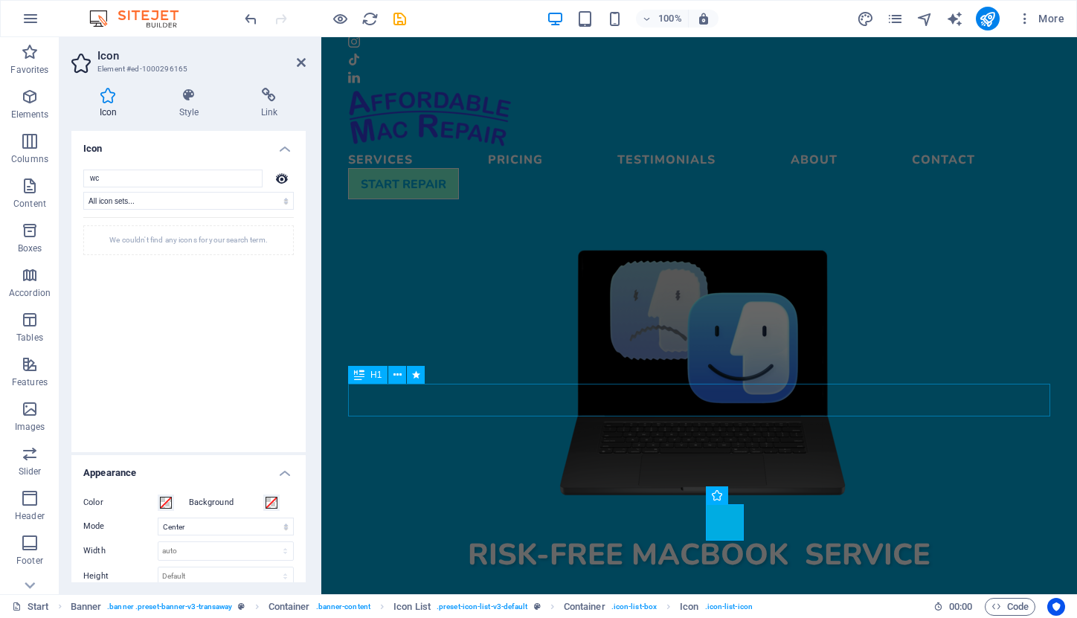
type input "w"
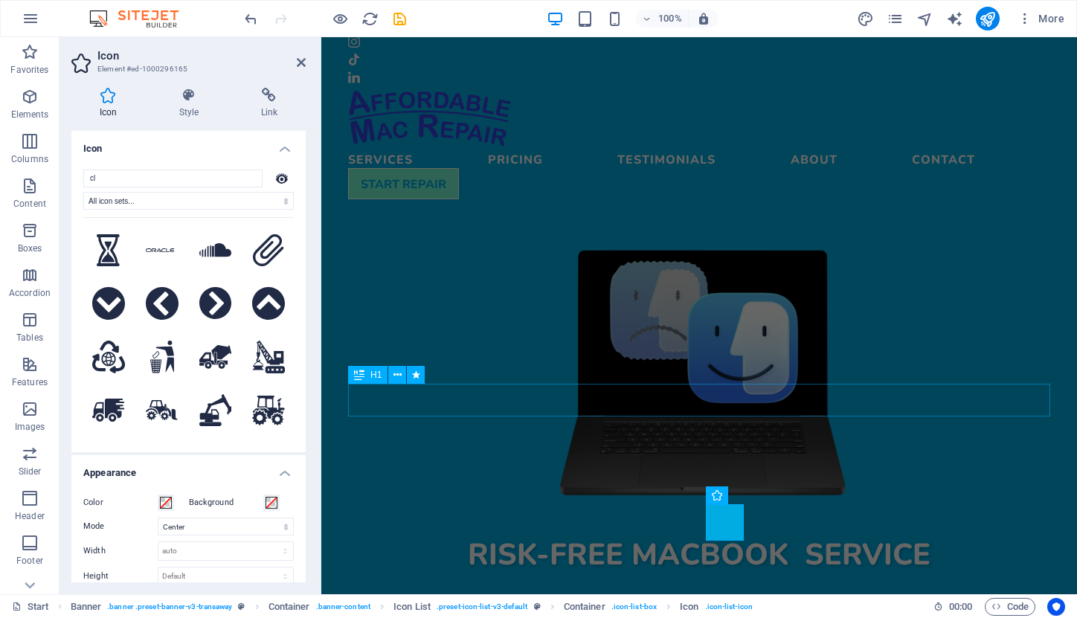
type input "c"
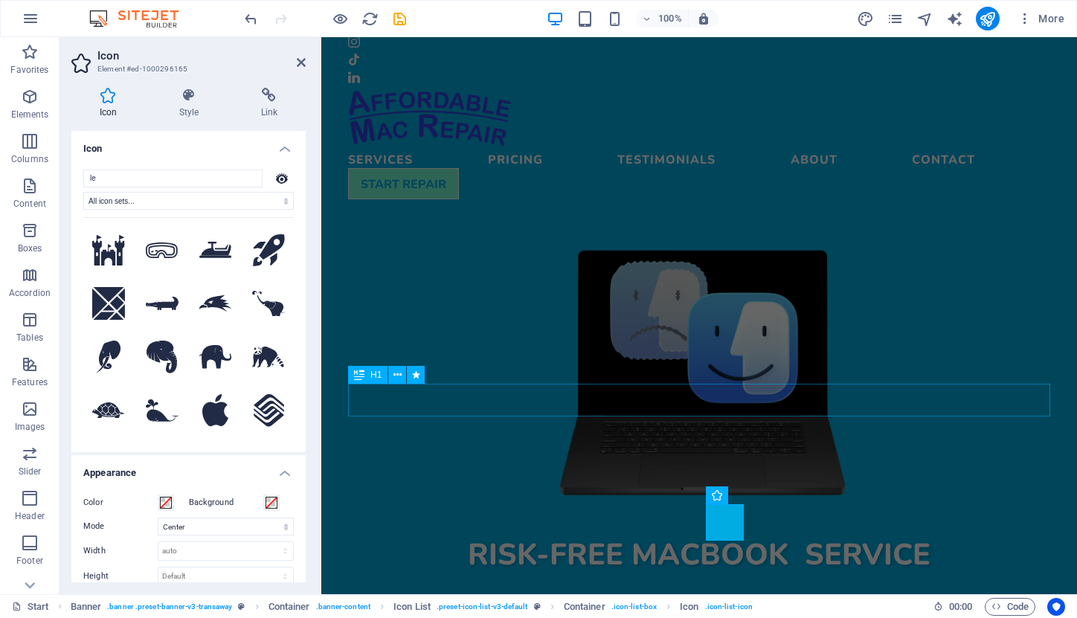
type input "l"
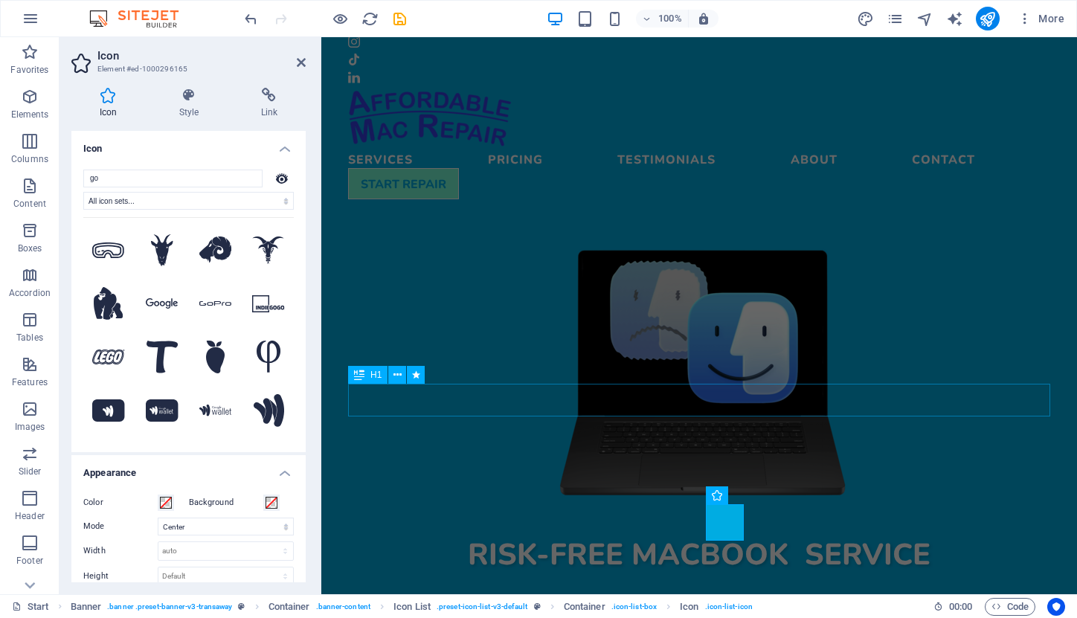
type input "g"
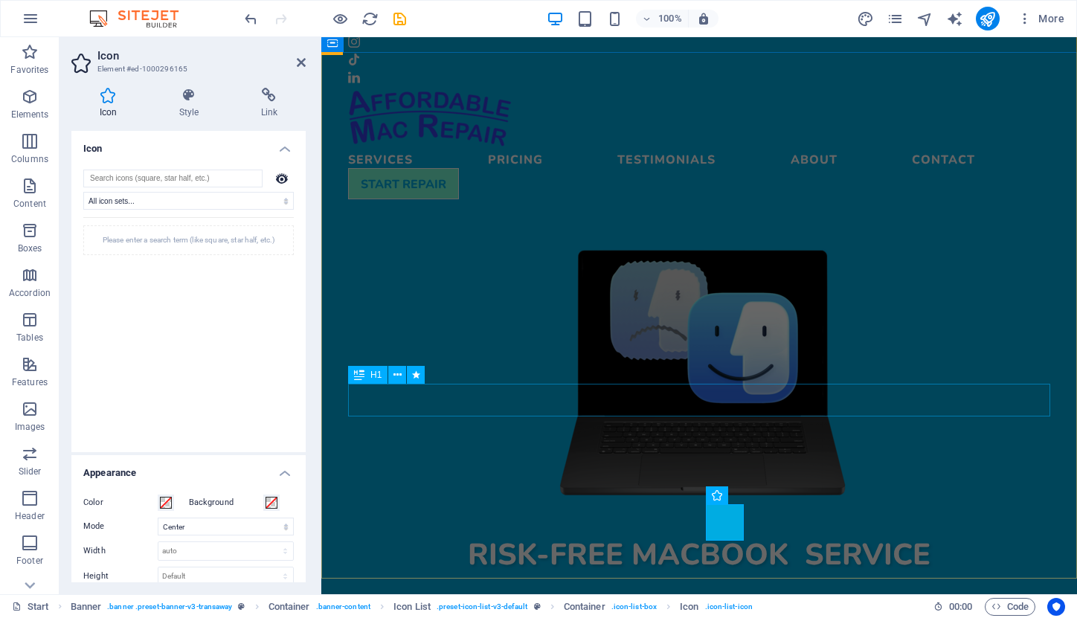
click at [975, 537] on div "Risk-free MacBook service" at bounding box center [699, 553] width 702 height 33
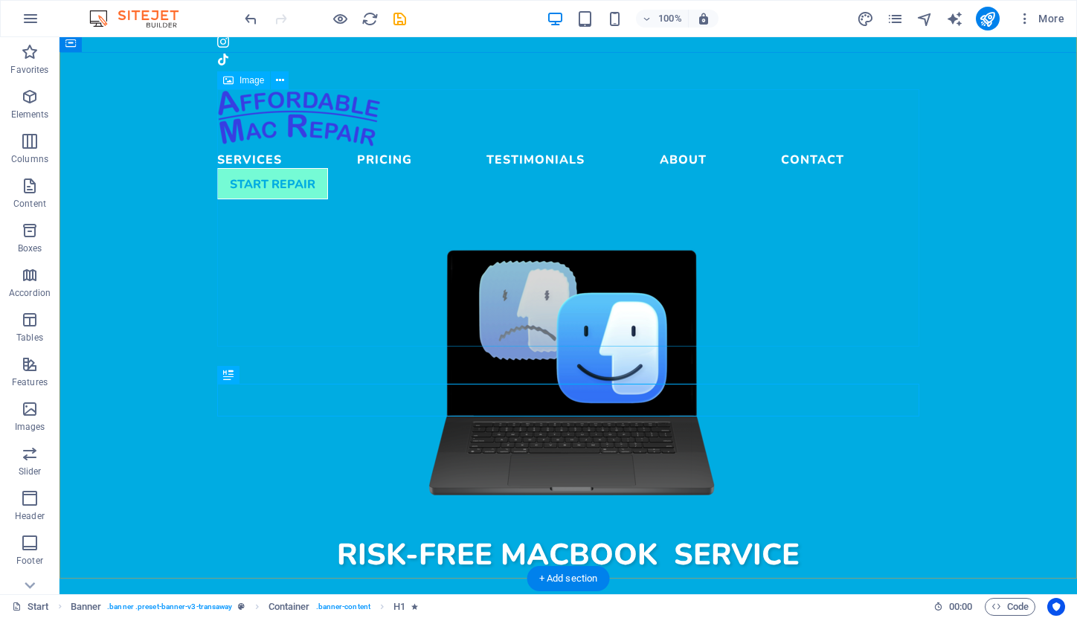
click at [868, 243] on figure at bounding box center [568, 371] width 702 height 257
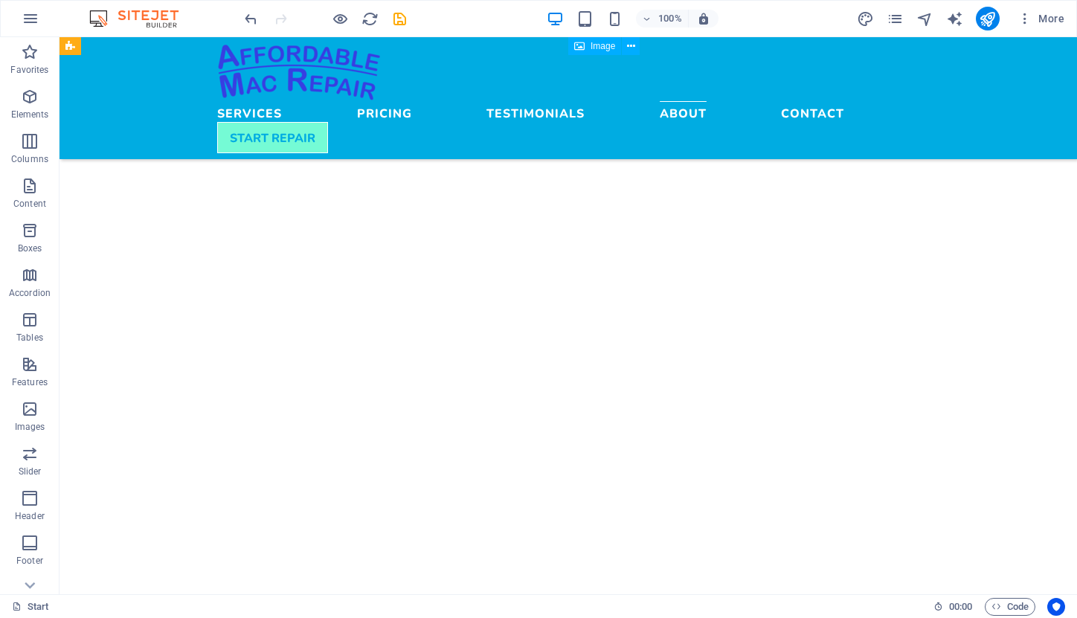
scroll to position [3197, 0]
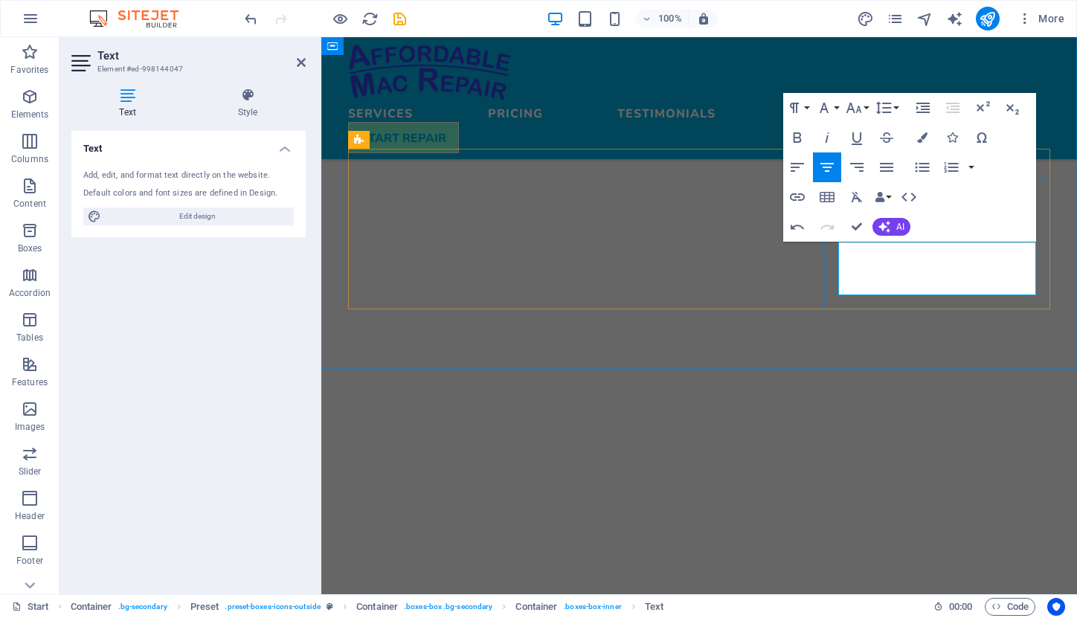
scroll to position [0, 5]
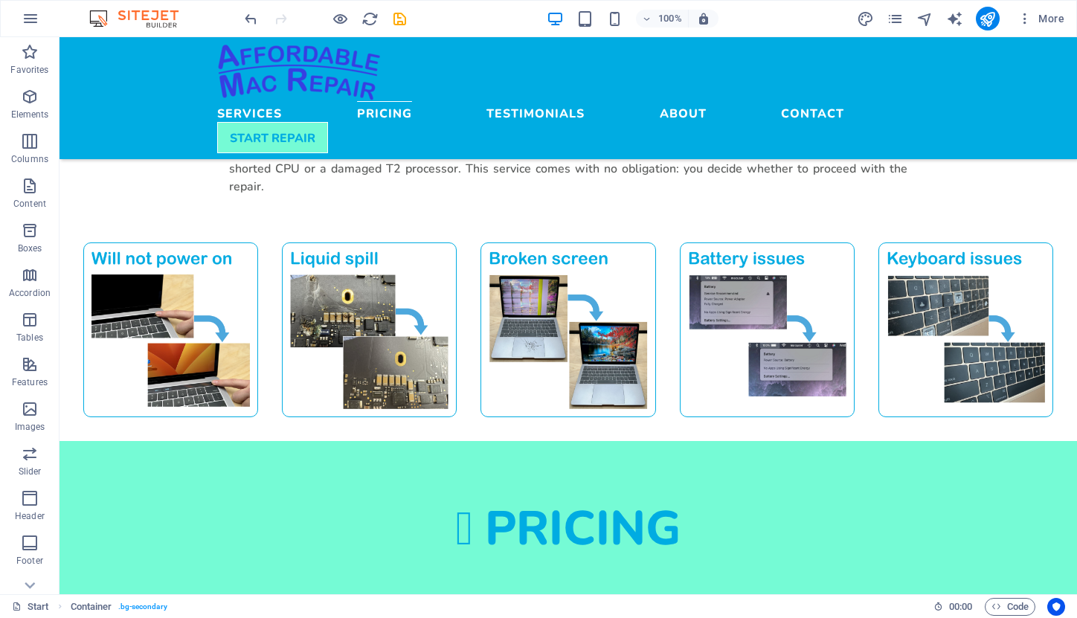
scroll to position [1277, 0]
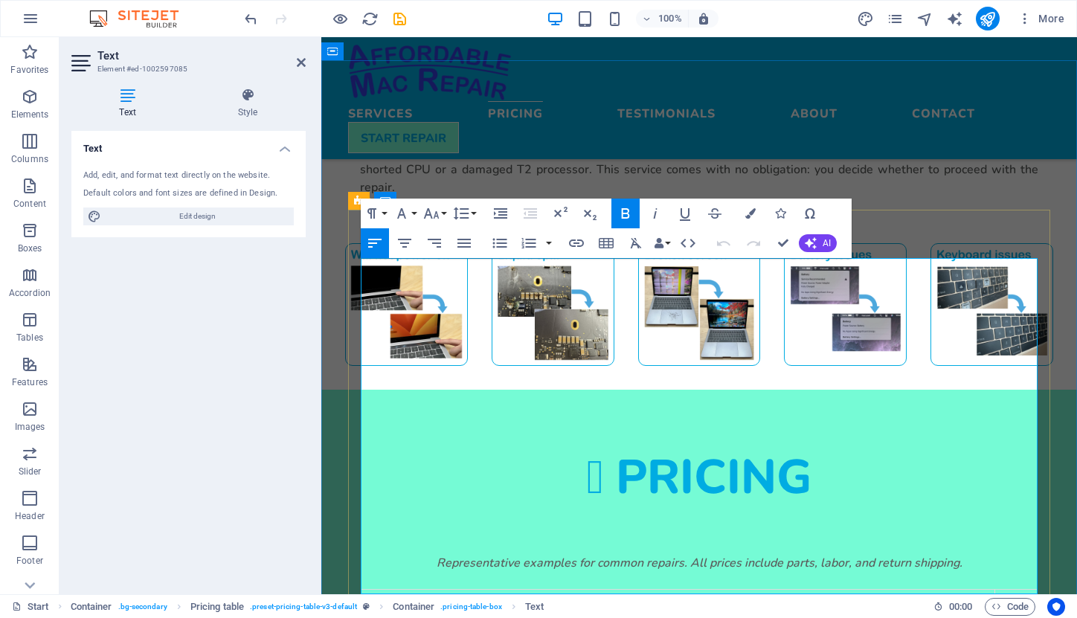
click at [434, 589] on td "Screen replacement macbook Air A2337 2020" at bounding box center [679, 604] width 634 height 31
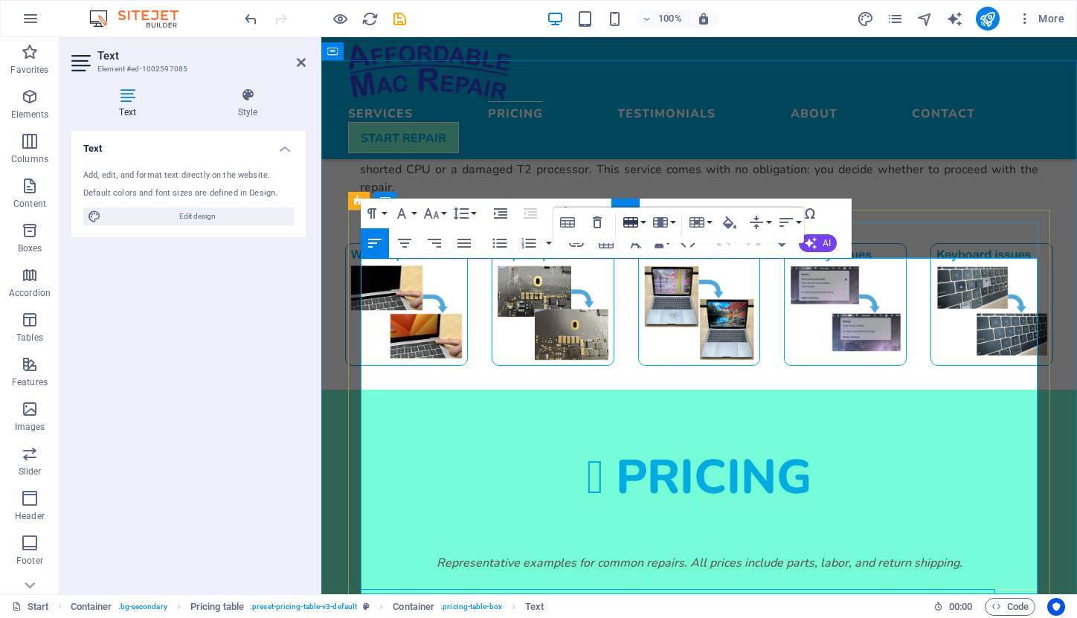
click at [643, 224] on button "Row" at bounding box center [634, 223] width 28 height 30
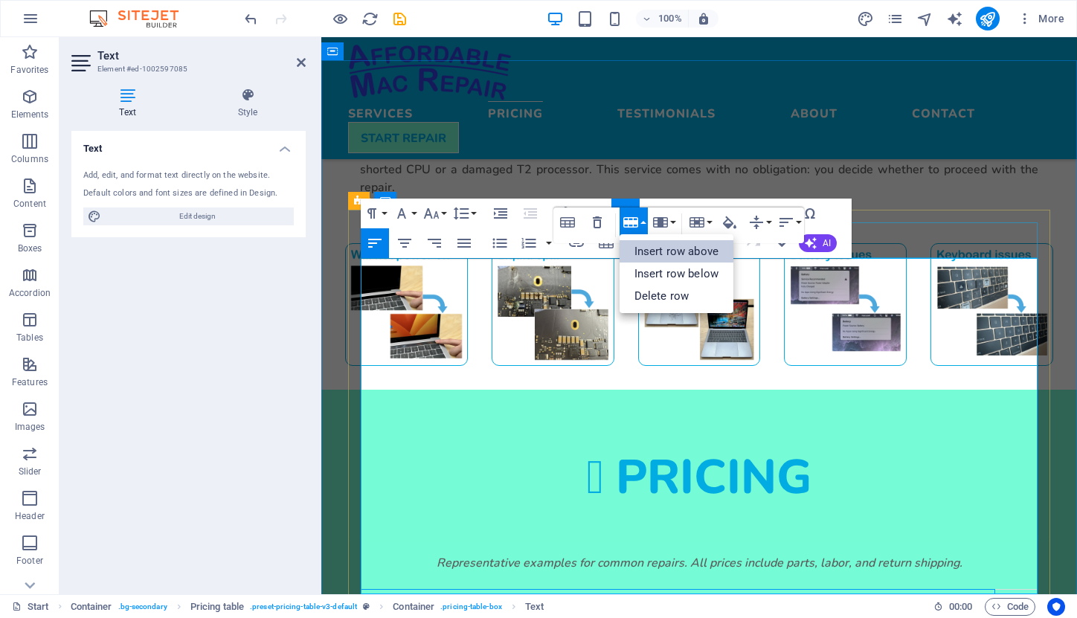
click at [652, 249] on link "Insert row above" at bounding box center [677, 251] width 114 height 22
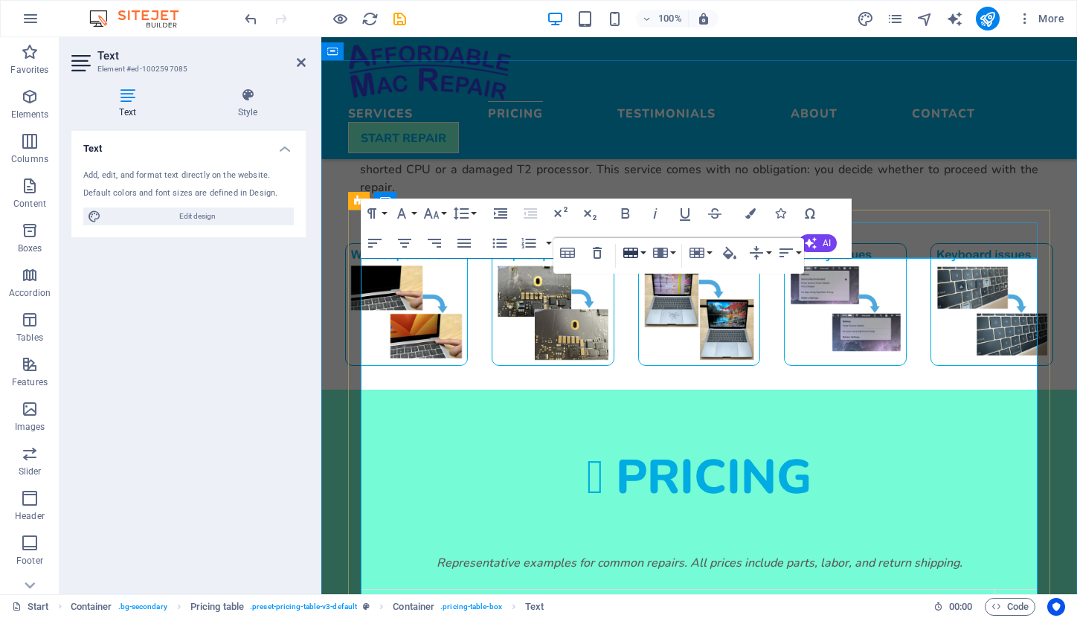
click at [641, 248] on button "Row" at bounding box center [634, 253] width 28 height 30
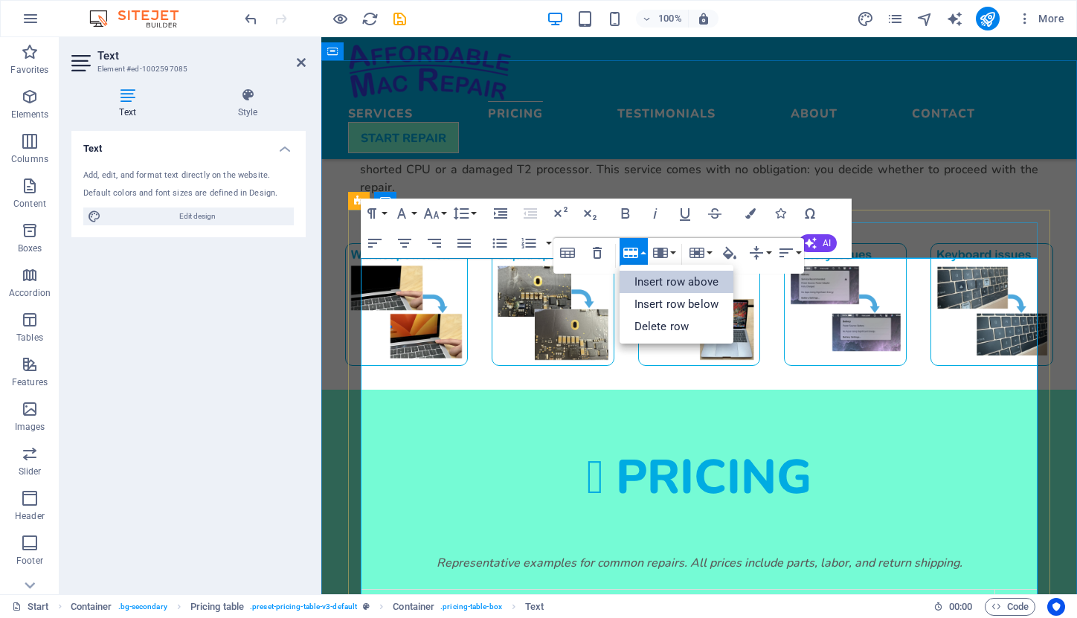
click at [646, 276] on link "Insert row above" at bounding box center [677, 282] width 114 height 22
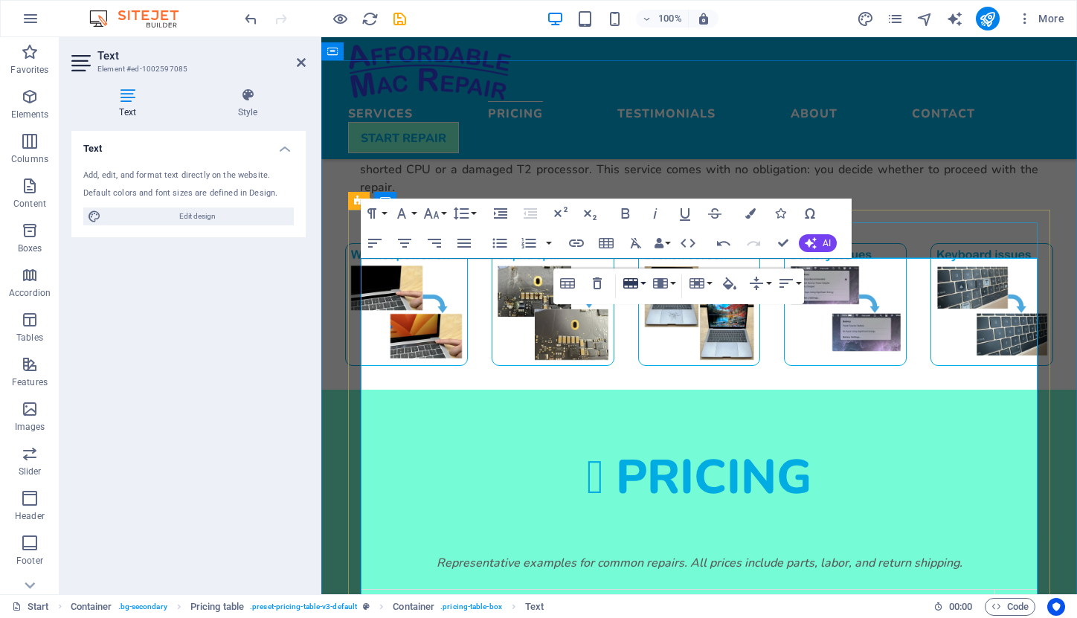
click at [638, 280] on icon "button" at bounding box center [631, 284] width 18 height 18
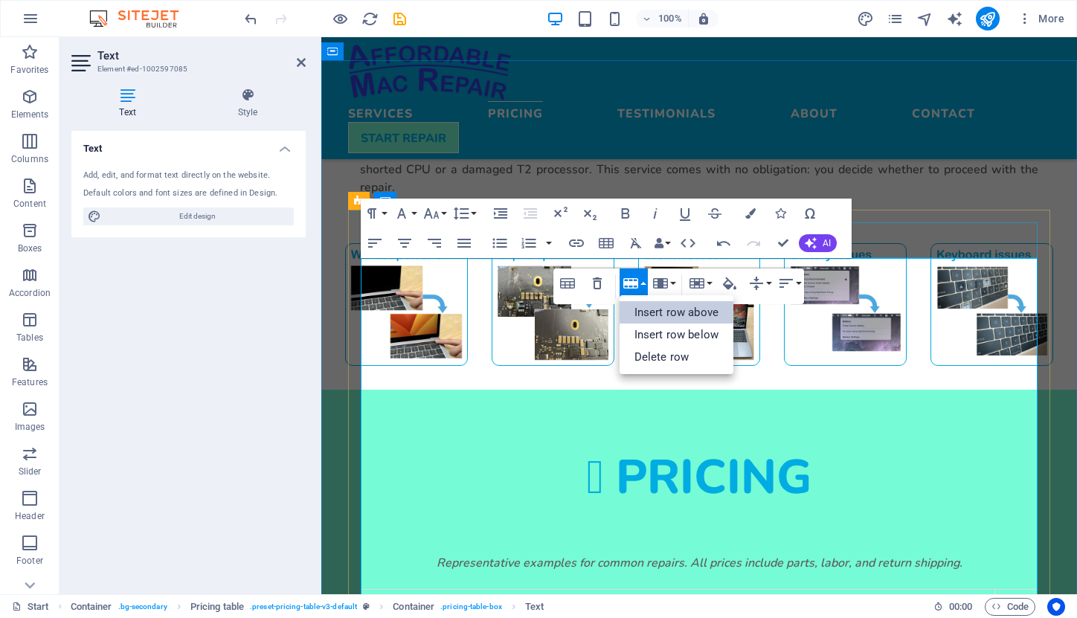
click at [647, 304] on link "Insert row above" at bounding box center [677, 312] width 114 height 22
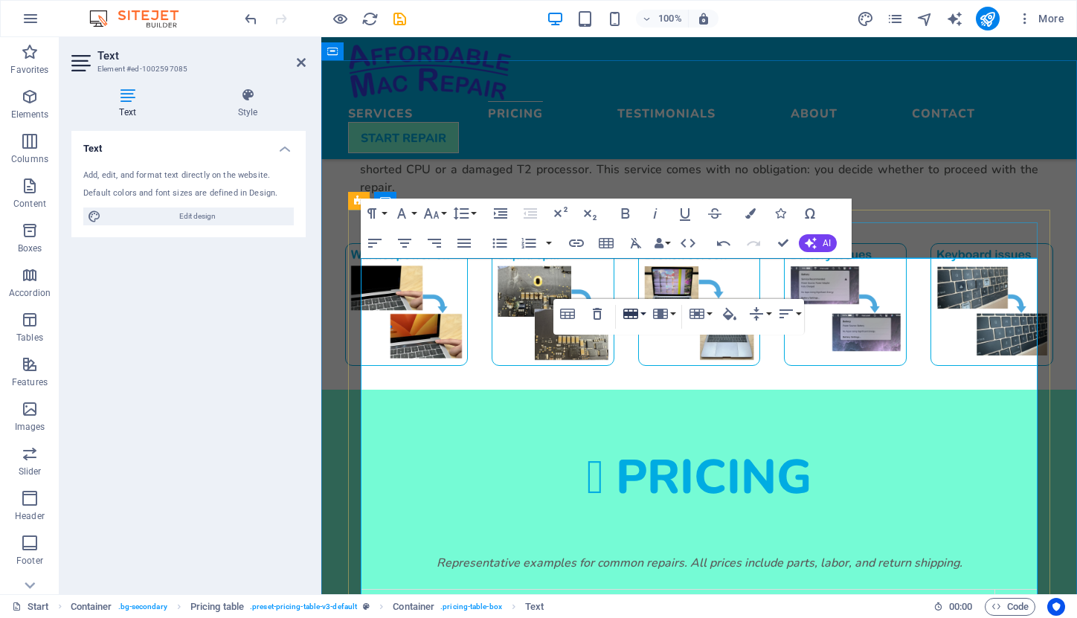
click at [641, 314] on button "Row" at bounding box center [634, 314] width 28 height 30
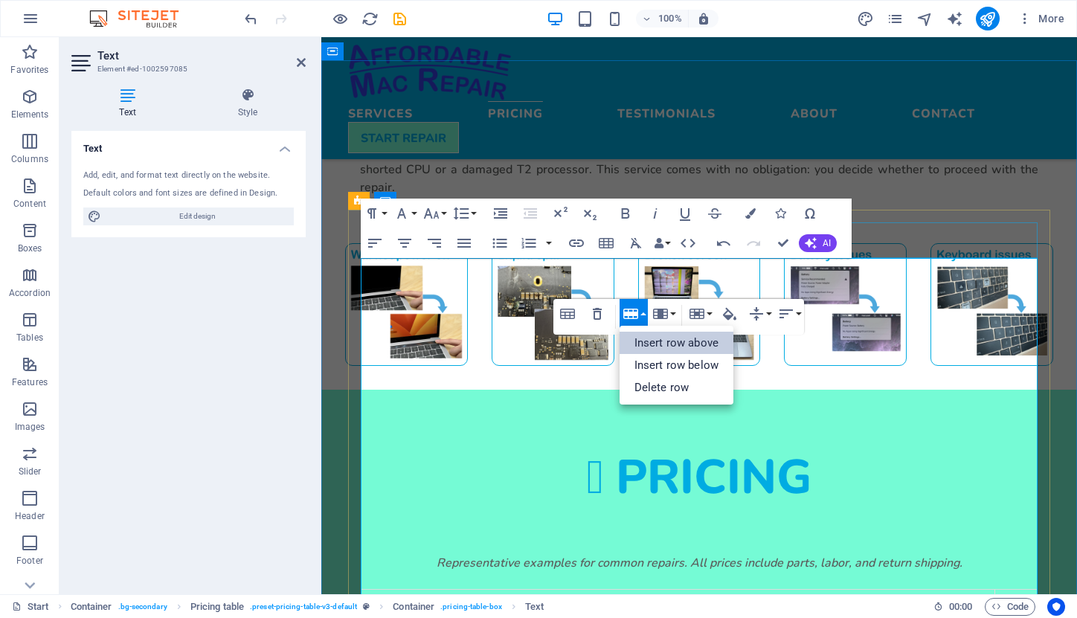
click at [650, 337] on link "Insert row above" at bounding box center [677, 343] width 114 height 22
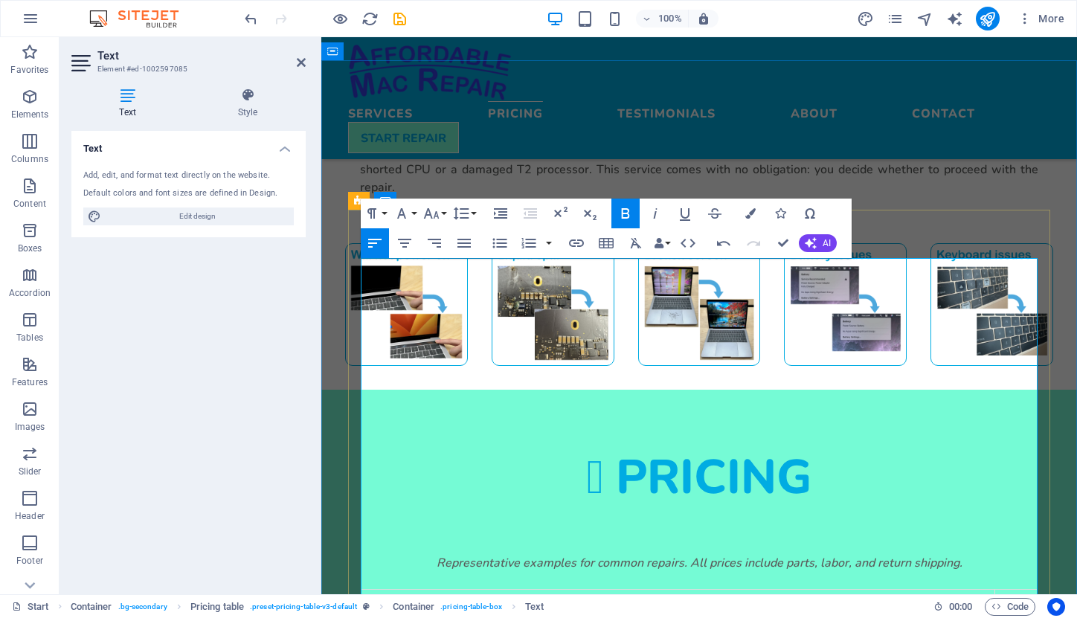
copy td "Screen replacement macbook Air A2337 2020"
click at [404, 589] on td at bounding box center [679, 604] width 634 height 31
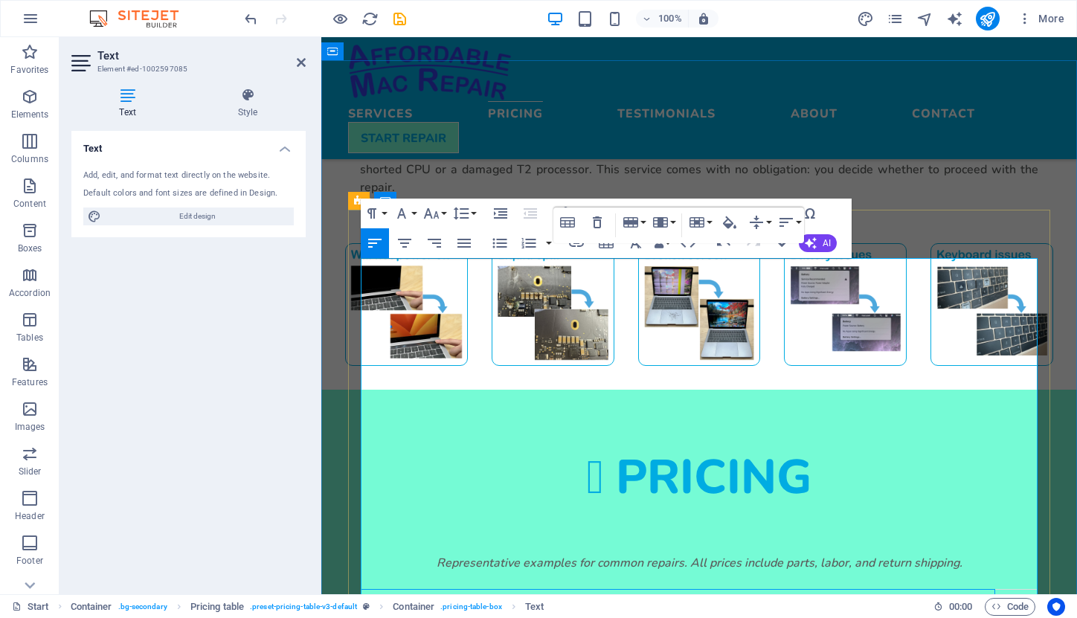
scroll to position [48, 0]
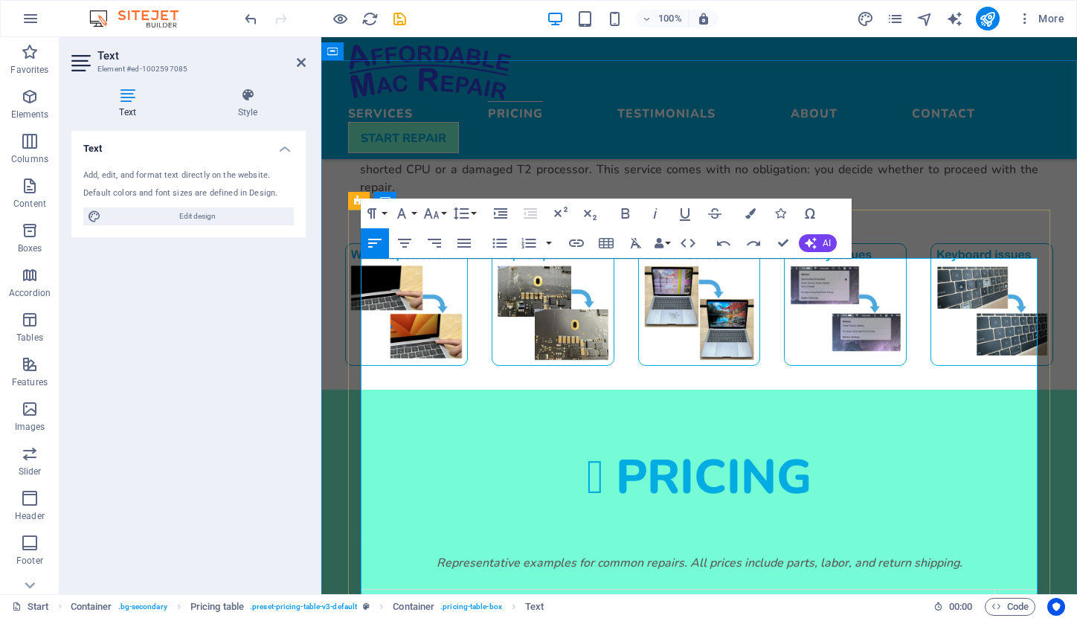
click at [378, 244] on icon "button" at bounding box center [375, 243] width 18 height 18
click at [379, 596] on div at bounding box center [678, 605] width 633 height 18
click at [371, 238] on icon "button" at bounding box center [375, 243] width 18 height 18
click at [382, 596] on td "SCREEN REPLACEMENT MACBOOK AIR A2337 2020" at bounding box center [700, 611] width 676 height 31
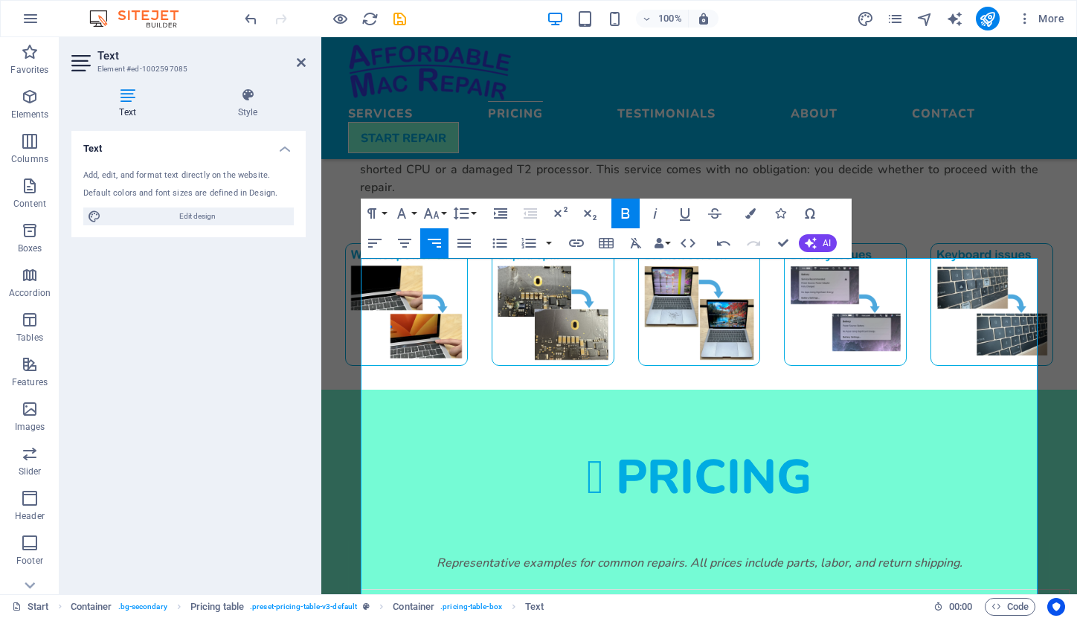
click at [382, 596] on td "SCREEN REPLACEMENT MACBOOK AIR A2337 2020" at bounding box center [700, 611] width 676 height 31
click at [379, 237] on icon "button" at bounding box center [375, 243] width 18 height 18
click at [668, 603] on div "SCREEN REPLACEMENT MACBOOK AIR A2337 2020" at bounding box center [700, 612] width 676 height 18
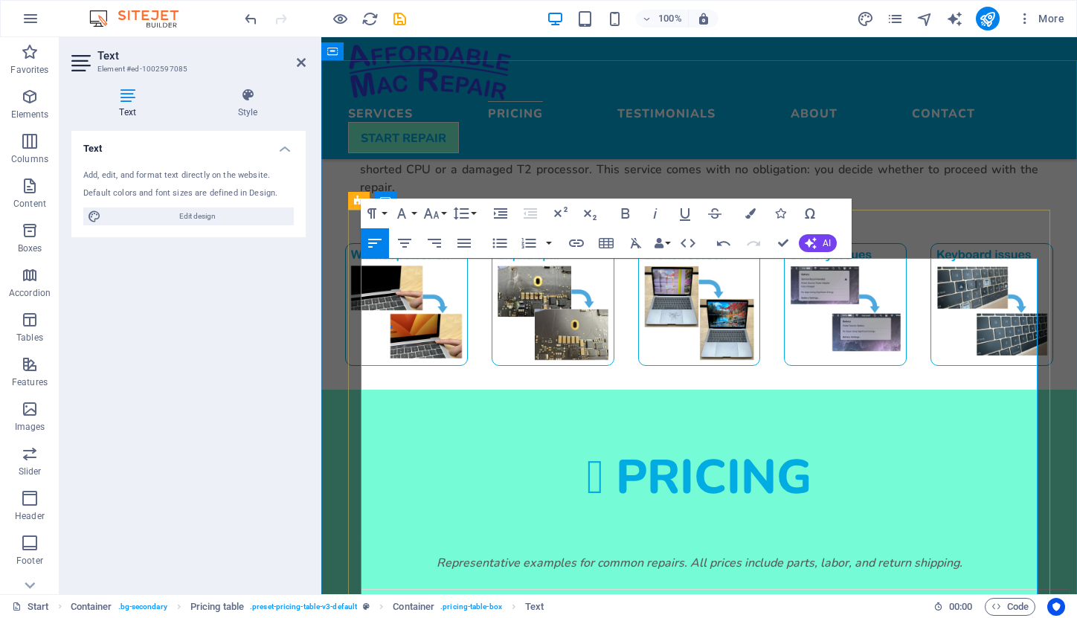
drag, startPoint x: 458, startPoint y: 458, endPoint x: 361, endPoint y: 458, distance: 97.5
copy td "Grade C display"
click at [399, 618] on div at bounding box center [700, 629] width 676 height 18
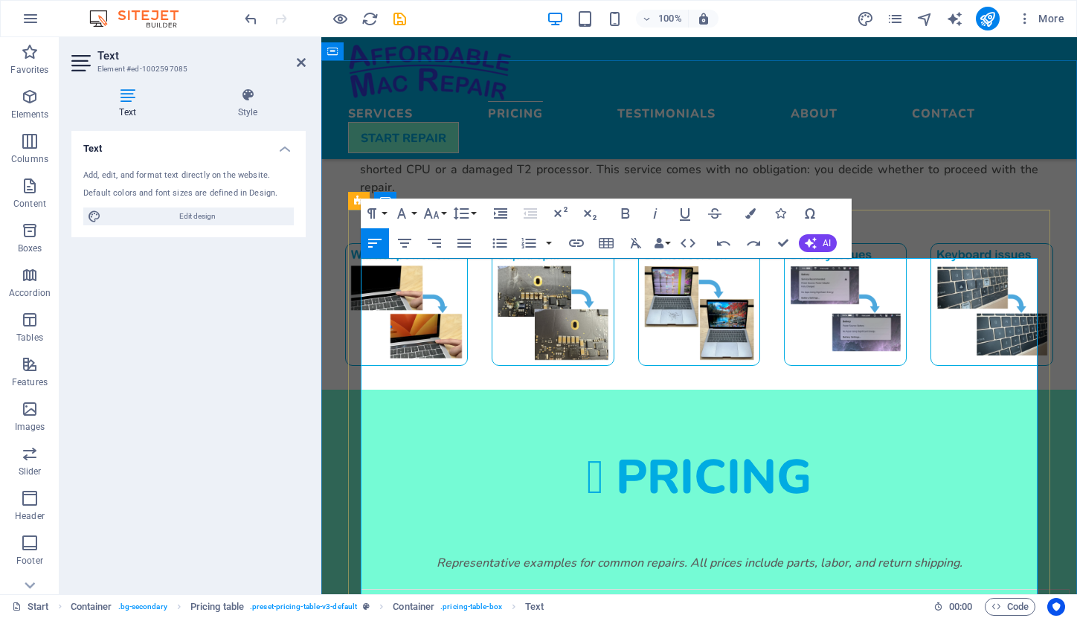
click at [394, 618] on div at bounding box center [700, 629] width 676 height 18
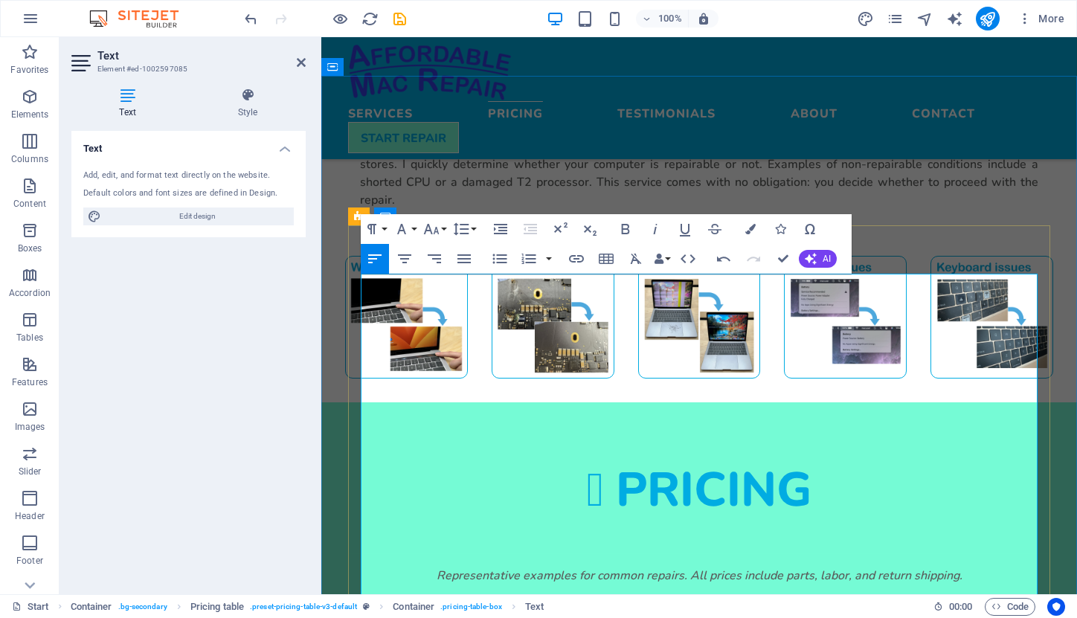
scroll to position [1264, 0]
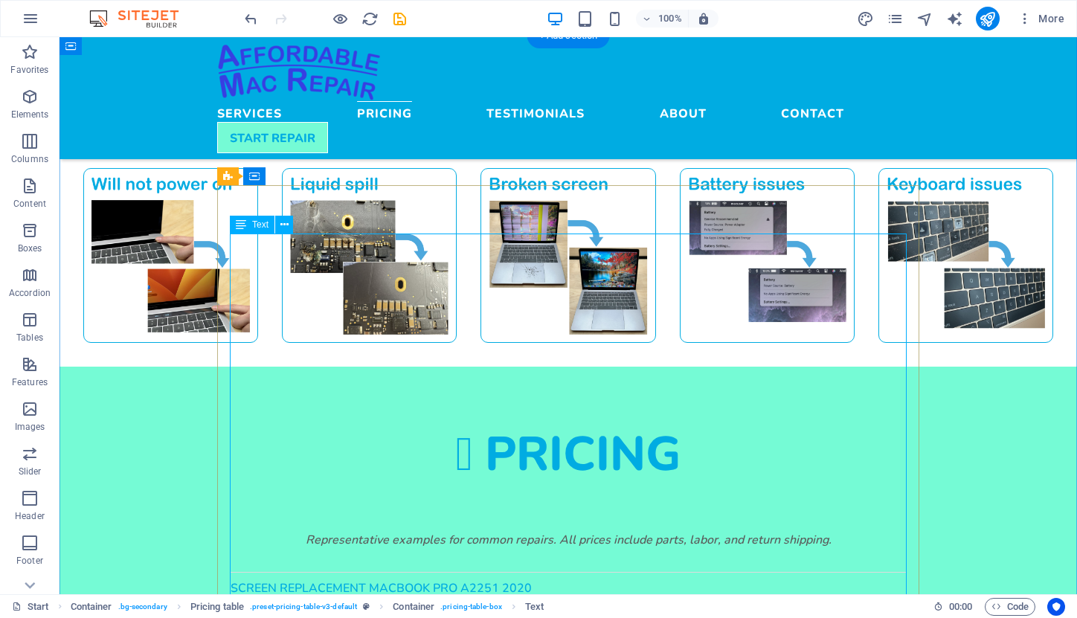
scroll to position [1354, 0]
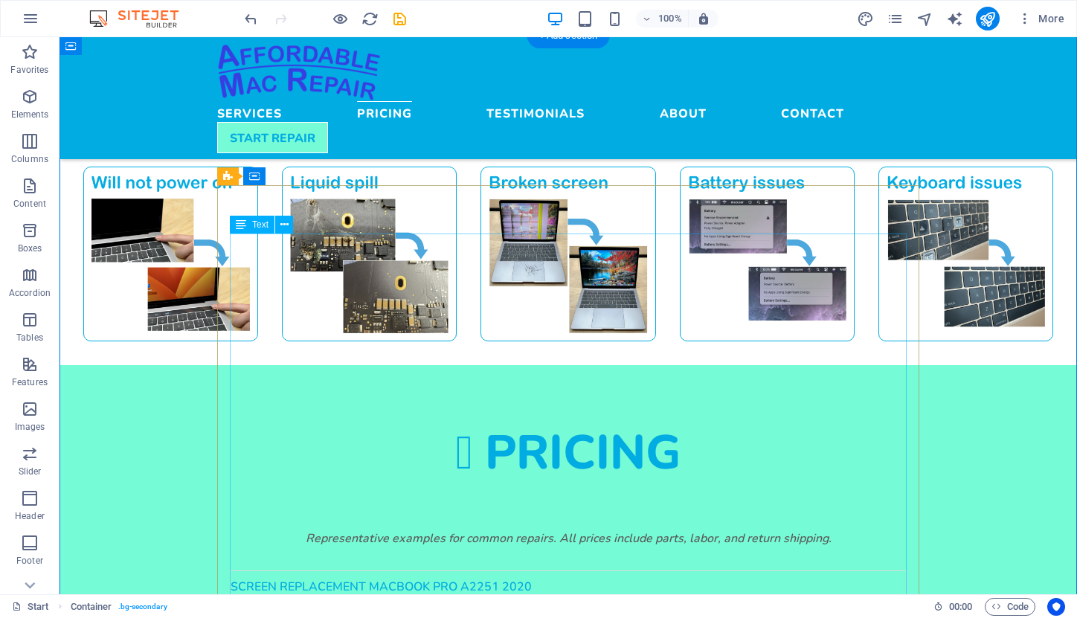
click at [524, 579] on strong "SCREEN REPLACEMENT MACBOOK PRO A2251 2020" at bounding box center [381, 586] width 301 height 14
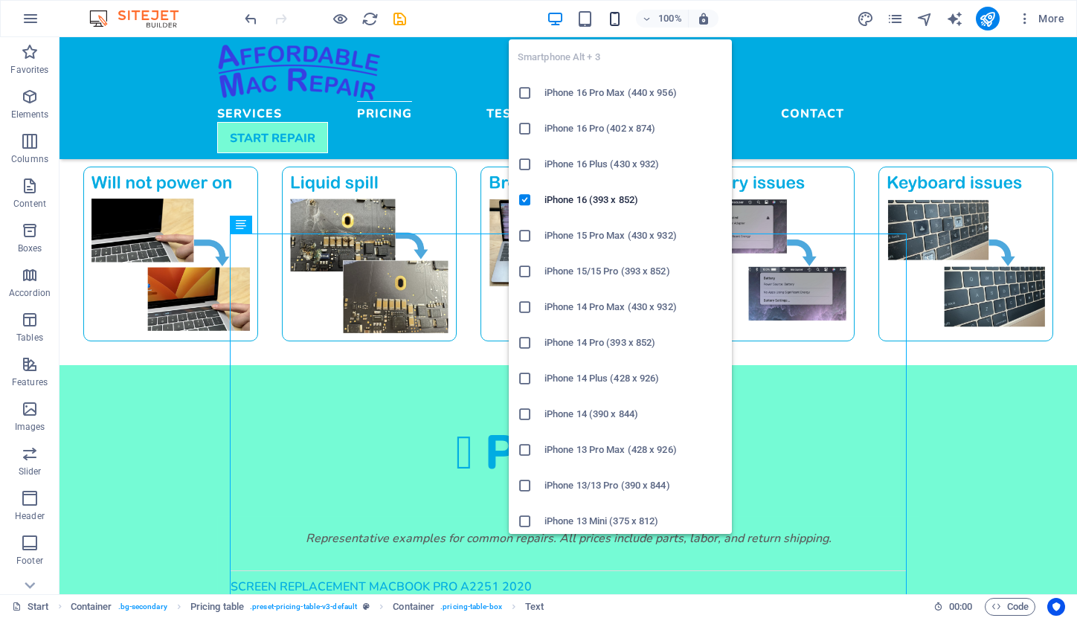
click at [615, 17] on icon "button" at bounding box center [614, 18] width 17 height 17
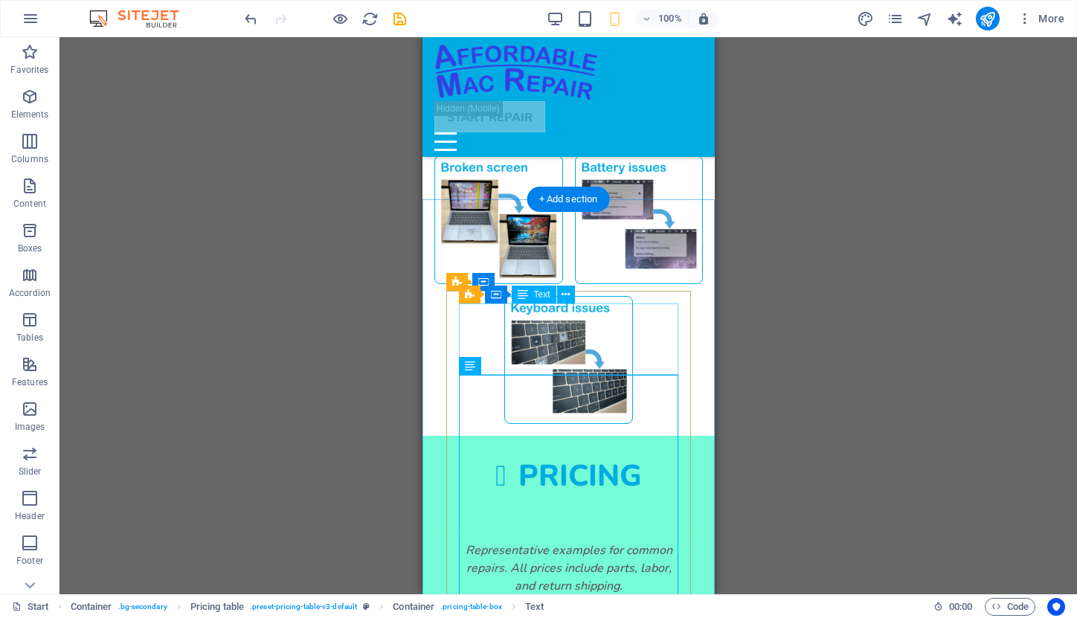
scroll to position [1502, 0]
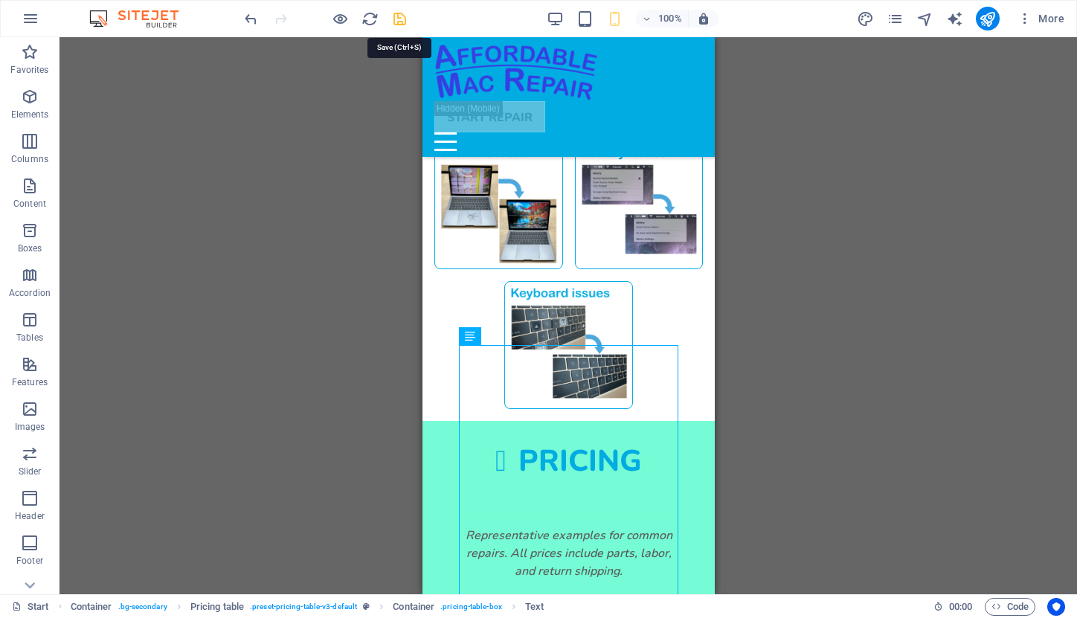
click at [396, 13] on icon "save" at bounding box center [399, 18] width 17 height 17
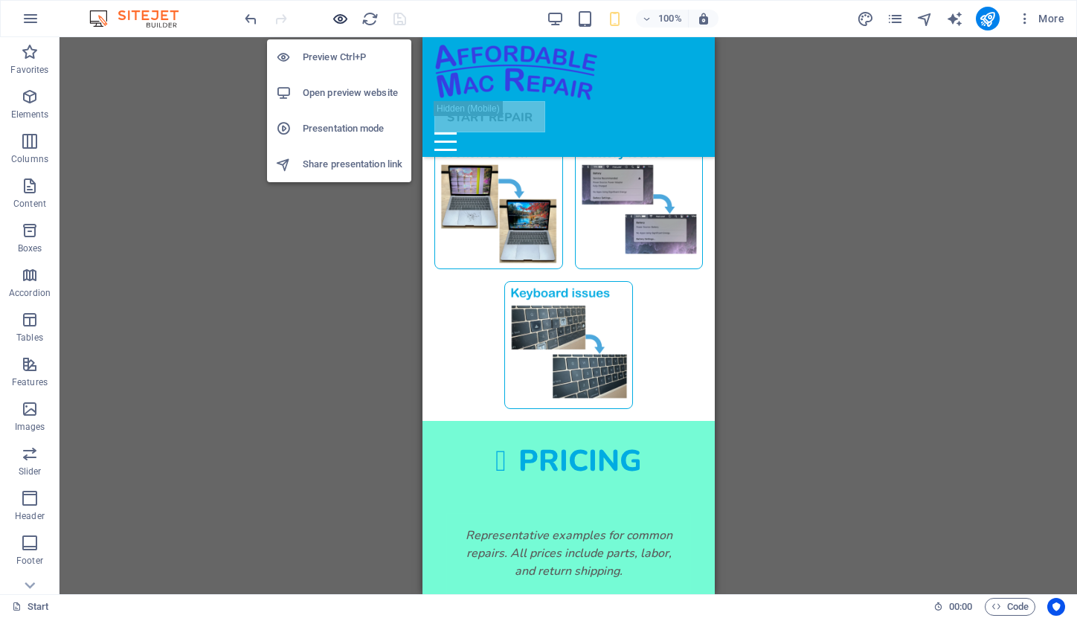
click at [341, 17] on icon "button" at bounding box center [340, 18] width 17 height 17
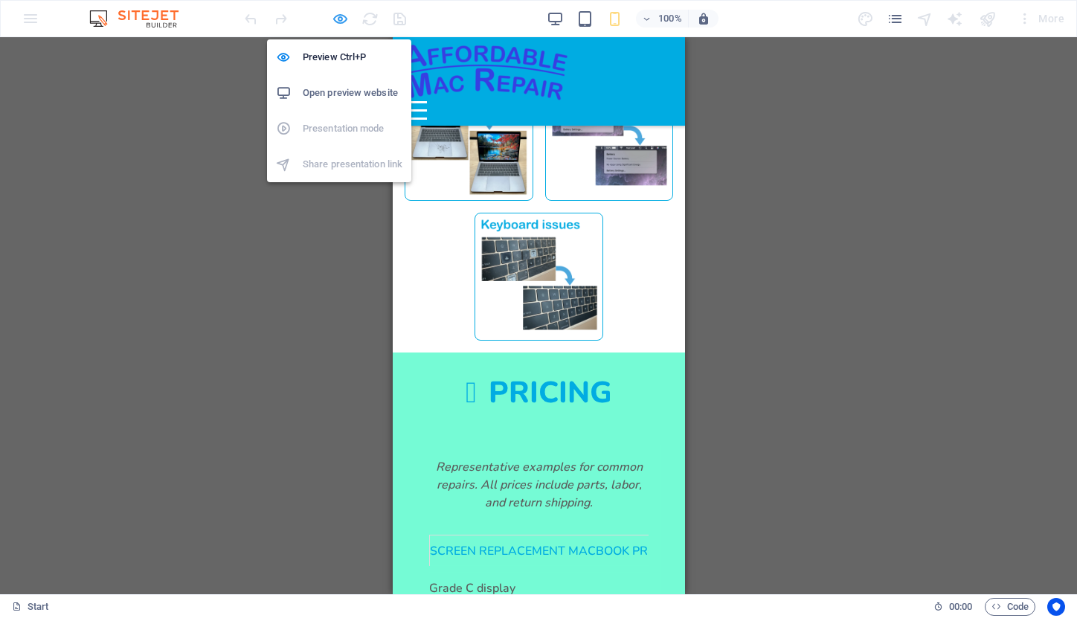
click at [341, 17] on icon "button" at bounding box center [340, 18] width 17 height 17
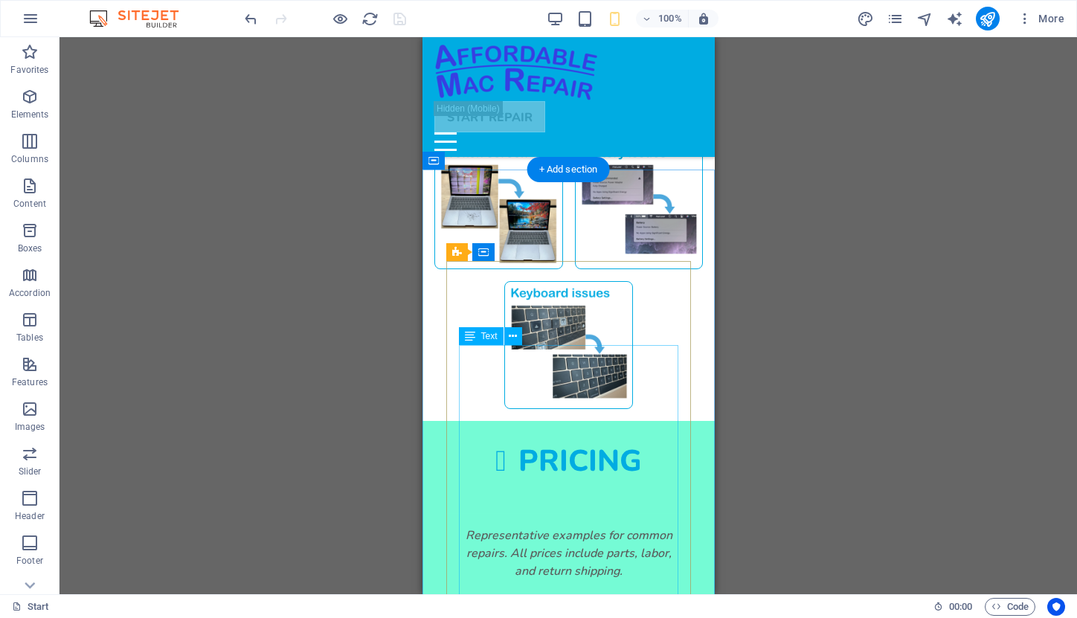
click at [539, 610] on div "SCREEN REPLACEMENT MACBOOK PRO A2251 2020" at bounding box center [797, 619] width 676 height 18
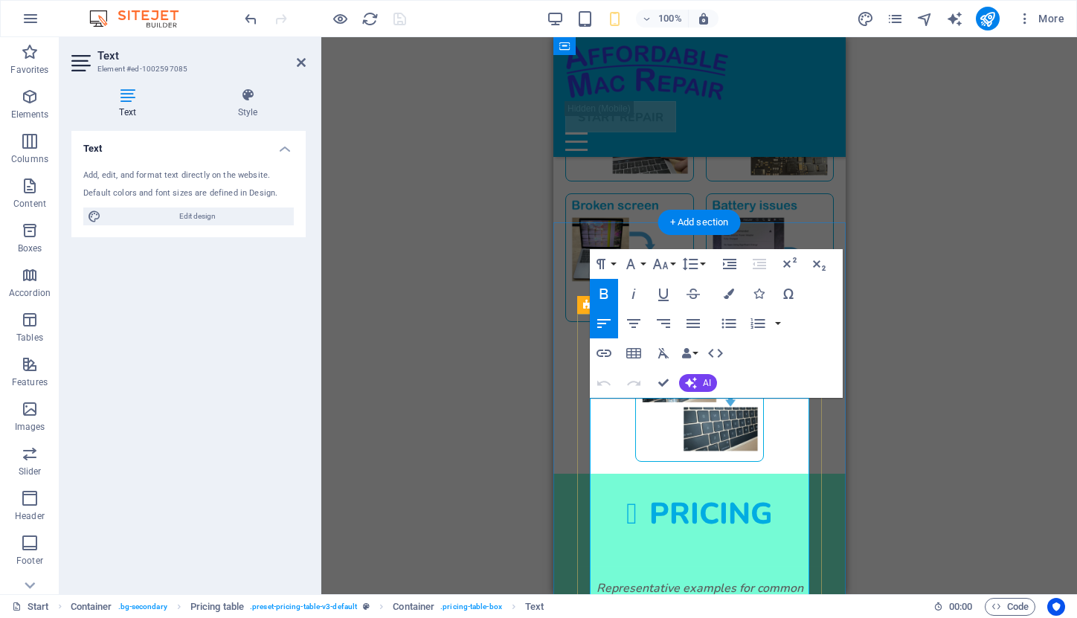
scroll to position [1448, 0]
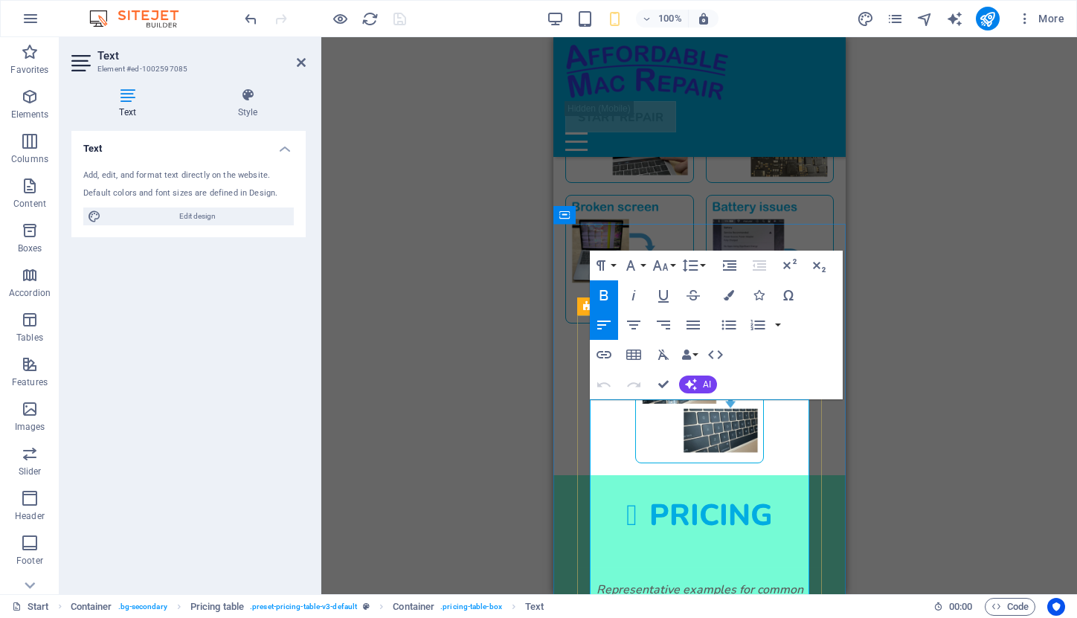
click at [248, 96] on icon at bounding box center [248, 95] width 116 height 15
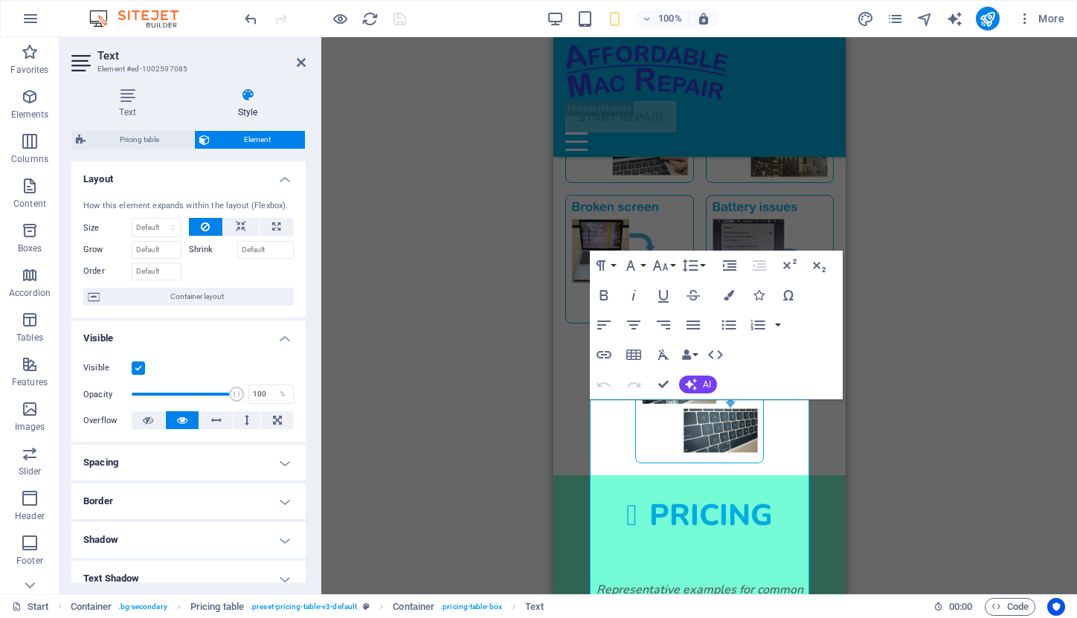
scroll to position [0, 0]
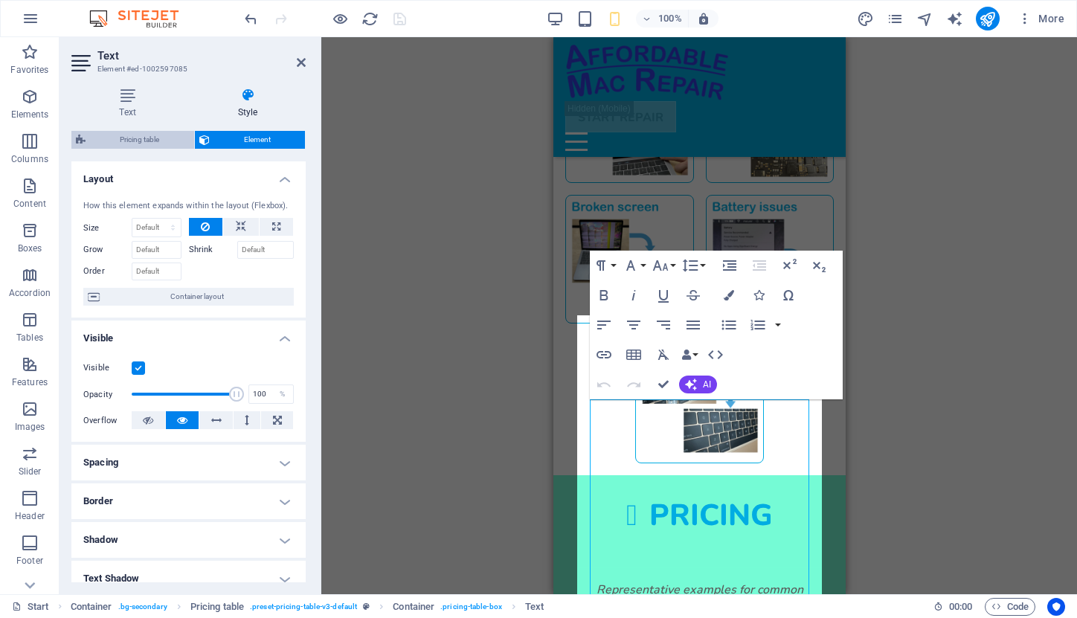
click at [155, 134] on span "Pricing table" at bounding box center [140, 140] width 100 height 18
select select "rem"
select select "px"
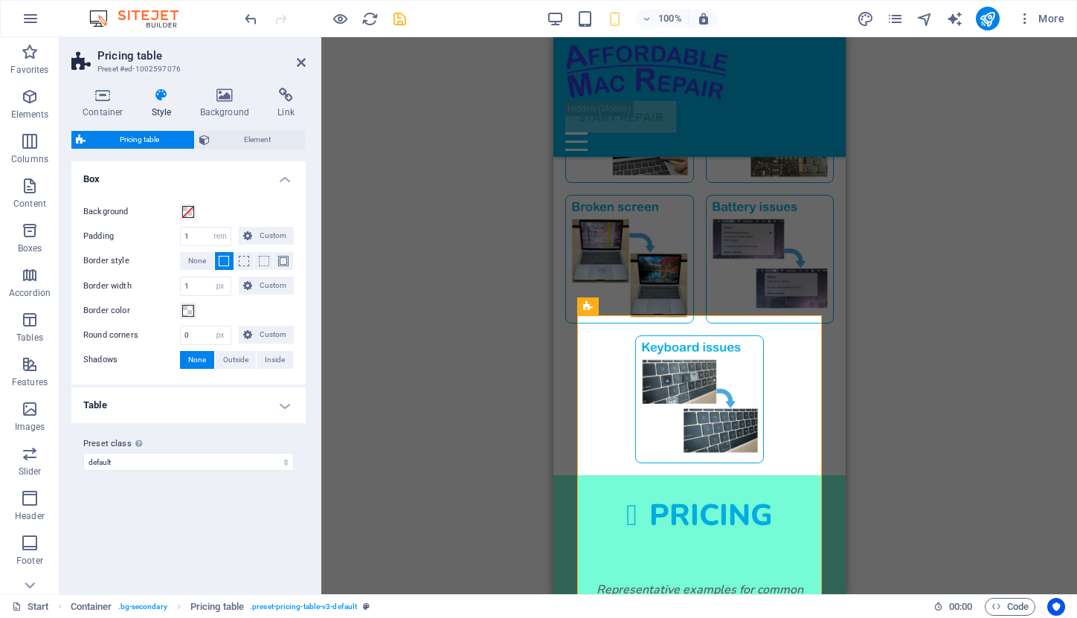
click at [284, 405] on h4 "Table" at bounding box center [188, 406] width 234 height 36
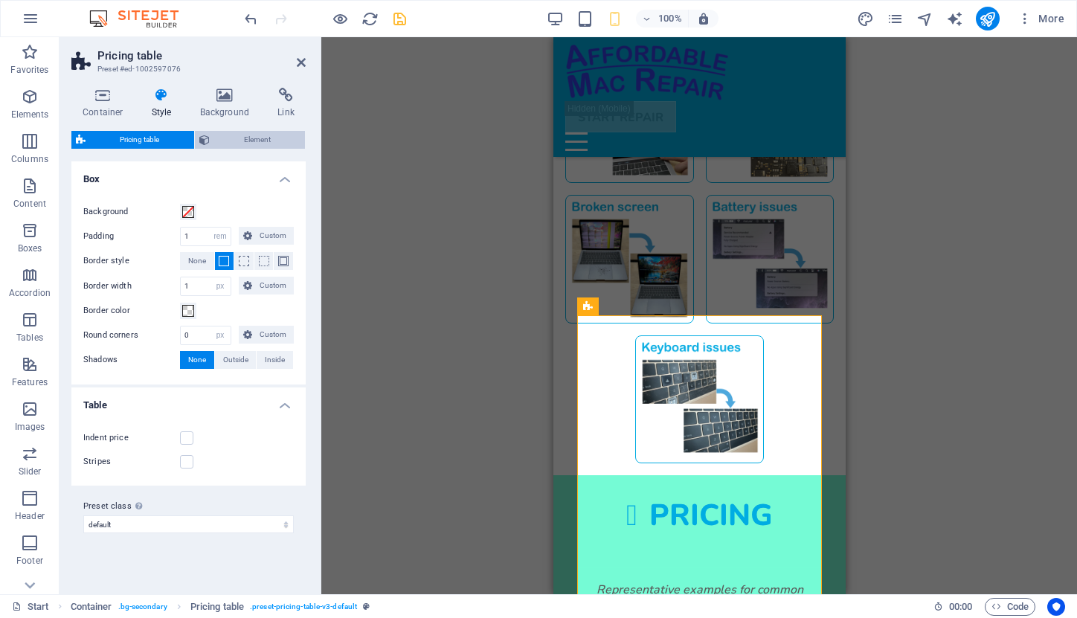
click at [240, 143] on span "Element" at bounding box center [257, 140] width 87 height 18
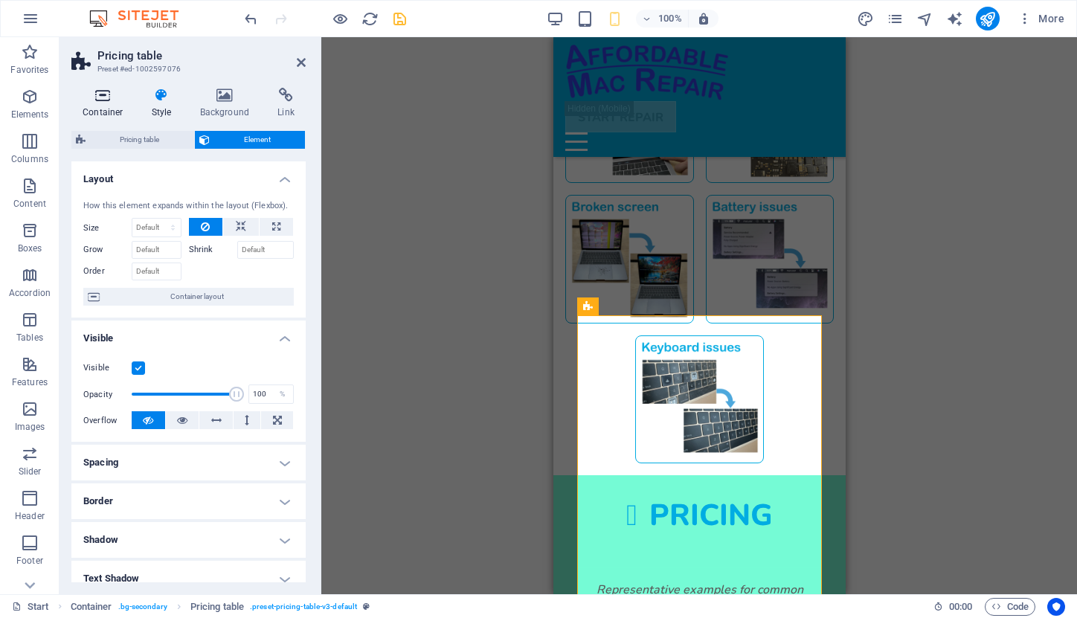
click at [106, 104] on h4 "Container" at bounding box center [105, 103] width 69 height 31
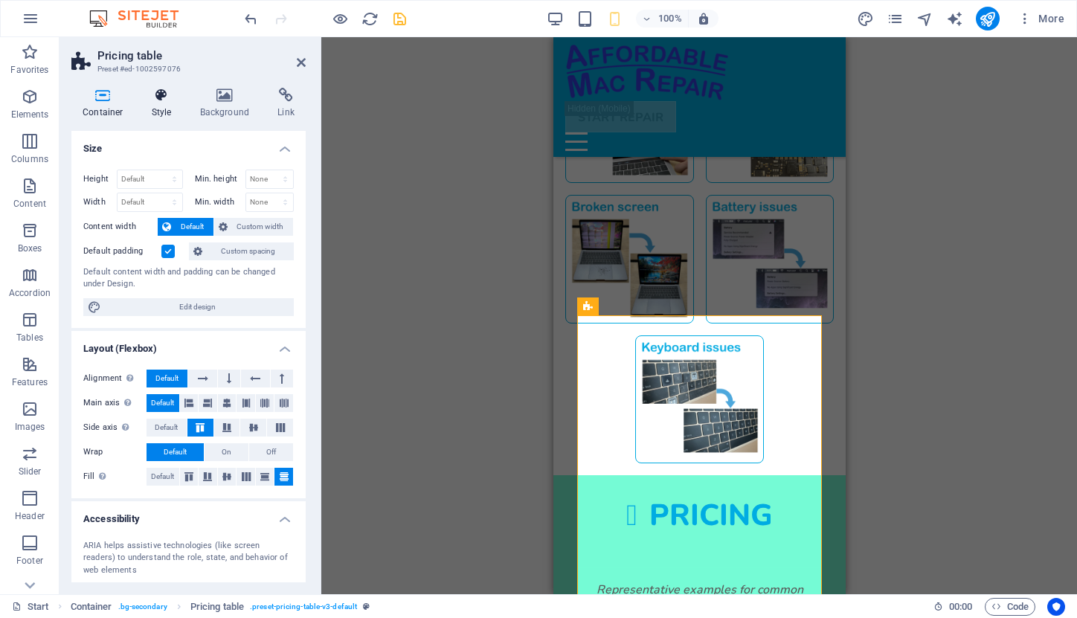
click at [155, 106] on h4 "Style" at bounding box center [165, 103] width 48 height 31
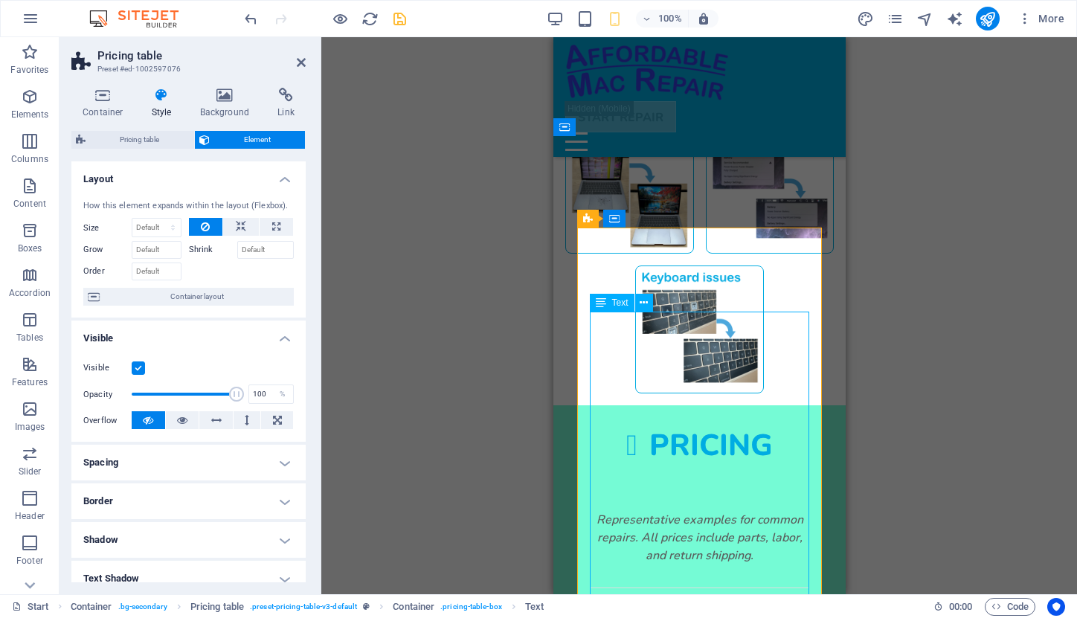
scroll to position [1537, 0]
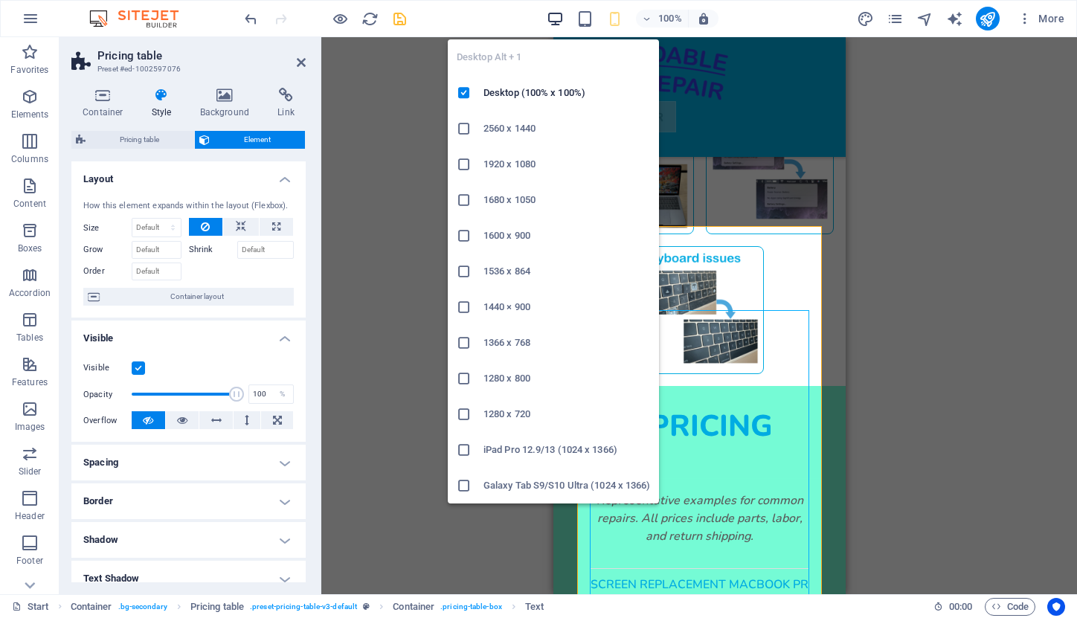
click at [557, 16] on icon "button" at bounding box center [555, 18] width 17 height 17
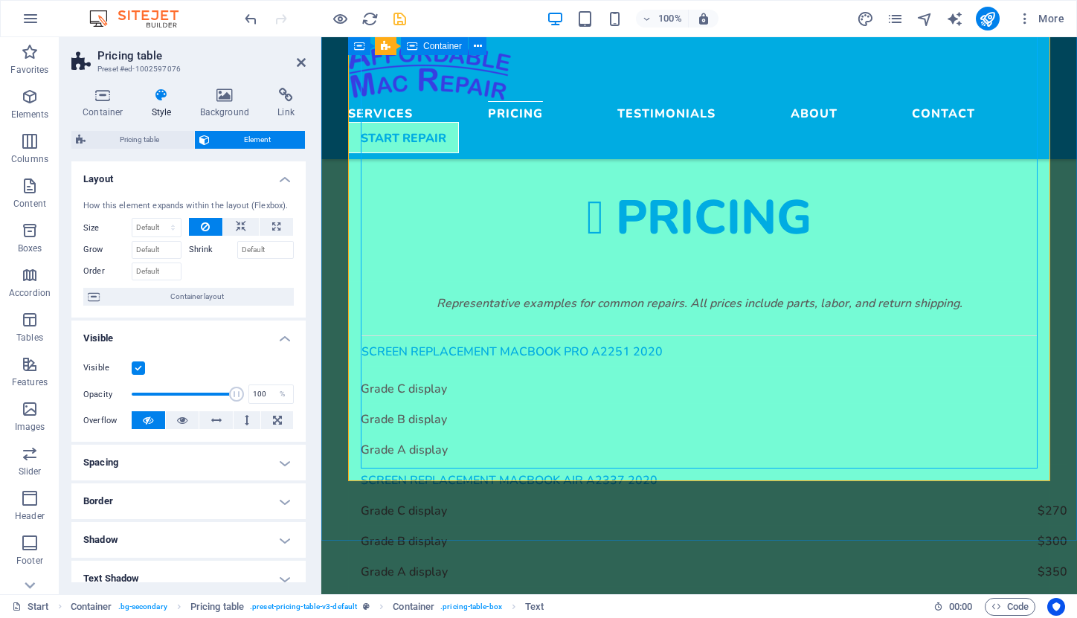
click at [1039, 281] on div "Representative examples for common repairs. All prices include parts, labor, an…" at bounding box center [699, 546] width 702 height 531
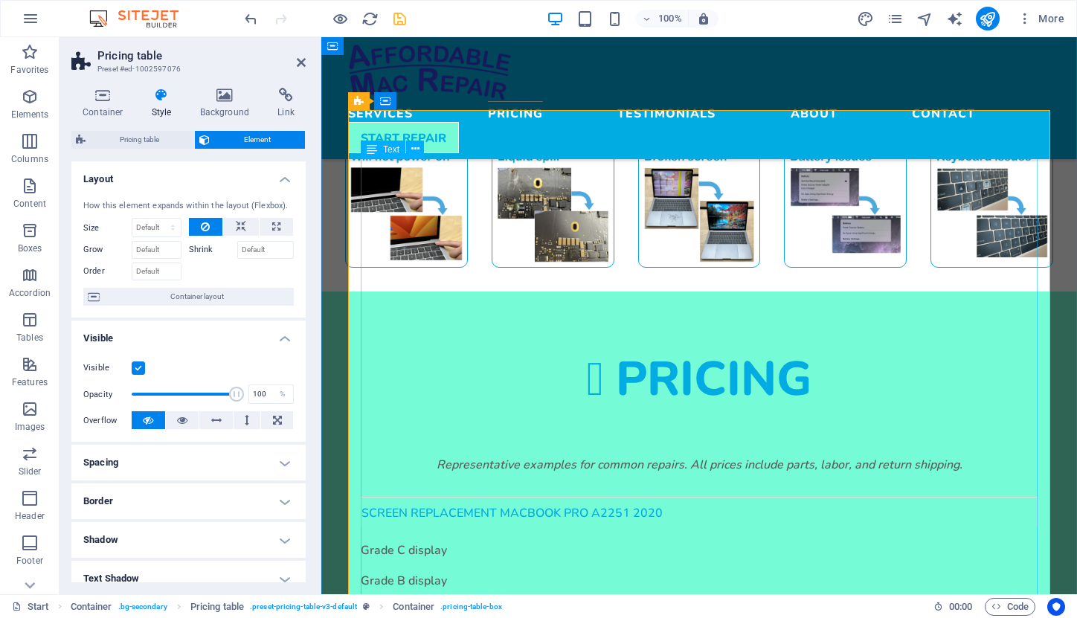
scroll to position [1377, 0]
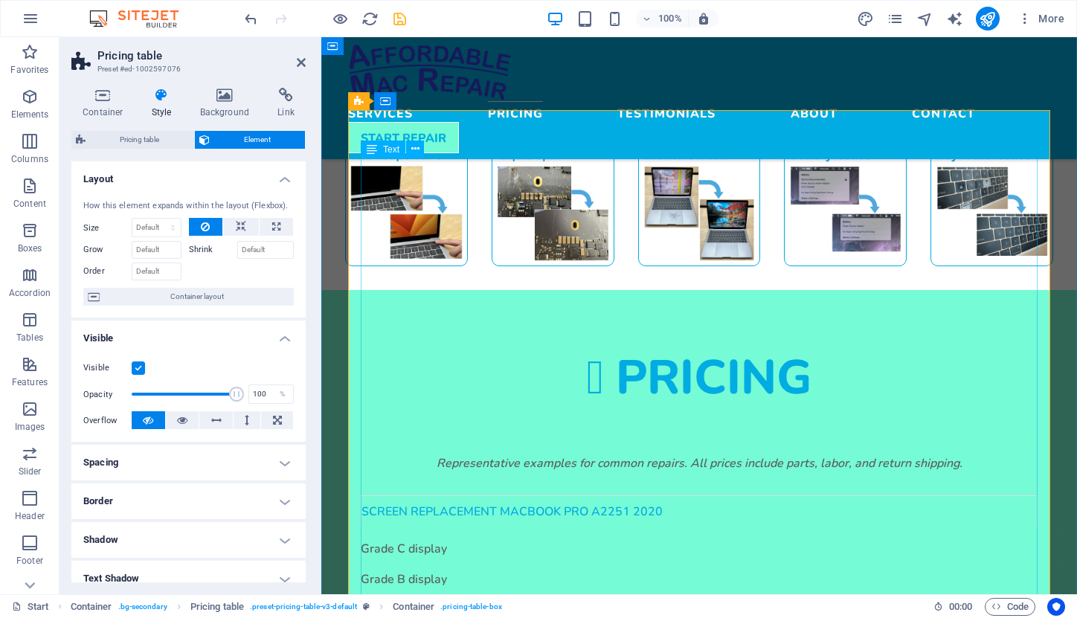
click at [448, 504] on strong "SCREEN REPLACEMENT MACBOOK PRO A2251 2020" at bounding box center [512, 511] width 301 height 14
click at [444, 504] on strong "SCREEN REPLACEMENT MACBOOK PRO A2251 2020" at bounding box center [512, 511] width 301 height 14
click at [444, 496] on td "SCREEN REPLACEMENT MACBOOK PRO A2251 2020" at bounding box center [700, 511] width 676 height 31
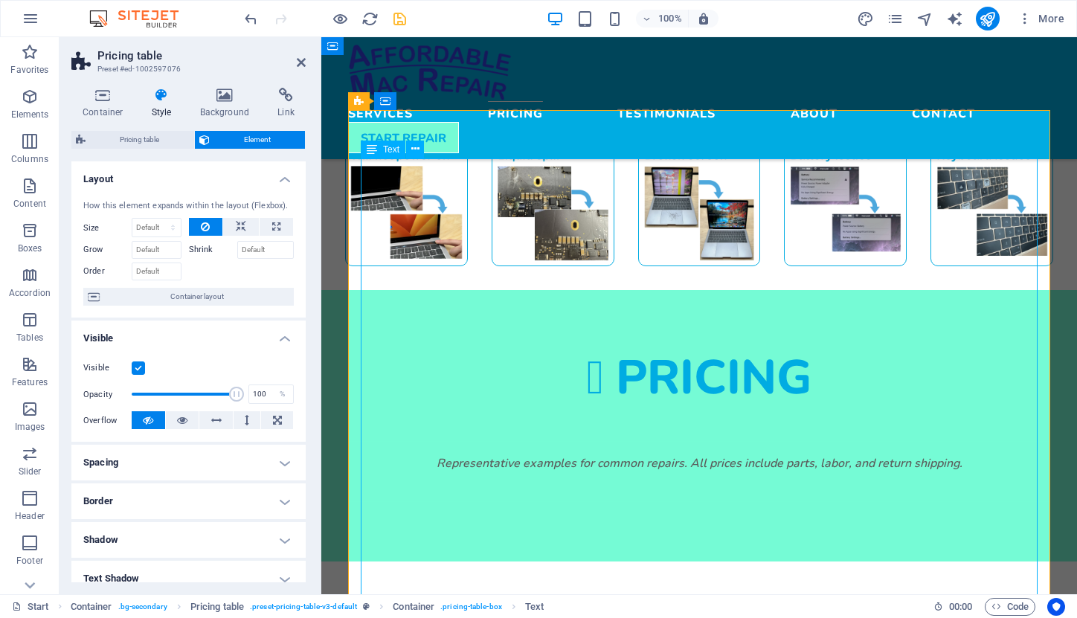
scroll to position [1413, 0]
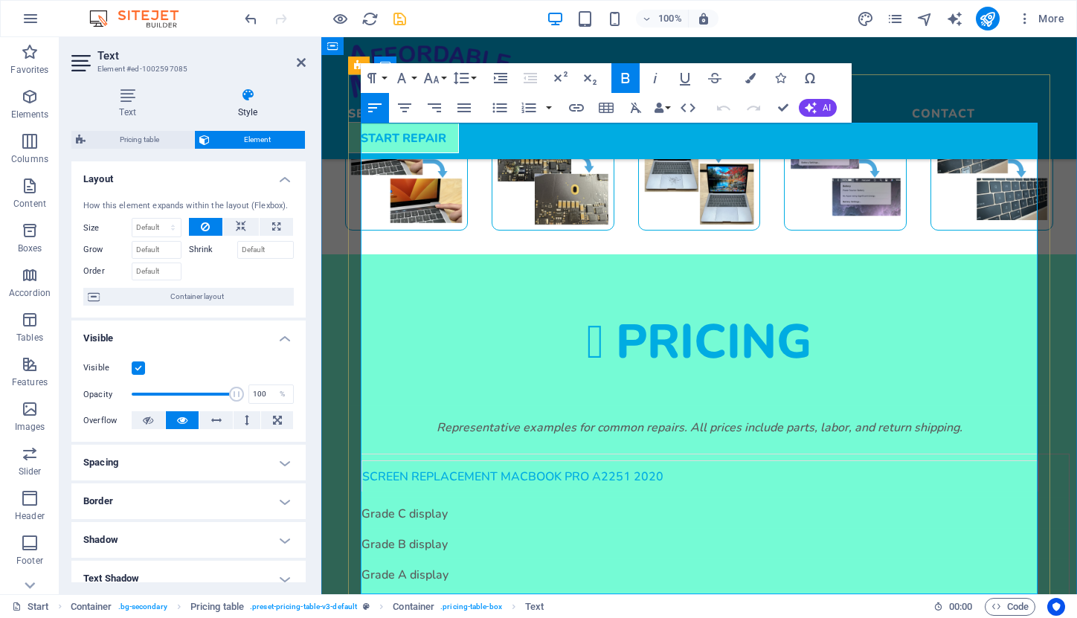
click at [424, 454] on td "SCREEN REPLACEMENT MACBOOK PRO A2251 2020" at bounding box center [701, 476] width 678 height 44
click at [381, 597] on strong "Screen replacement macbook Air A2337 2020" at bounding box center [510, 604] width 297 height 14
click at [412, 469] on strong "SCREEN REPLACEMENT MACBOOK PRO A2251 2020" at bounding box center [512, 476] width 301 height 14
click at [395, 469] on strong "SCREEN REPLACEMENT MACBOOK PRO A2251 2020" at bounding box center [512, 476] width 301 height 14
click at [455, 597] on strong "Screen replacement macbook Air A2337 2020" at bounding box center [510, 604] width 297 height 14
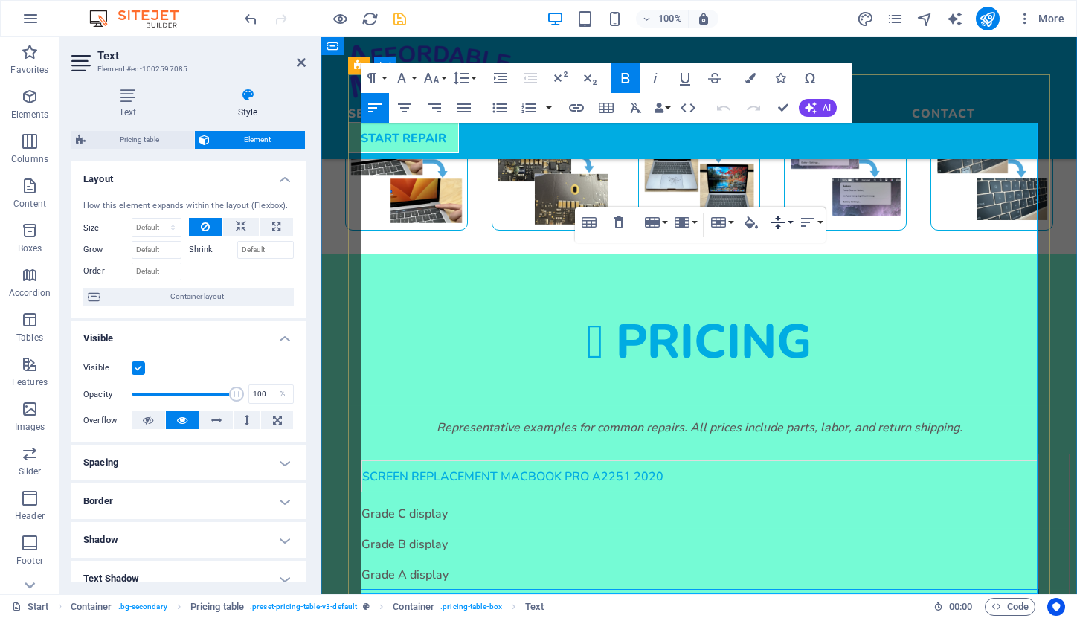
click at [790, 222] on button "Vertical Align" at bounding box center [781, 223] width 28 height 30
click at [465, 74] on icon "button" at bounding box center [461, 78] width 18 height 18
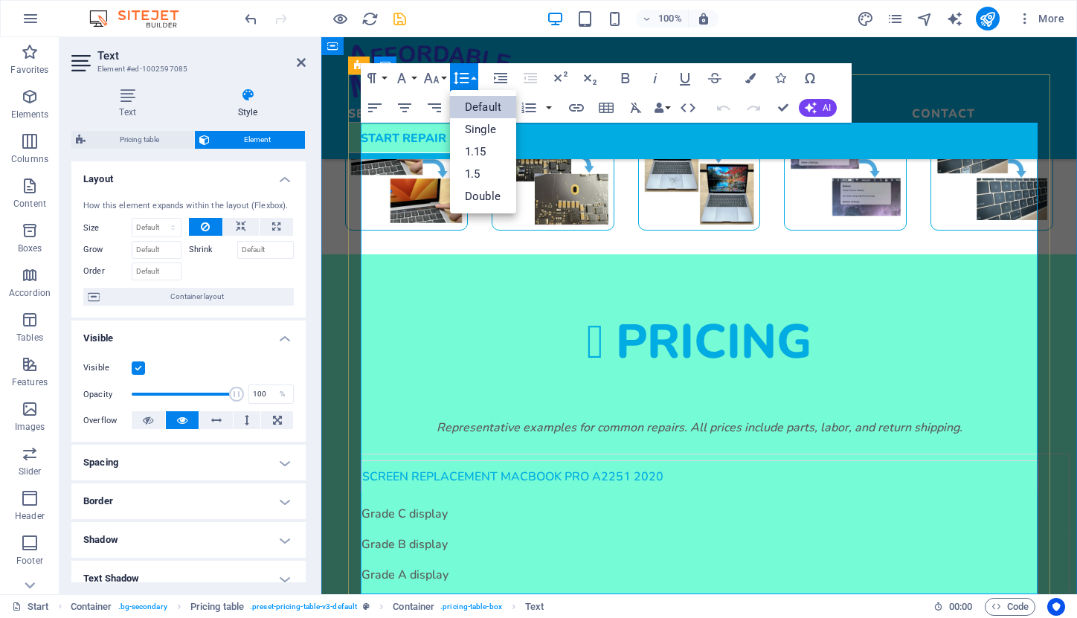
click at [580, 469] on strong "SCREEN REPLACEMENT MACBOOK PRO A2251 2020" at bounding box center [512, 476] width 301 height 14
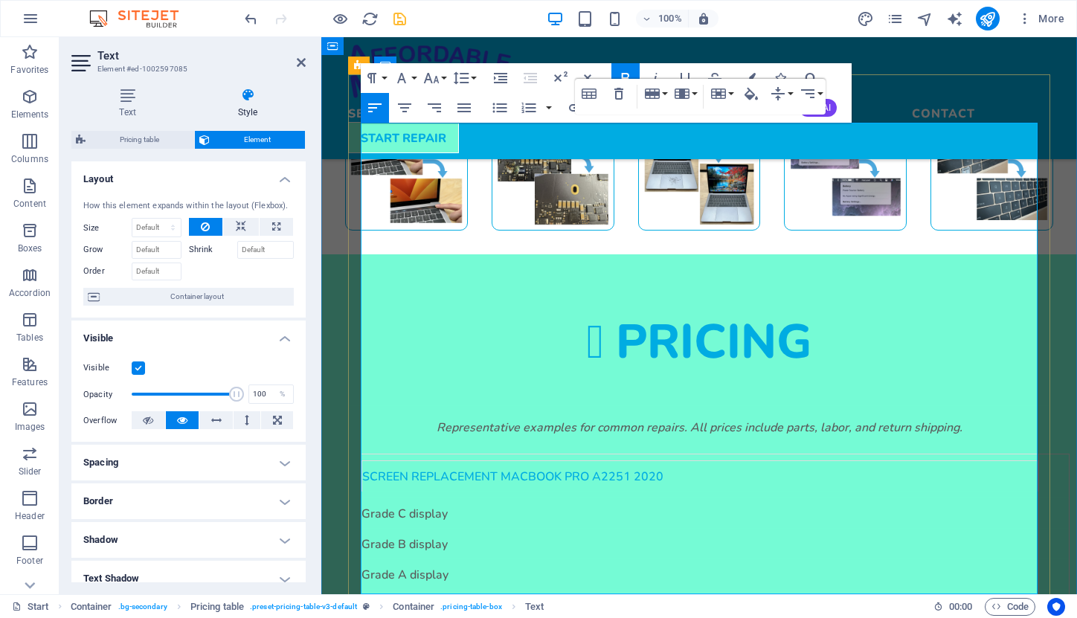
click at [580, 469] on strong "SCREEN REPLACEMENT MACBOOK PRO A2251 2020" at bounding box center [512, 476] width 301 height 14
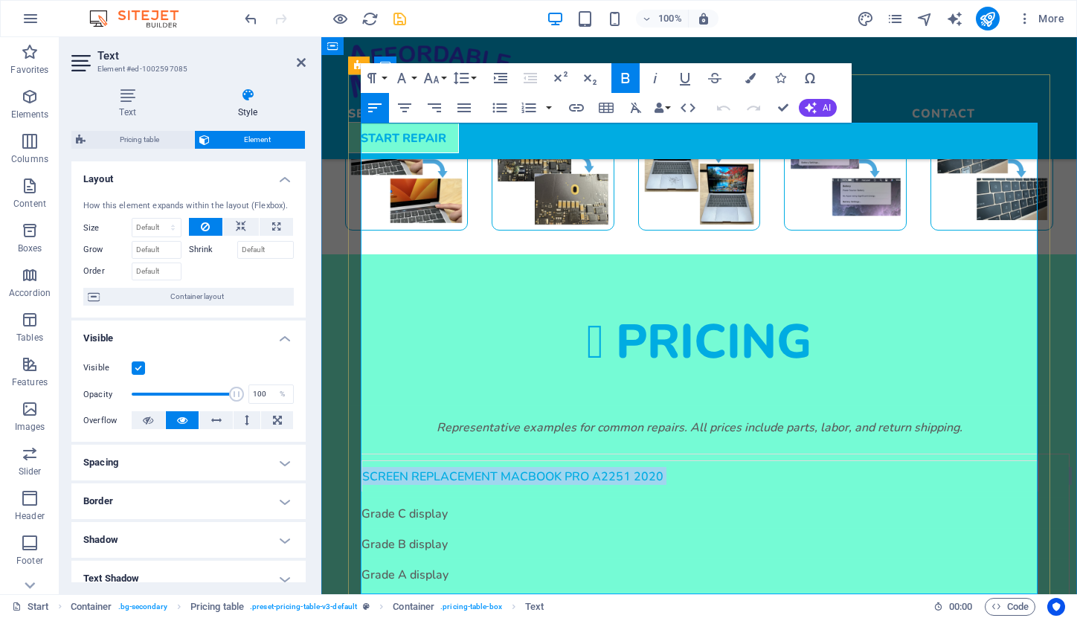
click at [580, 469] on strong "SCREEN REPLACEMENT MACBOOK PRO A2251 2020" at bounding box center [512, 476] width 301 height 14
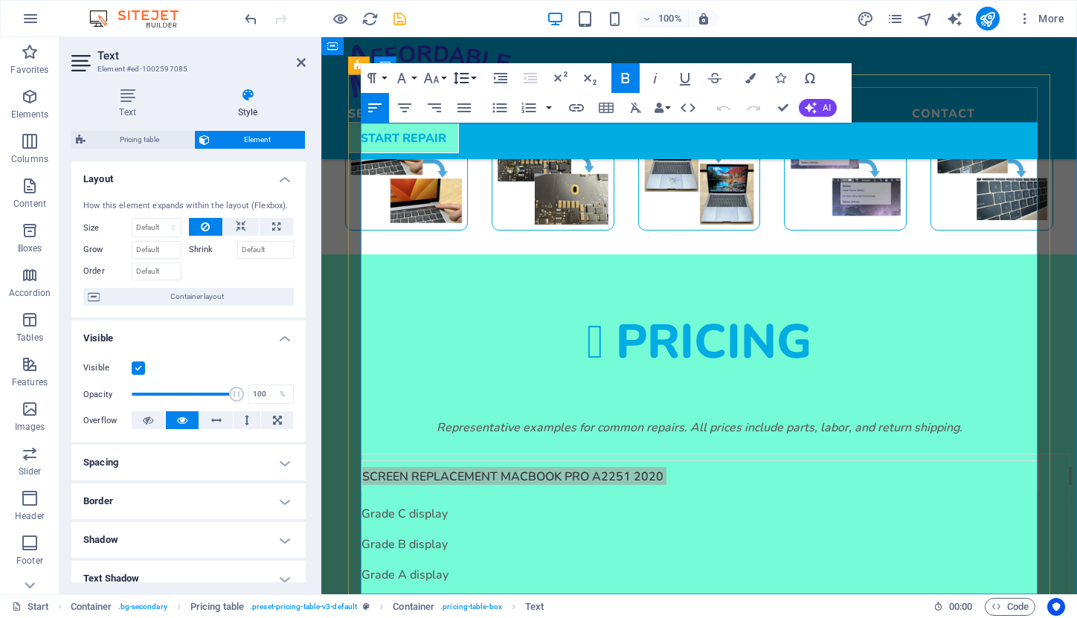
click at [475, 73] on button "Line Height" at bounding box center [464, 78] width 28 height 30
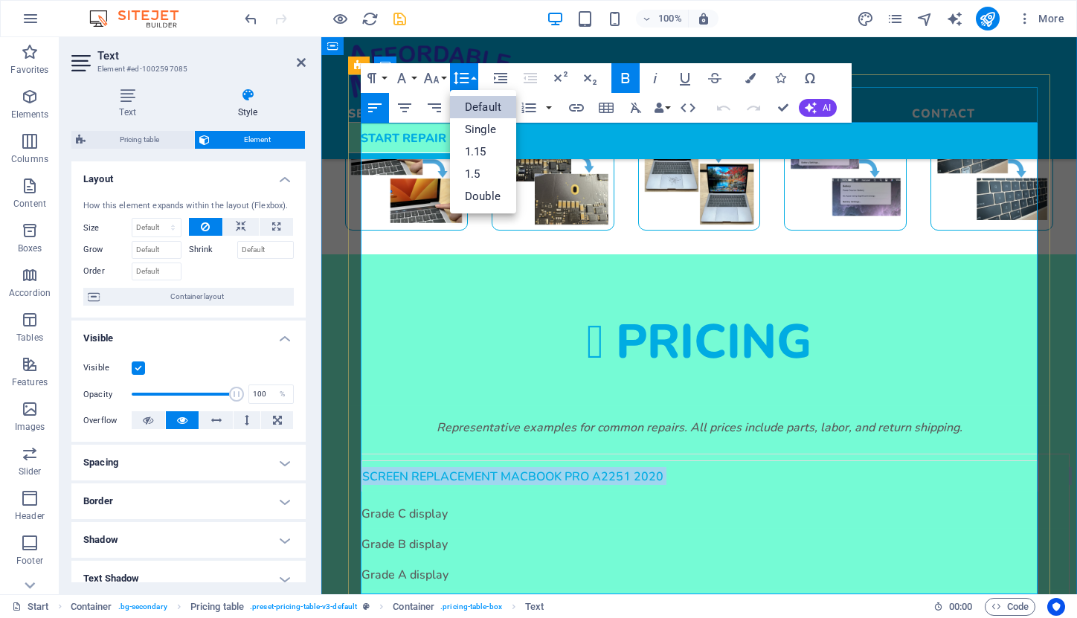
click at [489, 103] on link "Default" at bounding box center [483, 107] width 66 height 22
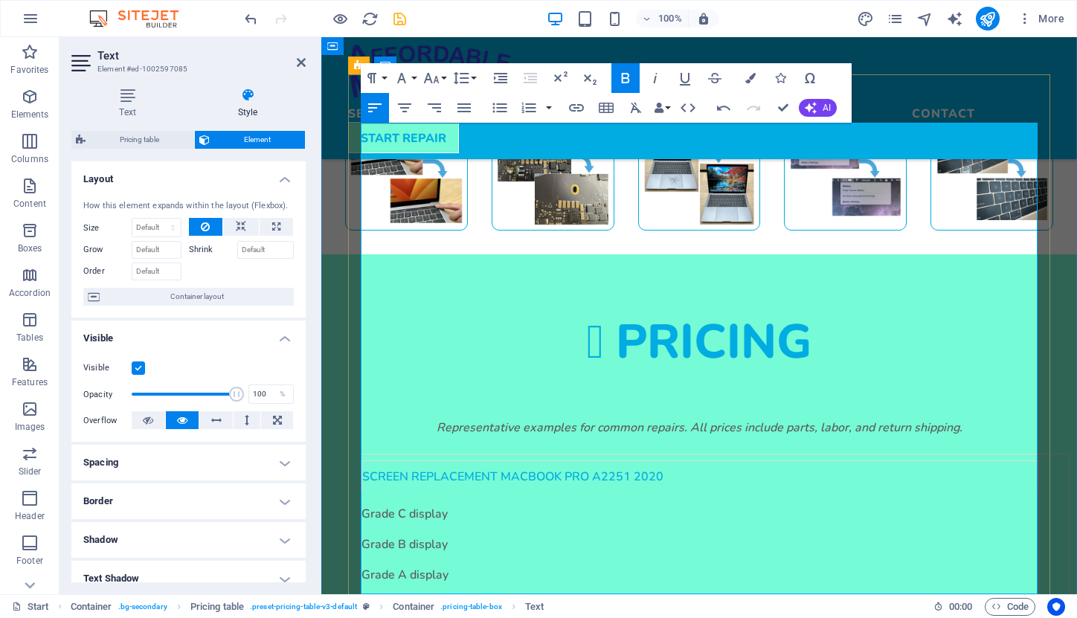
click at [382, 454] on td "SCREEN REPLACEMENT MACBOOK PRO A2251 2020" at bounding box center [701, 476] width 678 height 44
click at [382, 597] on strong "Screen replacement macbook Air A2337 2020" at bounding box center [510, 604] width 297 height 14
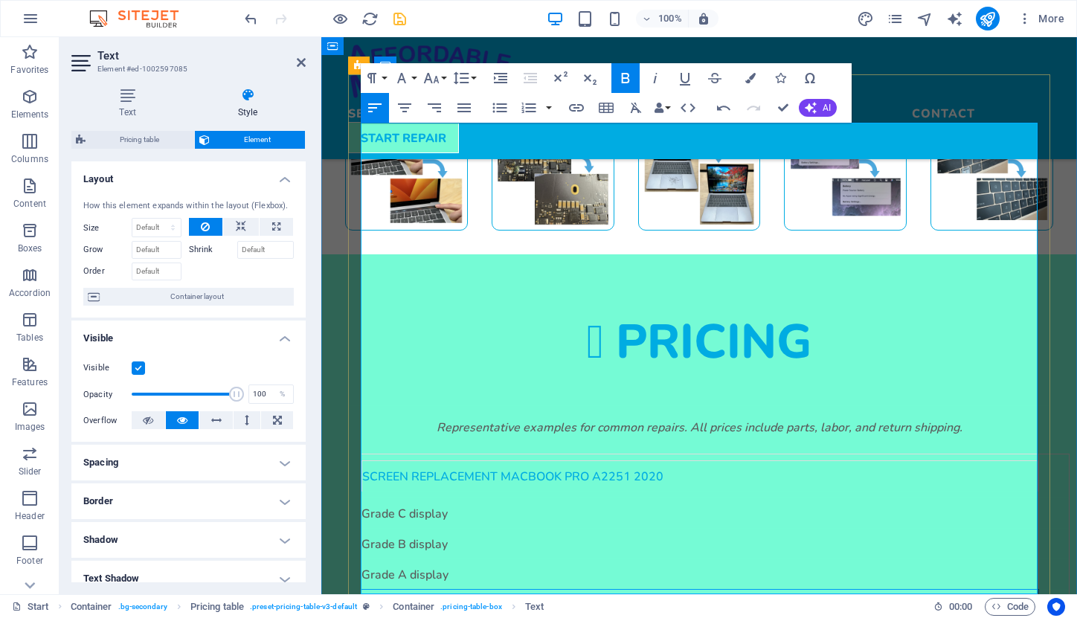
click at [371, 597] on strong "Screen replacement macbook Air A2337 2020" at bounding box center [510, 604] width 297 height 14
click at [366, 597] on strong "Screen replacement macbook Air A2337 2020" at bounding box center [510, 604] width 297 height 14
click at [383, 469] on strong "SCREEN REPLACEMENT MACBOOK PRO A2251 2020" at bounding box center [512, 476] width 301 height 14
click at [669, 467] on div "SCREEN REPLACEMENT MACBOOK PRO A2251 2020" at bounding box center [700, 476] width 676 height 18
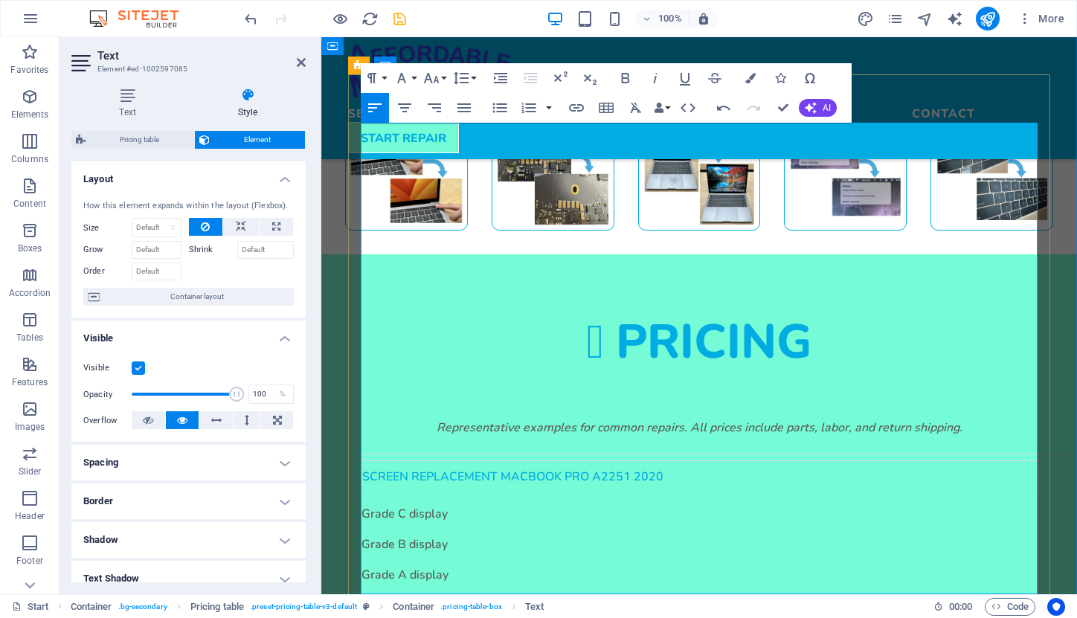
scroll to position [0, 18]
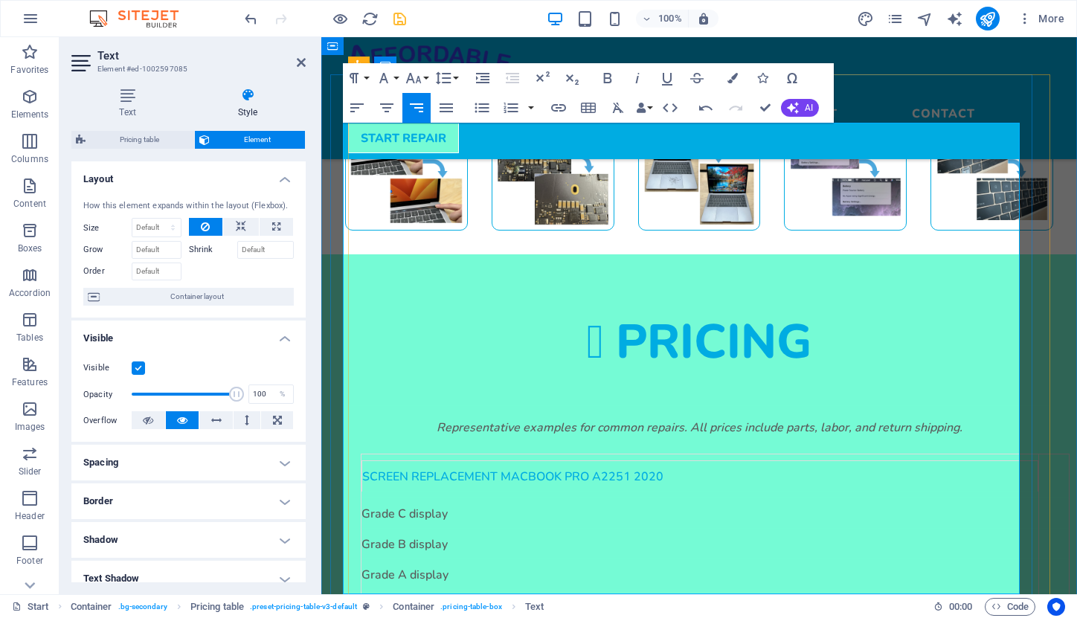
click at [623, 559] on td "Grade A display" at bounding box center [701, 574] width 678 height 31
click at [650, 589] on td "Screen replacement macbook Air A2337 2020" at bounding box center [701, 604] width 678 height 31
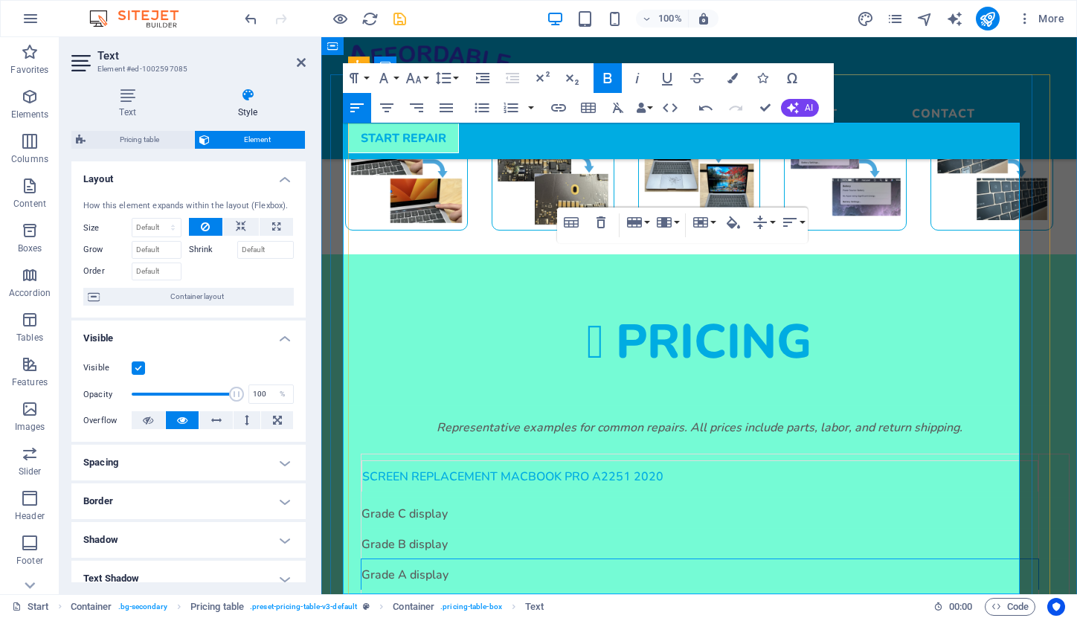
click at [504, 559] on td "Grade A display" at bounding box center [701, 574] width 678 height 31
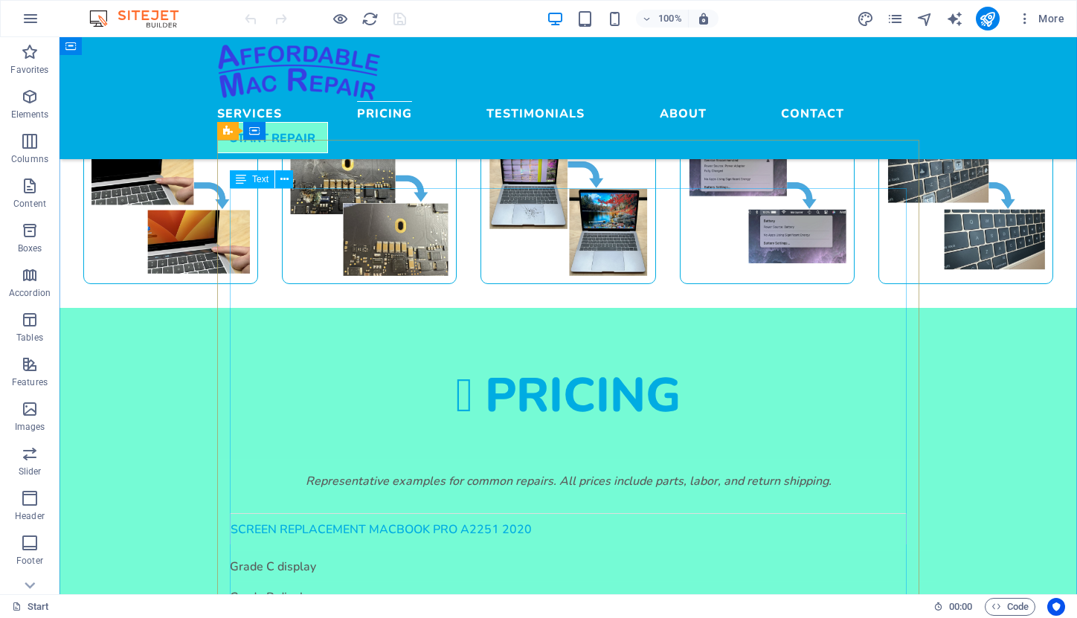
scroll to position [1399, 0]
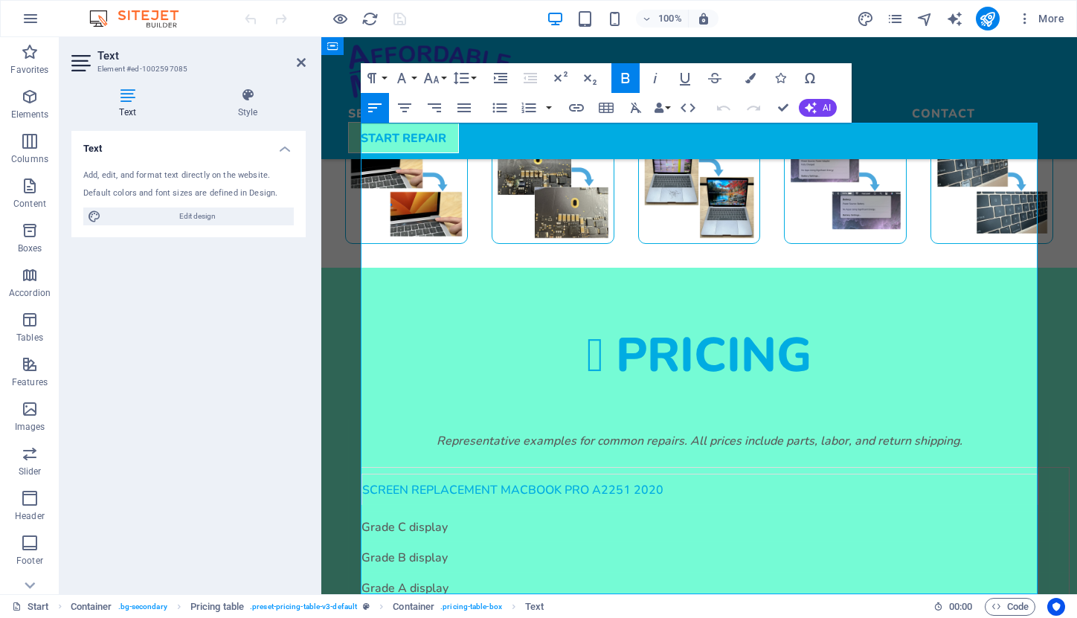
scroll to position [1413, 0]
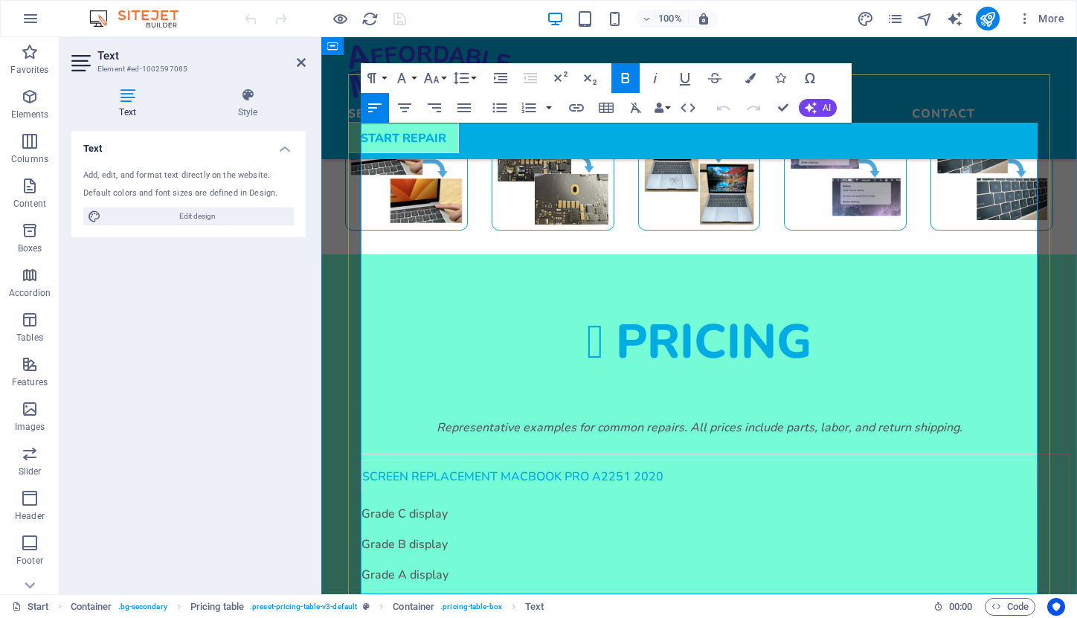
click at [446, 498] on td "Grade C display" at bounding box center [701, 513] width 678 height 31
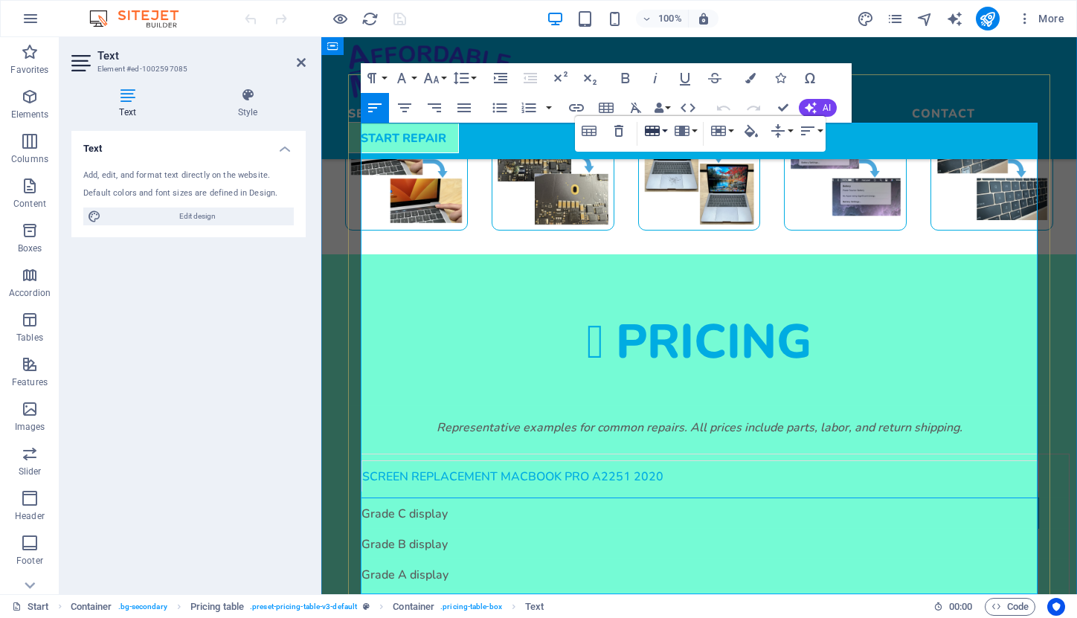
click at [655, 128] on icon "button" at bounding box center [652, 131] width 15 height 10
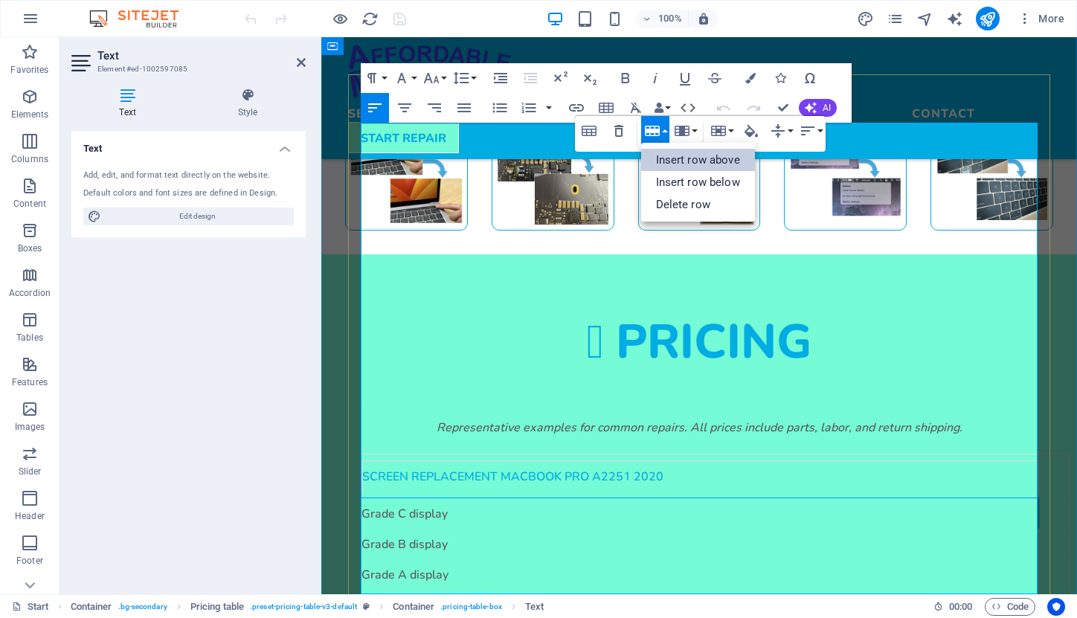
click at [665, 155] on link "Insert row above" at bounding box center [698, 160] width 114 height 22
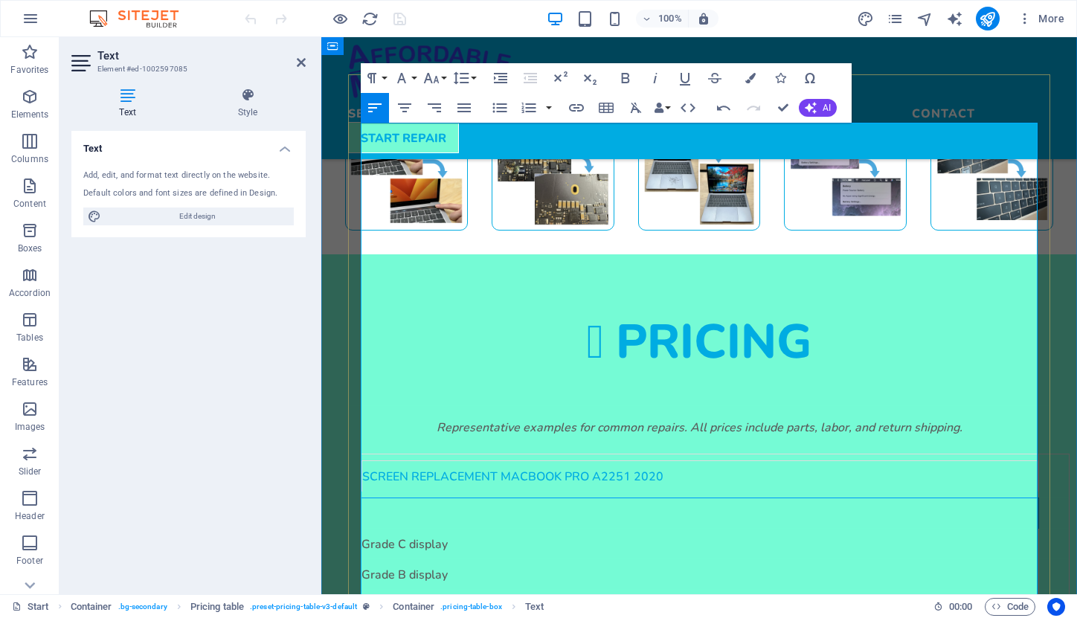
click at [399, 498] on td at bounding box center [701, 513] width 678 height 31
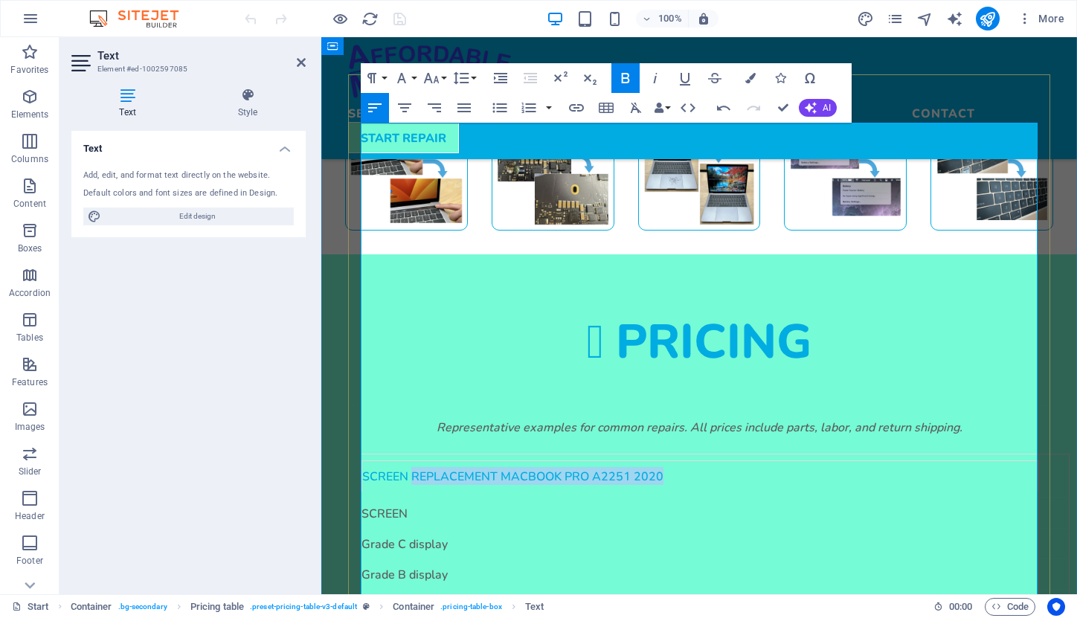
drag, startPoint x: 412, startPoint y: 147, endPoint x: 660, endPoint y: 147, distance: 247.8
click at [662, 467] on div "SCREEN REPLACEMENT MACBOOK PRO A2251 2020" at bounding box center [700, 476] width 676 height 18
copy strong "REPLACEMENT MACBOOK PRO A2251 2020"
click at [430, 498] on td "SCREEN" at bounding box center [701, 513] width 678 height 31
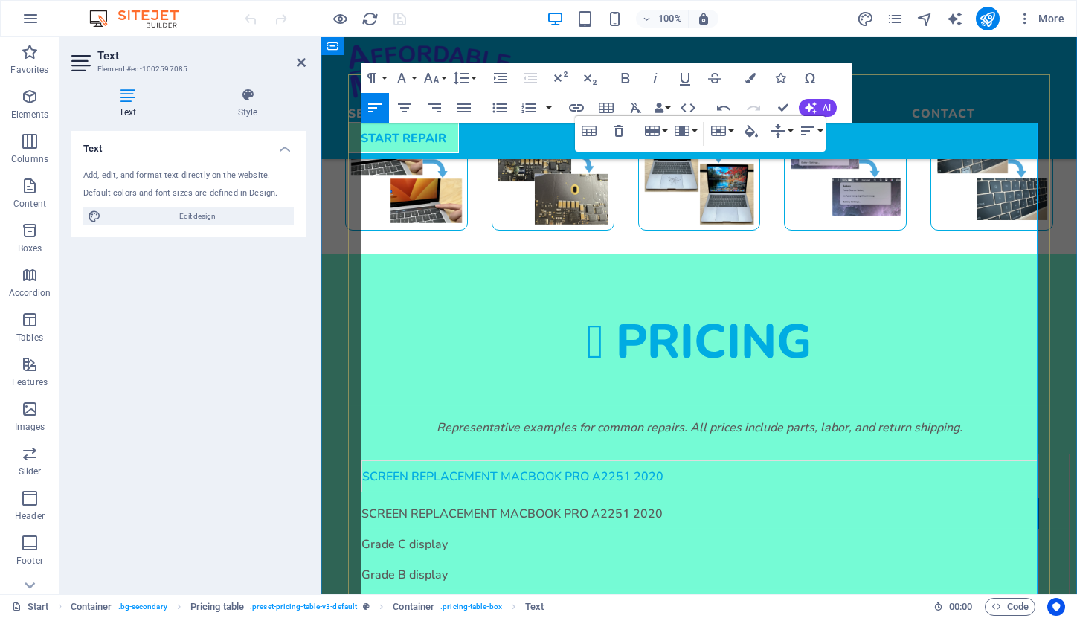
scroll to position [0, 7]
click at [509, 589] on td "Grade A display" at bounding box center [701, 604] width 678 height 31
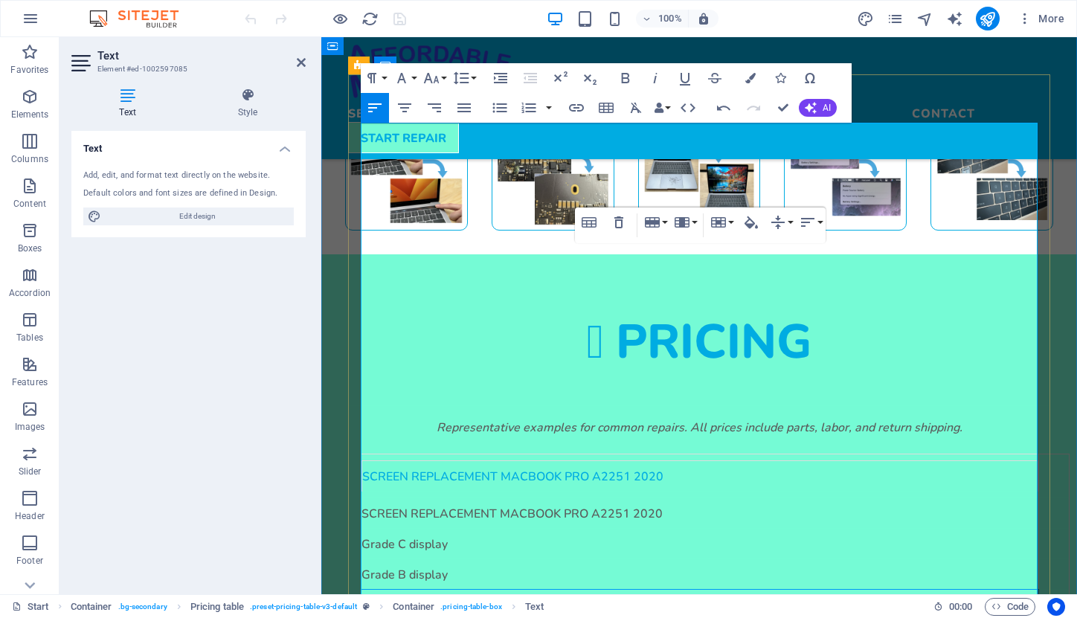
click at [519, 469] on strong "SCREEN REPLACEMENT MACBOOK PRO A2251 2020" at bounding box center [512, 476] width 301 height 14
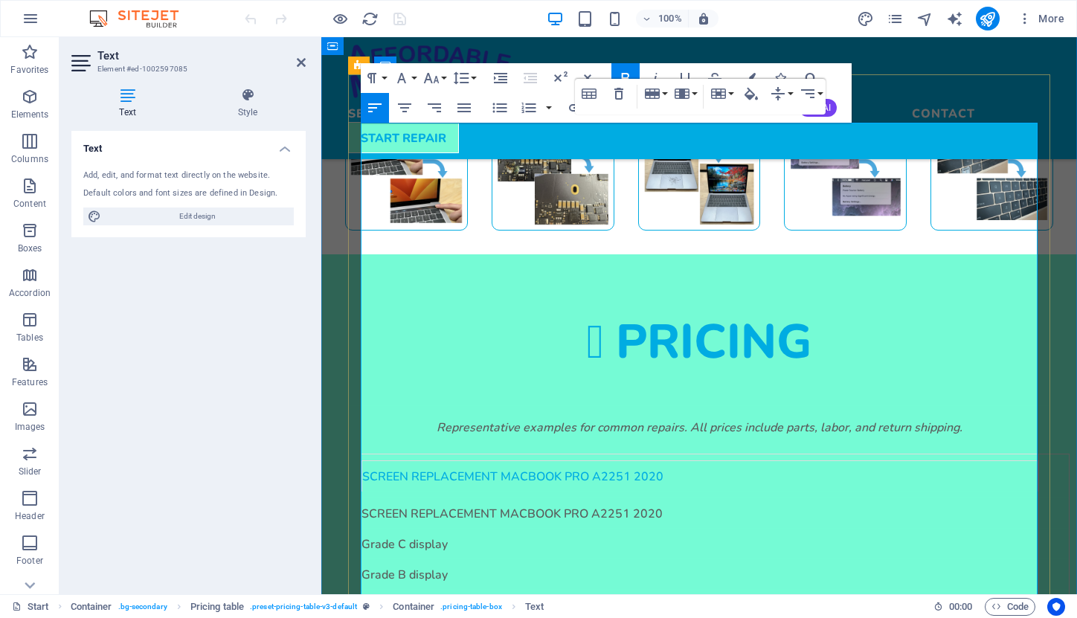
click at [519, 498] on td "SCREEN REPLACEMENT MACBOOK PRO A2251 2020" at bounding box center [701, 513] width 678 height 31
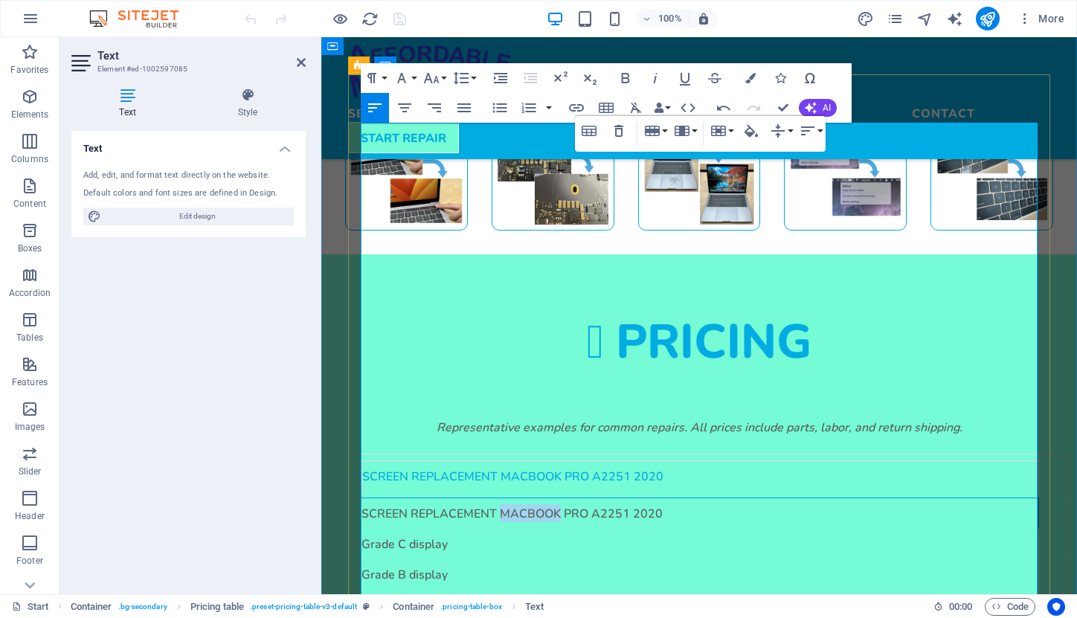
click at [519, 498] on td "SCREEN REPLACEMENT MACBOOK PRO A2251 2020" at bounding box center [701, 513] width 678 height 31
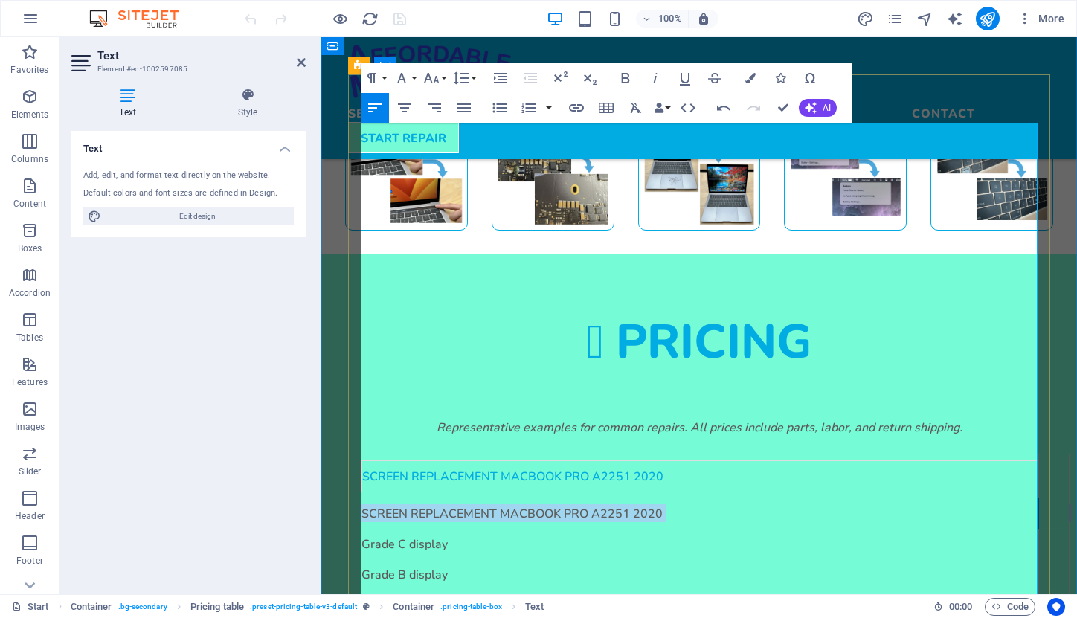
click at [519, 498] on td "SCREEN REPLACEMENT MACBOOK PRO A2251 2020" at bounding box center [701, 513] width 678 height 31
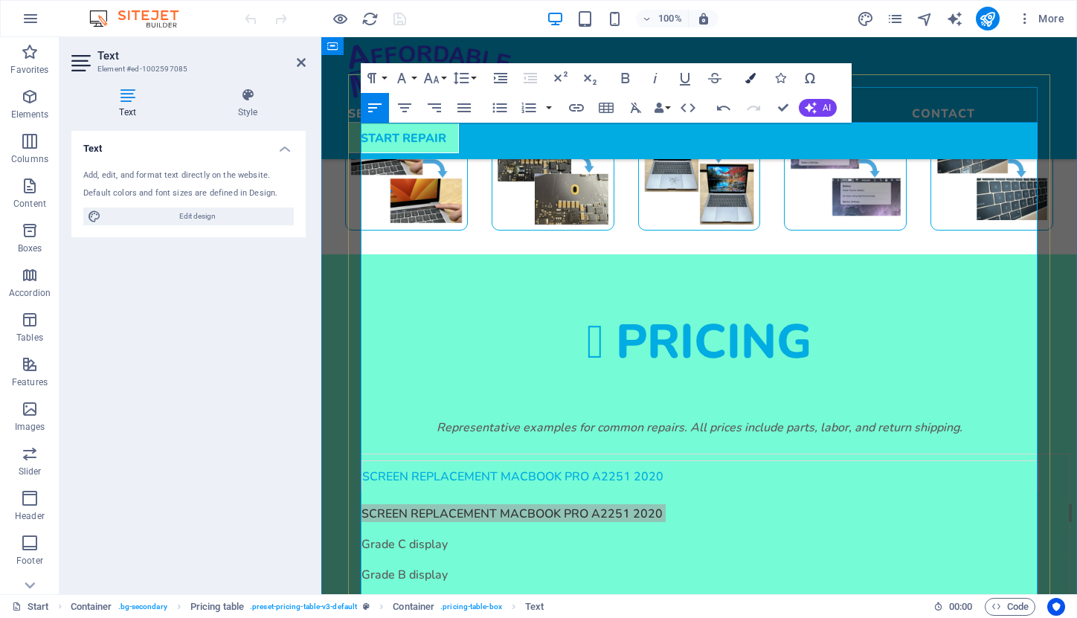
click at [754, 78] on icon "button" at bounding box center [750, 78] width 10 height 10
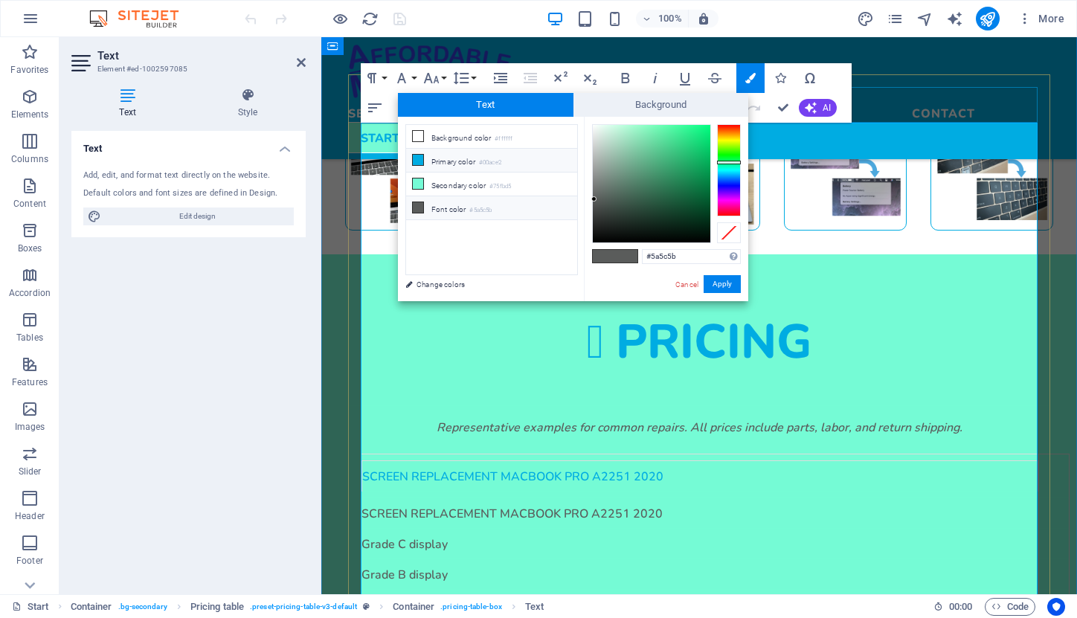
click at [487, 158] on small "#00ace2" at bounding box center [490, 163] width 22 height 10
type input "#00ace2"
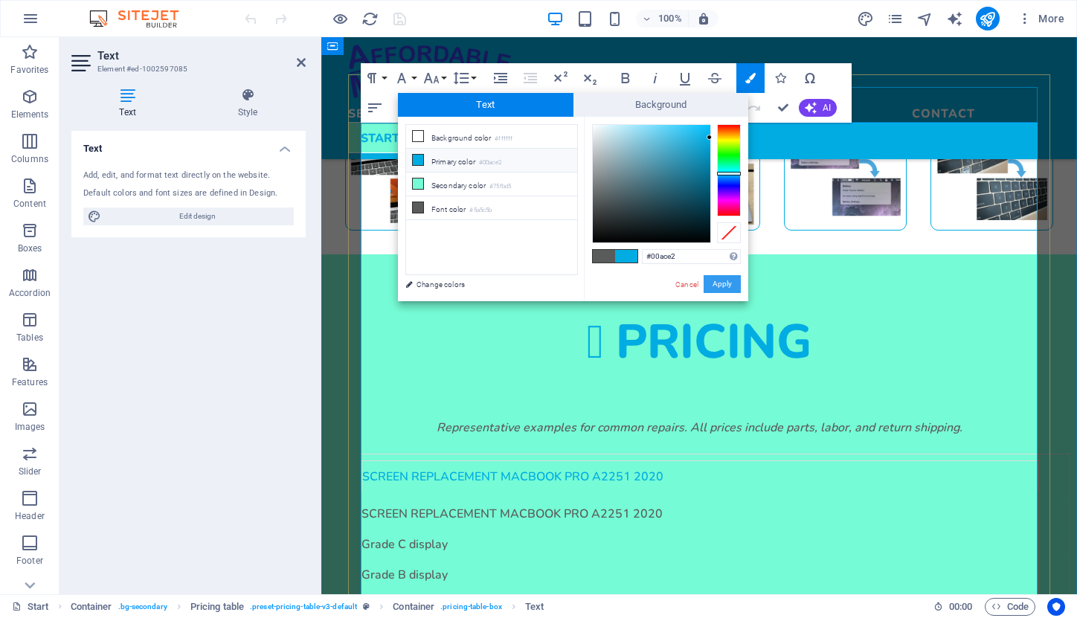
click at [725, 283] on button "Apply" at bounding box center [722, 284] width 37 height 18
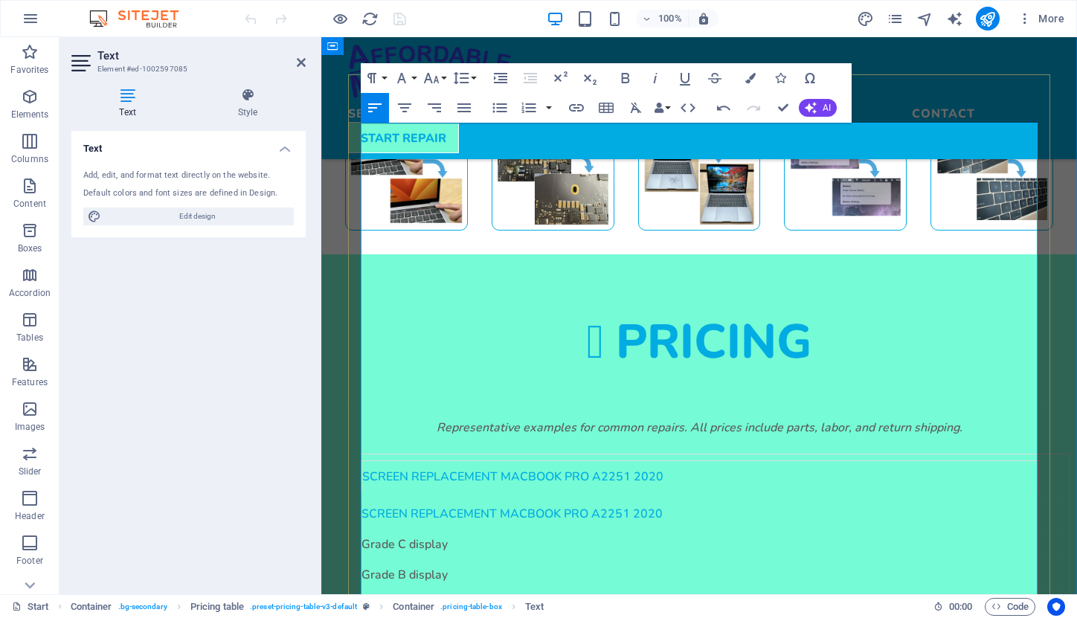
click at [390, 469] on strong "SCREEN REPLACEMENT MACBOOK PRO A2251 2020" at bounding box center [512, 476] width 301 height 14
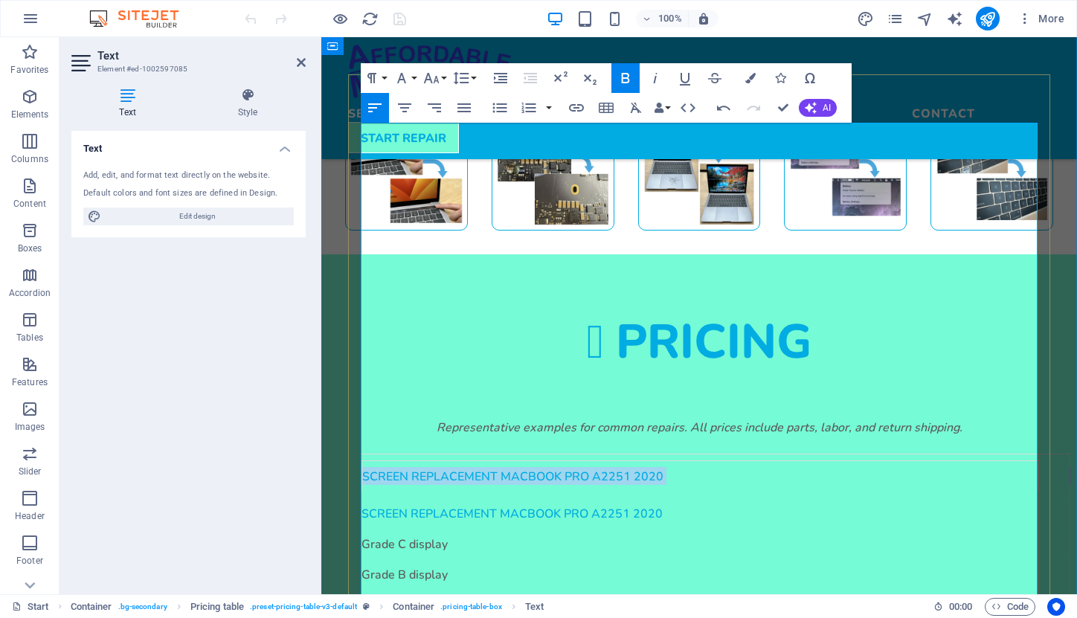
click at [390, 469] on strong "SCREEN REPLACEMENT MACBOOK PRO A2251 2020" at bounding box center [512, 476] width 301 height 14
click at [653, 469] on strong "SCREEN REPLACEMENT MACBOOK PRO A2251 2020" at bounding box center [512, 476] width 301 height 14
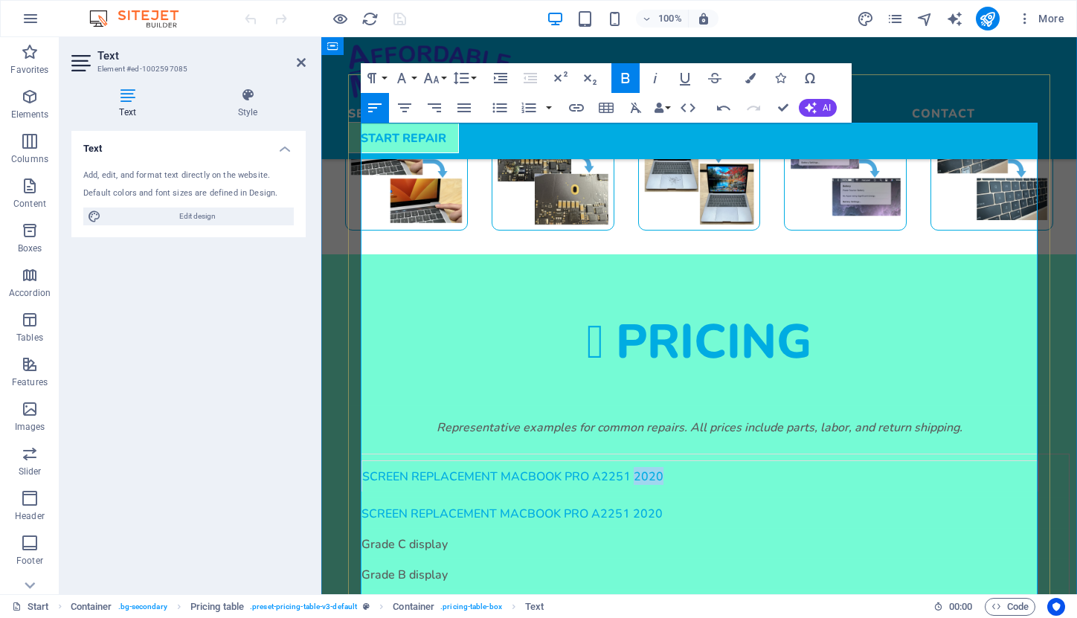
click at [653, 469] on strong "SCREEN REPLACEMENT MACBOOK PRO A2251 2020" at bounding box center [512, 476] width 301 height 14
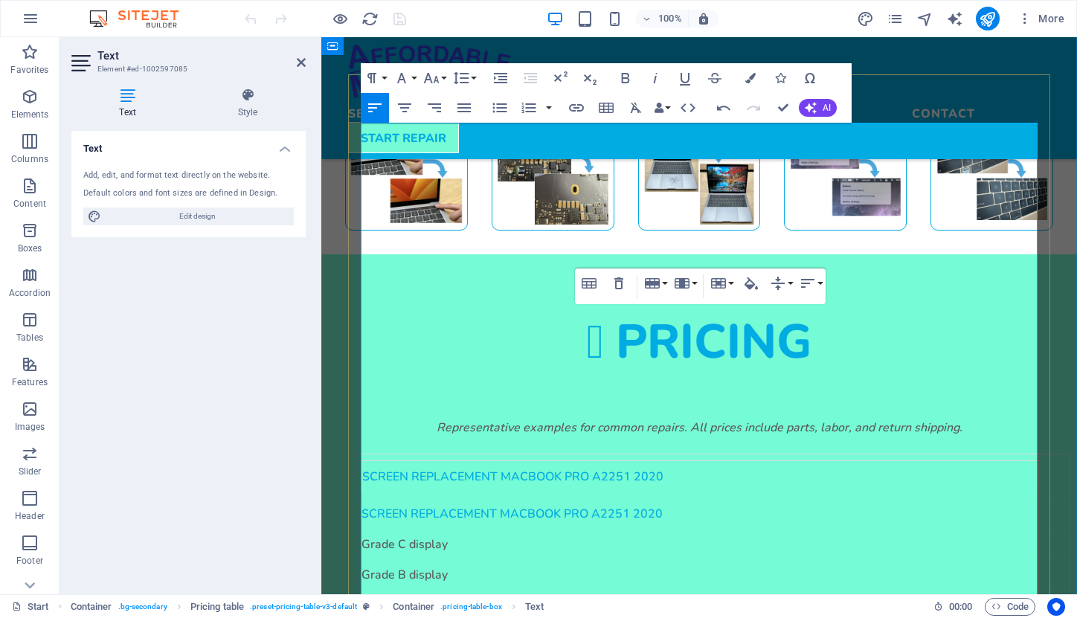
click at [426, 469] on strong "SCREEN REPLACEMENT MACBOOK PRO A2251 2020" at bounding box center [512, 476] width 301 height 14
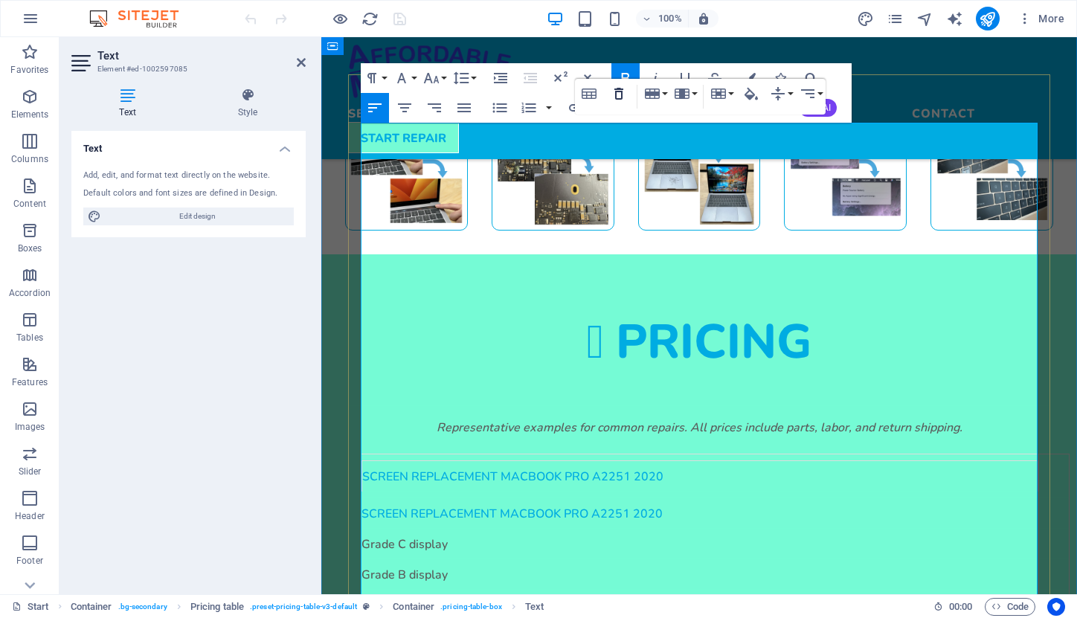
click at [623, 95] on icon "button" at bounding box center [619, 94] width 18 height 18
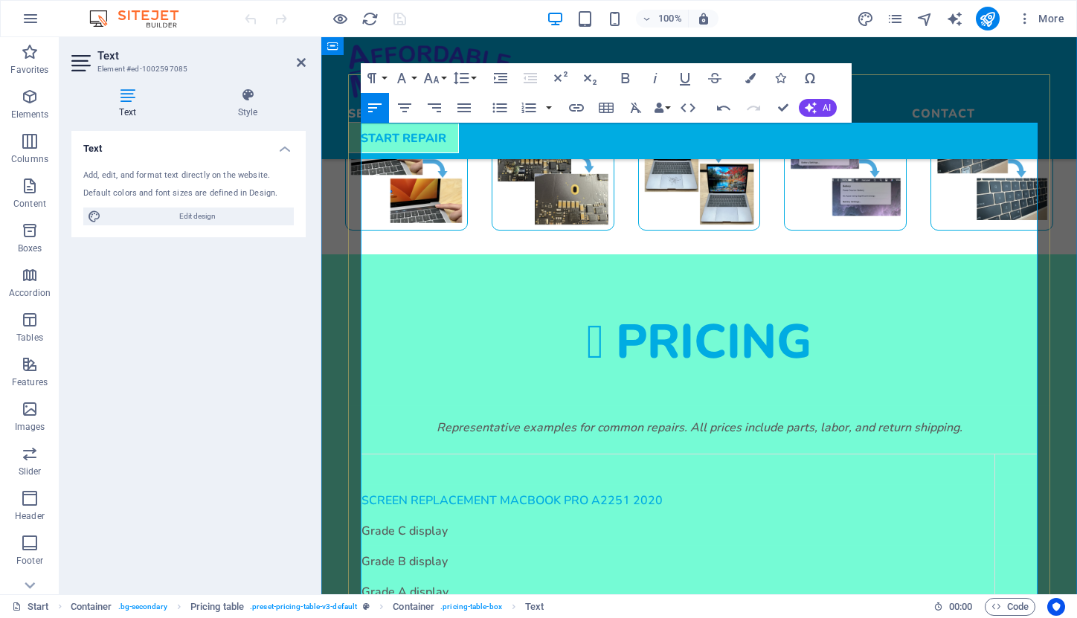
click at [571, 454] on td at bounding box center [679, 469] width 634 height 31
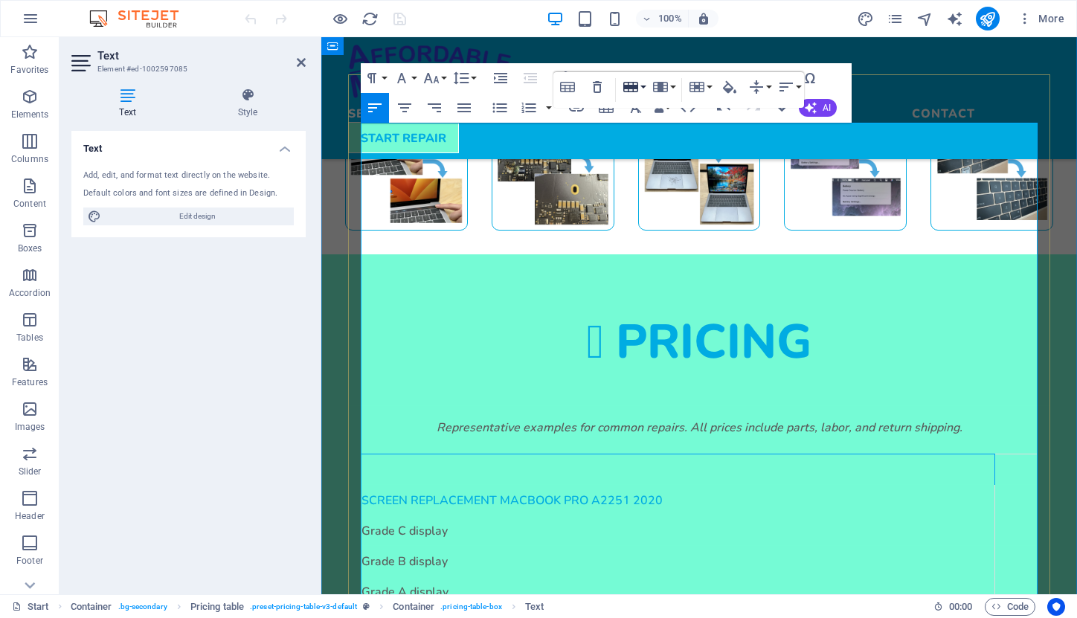
click at [643, 84] on button "Row" at bounding box center [634, 87] width 28 height 30
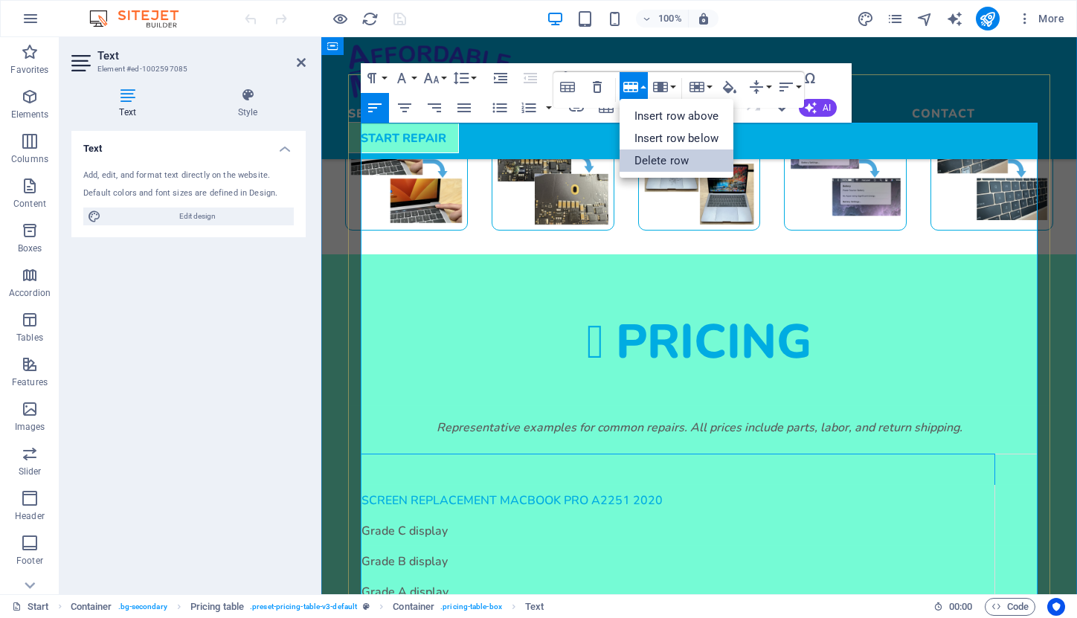
click at [679, 166] on link "Delete row" at bounding box center [677, 161] width 114 height 22
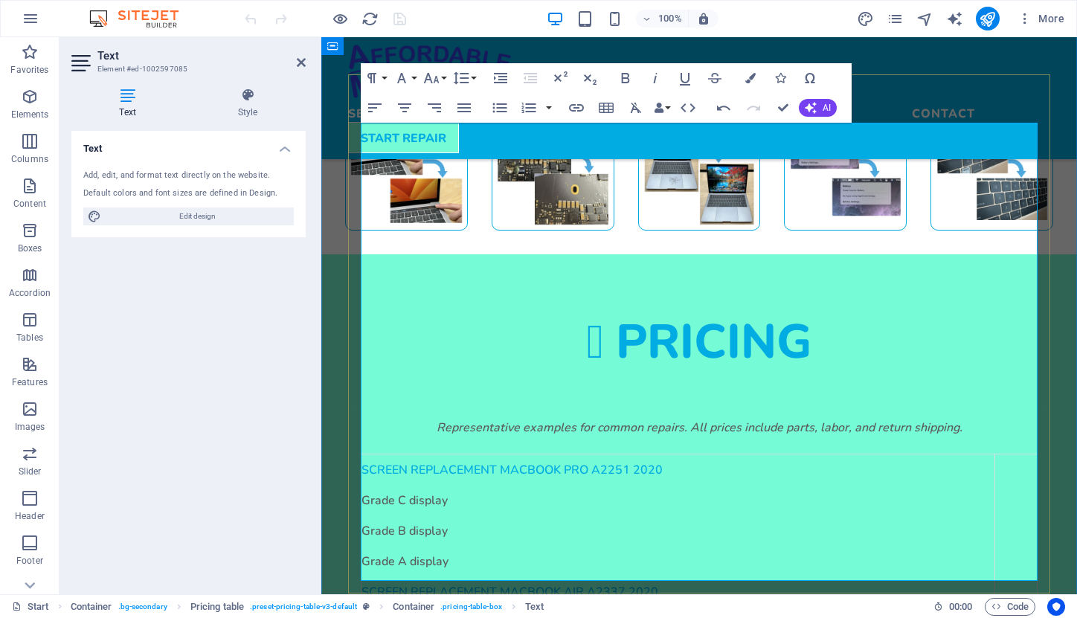
click at [1004, 484] on td at bounding box center [1016, 499] width 42 height 31
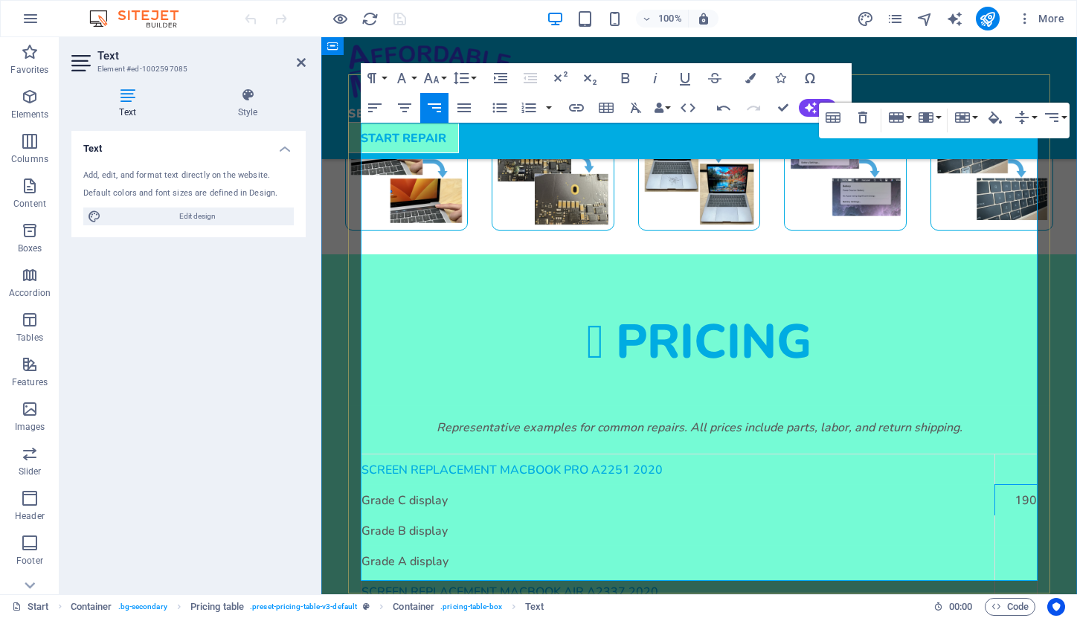
click at [1015, 515] on td at bounding box center [1016, 530] width 42 height 31
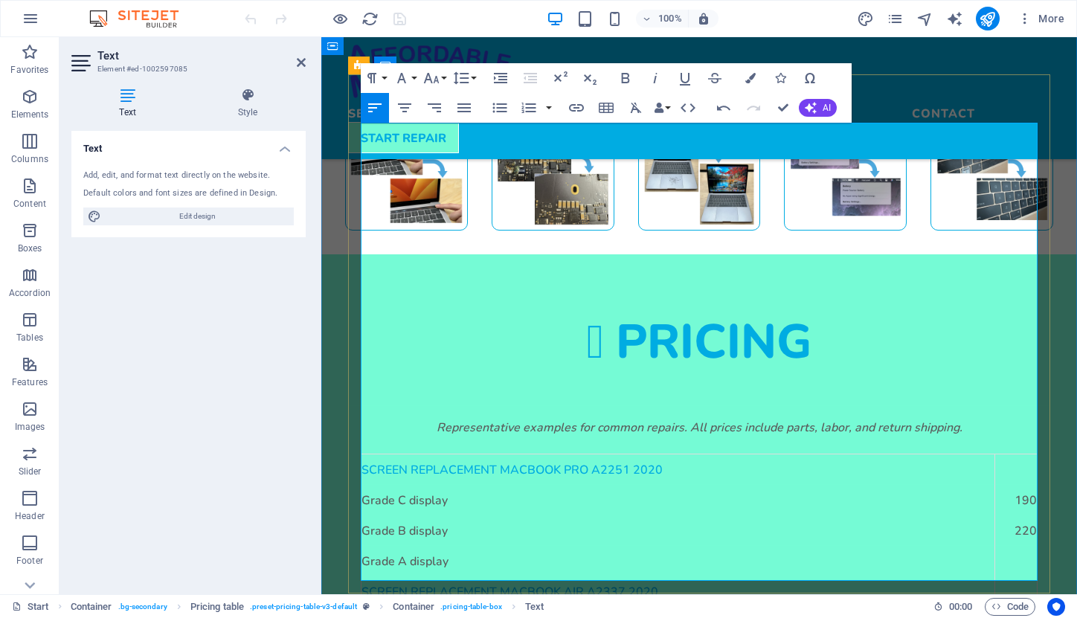
click at [1025, 545] on td at bounding box center [1016, 560] width 42 height 31
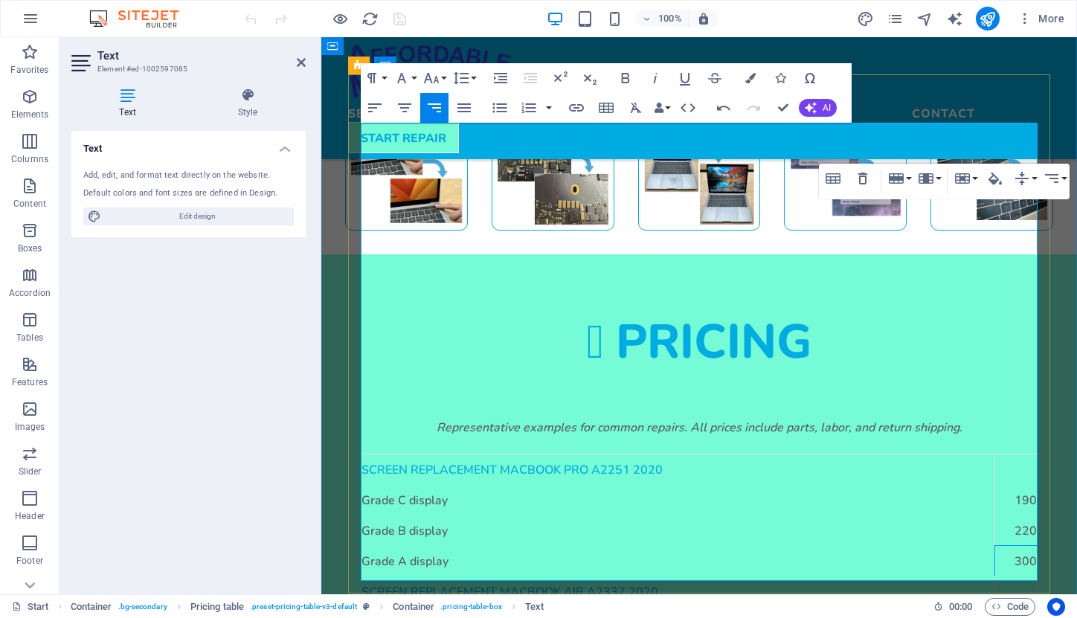
click at [1018, 545] on td "300" at bounding box center [1016, 560] width 42 height 31
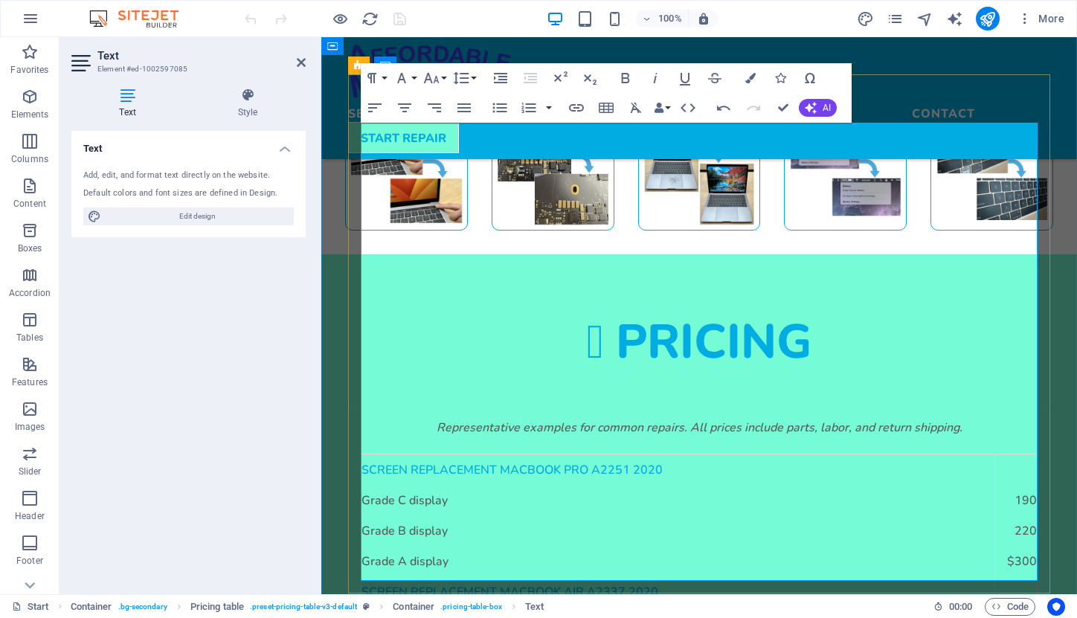
click at [1014, 515] on td "220" at bounding box center [1016, 530] width 42 height 31
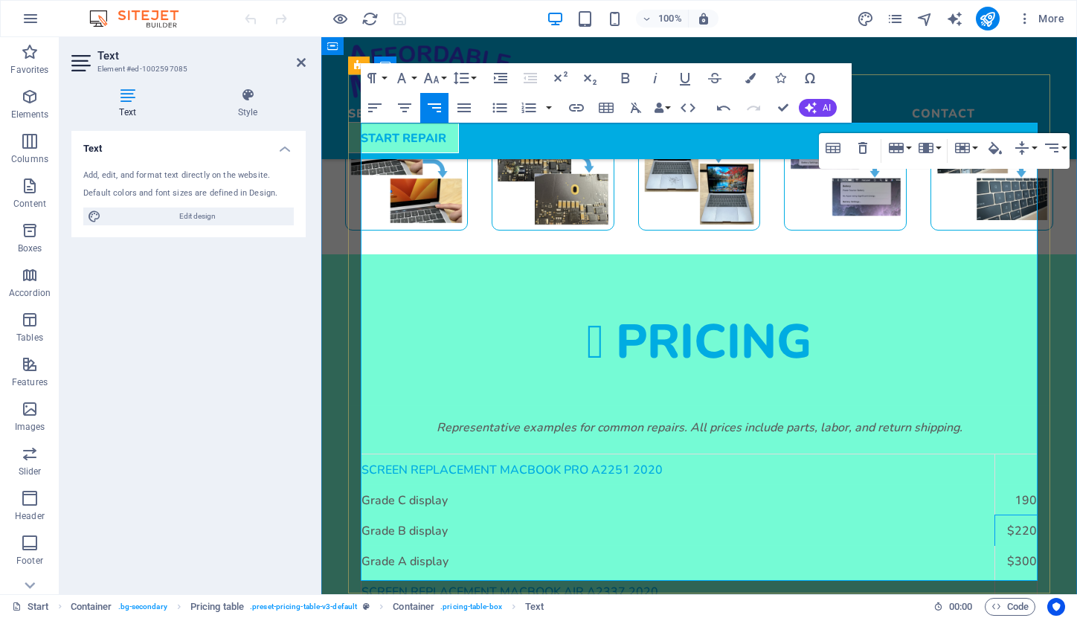
click at [1021, 167] on div "Table Header Remove Table Row Insert row above Insert row below Delete row Colu…" at bounding box center [944, 151] width 251 height 36
click at [1019, 169] on div "Table Header Remove Table Row Insert row above Insert row below Delete row Colu…" at bounding box center [944, 151] width 251 height 36
click at [1013, 169] on div "Table Header Remove Table Row Insert row above Insert row below Delete row Colu…" at bounding box center [944, 151] width 251 height 36
click at [1018, 162] on button "Vertical Align" at bounding box center [1025, 148] width 28 height 30
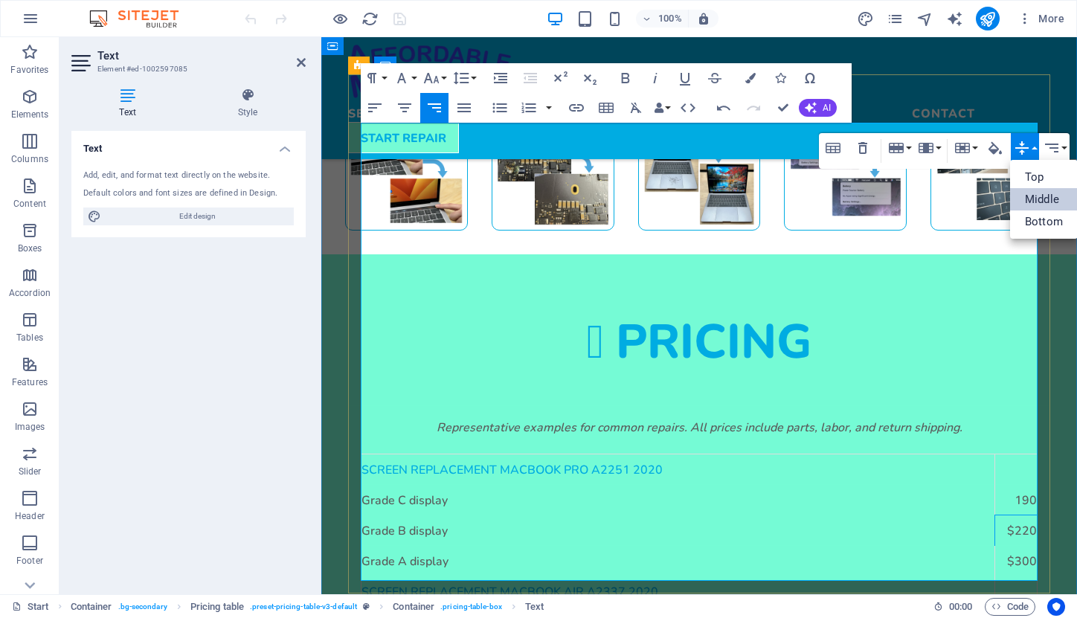
scroll to position [0, 0]
click at [721, 545] on td "Grade A display" at bounding box center [679, 560] width 634 height 31
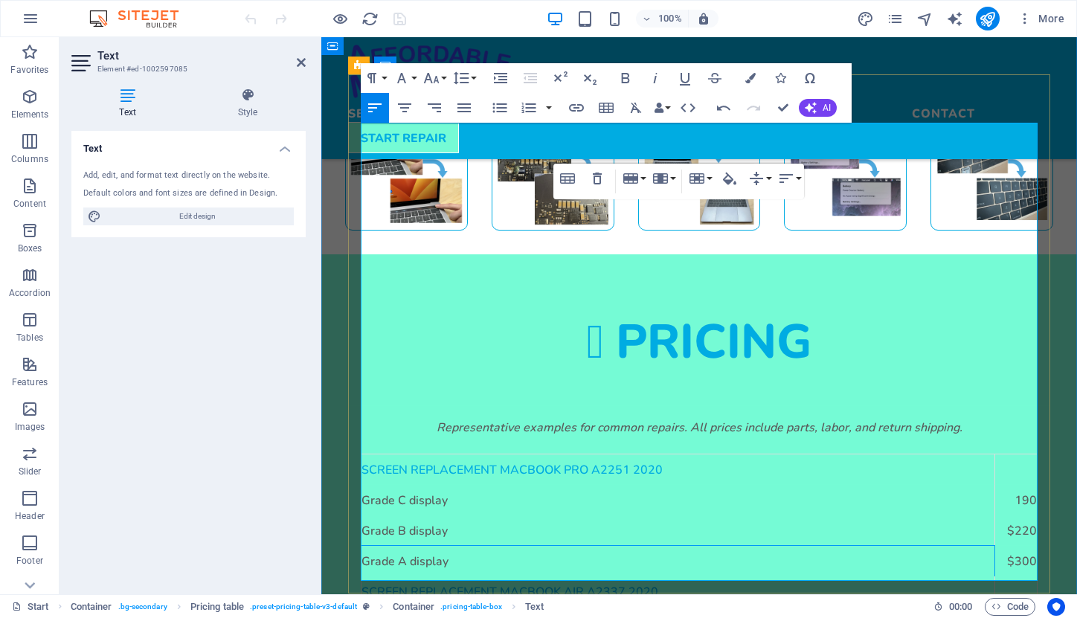
click at [1024, 484] on td "190" at bounding box center [1016, 499] width 42 height 31
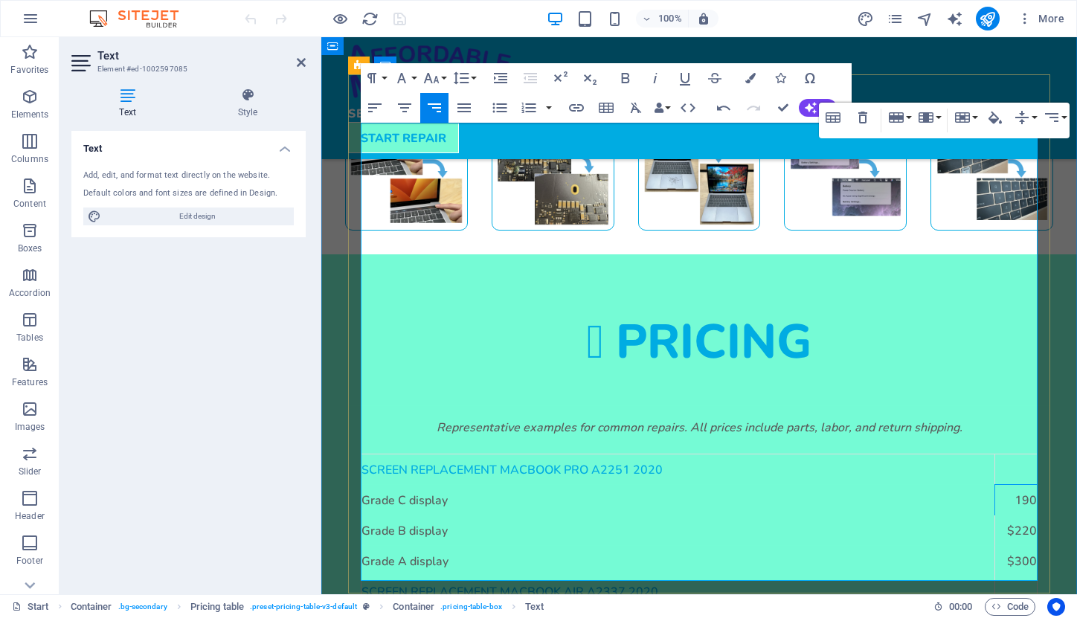
click at [1019, 484] on td "190" at bounding box center [1016, 499] width 42 height 31
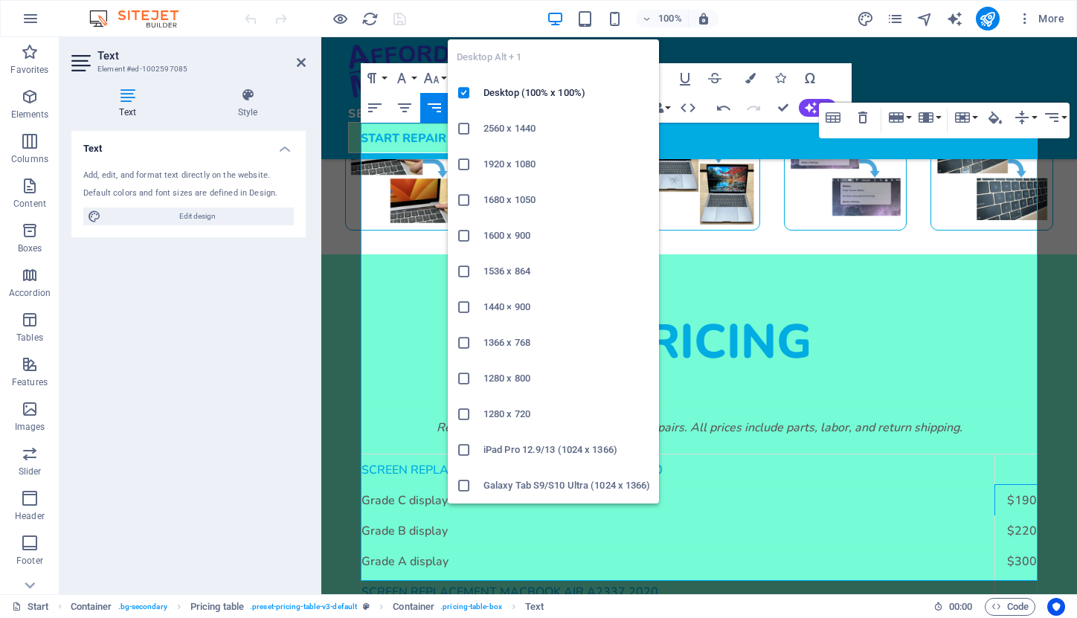
click at [556, 24] on icon "button" at bounding box center [555, 18] width 17 height 17
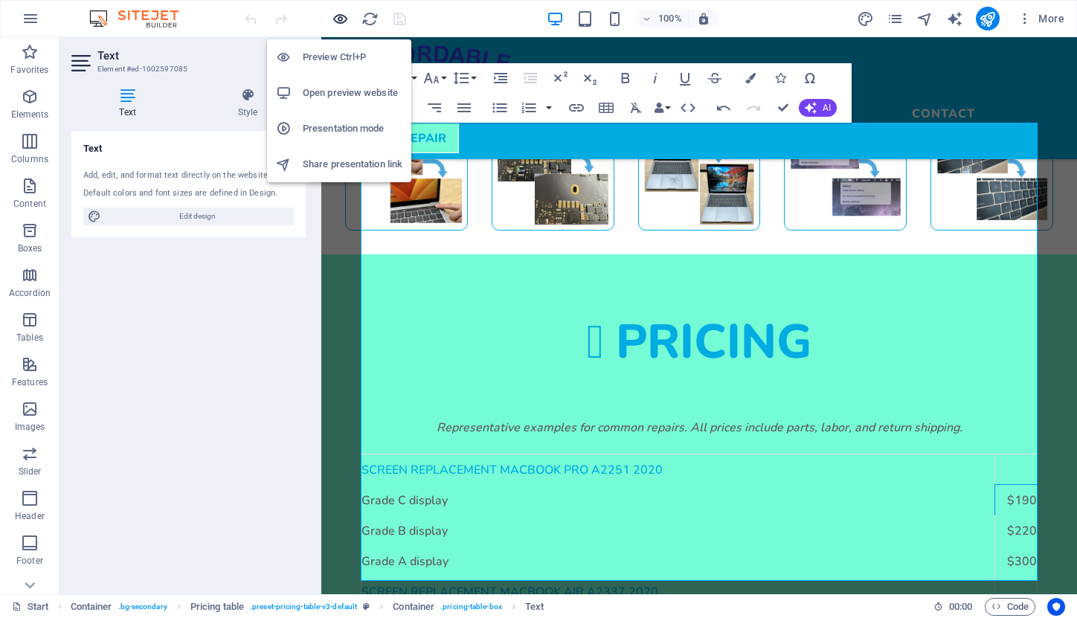
click at [338, 15] on icon "button" at bounding box center [340, 18] width 17 height 17
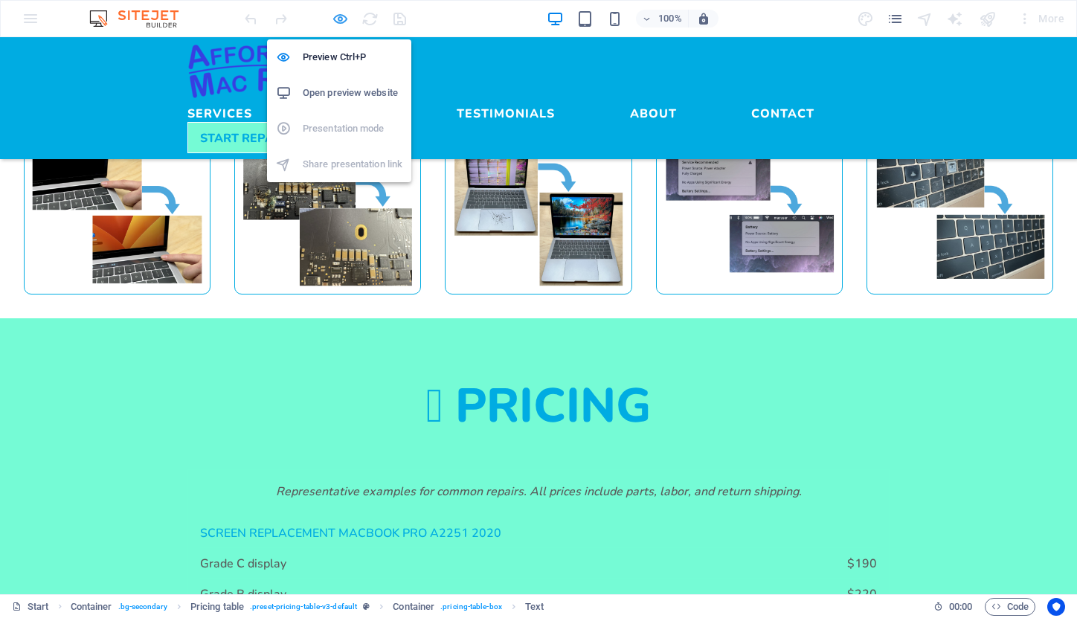
click at [336, 19] on icon "button" at bounding box center [340, 18] width 17 height 17
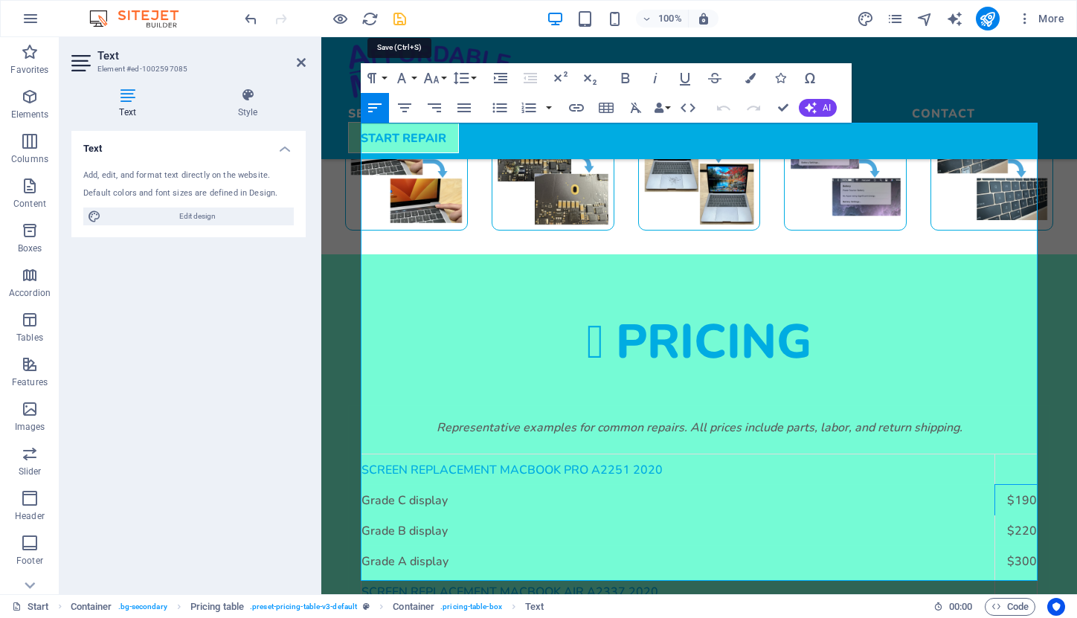
click at [396, 21] on icon "save" at bounding box center [399, 18] width 17 height 17
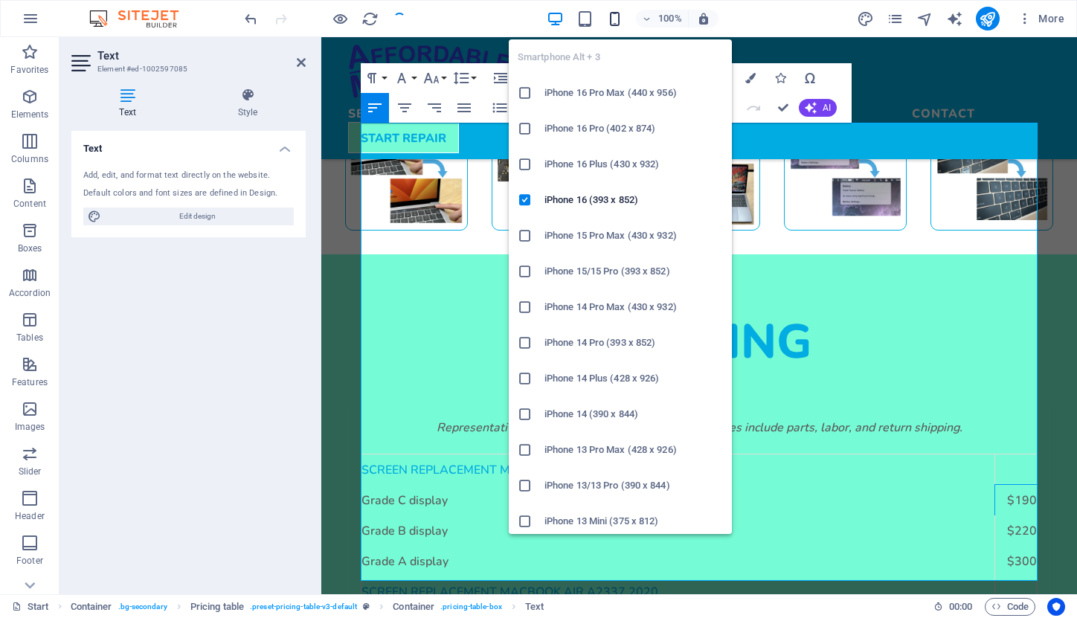
click at [618, 24] on icon "button" at bounding box center [614, 18] width 17 height 17
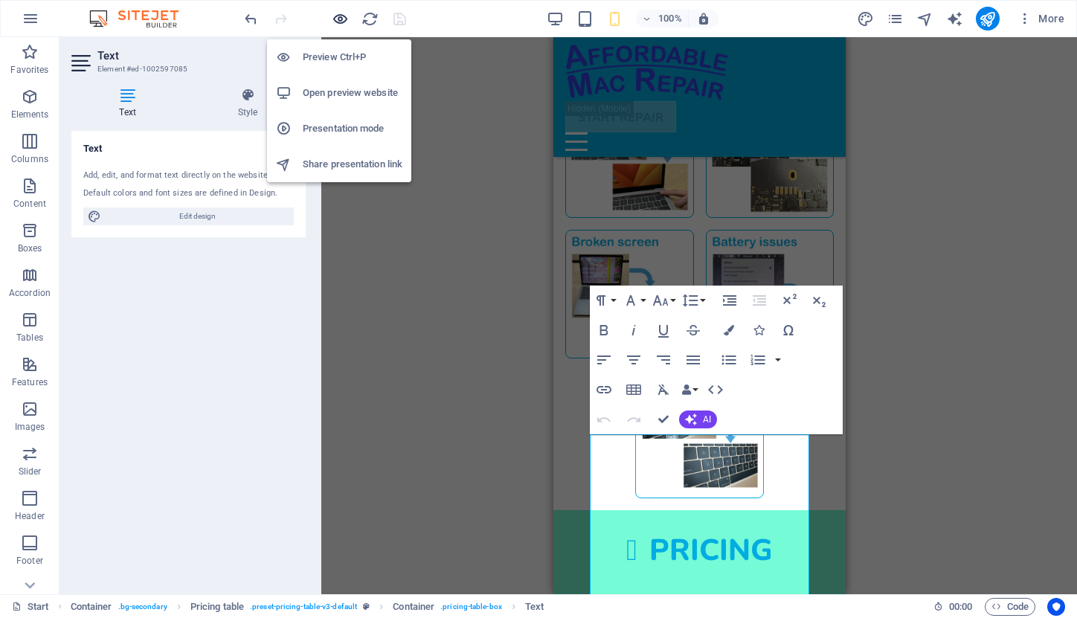
click at [338, 22] on icon "button" at bounding box center [340, 18] width 17 height 17
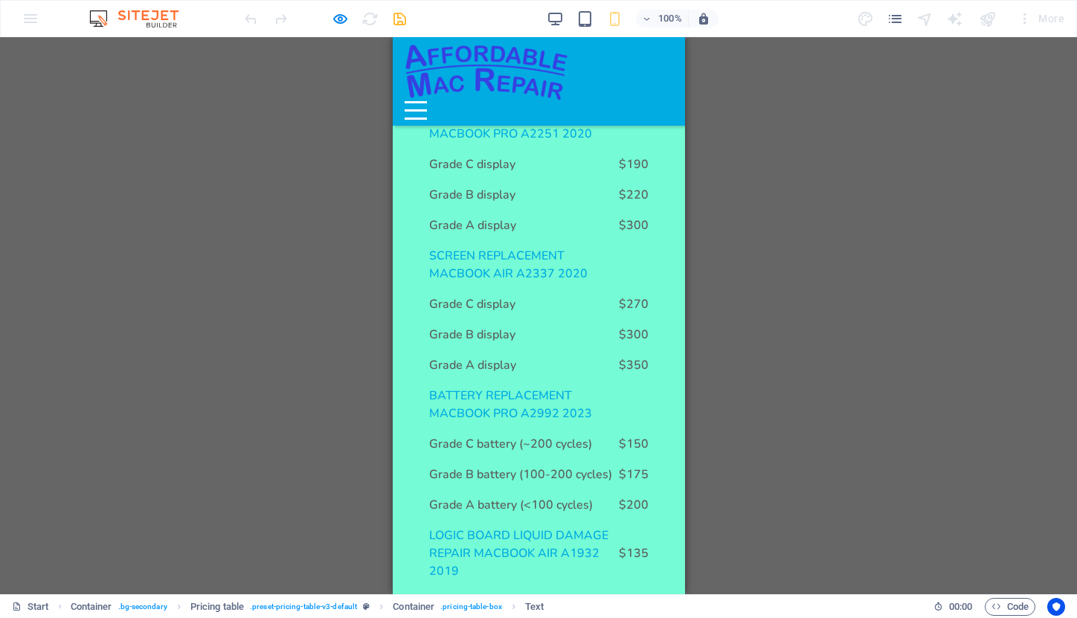
scroll to position [1943, 0]
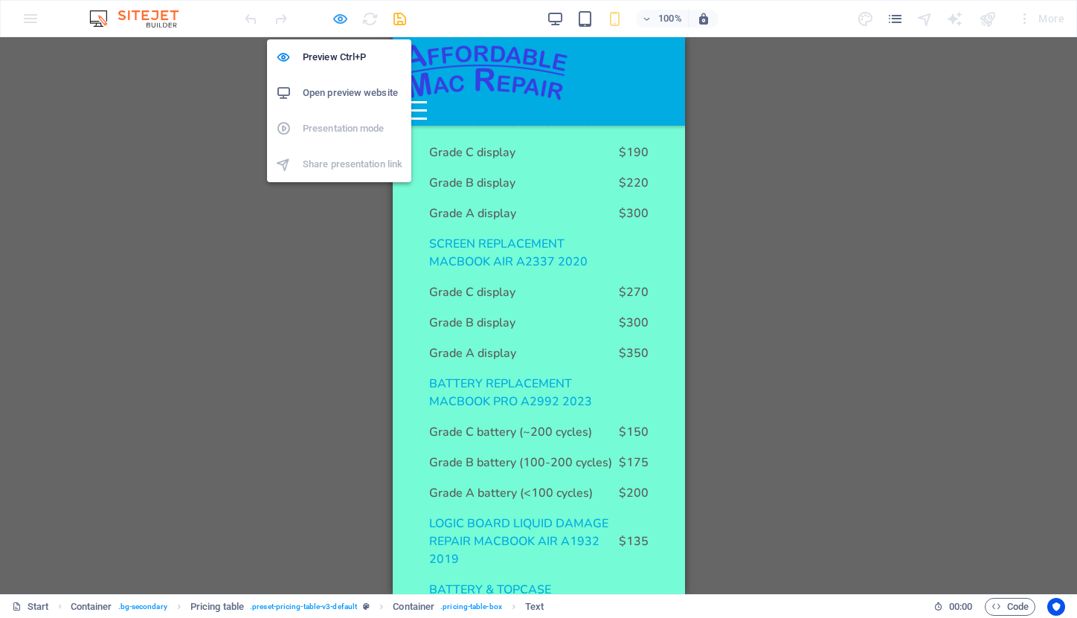
click at [344, 21] on icon "button" at bounding box center [340, 18] width 17 height 17
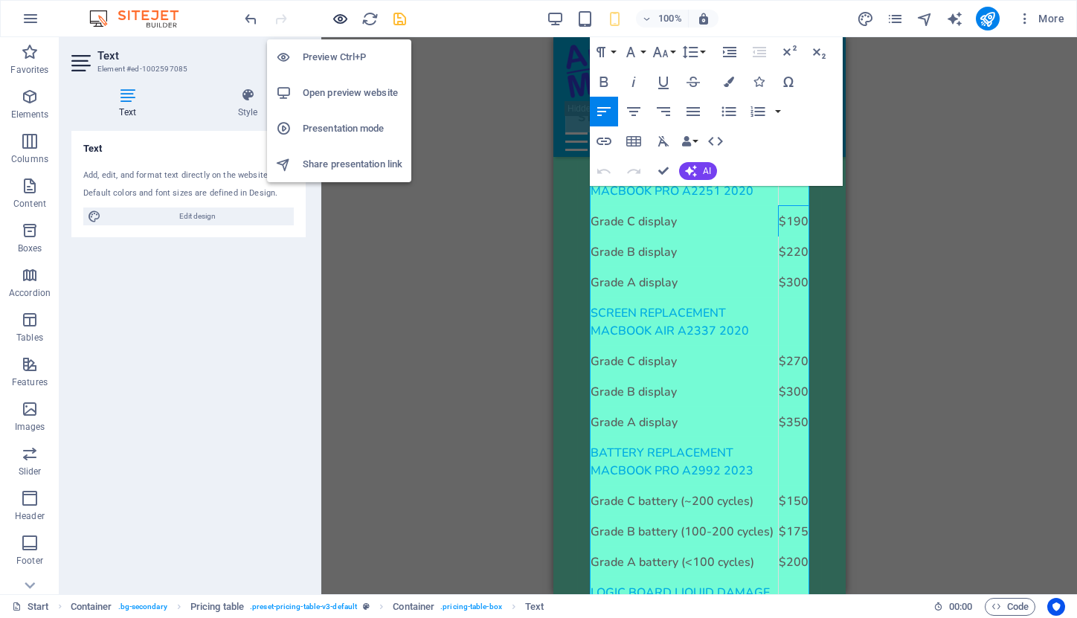
scroll to position [1779, 0]
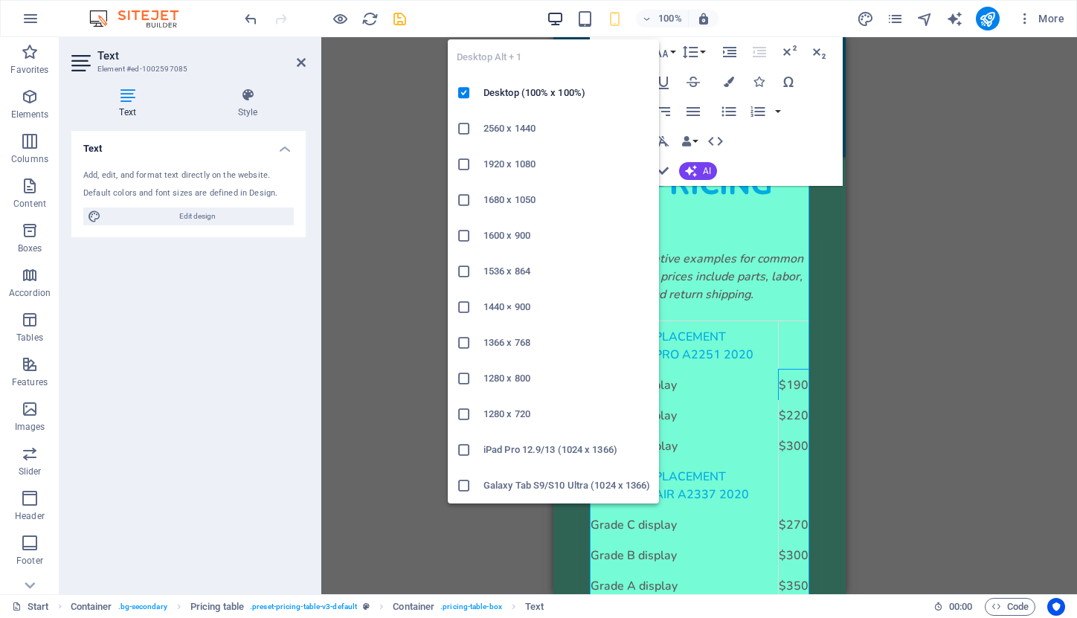
click at [554, 19] on icon "button" at bounding box center [555, 18] width 17 height 17
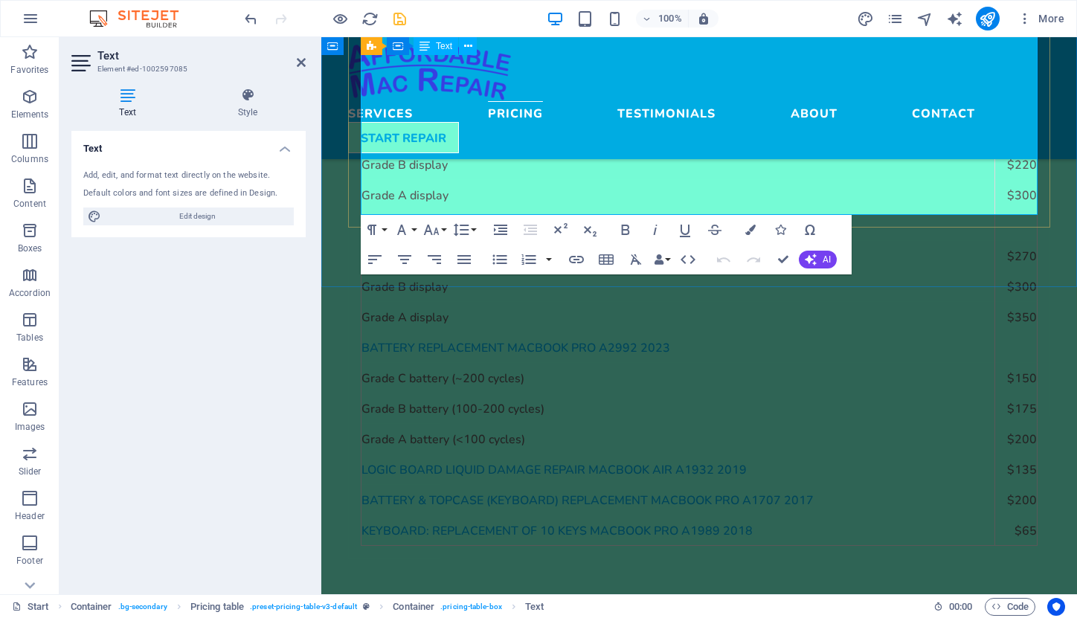
click at [750, 523] on strong "Keyboard: replacement of 10 keys Macbook pro A1989 2018" at bounding box center [557, 530] width 391 height 14
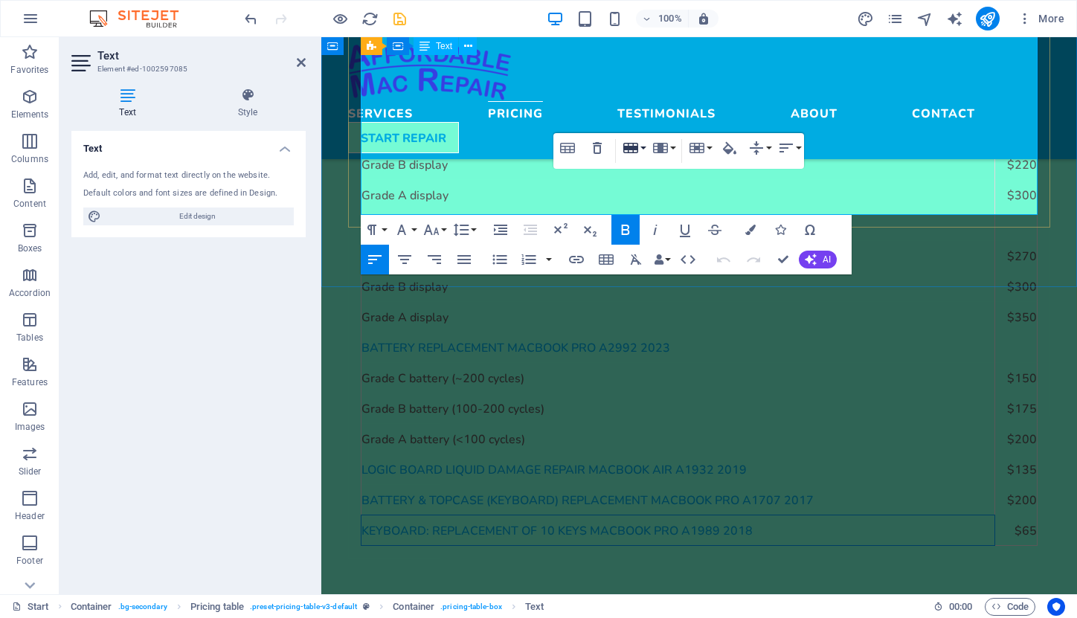
click at [635, 147] on icon "button" at bounding box center [630, 148] width 15 height 10
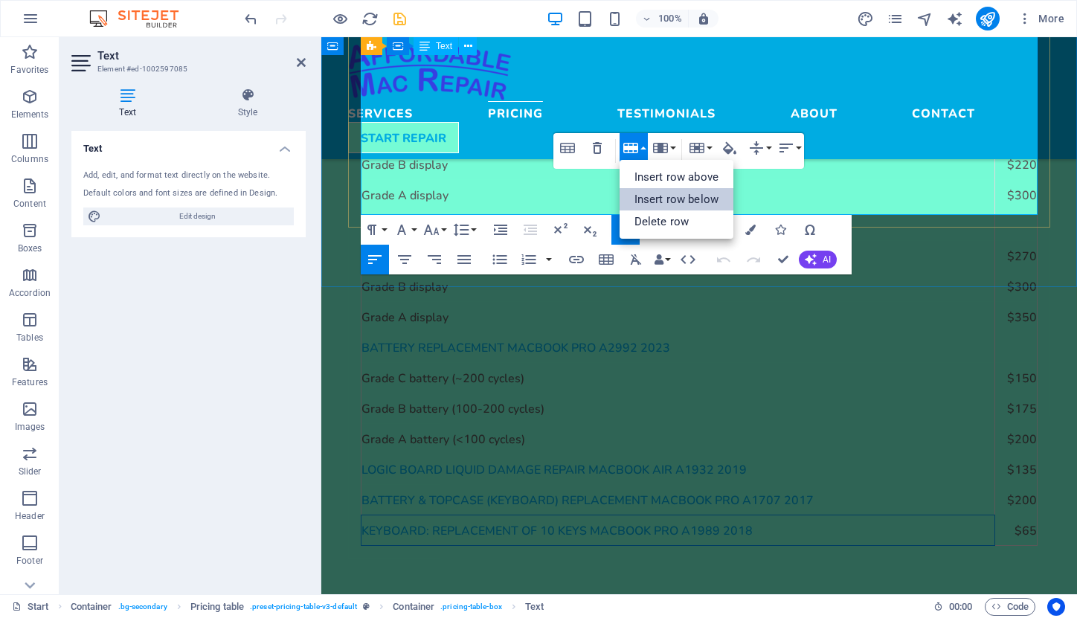
click at [643, 195] on link "Insert row below" at bounding box center [677, 199] width 114 height 22
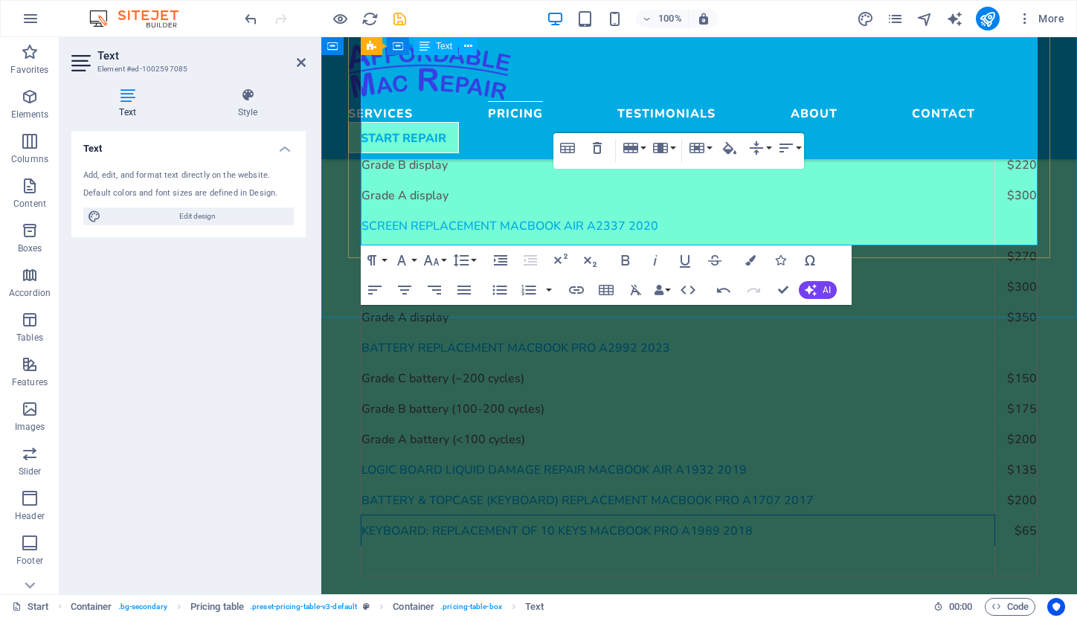
click at [410, 545] on td at bounding box center [679, 560] width 634 height 31
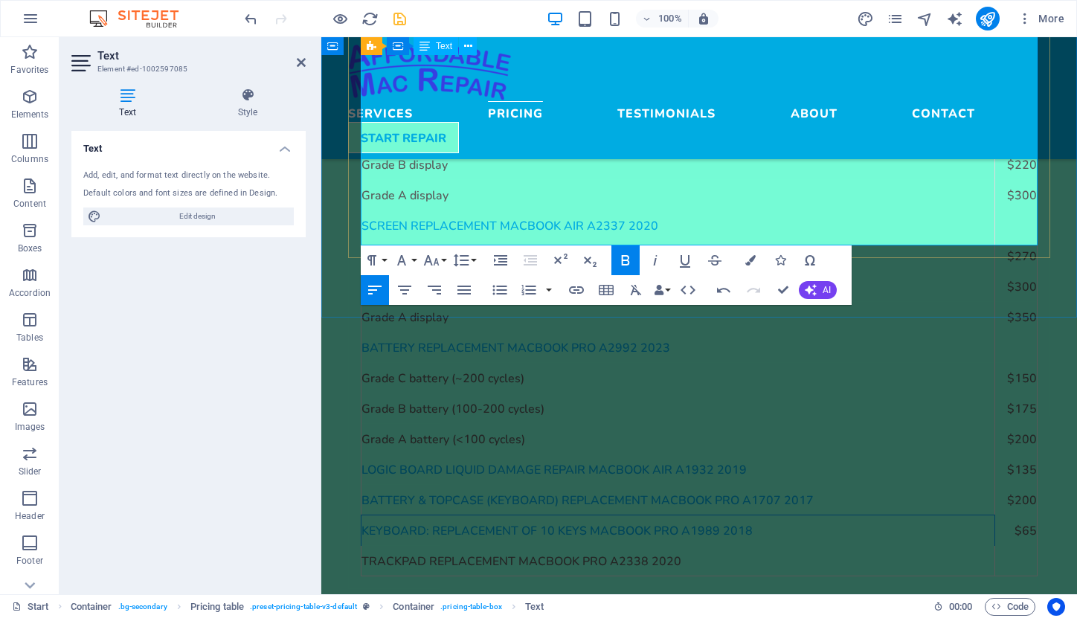
click at [864, 515] on td "Keyboard: replacement of 10 keys Macbook pro A1989 2018" at bounding box center [679, 530] width 634 height 31
click at [559, 545] on td "TRACKPAD REPLACEMENT MACBOOK PRO A2338 2020" at bounding box center [679, 560] width 634 height 31
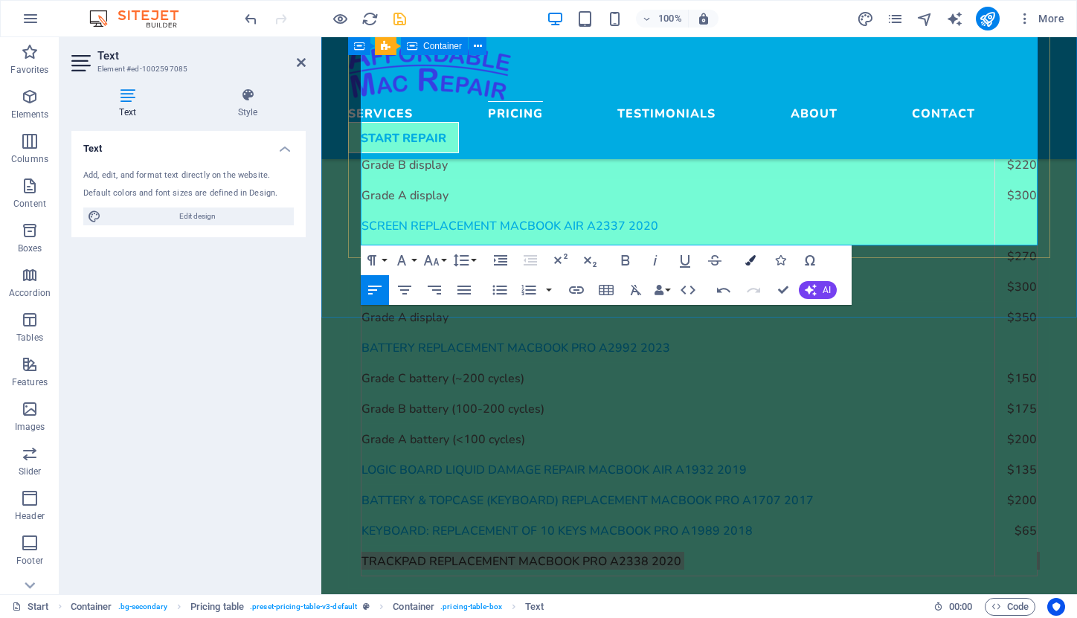
click at [753, 259] on icon "button" at bounding box center [750, 260] width 10 height 10
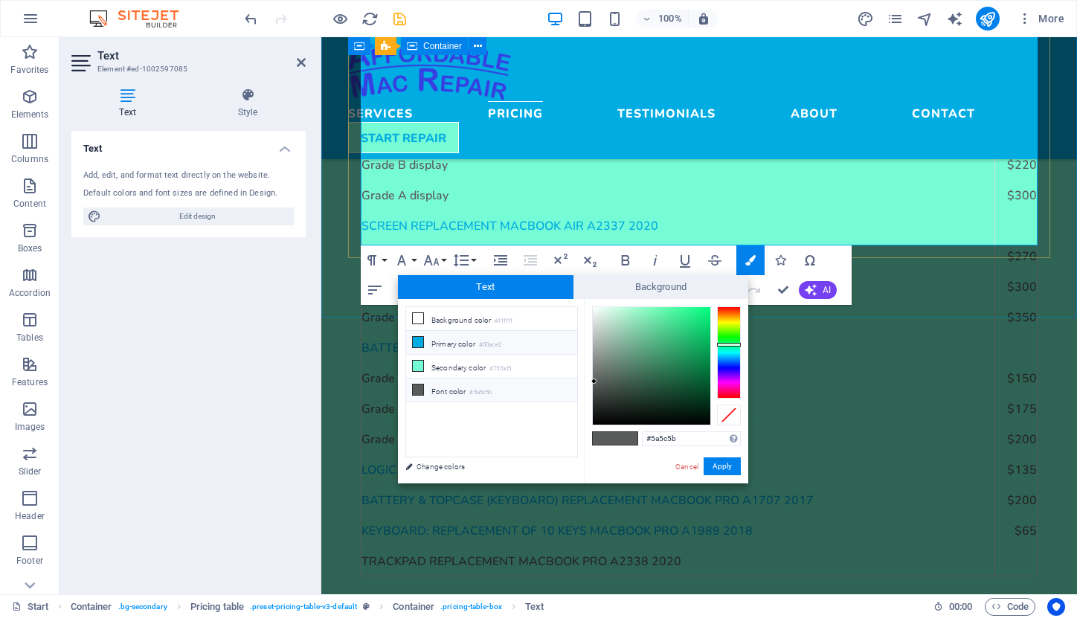
click at [446, 344] on li "Primary color #00ace2" at bounding box center [491, 343] width 171 height 24
type input "#00ace2"
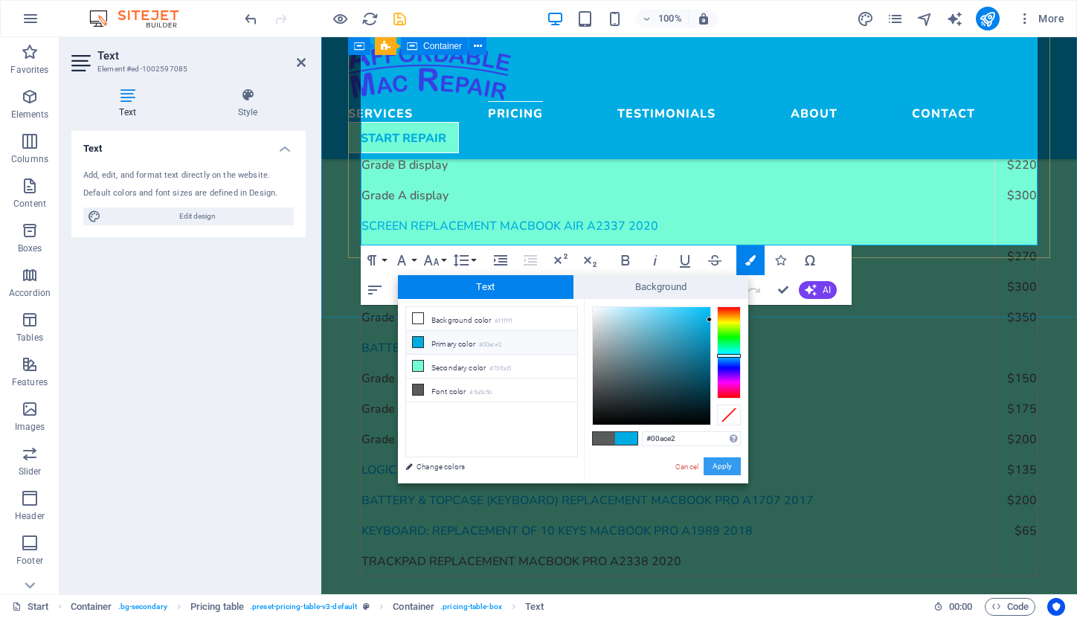
click at [729, 464] on button "Apply" at bounding box center [722, 467] width 37 height 18
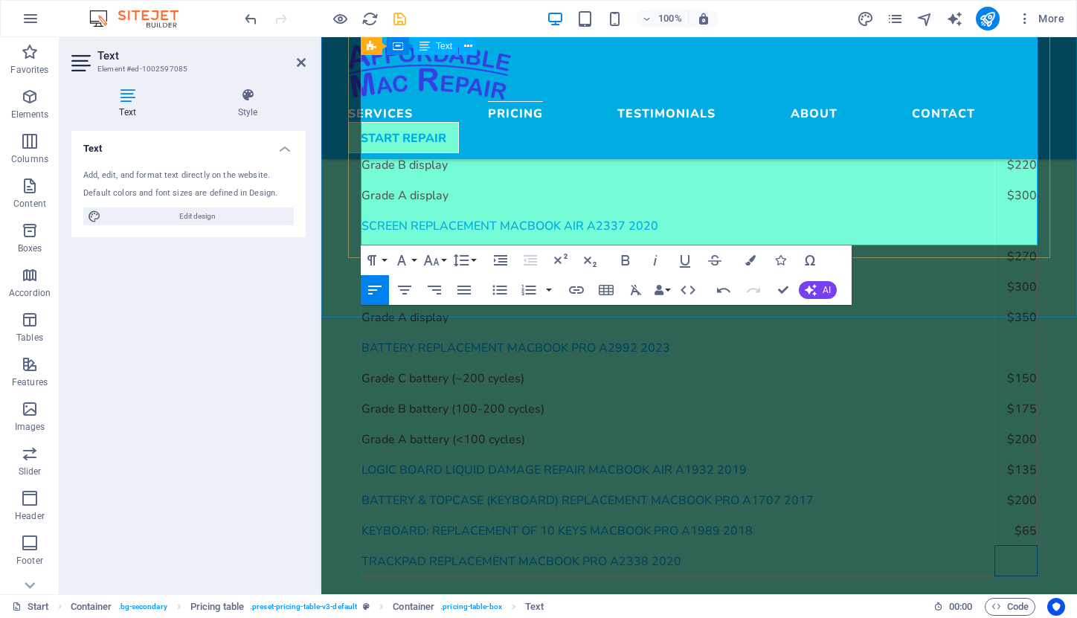
click at [1016, 545] on td at bounding box center [1016, 560] width 42 height 31
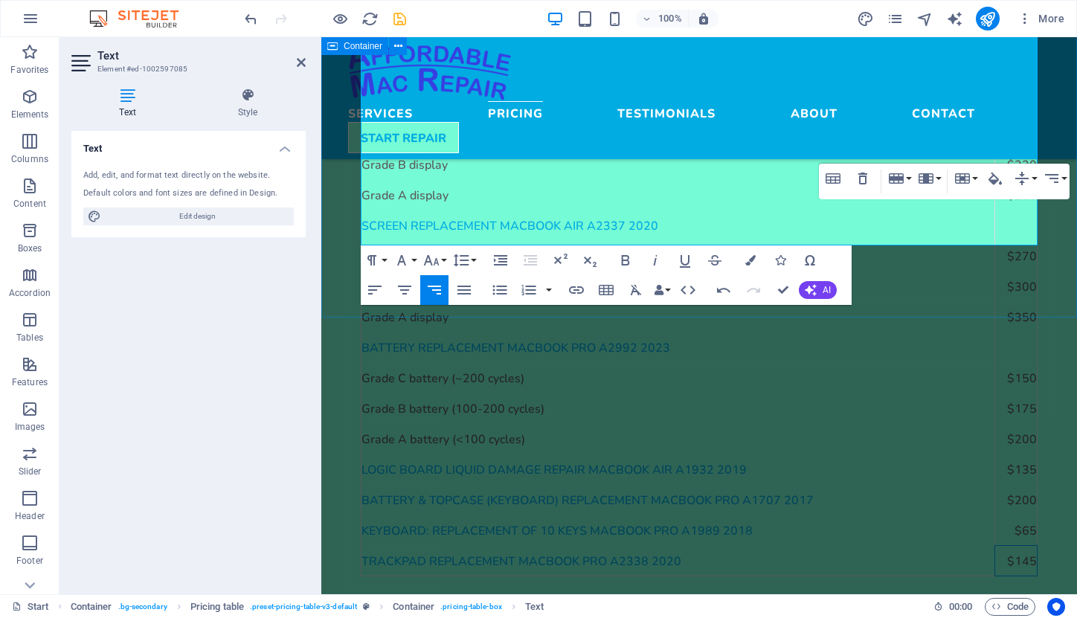
click at [957, 308] on div "Pricing Representative examples for common repairs. All prices include parts, l…" at bounding box center [699, 268] width 756 height 760
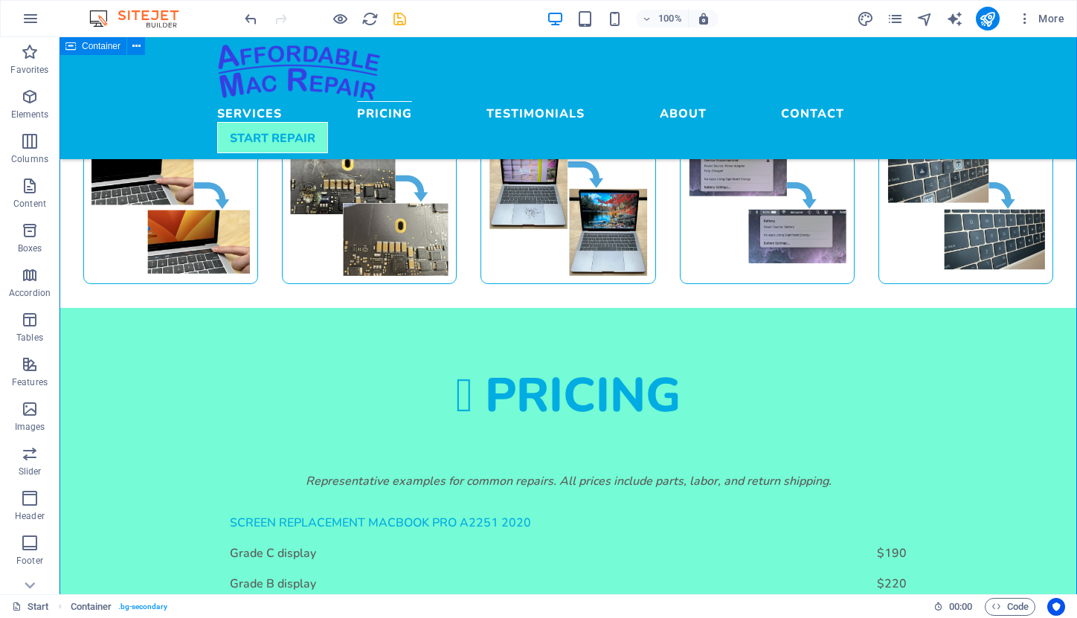
scroll to position [1430, 0]
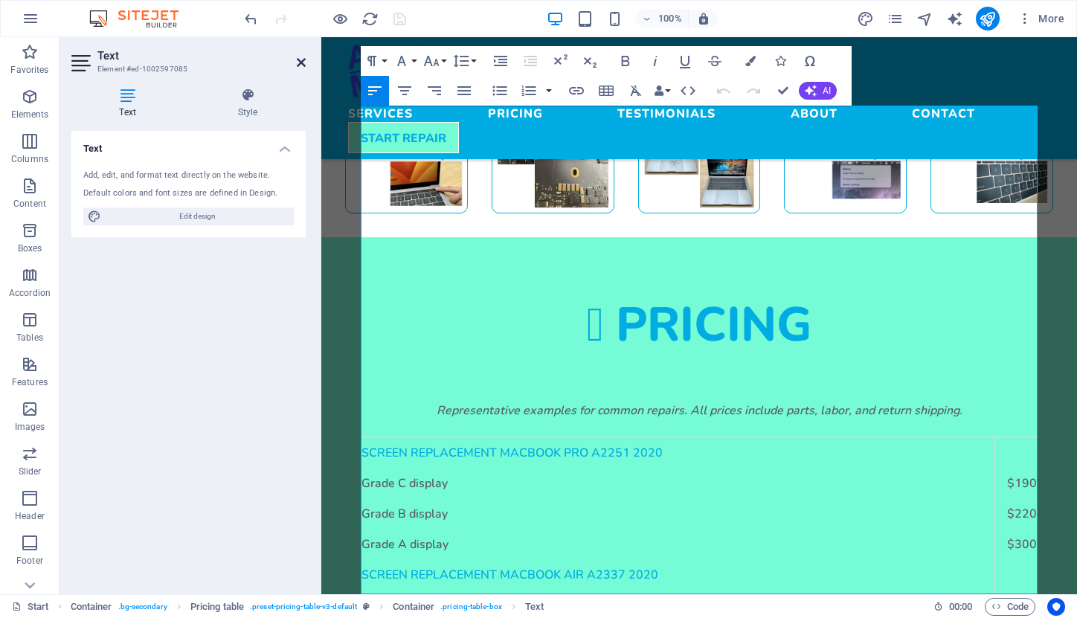
click at [302, 57] on icon at bounding box center [301, 63] width 9 height 12
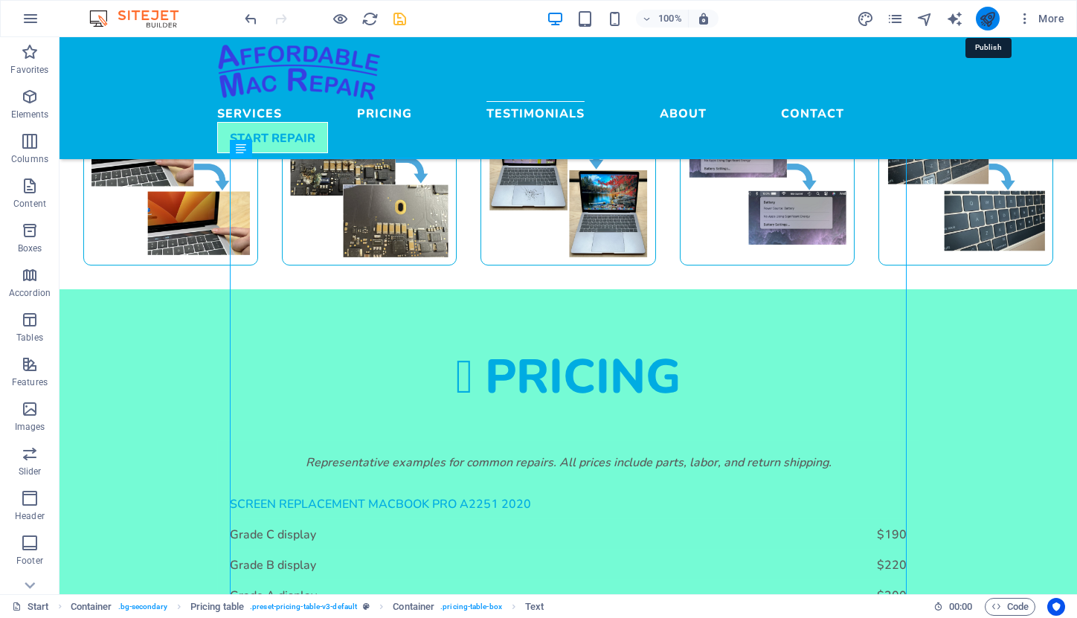
click at [987, 13] on icon "publish" at bounding box center [987, 18] width 17 height 17
